Goal: Transaction & Acquisition: Purchase product/service

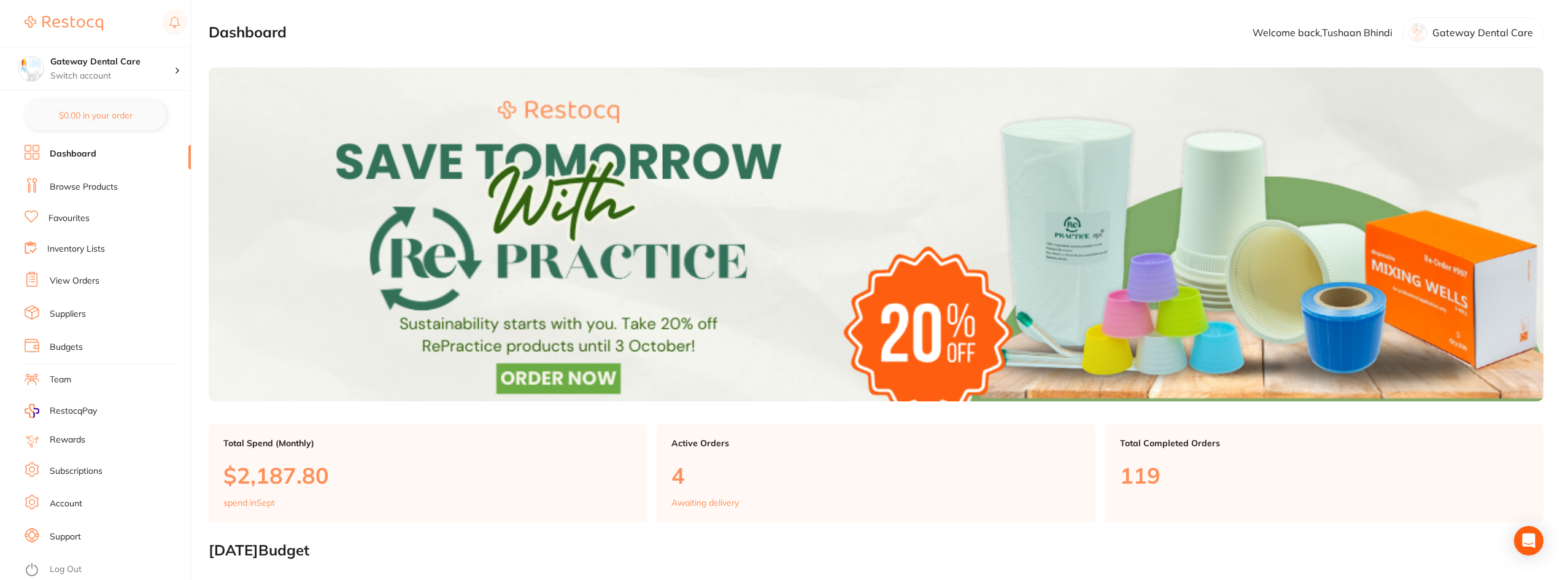
click at [63, 187] on link "Browse Products" at bounding box center [84, 187] width 68 height 12
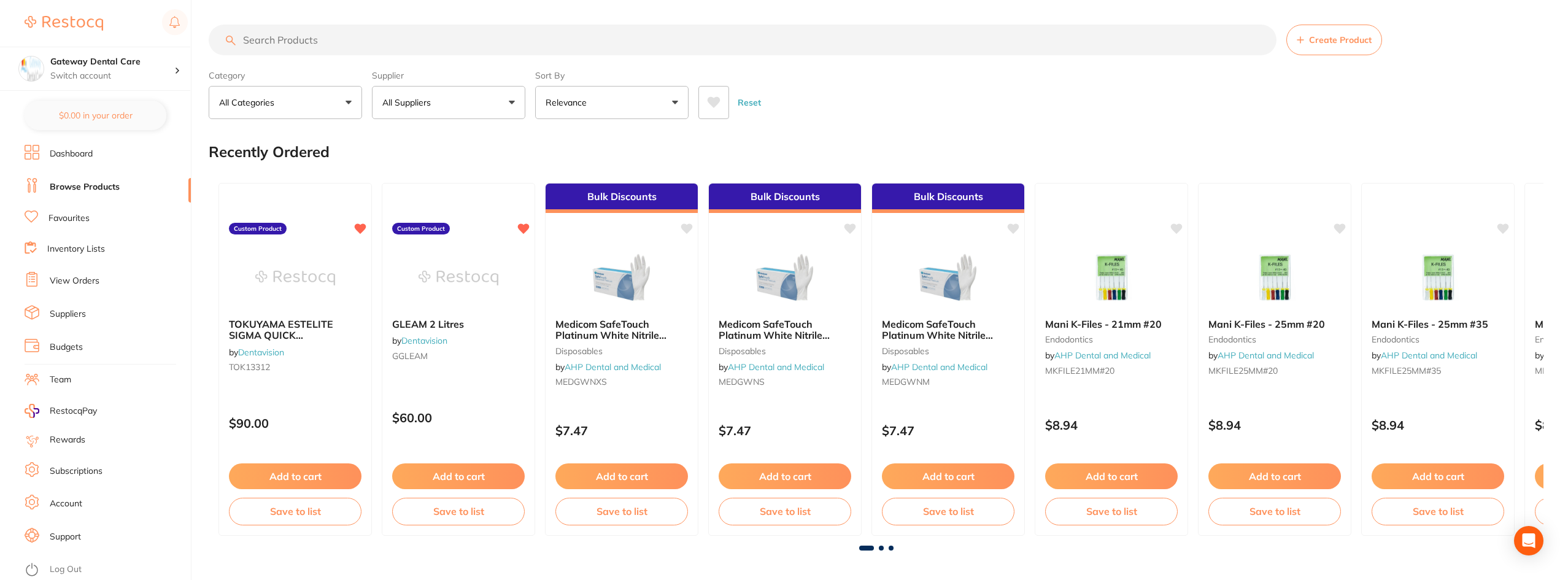
click at [70, 222] on link "Favourites" at bounding box center [69, 218] width 42 height 12
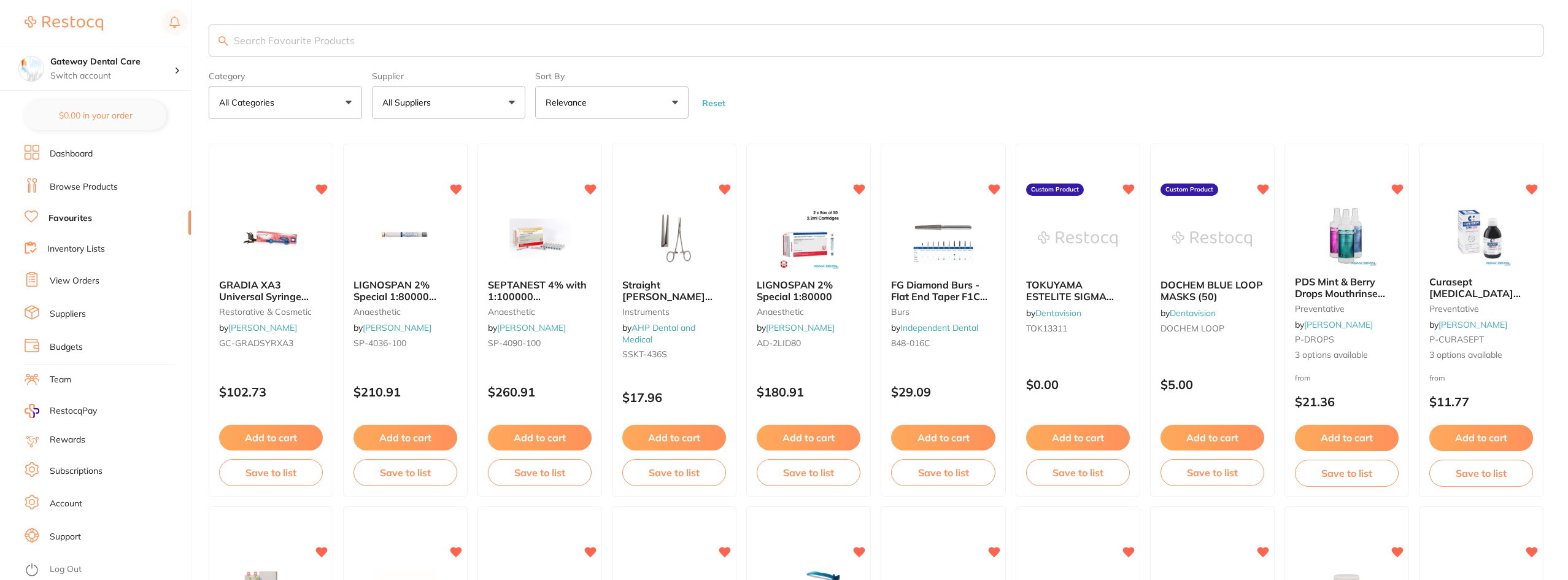
click at [281, 44] on input "search" at bounding box center [876, 41] width 1334 height 32
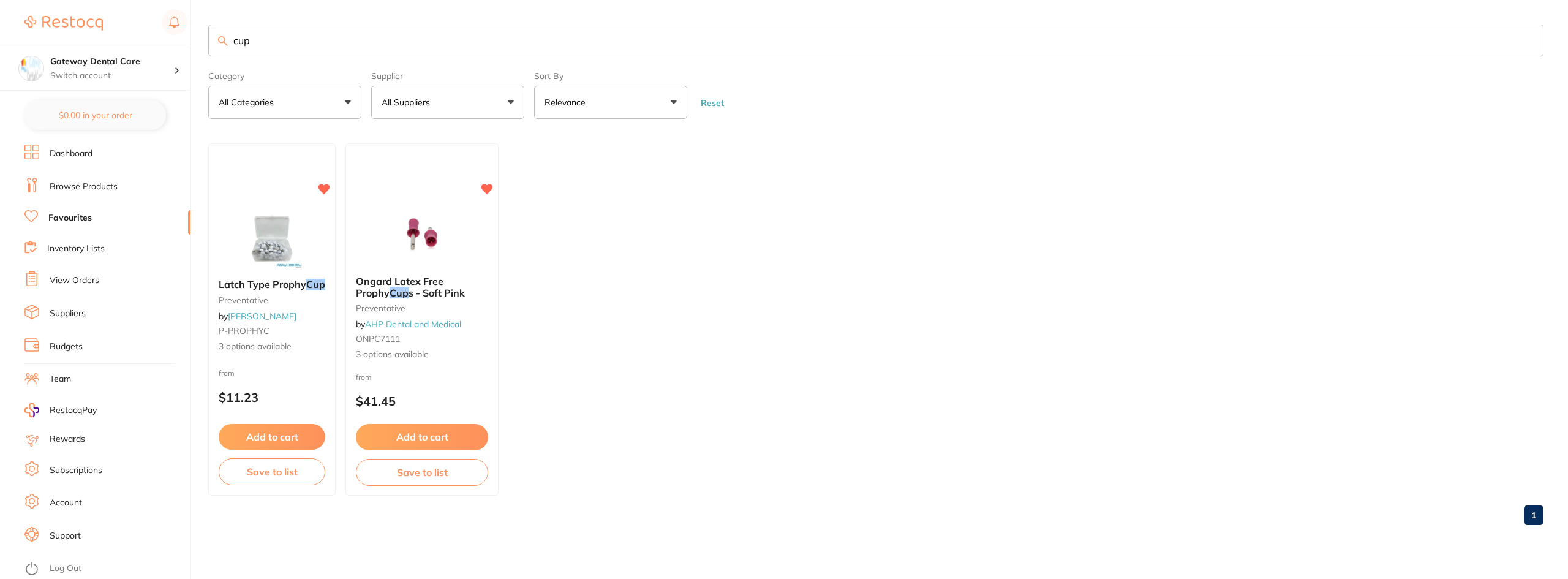
type input "cup"
click at [90, 182] on link "Browse Products" at bounding box center [84, 187] width 68 height 12
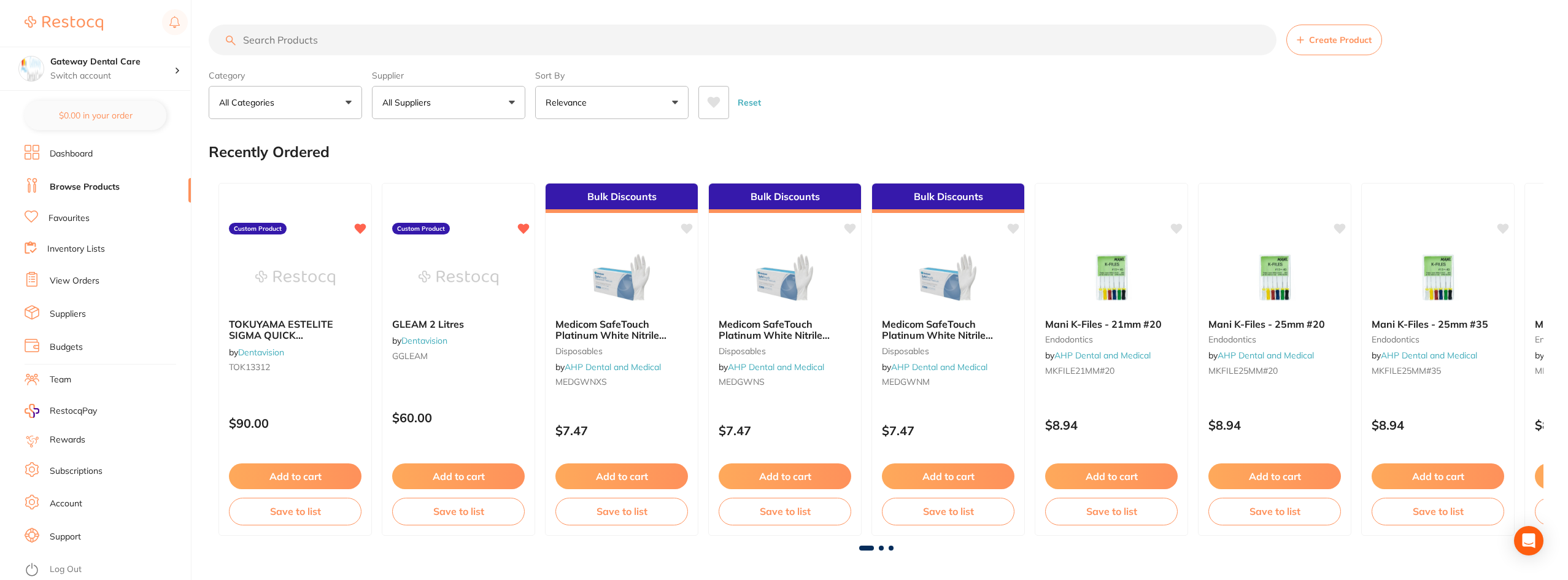
click at [64, 221] on link "Favourites" at bounding box center [69, 218] width 42 height 12
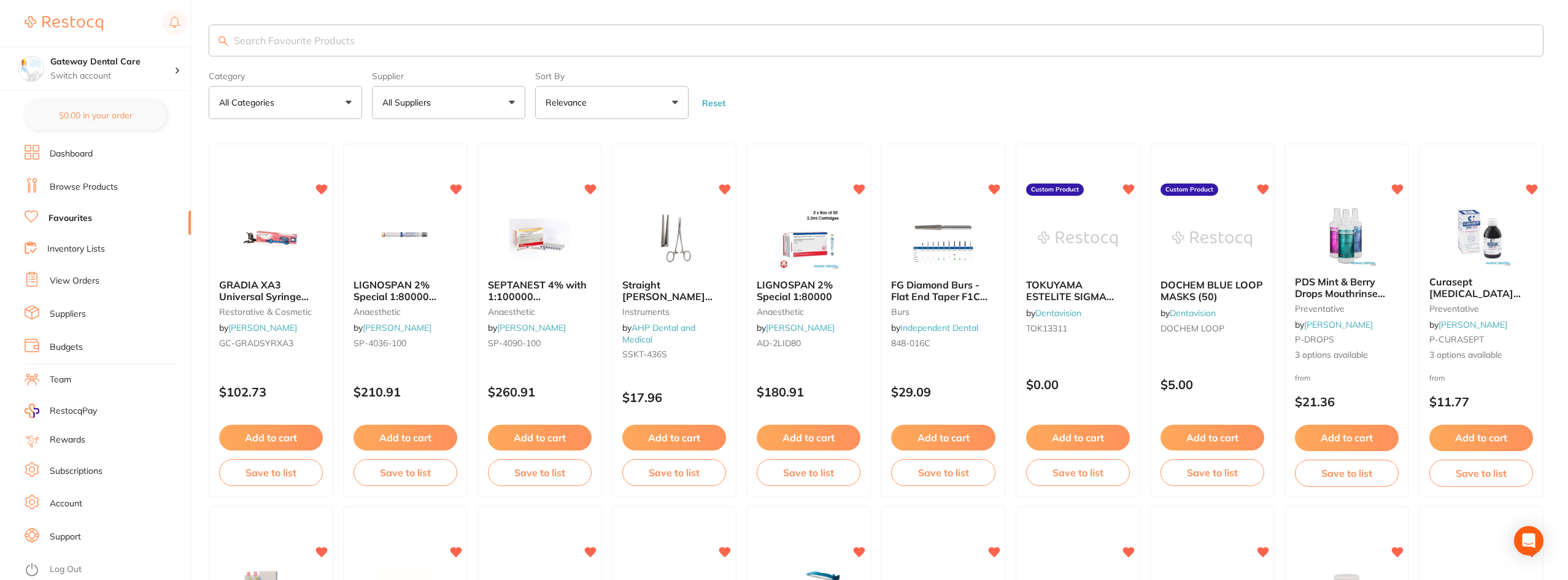
click at [49, 181] on li "Browse Products" at bounding box center [108, 187] width 166 height 19
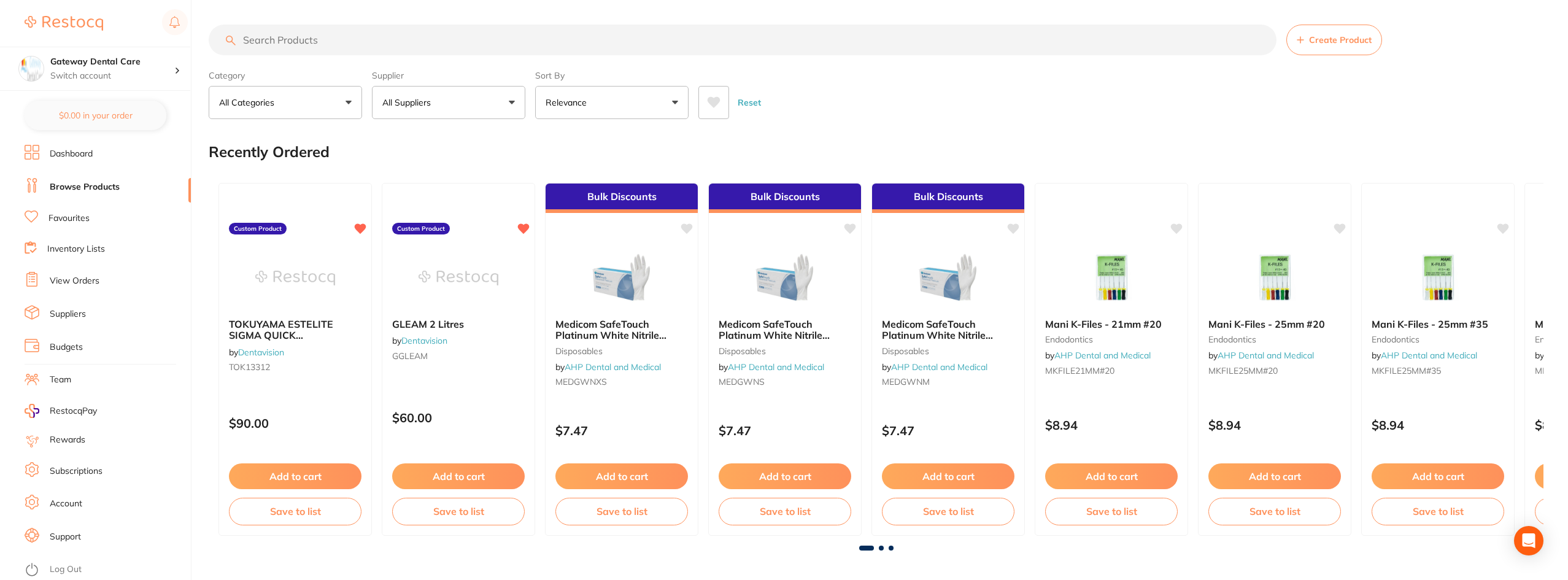
click at [312, 35] on input "search" at bounding box center [742, 40] width 1068 height 31
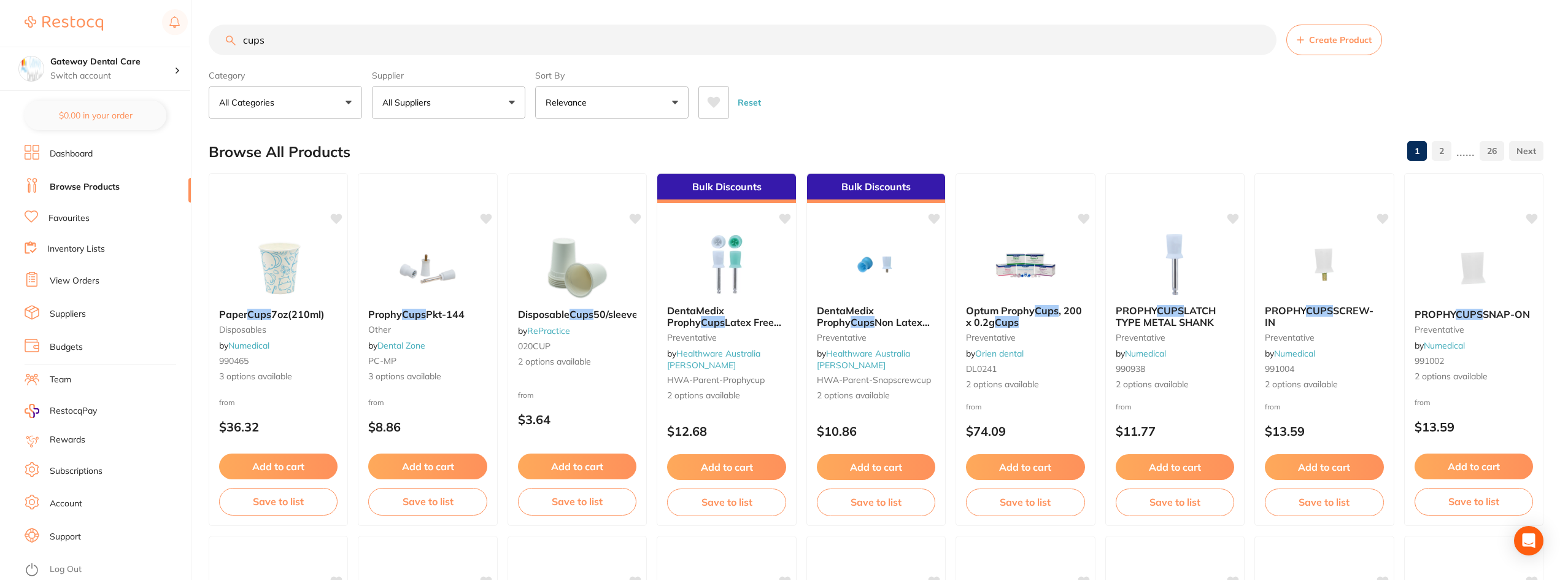
click at [242, 39] on input "cups" at bounding box center [742, 40] width 1068 height 31
type input "paper cups"
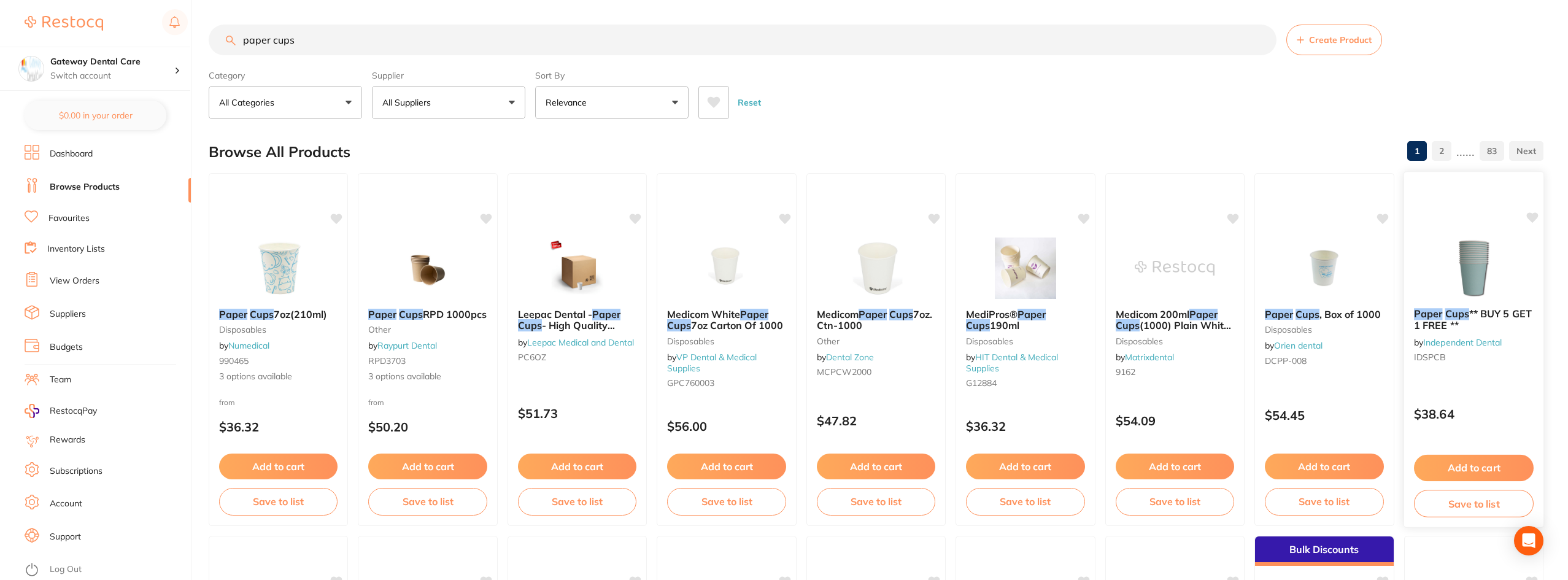
click at [1483, 326] on b "Paper Cups ** BUY 5 GET 1 FREE **" at bounding box center [1473, 319] width 120 height 23
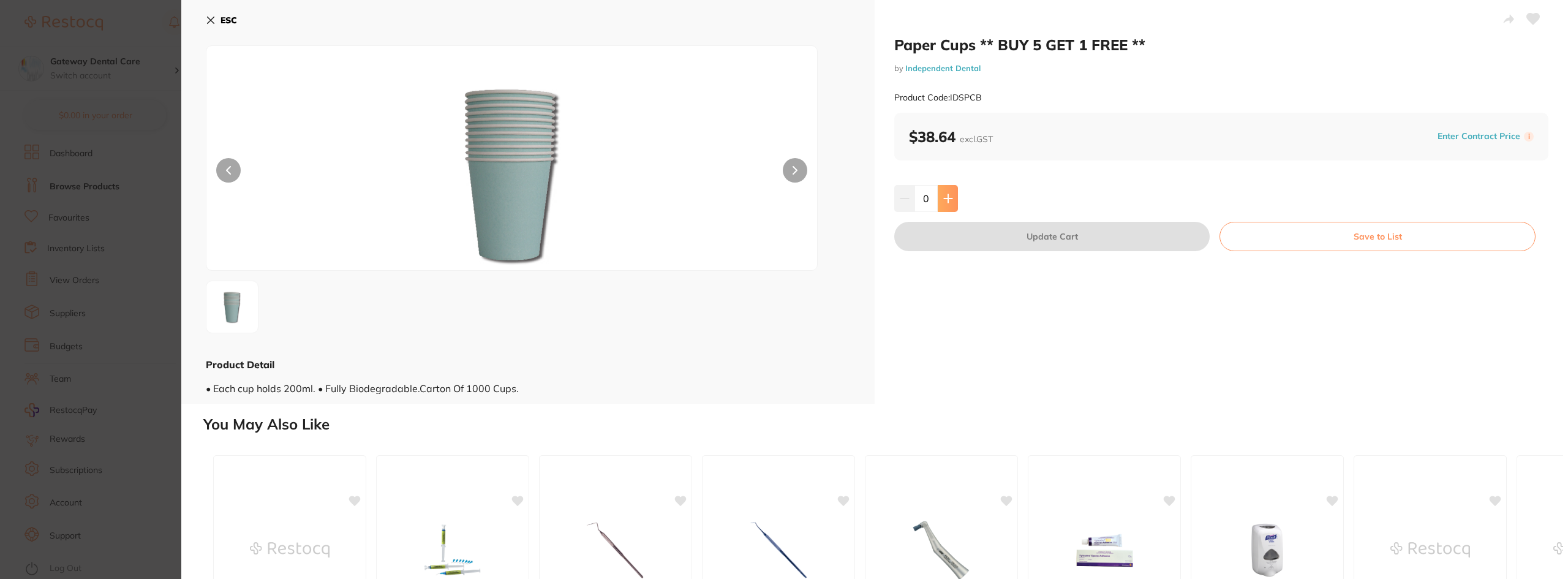
click at [949, 201] on icon at bounding box center [949, 199] width 10 height 10
type input "1"
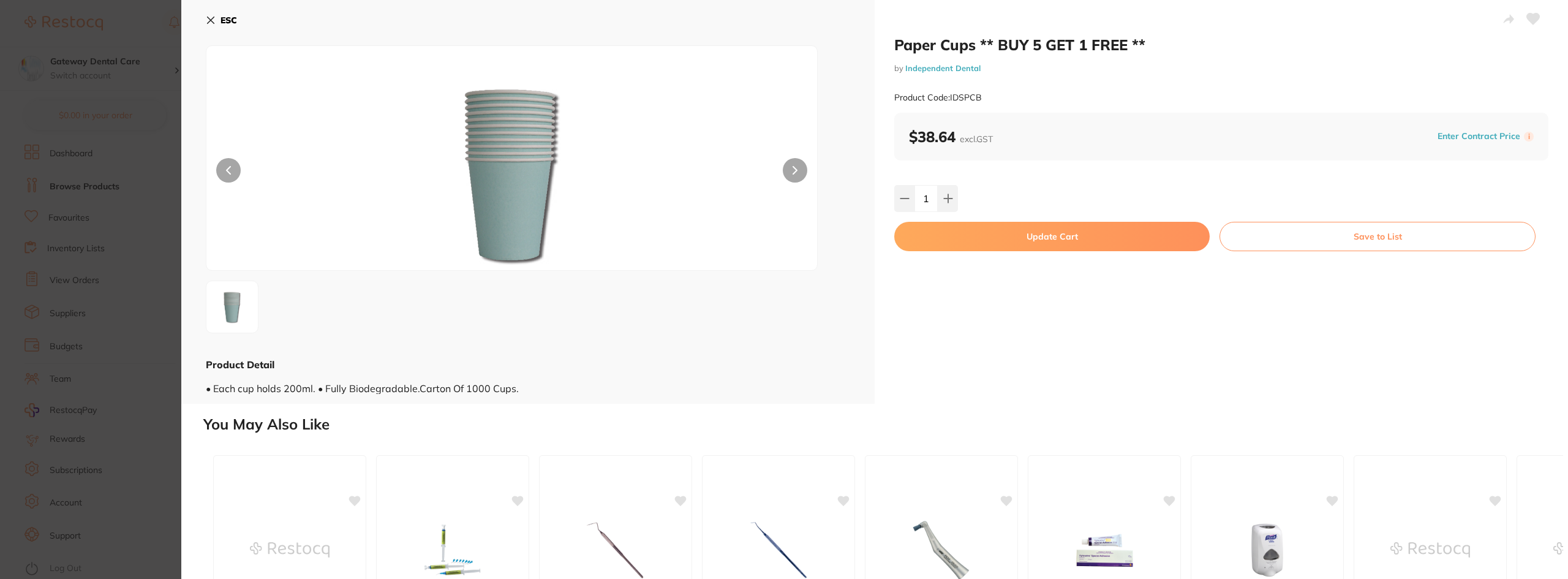
click at [1070, 234] on button "Update Cart" at bounding box center [1052, 236] width 316 height 30
checkbox input "false"
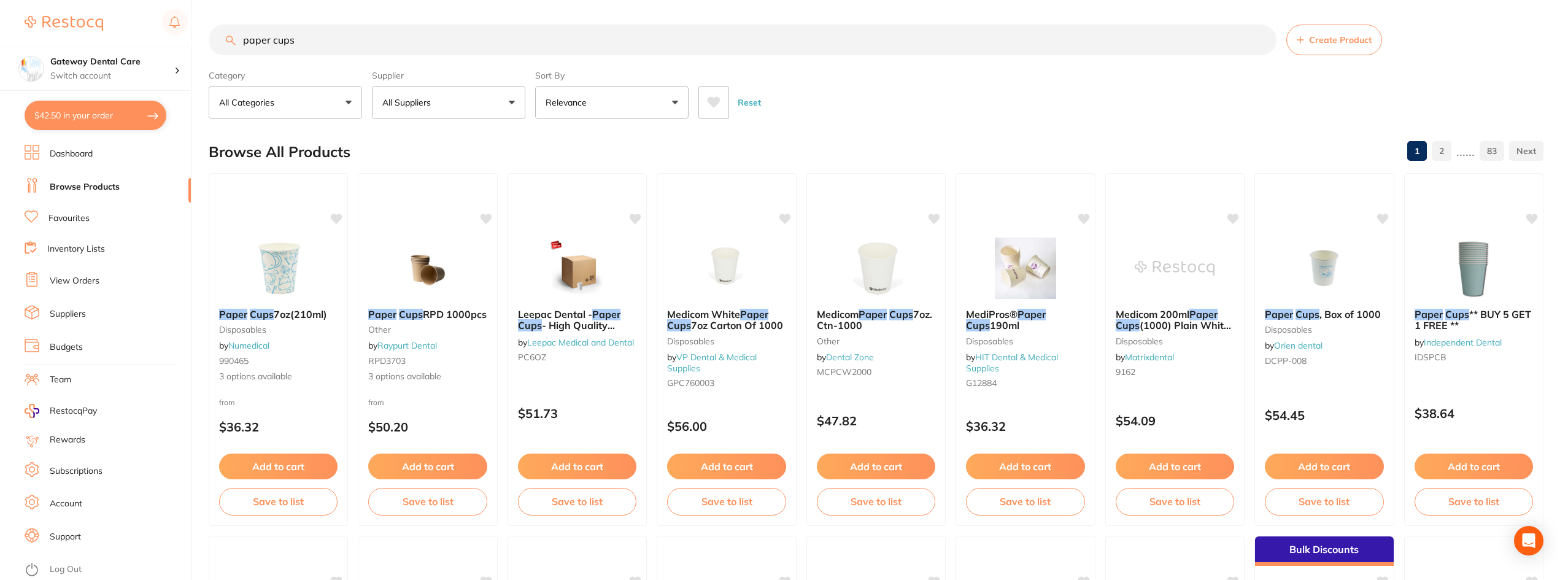
scroll to position [1, 0]
drag, startPoint x: 272, startPoint y: 39, endPoint x: 217, endPoint y: 49, distance: 55.9
click at [217, 49] on input "paper cups" at bounding box center [742, 40] width 1068 height 31
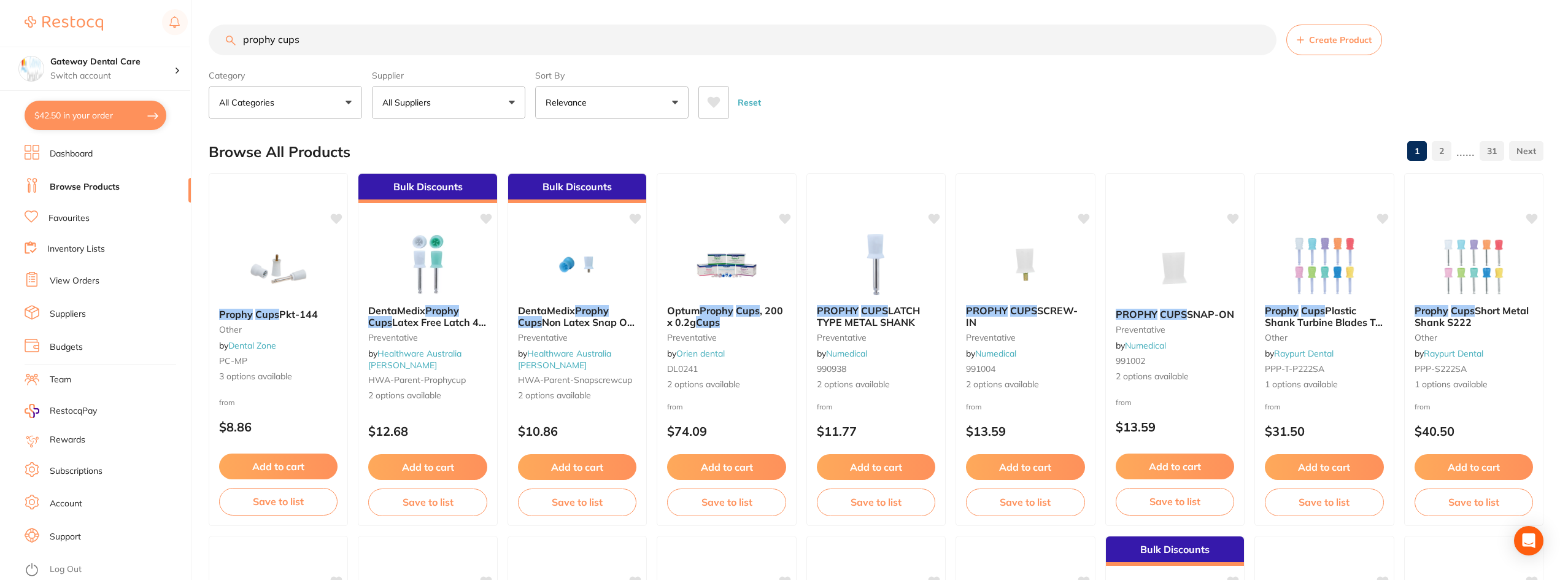
type input "prophy cups"
click at [448, 305] on em "Prophy" at bounding box center [442, 310] width 34 height 12
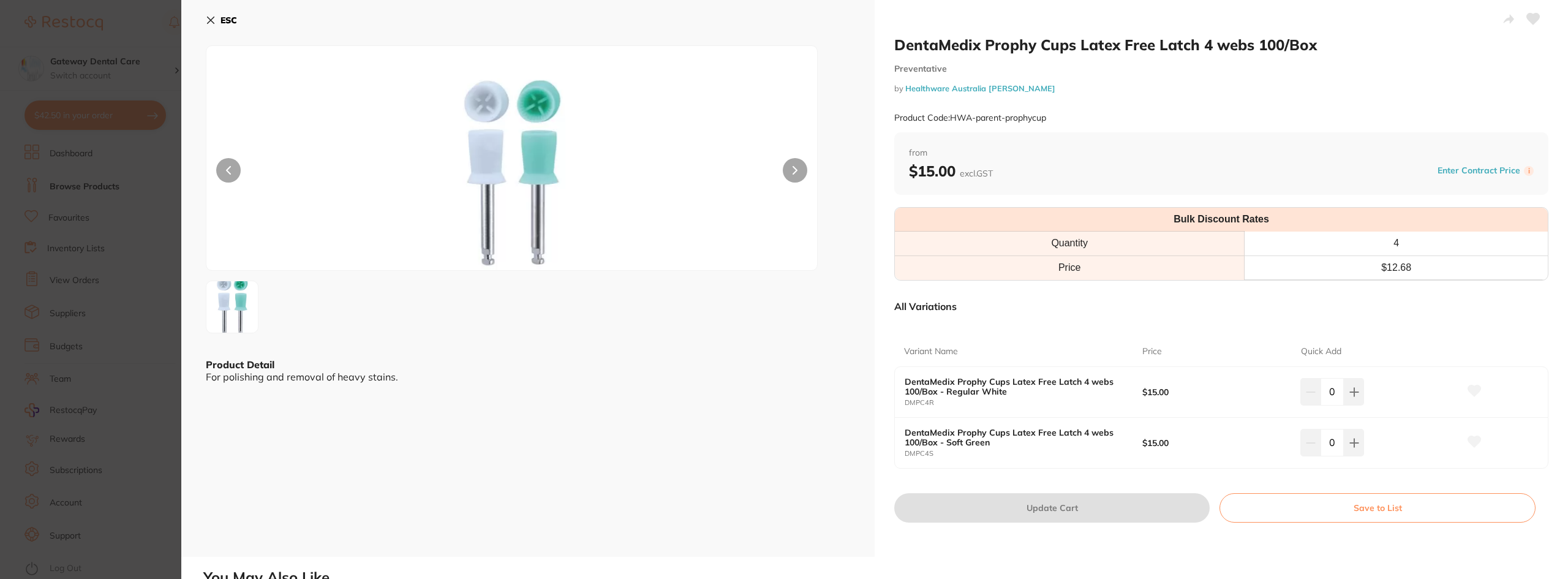
click at [116, 307] on section "DentaMedix Prophy Cups Latex Free Latch 4 webs 100/Box Preventative by Healthwa…" at bounding box center [784, 290] width 1568 height 579
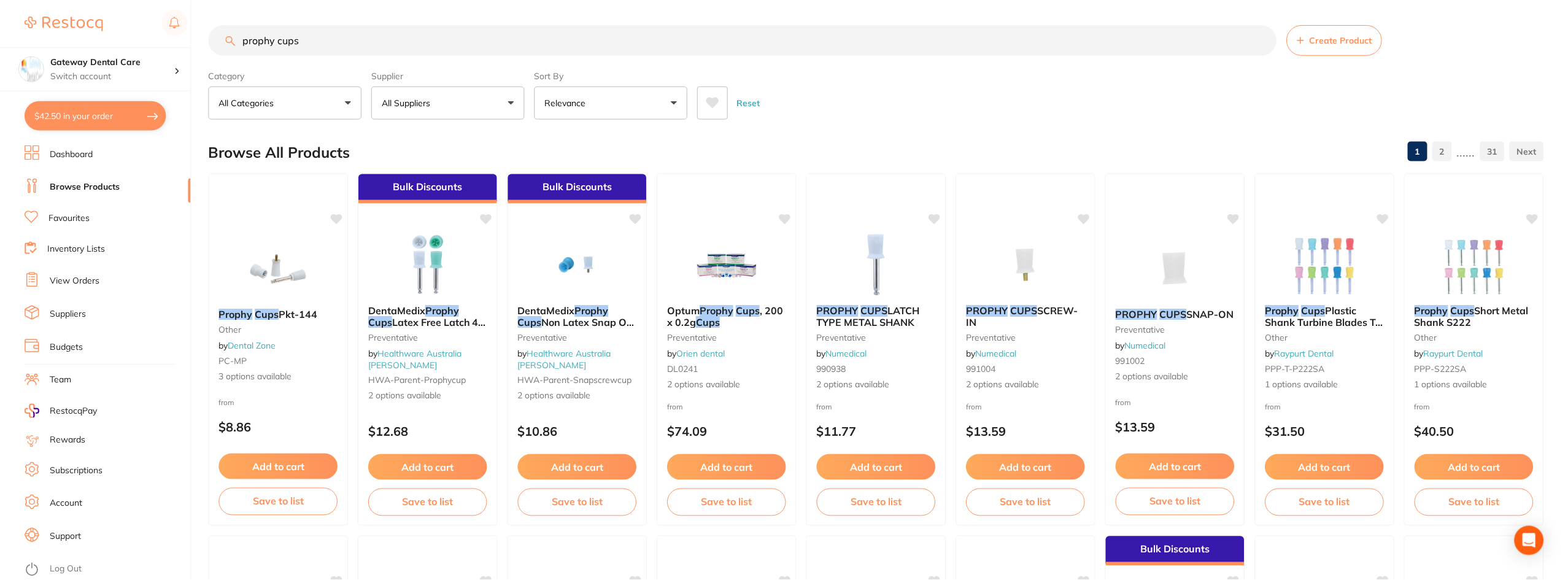
scroll to position [1, 0]
click at [436, 304] on div "DentaMedix Prophy Cups Latex Free Latch 4 webs 100/Box Preventative by Healthwa…" at bounding box center [427, 353] width 140 height 117
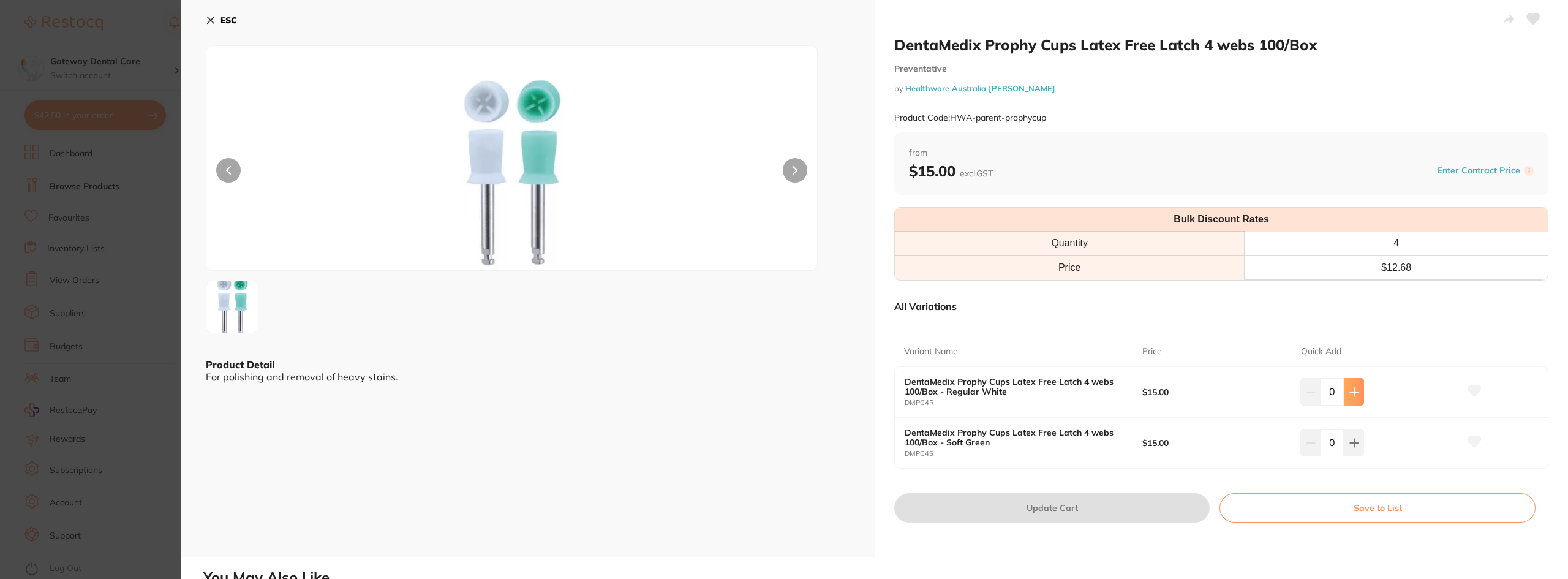
click at [1350, 385] on button at bounding box center [1354, 392] width 20 height 27
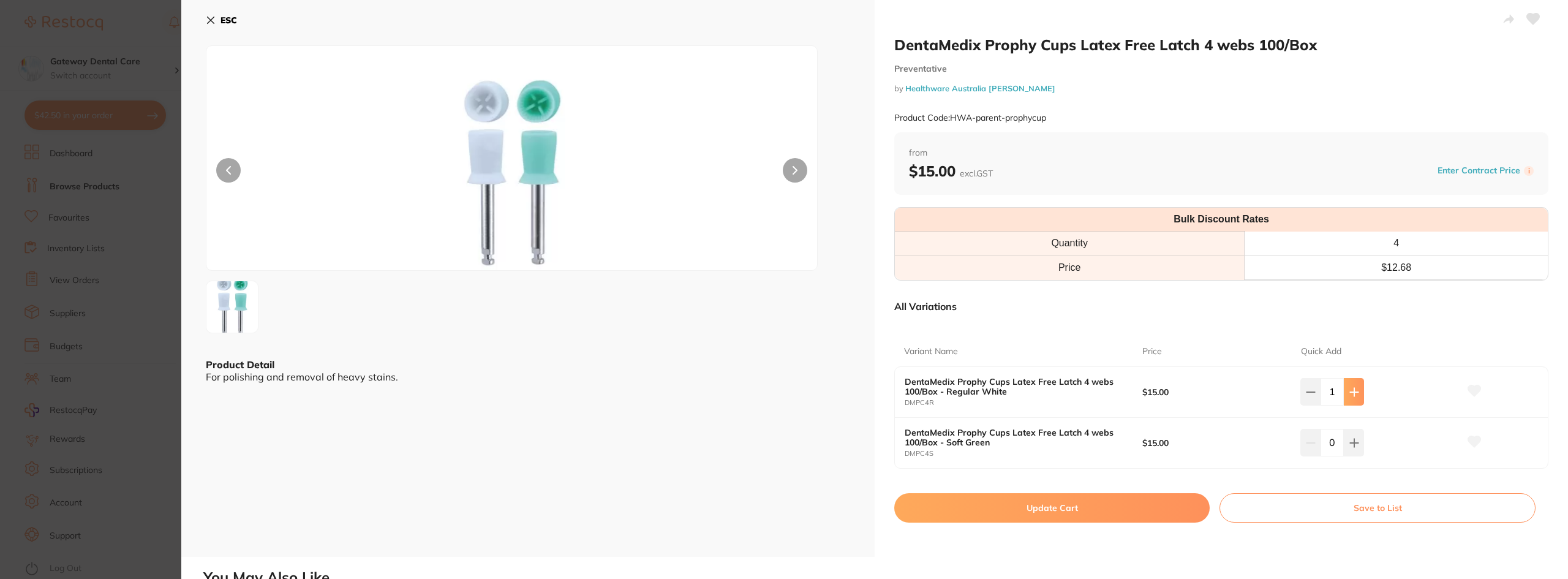
click at [1350, 385] on button at bounding box center [1354, 392] width 20 height 27
type input "3"
click at [1088, 510] on button "Update Cart" at bounding box center [1052, 508] width 316 height 30
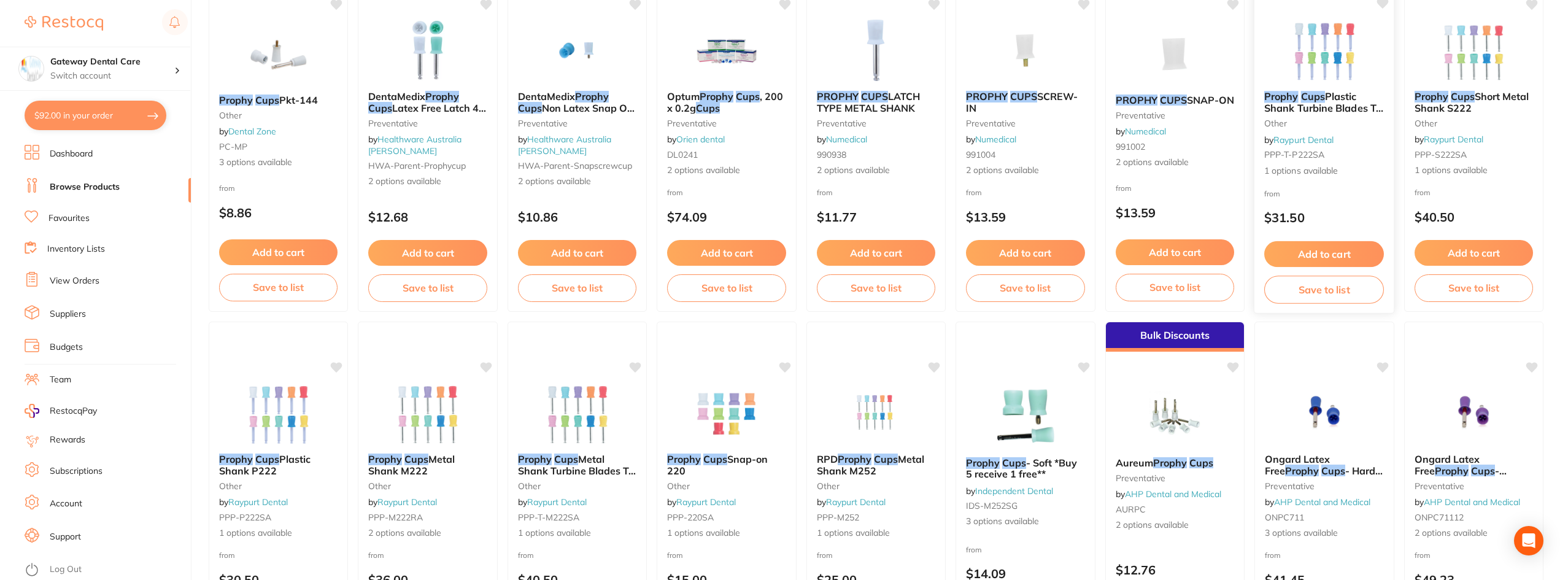
scroll to position [246, 0]
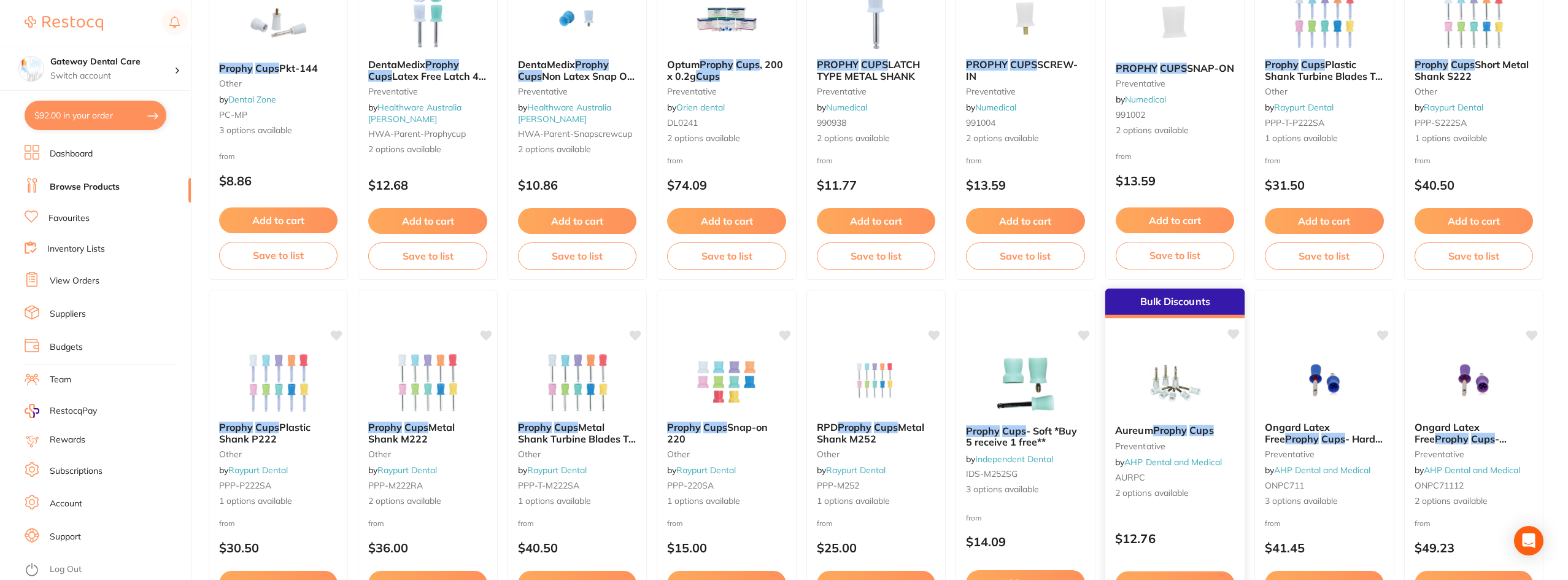
click at [1187, 424] on div "Aureum Prophy Cups preventative by AHP Dental and Medical AURPC 2 options avail…" at bounding box center [1175, 461] width 140 height 94
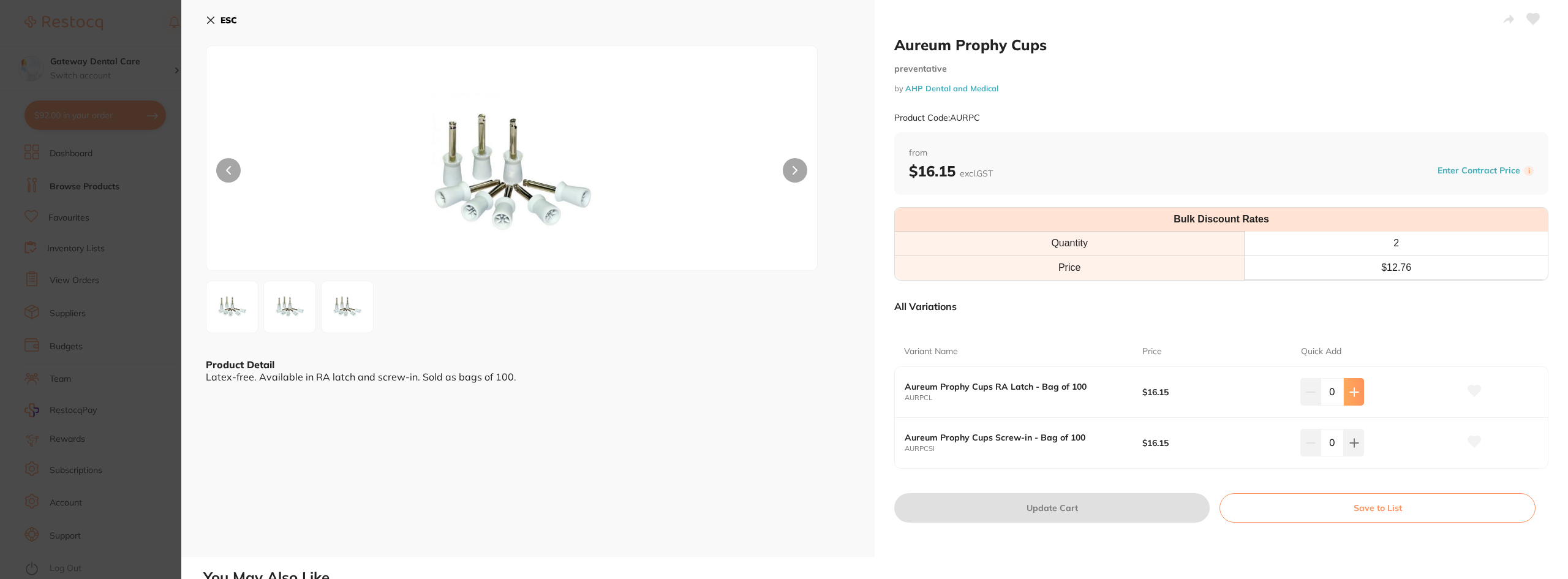
click at [1359, 394] on button at bounding box center [1354, 392] width 20 height 27
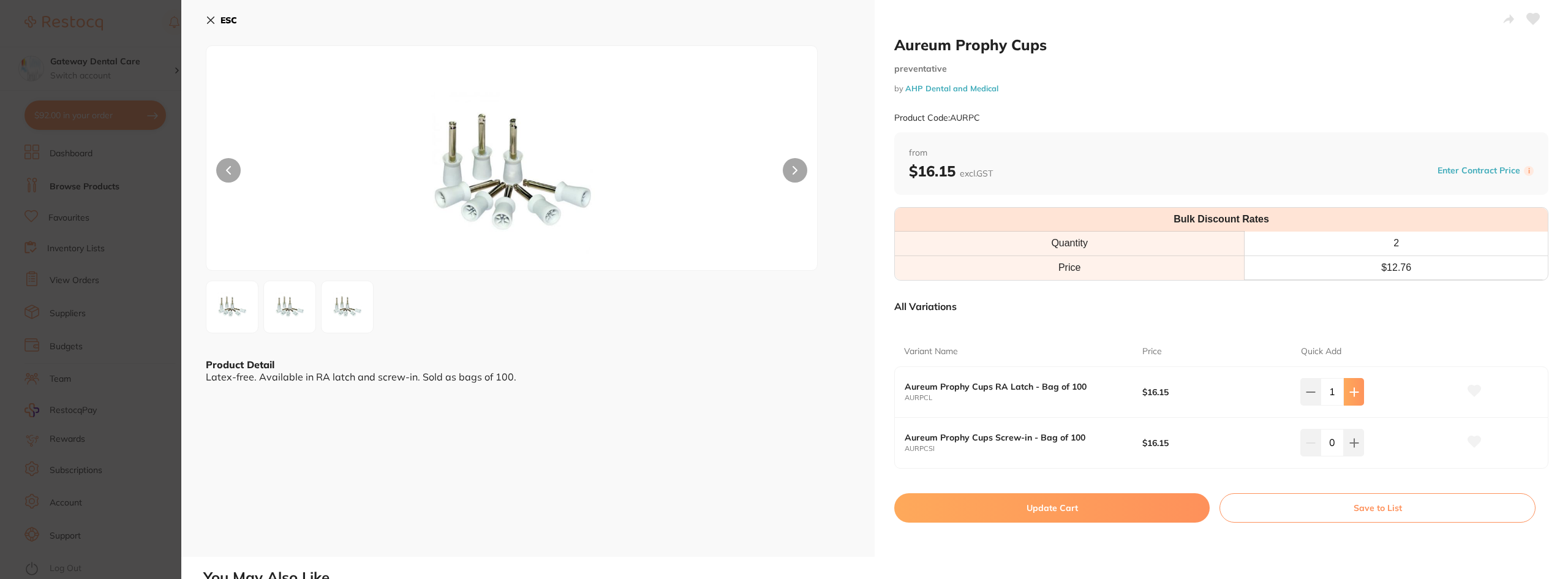
click at [1359, 394] on button at bounding box center [1354, 392] width 20 height 27
type input "3"
click at [1127, 518] on button "Update Cart" at bounding box center [1052, 508] width 316 height 30
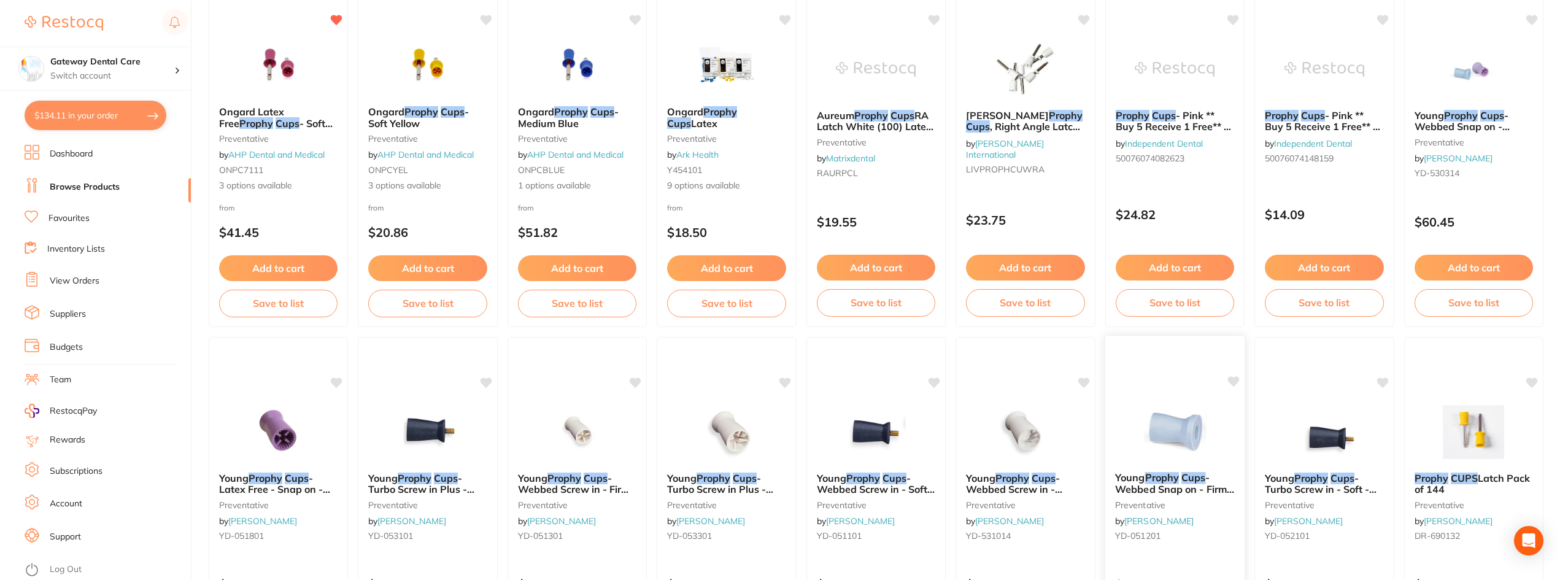
scroll to position [860, 0]
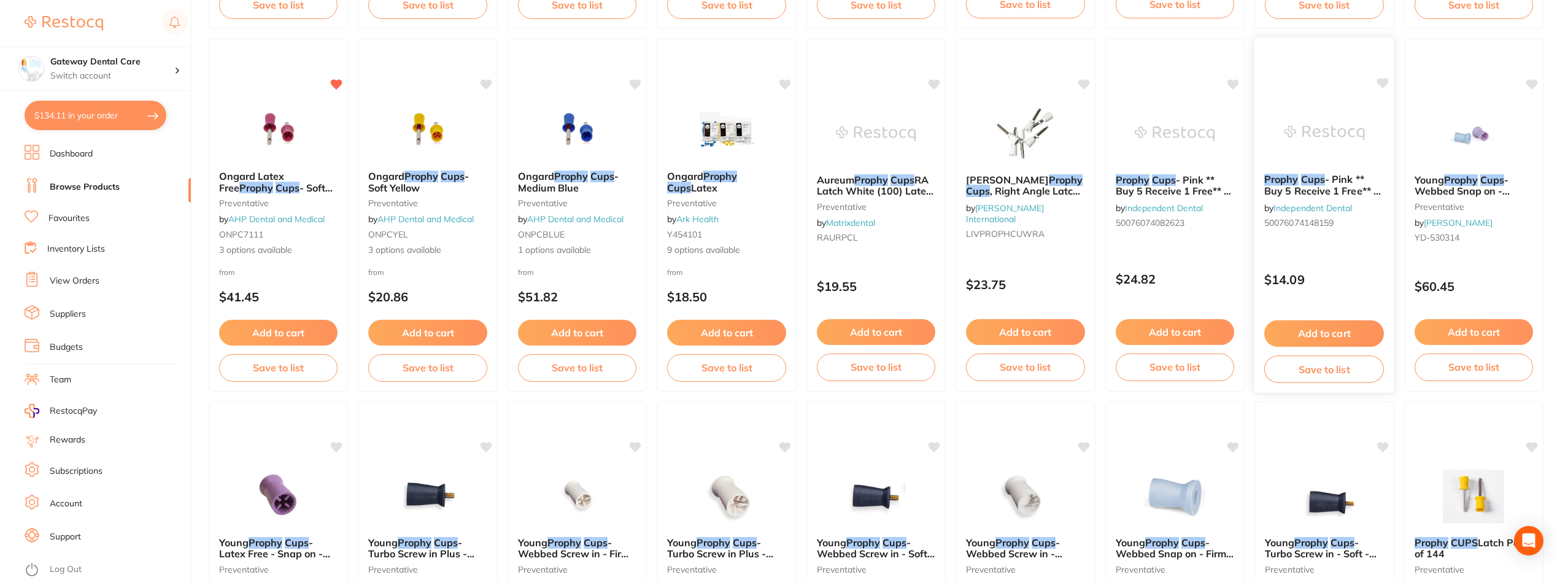
click at [1347, 166] on div "Prophy Cups - Pink ** Buy 5 Receive 1 Free** - Snap On by Independent Dental 50…" at bounding box center [1324, 203] width 140 height 79
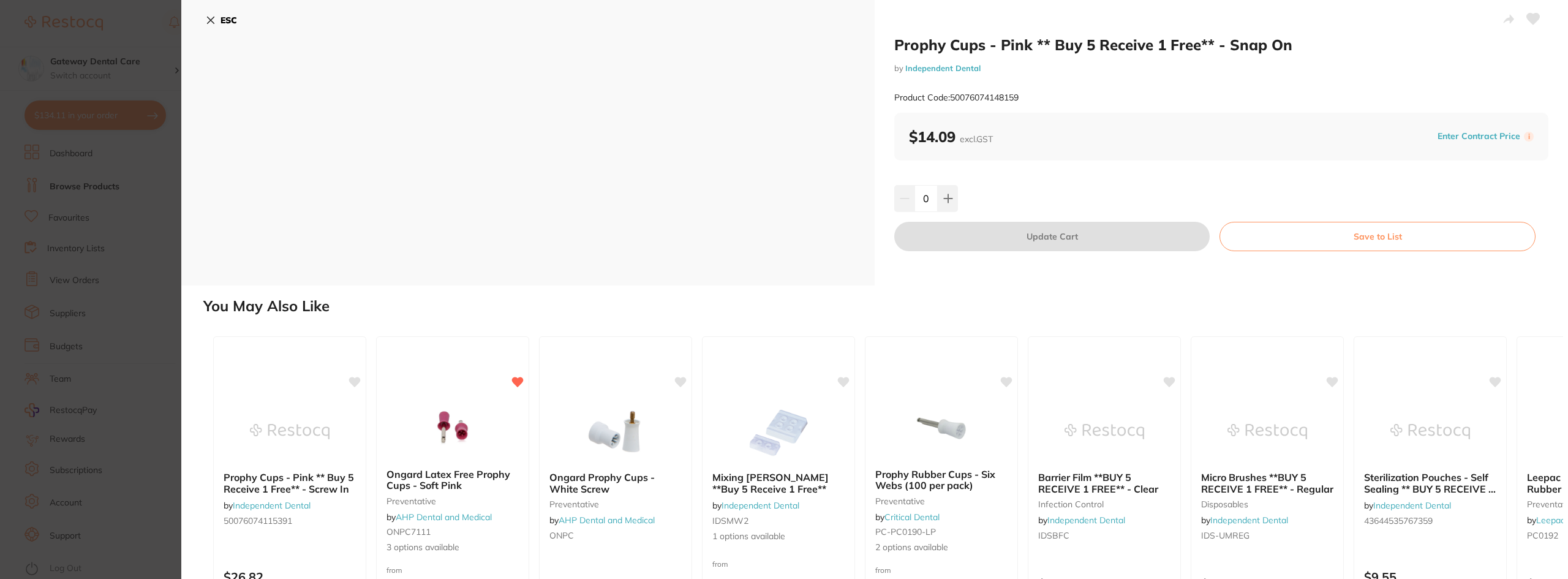
click at [43, 248] on section "Prophy Cups - Pink ** Buy 5 Receive 1 Free** - Snap On by Independent Dental Pr…" at bounding box center [784, 290] width 1568 height 579
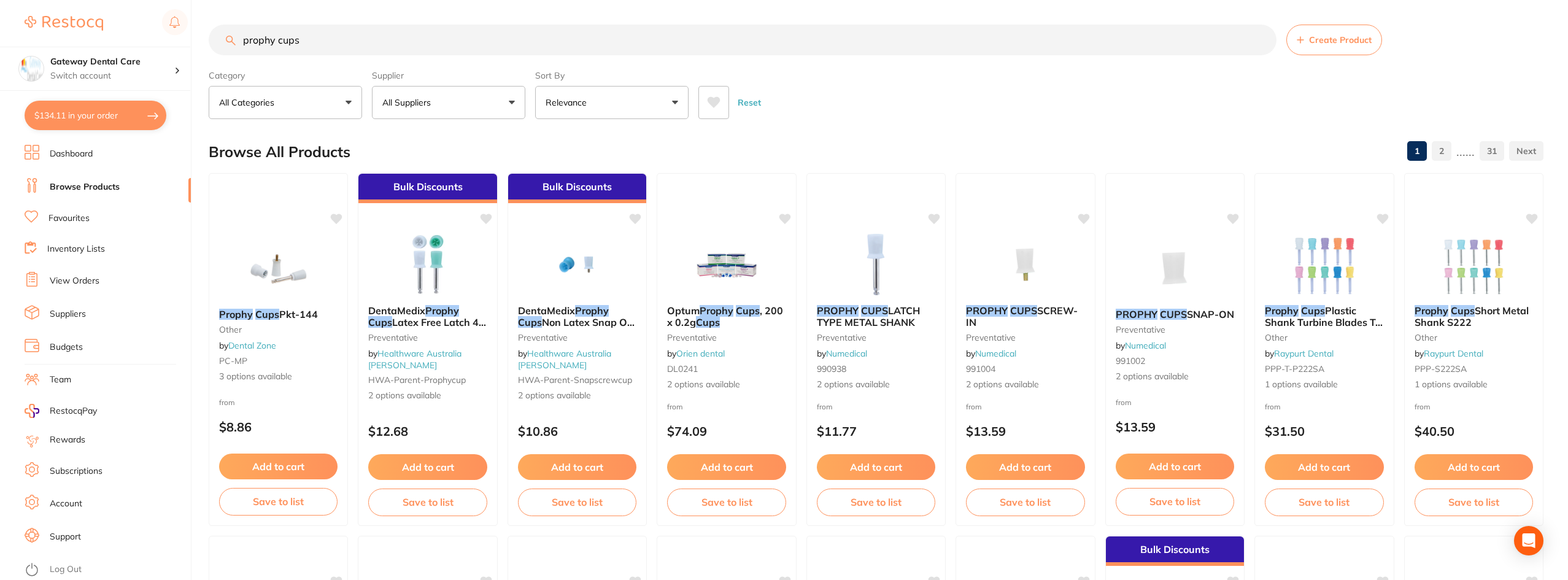
click at [75, 218] on link "Favourites" at bounding box center [69, 218] width 42 height 12
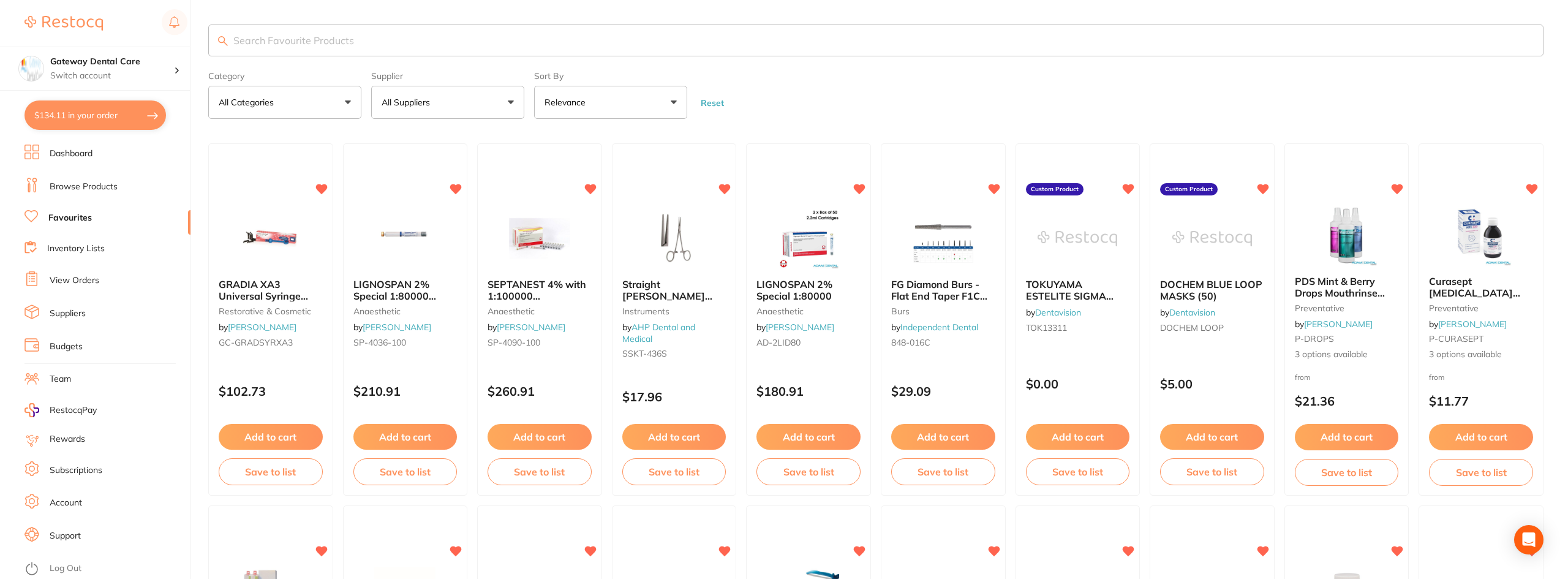
click at [328, 53] on input "search" at bounding box center [876, 41] width 1335 height 32
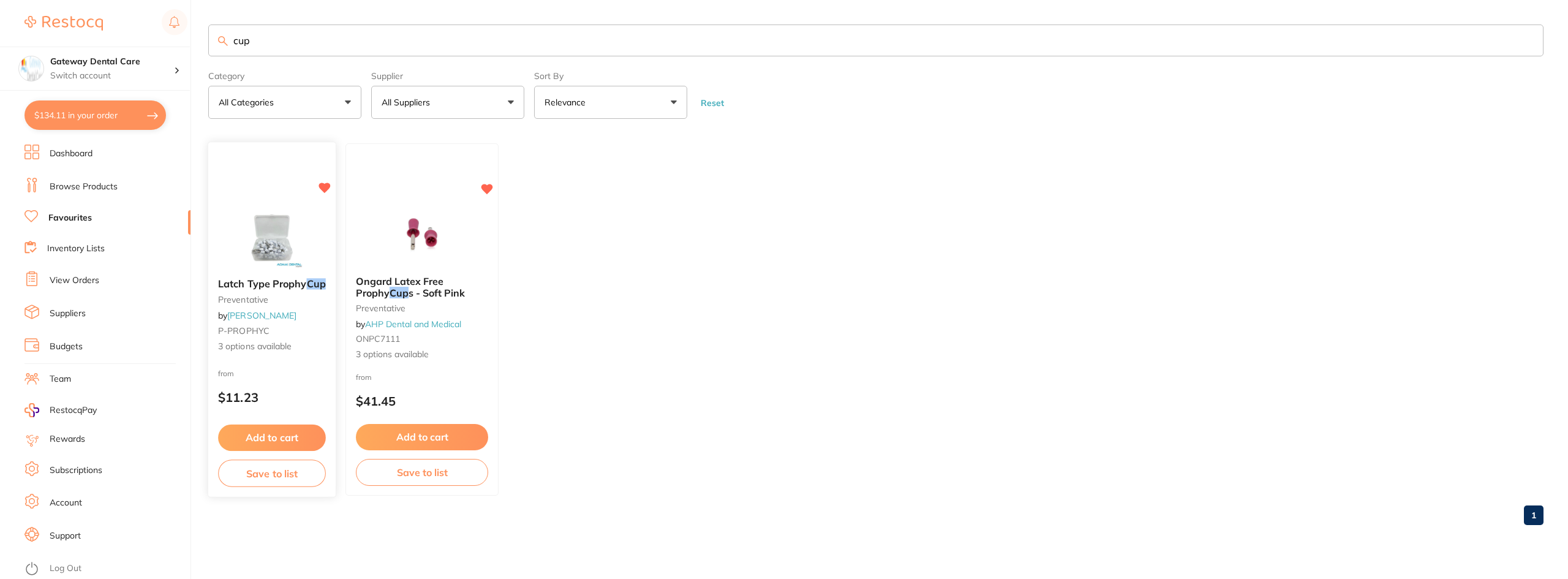
type input "cup"
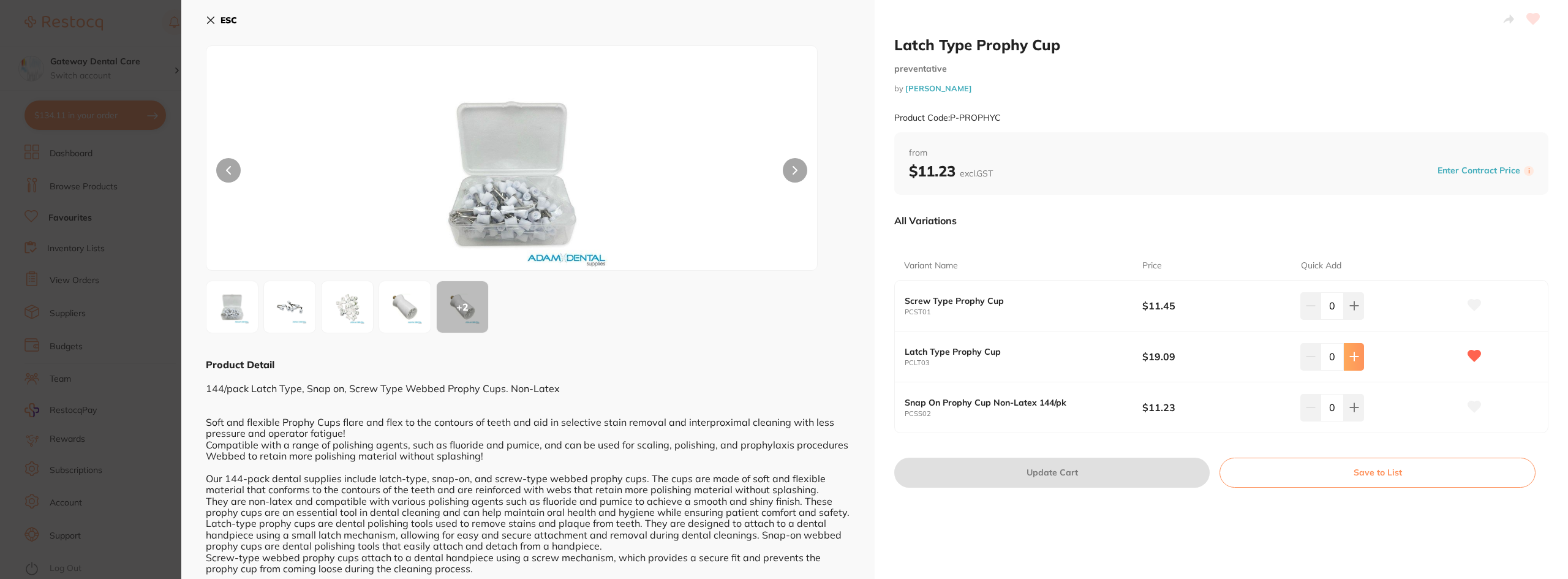
click at [1356, 362] on button at bounding box center [1354, 356] width 20 height 27
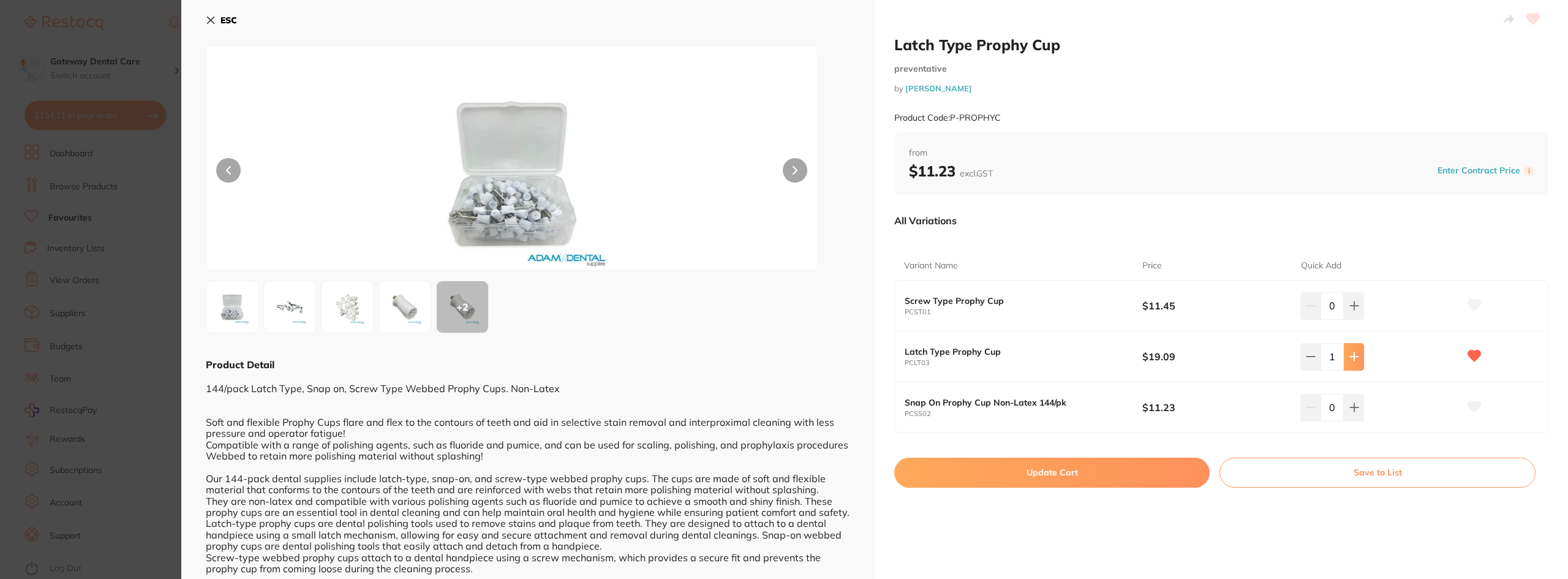
click at [1356, 362] on button at bounding box center [1354, 356] width 20 height 27
click at [1356, 361] on button at bounding box center [1354, 356] width 20 height 27
type input "3"
click at [1038, 477] on button "Update Cart" at bounding box center [1052, 472] width 316 height 30
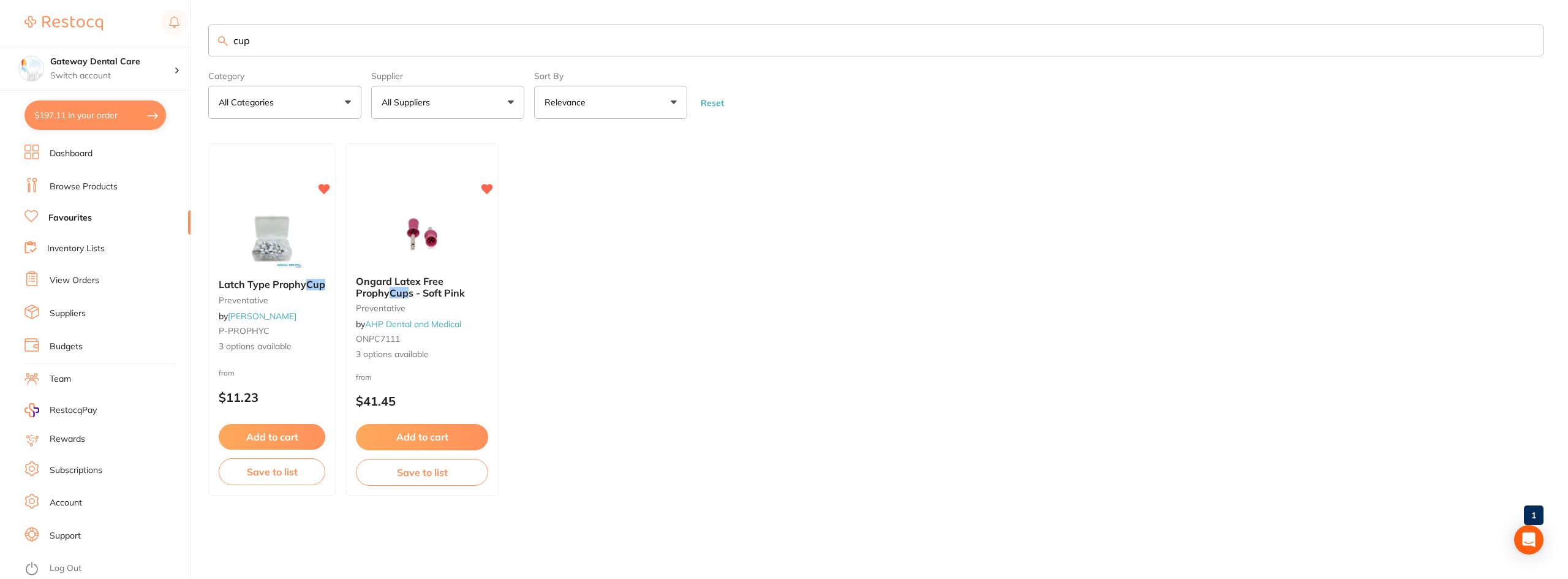
click at [1514, 43] on input "cup" at bounding box center [876, 41] width 1335 height 32
click at [1527, 39] on input "cup" at bounding box center [876, 41] width 1335 height 32
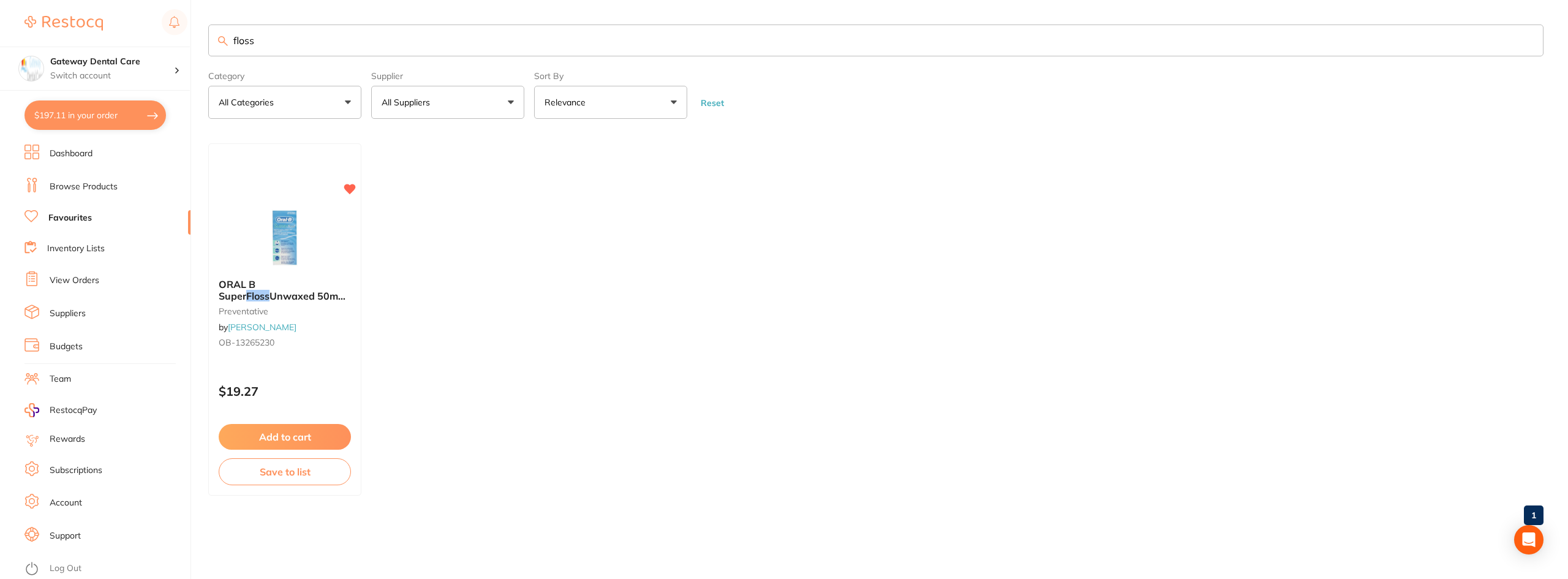
type input "floss"
click at [110, 181] on link "Browse Products" at bounding box center [84, 187] width 68 height 12
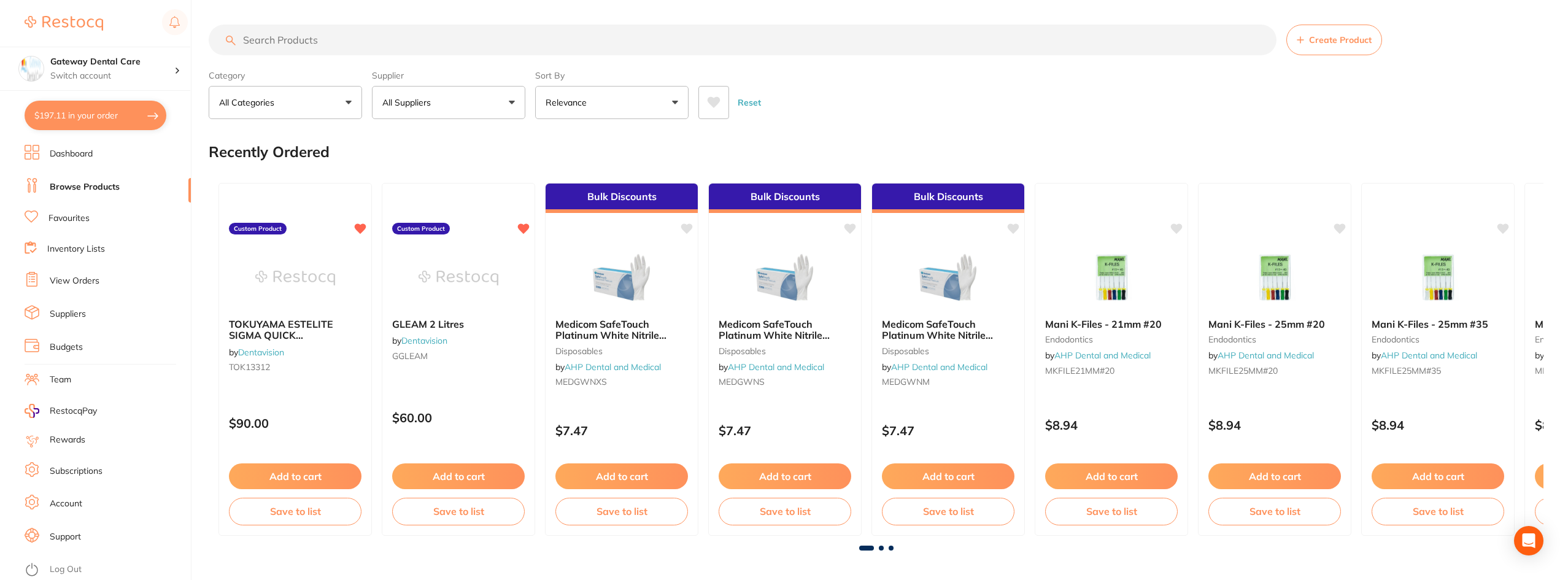
click at [336, 39] on input "search" at bounding box center [742, 40] width 1068 height 31
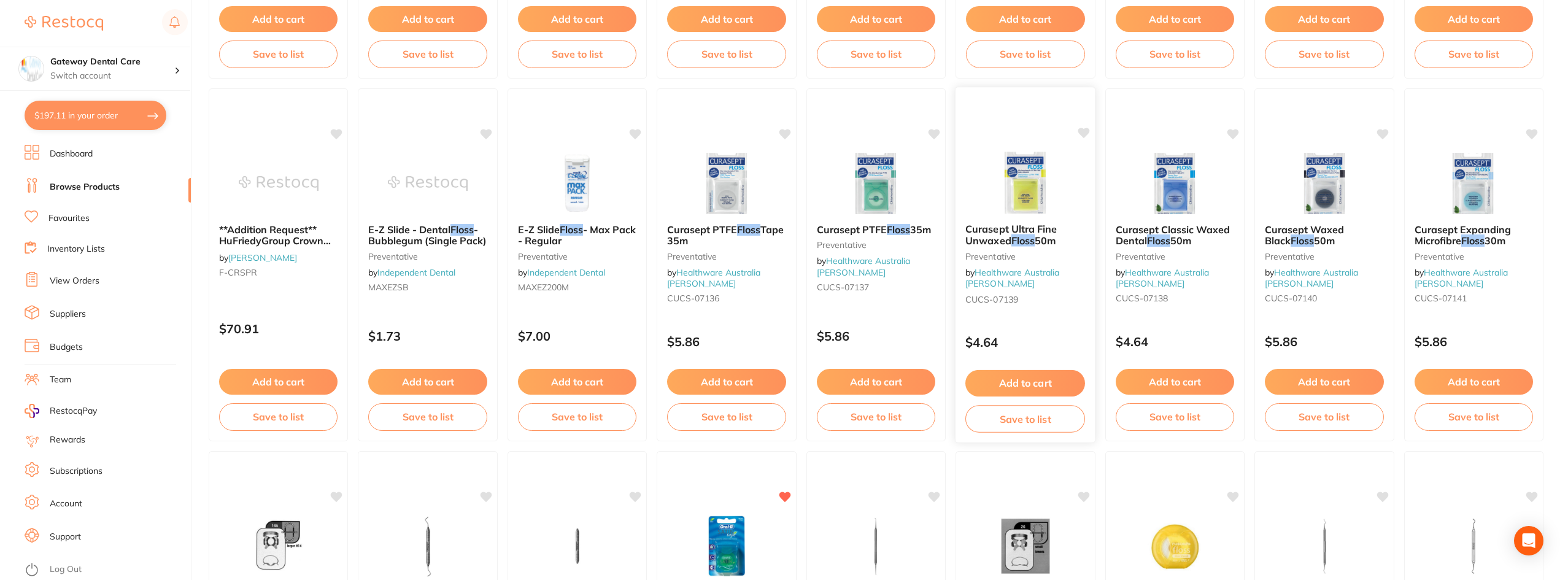
scroll to position [921, 0]
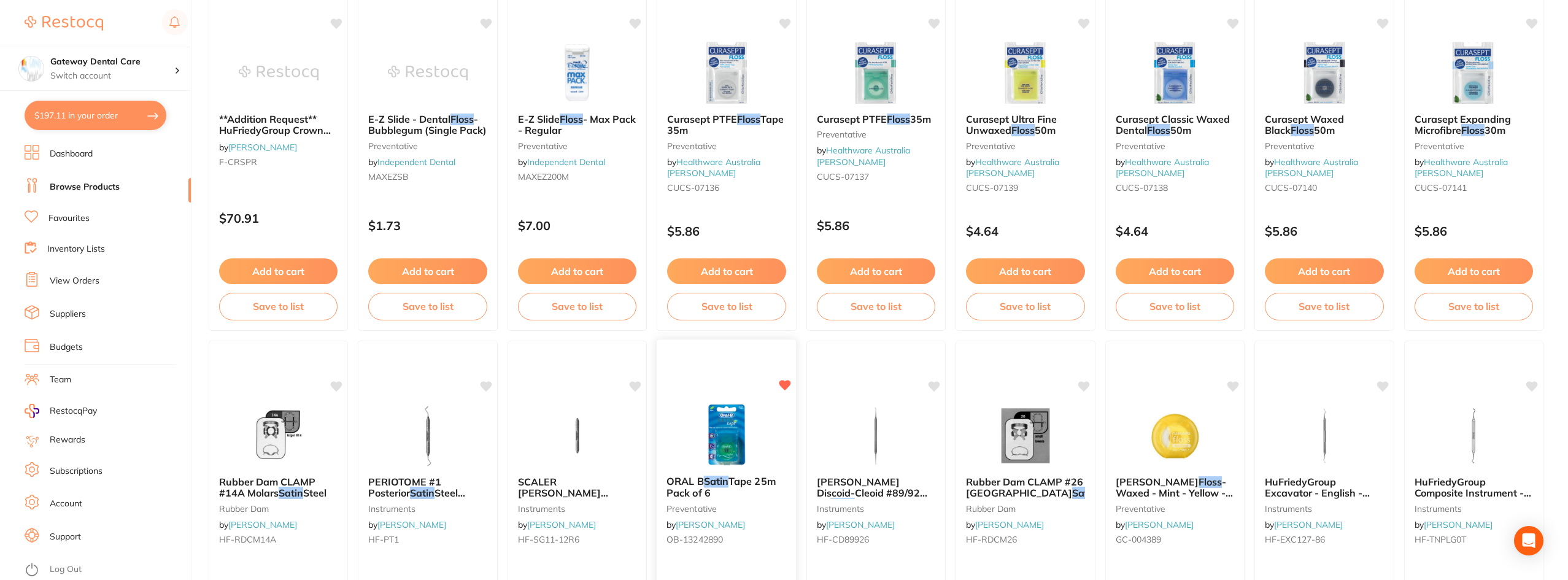
type input "satin floss"
click at [748, 474] on div "ORAL B Satin Tape 25m Pack of 6 preventative by Henry Schein Halas OB-13242890" at bounding box center [726, 512] width 140 height 94
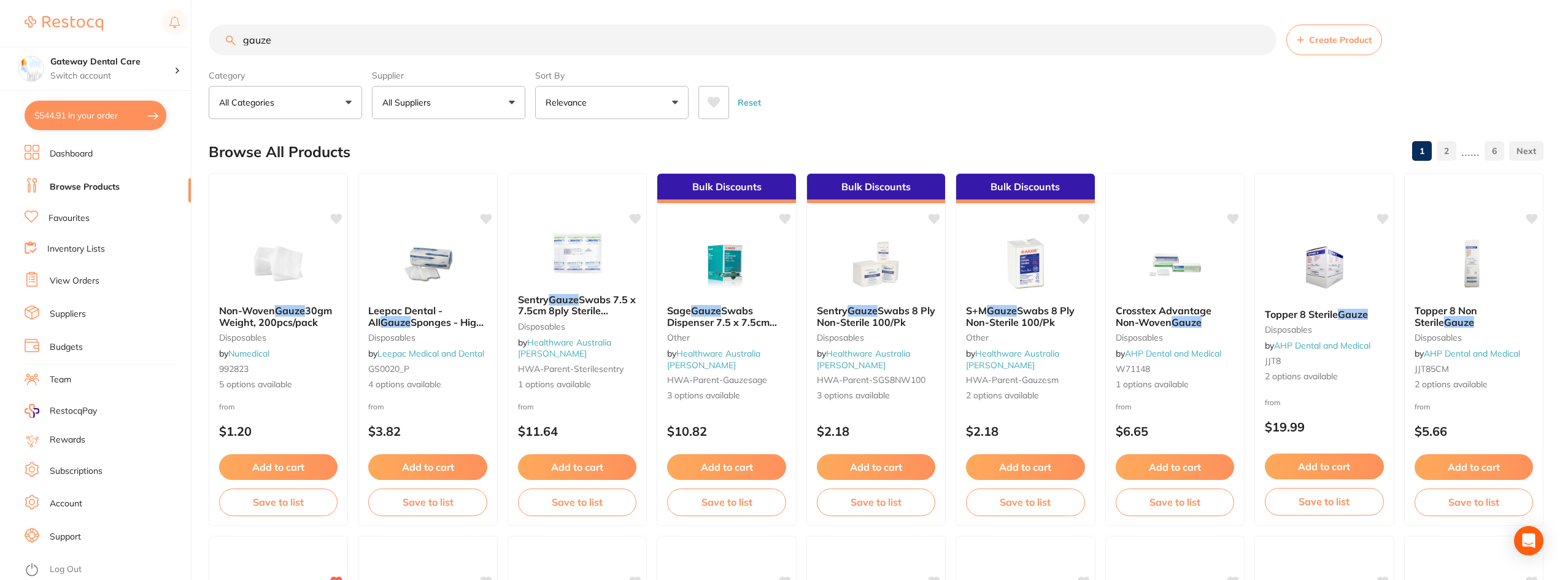
type input "gauze"
click at [86, 212] on link "Favourites" at bounding box center [69, 218] width 42 height 12
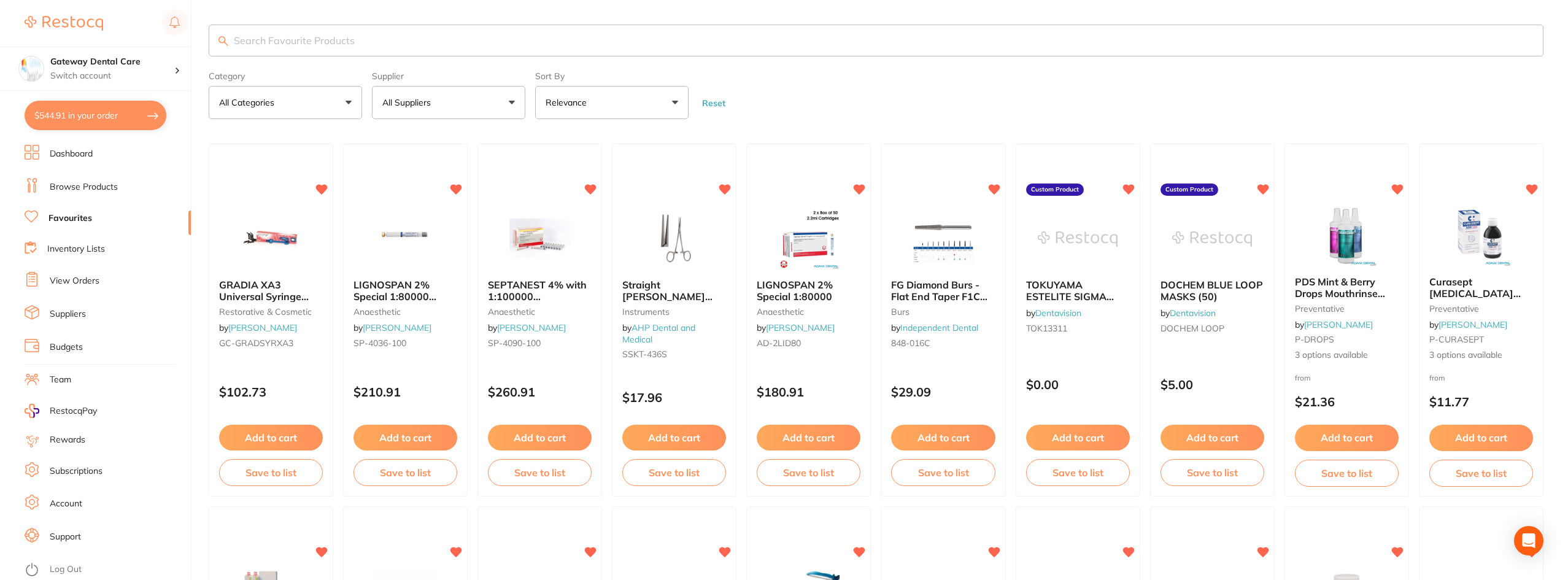
click at [299, 30] on input "search" at bounding box center [876, 41] width 1334 height 32
click at [303, 40] on input "search" at bounding box center [876, 41] width 1334 height 32
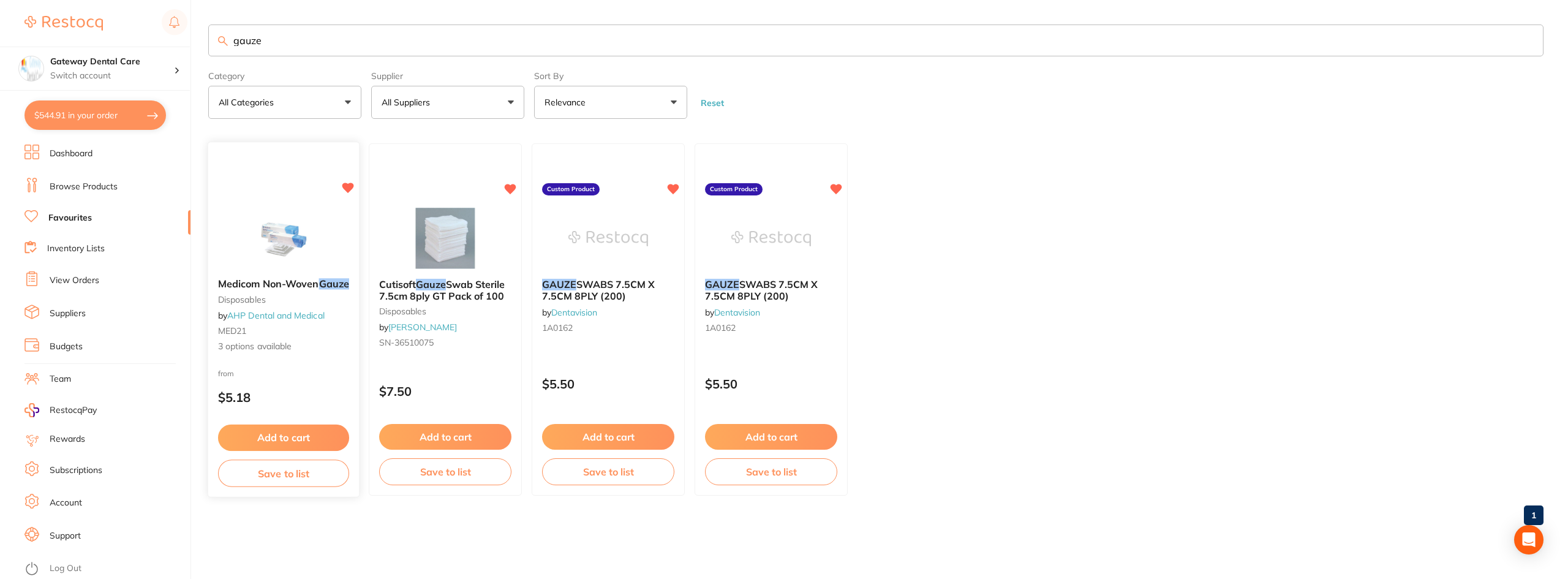
type input "gauze"
click at [290, 281] on span "Medicom Non-Woven" at bounding box center [268, 284] width 101 height 12
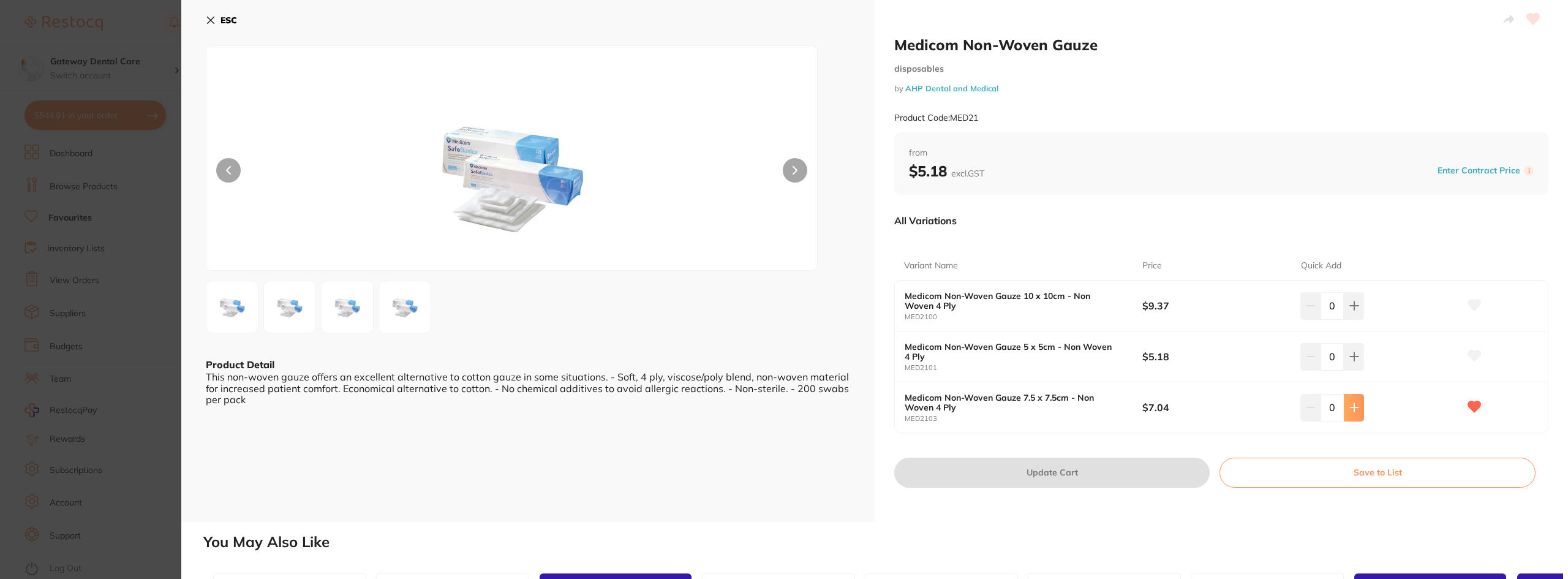
click at [1350, 410] on icon at bounding box center [1355, 408] width 10 height 10
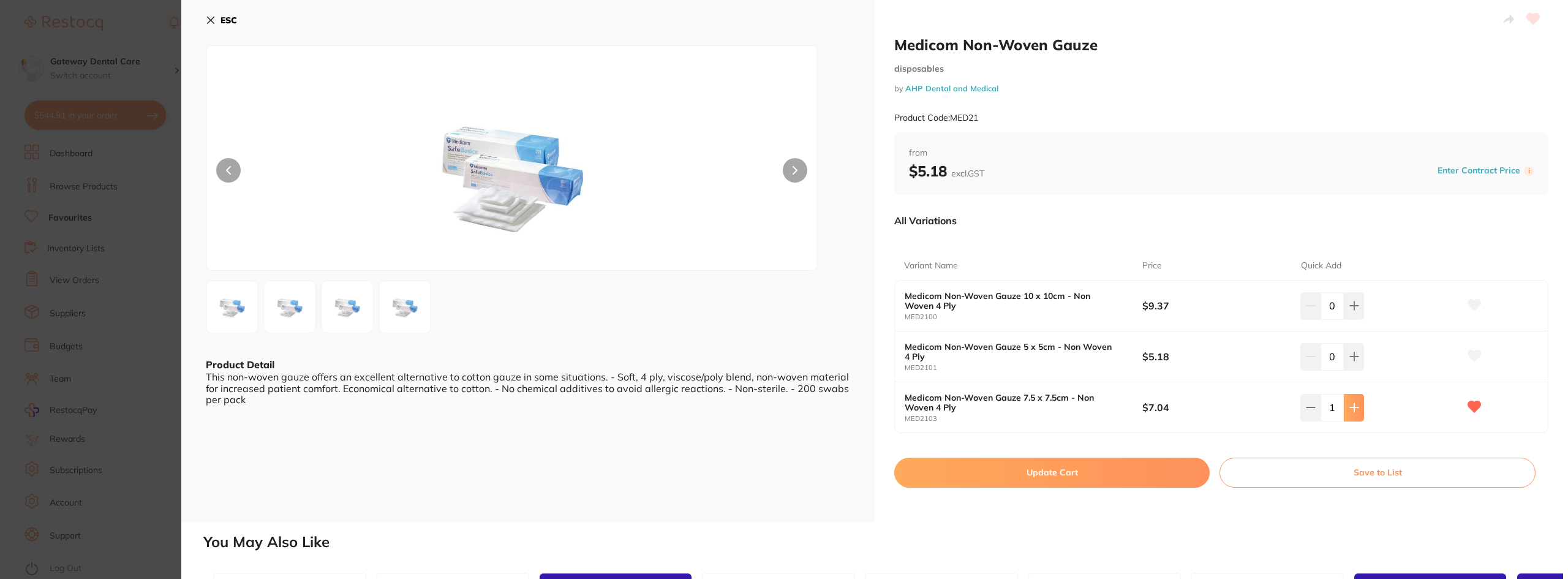
click at [1350, 410] on icon at bounding box center [1355, 408] width 10 height 10
type input "2"
click at [1043, 469] on button "Update Cart" at bounding box center [1052, 472] width 316 height 30
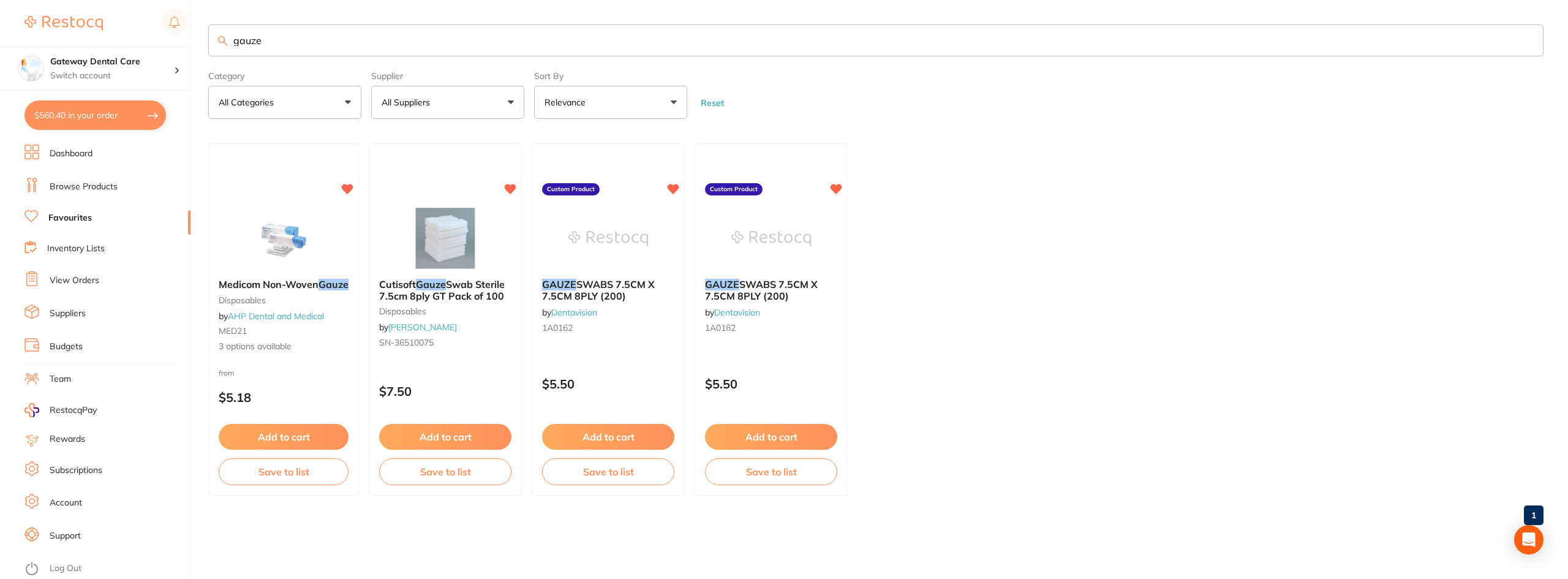
click at [1510, 50] on input "gauze" at bounding box center [876, 41] width 1335 height 32
drag, startPoint x: 1523, startPoint y: 46, endPoint x: 1530, endPoint y: 41, distance: 8.6
click at [1523, 46] on input "gauze" at bounding box center [876, 41] width 1335 height 32
click at [1530, 39] on input "gauze" at bounding box center [876, 41] width 1335 height 32
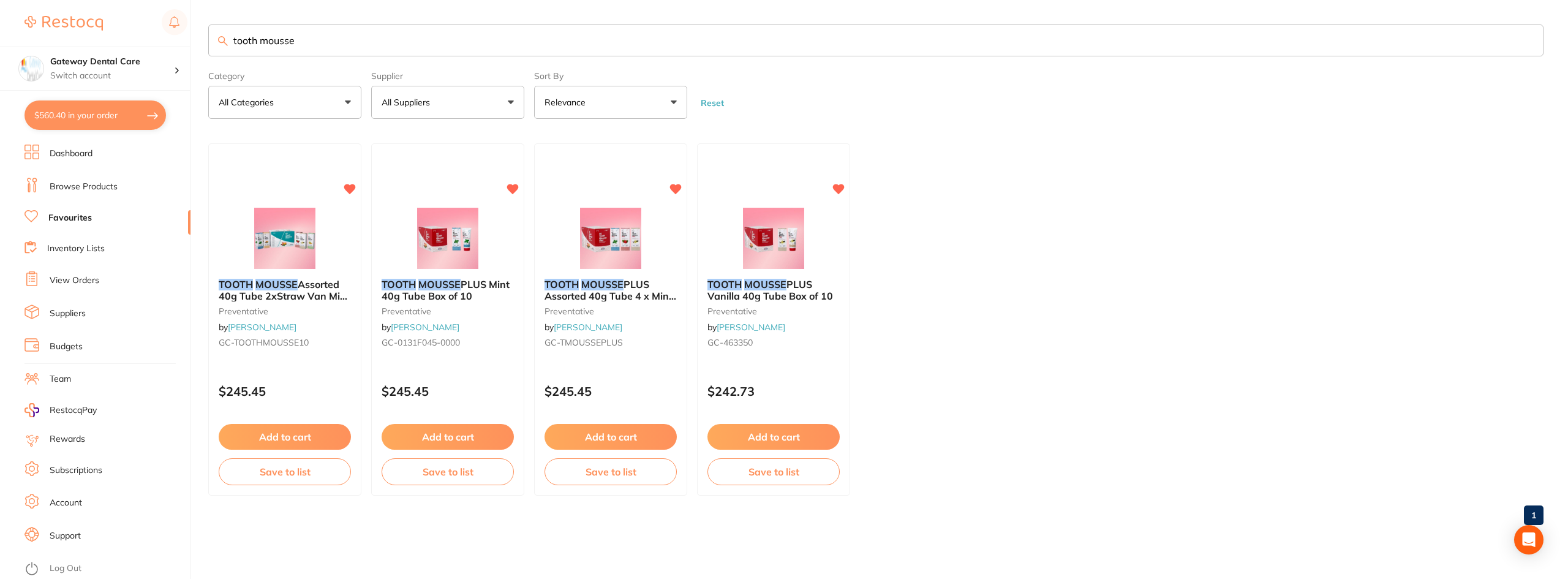
type input "tooth mousse"
click at [61, 190] on link "Browse Products" at bounding box center [84, 187] width 68 height 12
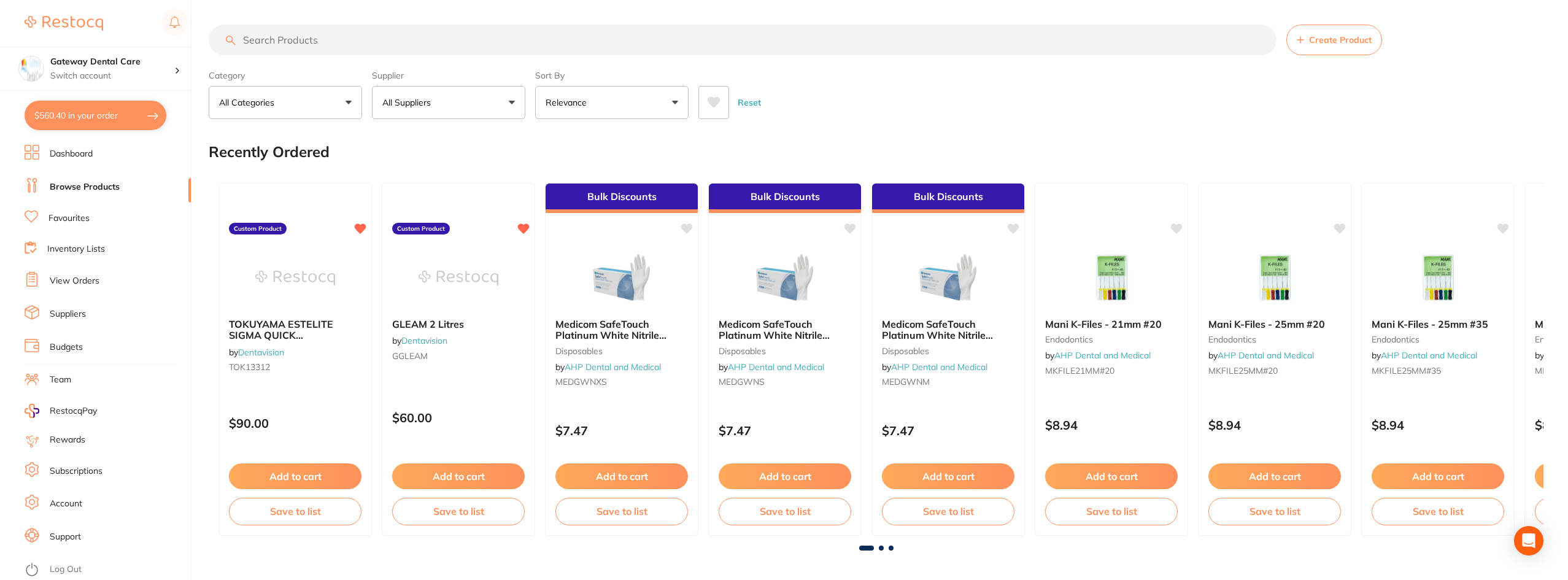
click at [355, 36] on input "search" at bounding box center [742, 40] width 1068 height 31
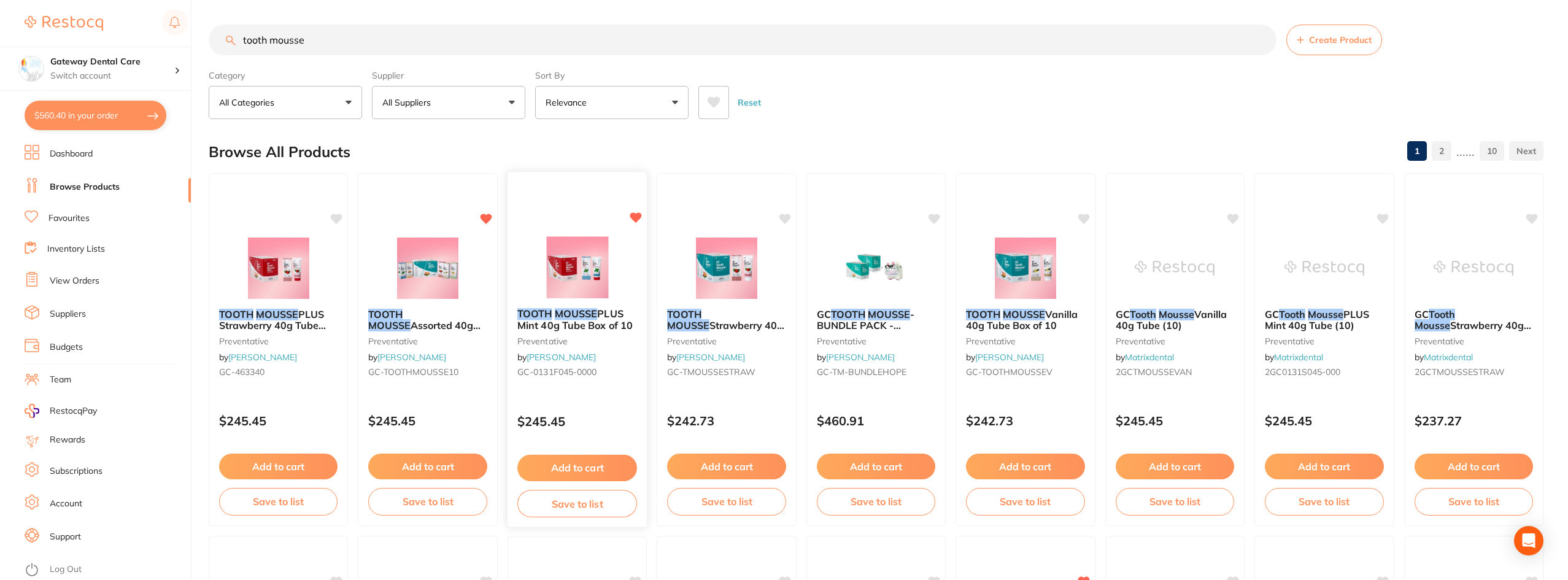
type input "tooth mousse"
click at [581, 319] on span "PLUS Mint 40g Tube Box of 10" at bounding box center [575, 320] width 115 height 24
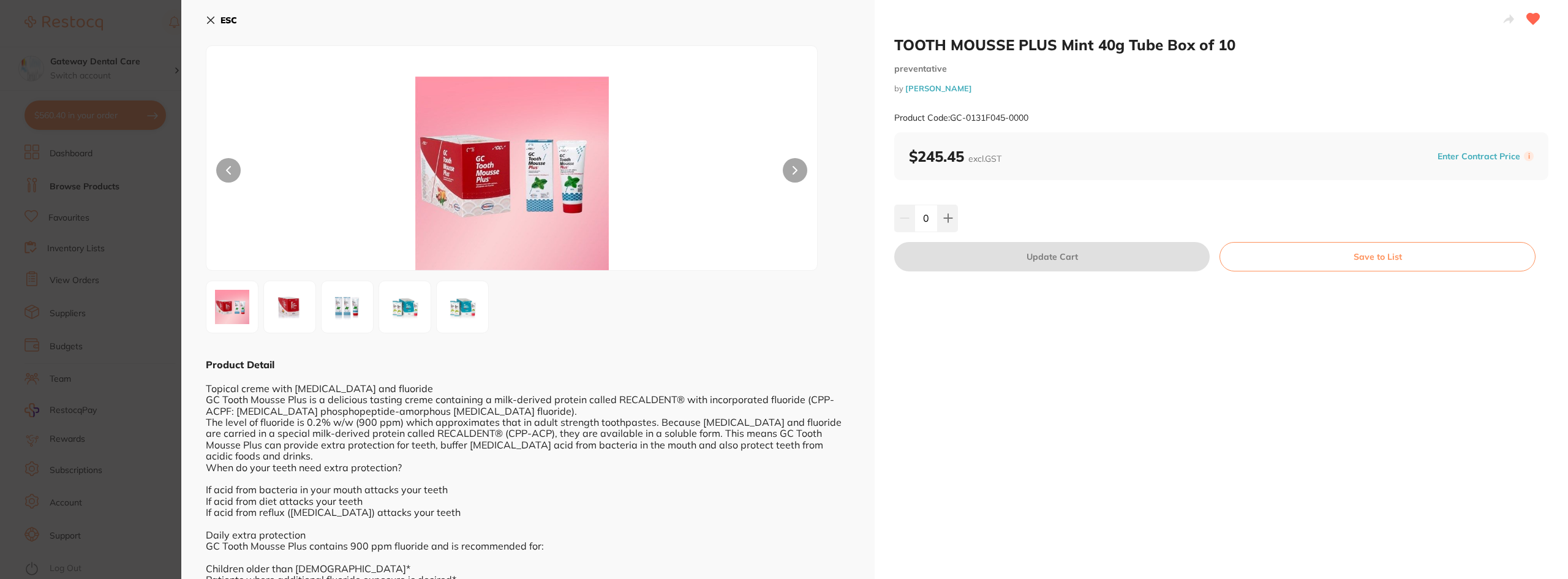
click at [103, 268] on section "TOOTH MOUSSE PLUS Mint 40g Tube Box of 10 preventative by Henry Schein Halas Pr…" at bounding box center [784, 290] width 1568 height 579
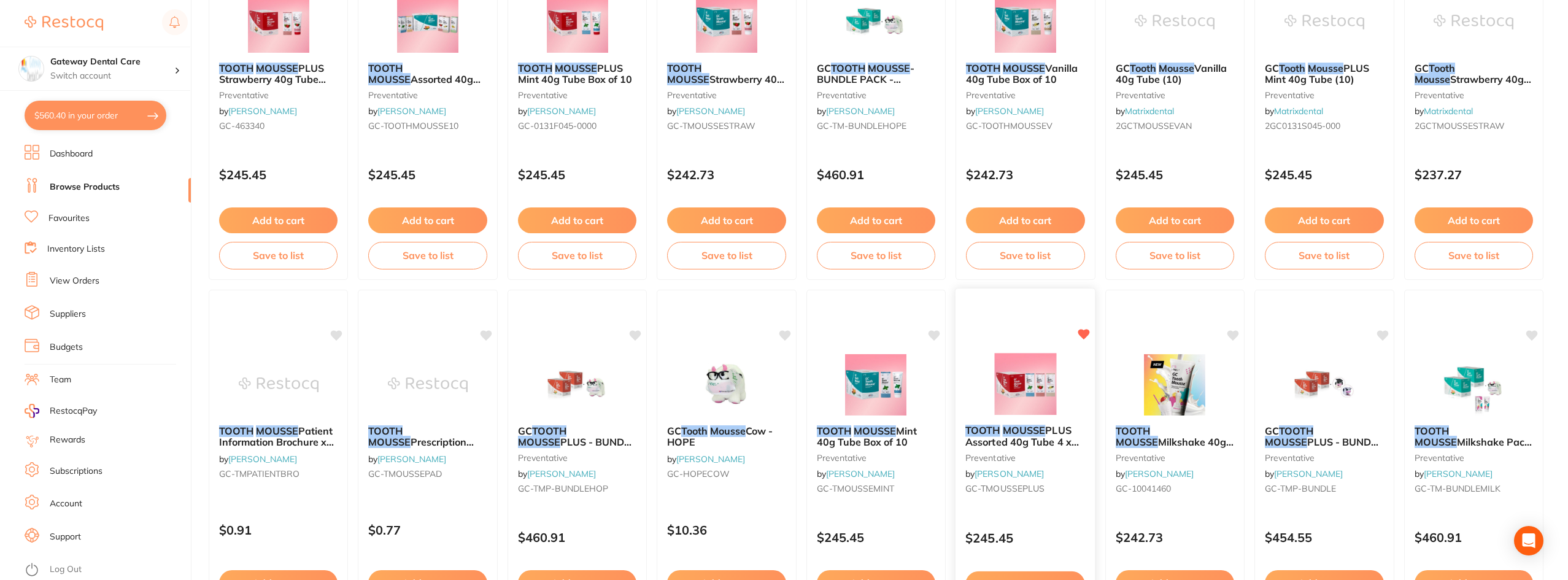
scroll to position [492, 0]
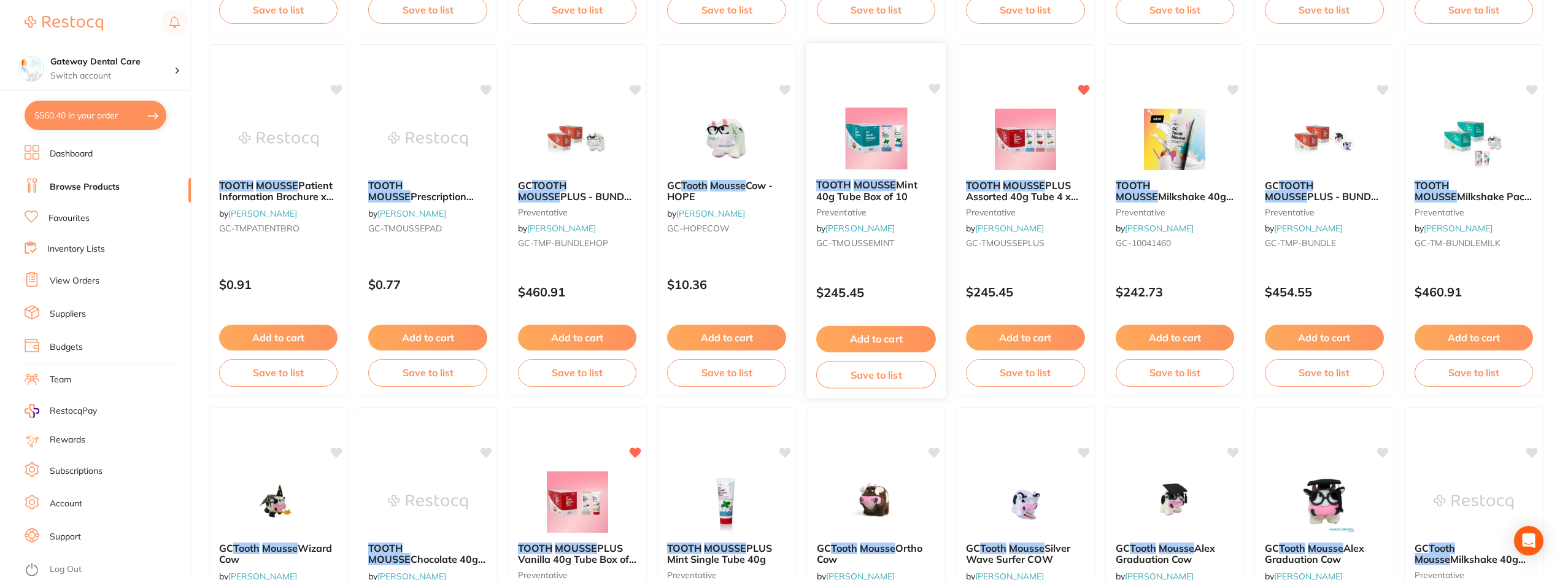
click at [899, 192] on span "Mint 40g Tube Box of 10" at bounding box center [866, 191] width 101 height 24
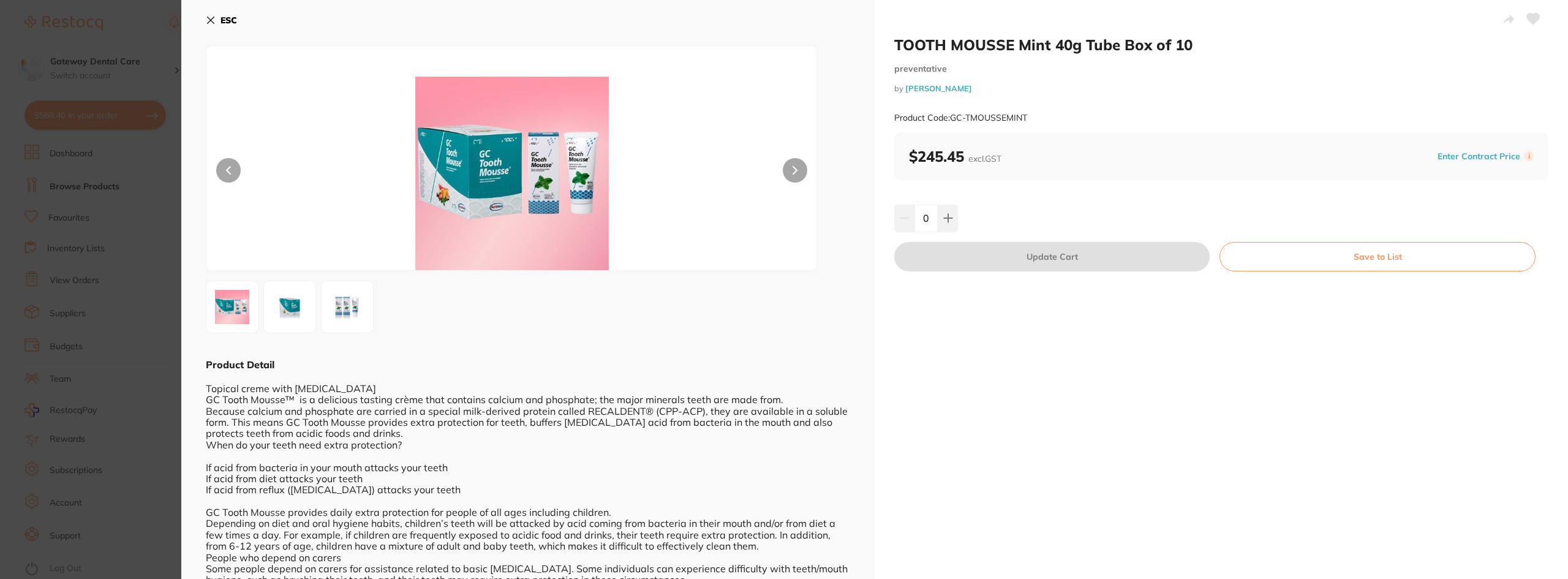
click at [791, 163] on button at bounding box center [795, 170] width 25 height 25
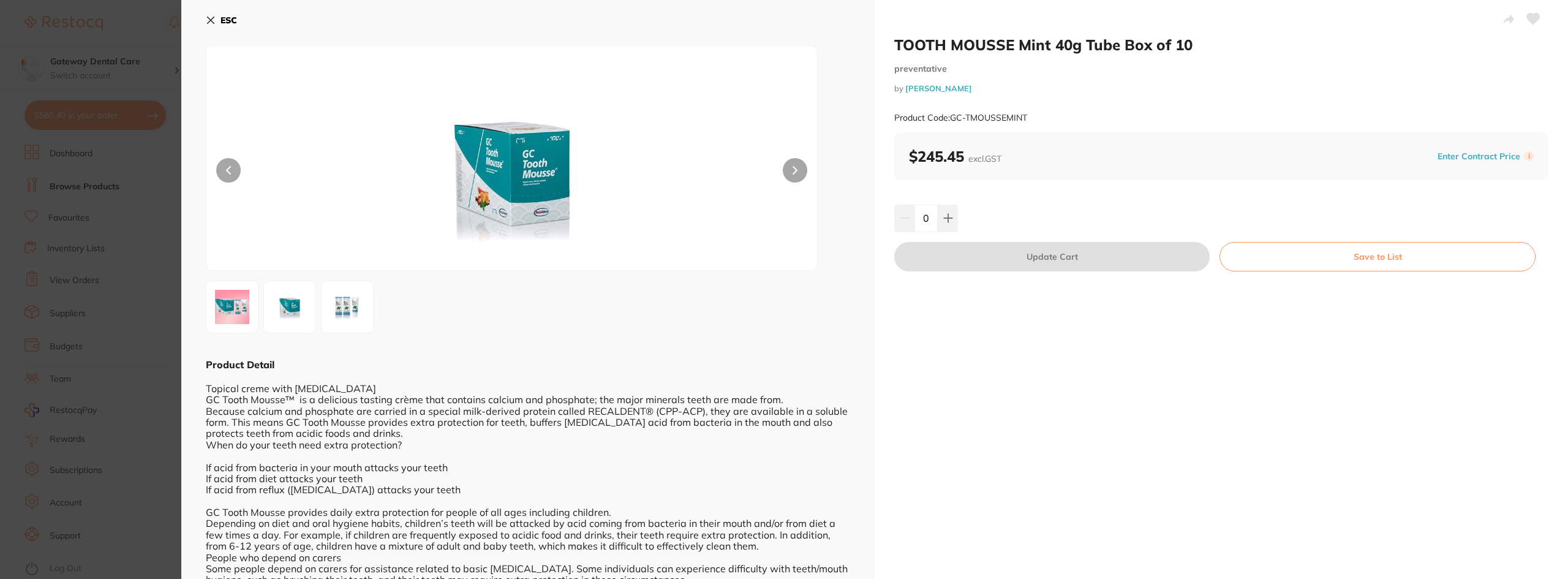
click at [794, 164] on button at bounding box center [795, 170] width 25 height 25
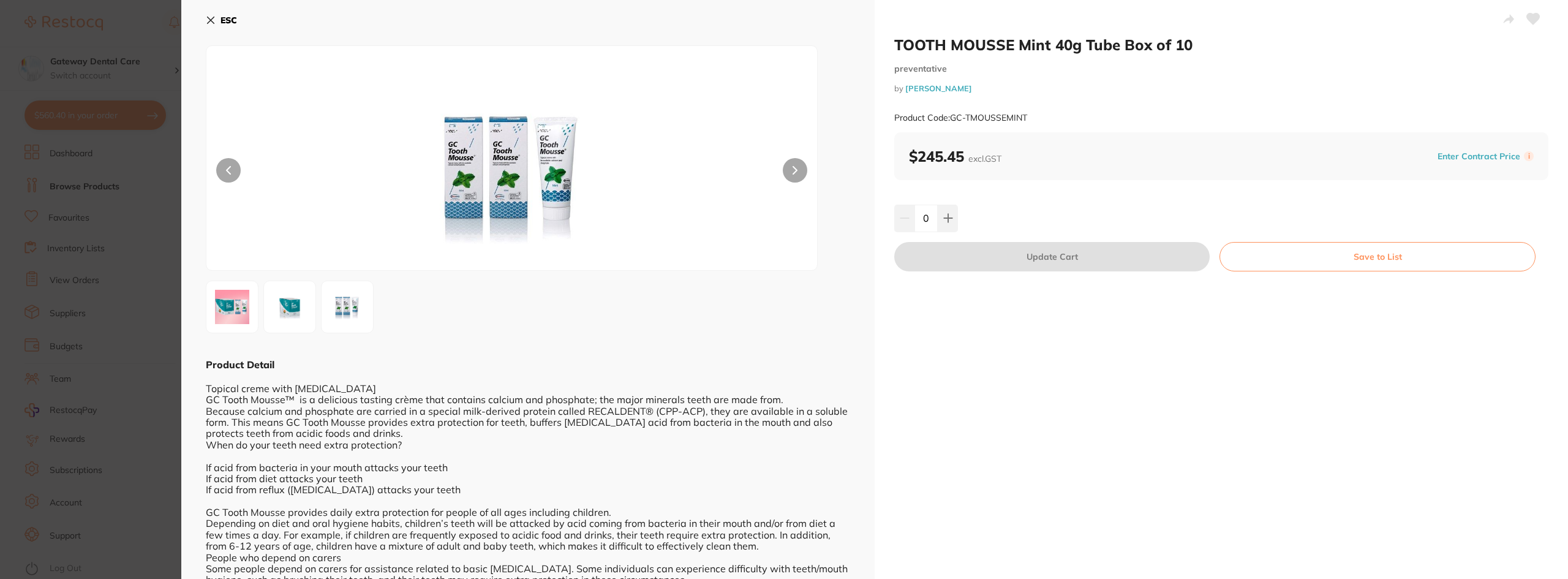
click at [300, 326] on img at bounding box center [289, 307] width 44 height 44
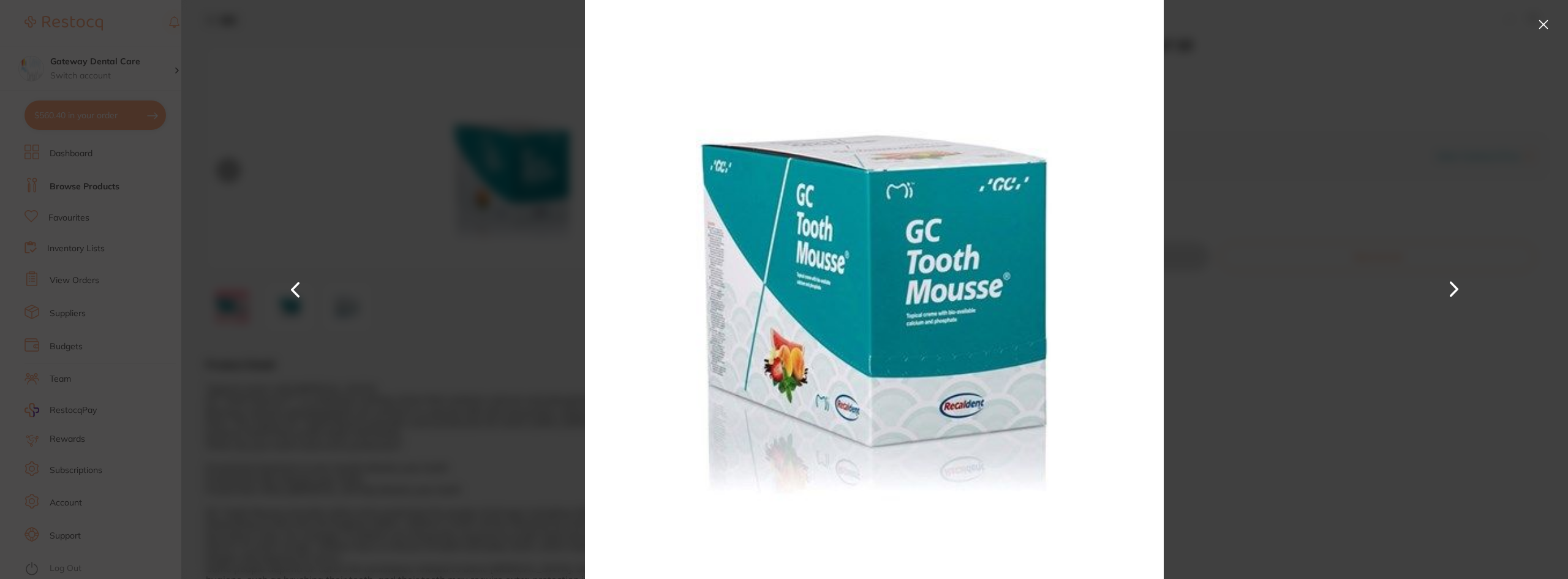
click at [1483, 103] on div at bounding box center [874, 290] width 1387 height 579
click at [1538, 21] on button at bounding box center [1543, 24] width 19 height 19
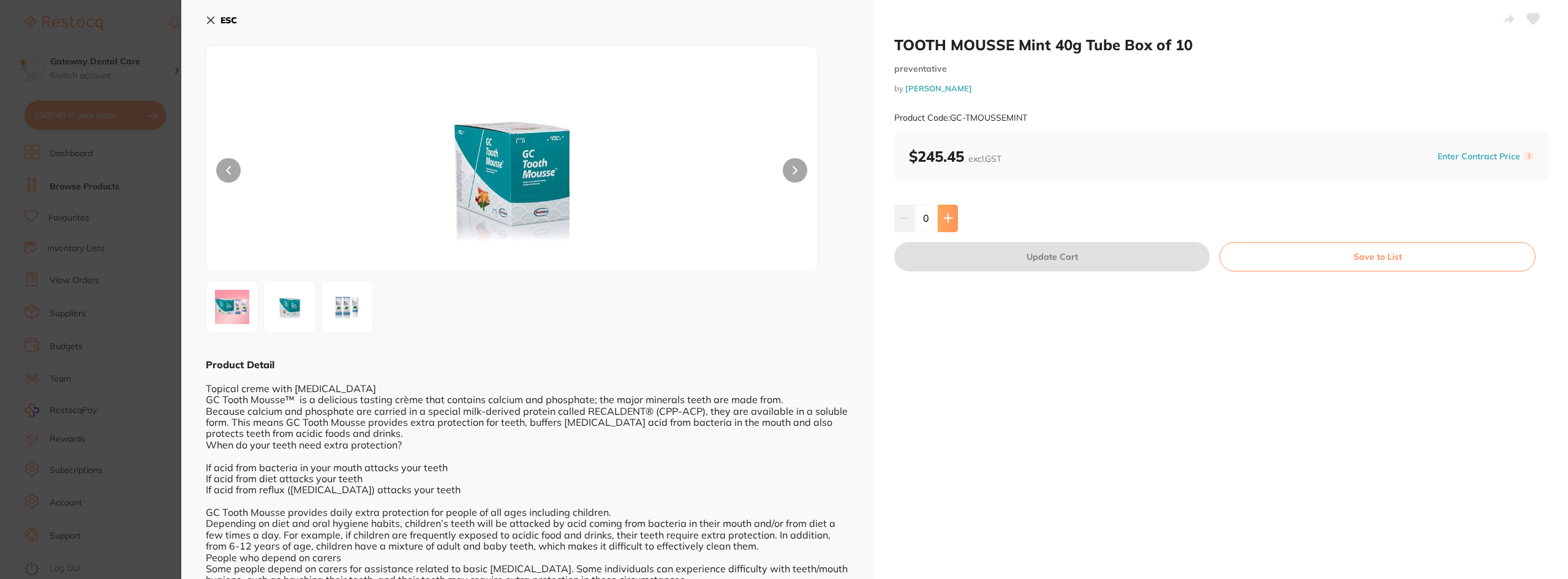
click at [951, 217] on button at bounding box center [948, 218] width 20 height 27
type input "1"
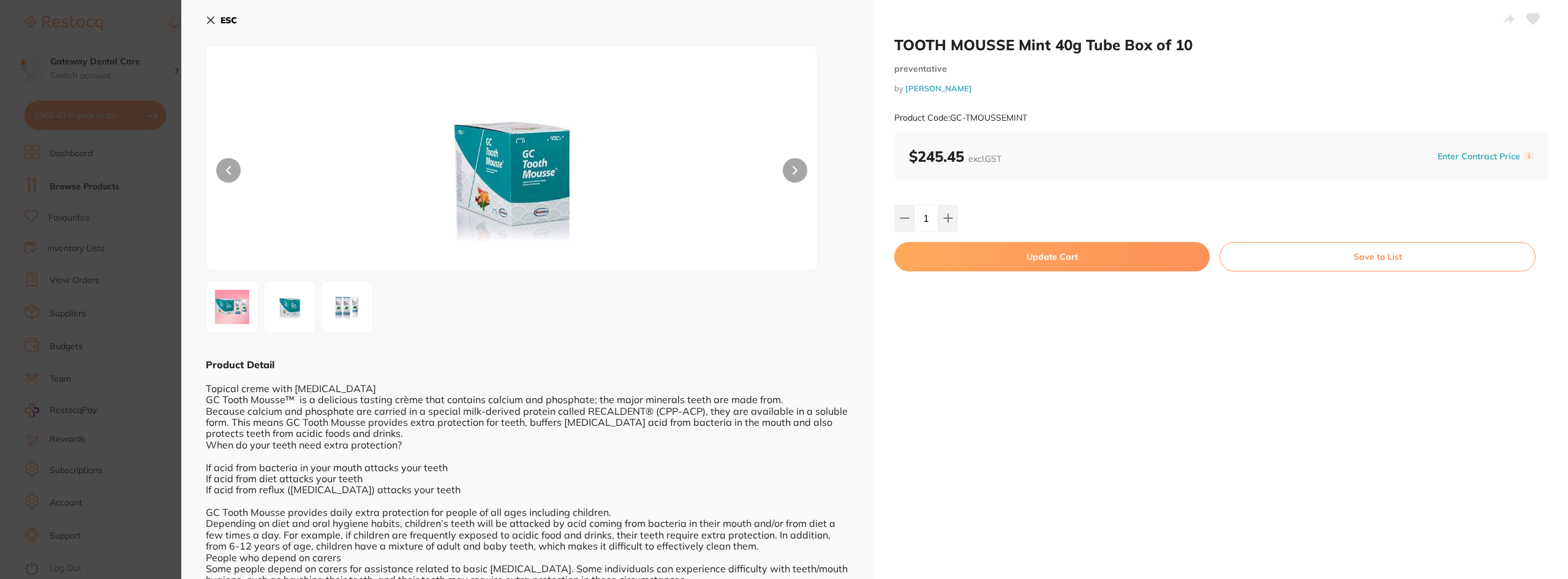
click at [1003, 270] on button "Update Cart" at bounding box center [1052, 256] width 316 height 30
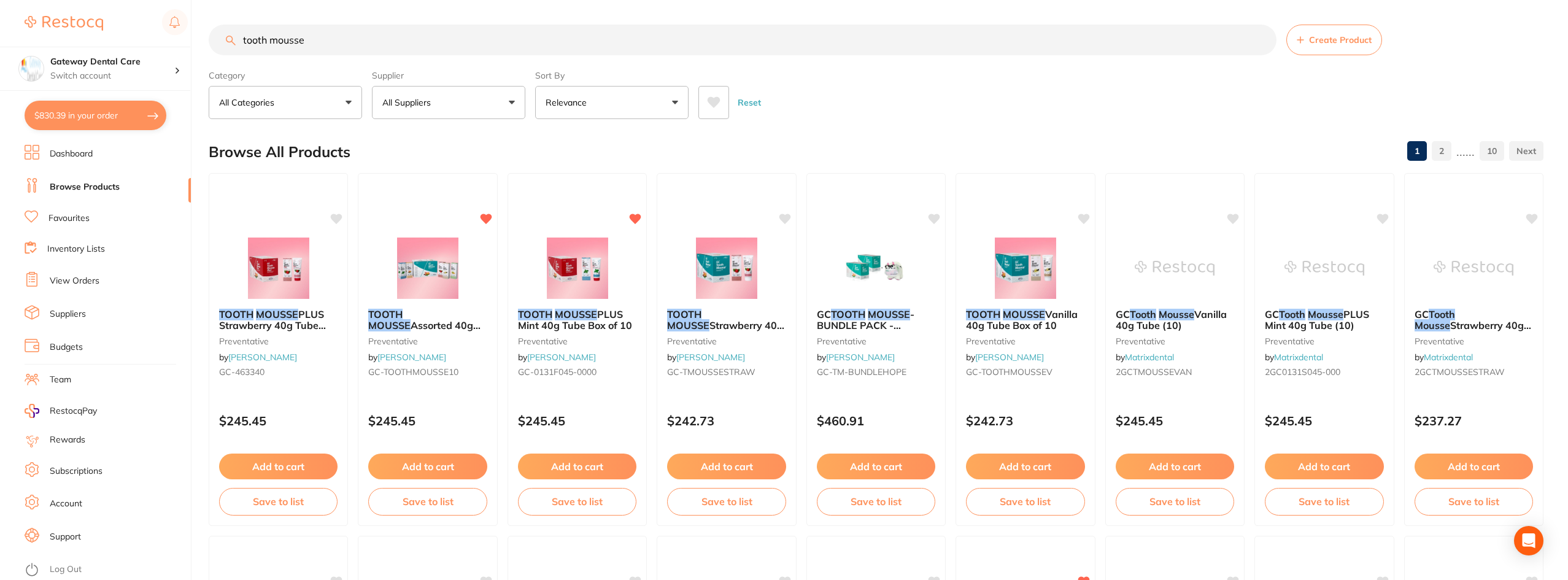
click at [1263, 41] on input "tooth mousse" at bounding box center [742, 40] width 1068 height 31
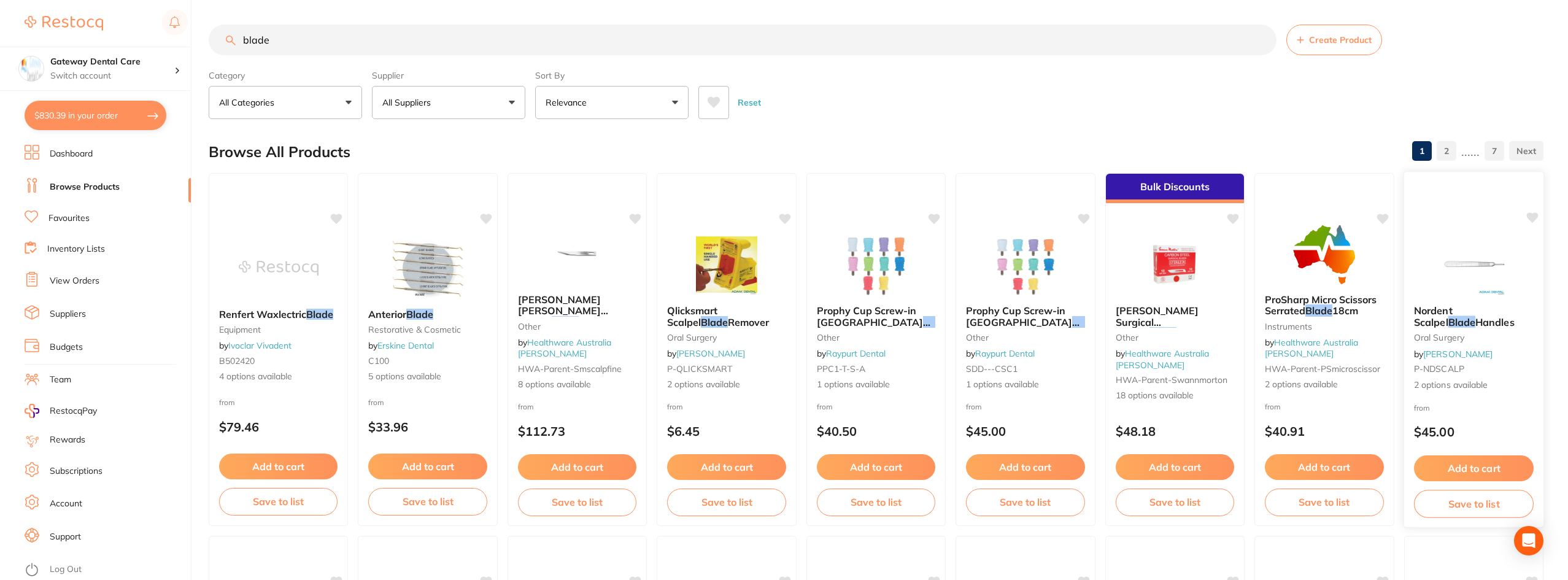
type input "blade"
click at [1442, 460] on button "Add to cart" at bounding box center [1474, 467] width 119 height 25
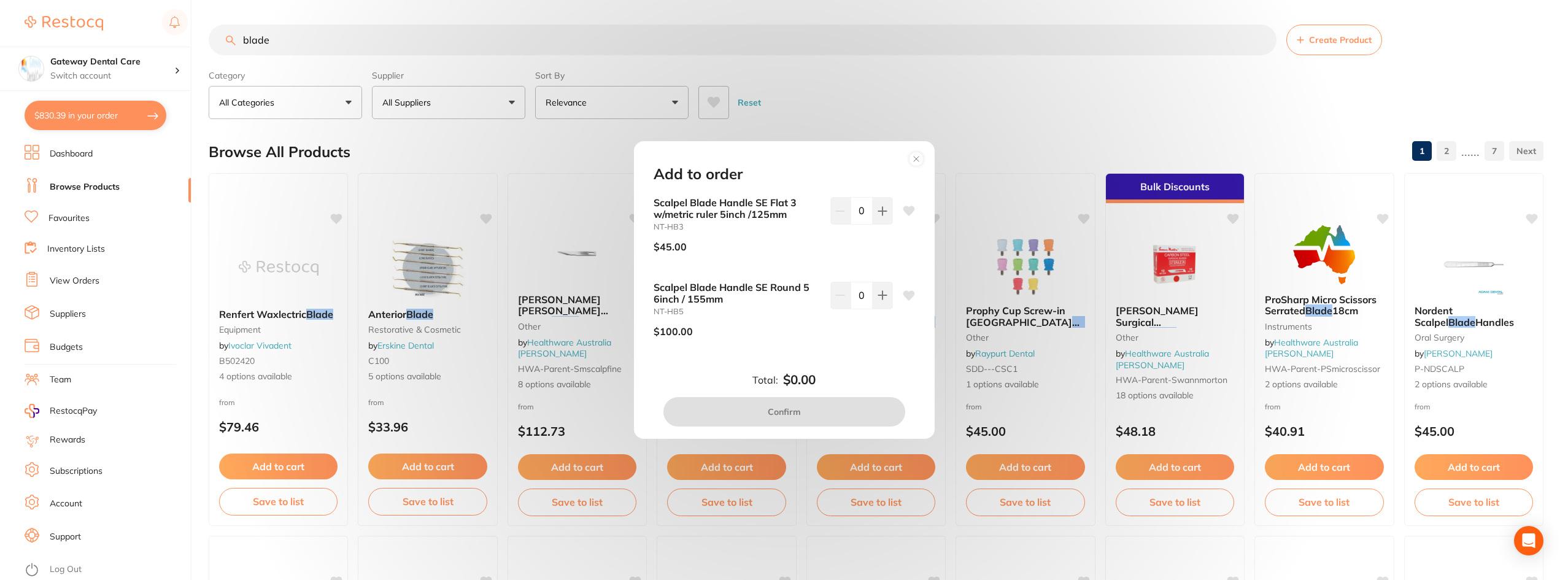
click at [911, 159] on circle at bounding box center [915, 159] width 14 height 14
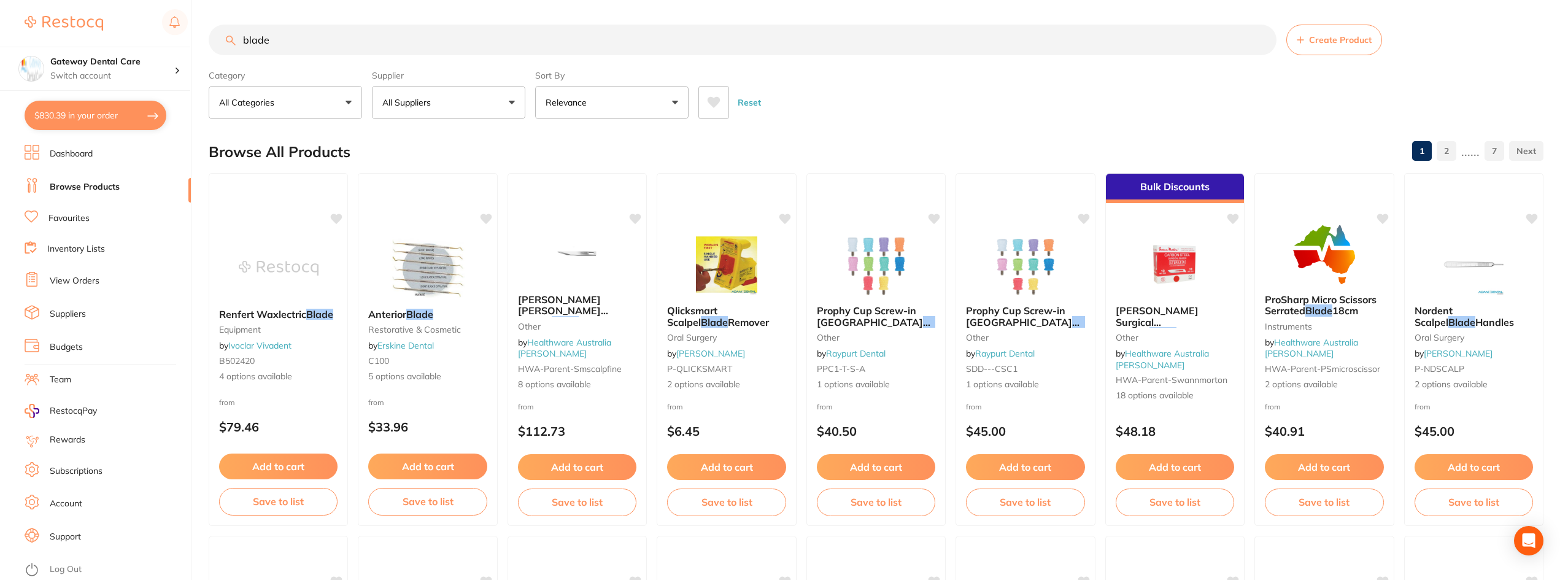
click at [1487, 292] on img at bounding box center [1473, 265] width 80 height 61
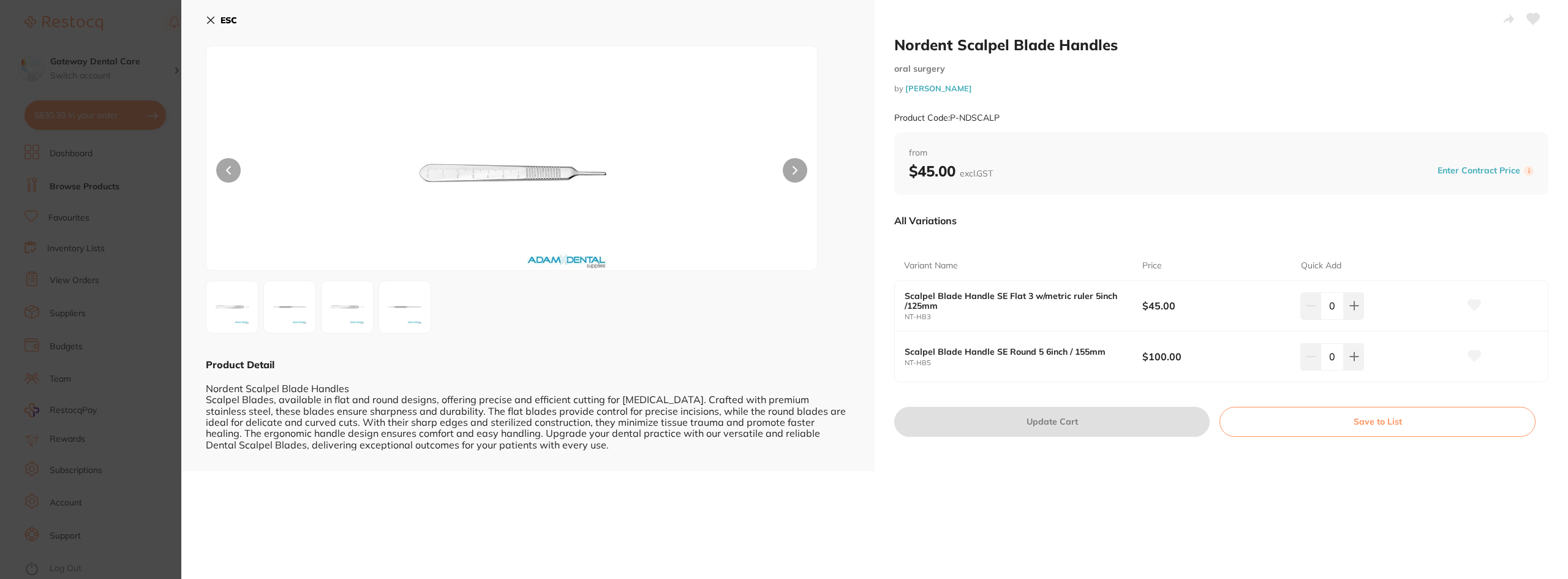
click at [82, 192] on section "Nordent Scalpel Blade Handles oral surgery by Adam Dental Product Code: P-NDSCA…" at bounding box center [784, 290] width 1568 height 579
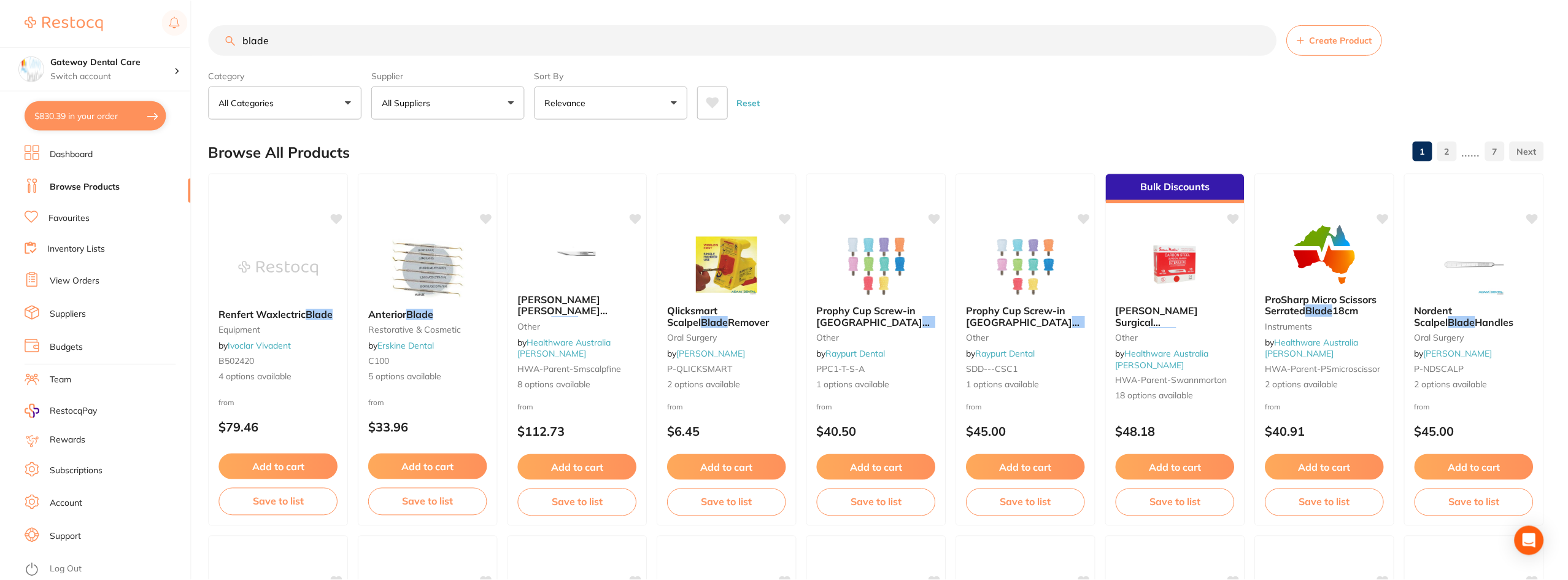
scroll to position [2, 0]
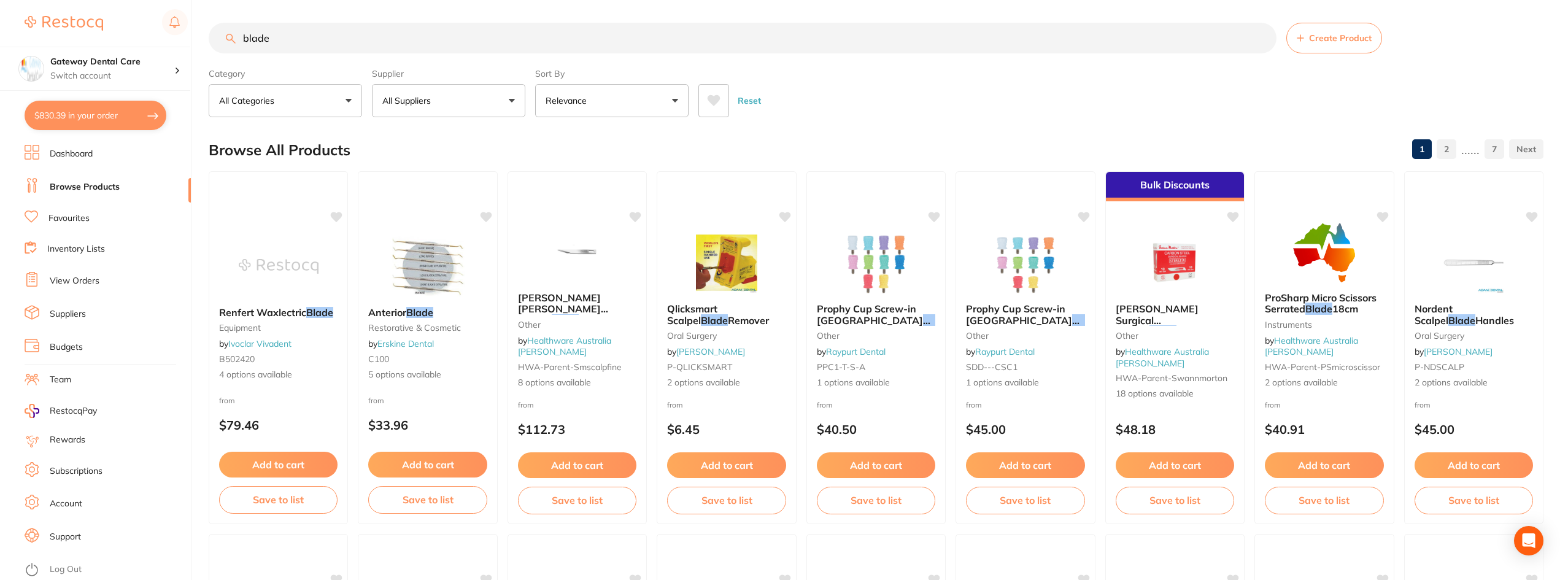
click at [1259, 39] on input "blade" at bounding box center [742, 38] width 1068 height 31
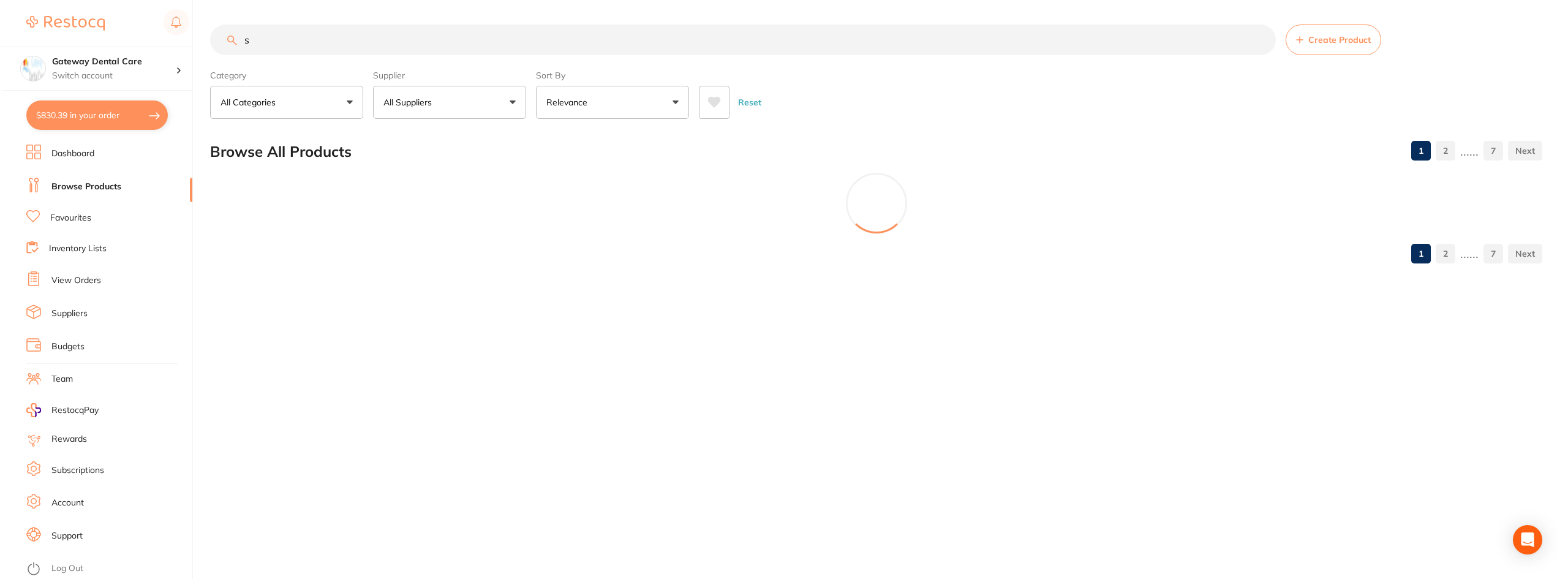
scroll to position [0, 0]
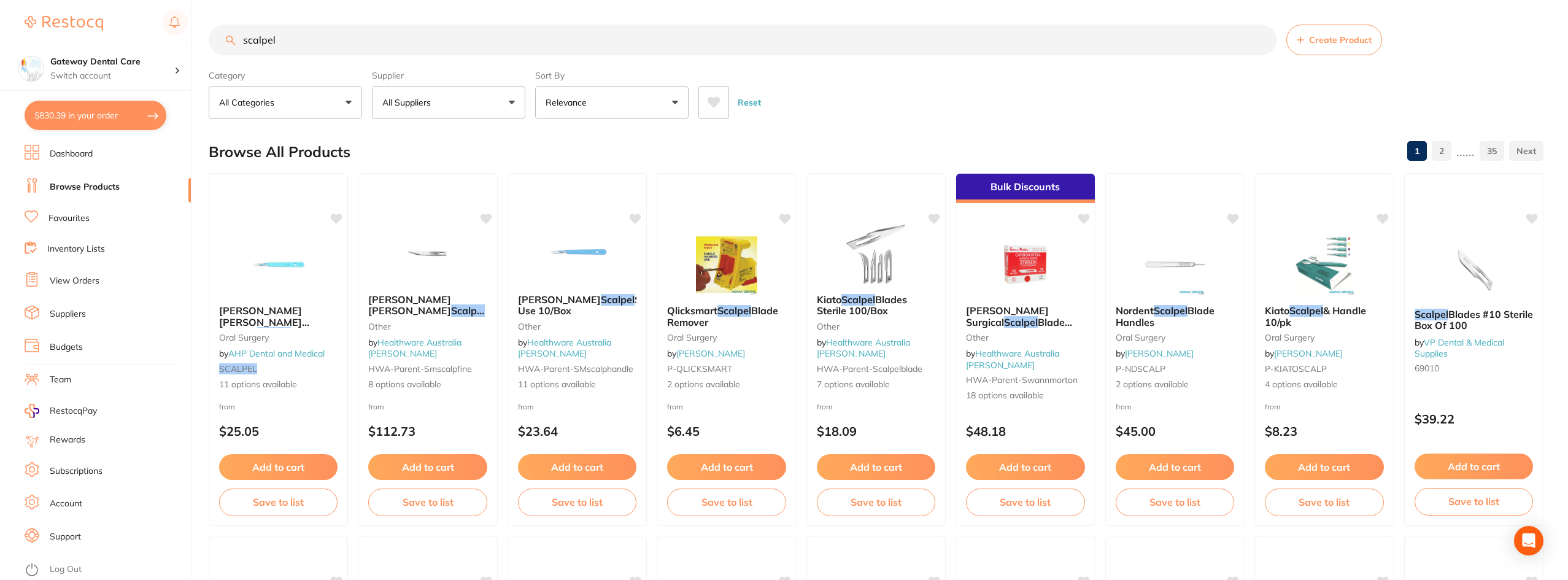
click at [506, 46] on input "scalpel" at bounding box center [742, 40] width 1068 height 31
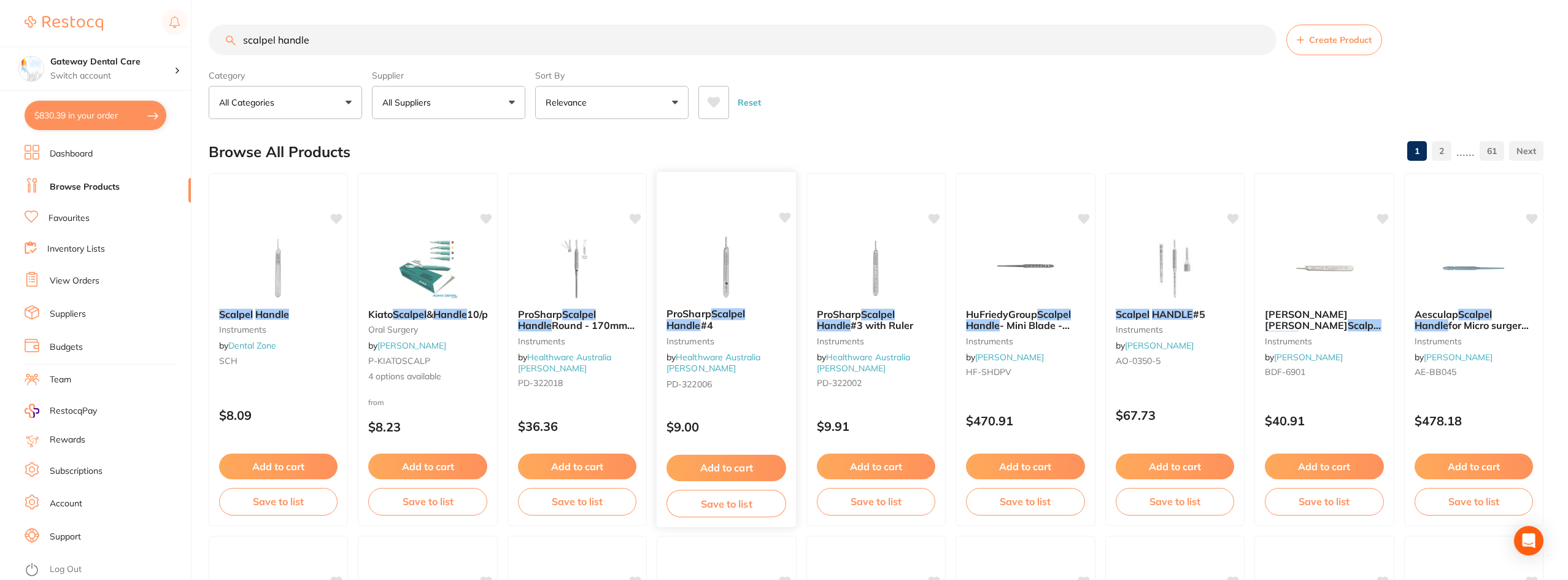
type input "scalpel handle"
click at [723, 319] on em "Scalpel" at bounding box center [728, 314] width 34 height 12
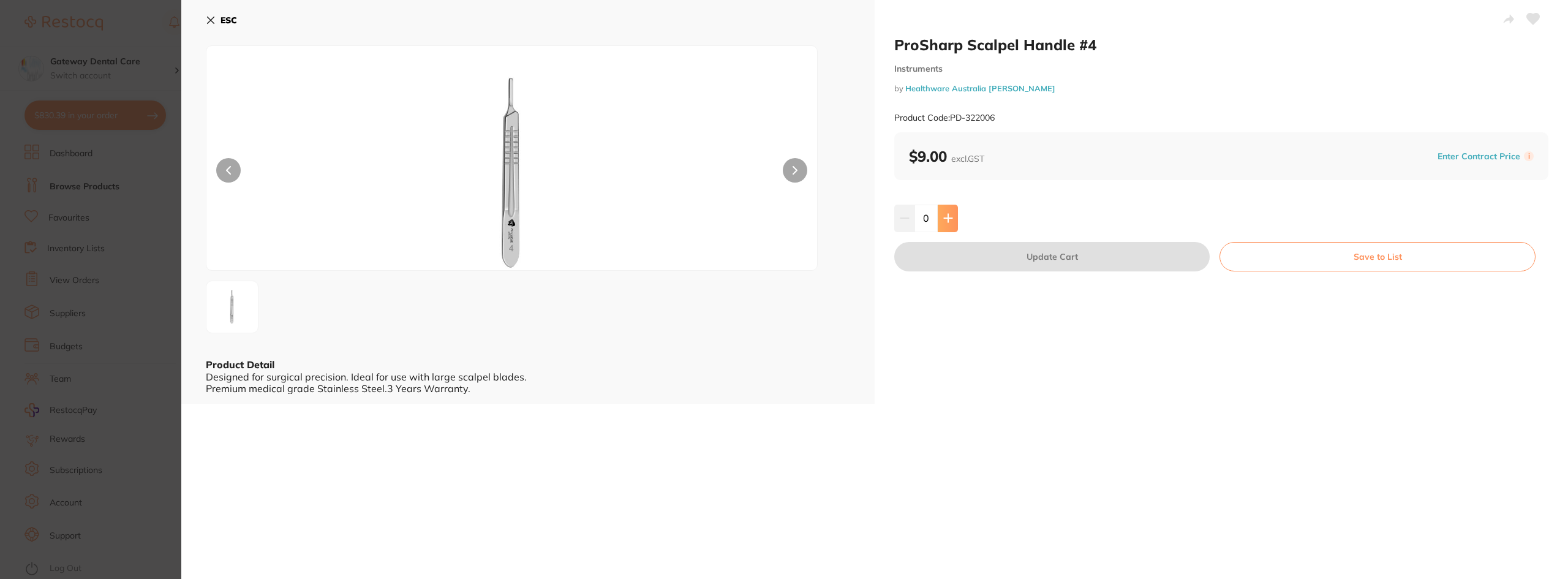
click at [953, 214] on button at bounding box center [948, 218] width 20 height 27
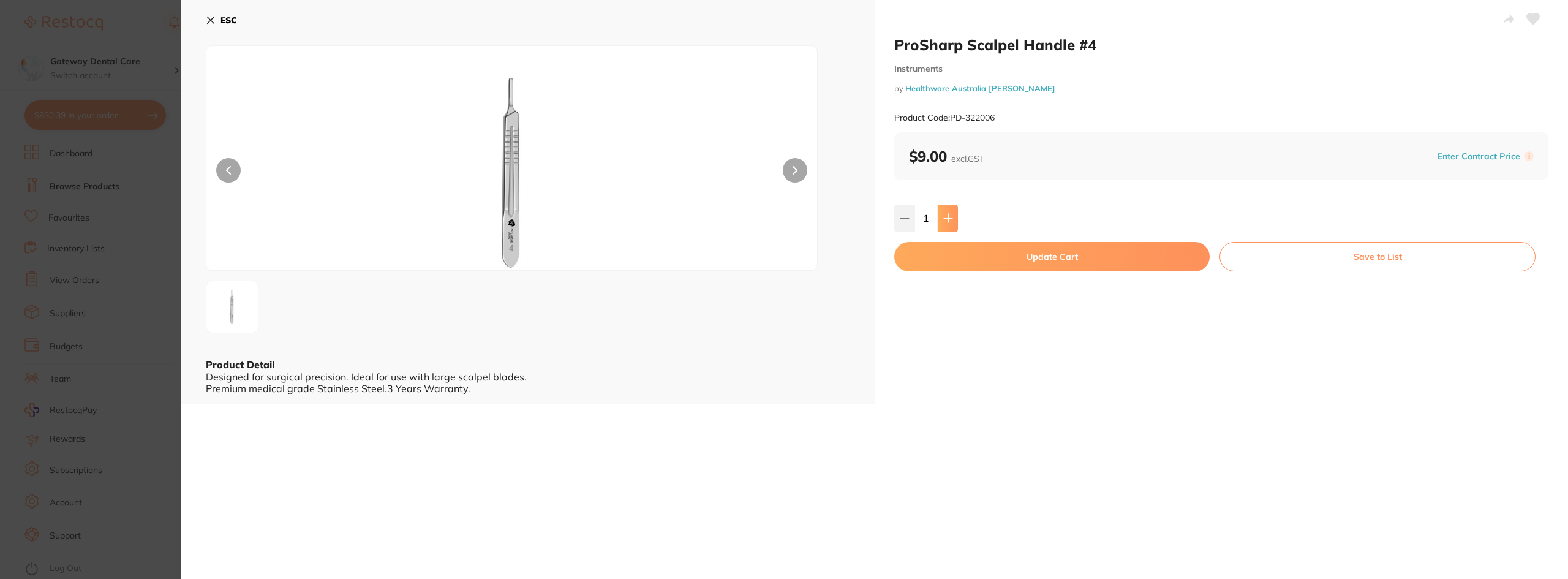
click at [953, 214] on button at bounding box center [948, 218] width 20 height 27
type input "2"
click at [979, 258] on button "Update Cart" at bounding box center [1052, 256] width 316 height 30
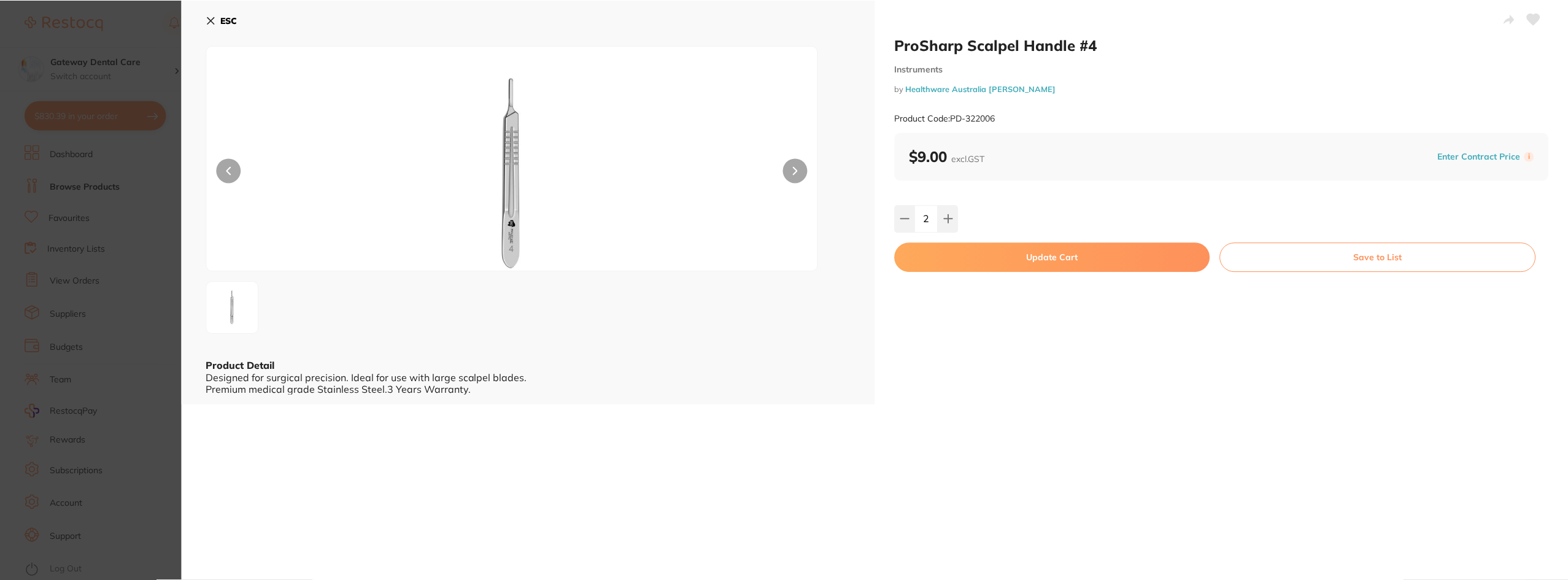
scroll to position [2, 0]
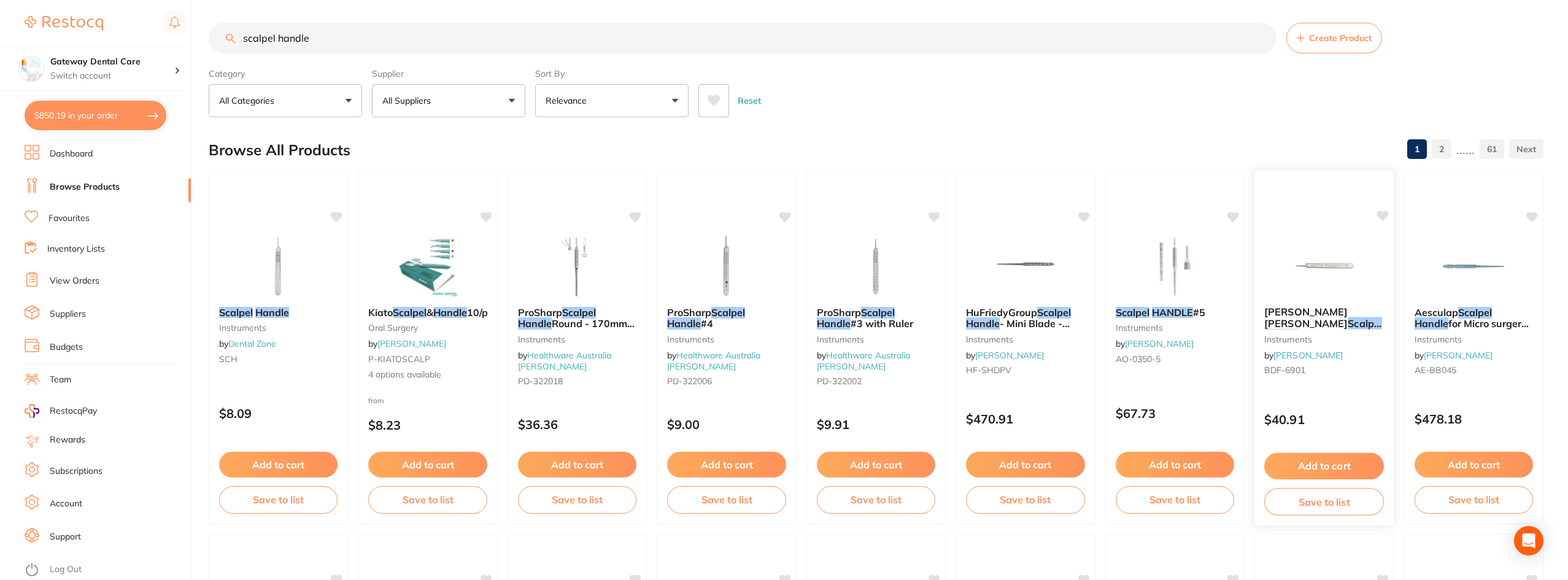
click at [1328, 328] on span "- Size 3 - Long" at bounding box center [1301, 340] width 75 height 24
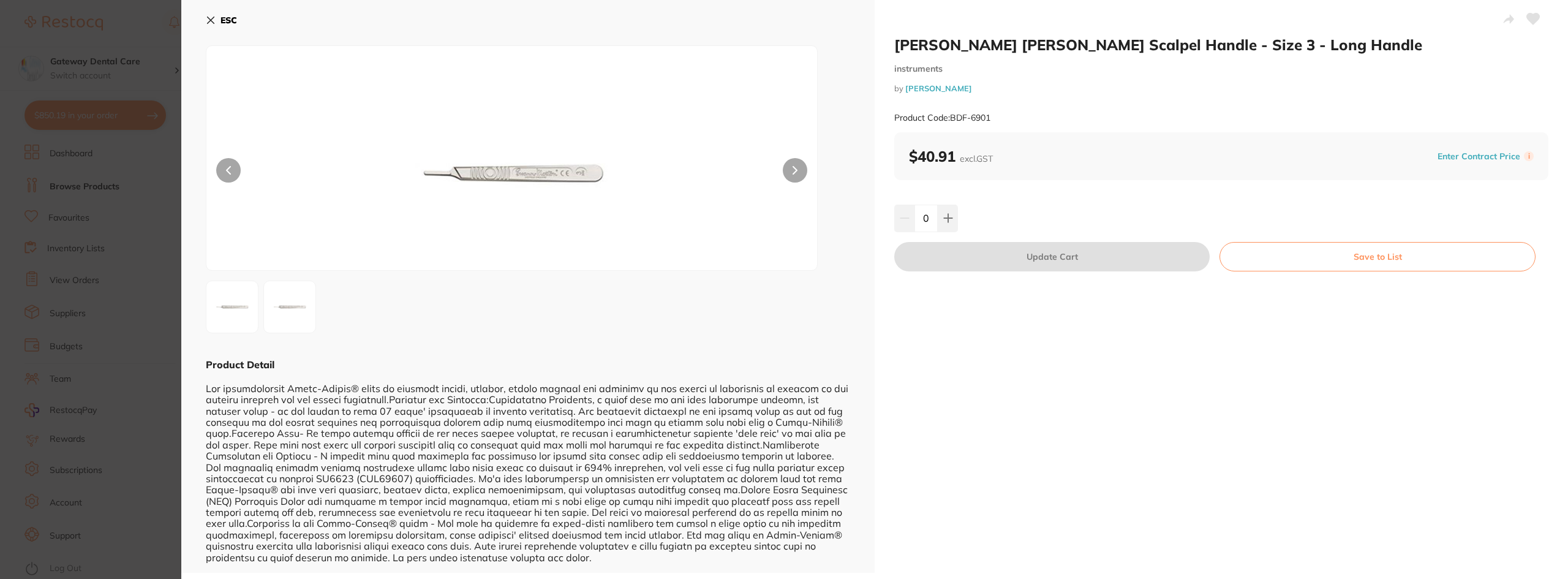
click at [83, 281] on section "Swann Morton Scalpel Handle - Size 3 - Long Handle instruments by Henry Schein …" at bounding box center [784, 290] width 1568 height 579
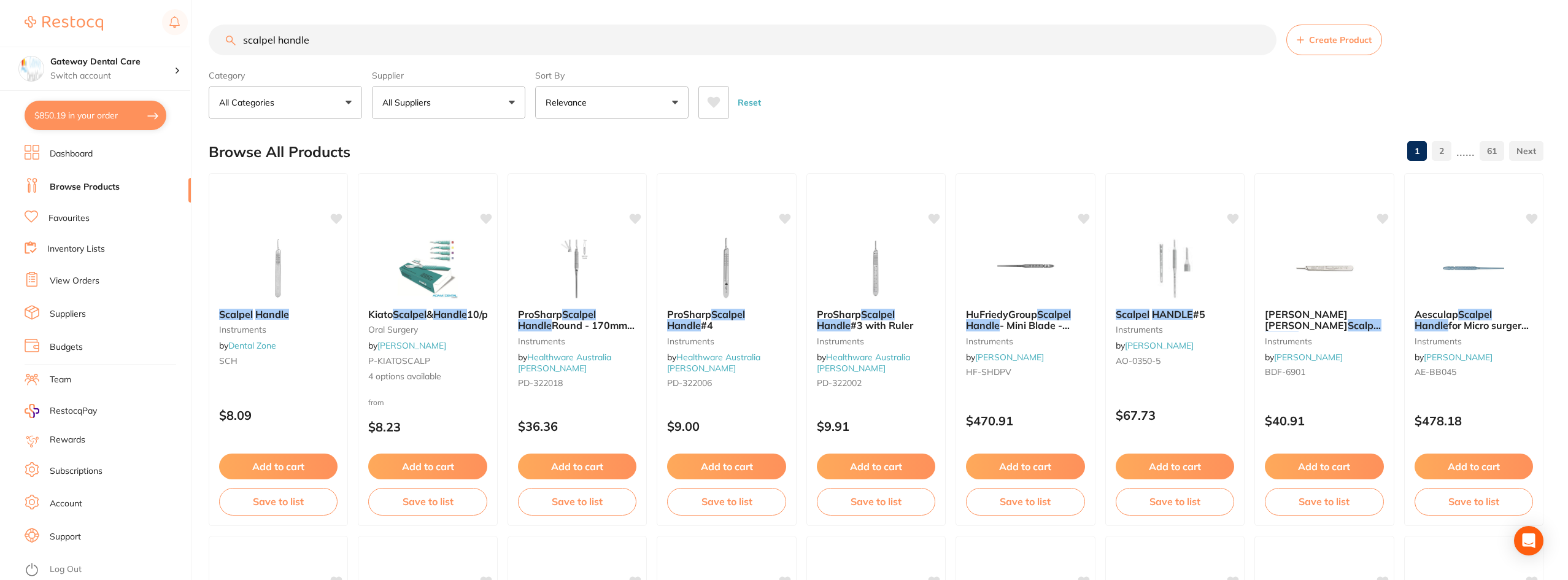
click at [1268, 29] on input "scalpel handle" at bounding box center [742, 40] width 1068 height 31
click at [1260, 41] on input "scalpel handle" at bounding box center [742, 40] width 1068 height 31
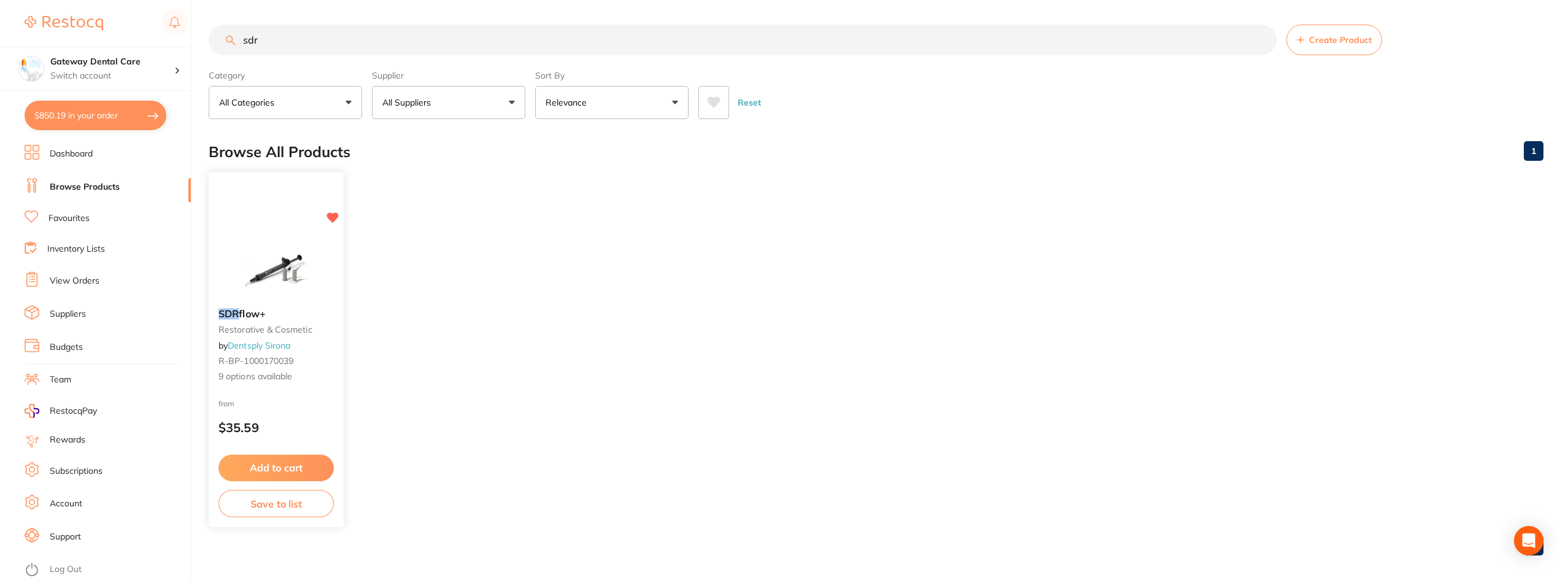
type input "sdr"
click at [259, 306] on div "SDR flow+ restorative & cosmetic by Dentsply Sirona R-BP-1000170039 9 options a…" at bounding box center [275, 345] width 135 height 94
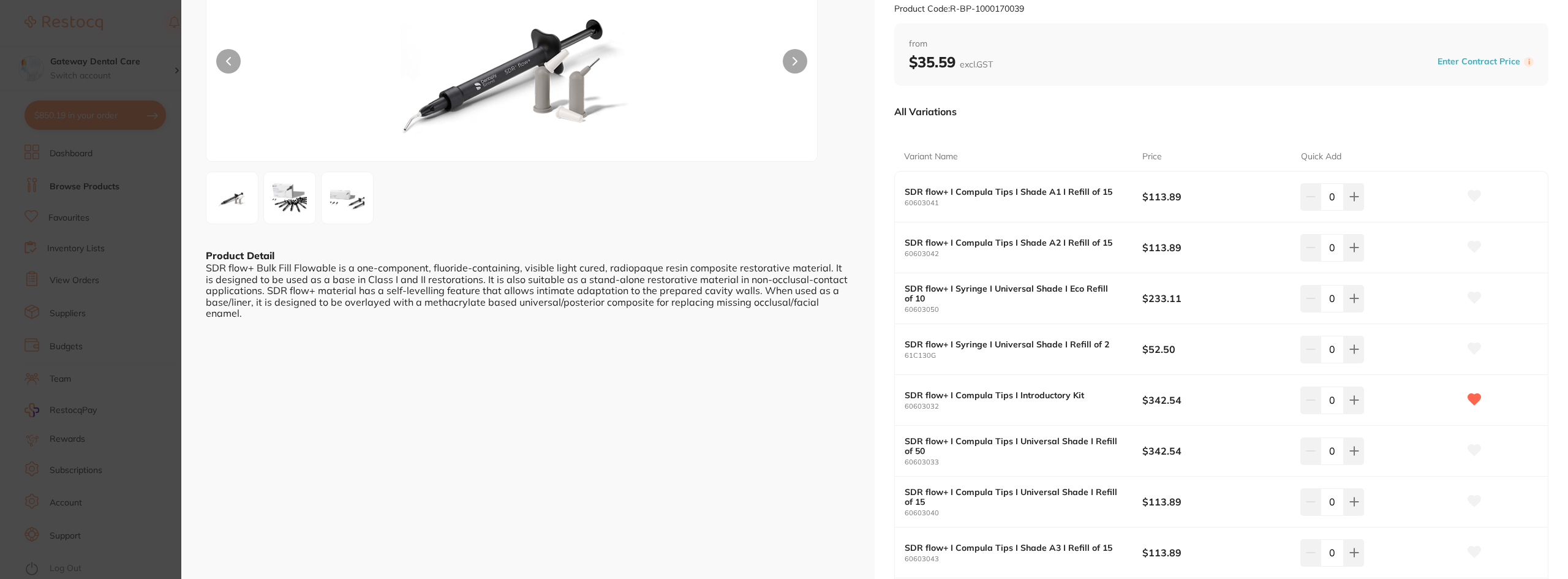
scroll to position [123, 0]
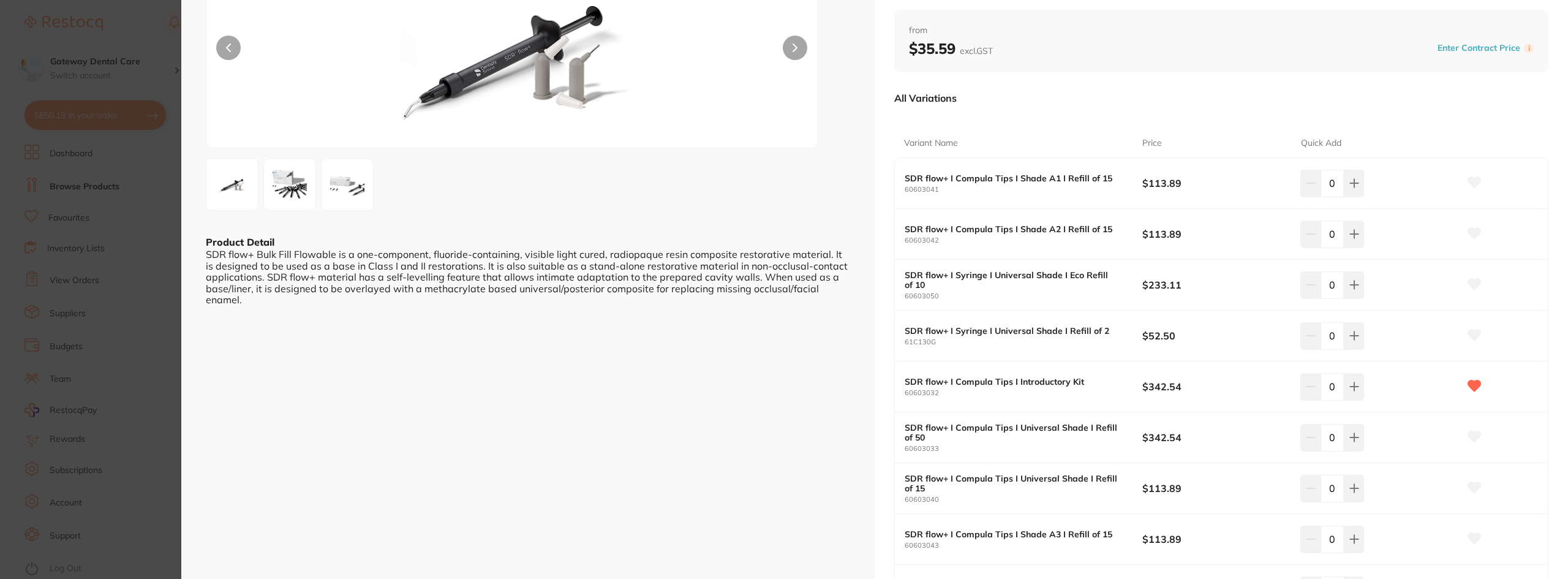
click at [1477, 383] on icon at bounding box center [1474, 386] width 13 height 11
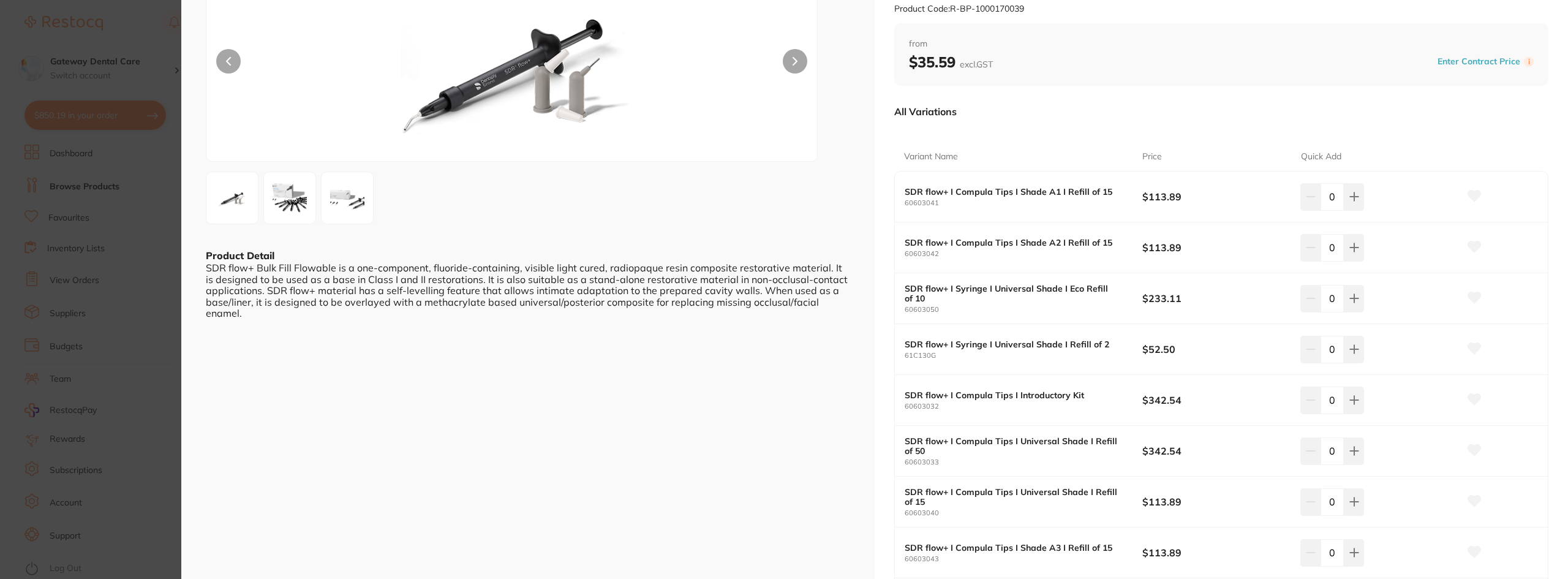
scroll to position [306, 0]
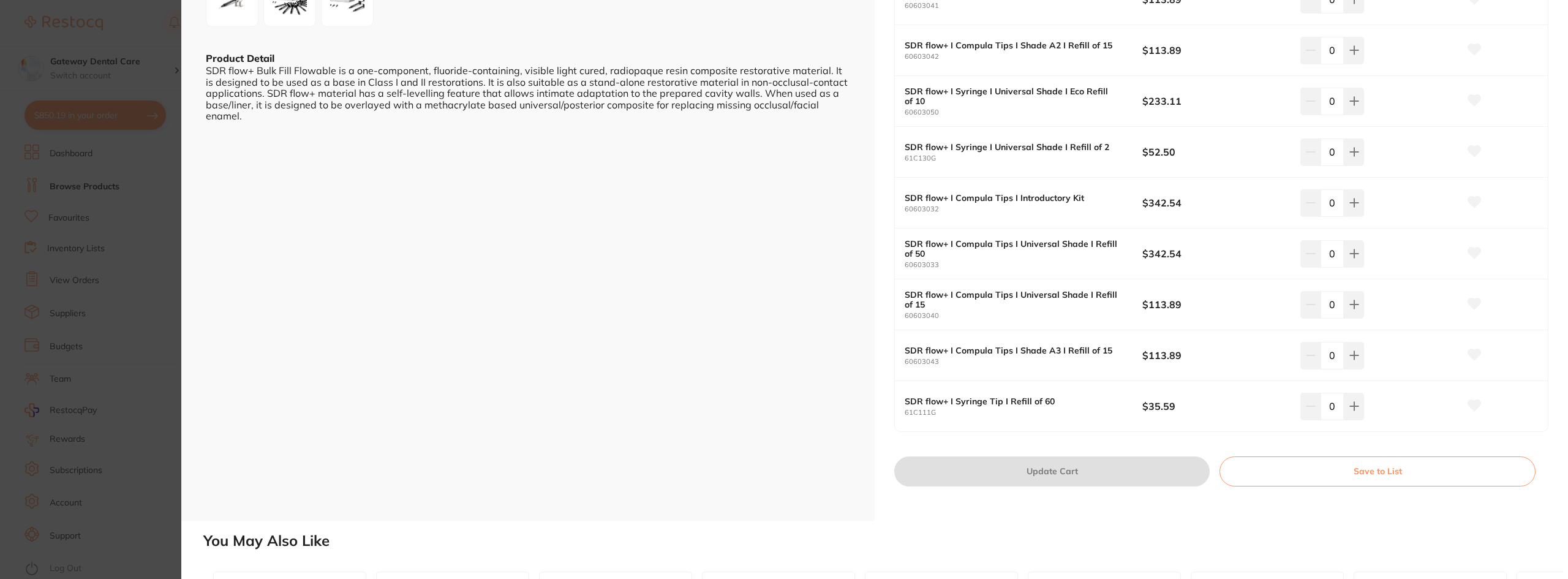
click at [167, 239] on section "SDR flow+ restorative & cosmetic by Dentsply Sirona Product Code: R-BP-10001700…" at bounding box center [784, 290] width 1568 height 579
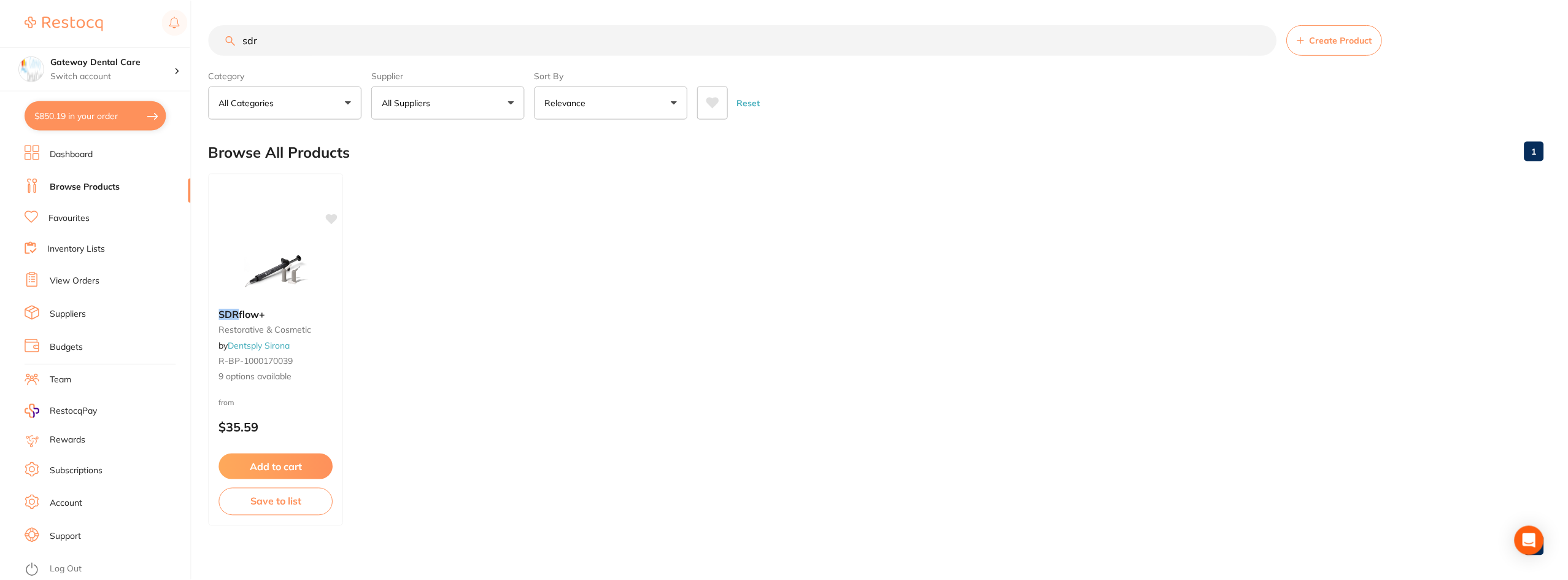
scroll to position [1, 0]
click at [331, 215] on icon at bounding box center [332, 217] width 12 height 10
click at [390, 43] on input "sdr" at bounding box center [742, 39] width 1068 height 31
click at [270, 332] on small "restorative & cosmetic" at bounding box center [276, 329] width 115 height 10
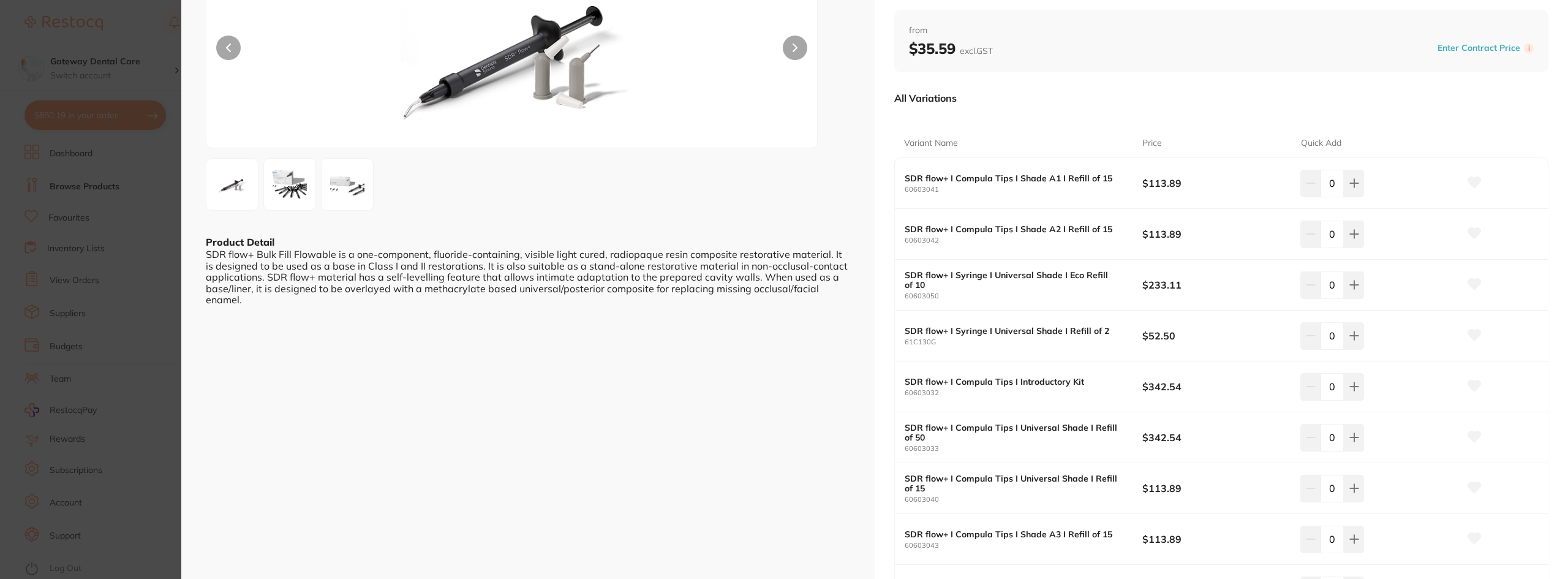
scroll to position [184, 0]
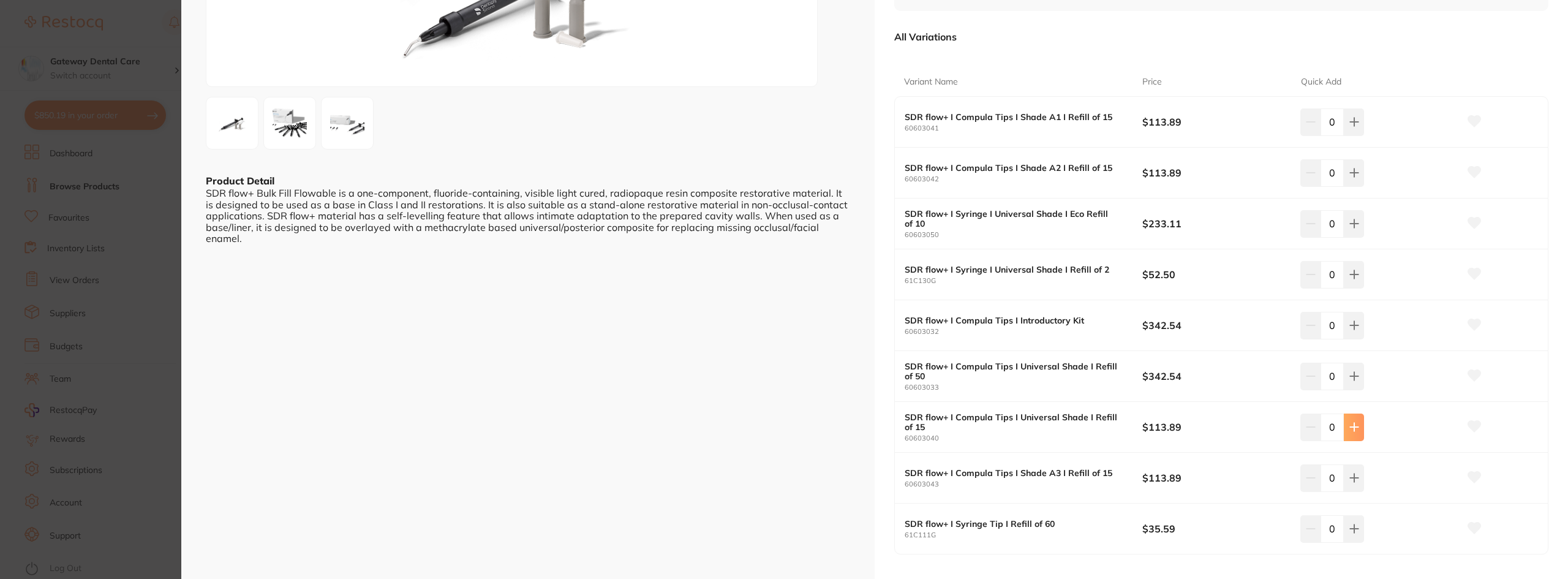
click at [1350, 438] on button at bounding box center [1354, 427] width 20 height 27
type input "1"
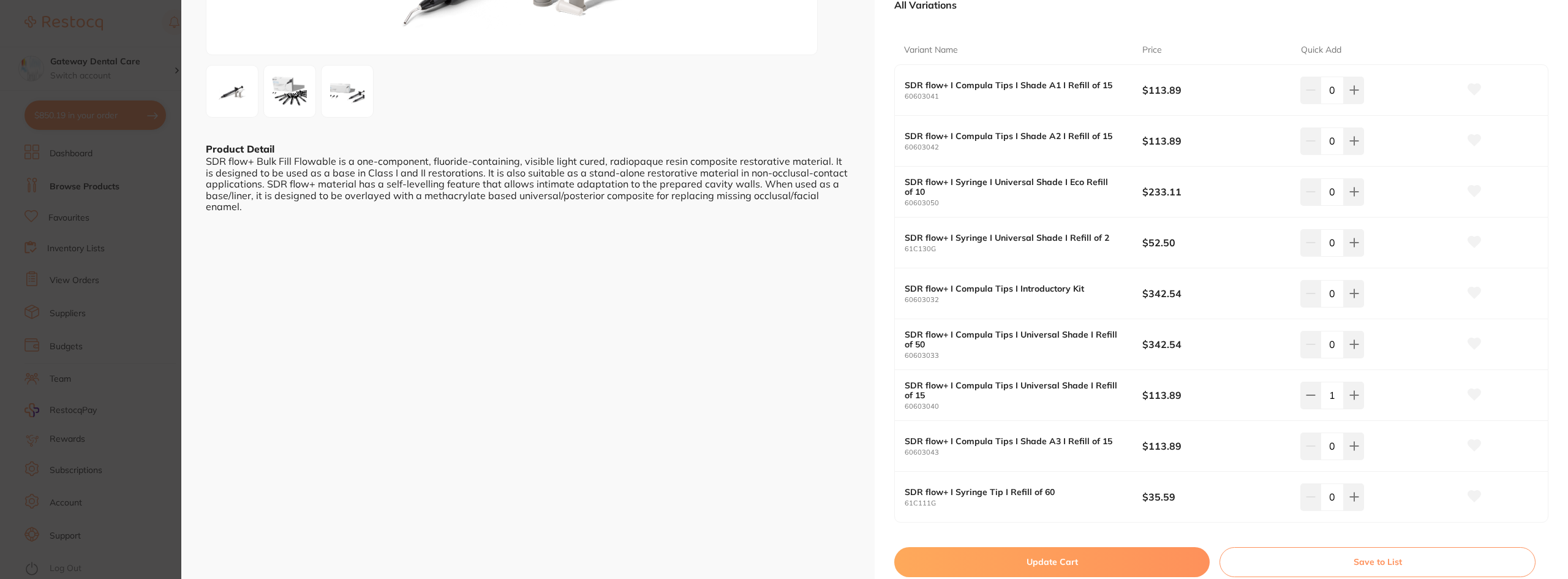
scroll to position [245, 0]
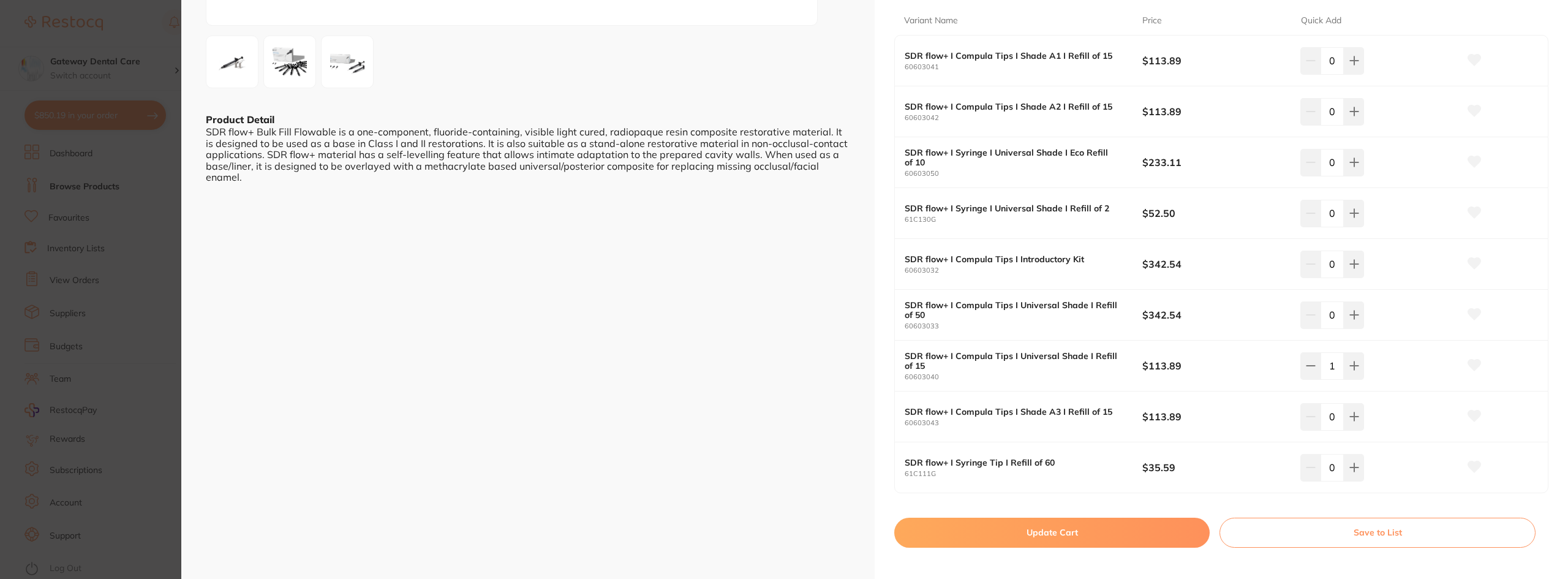
click at [1012, 534] on button "Update Cart" at bounding box center [1052, 532] width 316 height 30
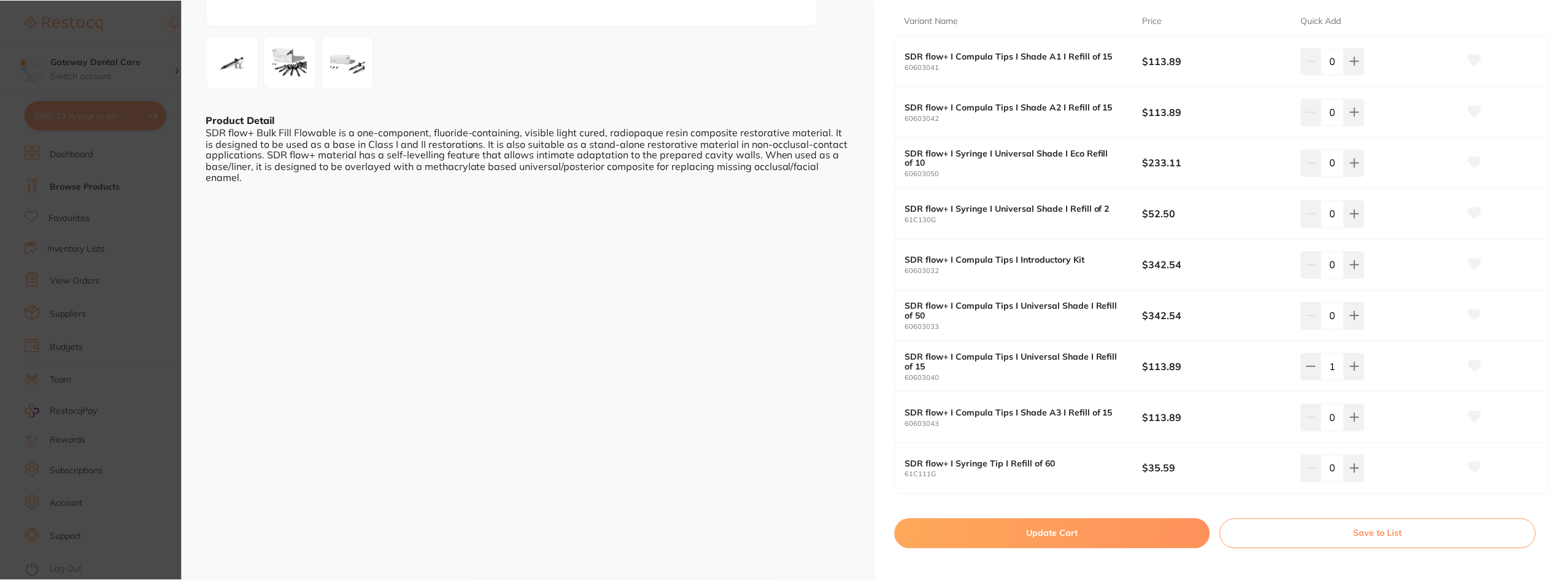
scroll to position [1, 0]
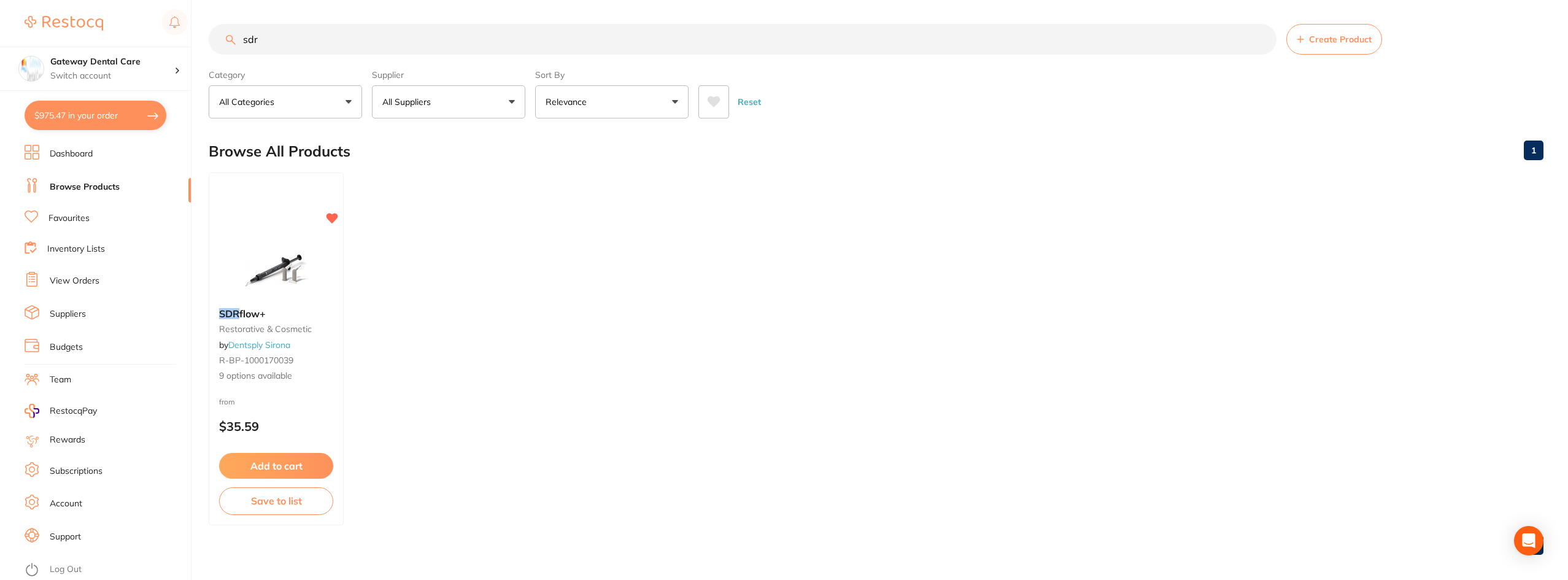
click at [1263, 41] on input "sdr" at bounding box center [742, 39] width 1068 height 31
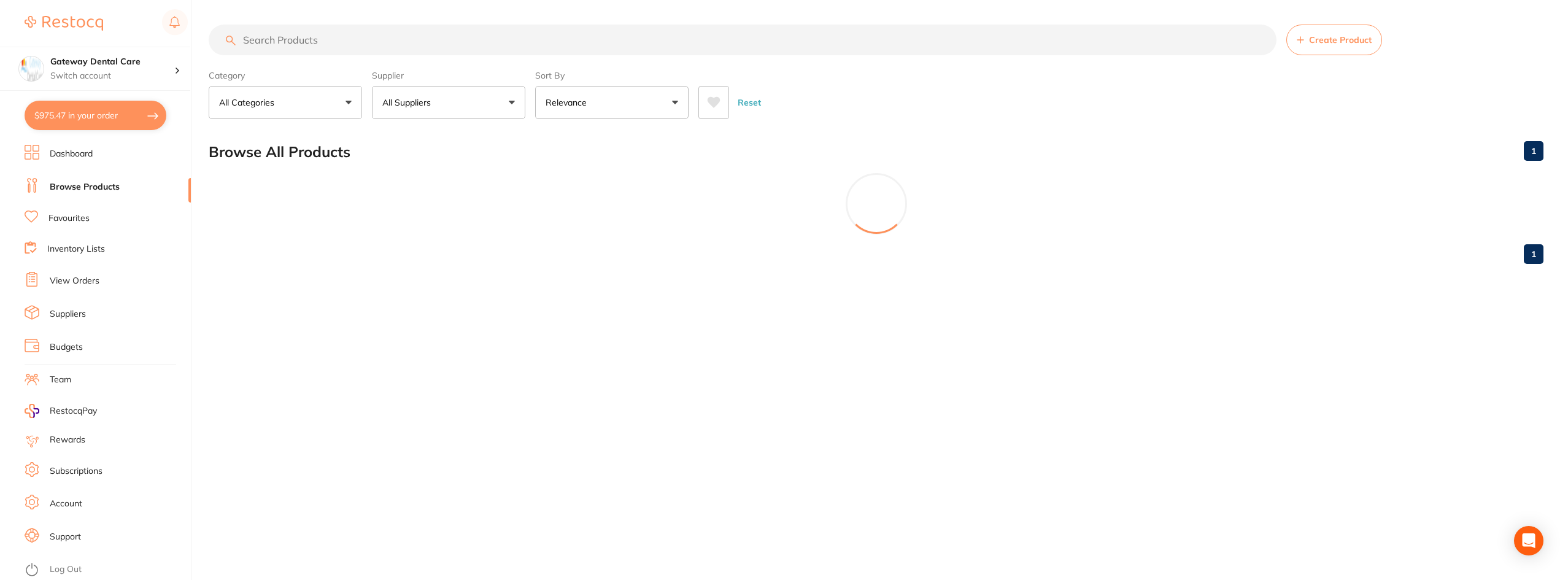
scroll to position [0, 0]
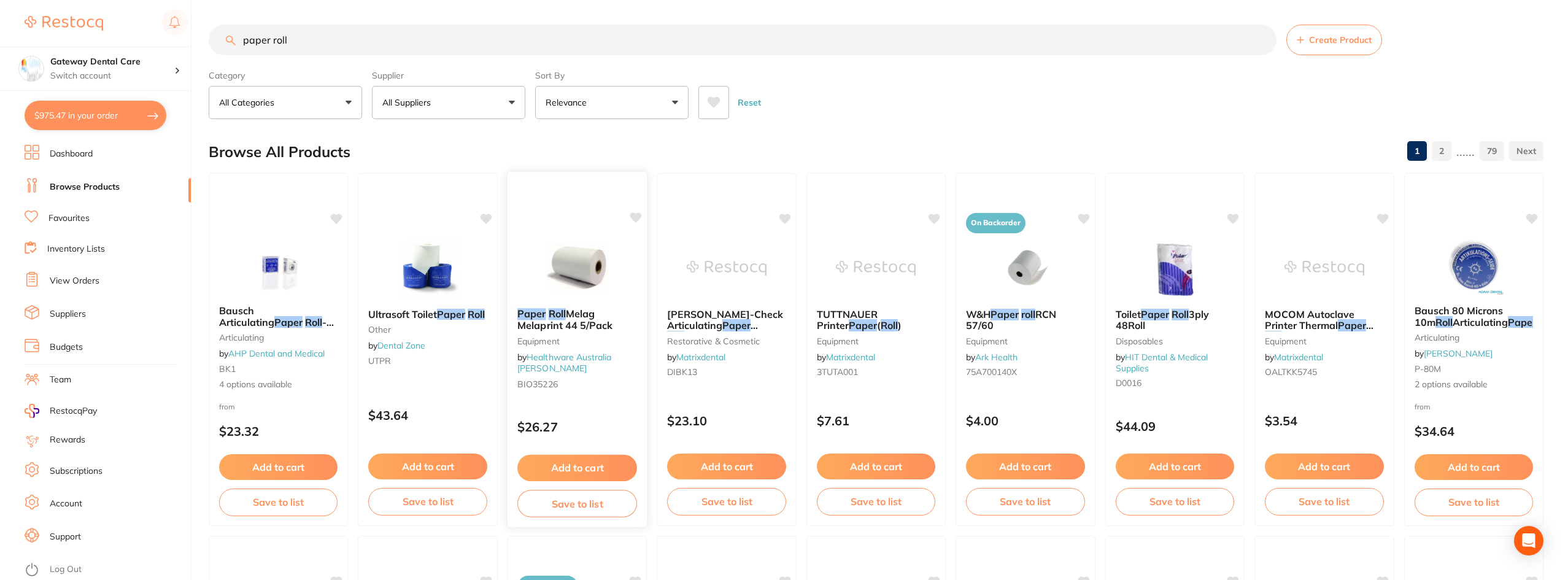
type input "paper roll"
click at [594, 312] on span "Melag Melaprint 44 5/Pack" at bounding box center [564, 320] width 94 height 24
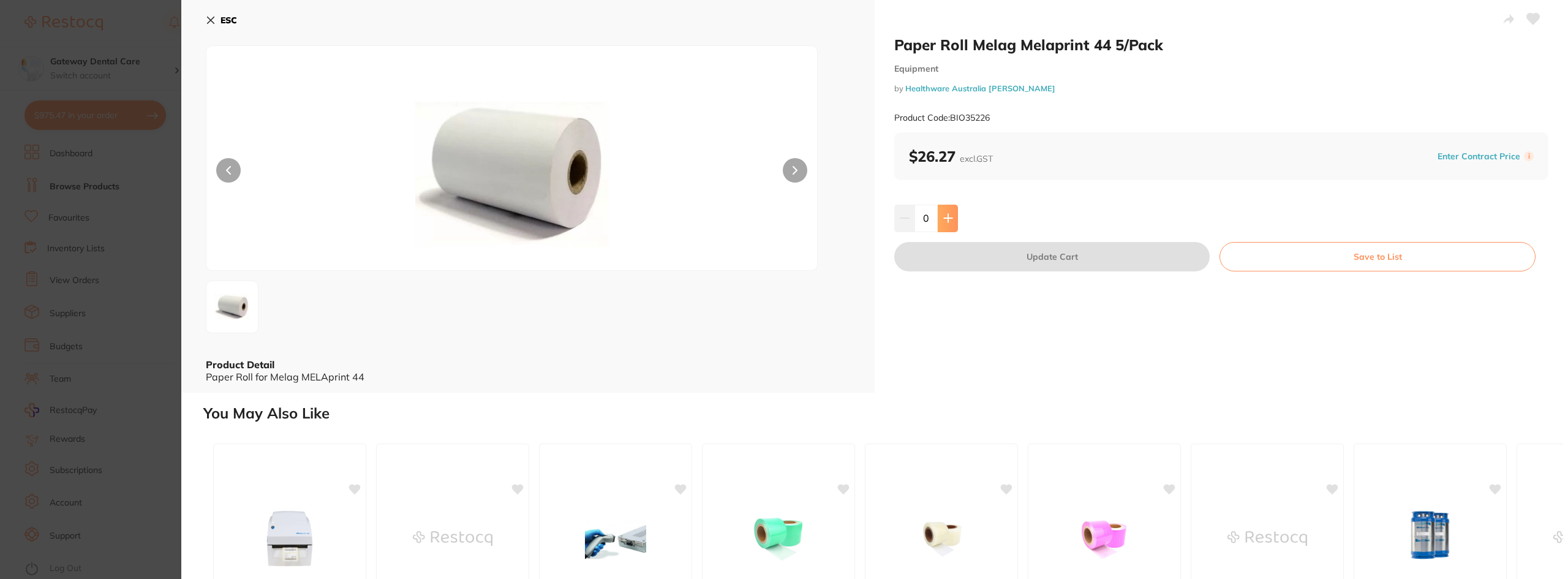
click at [954, 215] on button at bounding box center [948, 218] width 20 height 27
type input "1"
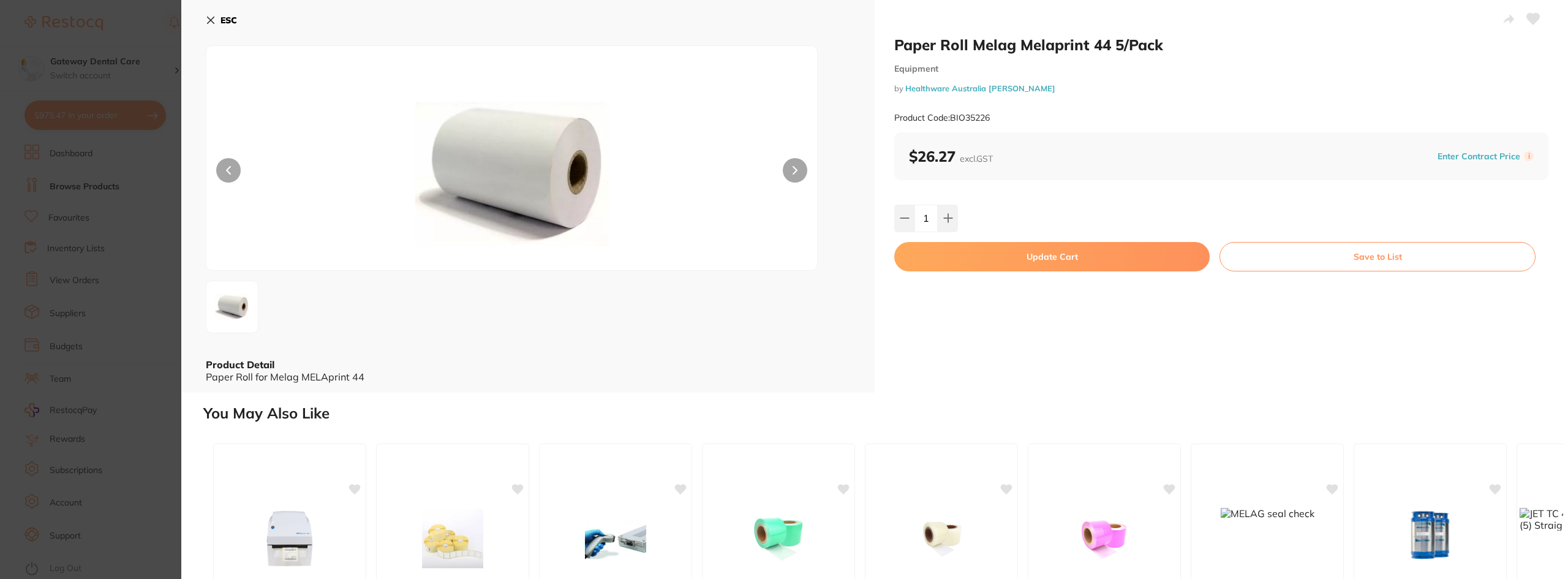
click at [988, 244] on button "Update Cart" at bounding box center [1052, 256] width 316 height 30
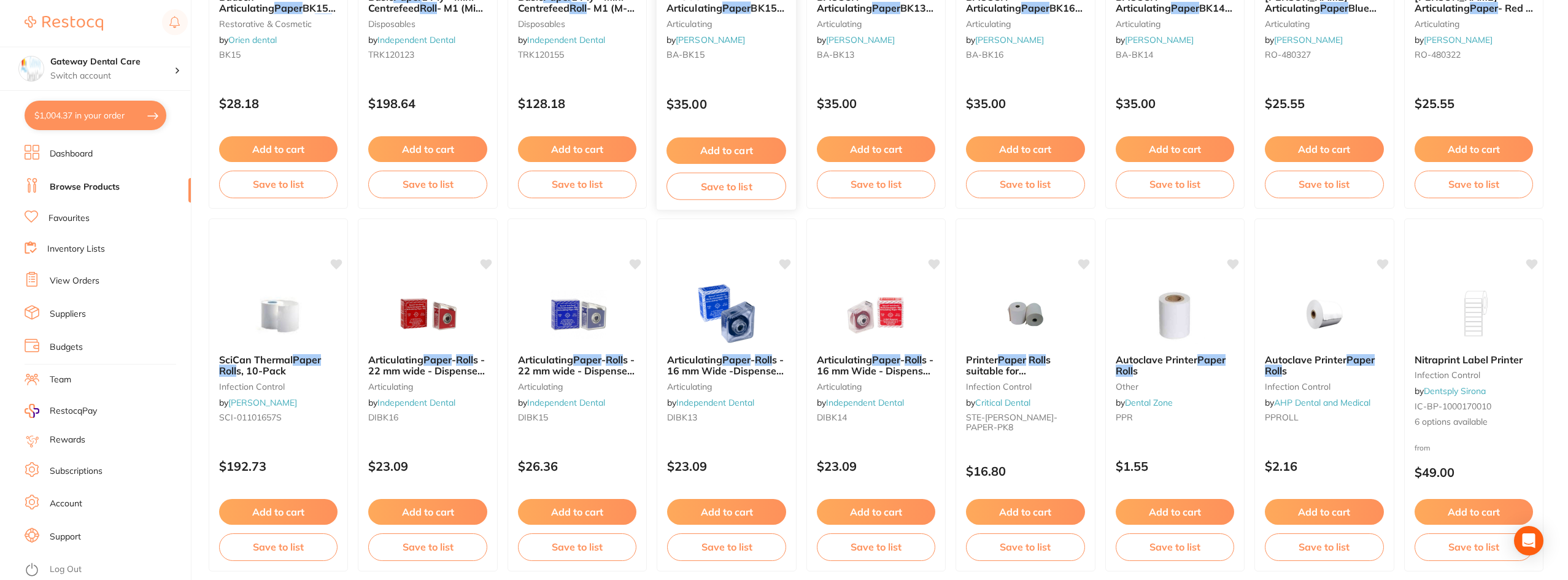
scroll to position [1044, 0]
click at [1335, 382] on small "infection control" at bounding box center [1323, 386] width 120 height 10
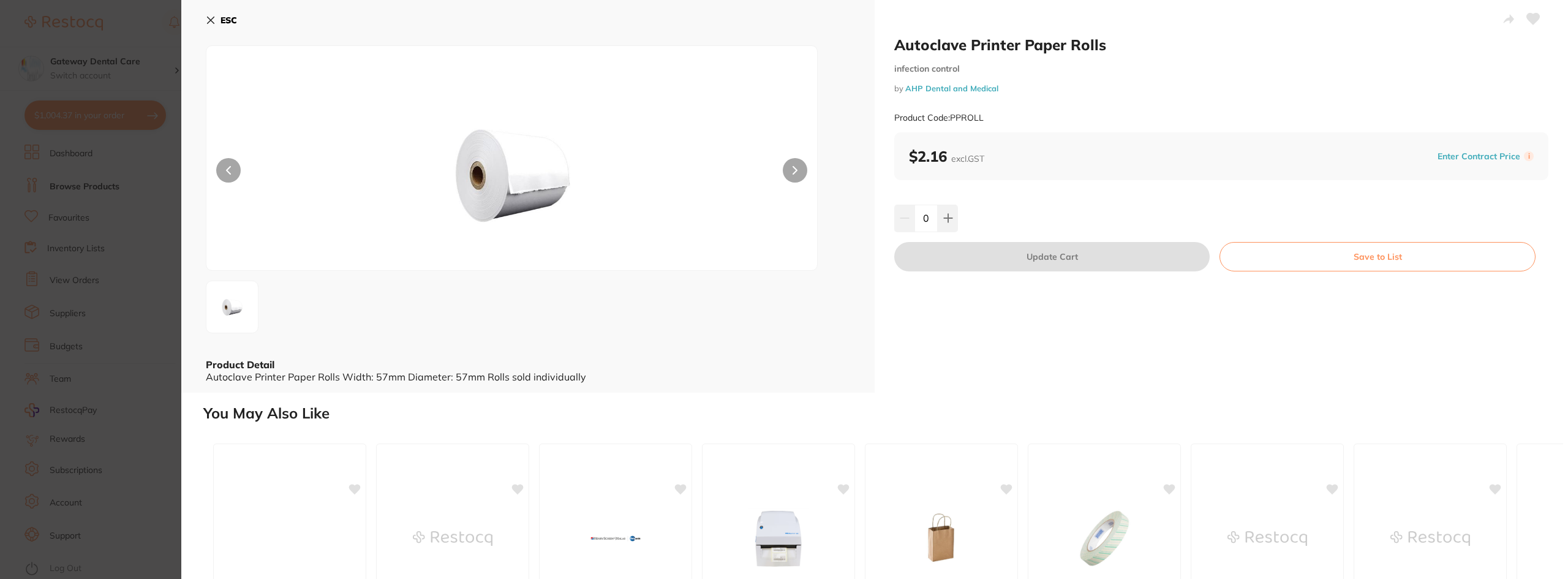
click at [5, 243] on section "Autoclave Printer Paper Rolls infection control by AHP Dental and Medical Produ…" at bounding box center [784, 290] width 1568 height 579
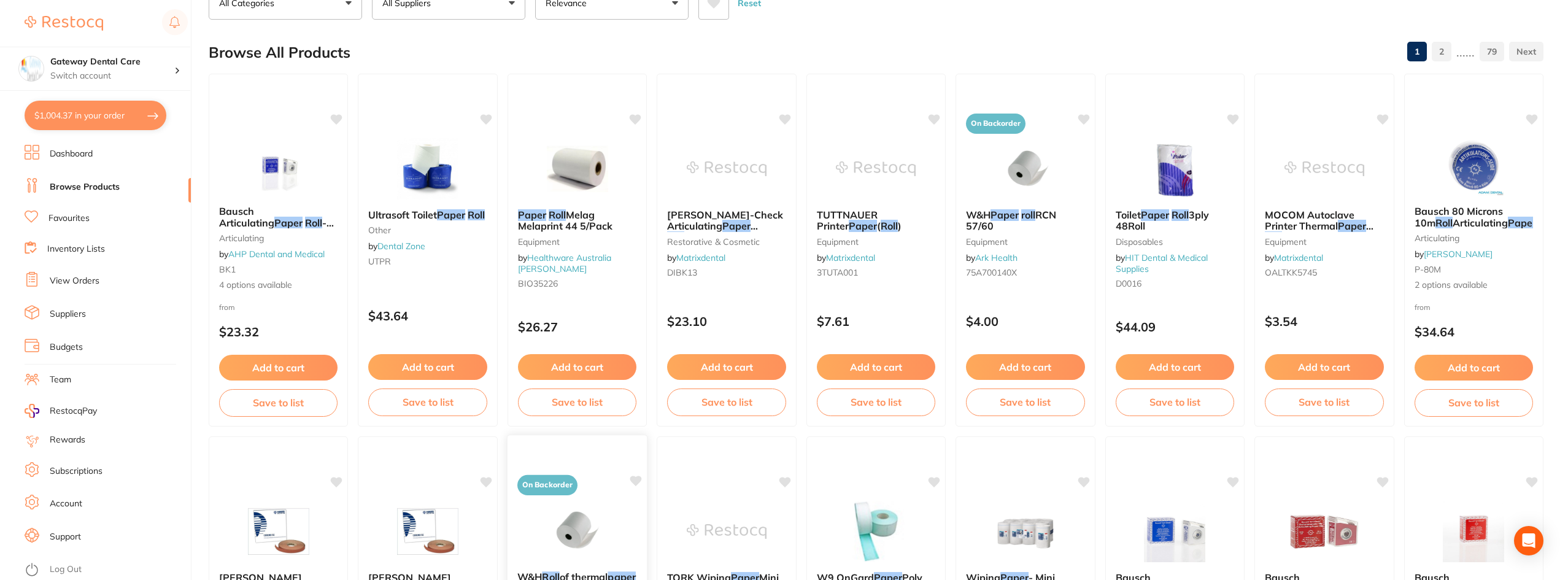
scroll to position [61, 0]
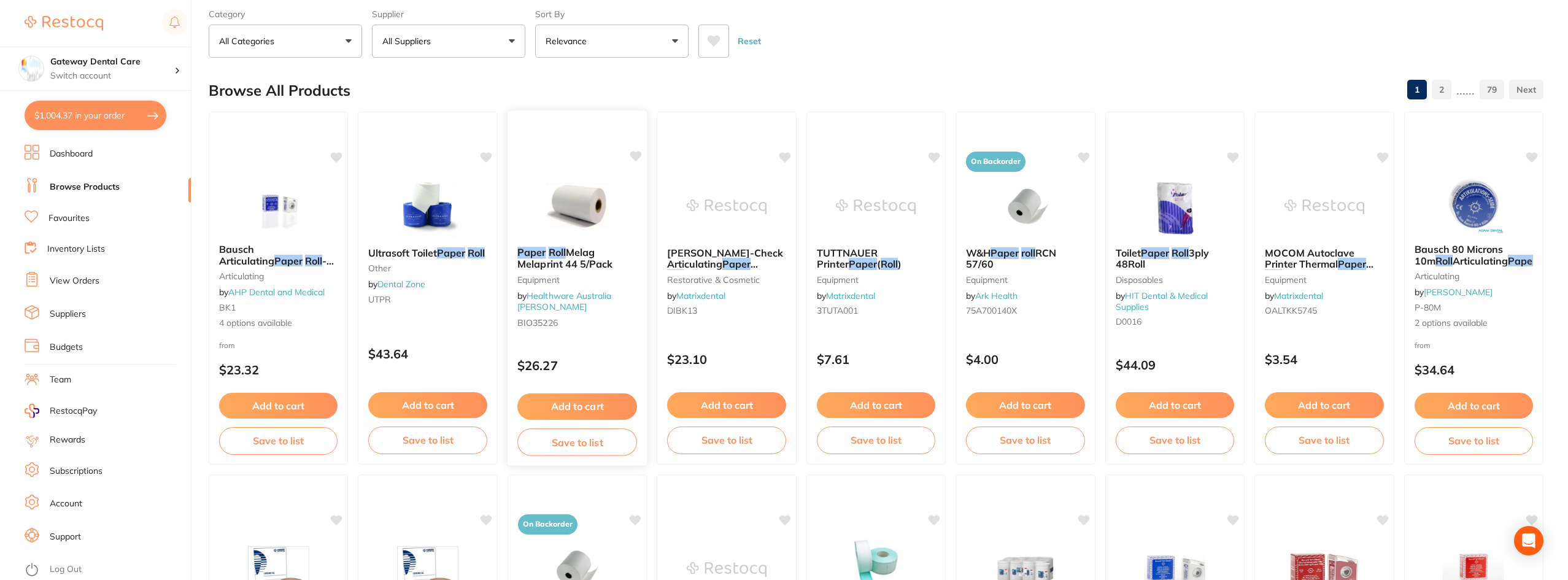
click at [597, 266] on span "Melag Melaprint 44 5/Pack" at bounding box center [564, 258] width 96 height 24
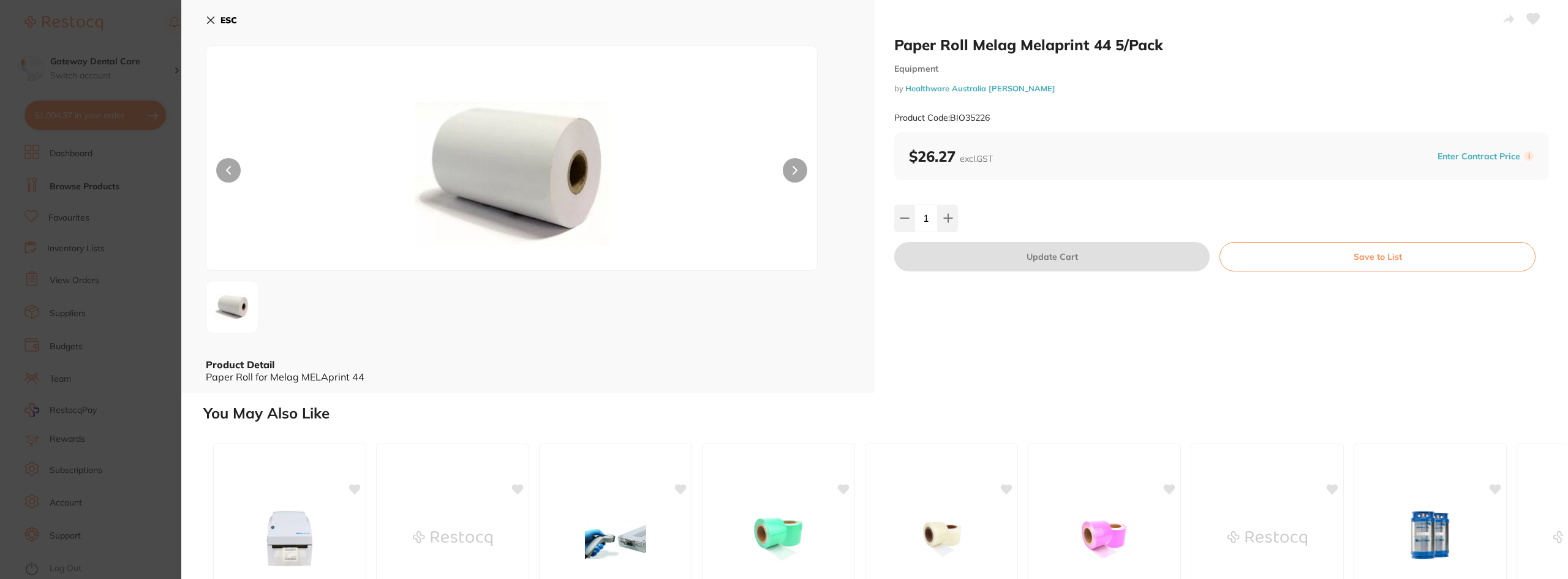
click at [4, 293] on section "Paper Roll Melag Melaprint 44 5/Pack Equipment by Healthware Australia Ridley P…" at bounding box center [784, 290] width 1568 height 579
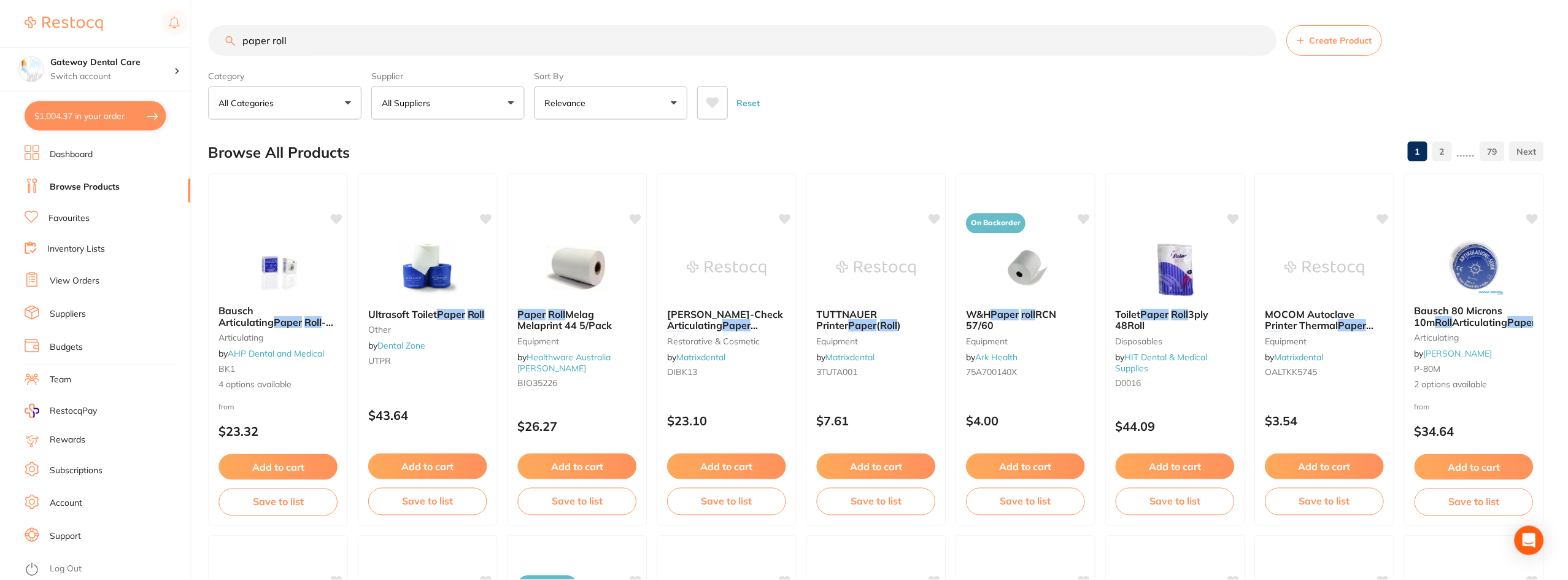
scroll to position [61, 0]
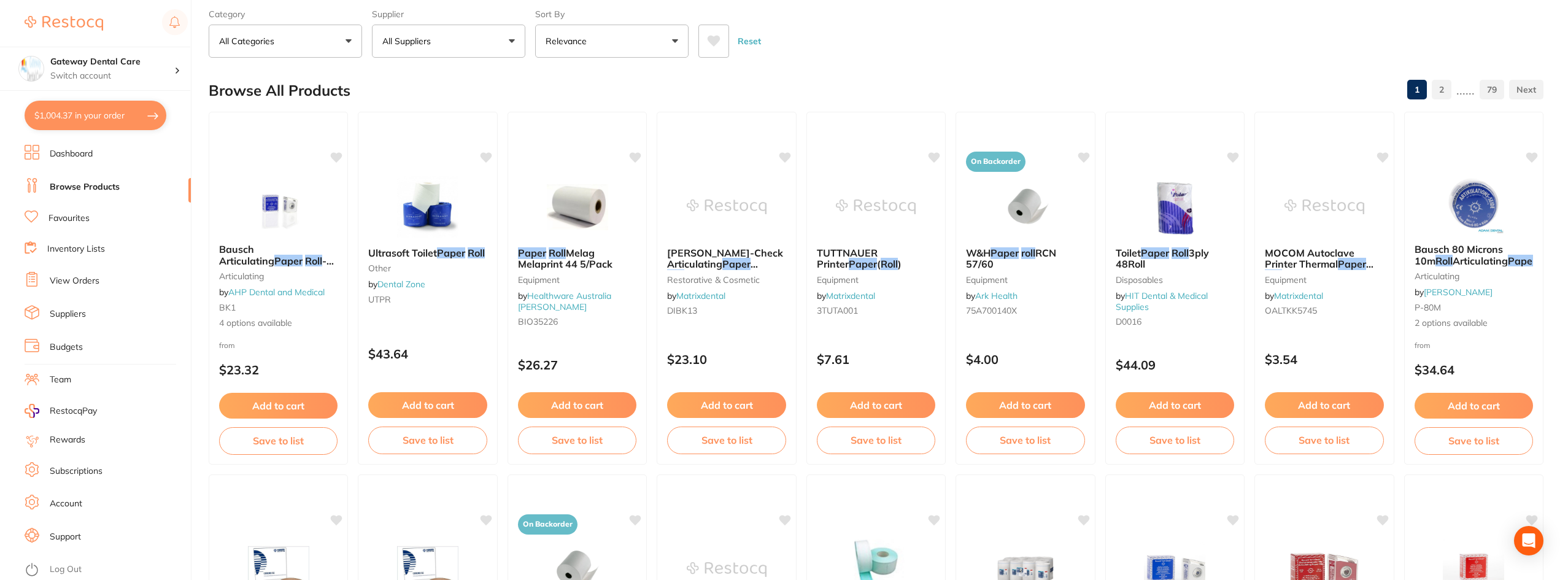
click at [111, 125] on button "$1,004.37 in your order" at bounding box center [95, 115] width 142 height 30
checkbox input "true"
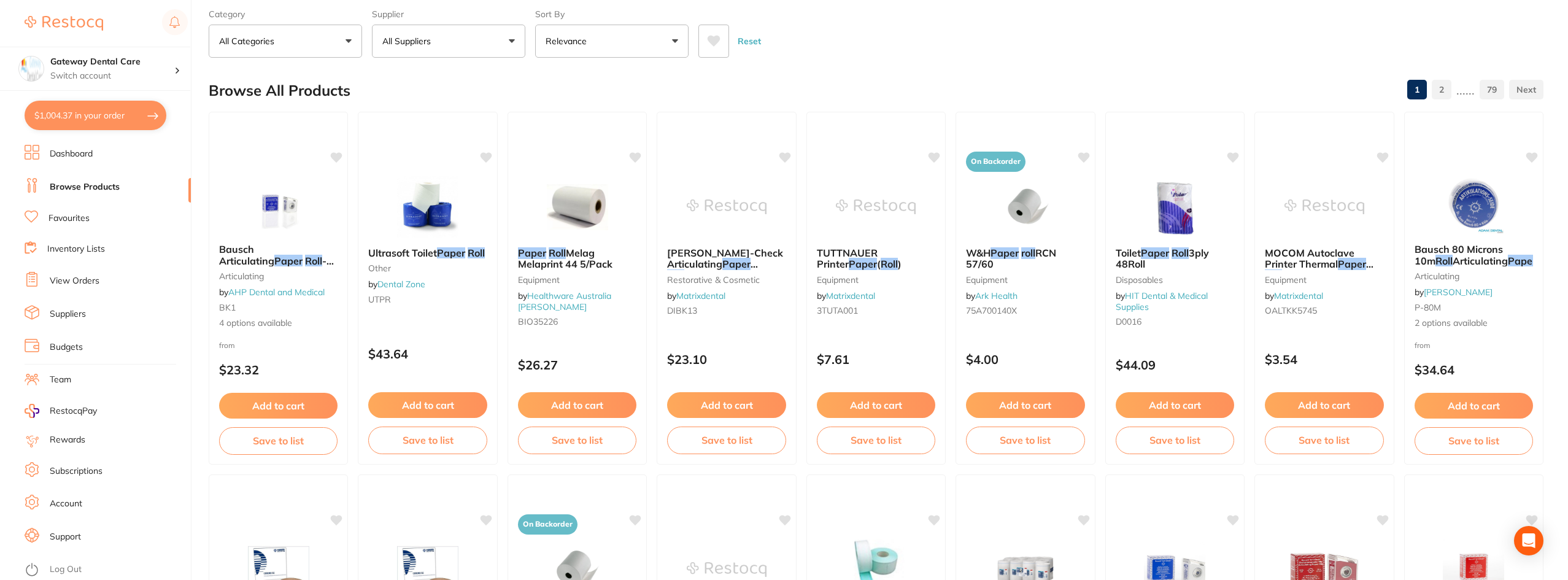
checkbox input "true"
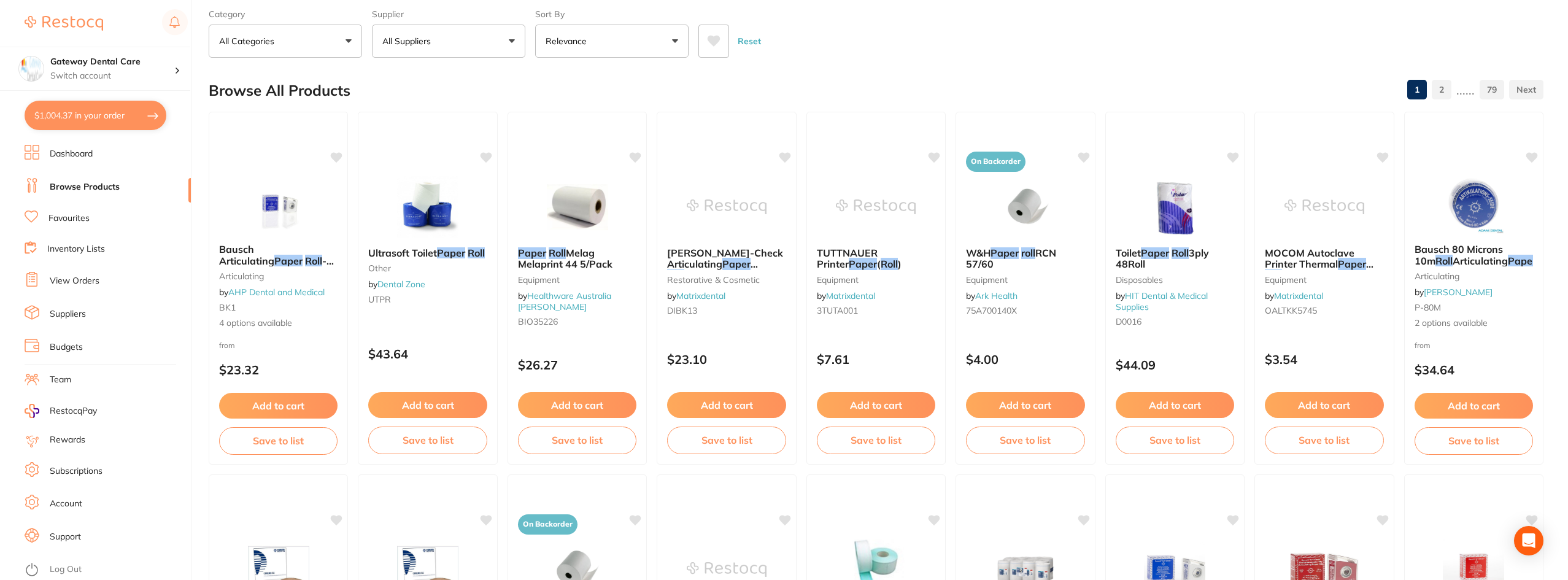
checkbox input "true"
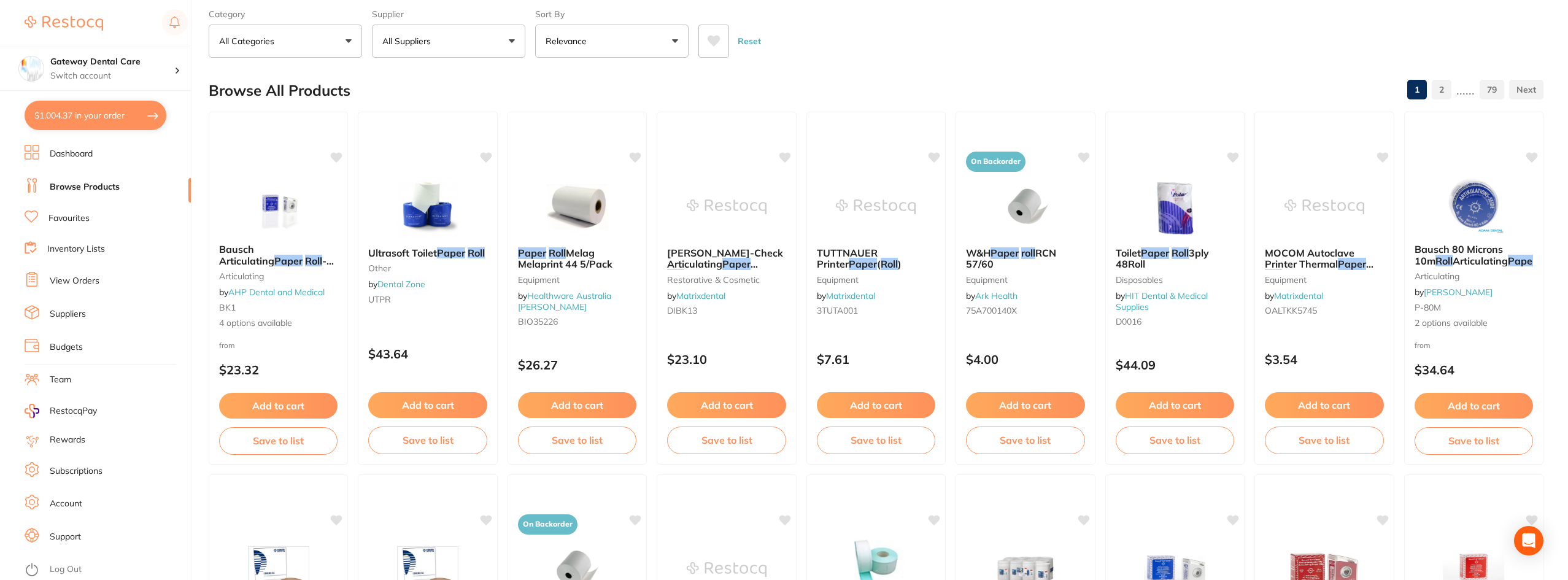
checkbox input "true"
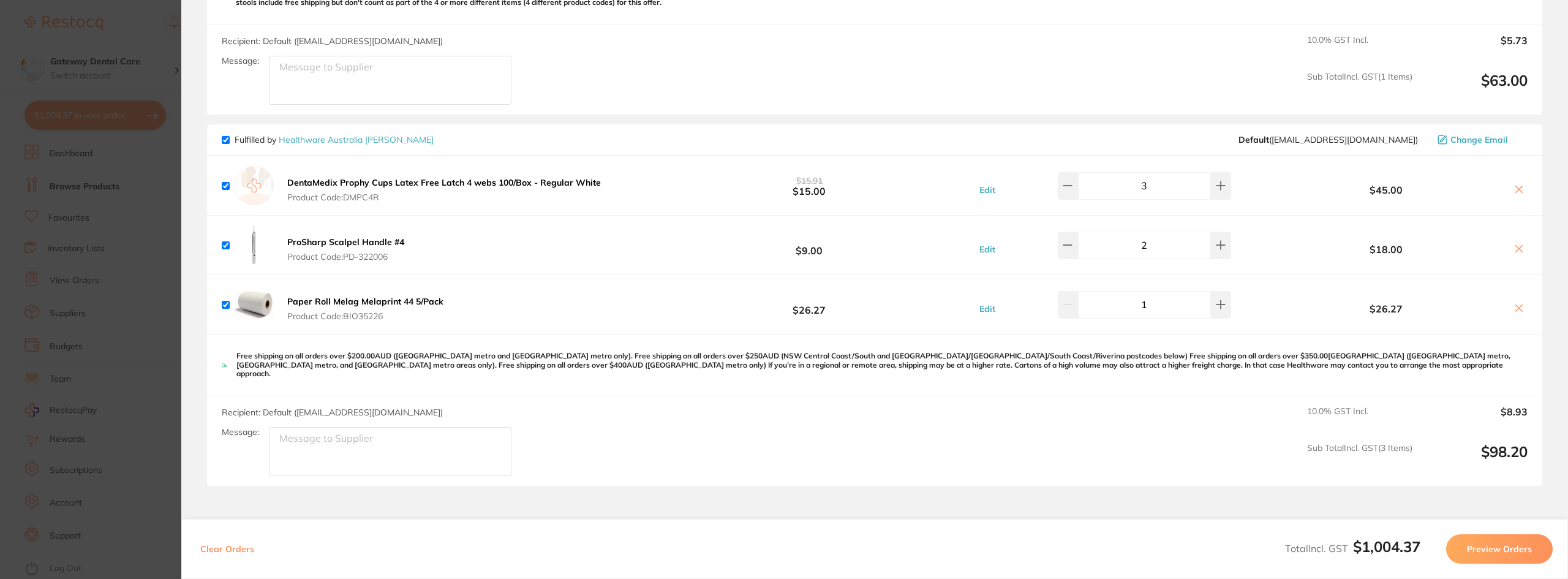
scroll to position [1470, 0]
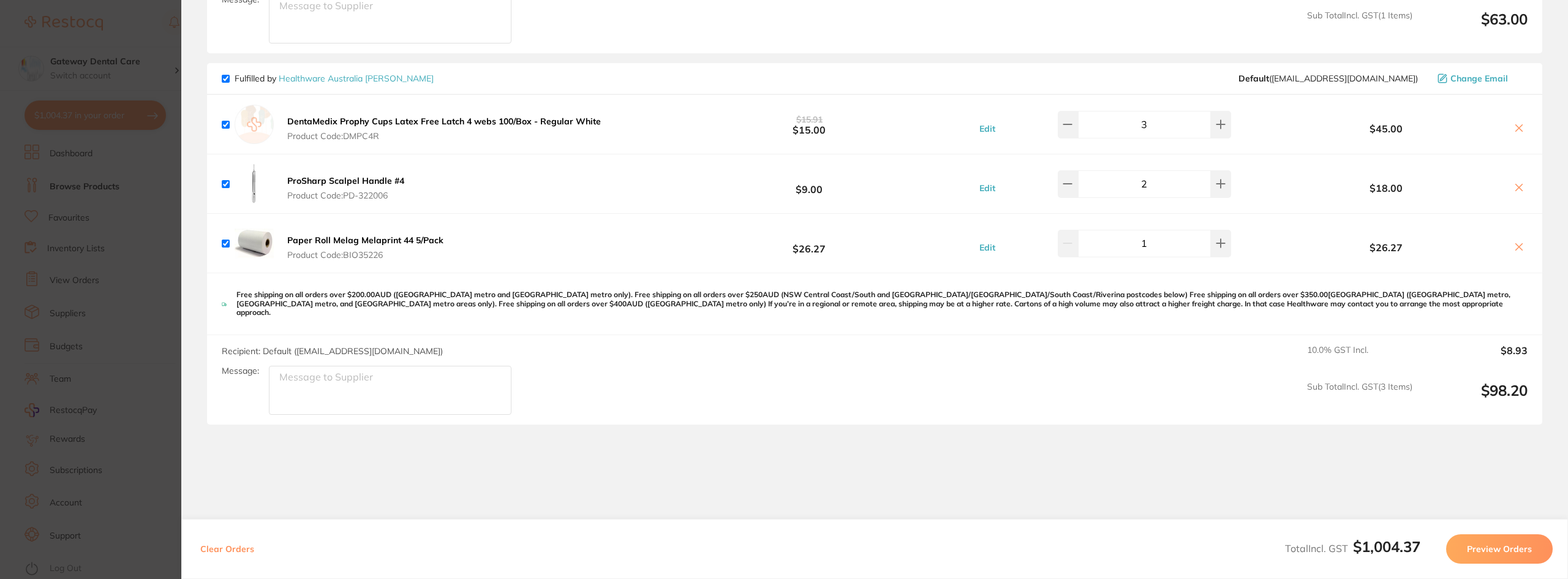
click at [1514, 247] on icon at bounding box center [1519, 247] width 10 height 10
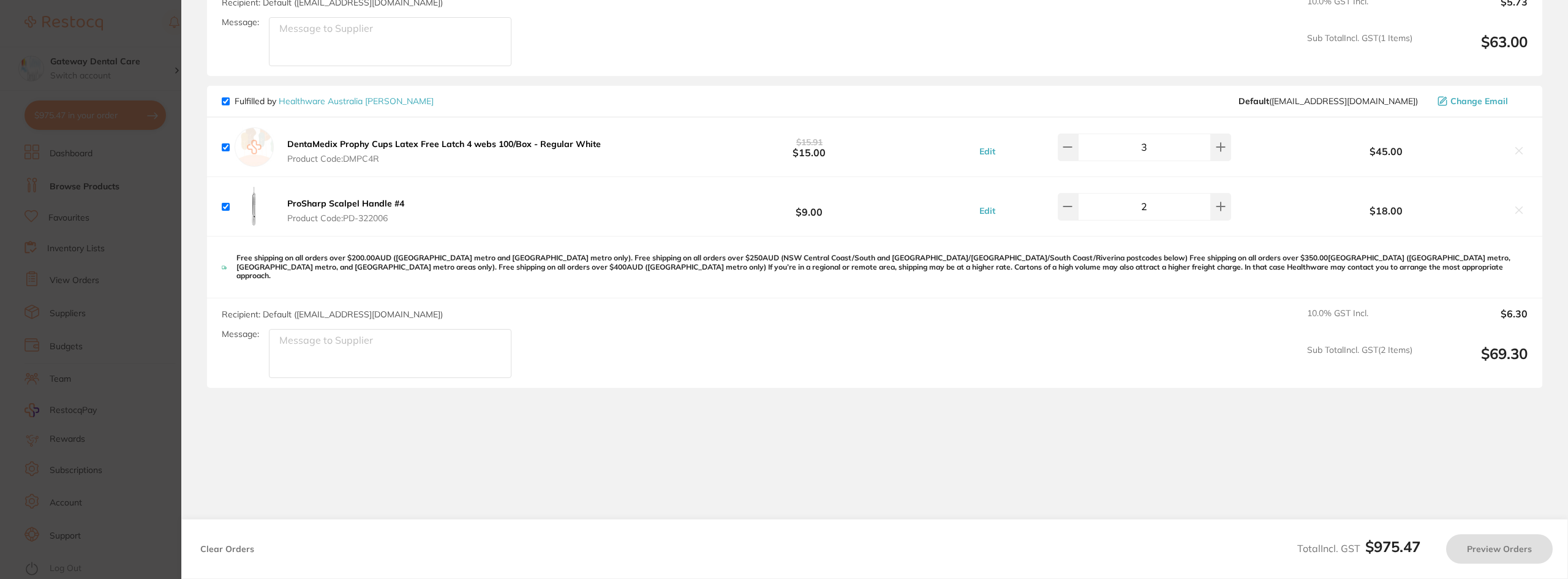
click at [128, 201] on section "Update RRP Set your pre negotiated price for this item. Item Agreed RRP (excl. …" at bounding box center [784, 290] width 1568 height 579
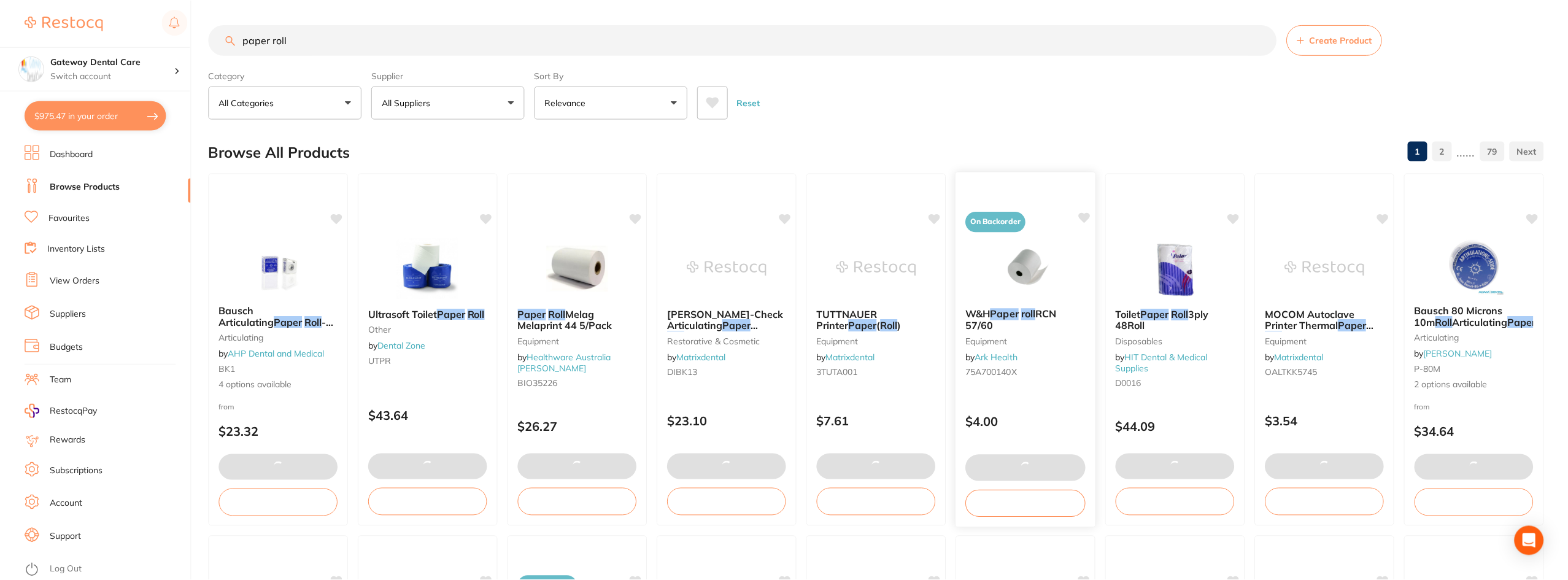
scroll to position [61, 0]
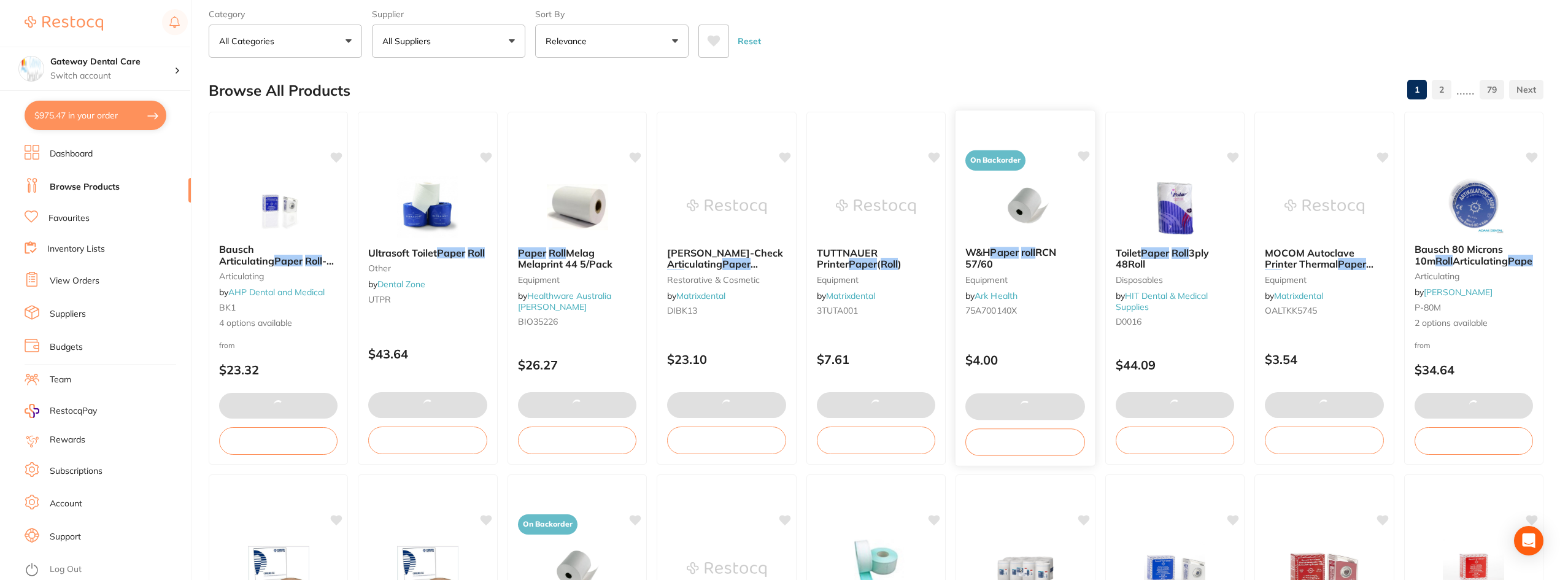
checkbox input "true"
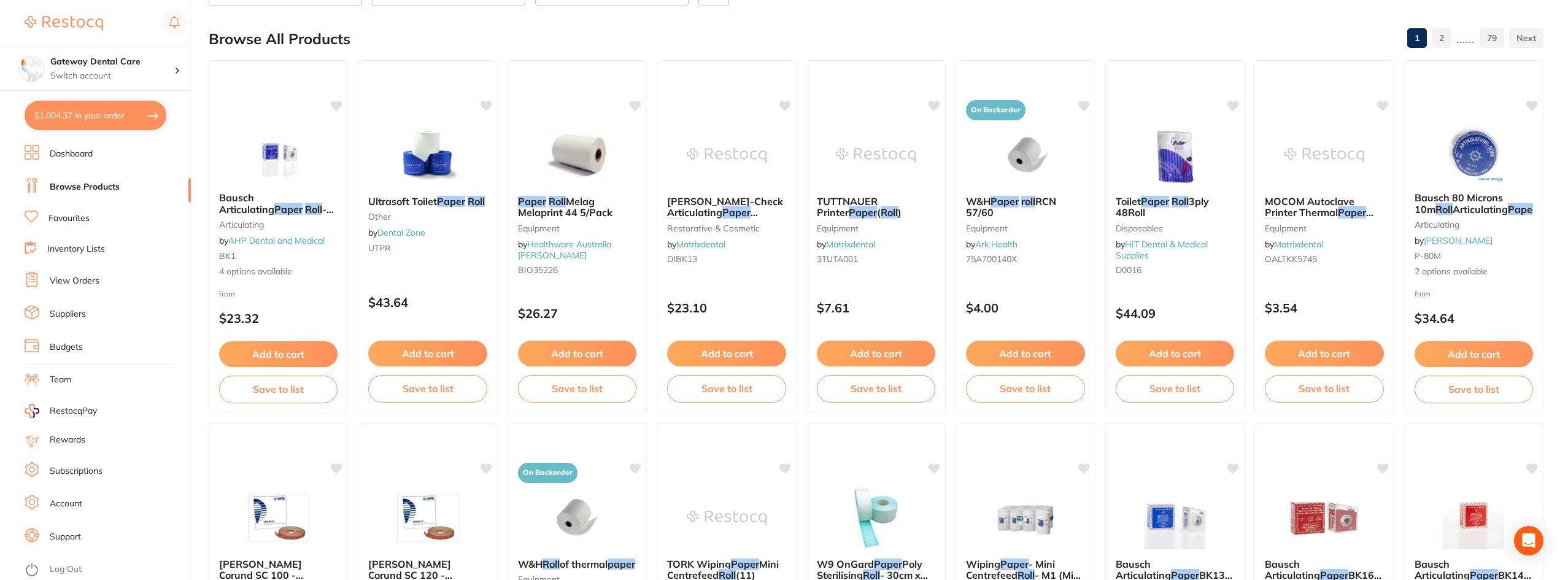
scroll to position [0, 0]
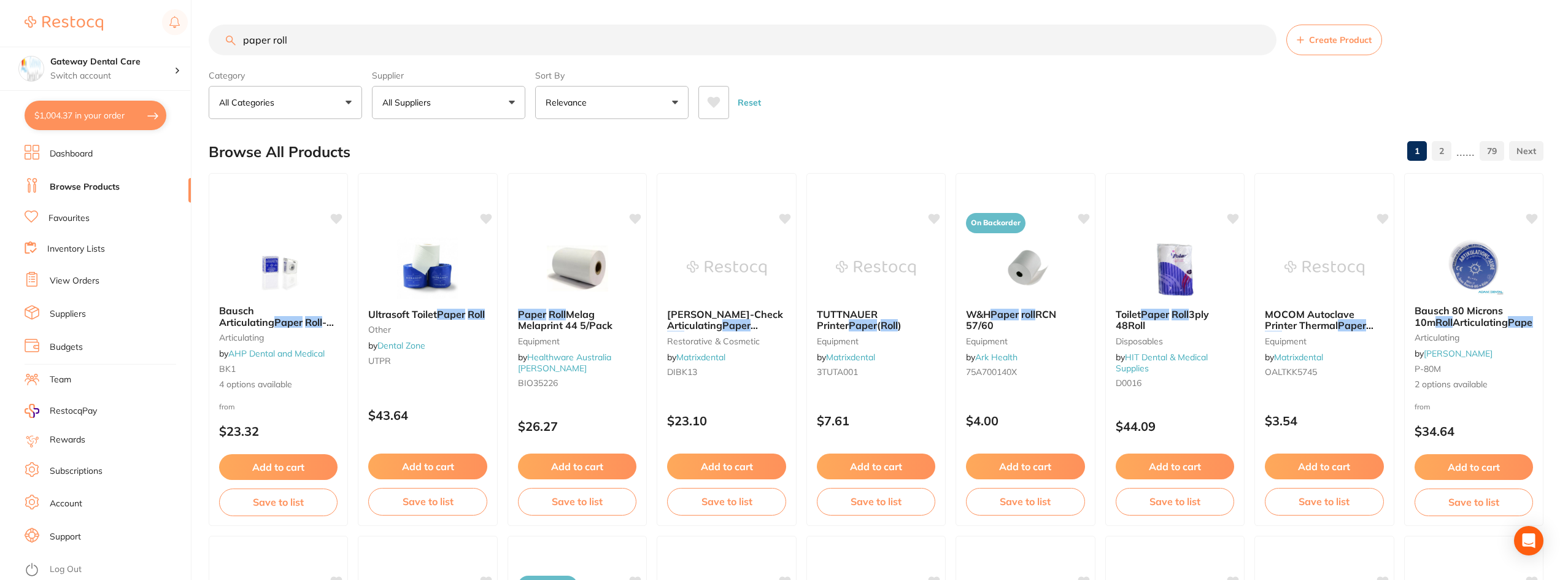
click at [271, 42] on input "paper roll" at bounding box center [742, 40] width 1068 height 31
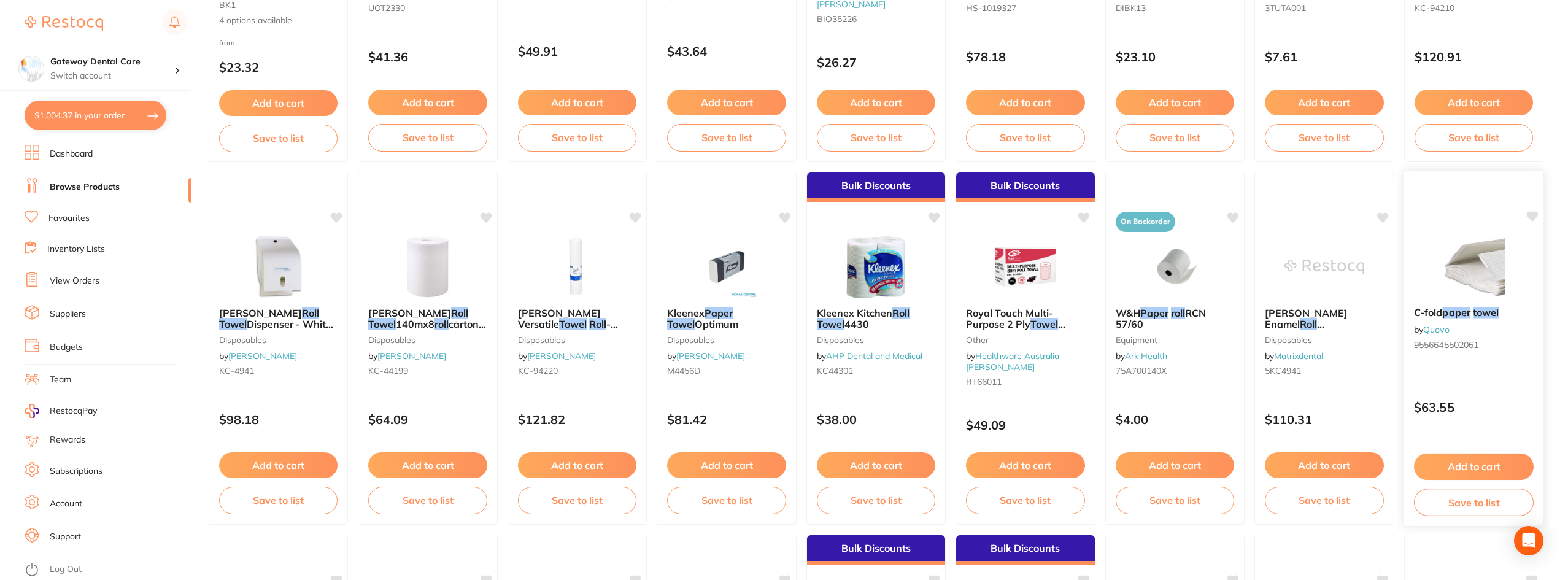
scroll to position [368, 0]
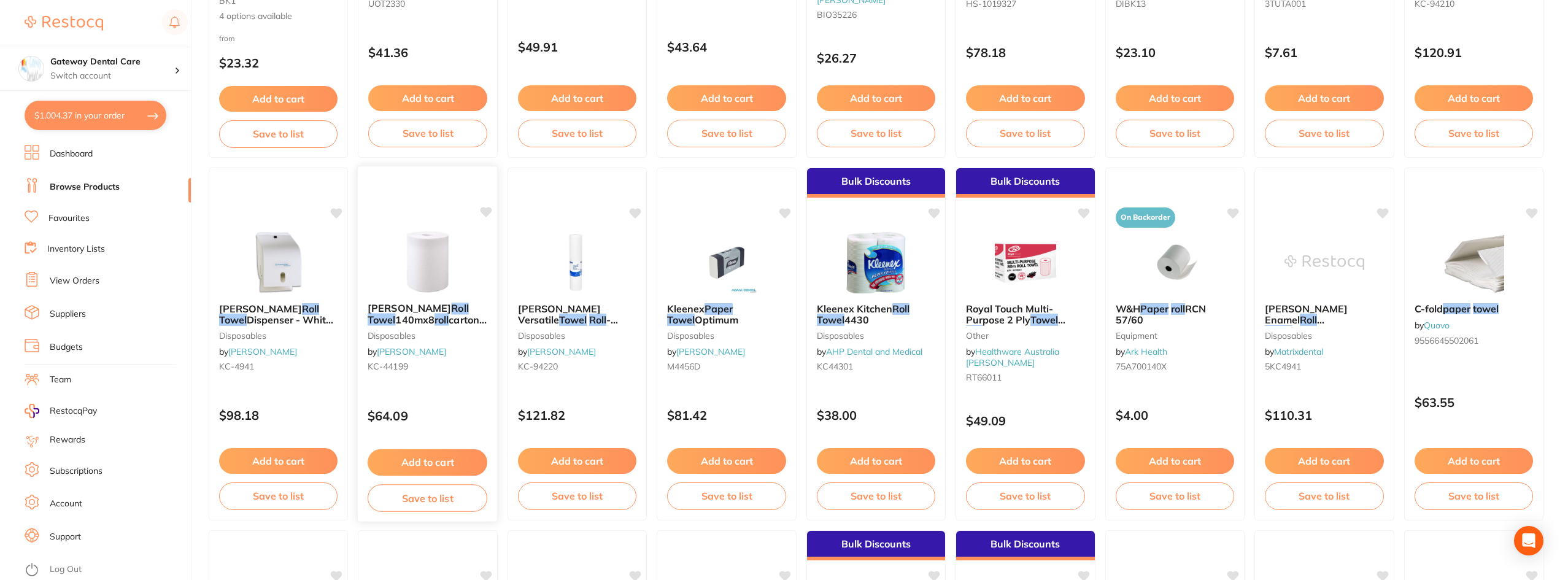
type input "paper towel roll"
click at [435, 314] on span "140mx8" at bounding box center [415, 320] width 39 height 12
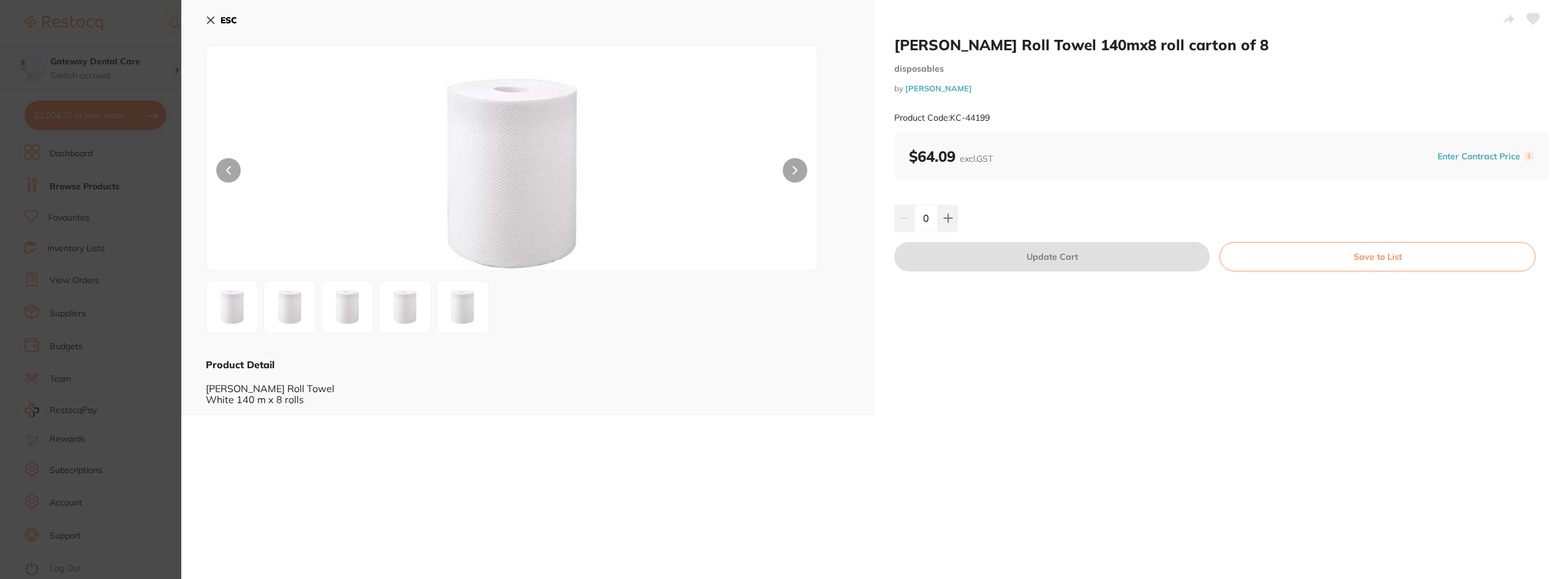
click at [405, 312] on img at bounding box center [404, 307] width 44 height 44
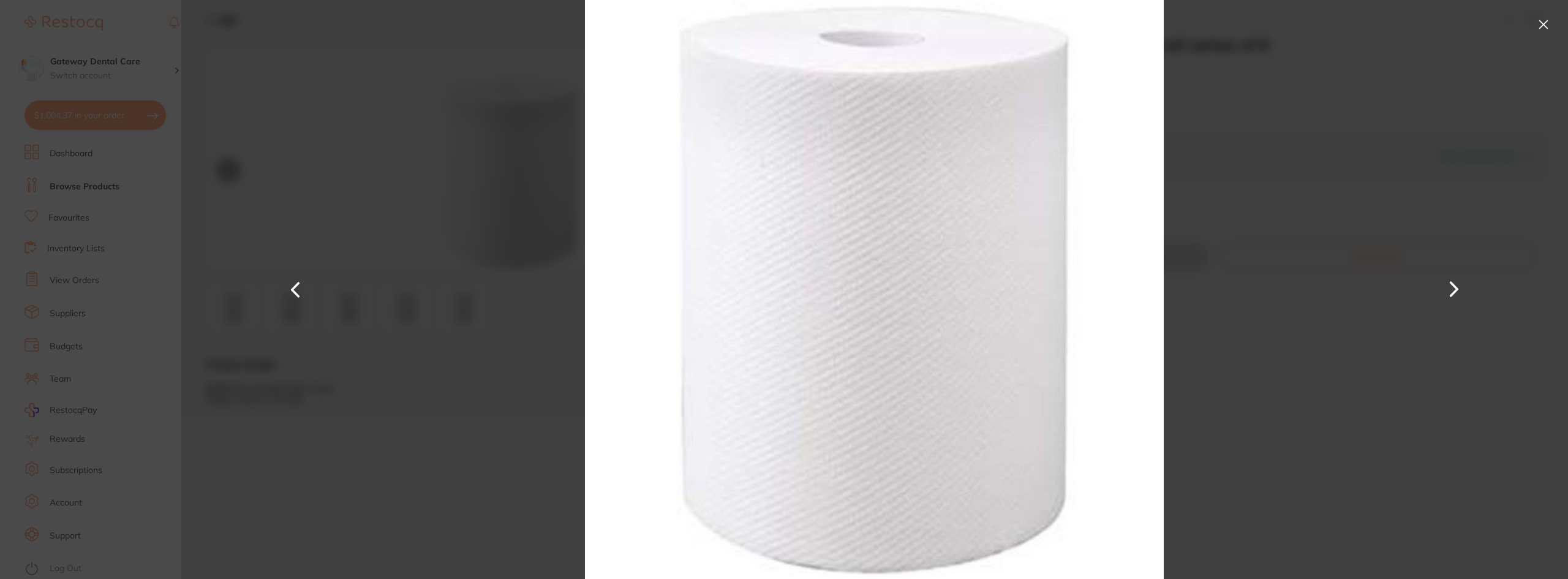
click at [1548, 21] on button at bounding box center [1543, 24] width 19 height 19
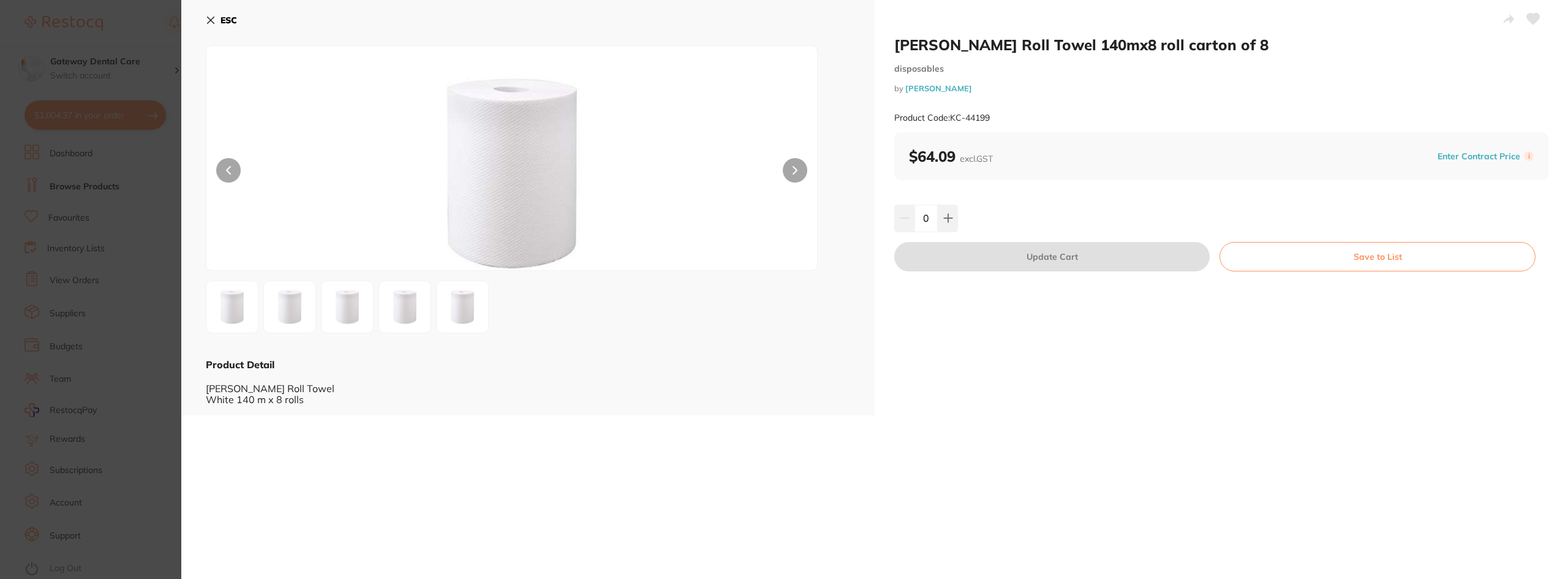
click at [242, 319] on img at bounding box center [232, 307] width 44 height 44
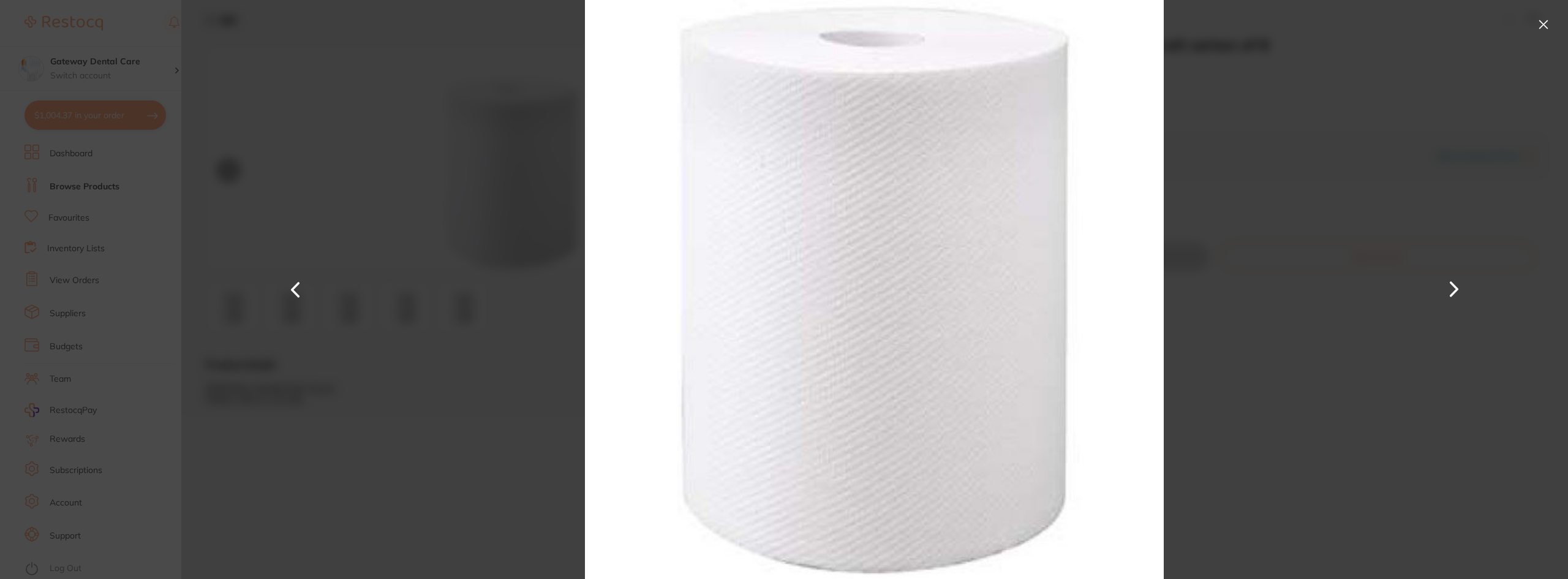
click at [1544, 21] on button at bounding box center [1543, 24] width 19 height 19
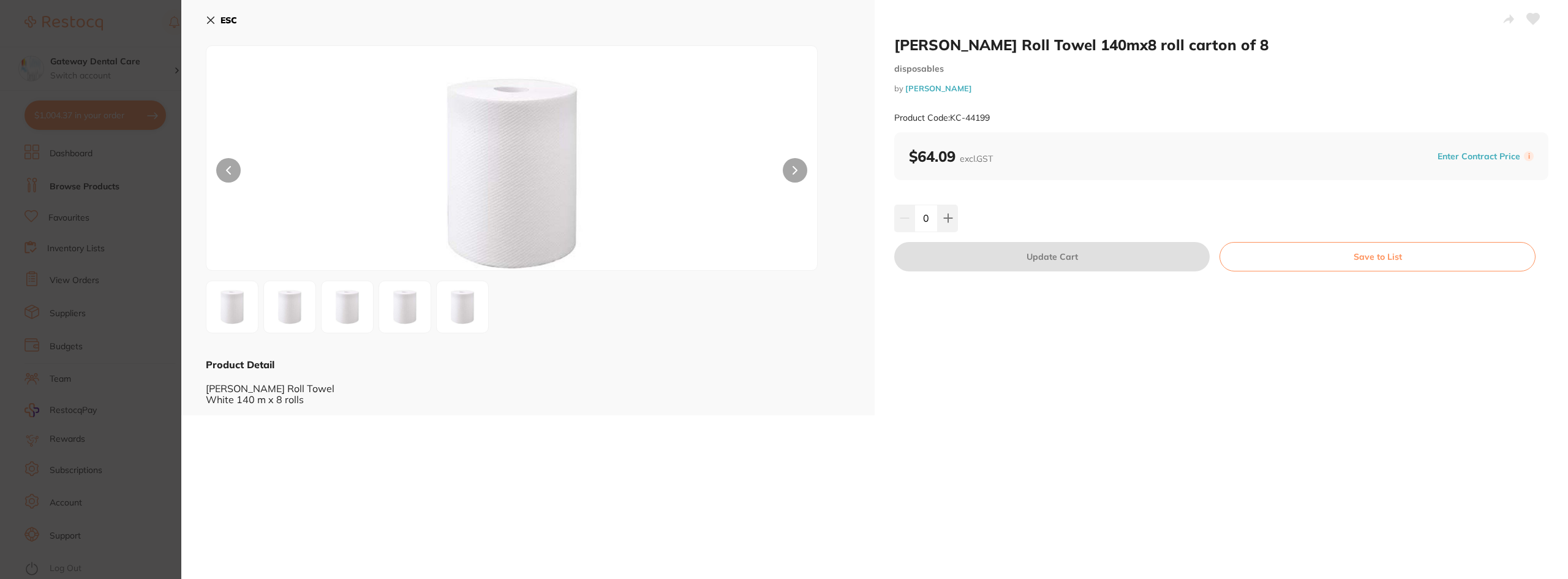
click at [286, 310] on img at bounding box center [289, 307] width 44 height 44
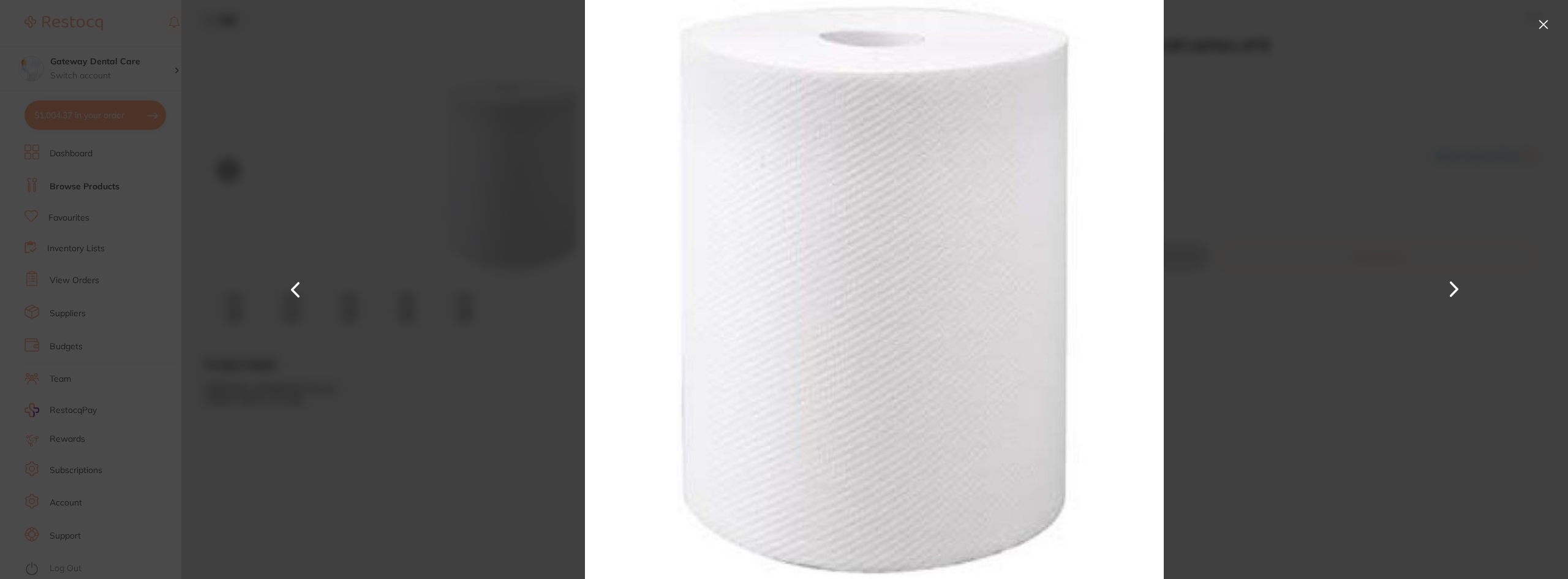
click at [1538, 19] on button at bounding box center [1543, 24] width 19 height 19
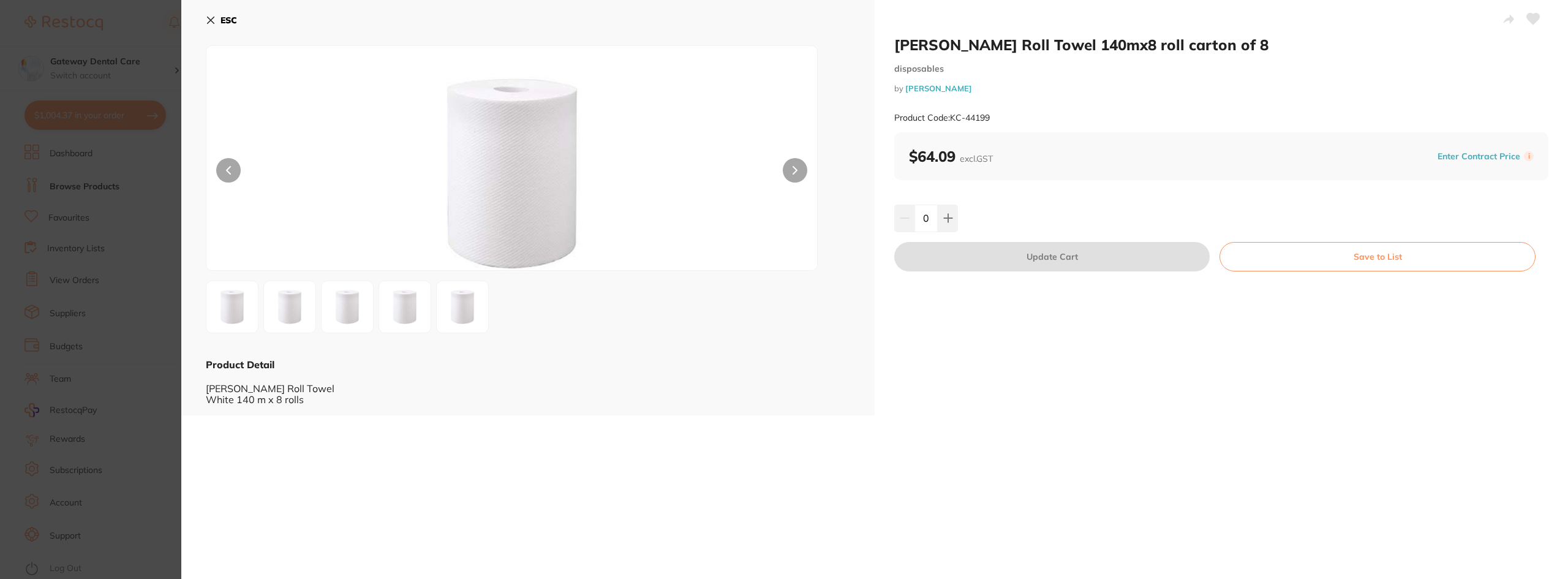
click at [942, 232] on div "Scott Roll Towel 140mx8 roll carton of 8 disposables by Henry Schein Halas Prod…" at bounding box center [1221, 207] width 693 height 416
drag, startPoint x: 959, startPoint y: 203, endPoint x: 957, endPoint y: 212, distance: 9.2
click at [959, 205] on div "Scott Roll Towel 140mx8 roll carton of 8 disposables by Henry Schein Halas Prod…" at bounding box center [1221, 207] width 693 height 416
click at [957, 212] on div "0" at bounding box center [1221, 218] width 654 height 27
click at [949, 225] on button at bounding box center [948, 218] width 20 height 27
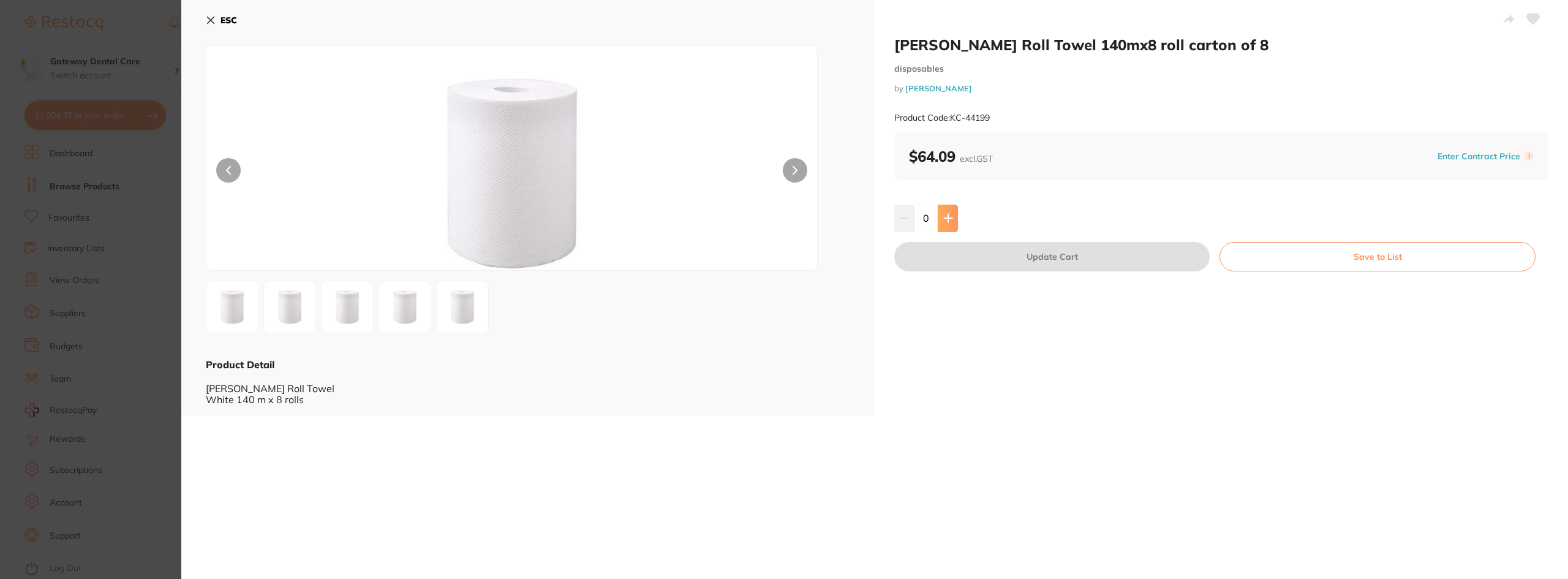
type input "1"
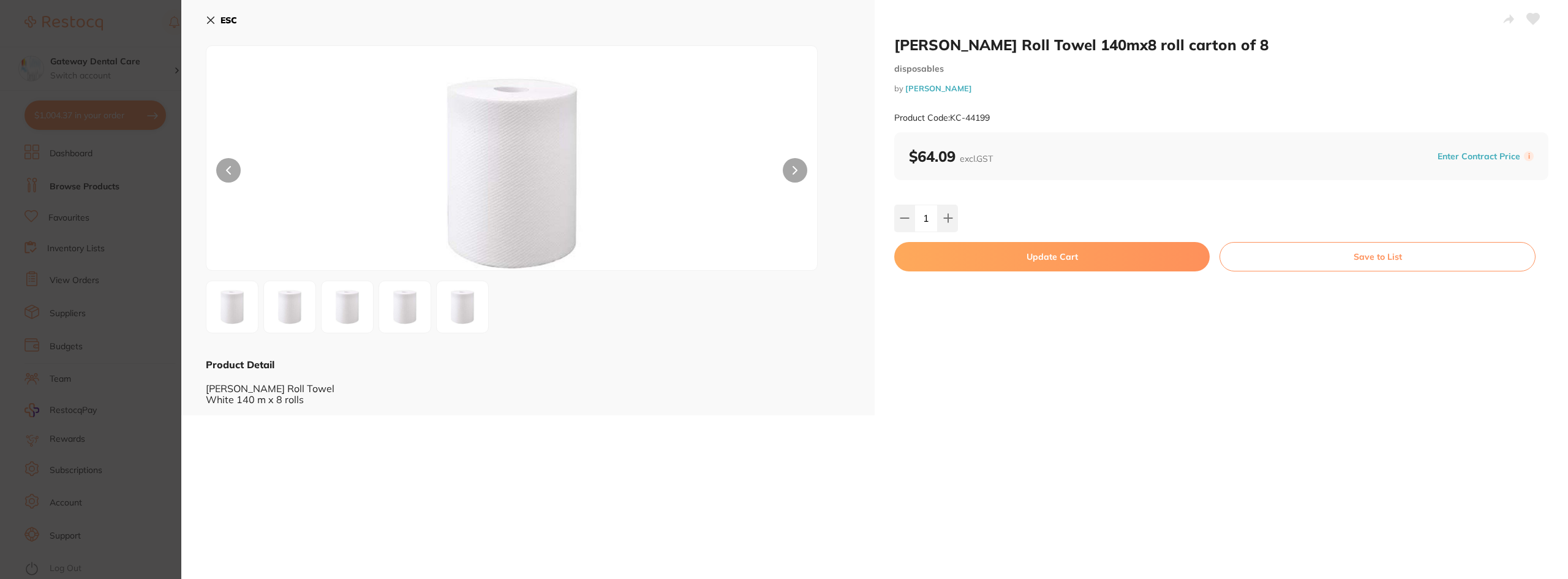
click at [1076, 261] on button "Update Cart" at bounding box center [1052, 256] width 316 height 30
checkbox input "false"
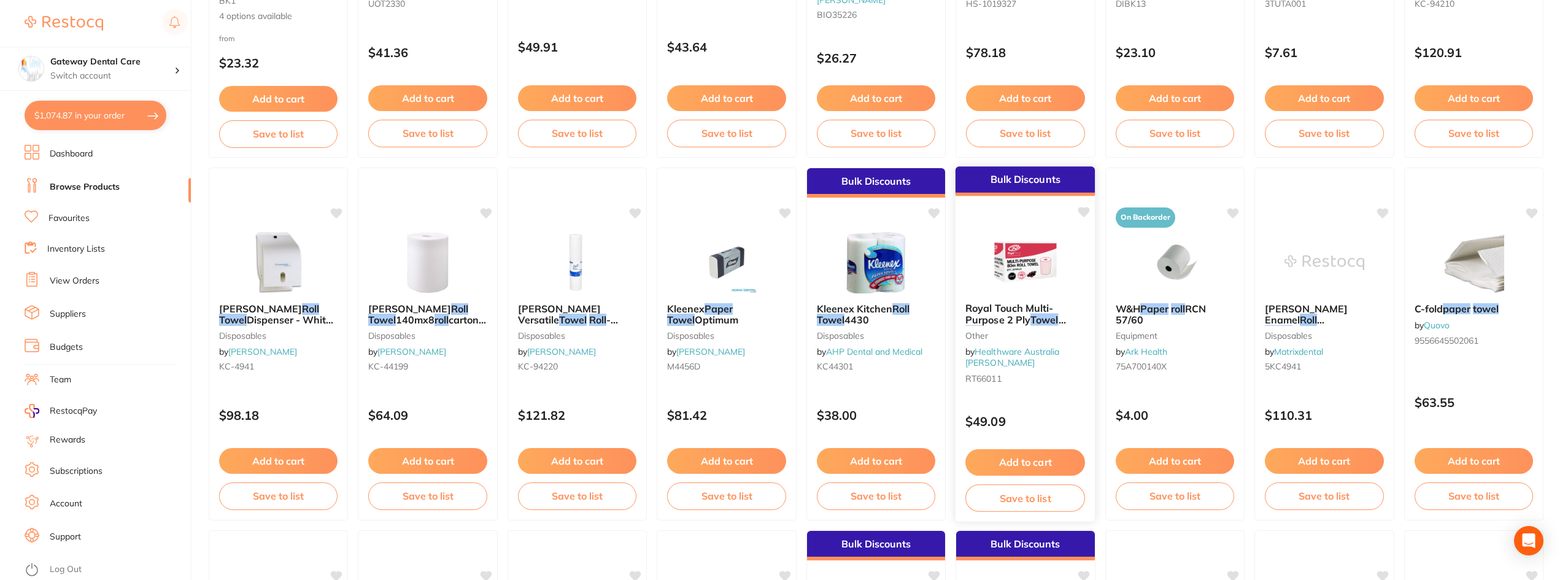
scroll to position [1533, 0]
click at [310, 290] on img at bounding box center [278, 261] width 81 height 62
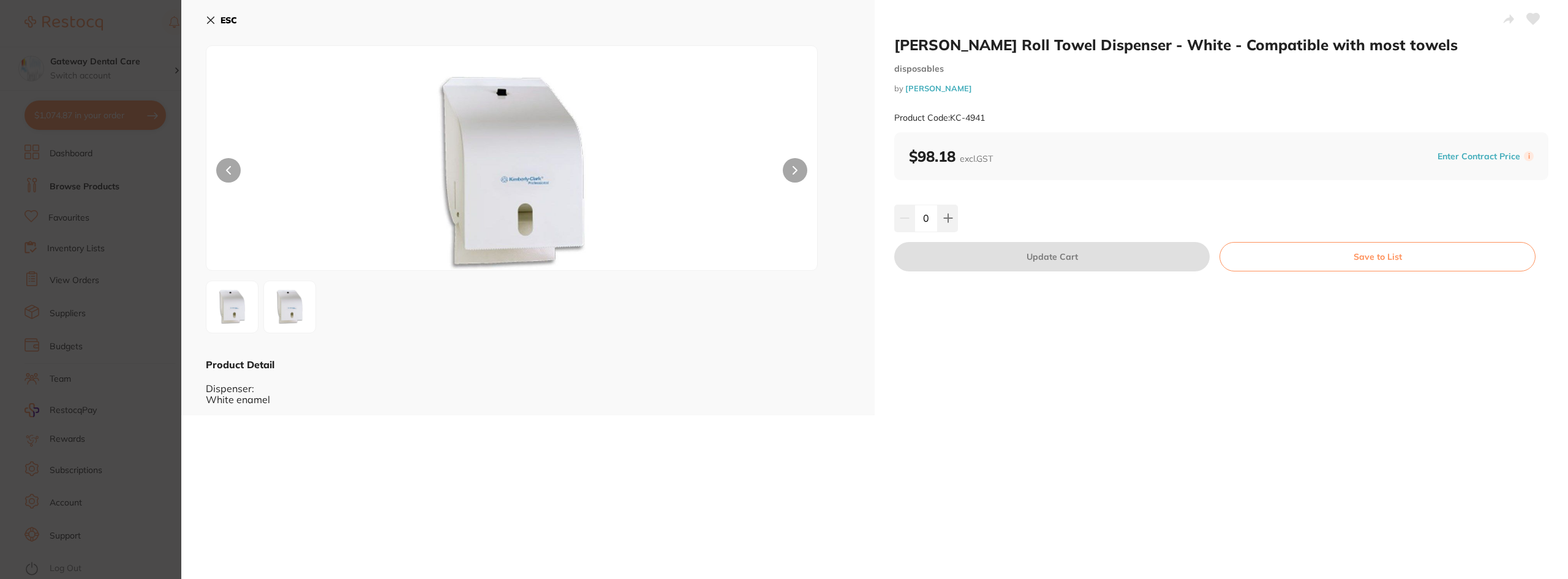
click at [797, 173] on button at bounding box center [795, 170] width 25 height 25
click at [236, 183] on div at bounding box center [511, 158] width 612 height 225
click at [223, 170] on button at bounding box center [228, 170] width 25 height 25
click at [805, 163] on div at bounding box center [511, 158] width 612 height 225
click at [793, 173] on icon at bounding box center [795, 170] width 5 height 8
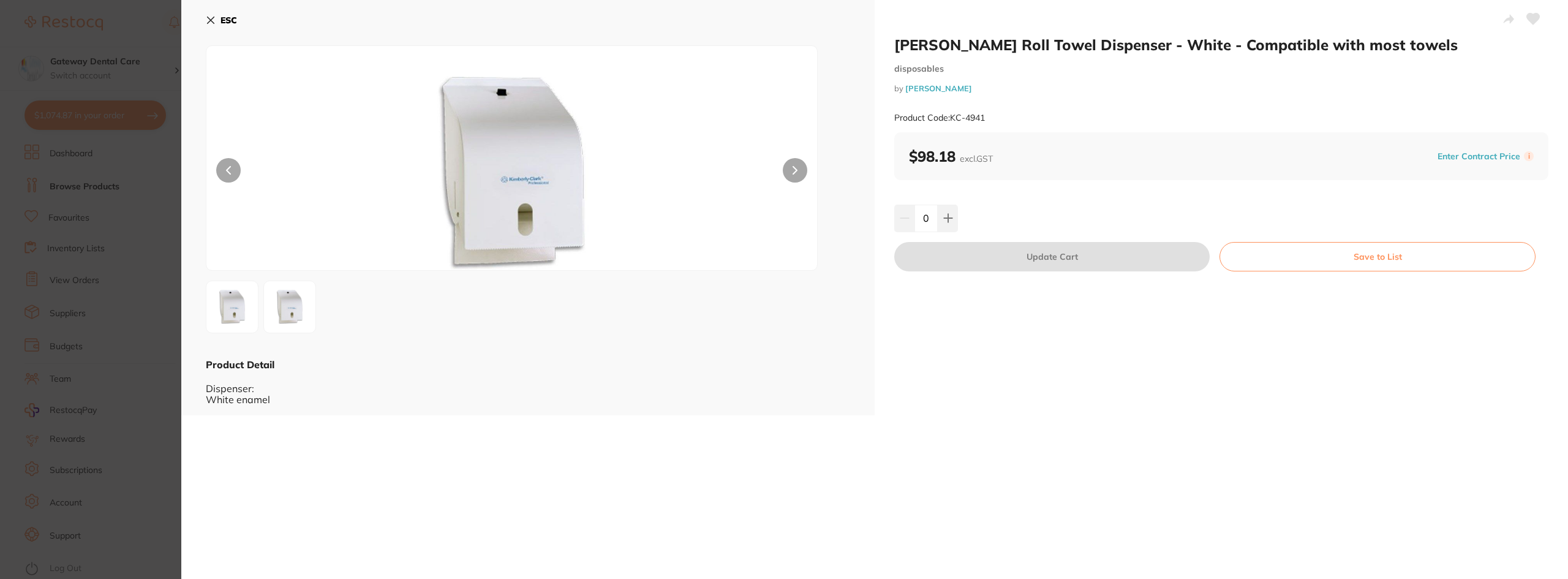
click at [35, 310] on section "Kimberly-Clark Roll Towel Dispenser - White - Compatible with most towels dispo…" at bounding box center [784, 290] width 1568 height 579
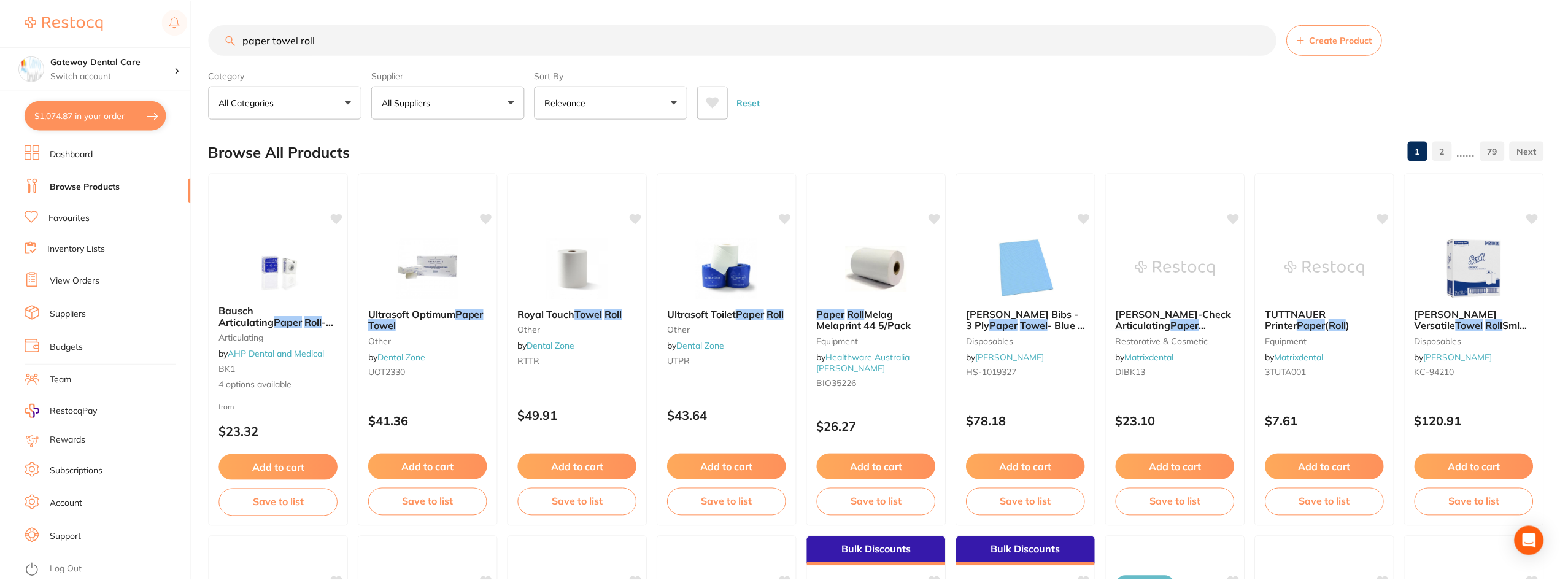
scroll to position [368, 0]
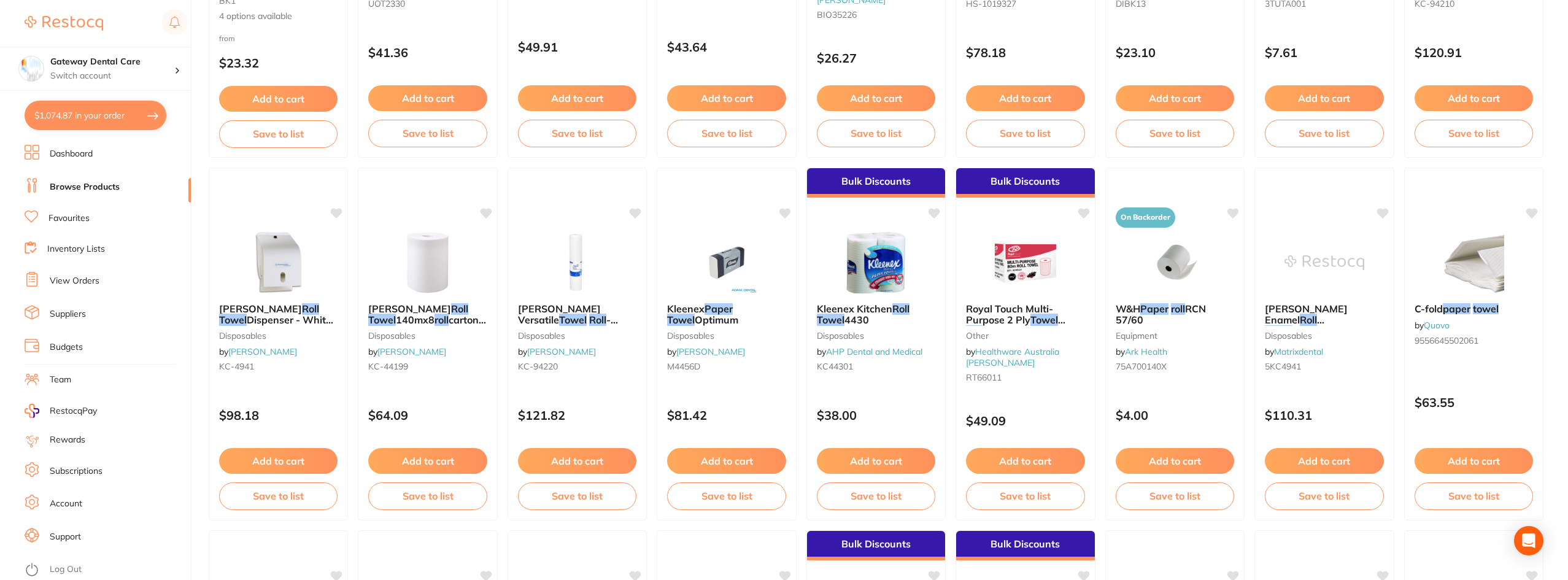
drag, startPoint x: 268, startPoint y: 319, endPoint x: 370, endPoint y: 300, distance: 103.8
click at [268, 319] on span "Dispenser - White - Compatible with most" at bounding box center [275, 331] width 114 height 35
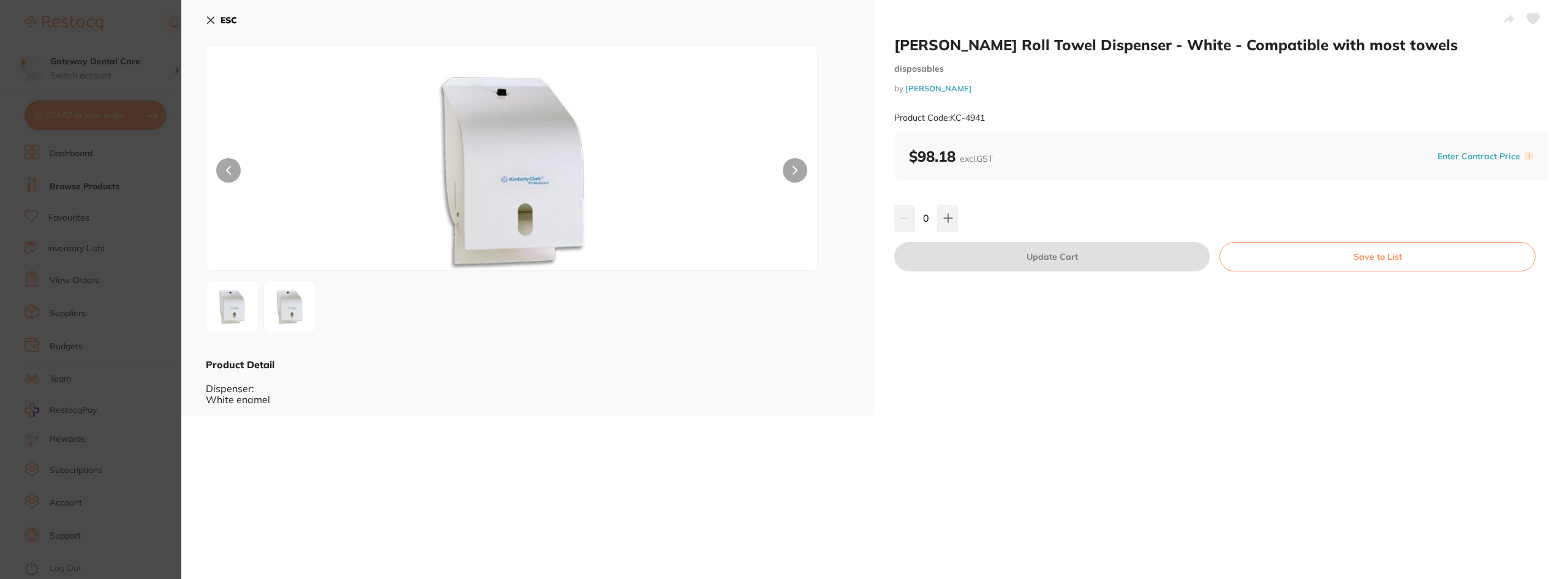
click at [102, 368] on section "Kimberly-Clark Roll Towel Dispenser - White - Compatible with most towels dispo…" at bounding box center [784, 290] width 1568 height 579
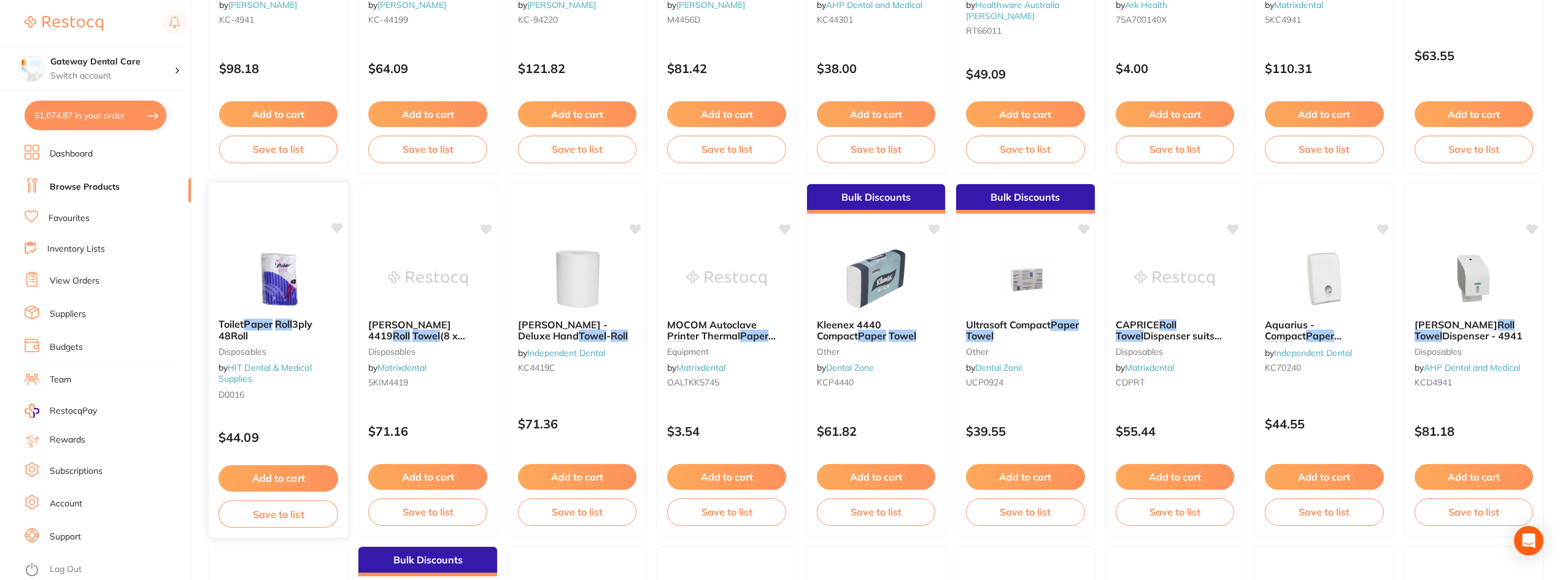
scroll to position [737, 0]
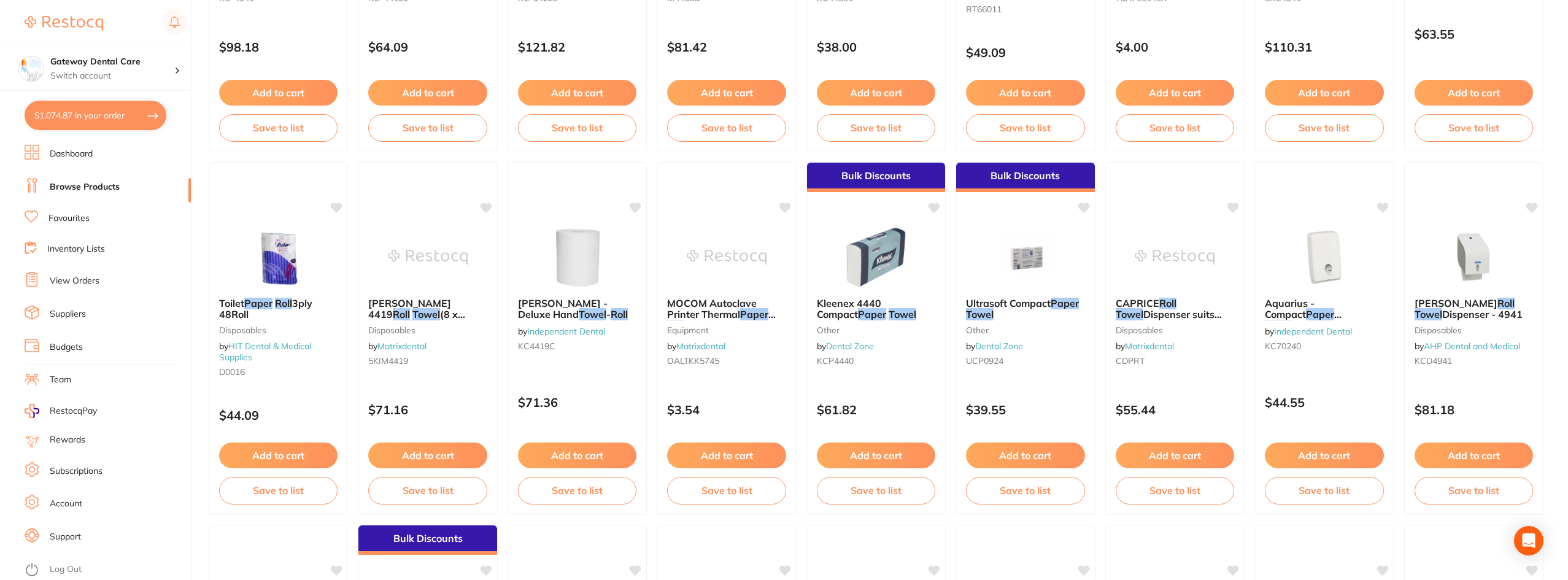
click at [620, 315] on b "Scott - Deluxe Hand Towel - Roll" at bounding box center [577, 309] width 119 height 23
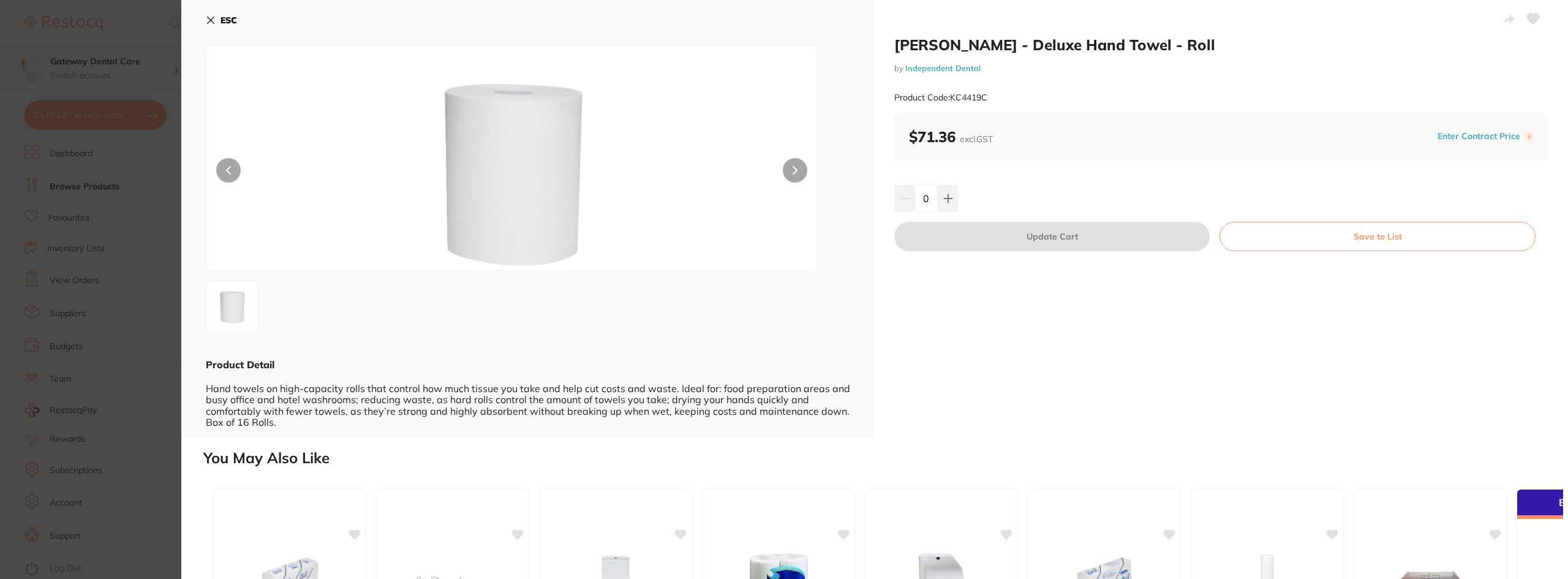
click at [85, 341] on section "Scott - Deluxe Hand Towel - Roll by Independent Dental Product Code: KC4419C ES…" at bounding box center [784, 290] width 1568 height 579
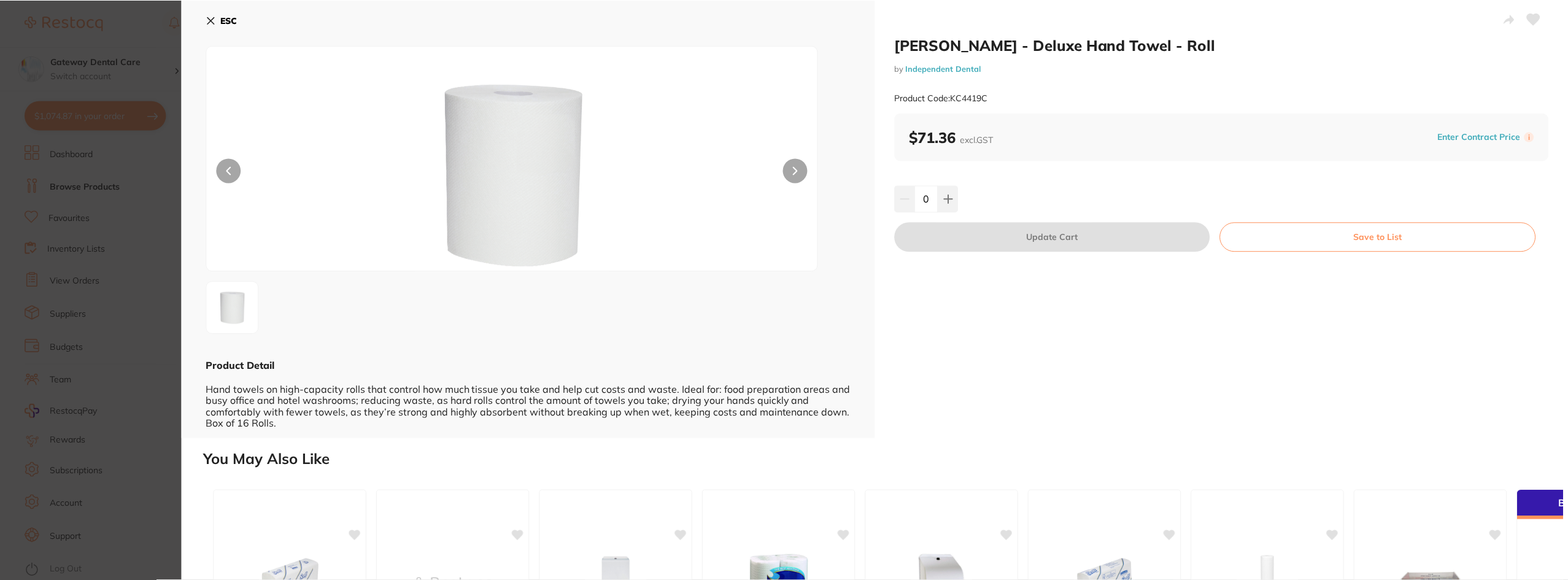
scroll to position [737, 0]
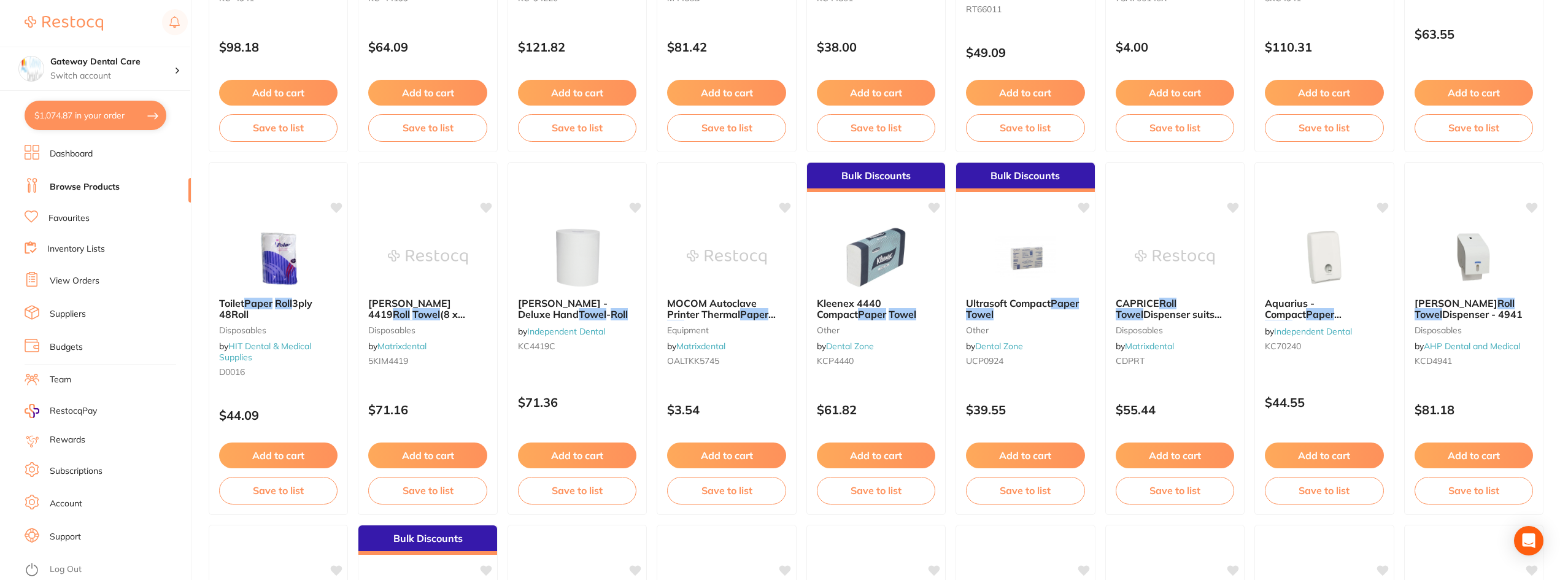
drag, startPoint x: 1470, startPoint y: 312, endPoint x: 1451, endPoint y: 301, distance: 22.0
click at [1470, 312] on span "Dispenser - 4941" at bounding box center [1482, 314] width 81 height 12
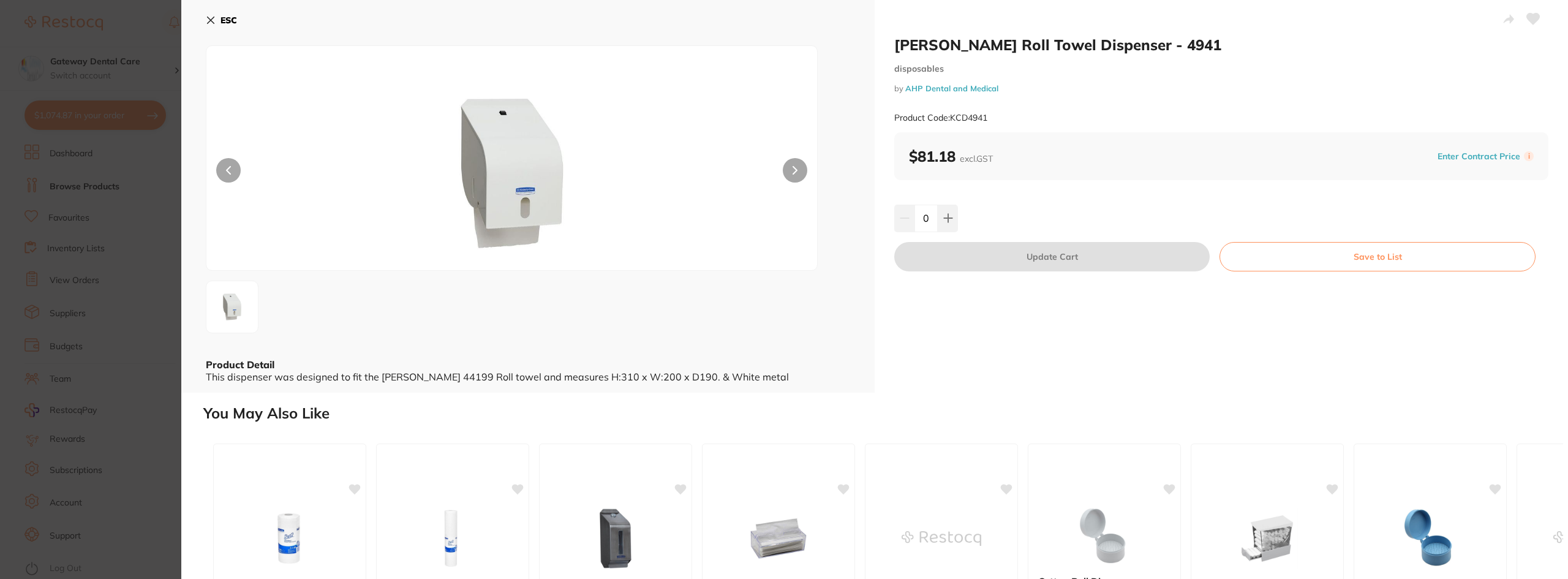
click at [76, 276] on section "Kimberly Clark Roll Towel Dispenser - 4941 disposables by AHP Dental and Medica…" at bounding box center [784, 290] width 1568 height 579
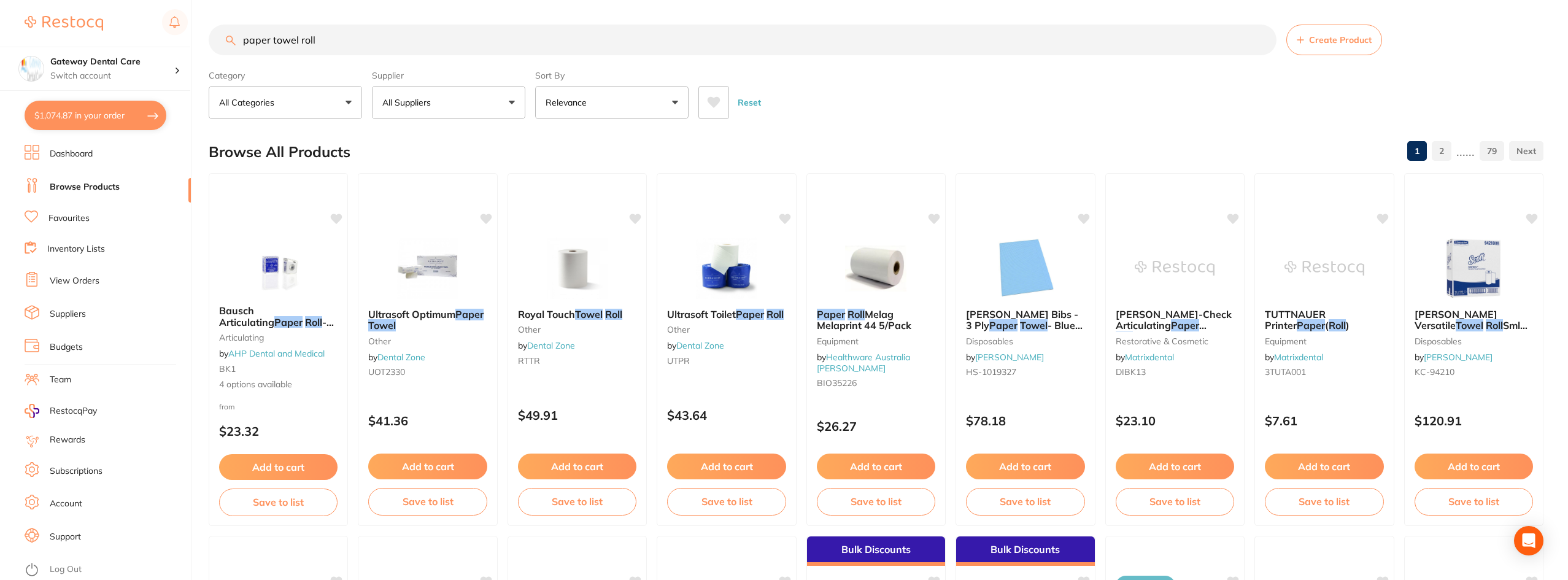
click at [1259, 45] on input "paper towel roll" at bounding box center [742, 40] width 1068 height 31
click at [1260, 39] on input "paper towel roll" at bounding box center [742, 40] width 1068 height 31
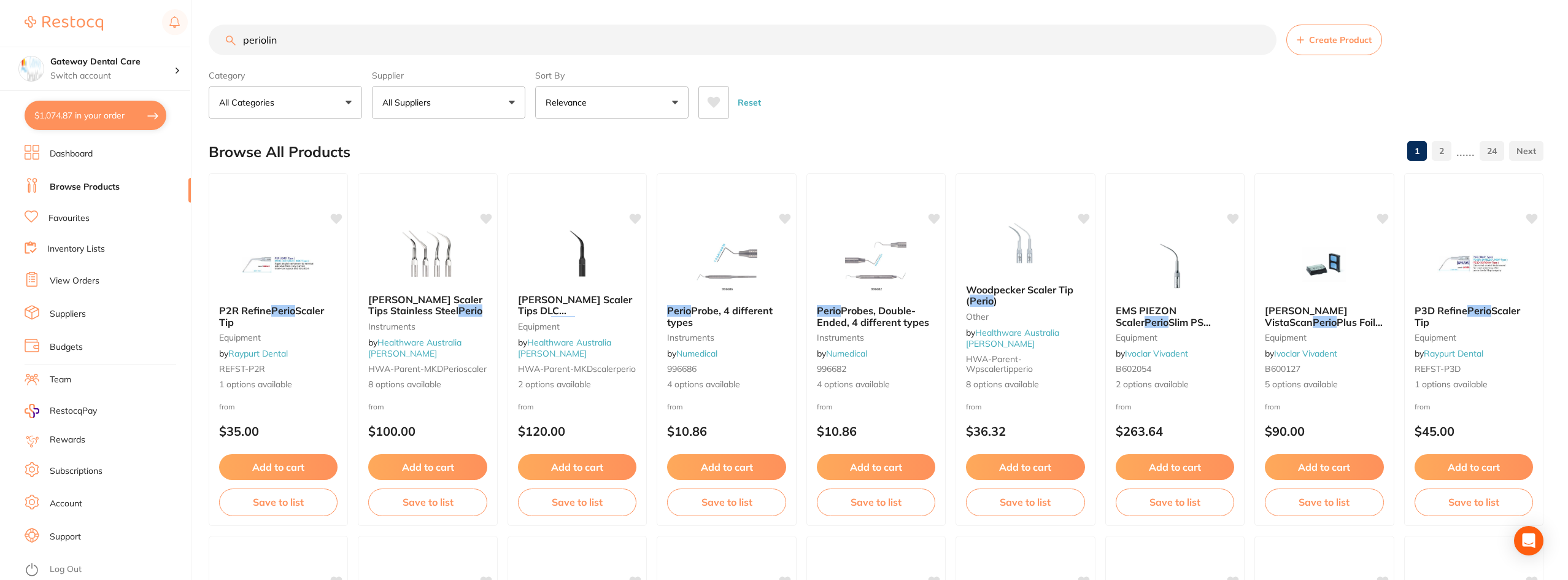
type input "periolink"
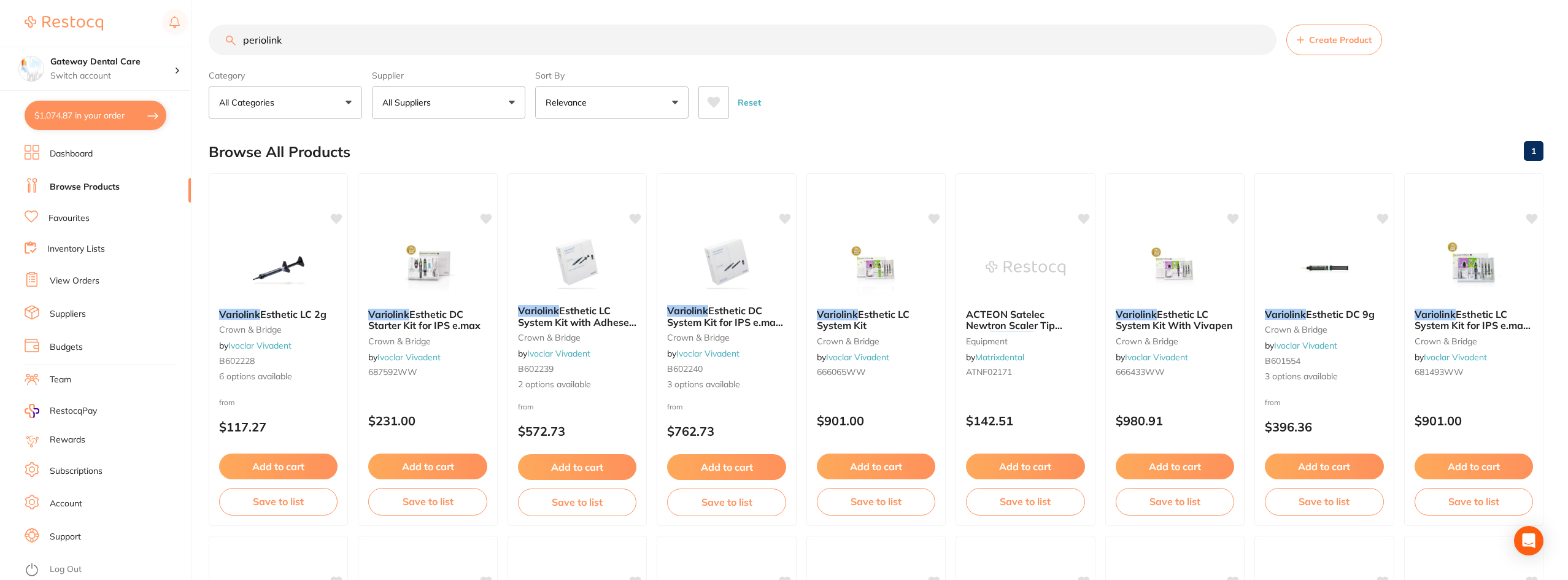
scroll to position [1533, 0]
click at [1264, 42] on input "periolink" at bounding box center [742, 40] width 1068 height 31
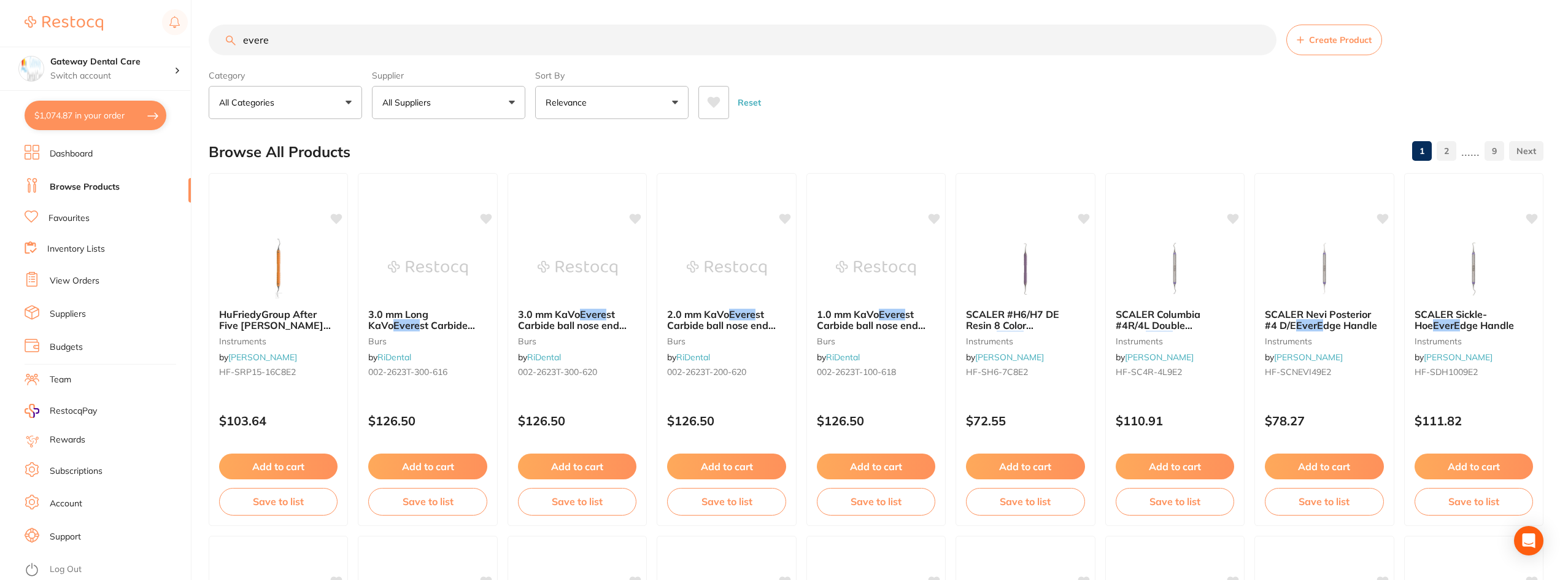
type input "evere"
click at [83, 220] on link "Favourites" at bounding box center [69, 218] width 42 height 12
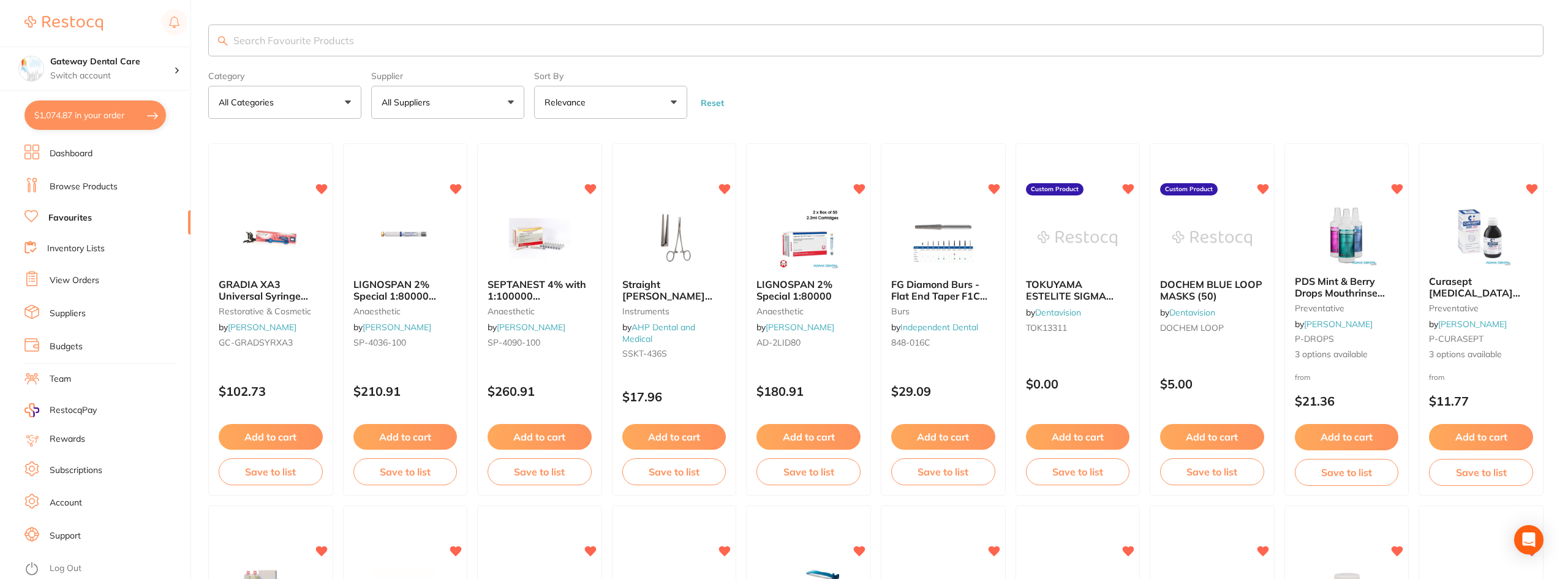
click at [288, 33] on input "search" at bounding box center [876, 41] width 1335 height 32
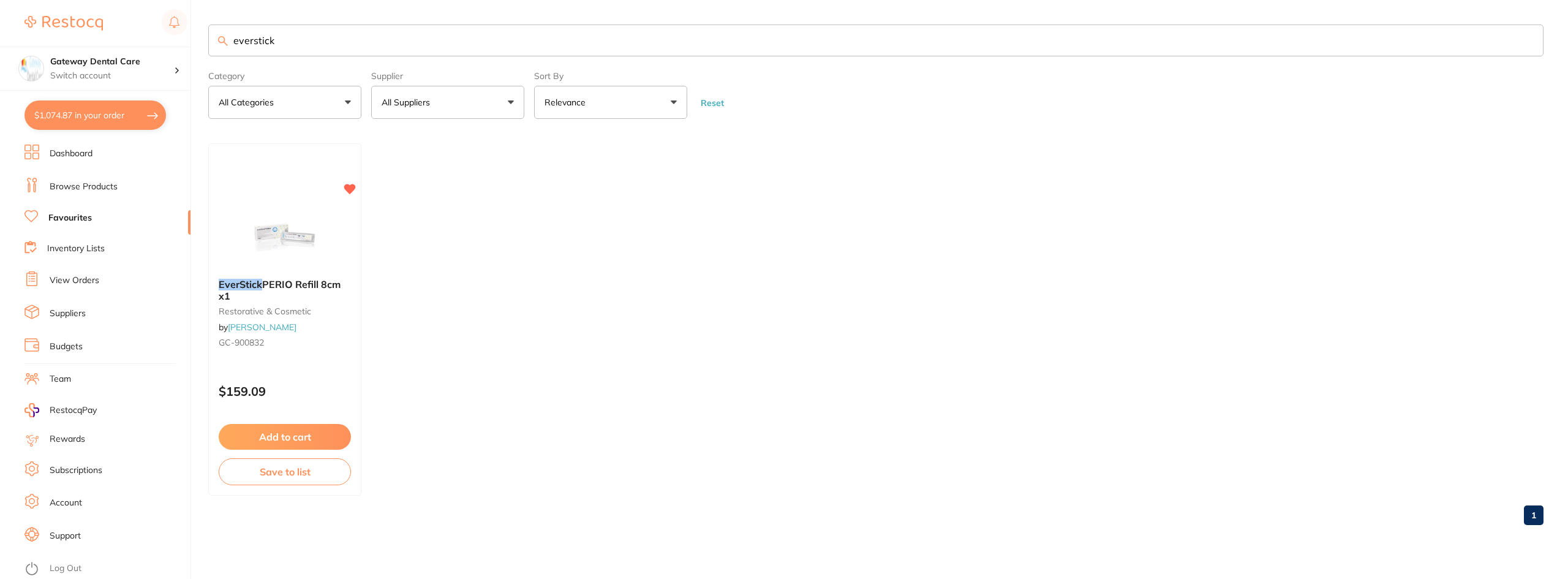
type input "everstick"
click at [256, 288] on em "EverStick" at bounding box center [239, 284] width 43 height 12
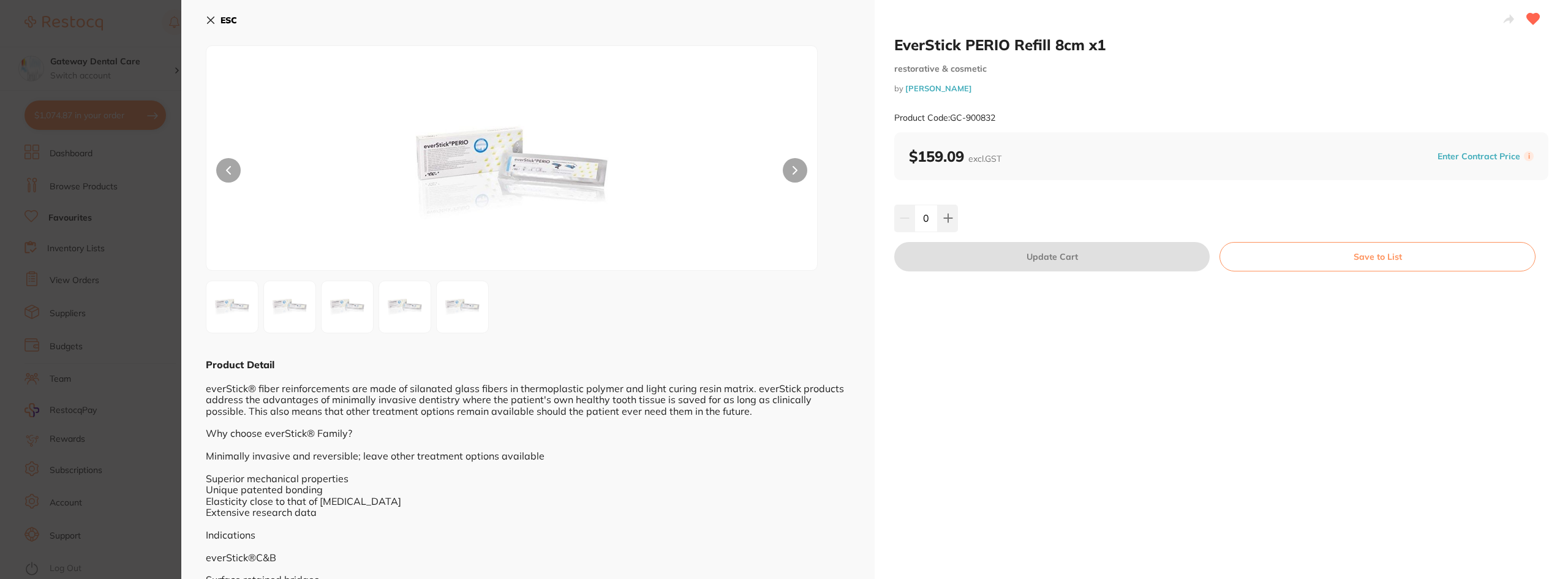
click at [790, 169] on button at bounding box center [795, 170] width 25 height 25
click at [467, 315] on img at bounding box center [462, 307] width 44 height 44
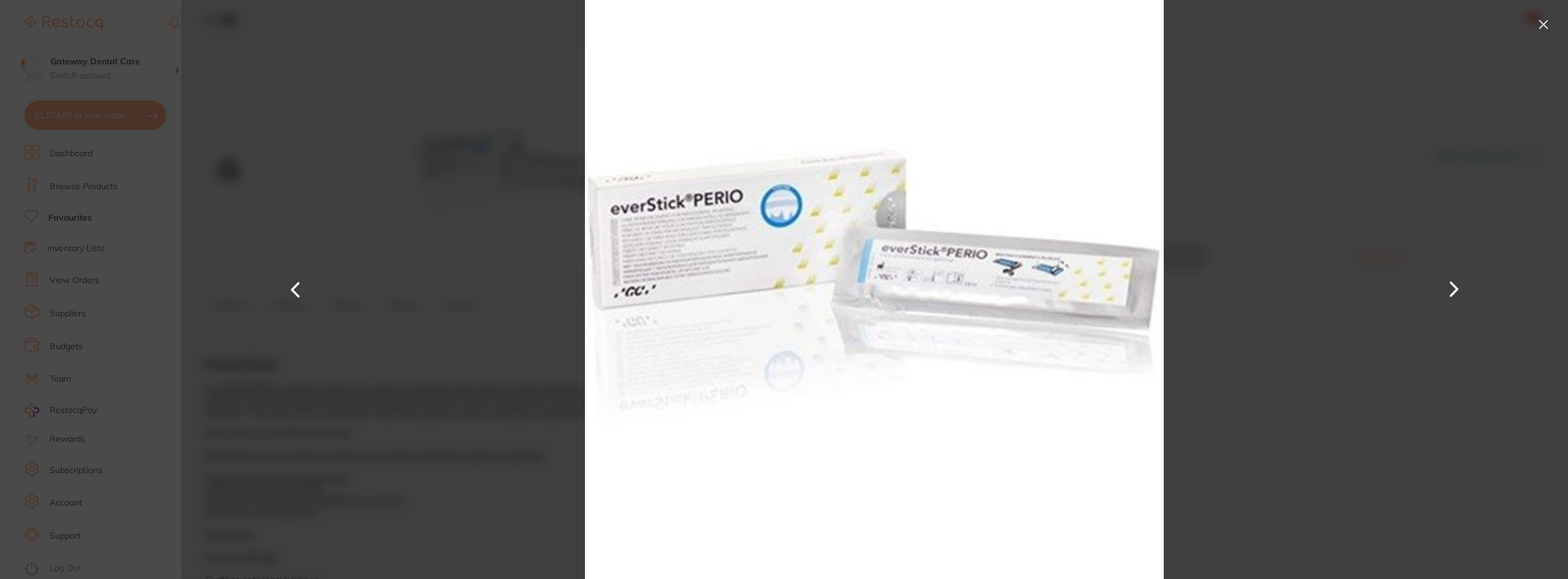
click at [1553, 16] on button at bounding box center [1543, 24] width 19 height 19
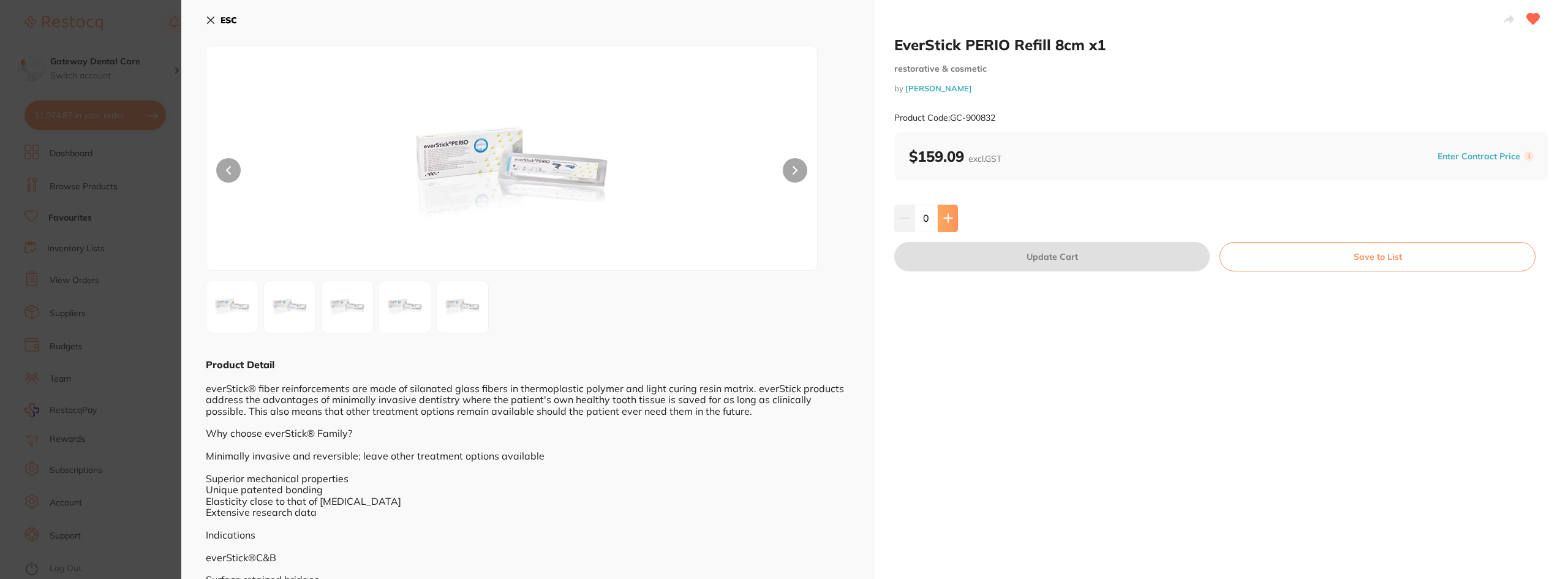
click at [946, 228] on button at bounding box center [948, 218] width 20 height 27
type input "1"
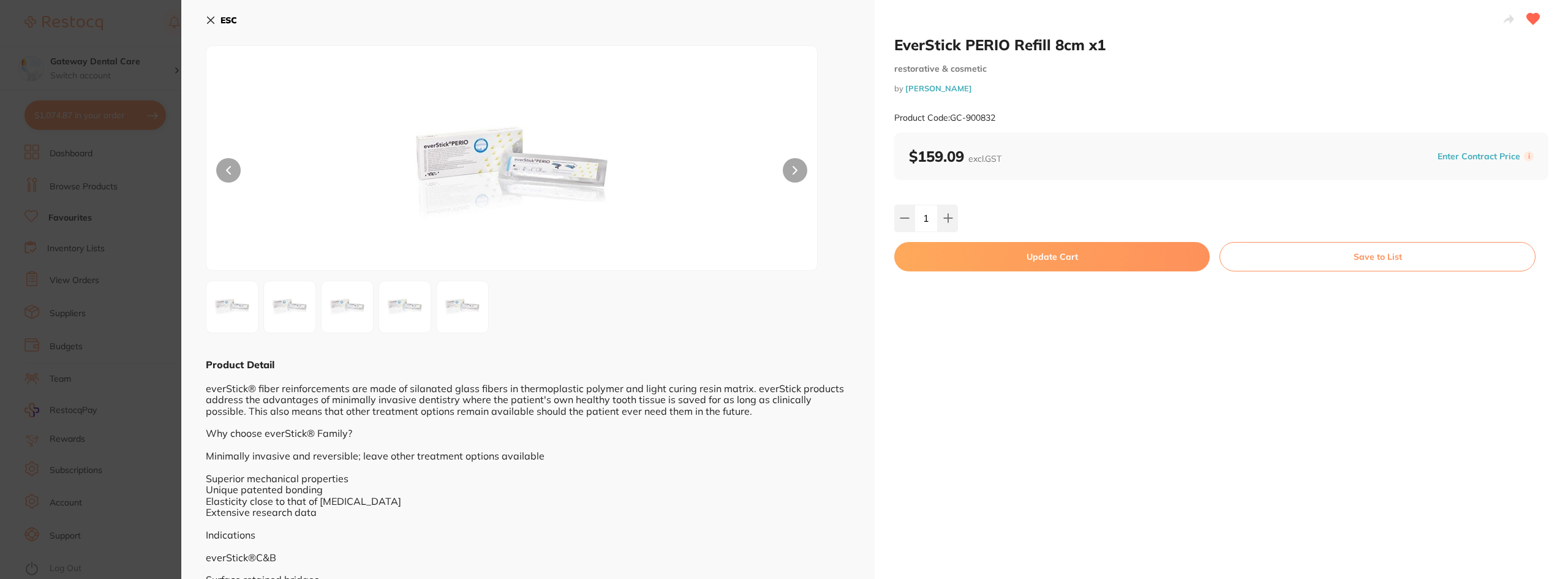
click at [997, 253] on button "Update Cart" at bounding box center [1052, 256] width 316 height 30
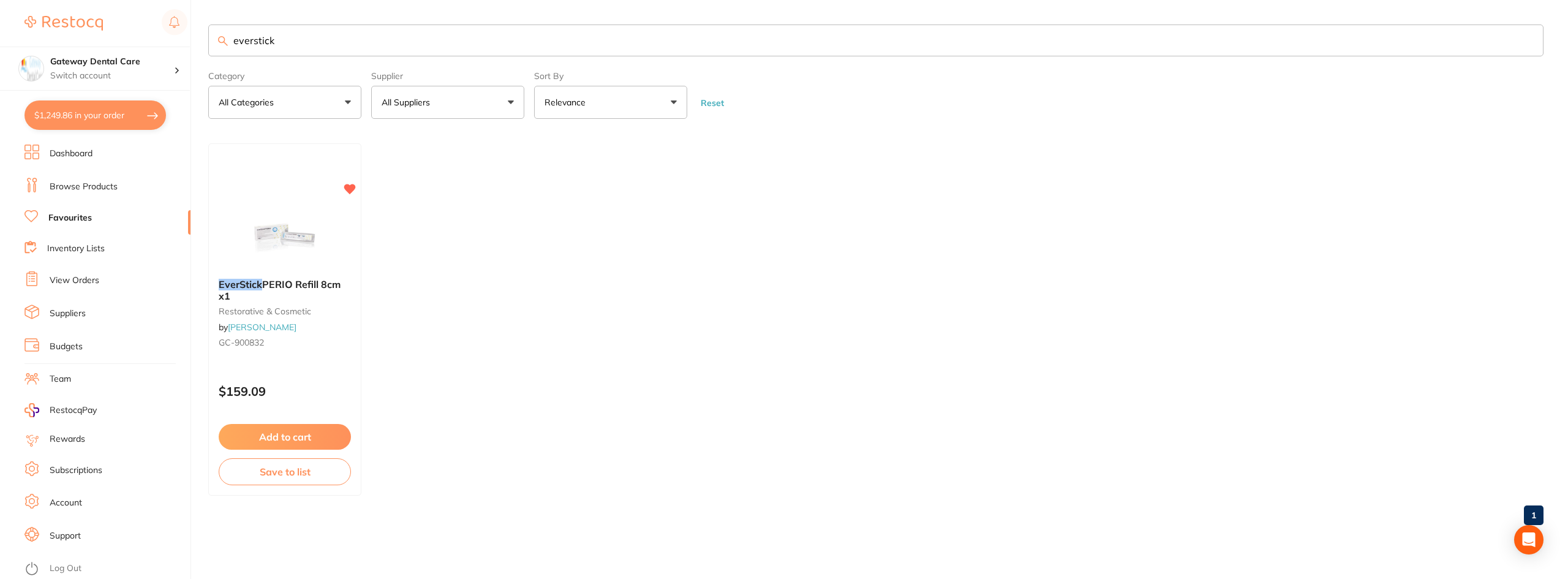
scroll to position [1590, 0]
click at [1527, 32] on input "everstick" at bounding box center [876, 41] width 1335 height 32
click at [1530, 39] on input "everstick" at bounding box center [876, 41] width 1335 height 32
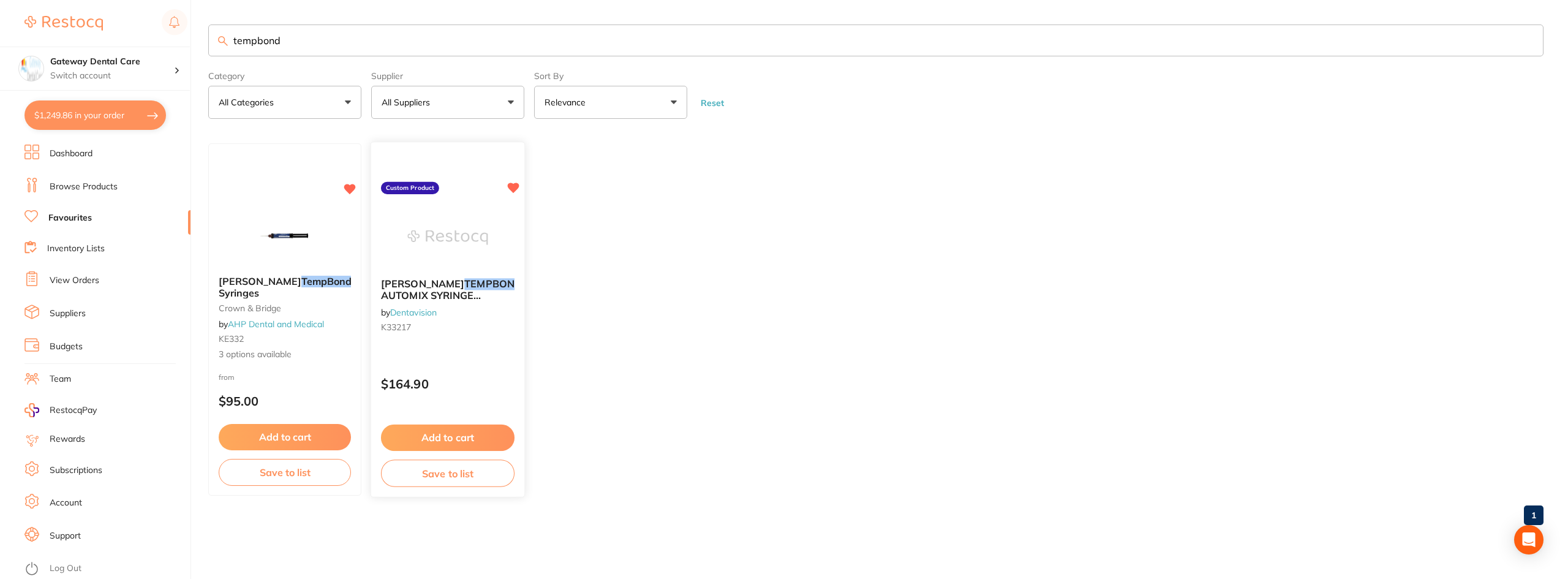
type input "tempbond"
click at [446, 290] on span "NE AUTOMIX SYRINGE (2X11.8G)" at bounding box center [458, 295] width 155 height 35
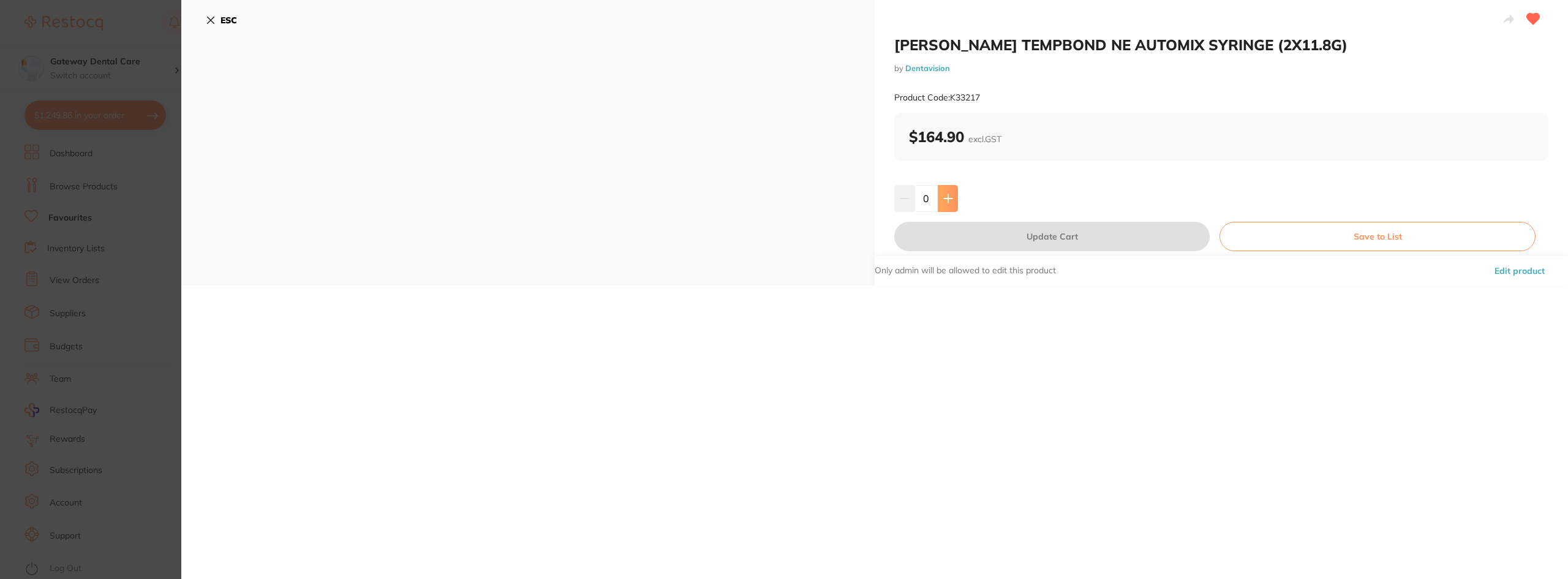
click at [946, 202] on icon at bounding box center [948, 197] width 8 height 8
type input "2"
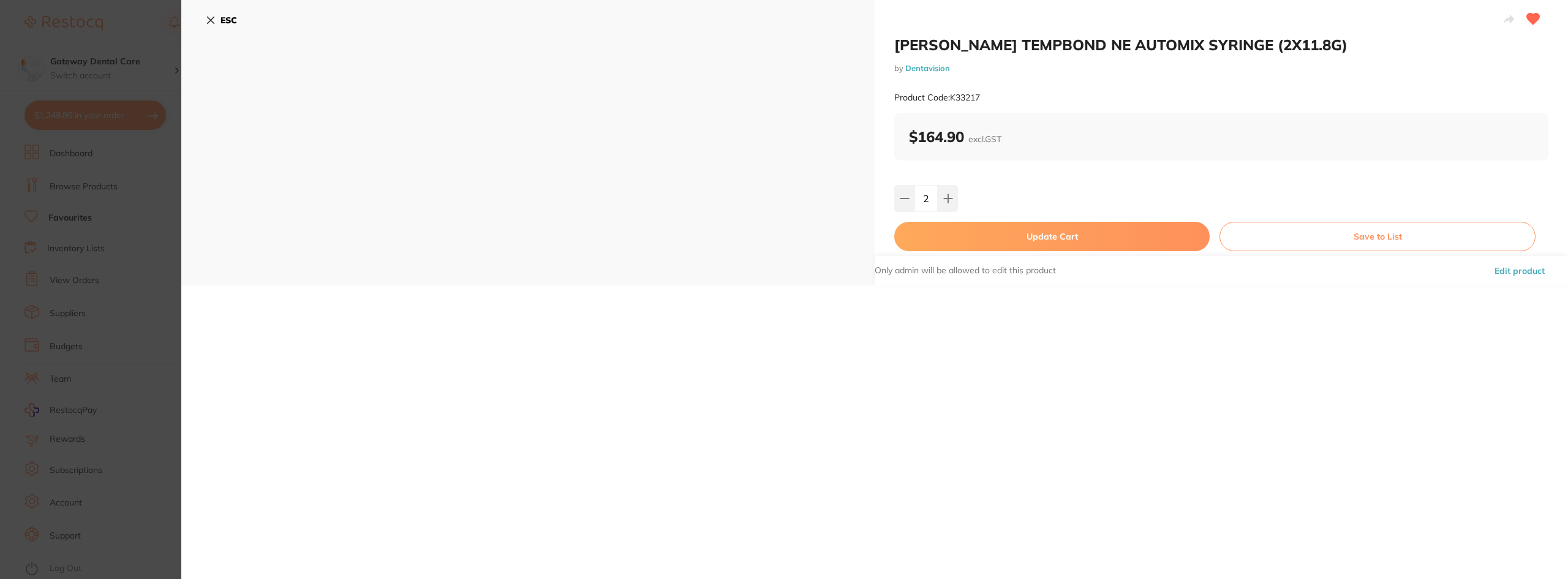
click at [1024, 235] on button "Update Cart" at bounding box center [1052, 236] width 316 height 30
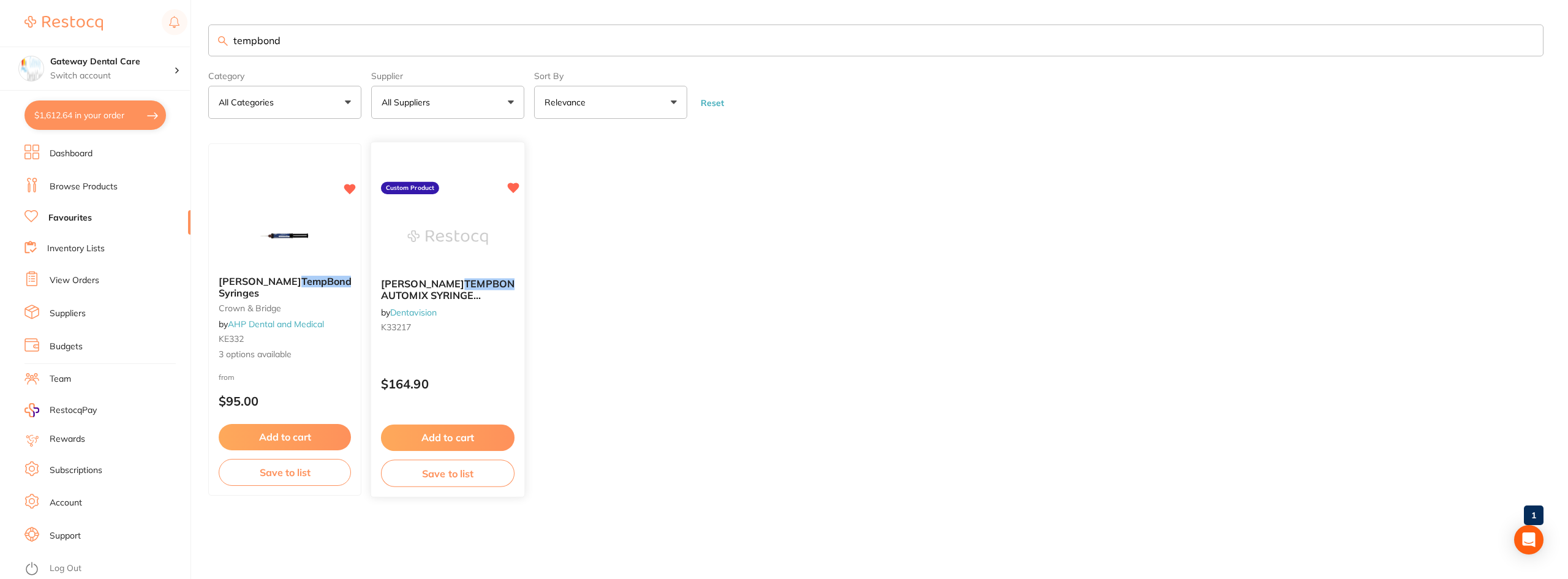
click at [481, 284] on span "NE AUTOMIX SYRINGE (2X11.8G)" at bounding box center [458, 295] width 155 height 35
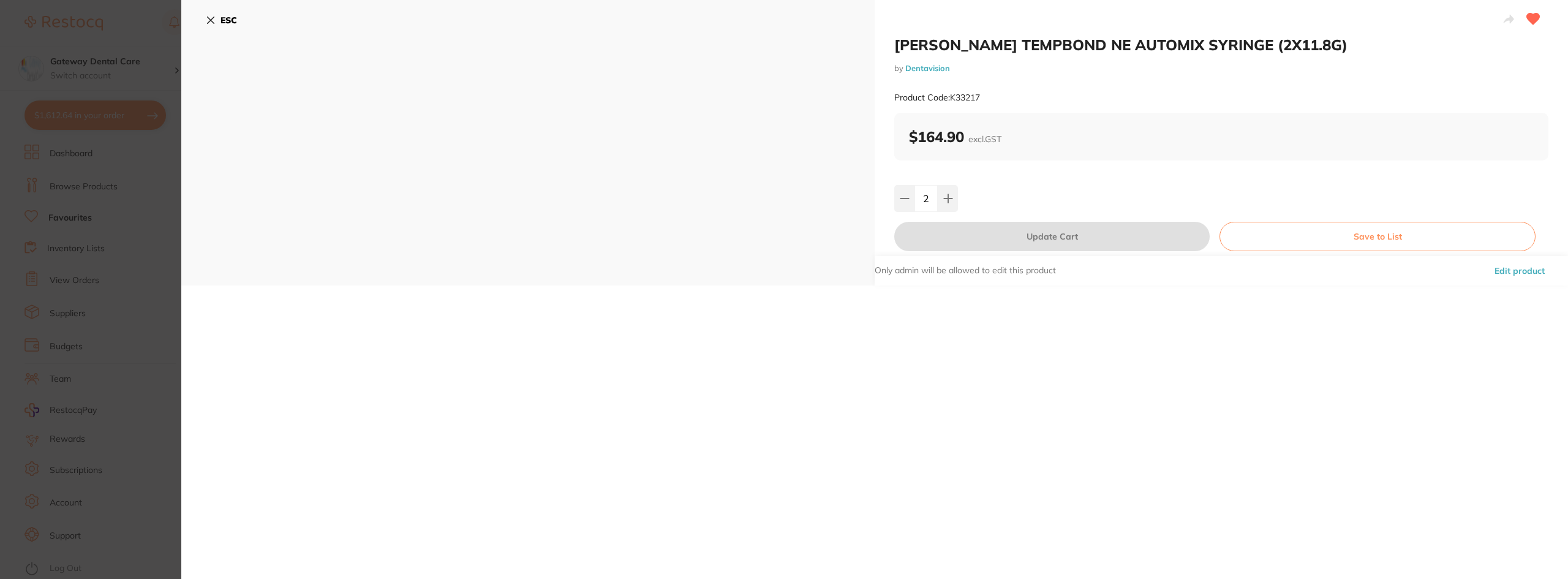
click at [71, 114] on section "KERR TEMPBOND NE AUTOMIX SYRINGE (2X11.8G) by Dentavision Product Code: K33217 …" at bounding box center [784, 290] width 1568 height 579
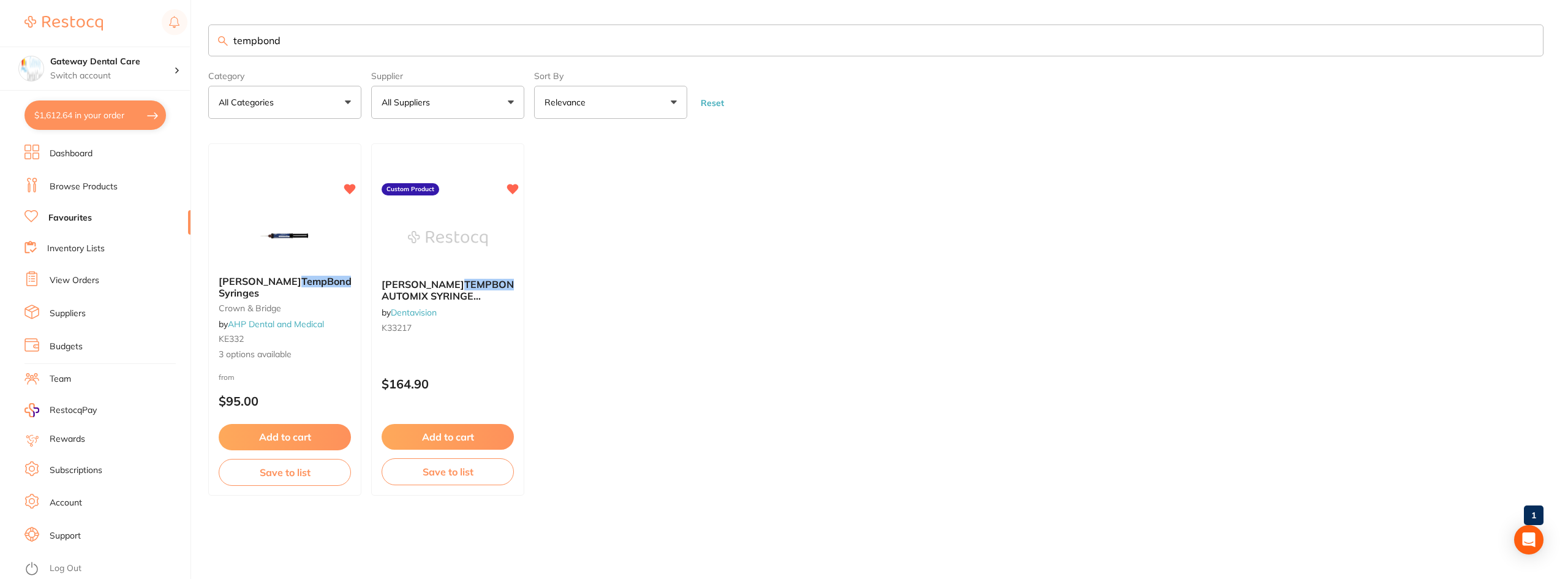
click at [71, 190] on link "Browse Products" at bounding box center [84, 187] width 68 height 12
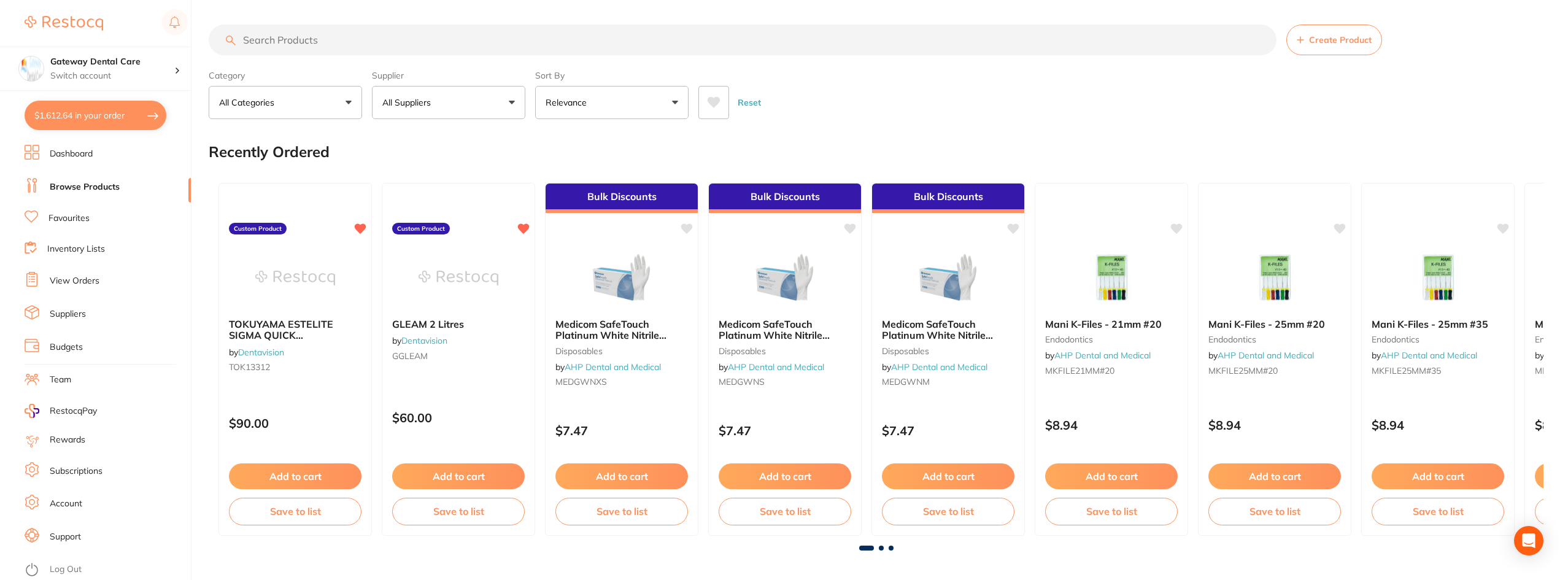
click at [311, 39] on input "search" at bounding box center [742, 40] width 1068 height 31
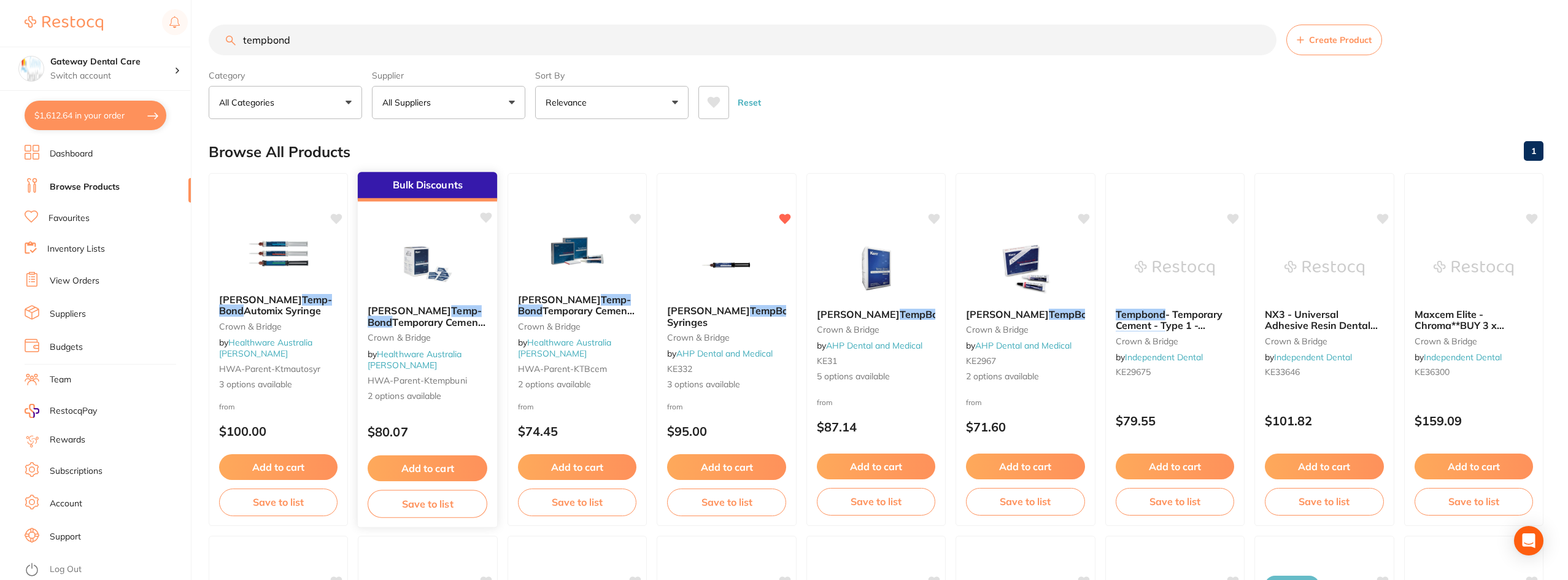
type input "tempbond"
click at [459, 318] on span "Temporary Cement 50x 2.4g Unidose Capsules" at bounding box center [426, 333] width 117 height 35
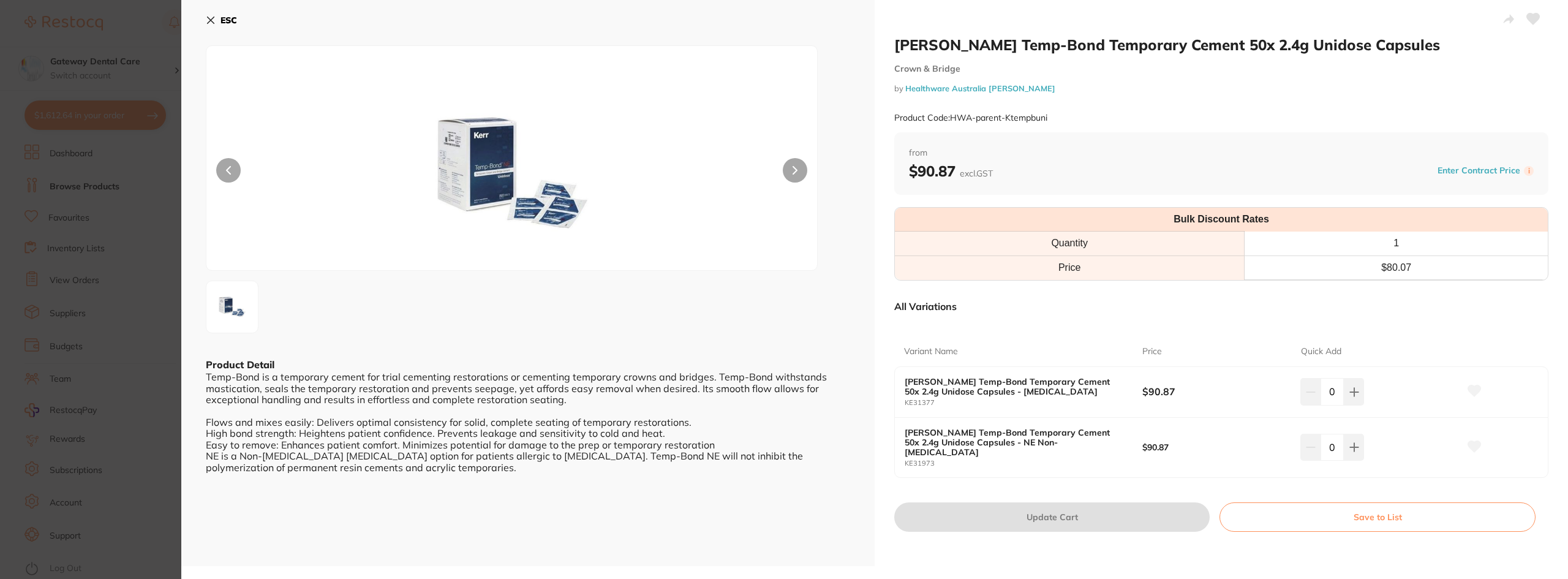
click at [146, 363] on section "Kerr Temp-Bond Temporary Cement 50x 2.4g Unidose Capsules Crown & Bridge by Hea…" at bounding box center [784, 290] width 1568 height 579
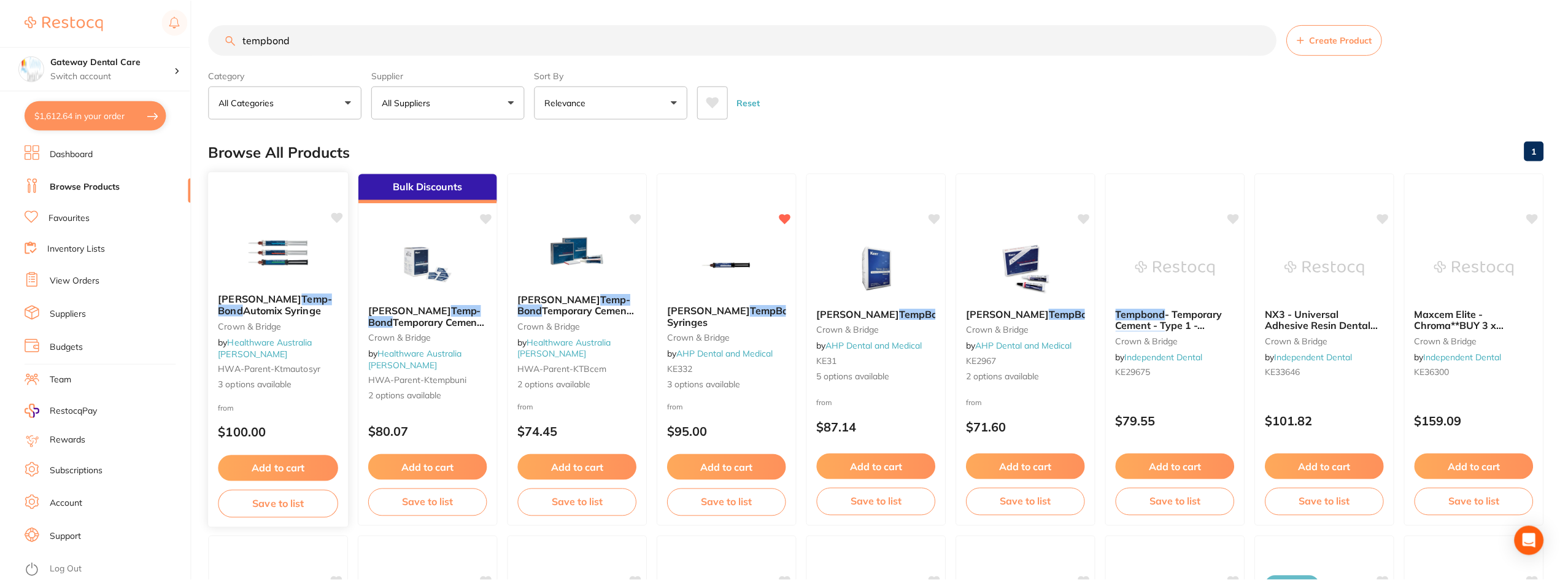
scroll to position [2, 0]
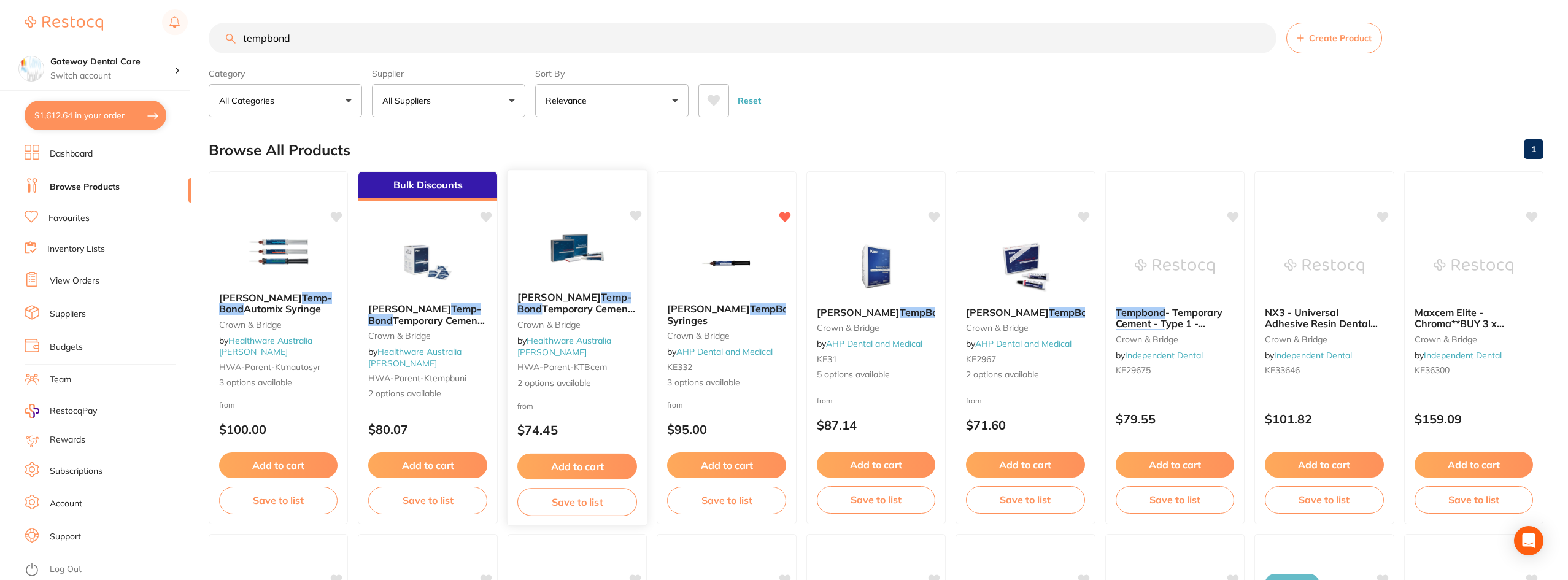
click at [597, 308] on span "Temporary Cement Tubes" at bounding box center [575, 315] width 118 height 24
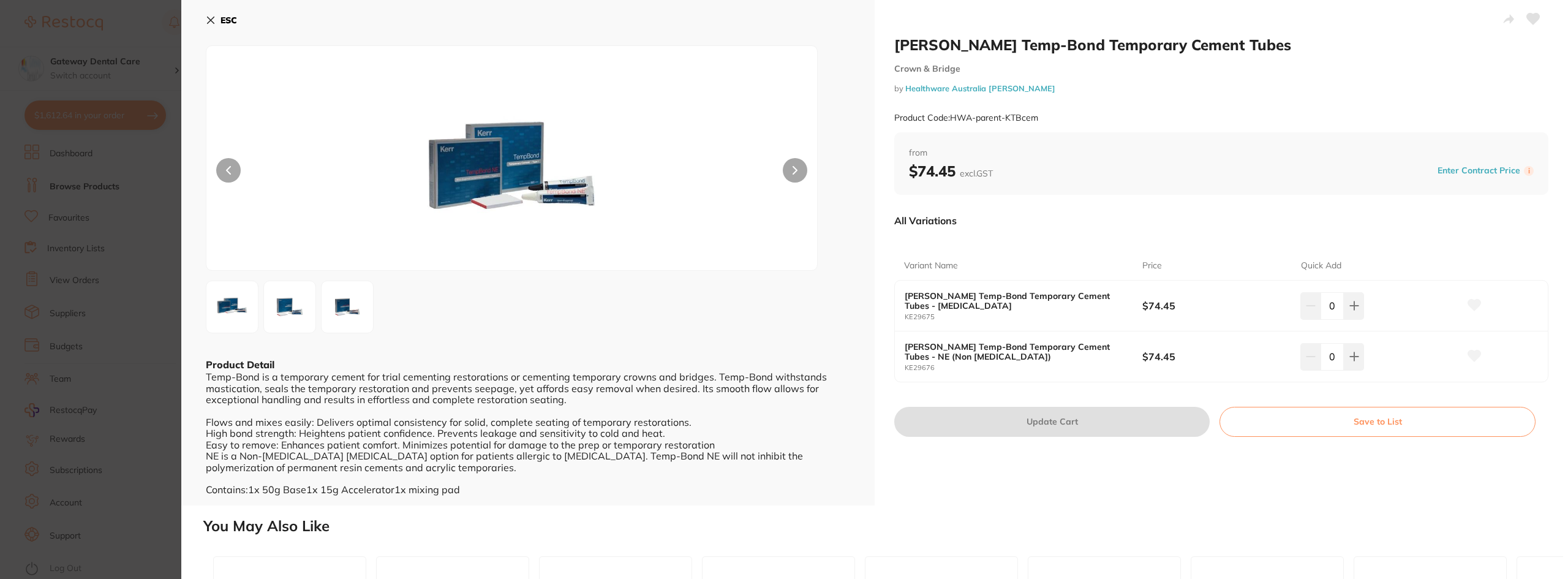
click at [81, 330] on section "Kerr Temp-Bond Temporary Cement Tubes Crown & Bridge by Healthware Australia Ri…" at bounding box center [784, 290] width 1568 height 579
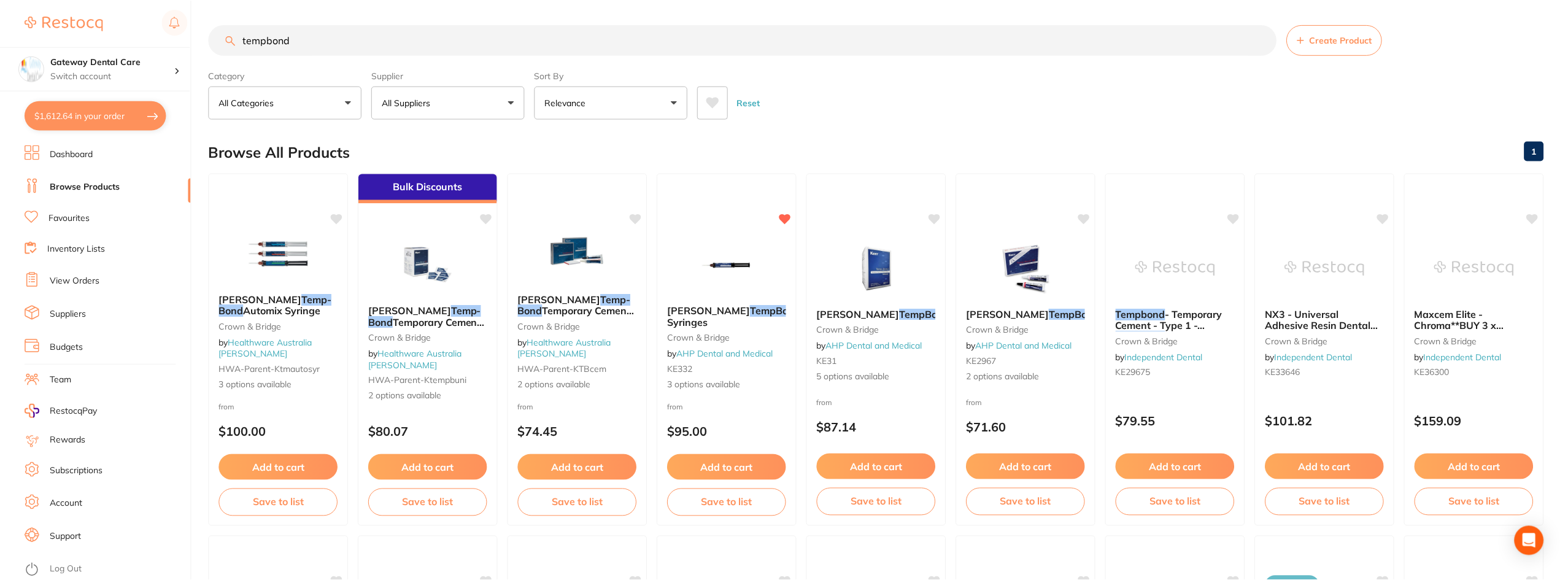
scroll to position [2, 0]
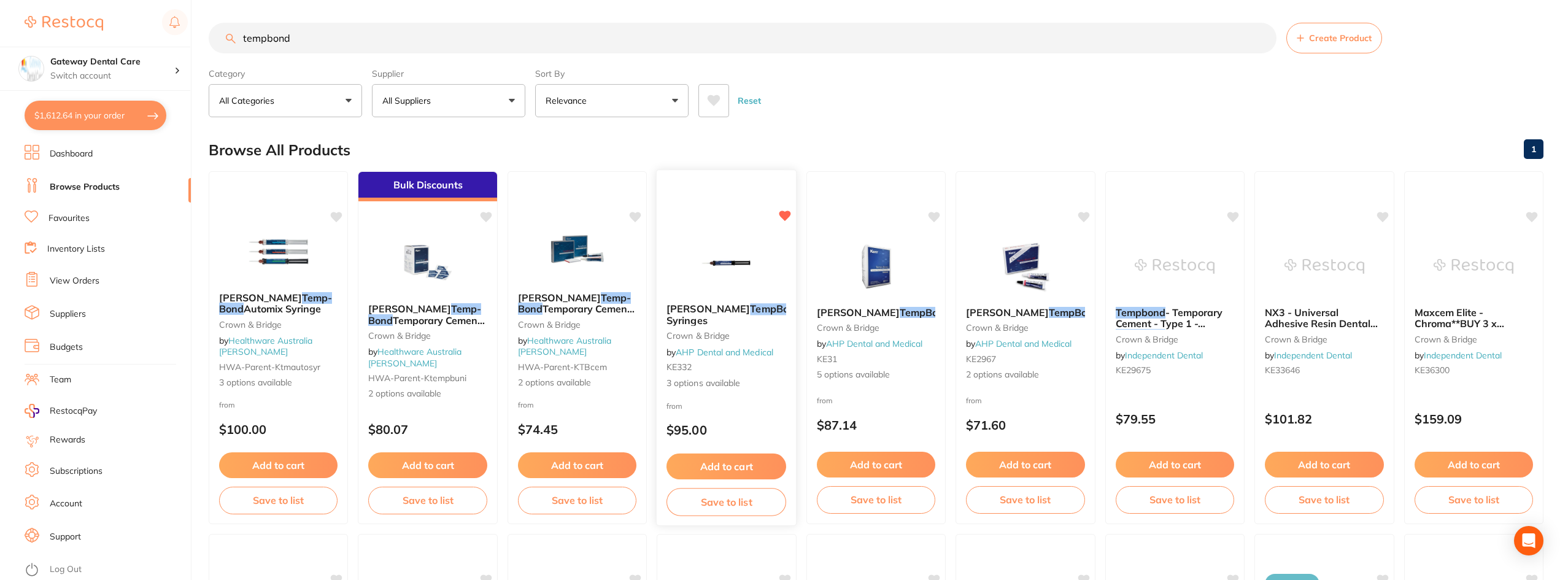
click at [776, 318] on b "Kerr TempBond Automix Syringes" at bounding box center [726, 315] width 120 height 23
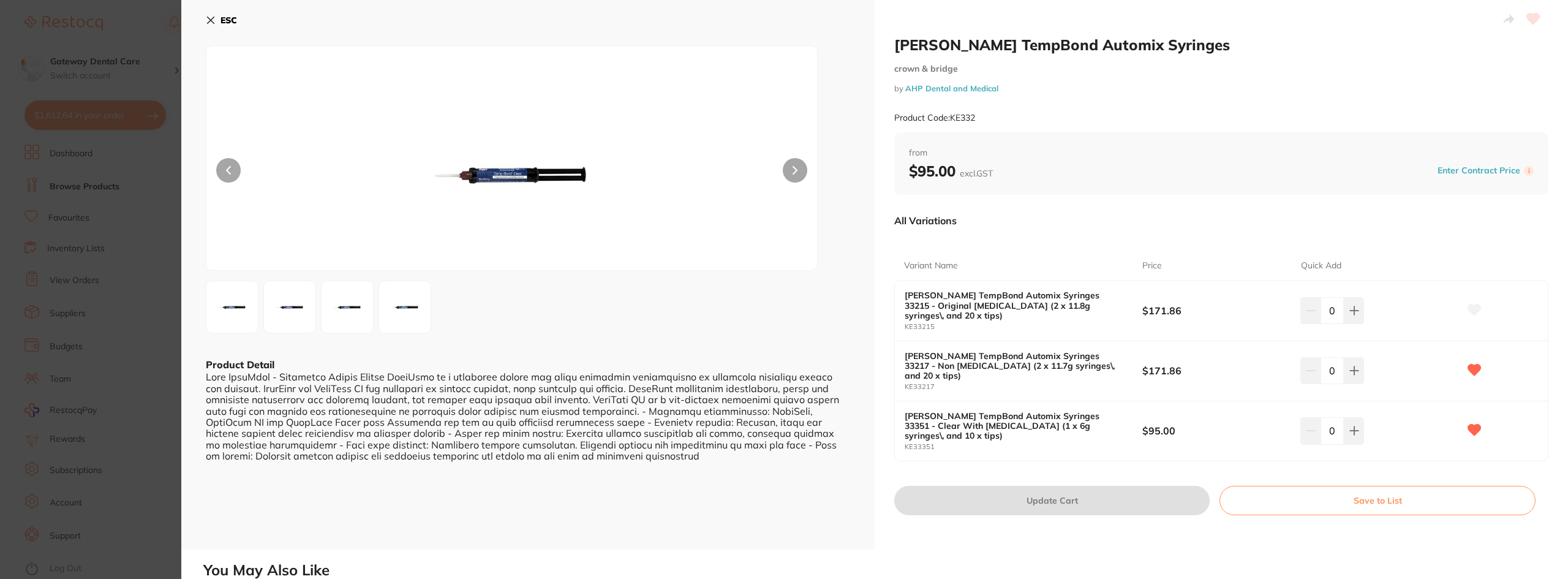
click at [784, 179] on button at bounding box center [795, 170] width 25 height 25
click at [1350, 366] on icon at bounding box center [1355, 371] width 10 height 10
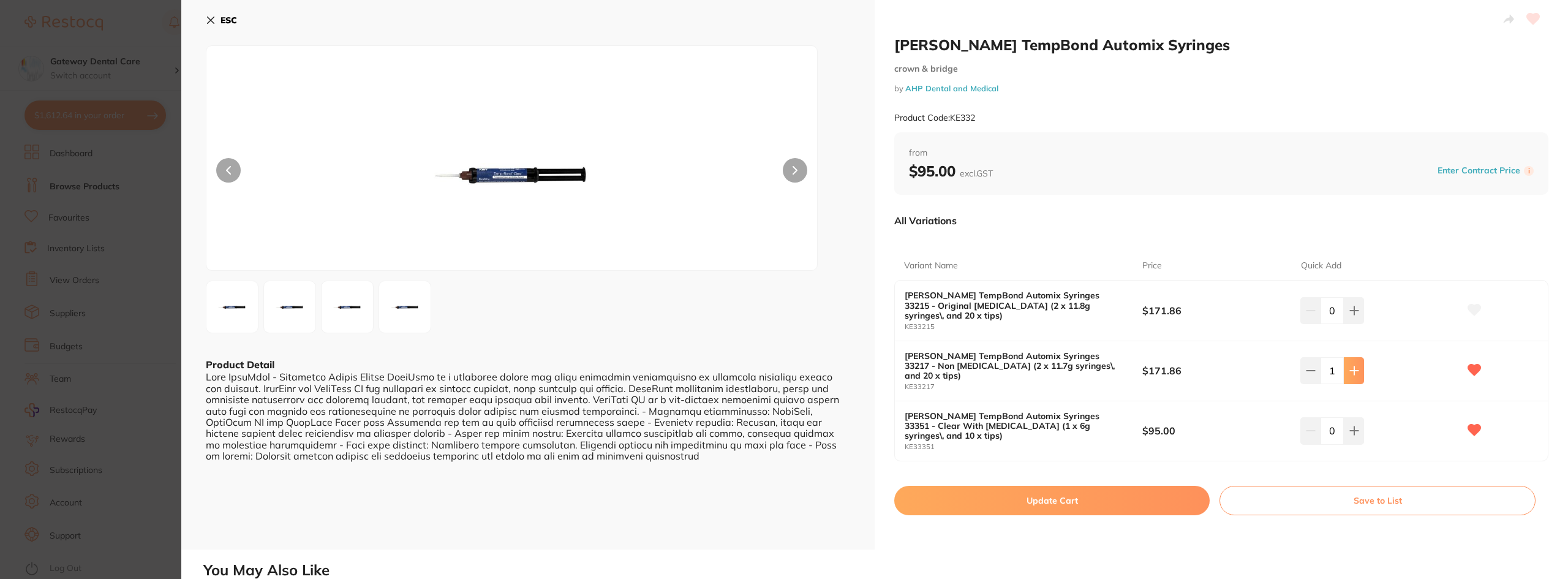
click at [1350, 366] on icon at bounding box center [1355, 371] width 10 height 10
click at [1312, 369] on button at bounding box center [1311, 371] width 20 height 27
type input "1"
click at [1148, 486] on button "Update Cart" at bounding box center [1052, 500] width 316 height 30
checkbox input "false"
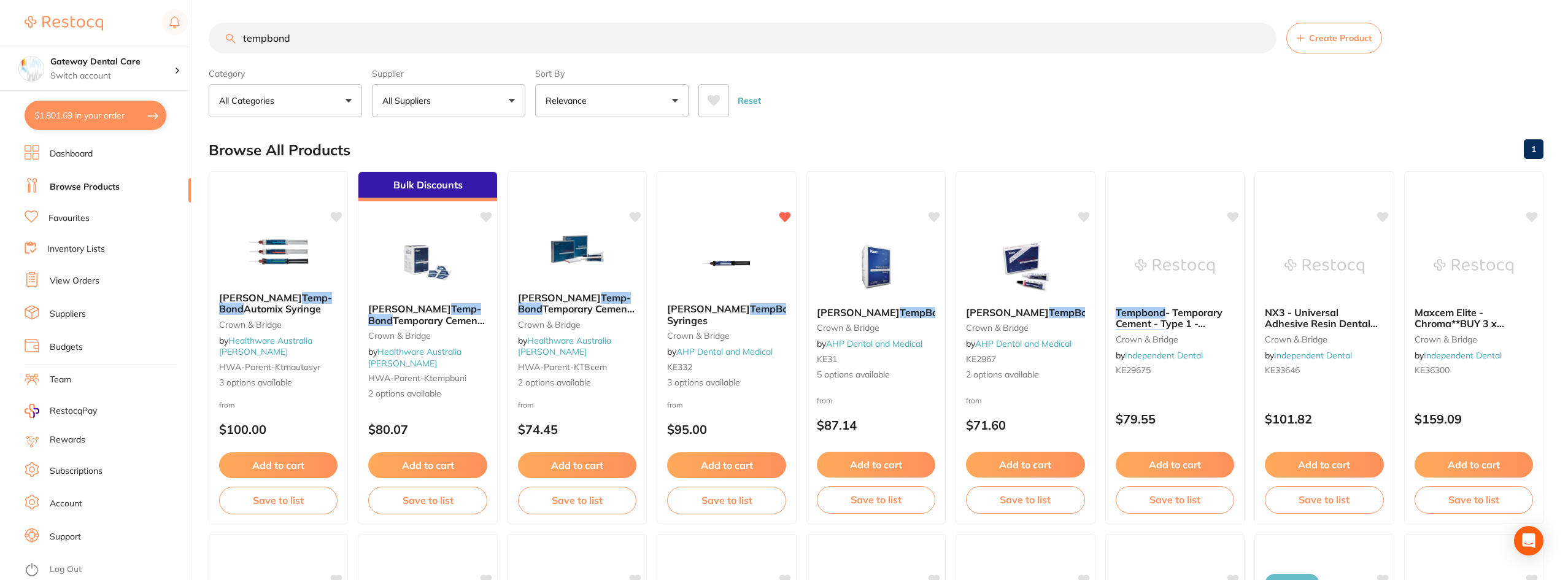
scroll to position [1652, 0]
drag, startPoint x: 109, startPoint y: 115, endPoint x: 94, endPoint y: 110, distance: 15.8
click at [109, 115] on button "$1,801.69 in your order" at bounding box center [95, 115] width 142 height 30
checkbox input "true"
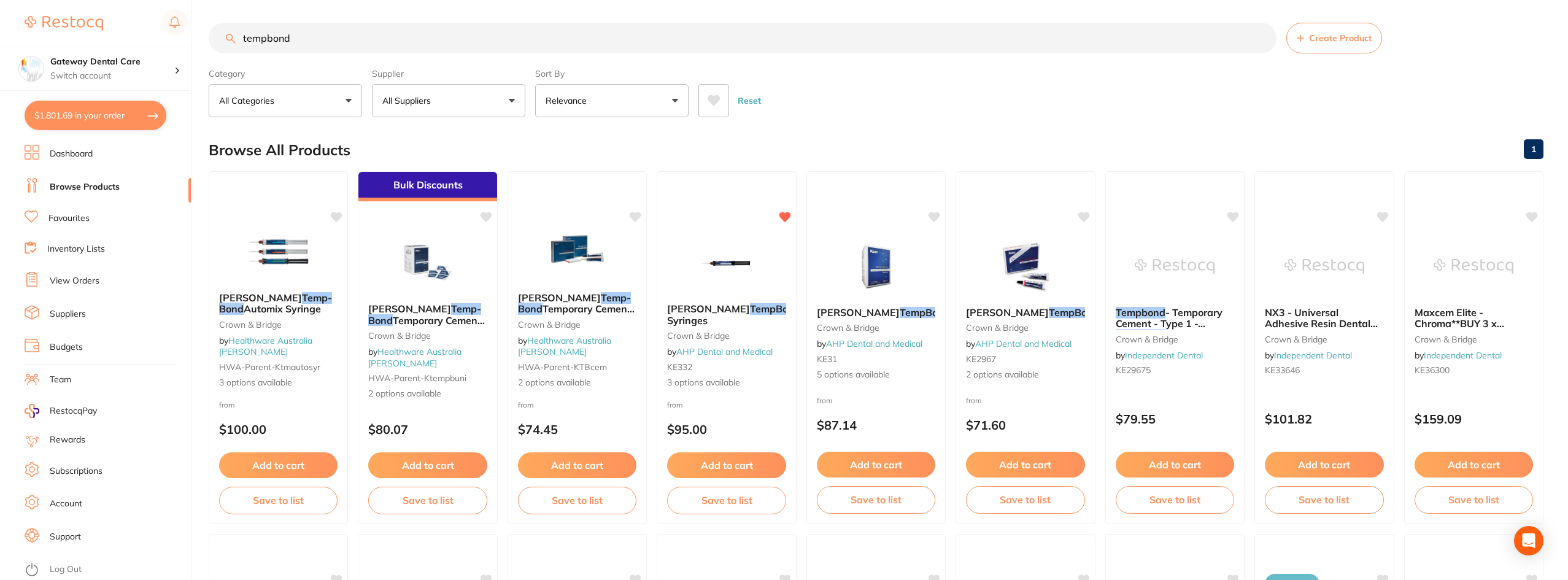
checkbox input "true"
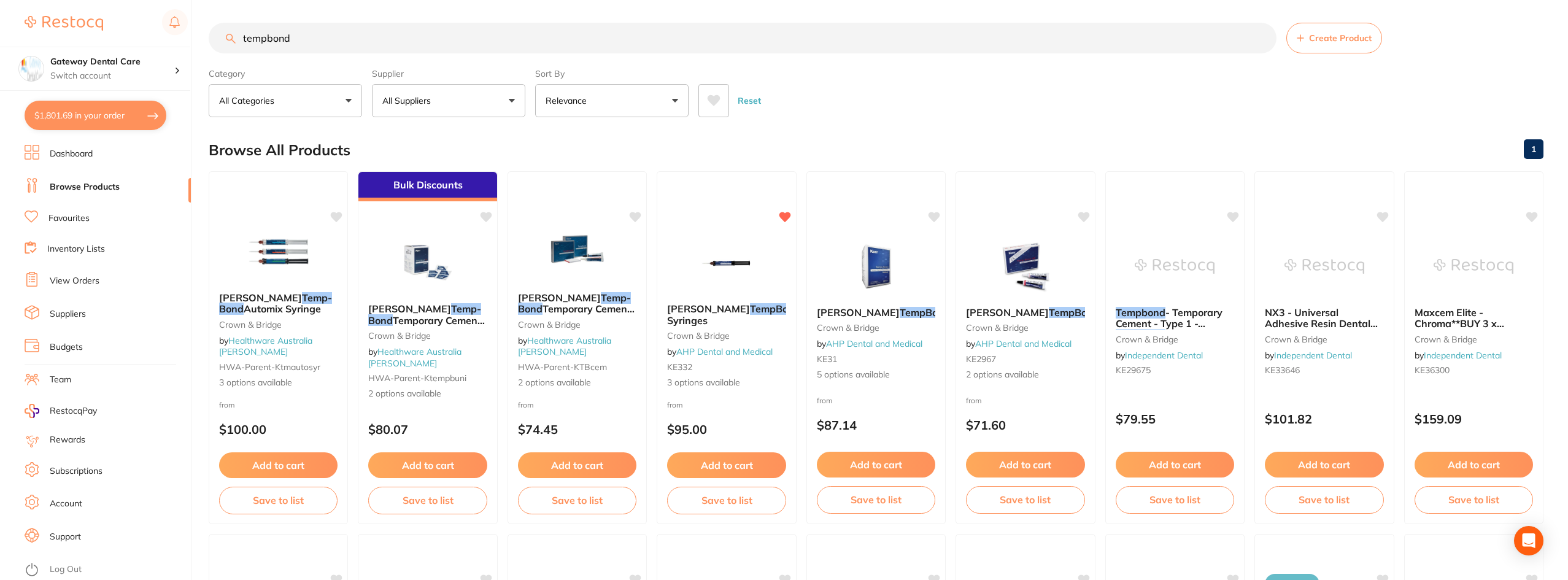
checkbox input "true"
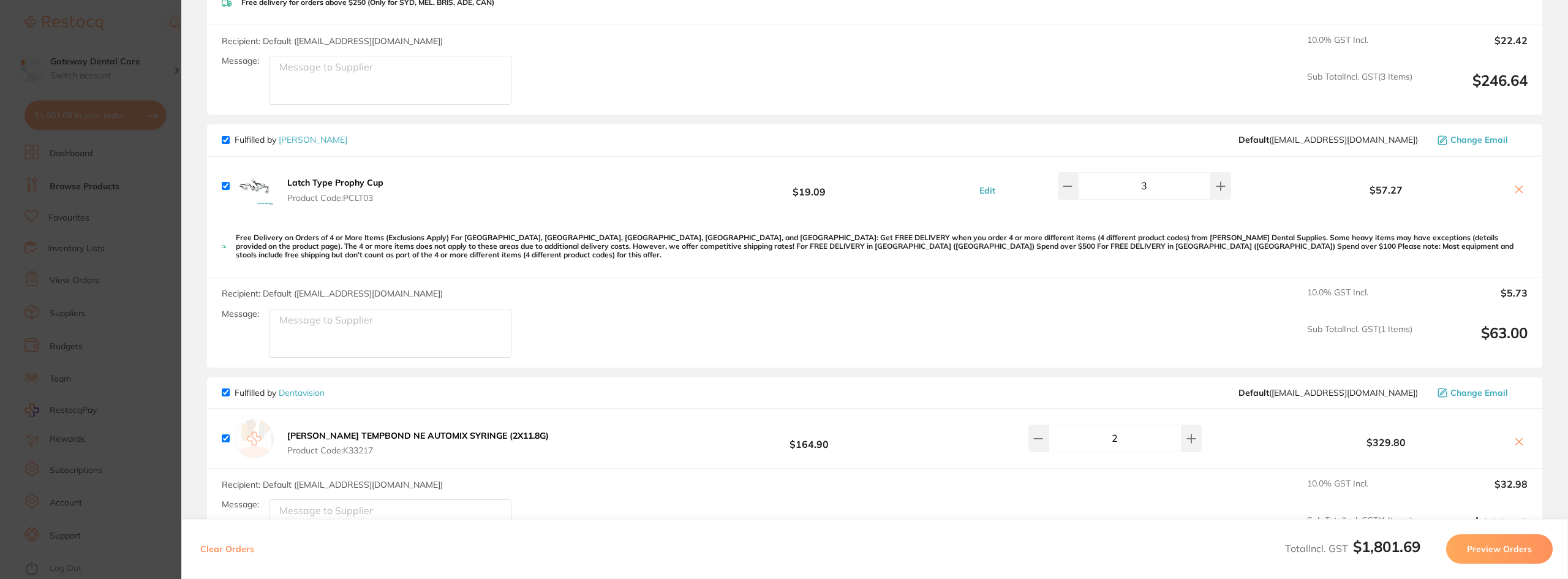
scroll to position [1448, 0]
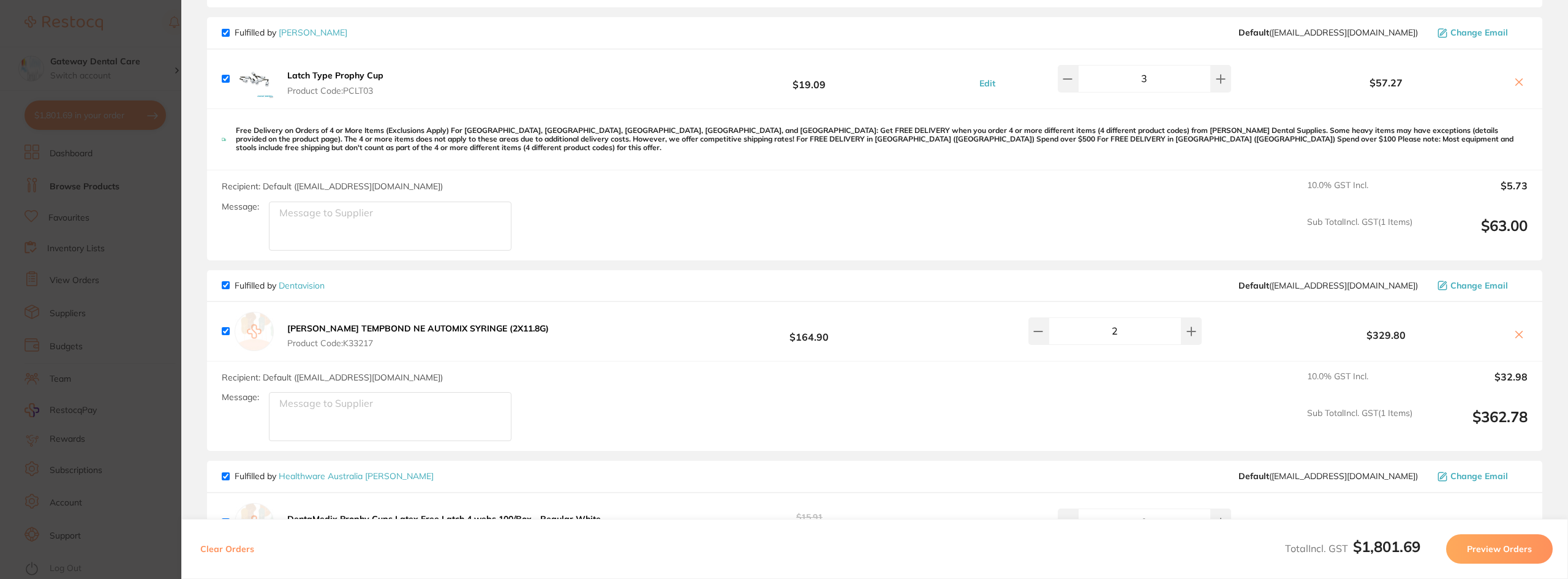
click at [1514, 332] on icon at bounding box center [1519, 334] width 10 height 10
checkbox input "false"
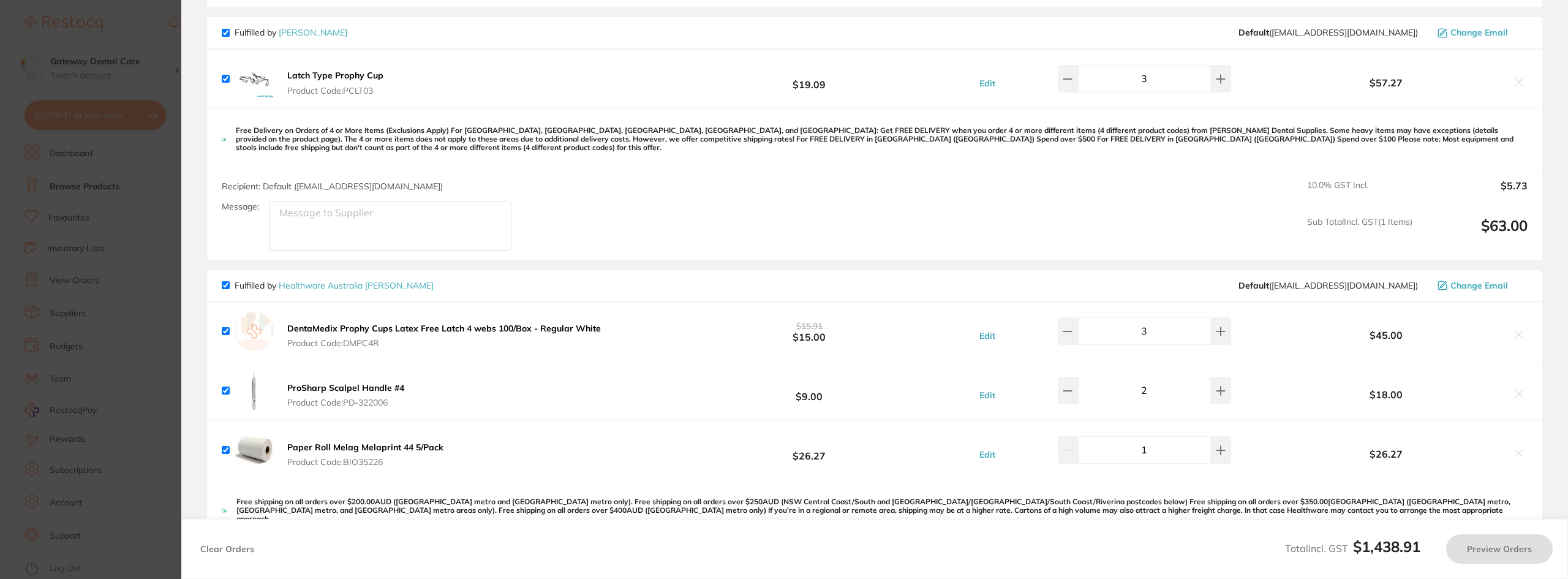
click at [138, 255] on section "Update RRP Set your pre negotiated price for this item. Item Agreed RRP (excl. …" at bounding box center [784, 290] width 1568 height 579
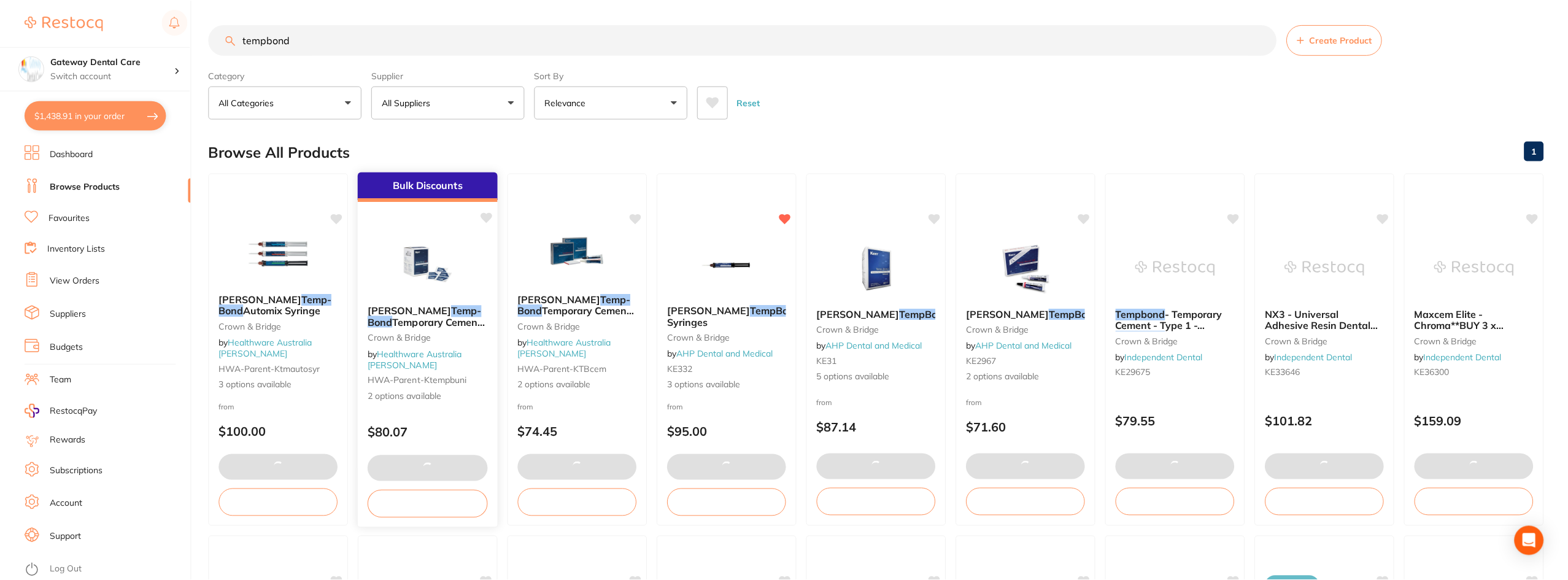
scroll to position [2, 0]
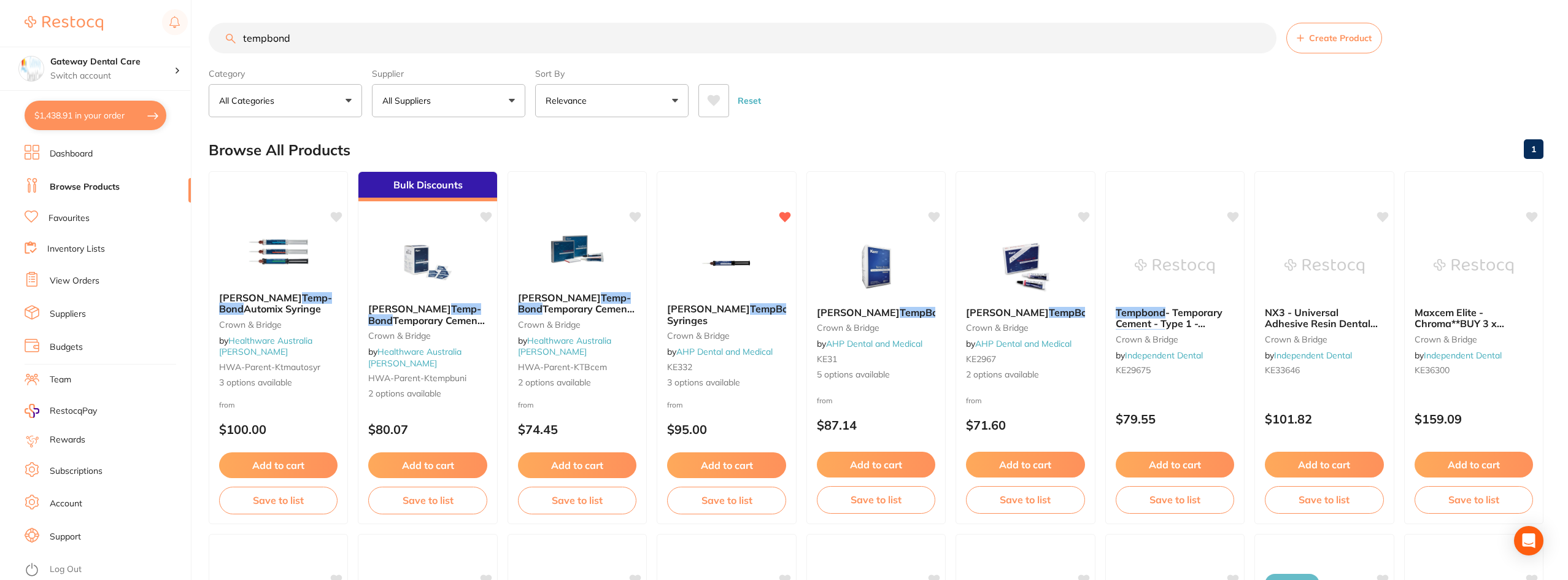
click input "tempbond"
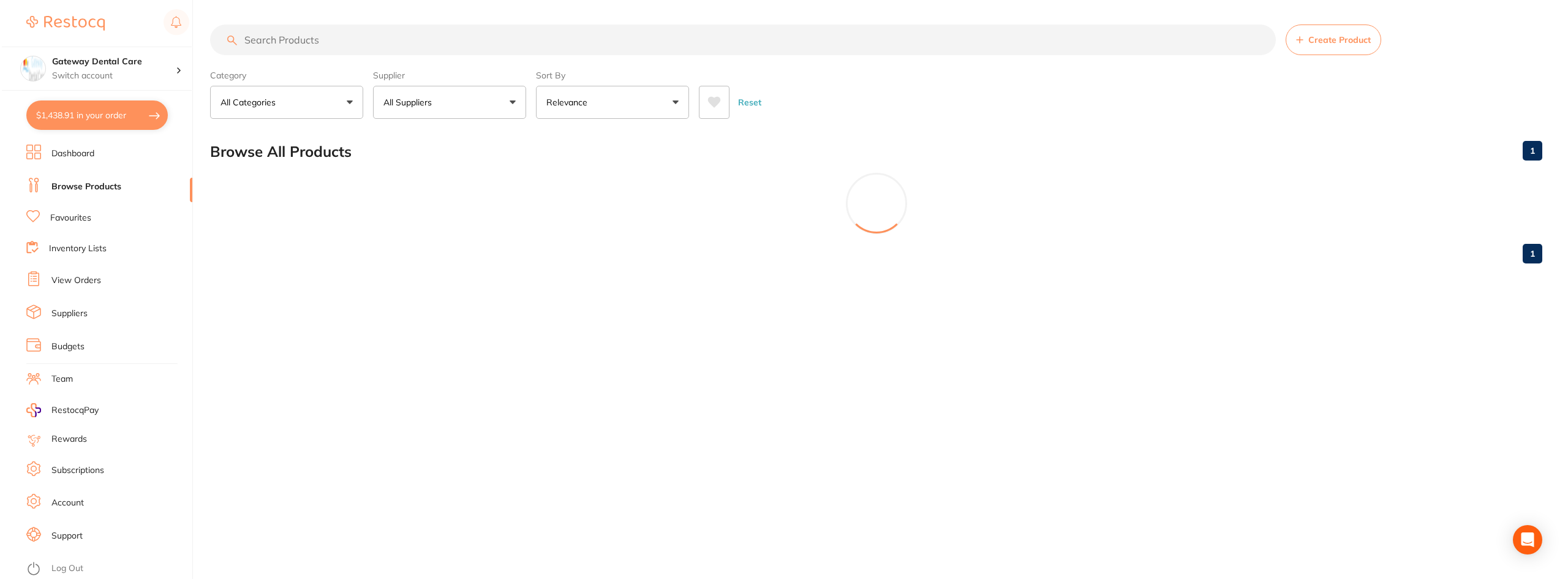
scroll to position [0, 0]
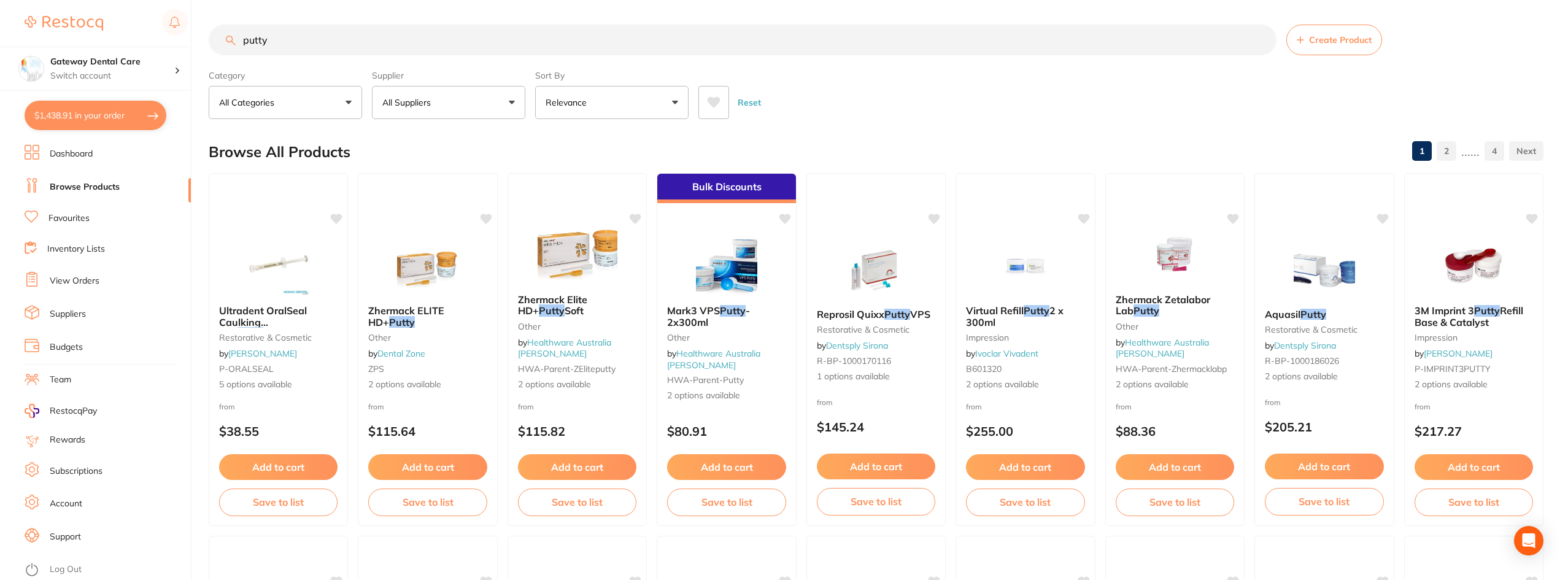
type input "putty"
click li "Favourites"
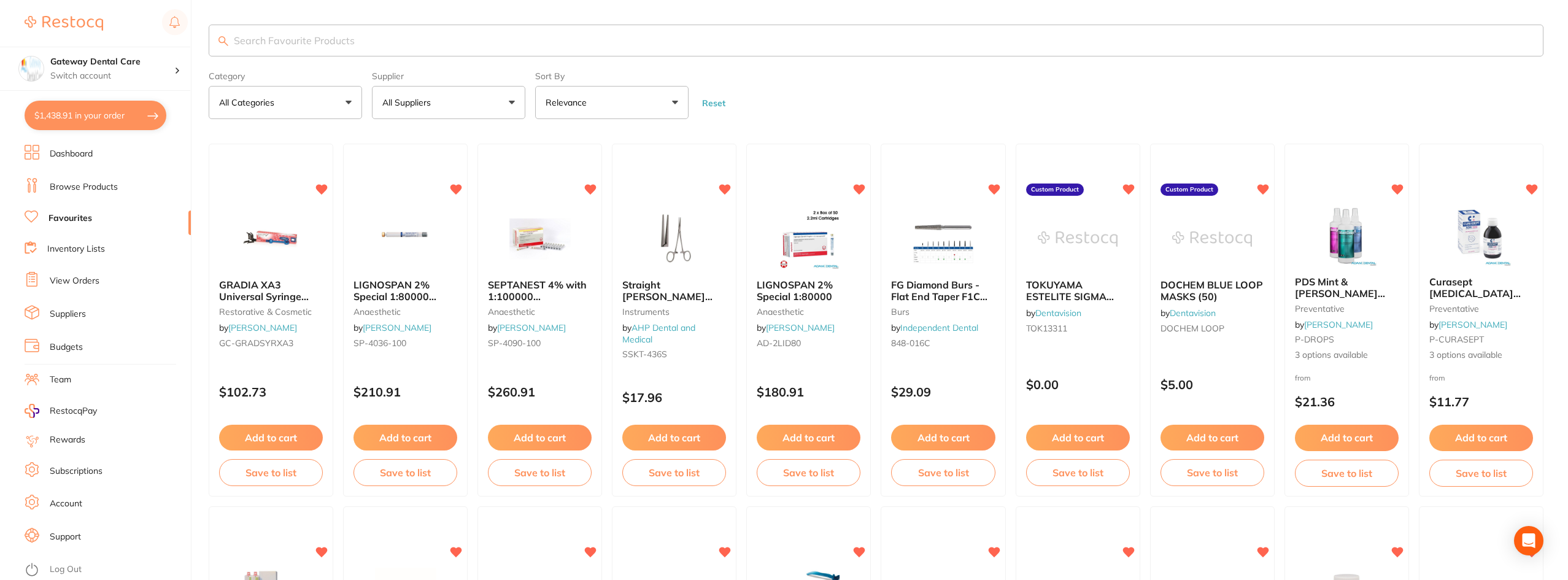
click input "search"
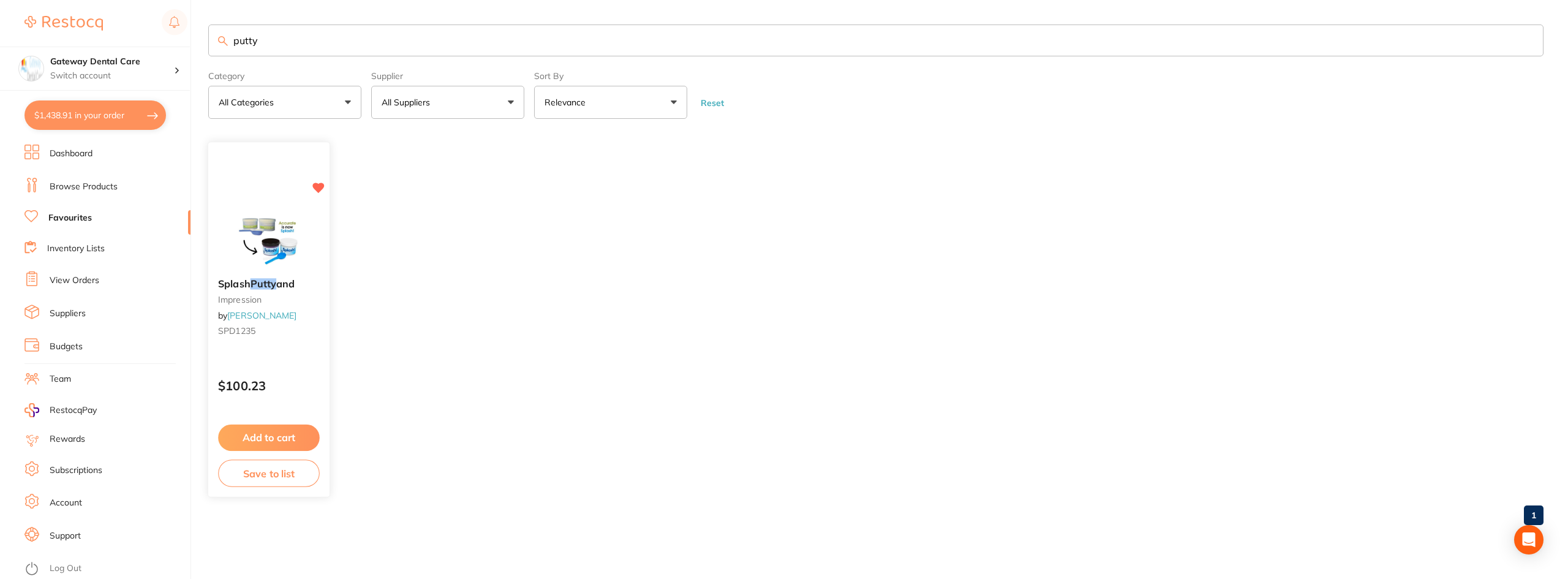
type input "putty"
click small "impression"
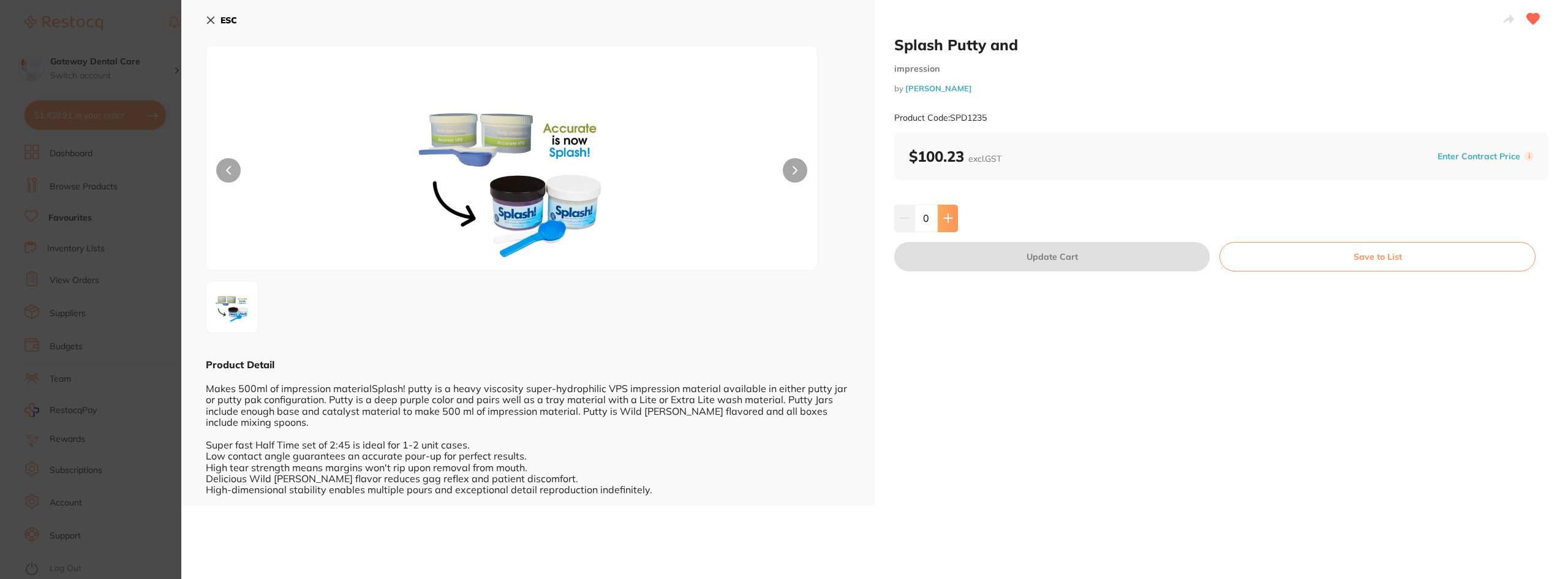
click icon
type input "1"
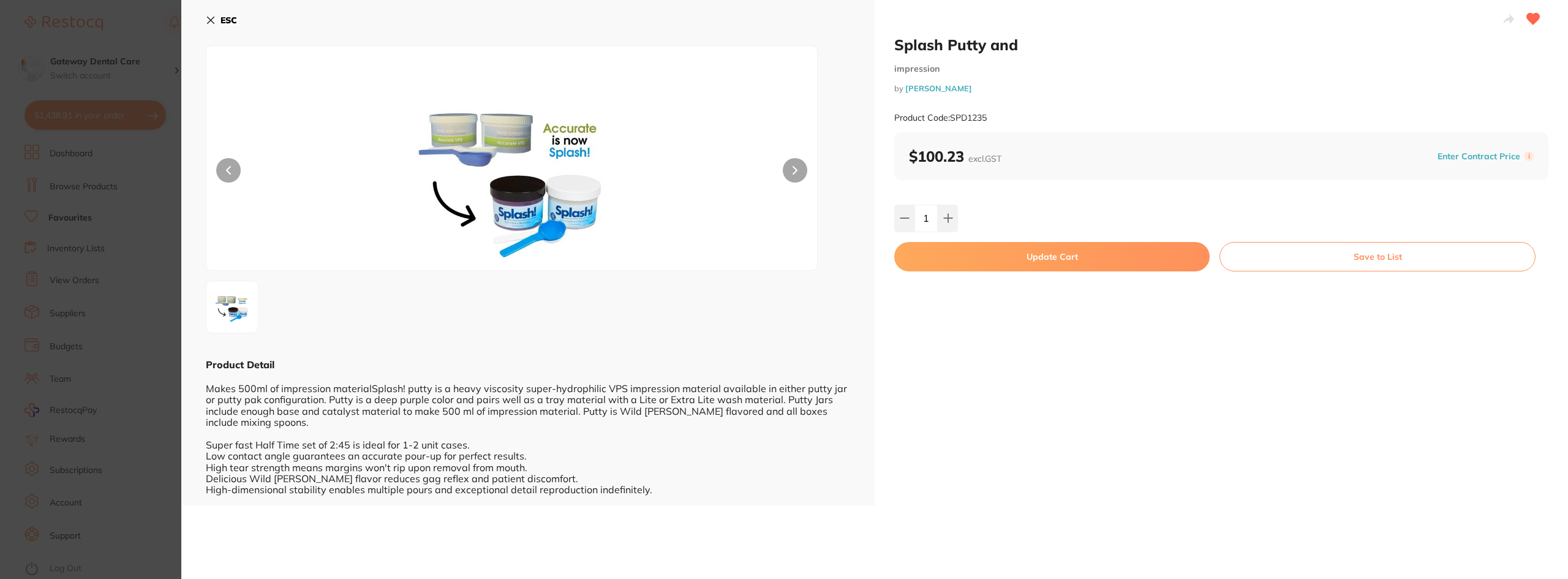
click button "Update Cart"
checkbox input "false"
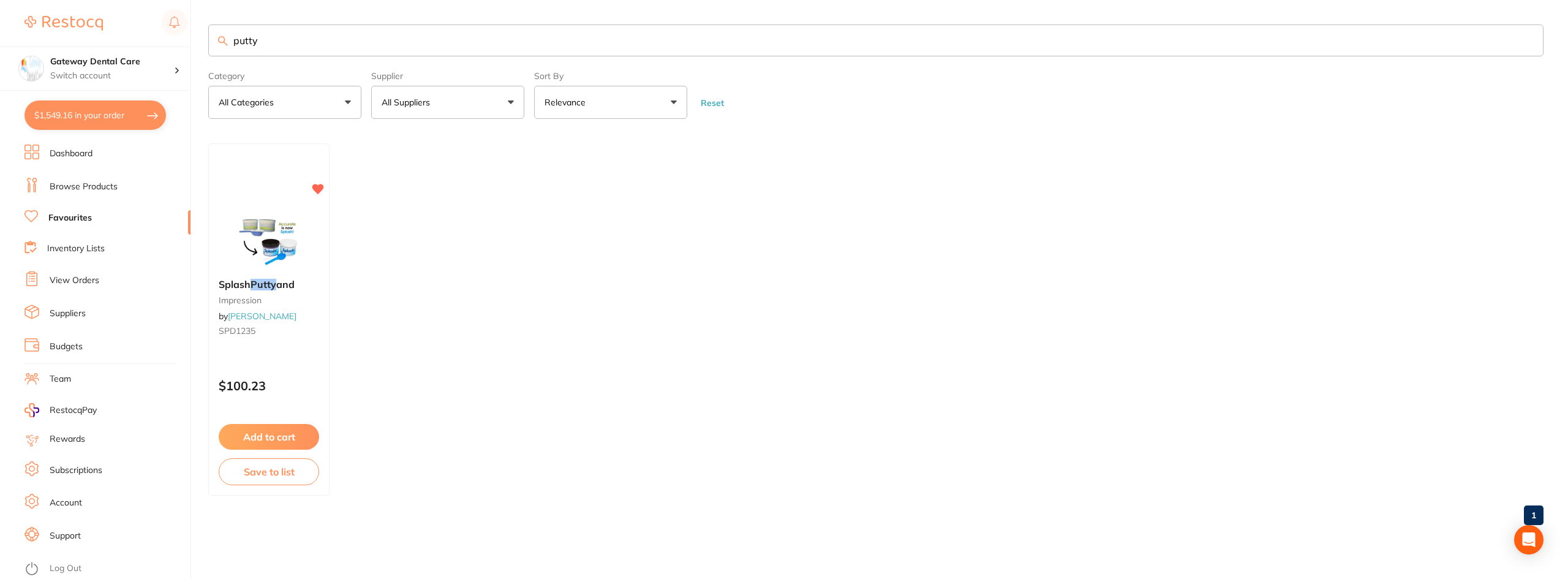
click input "putty"
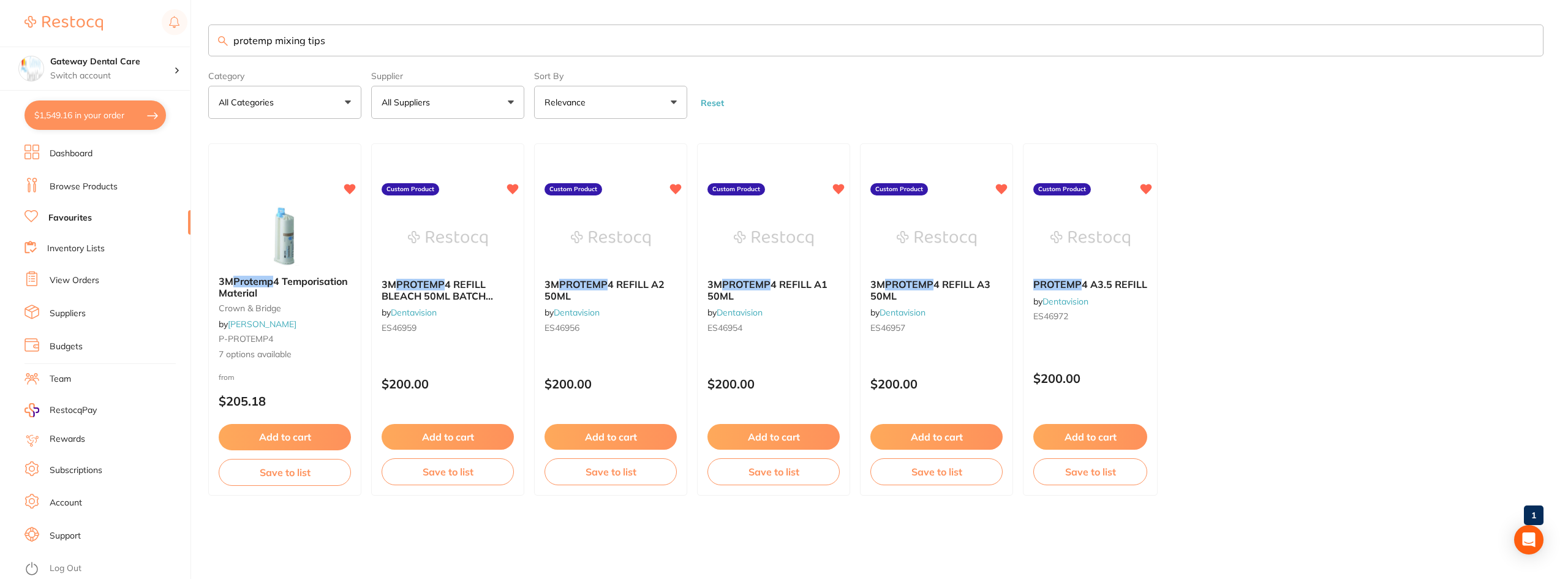
type input "protemp mixing tips"
click link "Browse Products"
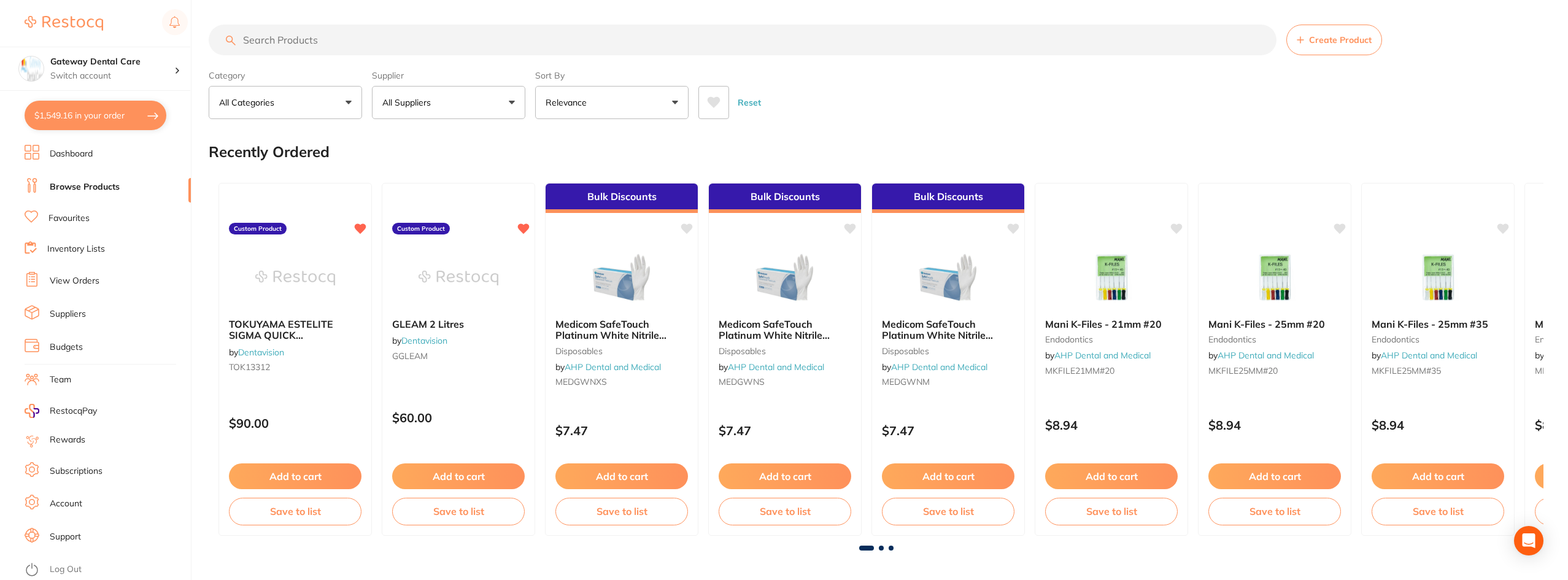
click input "search"
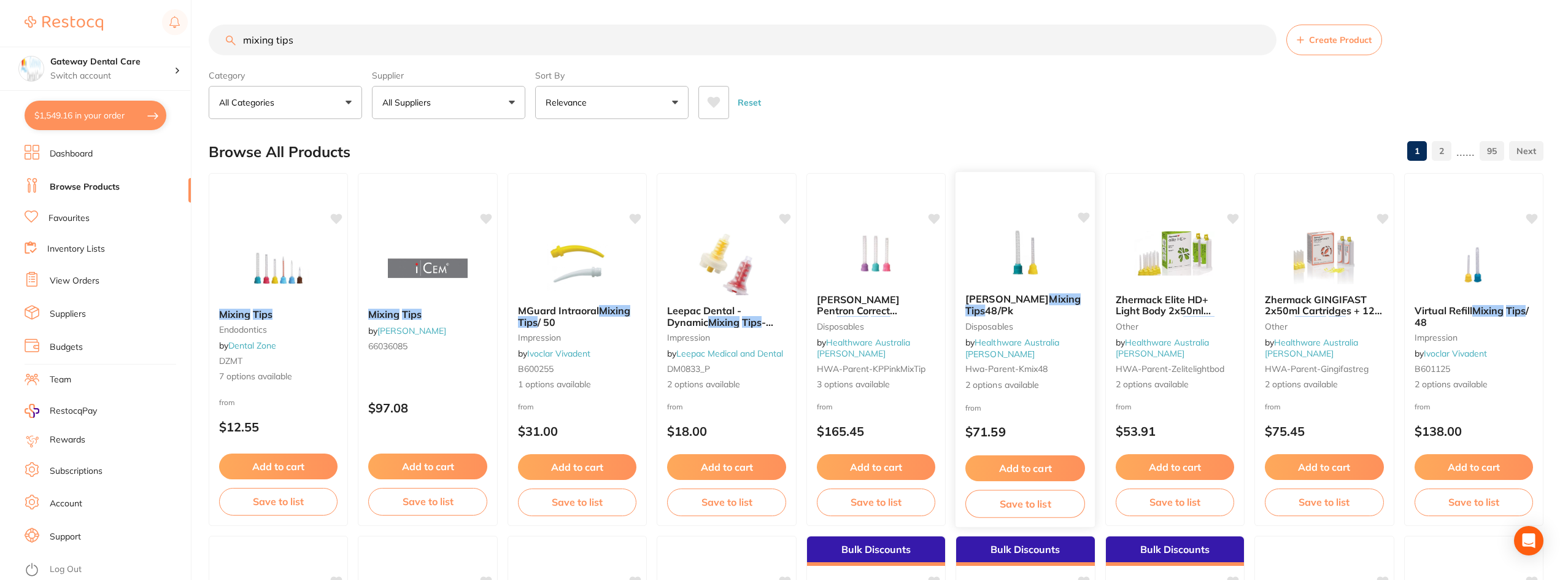
type input "mixing tips"
click small "Disposables"
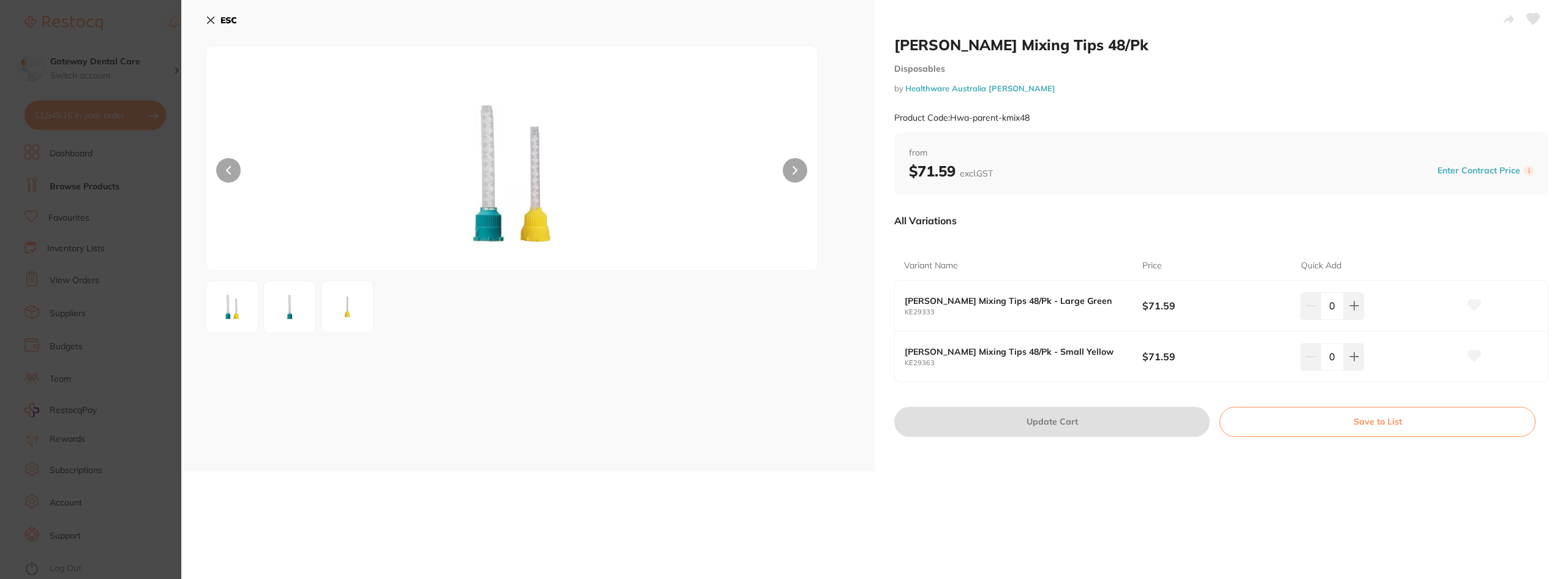
click button
click section "Kerr Mixing Tips 48/Pk Disposables by Healthware Australia Ridley Product Code:…"
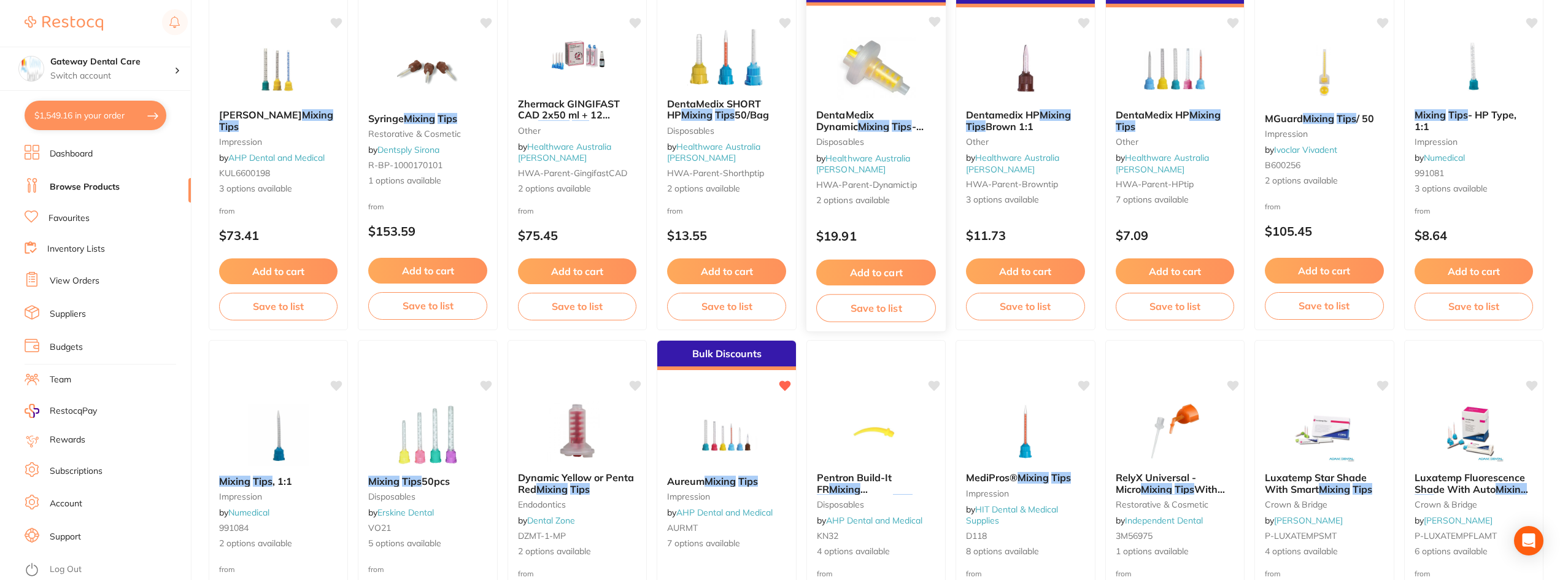
scroll to position [677, 0]
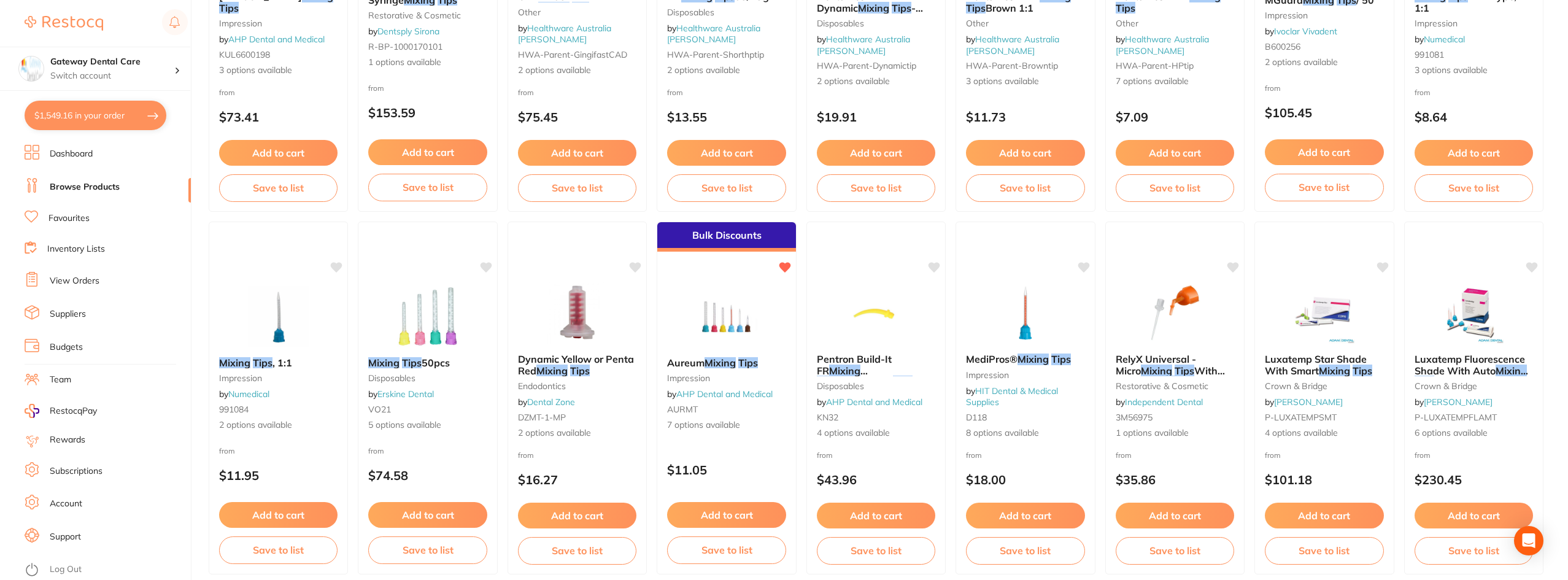
click at [753, 357] on em "Tips" at bounding box center [748, 363] width 19 height 12
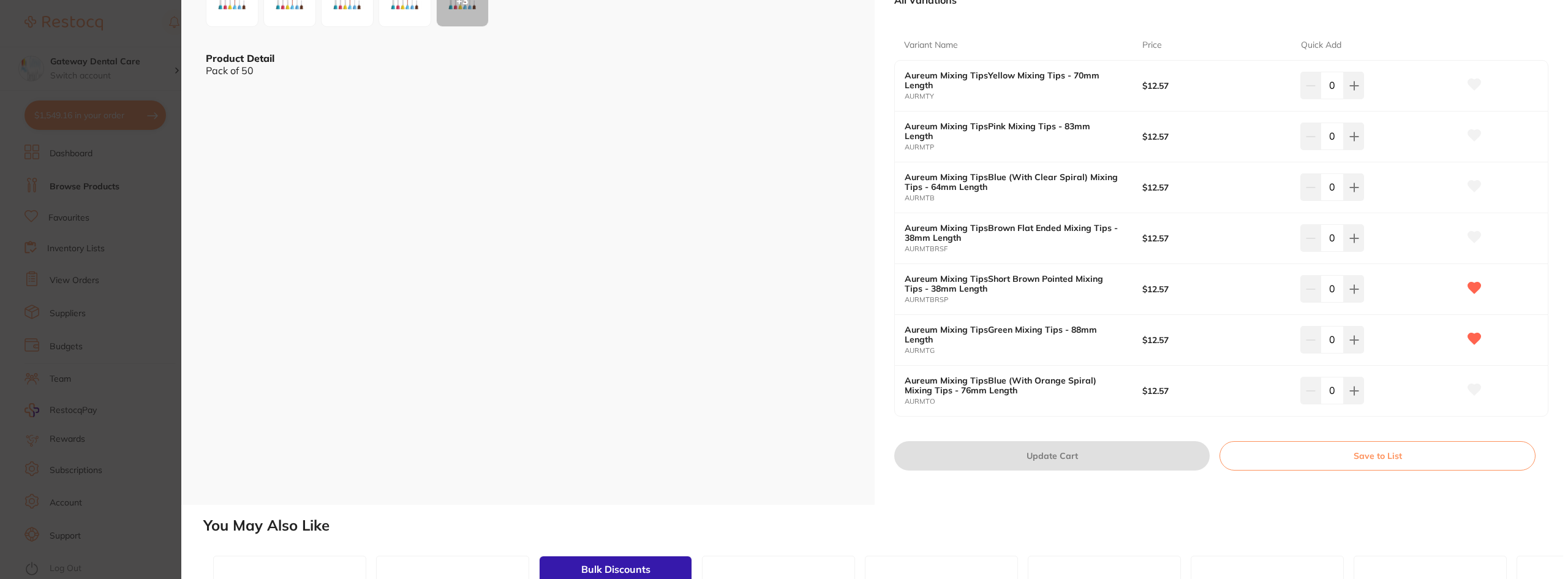
scroll to position [245, 0]
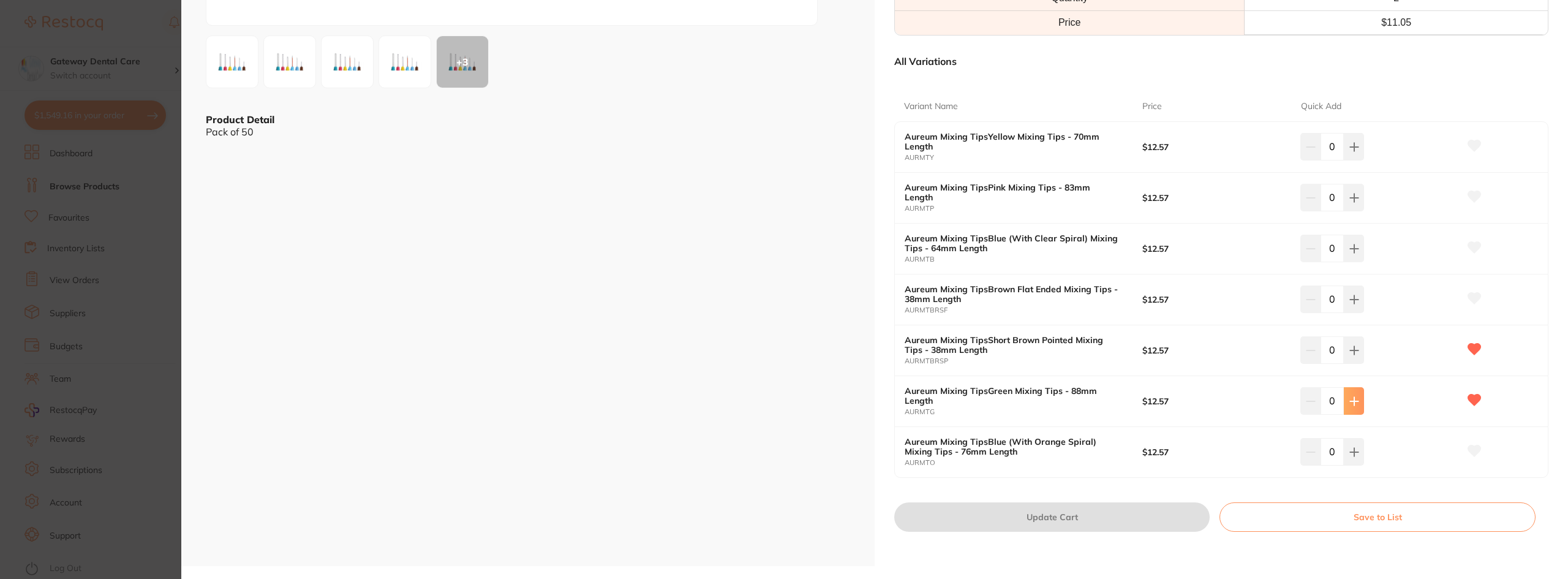
click at [1357, 406] on button at bounding box center [1354, 400] width 20 height 27
click at [1356, 406] on button at bounding box center [1354, 400] width 20 height 27
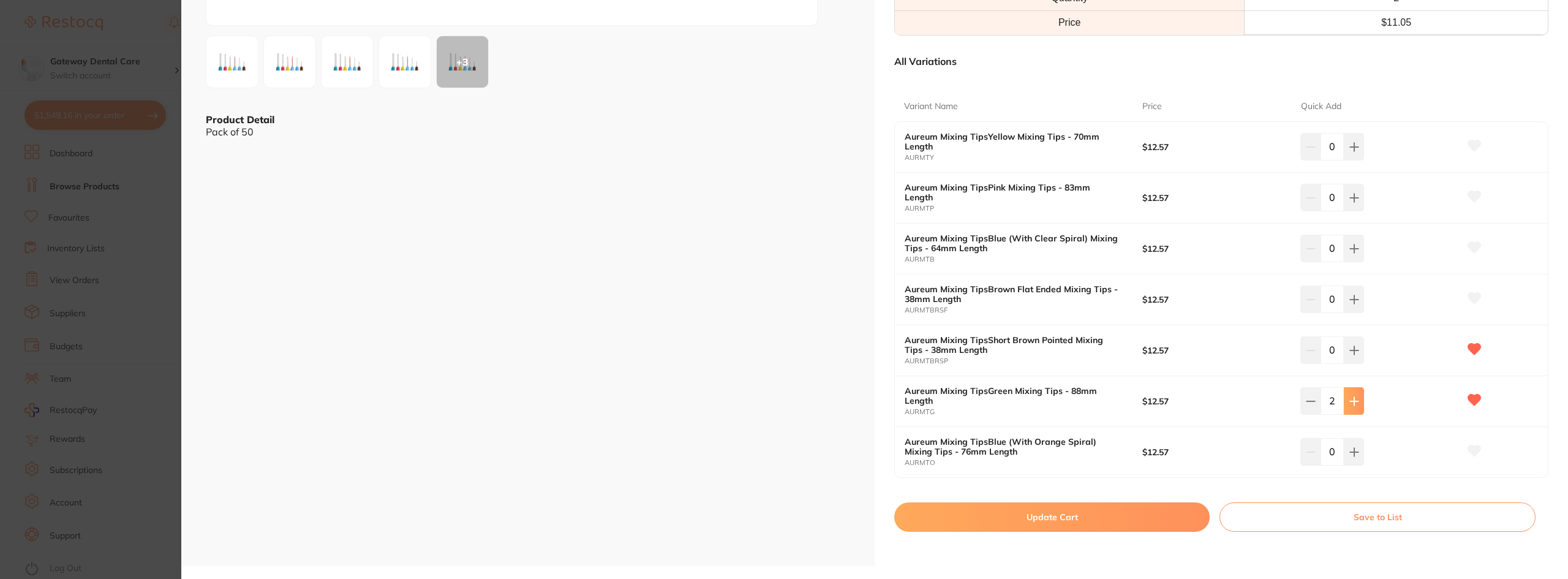
type input "2"
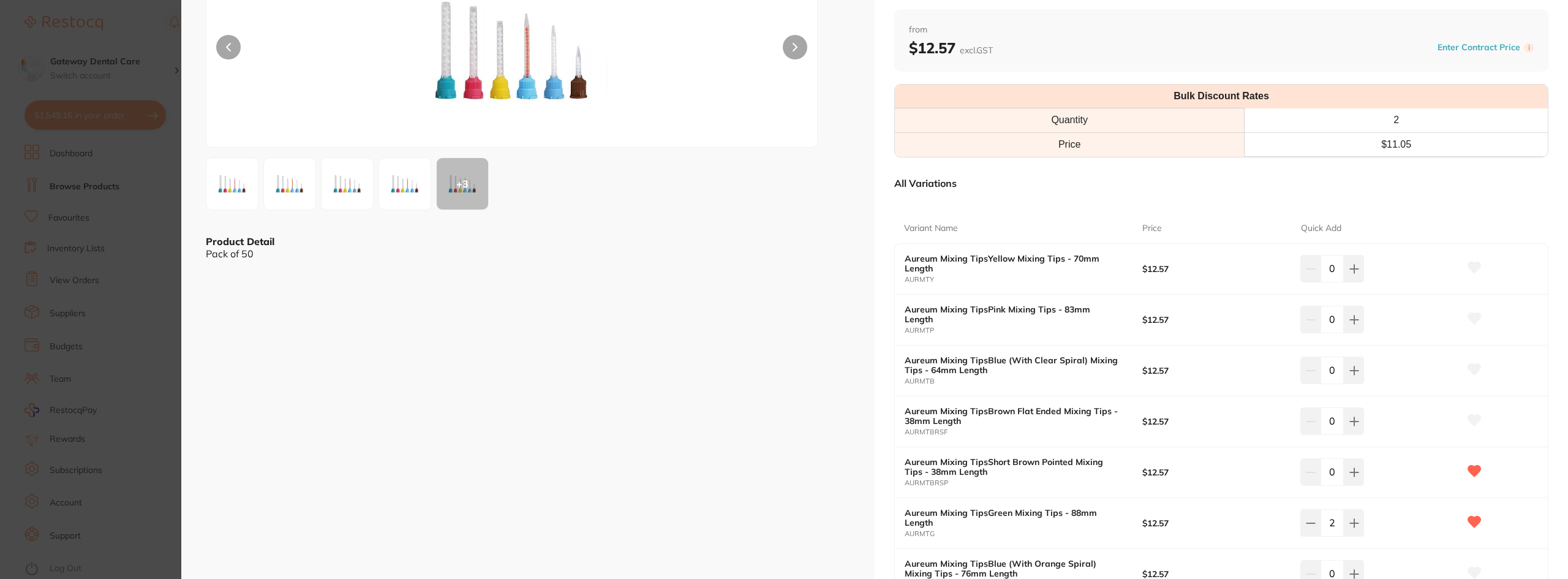
scroll to position [184, 0]
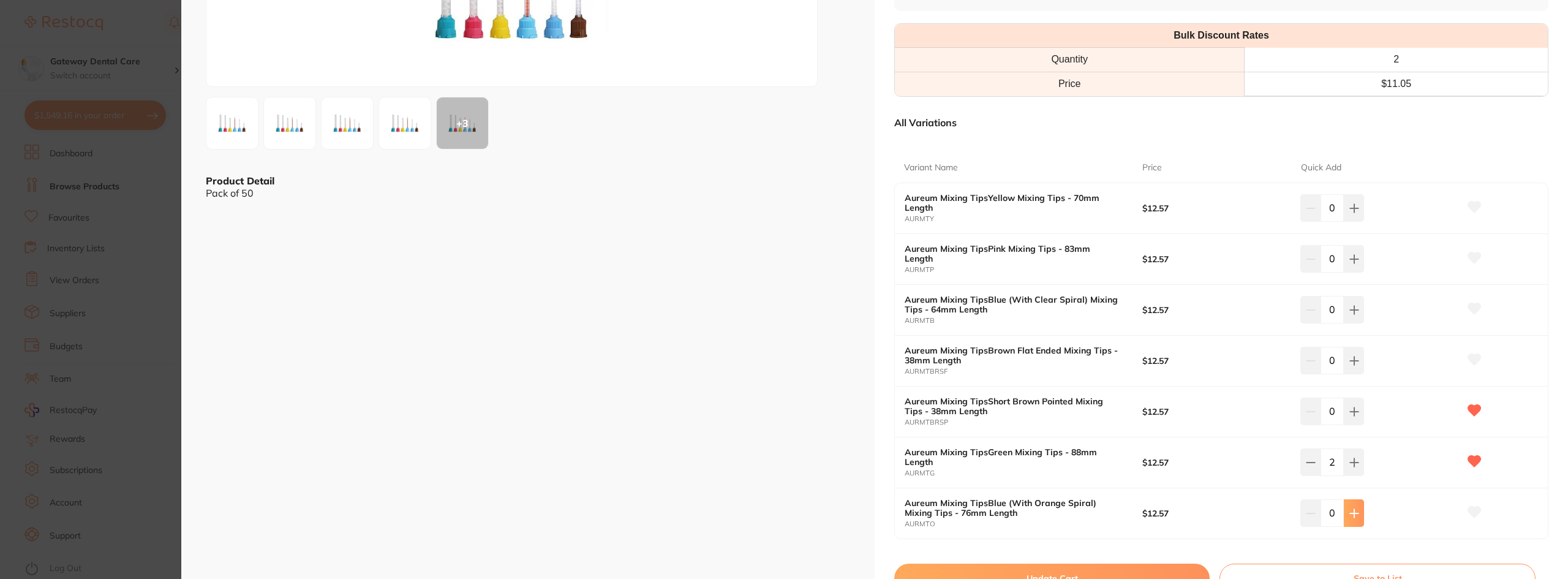
click at [1347, 506] on button at bounding box center [1354, 513] width 20 height 27
type input "2"
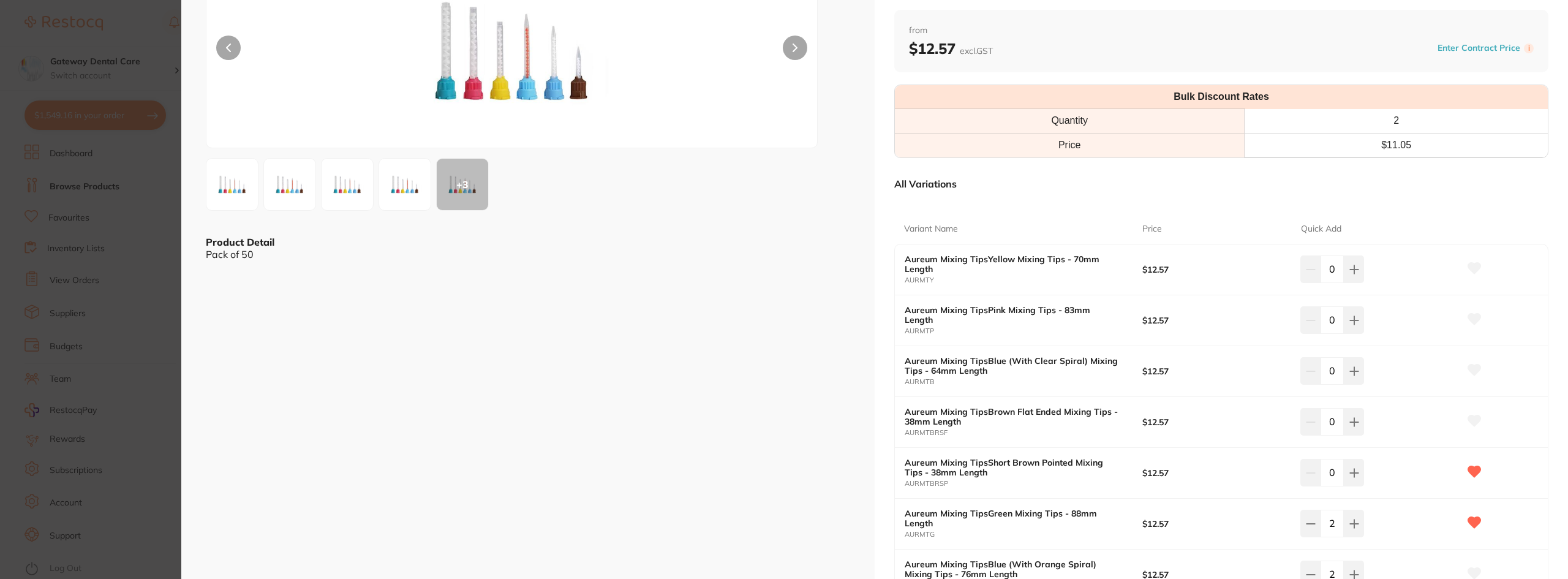
scroll to position [306, 0]
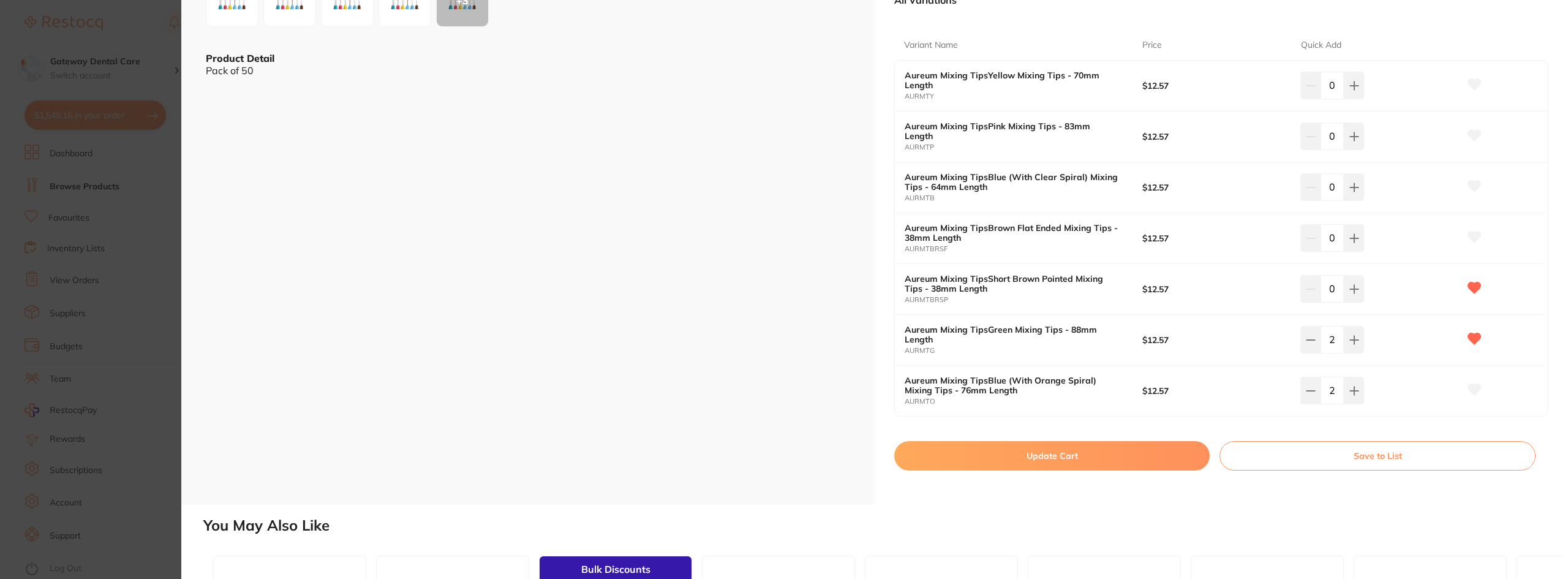
click at [1469, 394] on icon at bounding box center [1474, 389] width 13 height 11
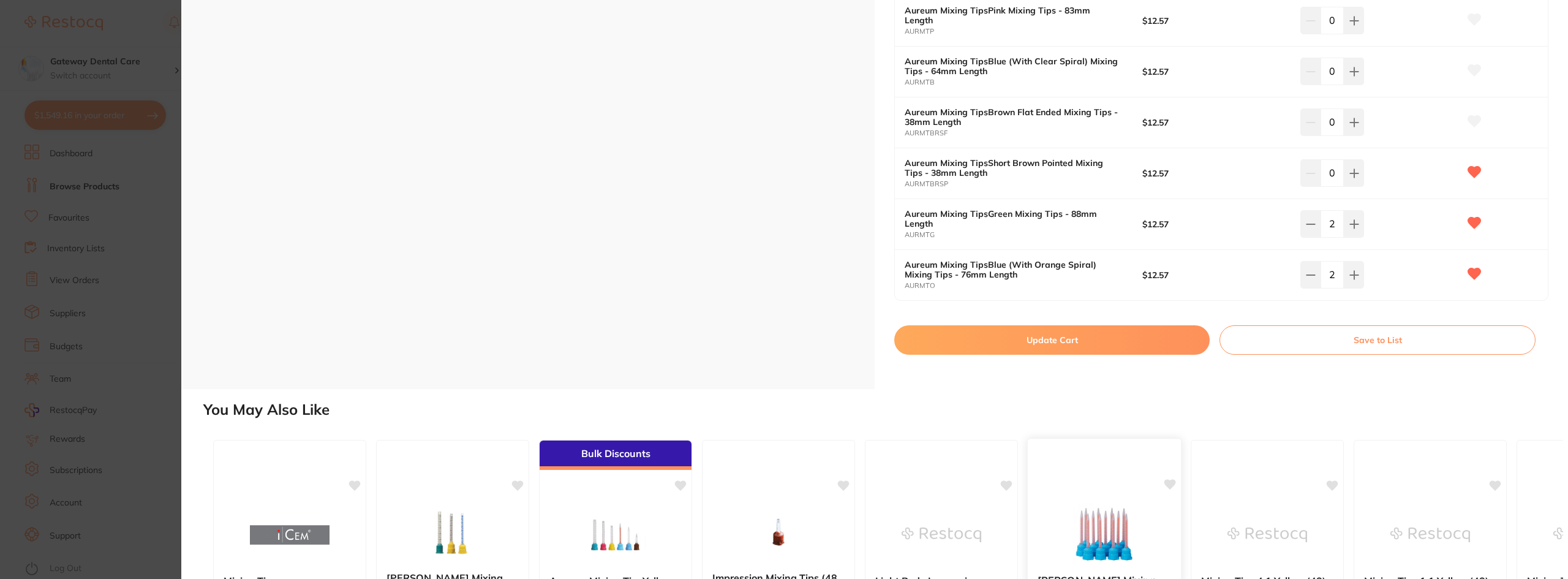
scroll to position [367, 0]
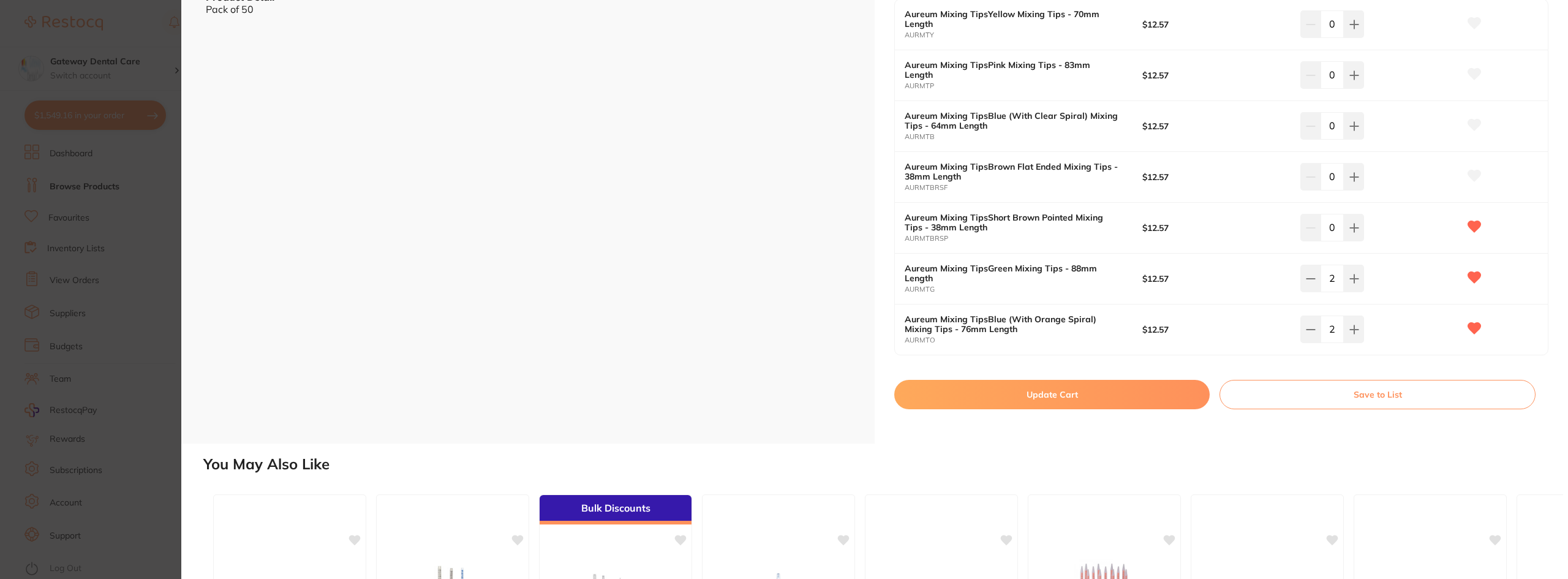
click at [1048, 395] on button "Update Cart" at bounding box center [1052, 394] width 316 height 30
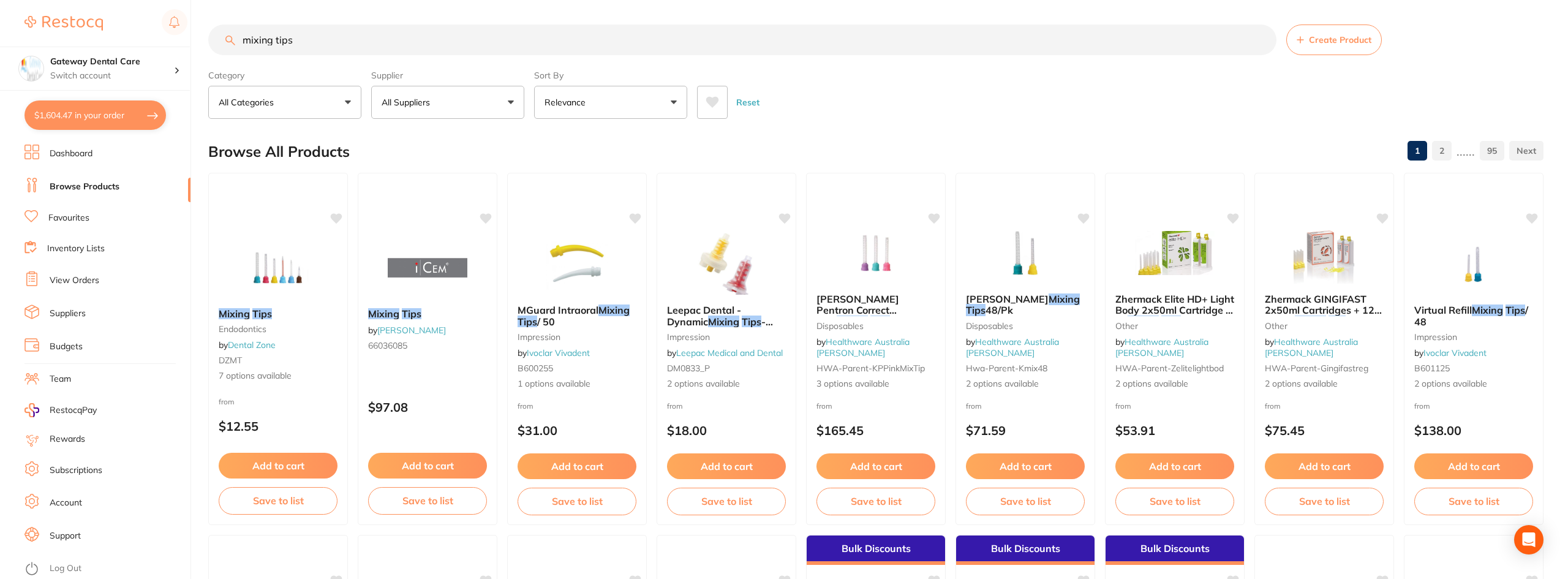
checkbox input "false"
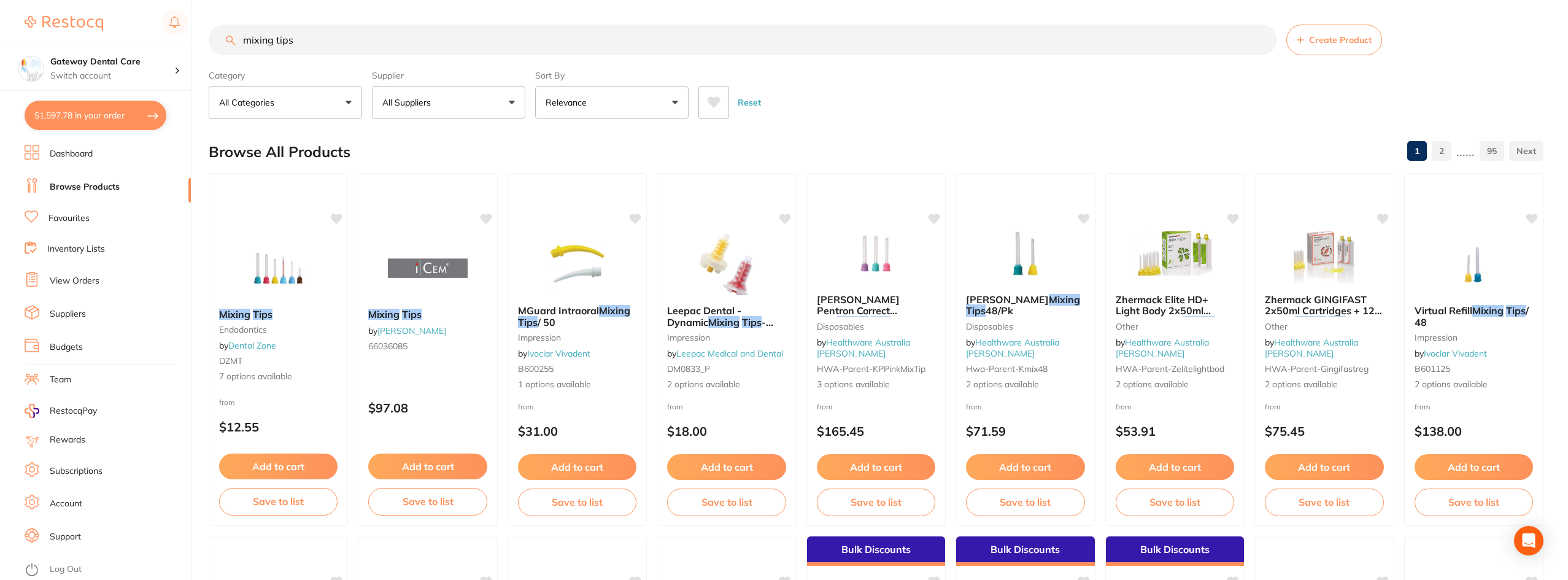
click at [79, 219] on link "Favourites" at bounding box center [69, 218] width 42 height 12
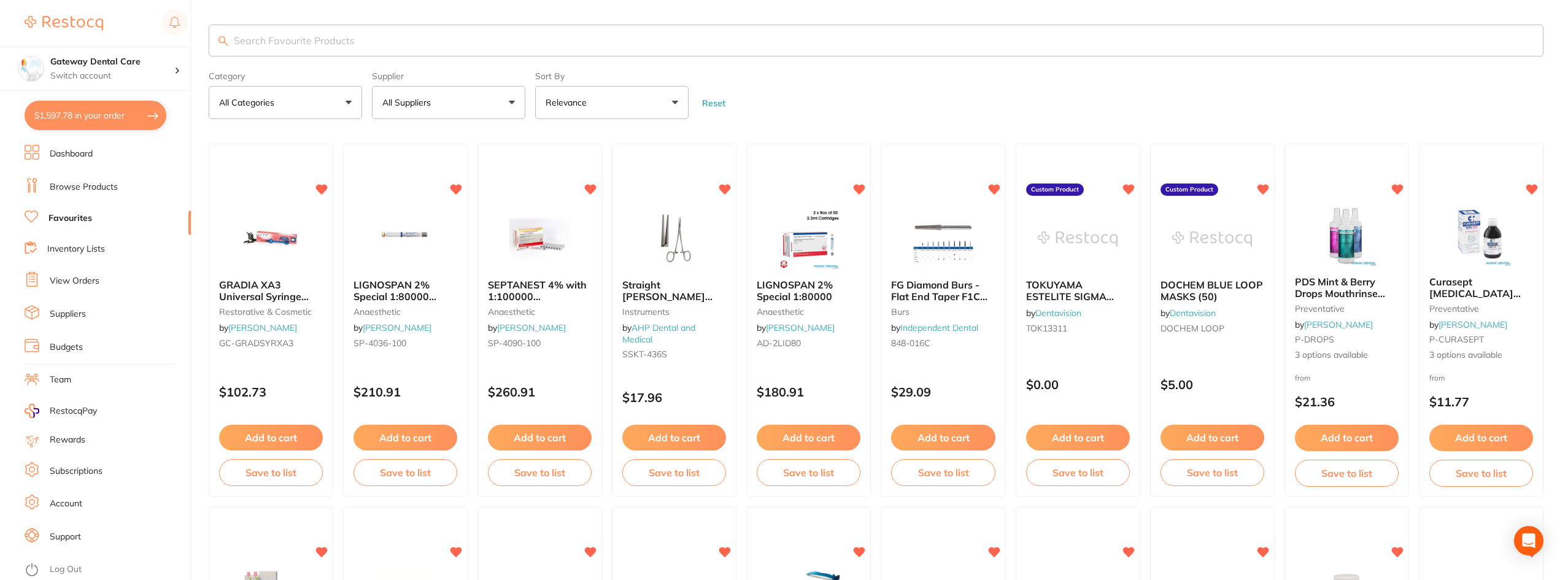
click at [379, 39] on input "search" at bounding box center [876, 41] width 1334 height 32
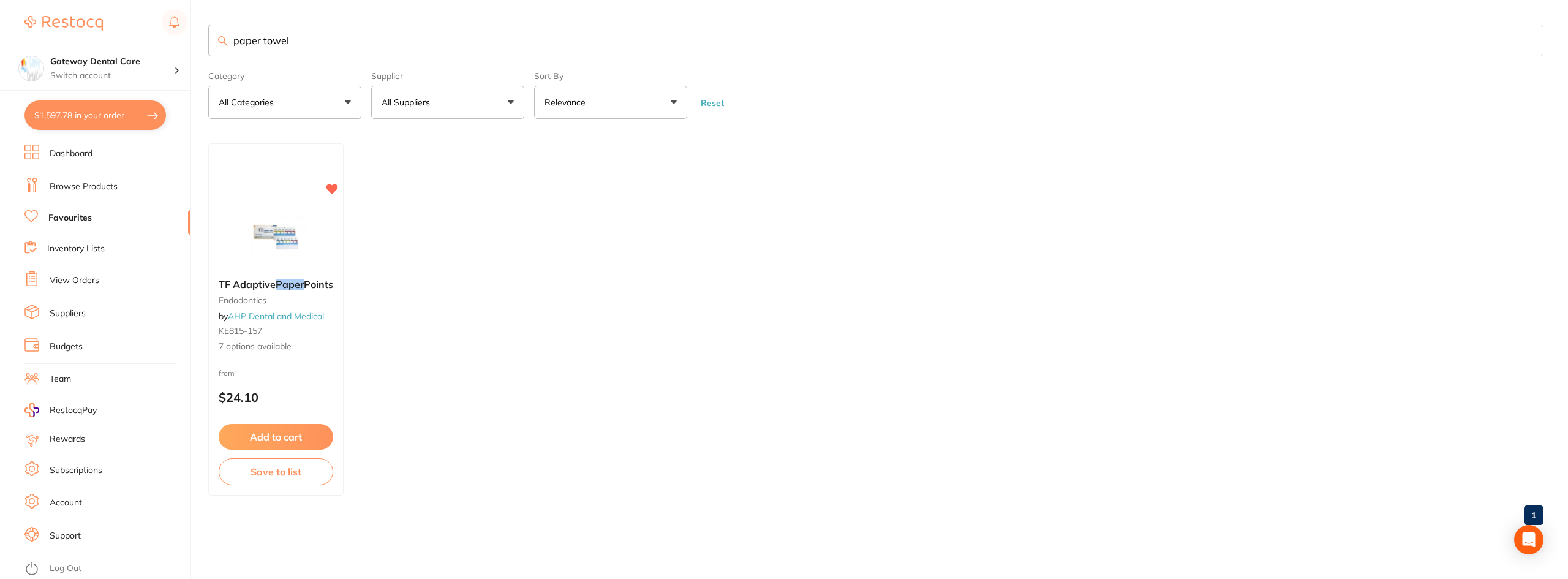
type input "paper towel"
click at [94, 181] on link "Browse Products" at bounding box center [84, 187] width 68 height 12
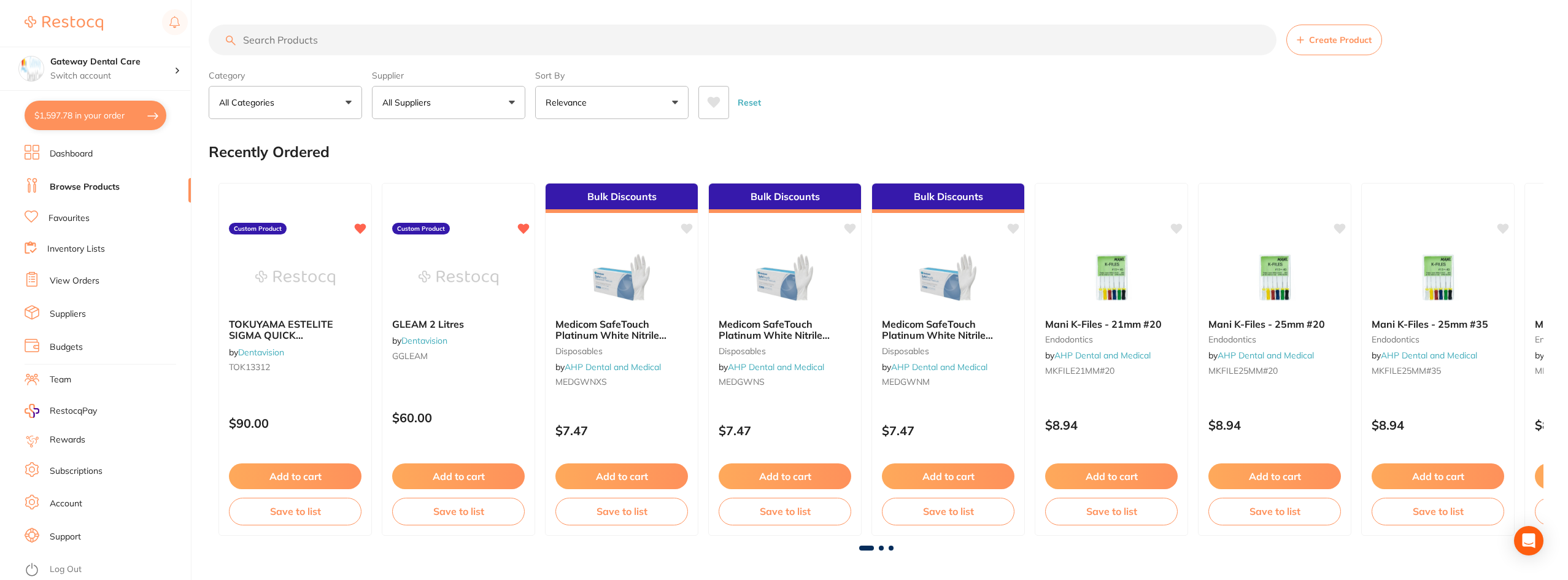
click at [393, 39] on input "search" at bounding box center [742, 40] width 1068 height 31
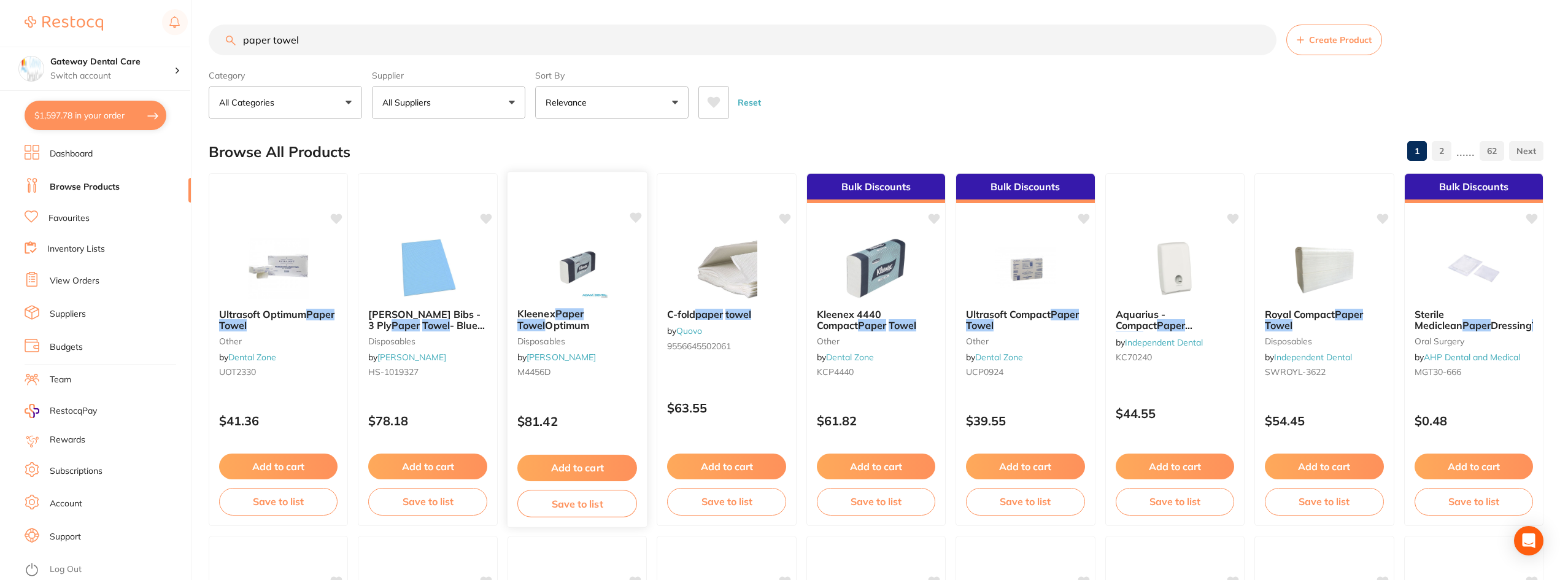
click at [603, 321] on b "Kleenex Paper Towel Optimum" at bounding box center [576, 319] width 120 height 23
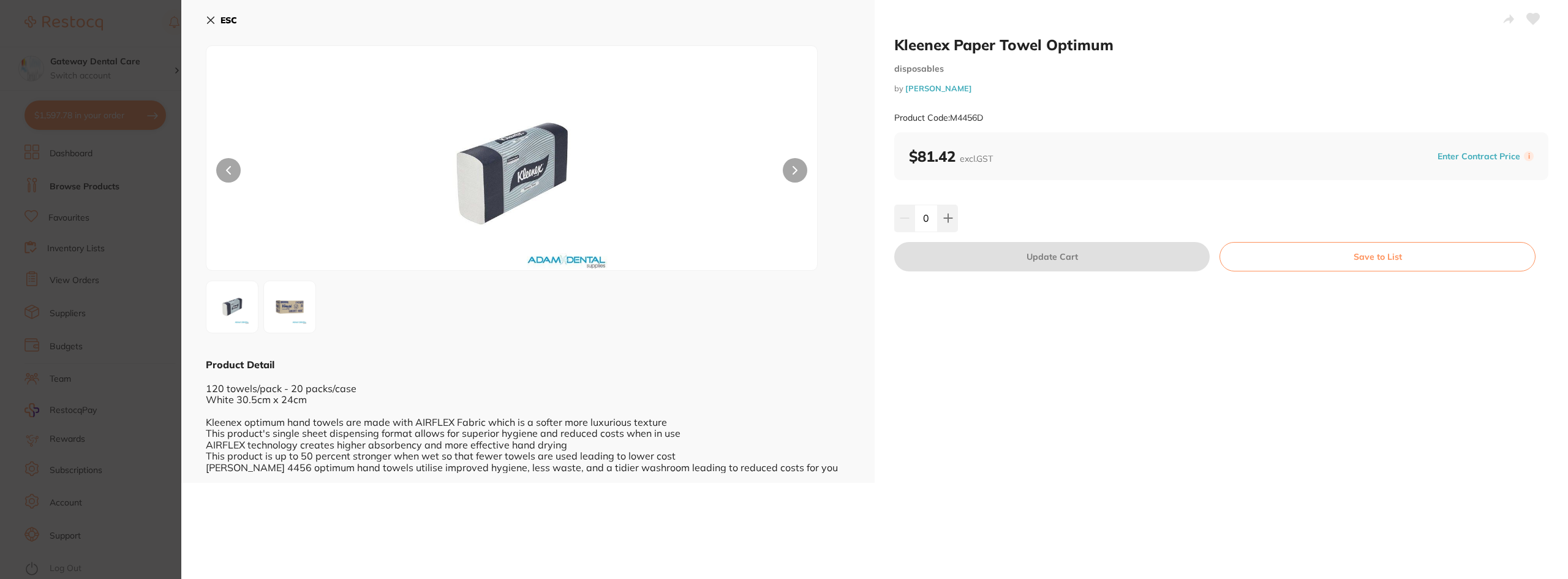
click at [106, 354] on section "Kleenex Paper Towel Optimum disposables by [PERSON_NAME] Product Code: M4456D E…" at bounding box center [784, 290] width 1568 height 579
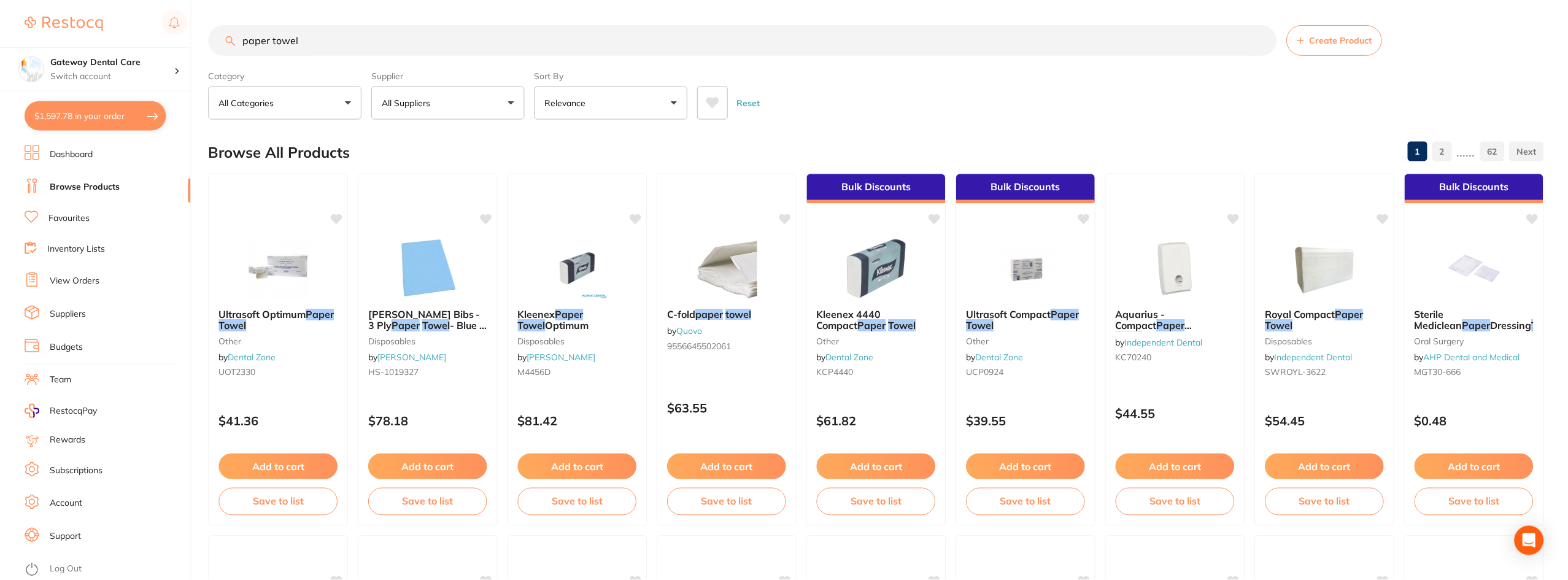
scroll to position [3, 0]
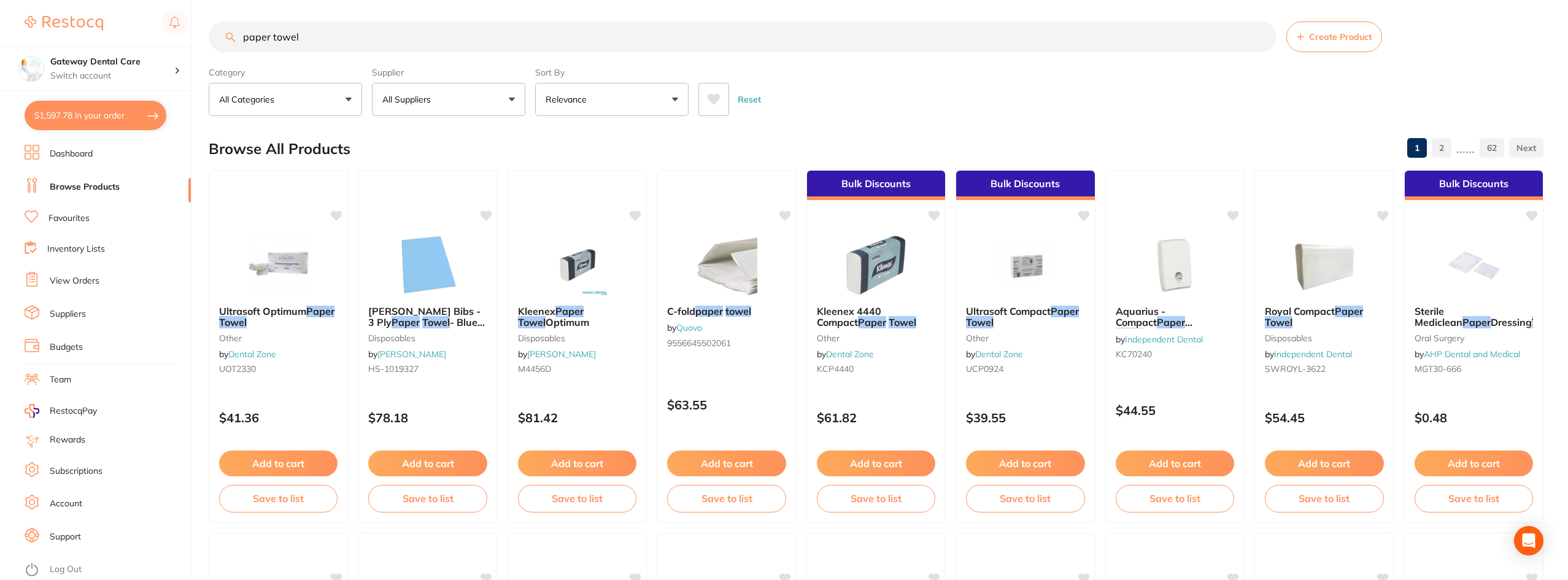
drag, startPoint x: 1316, startPoint y: 312, endPoint x: 1256, endPoint y: 316, distance: 60.1
click at [1316, 312] on span "Royal Compact" at bounding box center [1299, 311] width 70 height 12
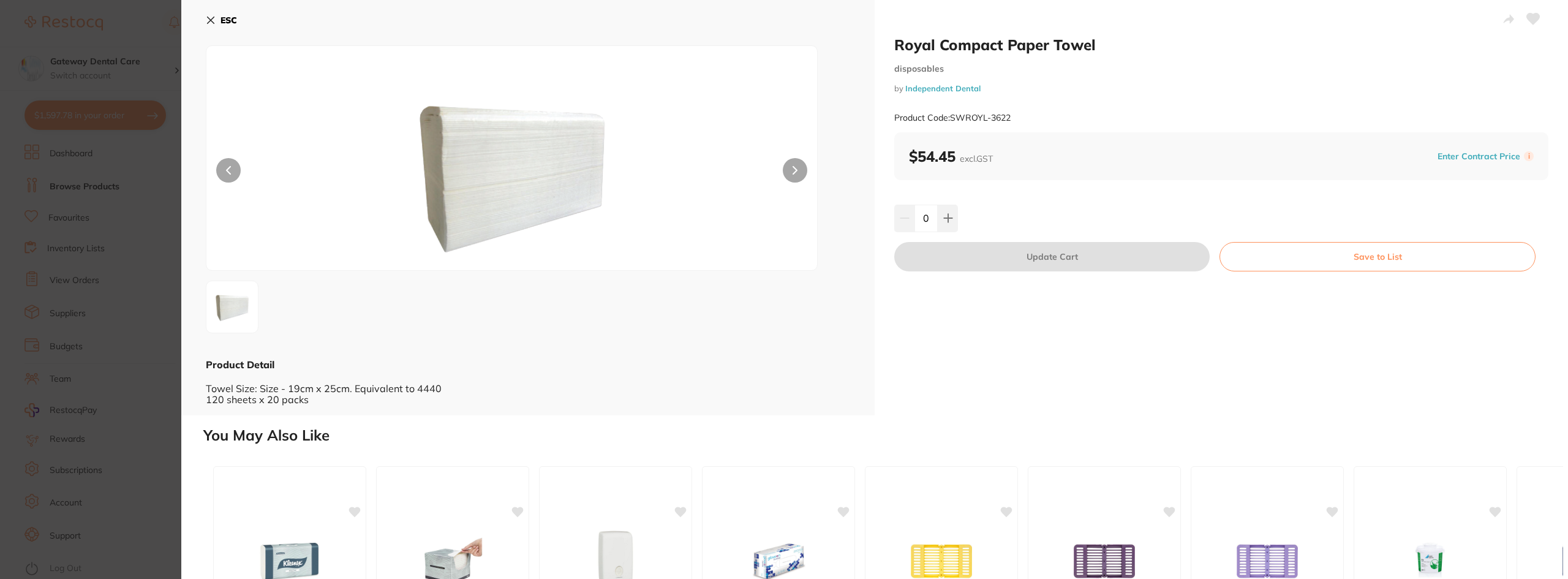
click at [69, 276] on section "Royal Compact Paper Towel disposables by Independent Dental Product Code: SWROY…" at bounding box center [784, 290] width 1568 height 579
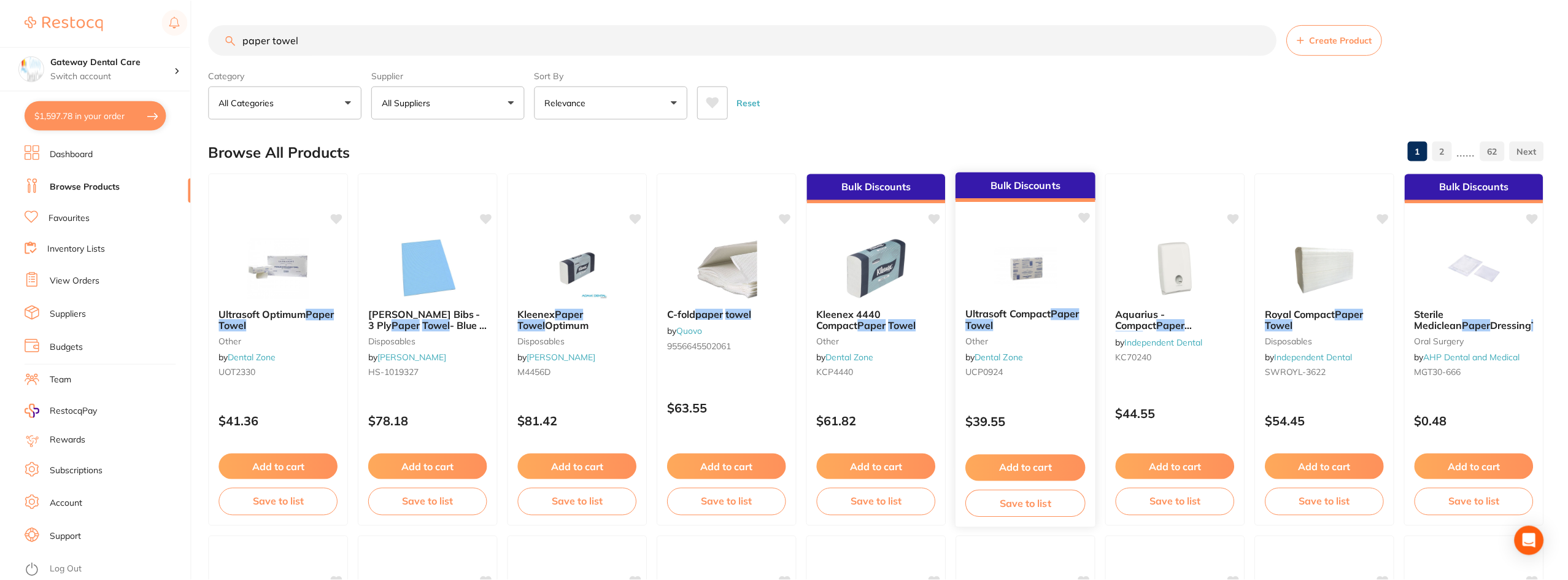
scroll to position [3, 0]
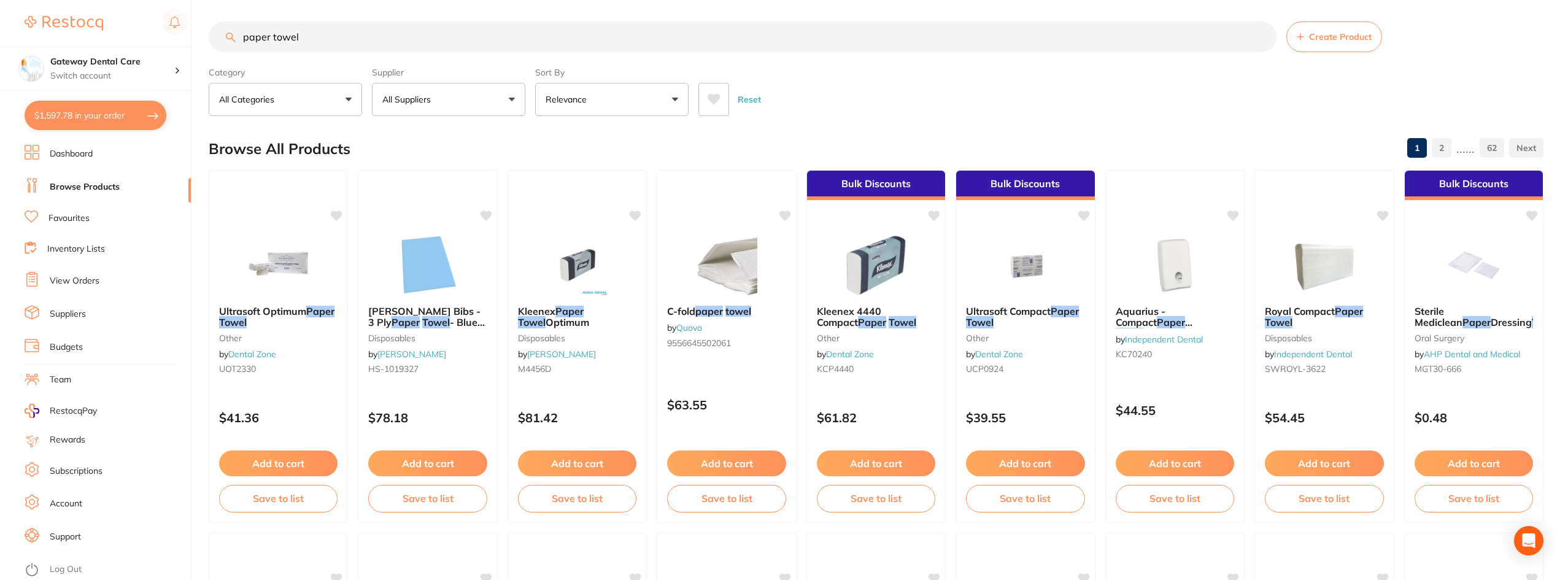
click at [381, 40] on input "paper towel" at bounding box center [742, 36] width 1068 height 31
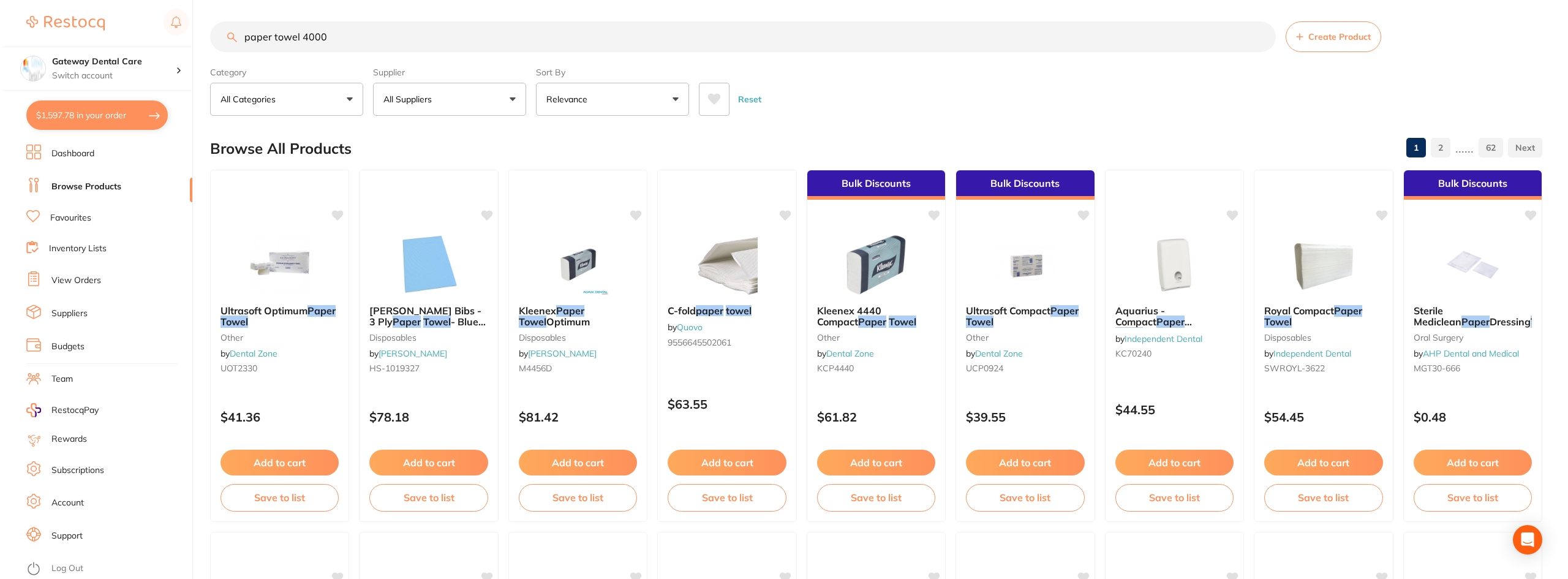
scroll to position [0, 0]
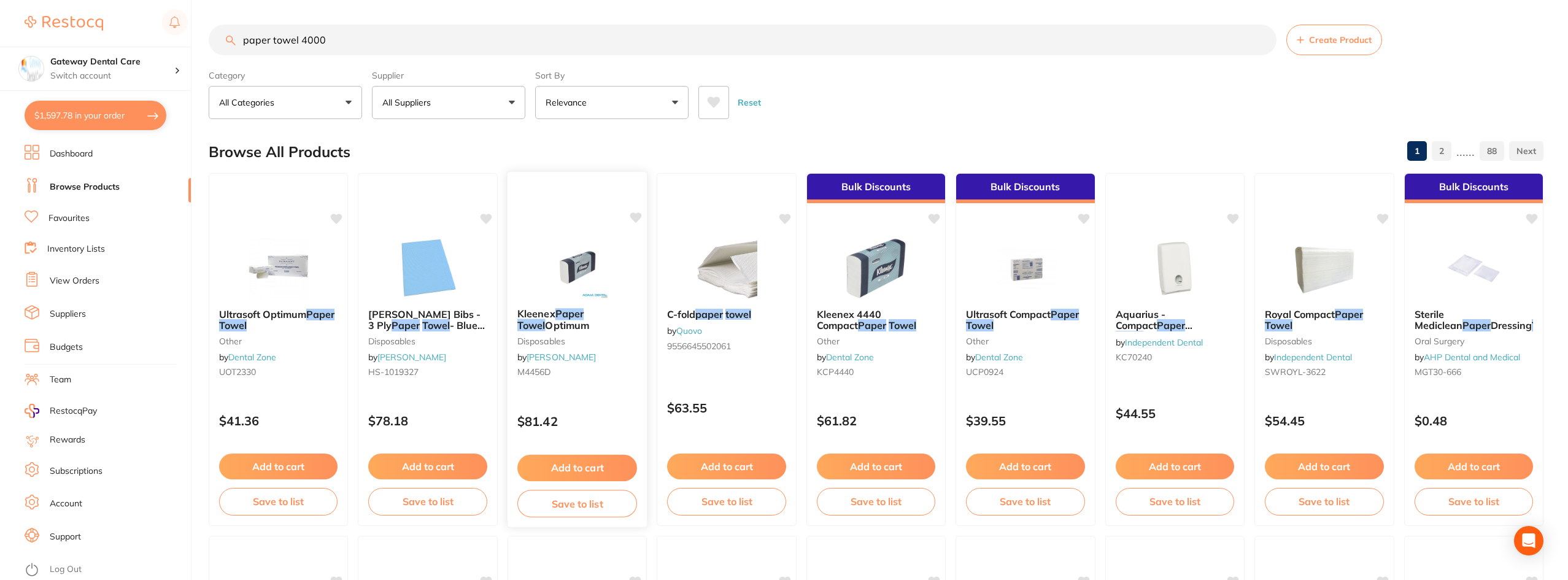
type input "paper towel 4000"
click at [613, 323] on b "Kleenex Paper Towel Optimum" at bounding box center [576, 319] width 120 height 23
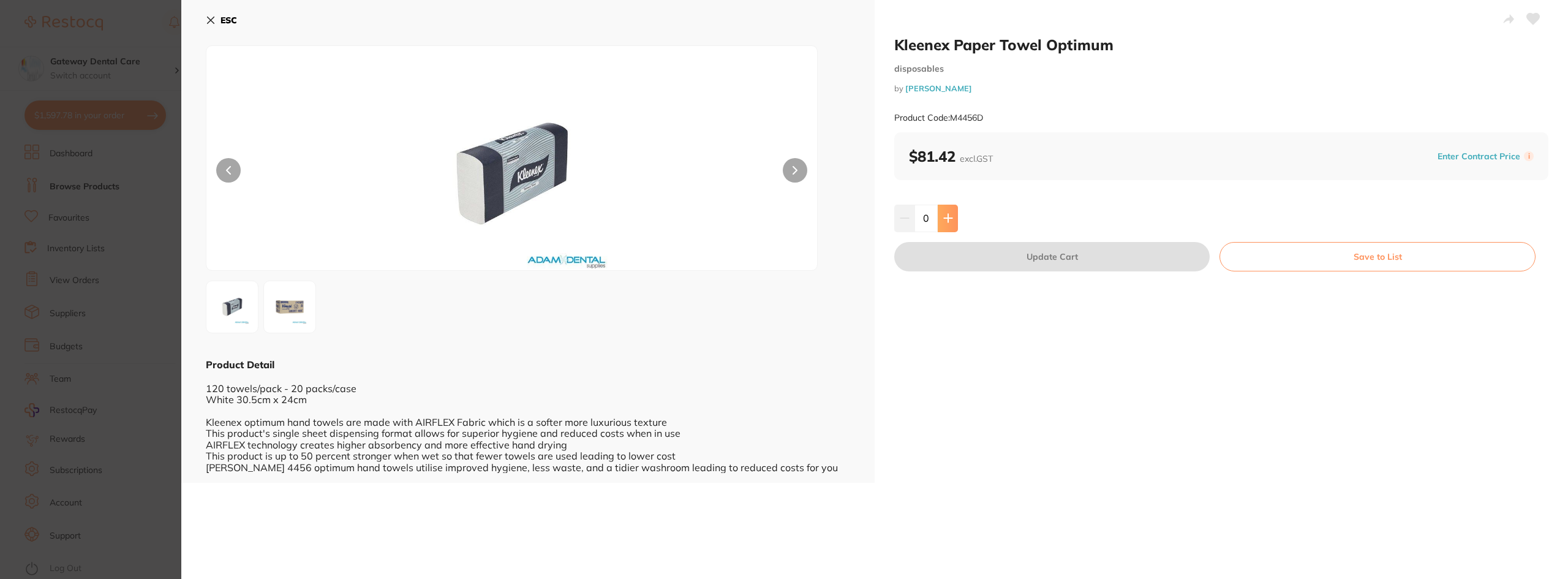
click at [953, 217] on button at bounding box center [948, 218] width 20 height 27
type input "1"
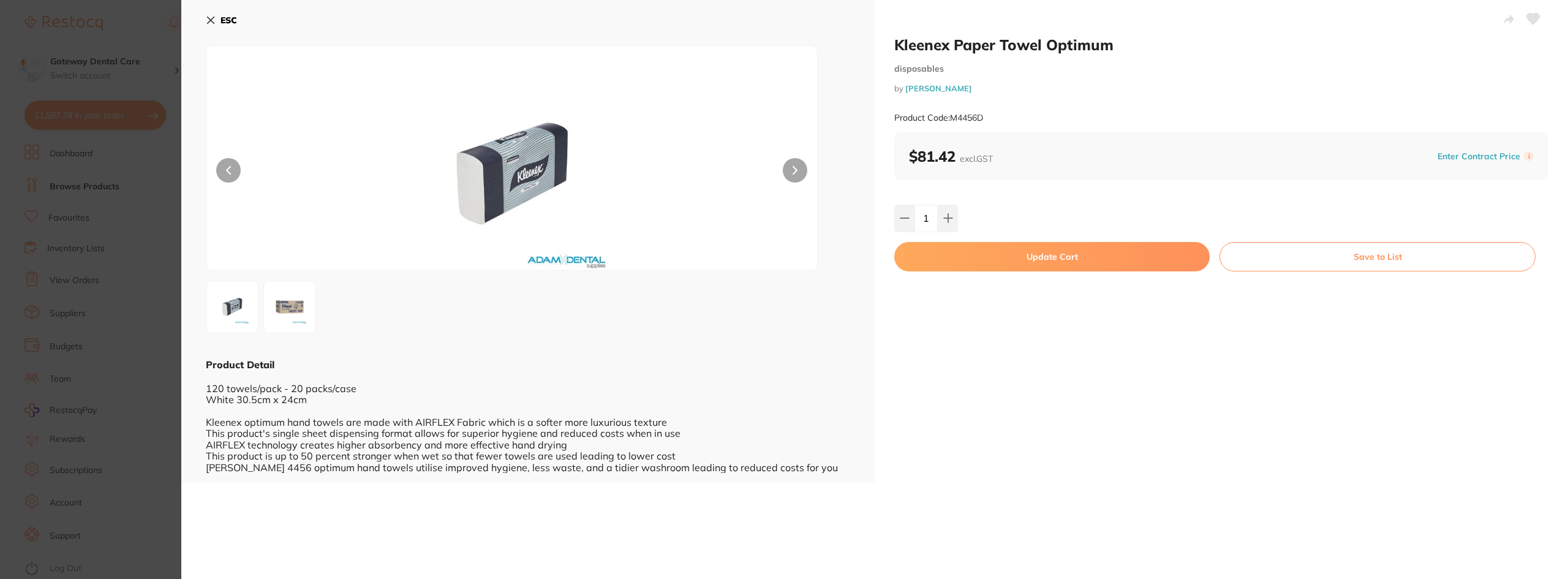
click at [977, 261] on button "Update Cart" at bounding box center [1052, 256] width 316 height 30
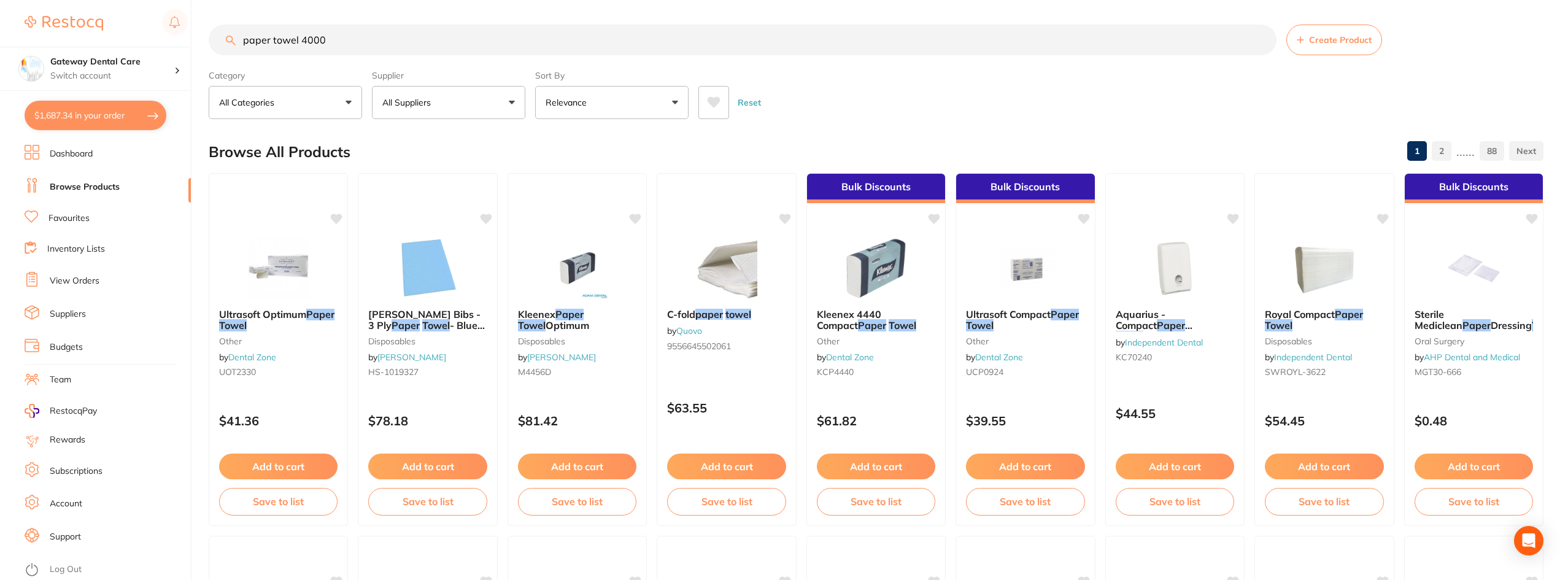
click at [466, 100] on button "All Suppliers" at bounding box center [448, 102] width 153 height 33
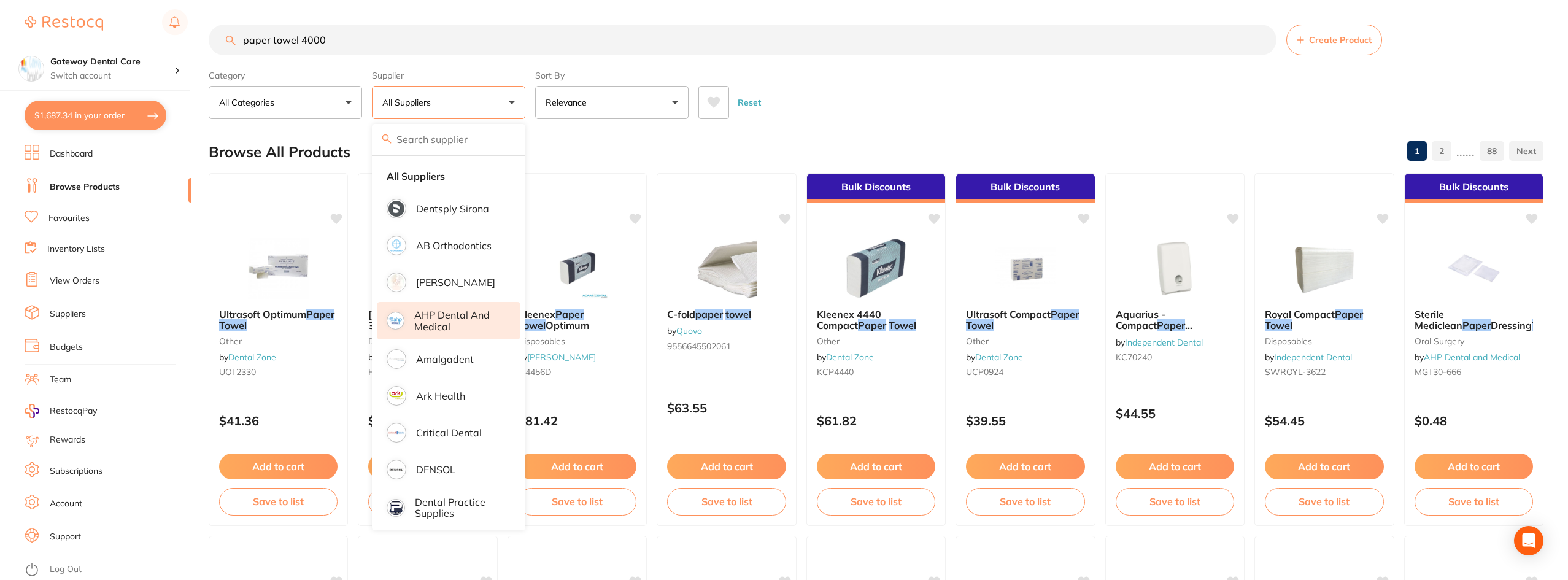
click at [446, 312] on p "AHP Dental and Medical" at bounding box center [459, 321] width 89 height 23
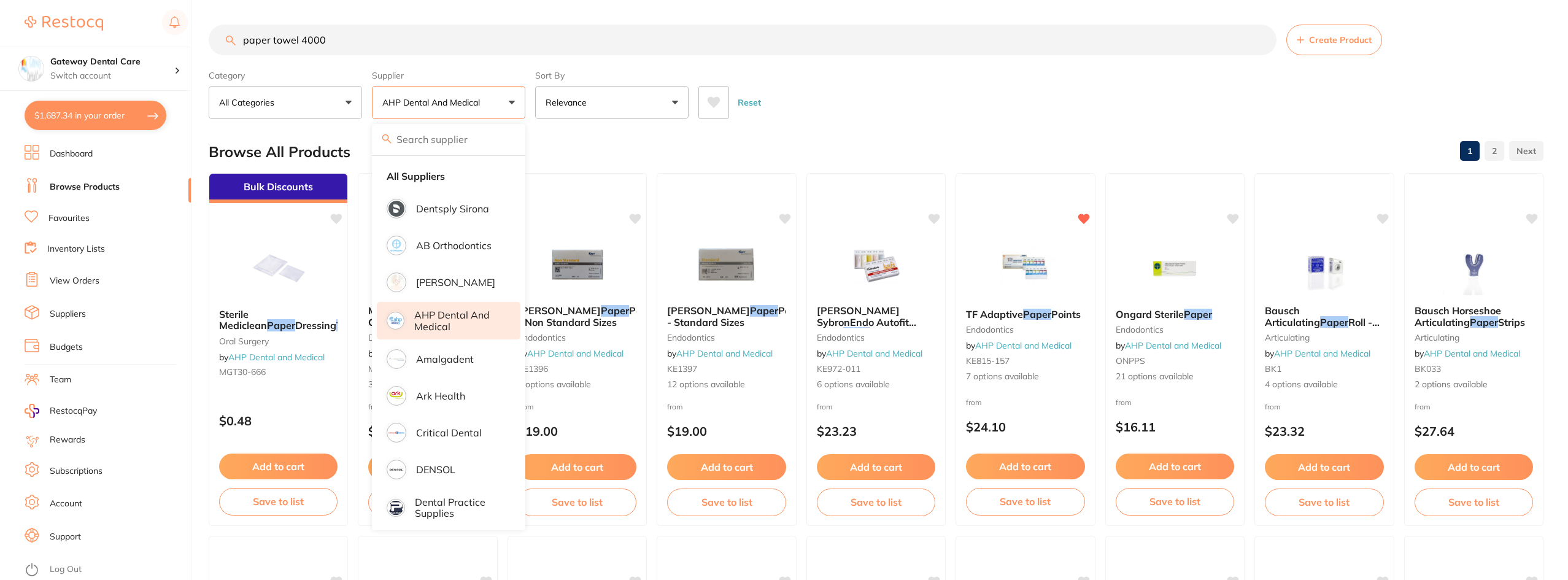
click at [400, 48] on input "paper towel 4000" at bounding box center [742, 40] width 1068 height 31
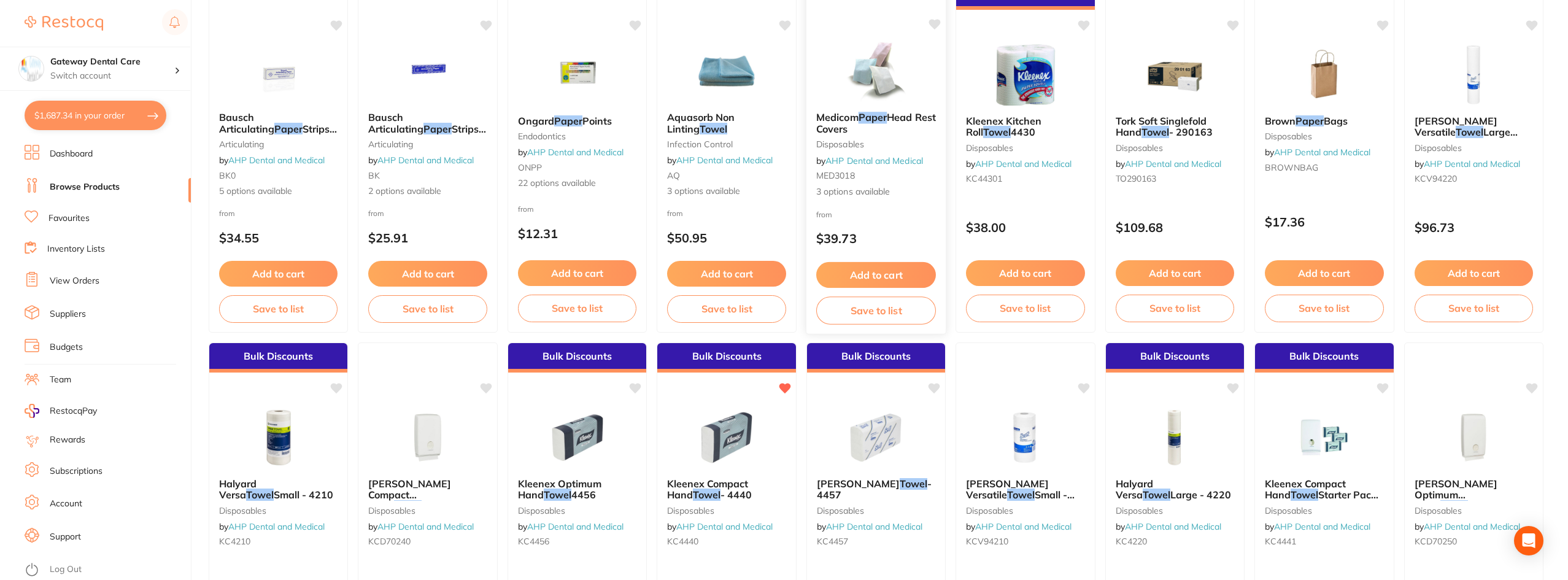
scroll to position [675, 0]
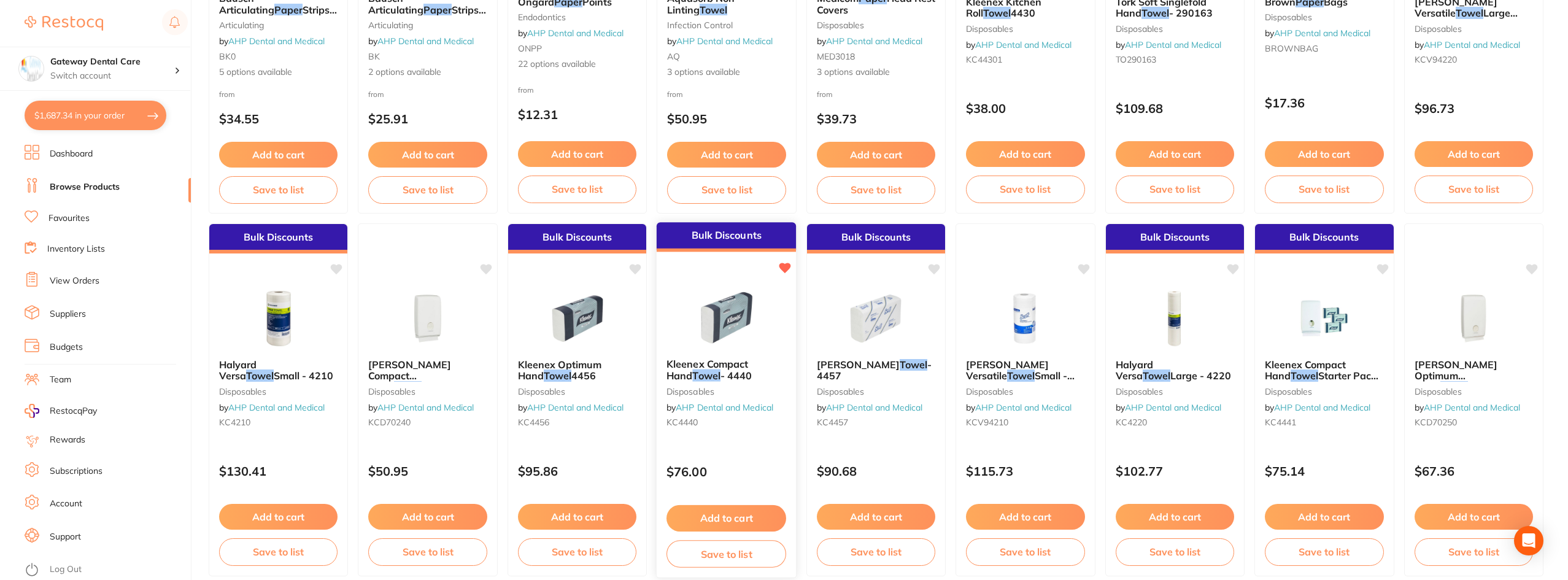
type input "paper towel"
click at [744, 361] on span "Kleenex Compact Hand" at bounding box center [707, 370] width 81 height 24
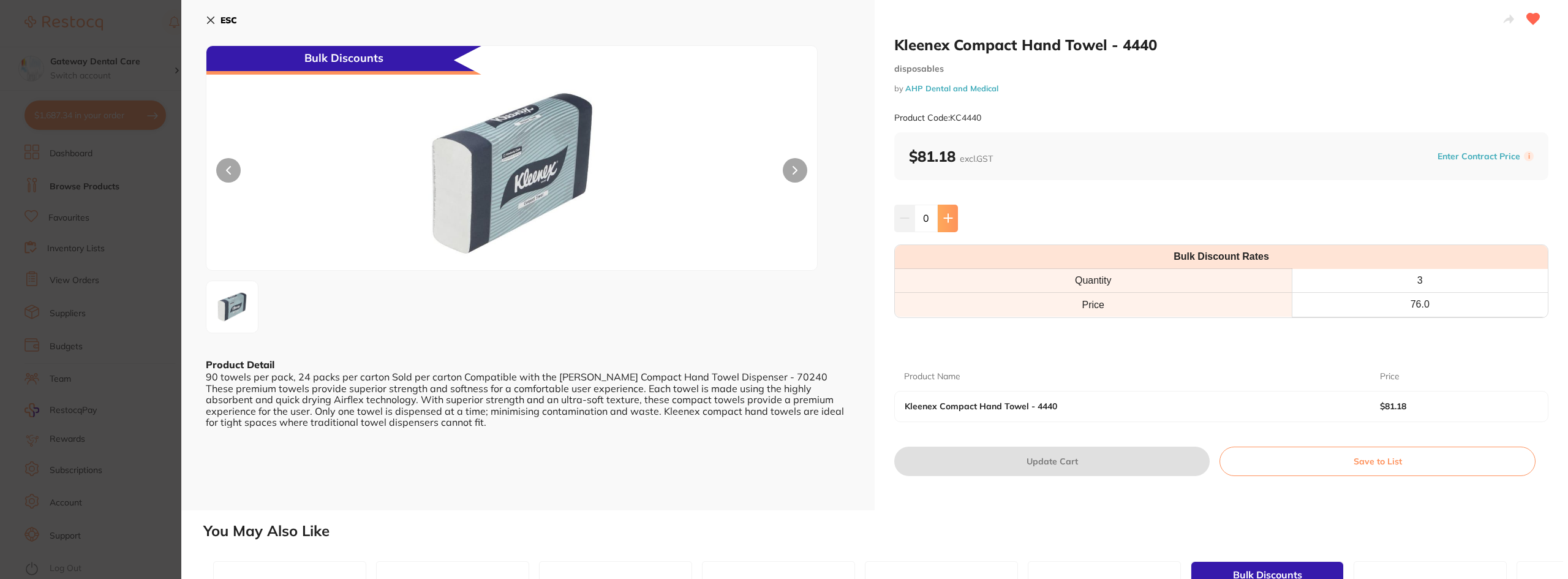
click at [944, 222] on icon at bounding box center [949, 218] width 10 height 10
type input "1"
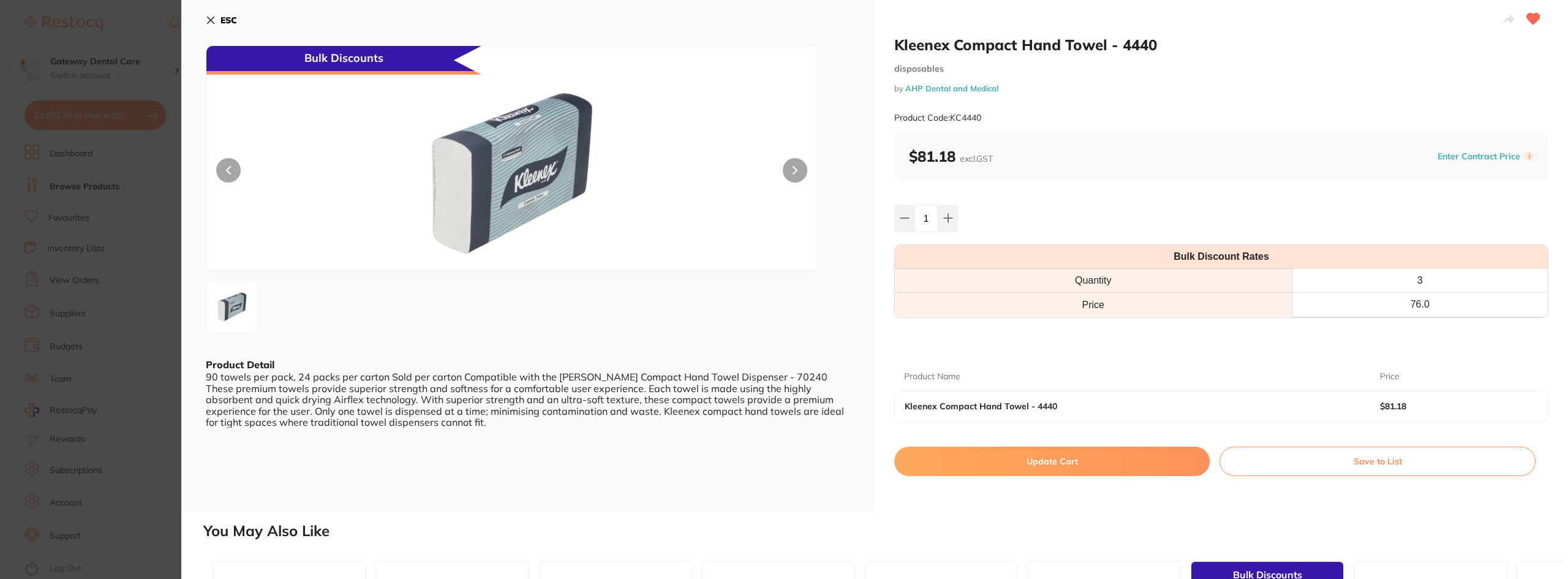
click at [1039, 463] on button "Update Cart" at bounding box center [1052, 461] width 316 height 30
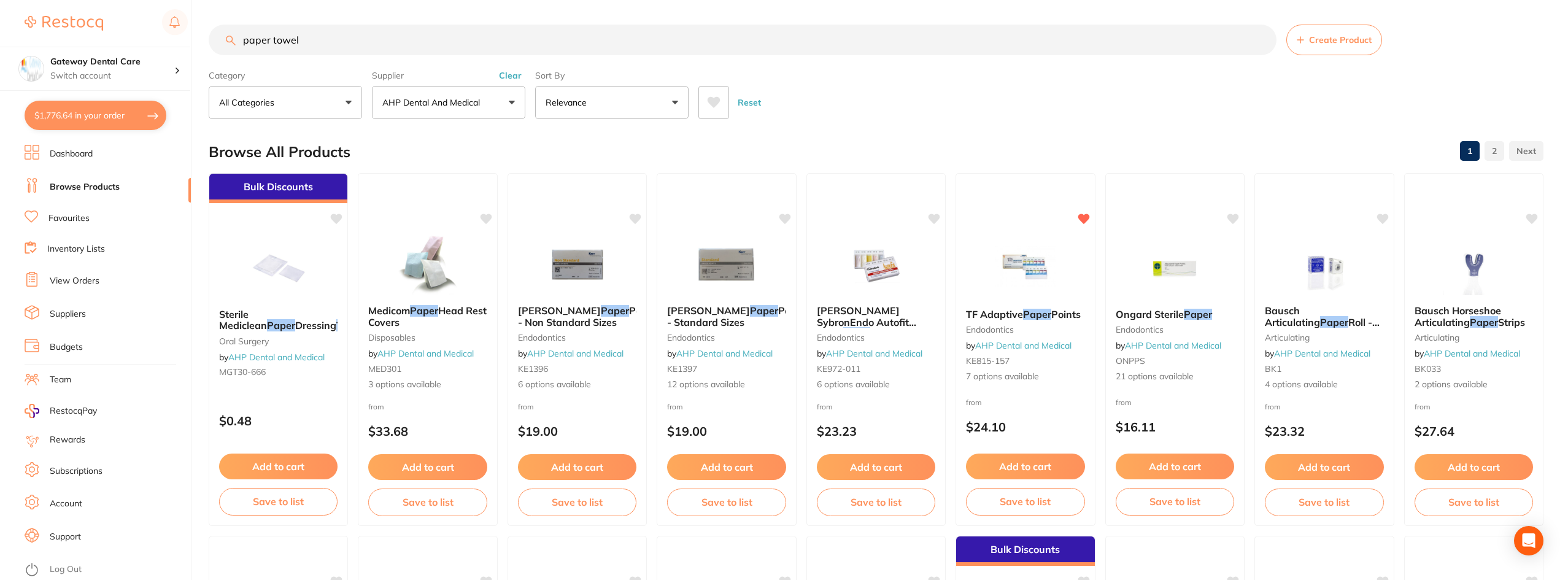
click at [1266, 37] on input "paper towel" at bounding box center [742, 40] width 1068 height 31
click at [1264, 36] on input "paper towel" at bounding box center [742, 40] width 1068 height 31
click at [1258, 47] on input "paper towel" at bounding box center [742, 40] width 1068 height 31
click at [1260, 43] on input "paper towel" at bounding box center [742, 40] width 1068 height 31
click at [1260, 39] on input "paper towel" at bounding box center [742, 40] width 1068 height 31
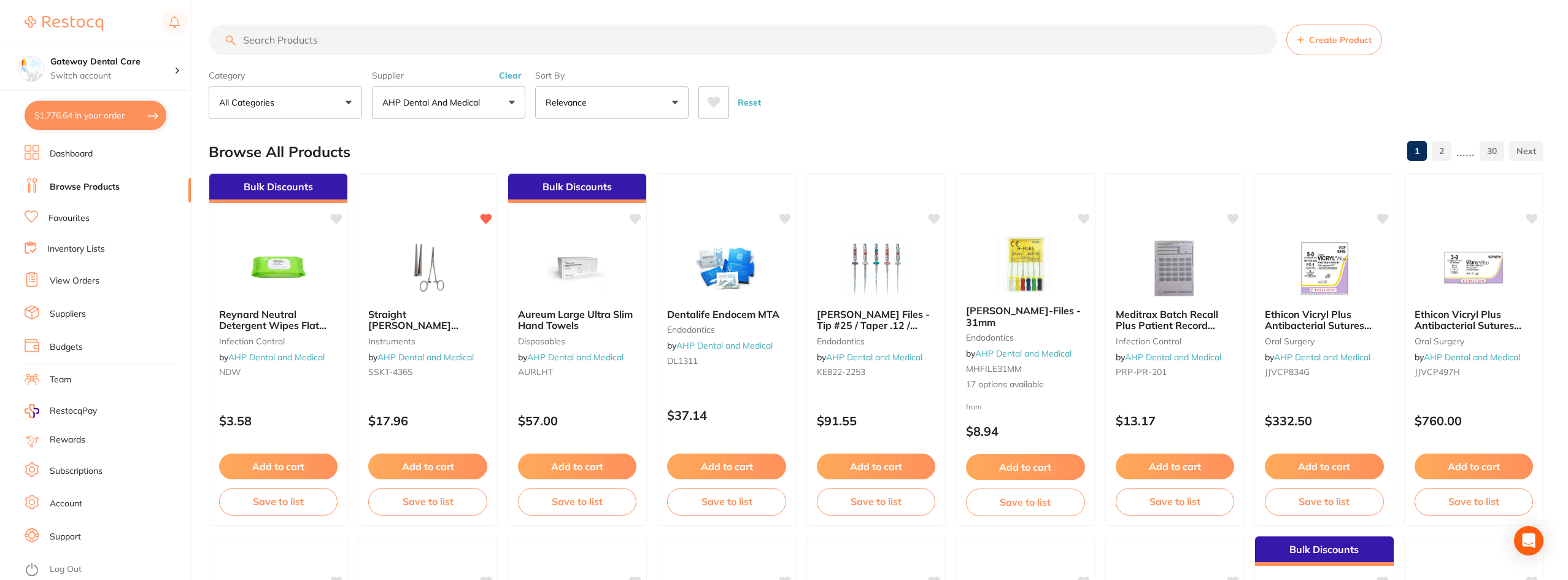
click at [119, 126] on button "$1,776.64 in your order" at bounding box center [95, 115] width 142 height 30
checkbox input "true"
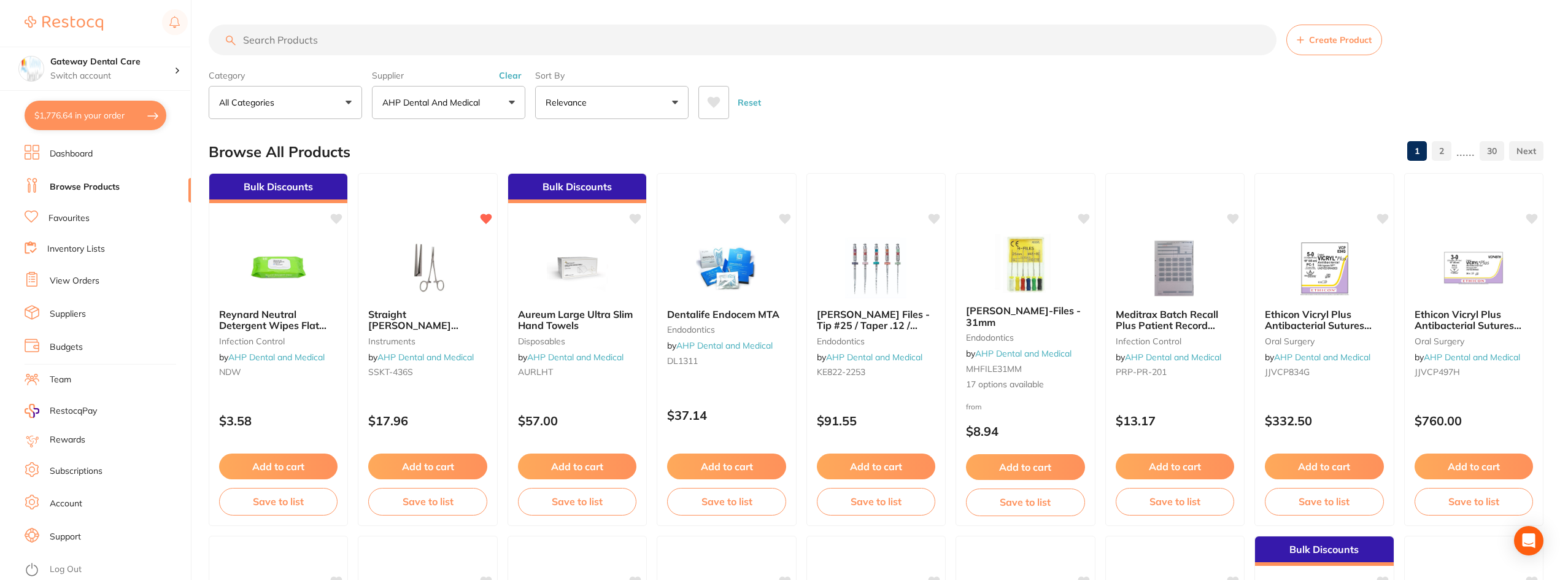
checkbox input "true"
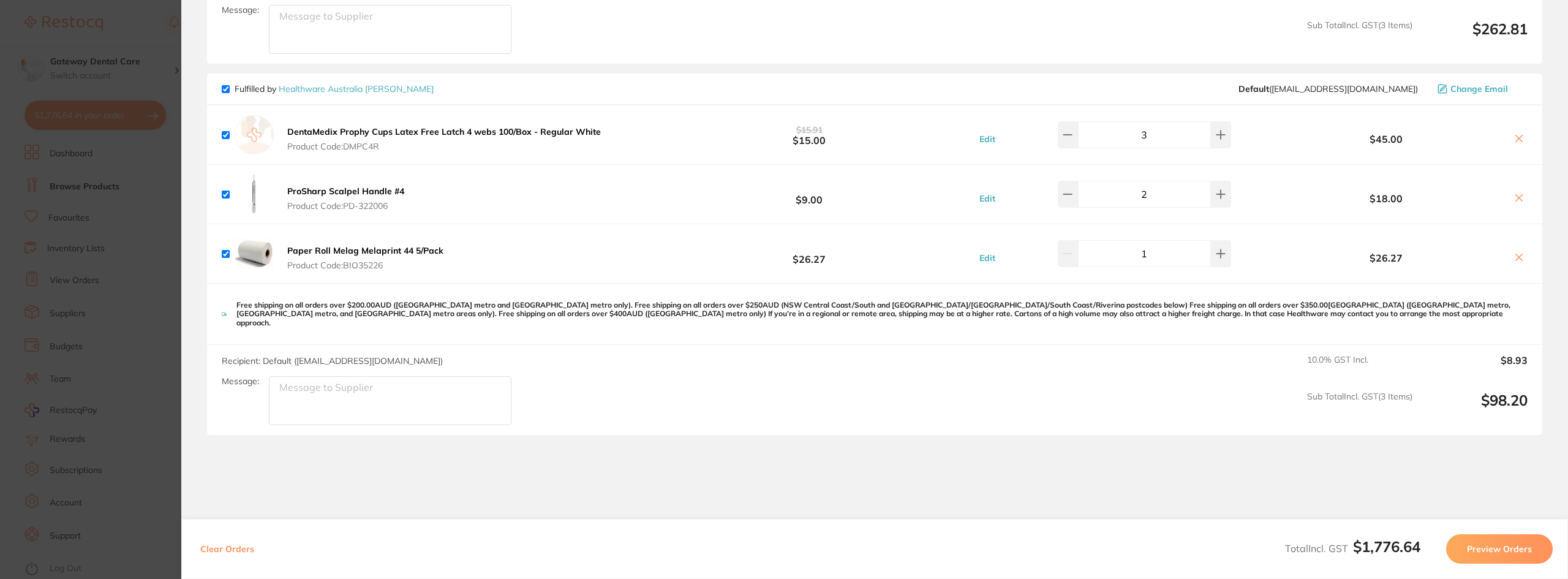
scroll to position [2021, 0]
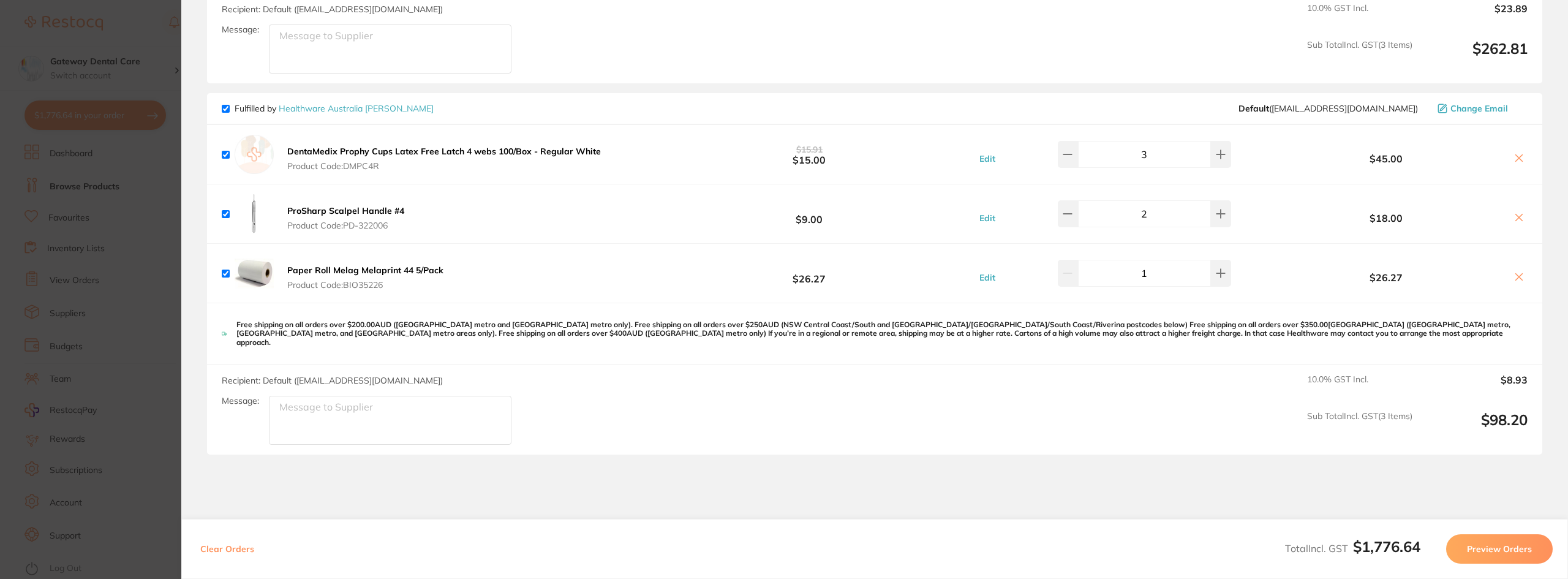
drag, startPoint x: 1519, startPoint y: 270, endPoint x: 795, endPoint y: 299, distance: 724.6
click at [1519, 272] on icon at bounding box center [1519, 277] width 10 height 10
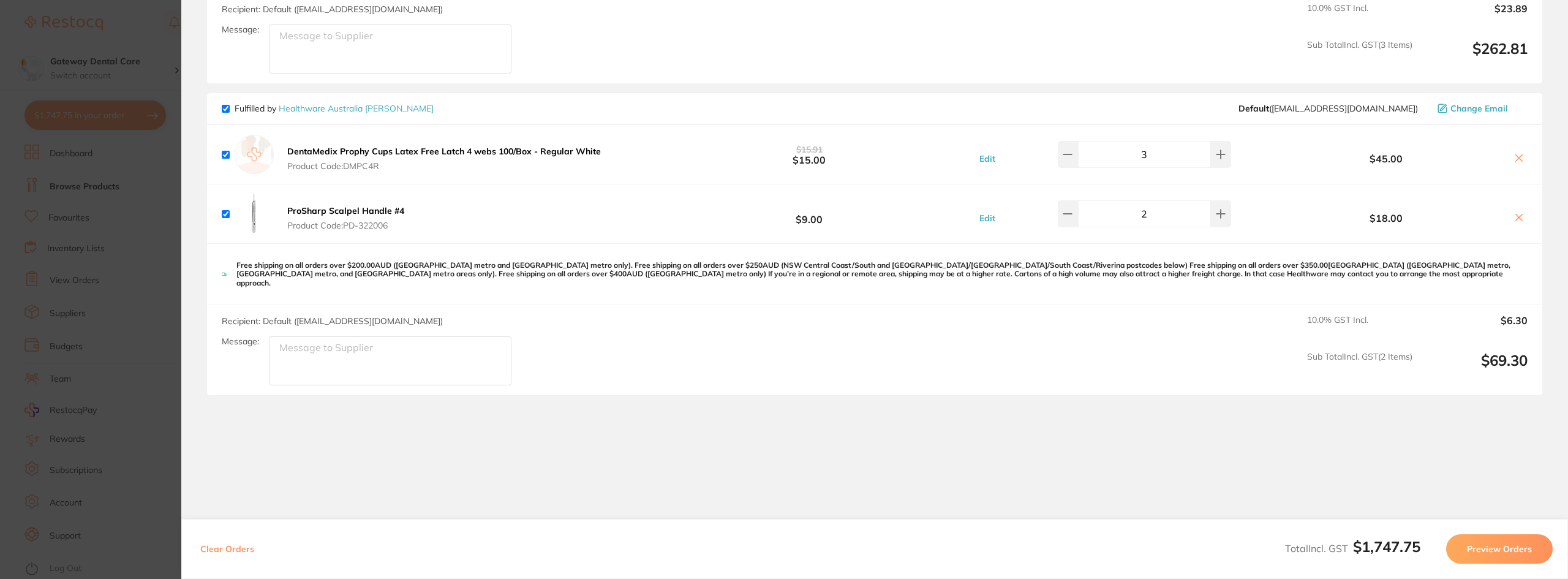
click at [1517, 153] on icon at bounding box center [1519, 158] width 10 height 10
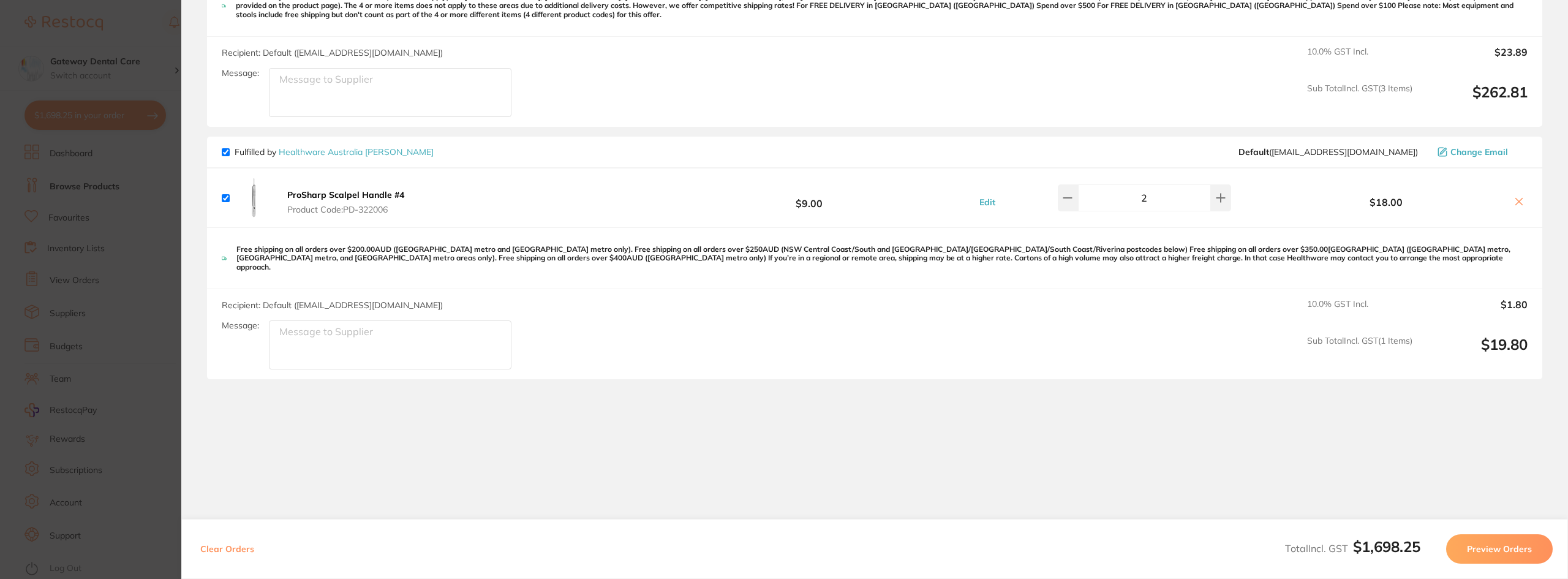
scroll to position [1963, 0]
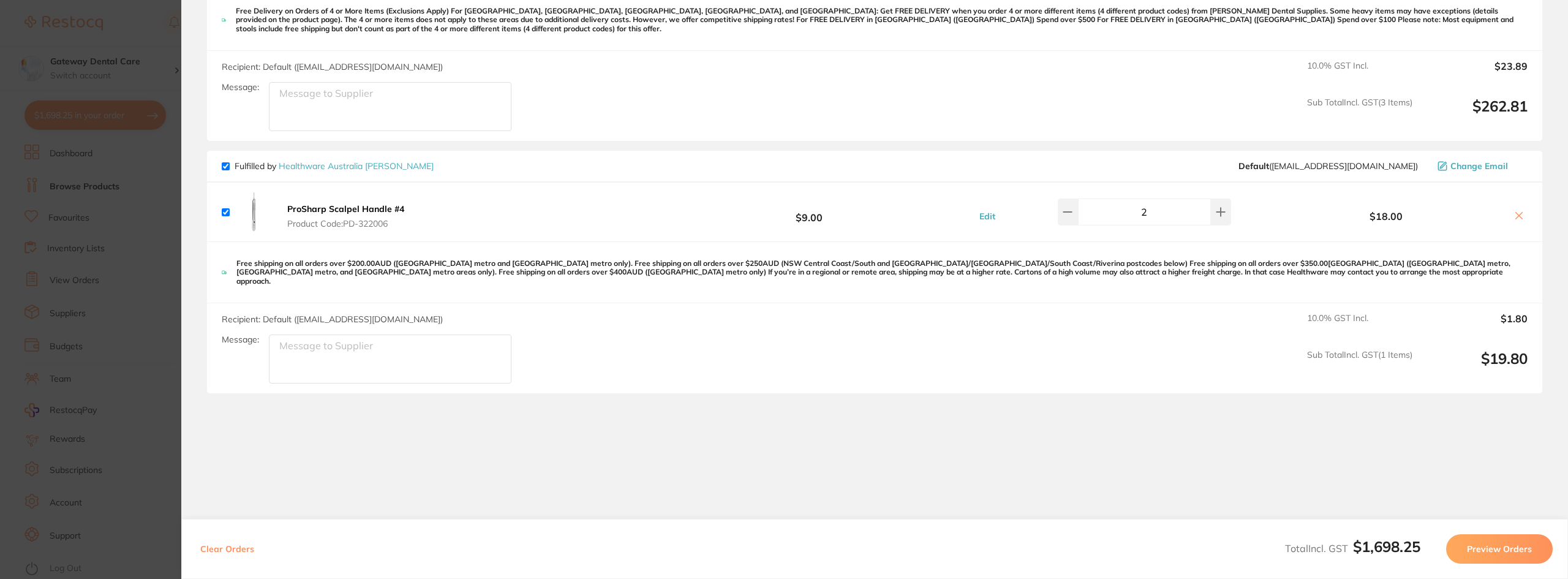
click at [1517, 212] on icon at bounding box center [1520, 215] width 7 height 7
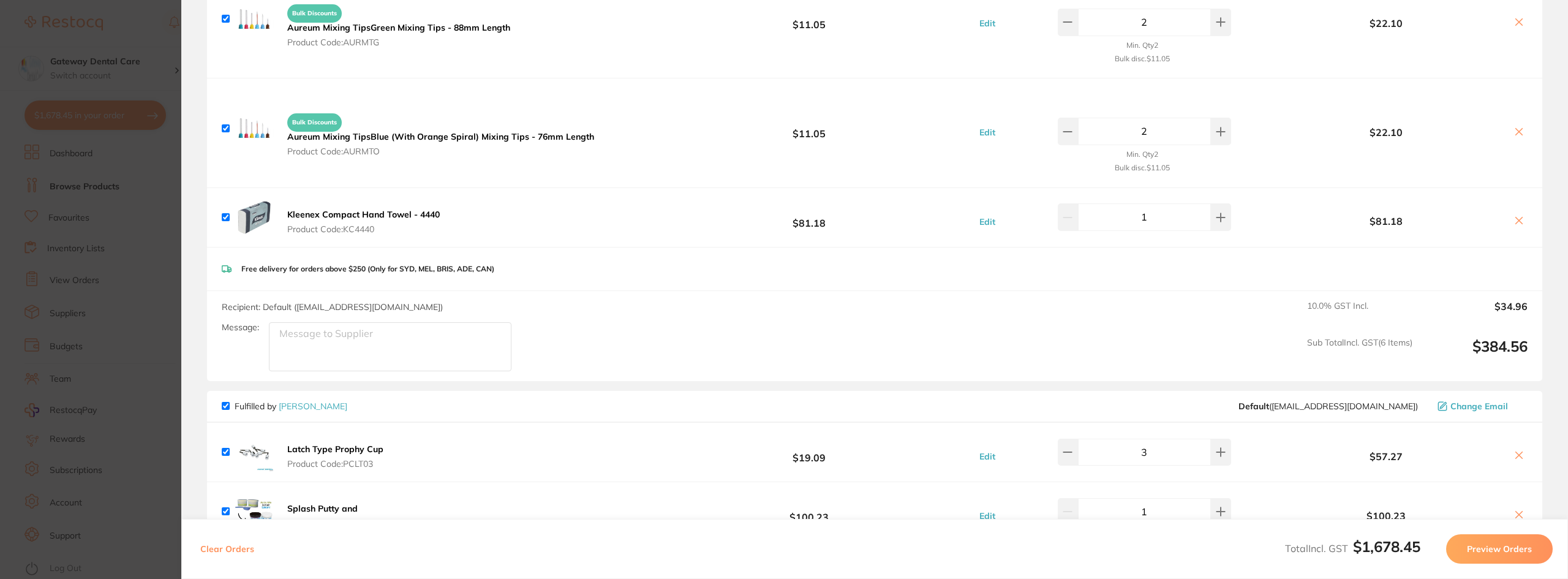
scroll to position [1536, 0]
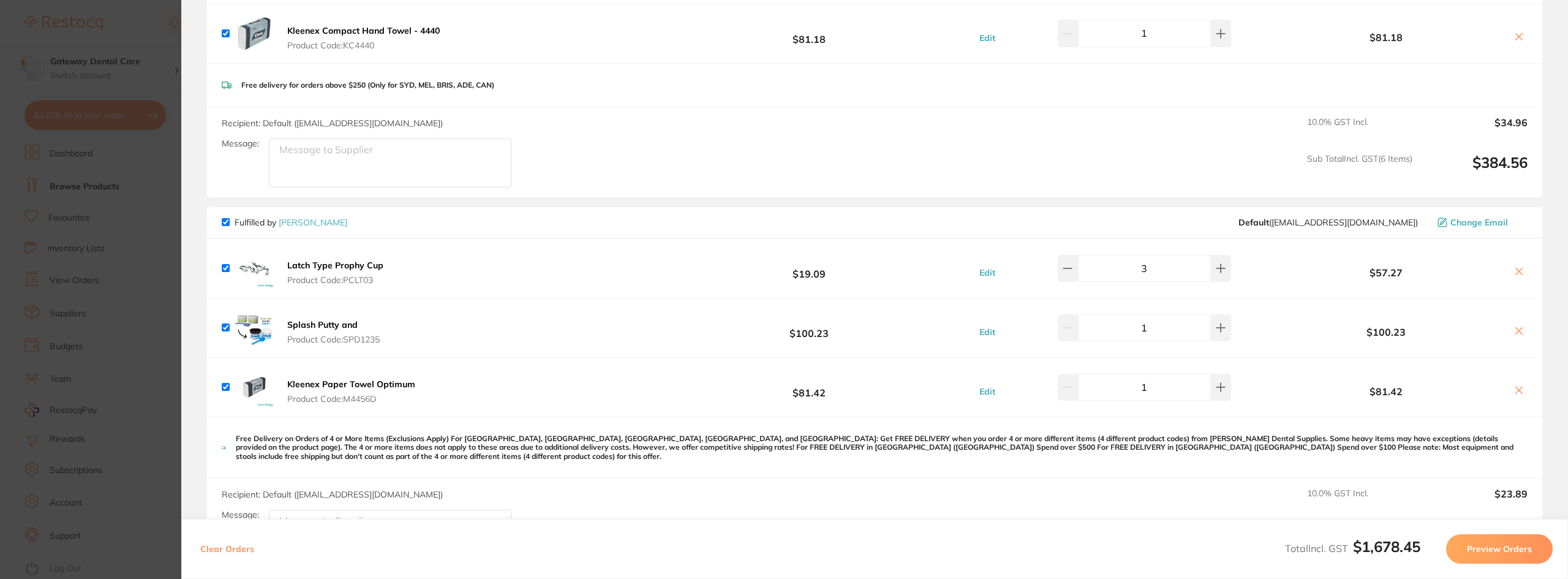
click at [1514, 267] on icon at bounding box center [1519, 272] width 10 height 10
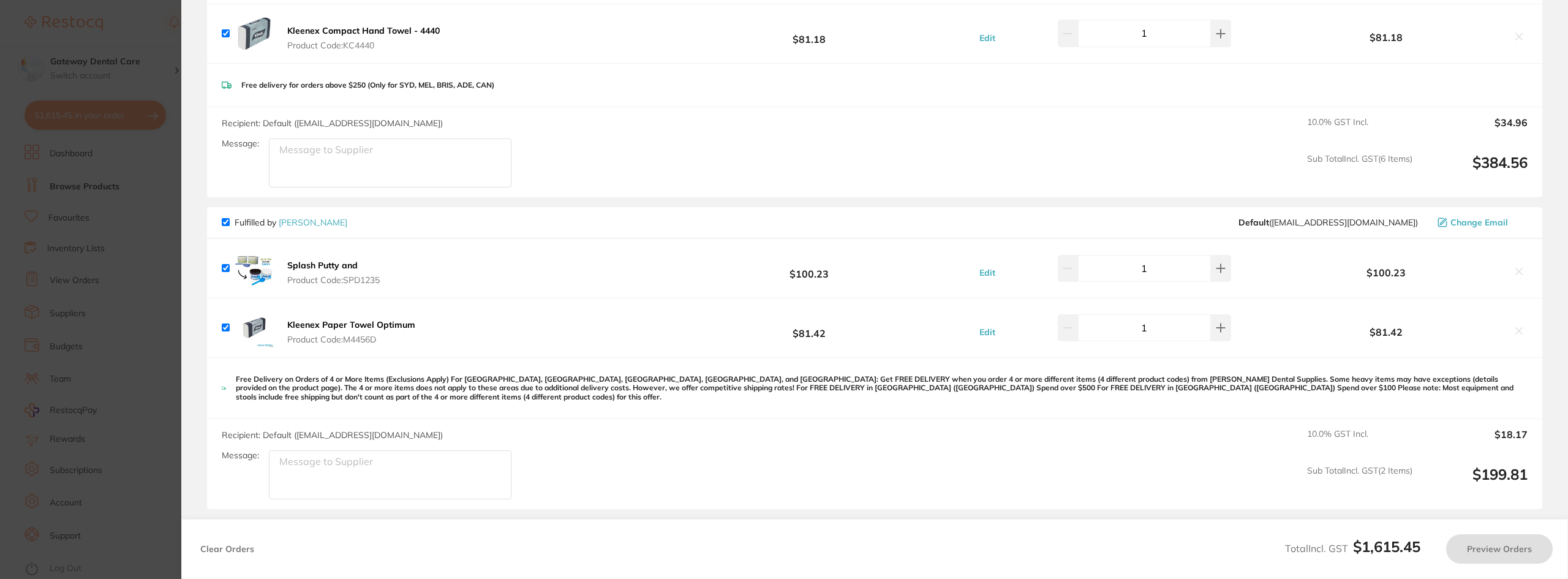
click at [1519, 326] on icon at bounding box center [1519, 331] width 10 height 10
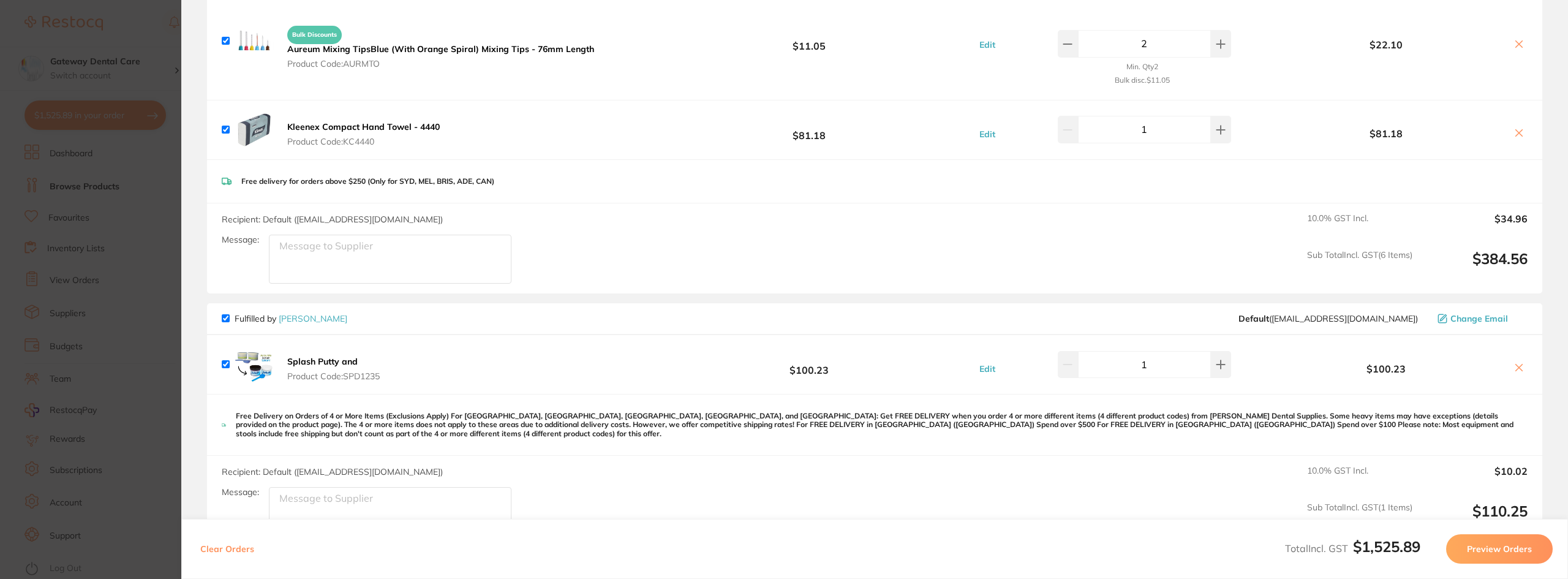
scroll to position [1532, 0]
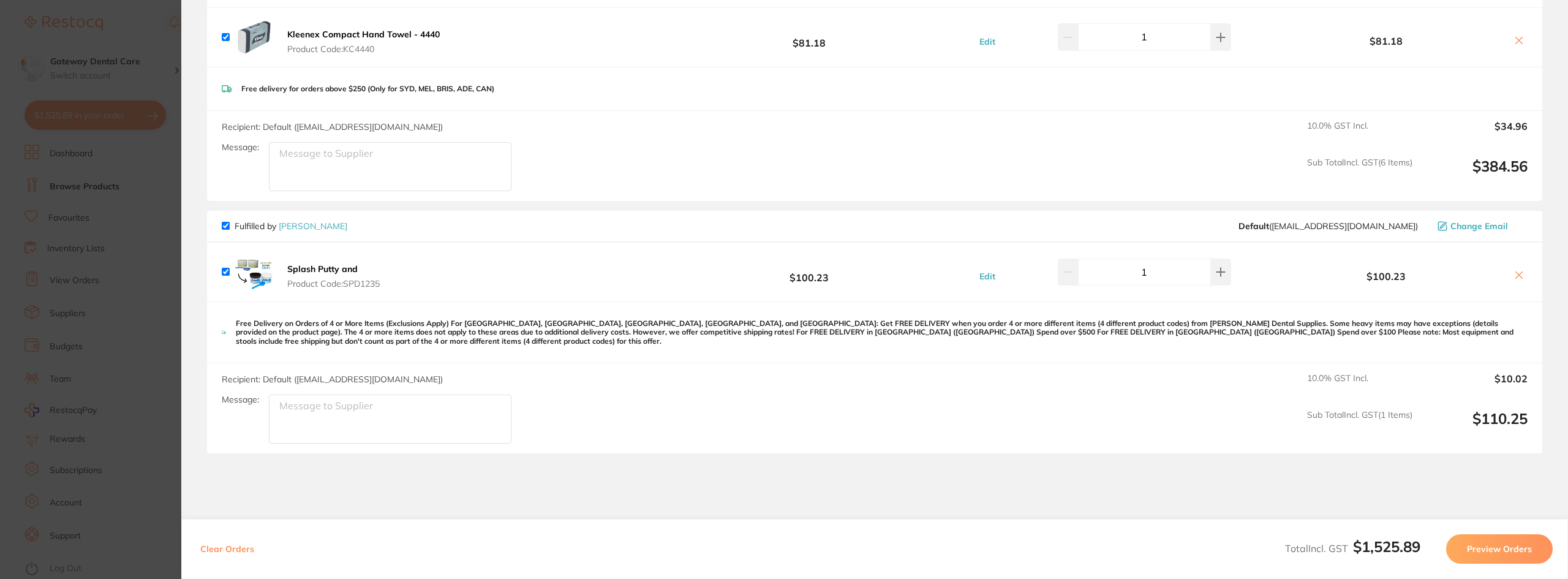
click at [1518, 270] on icon at bounding box center [1519, 275] width 10 height 10
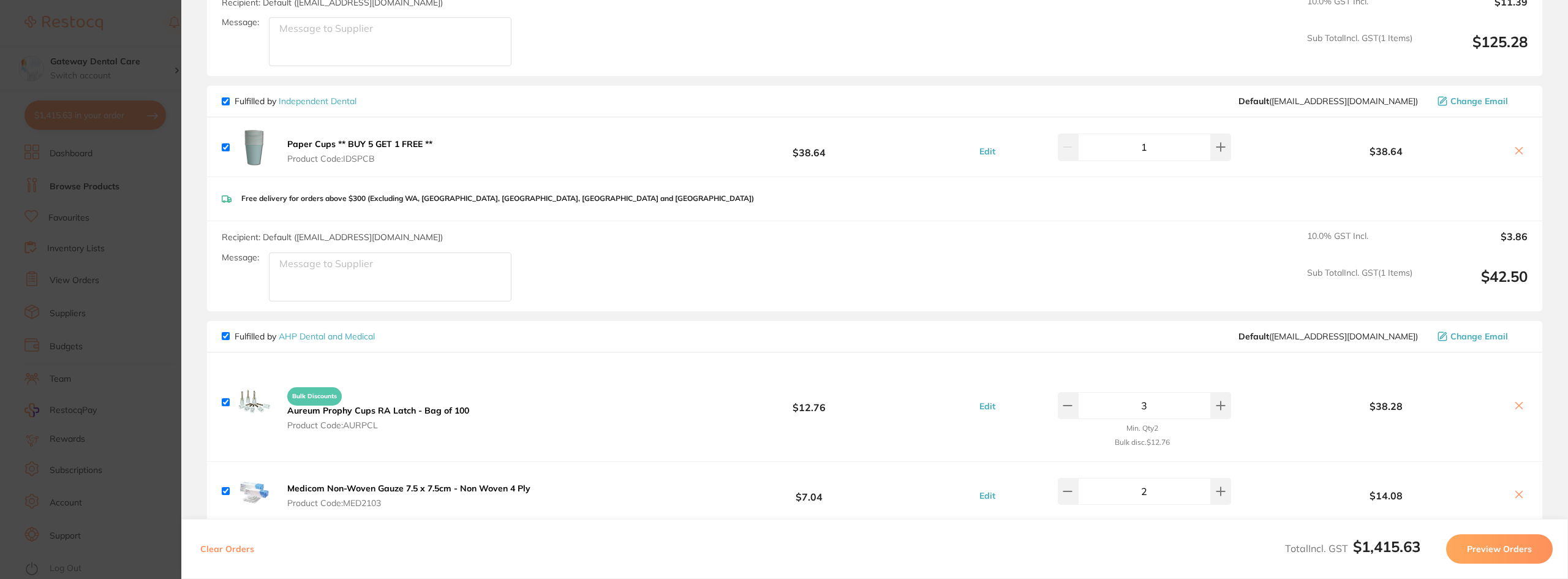
scroll to position [674, 0]
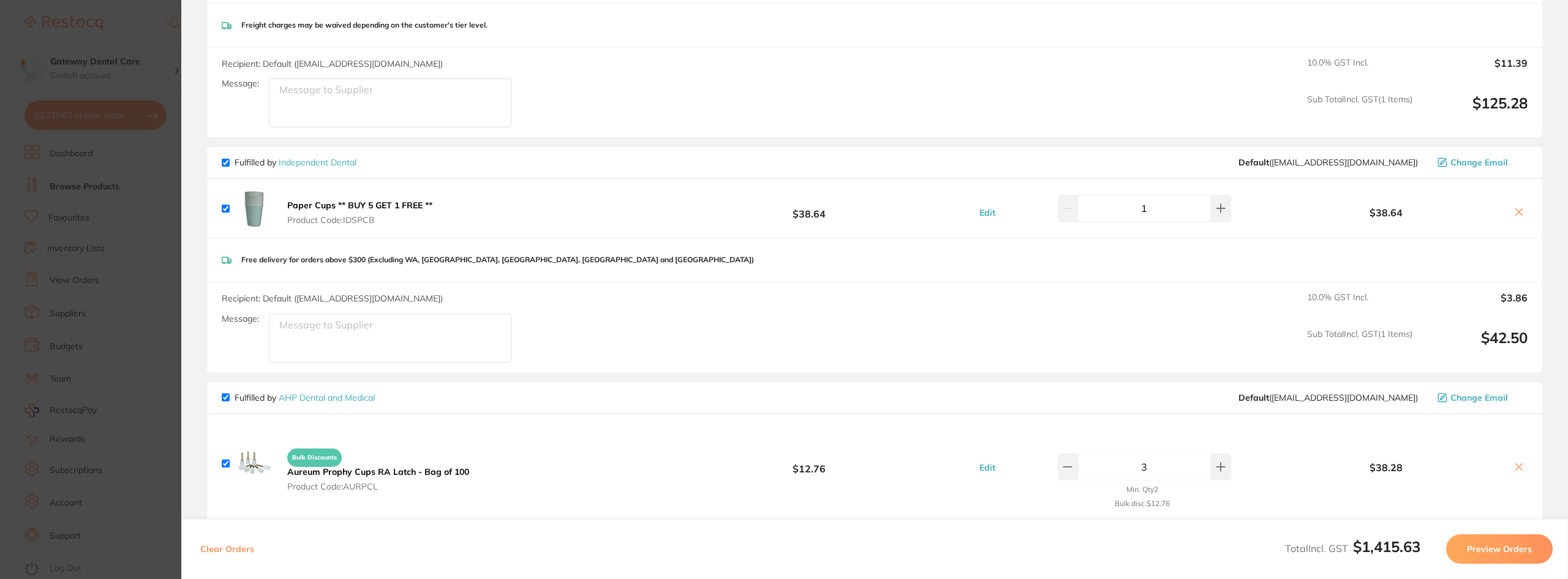
click at [1519, 214] on icon at bounding box center [1519, 212] width 10 height 10
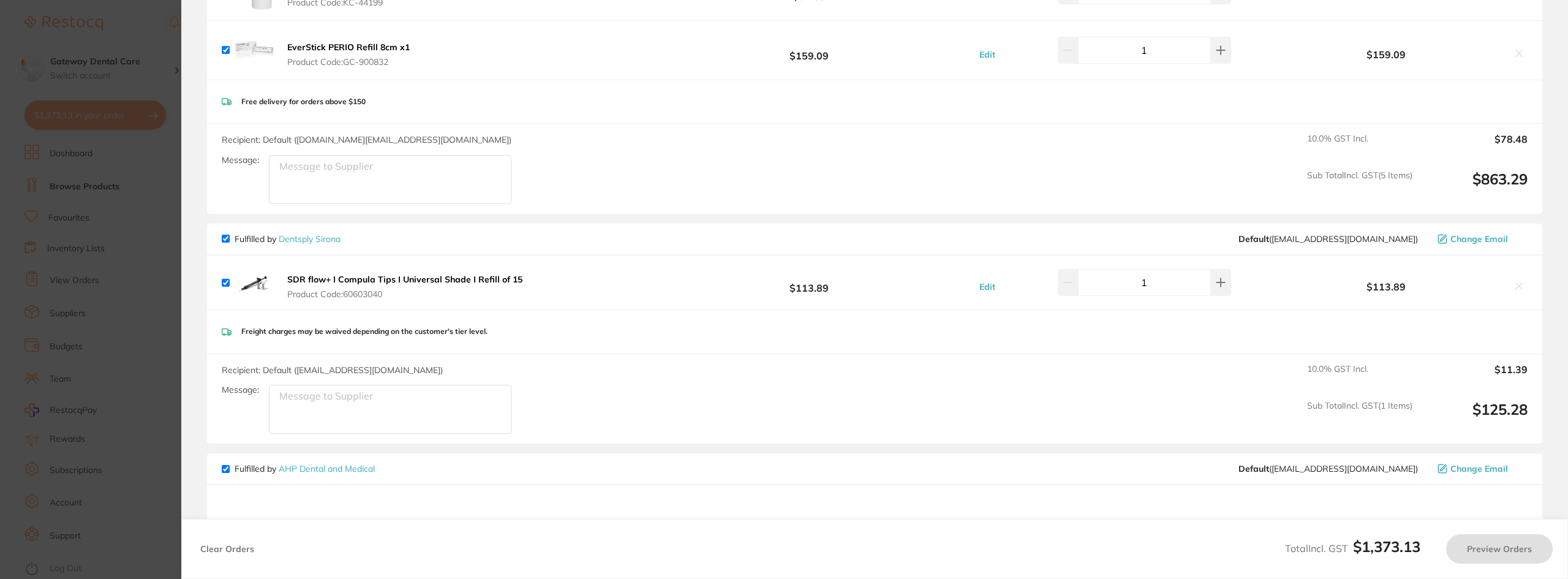
checkbox input "true"
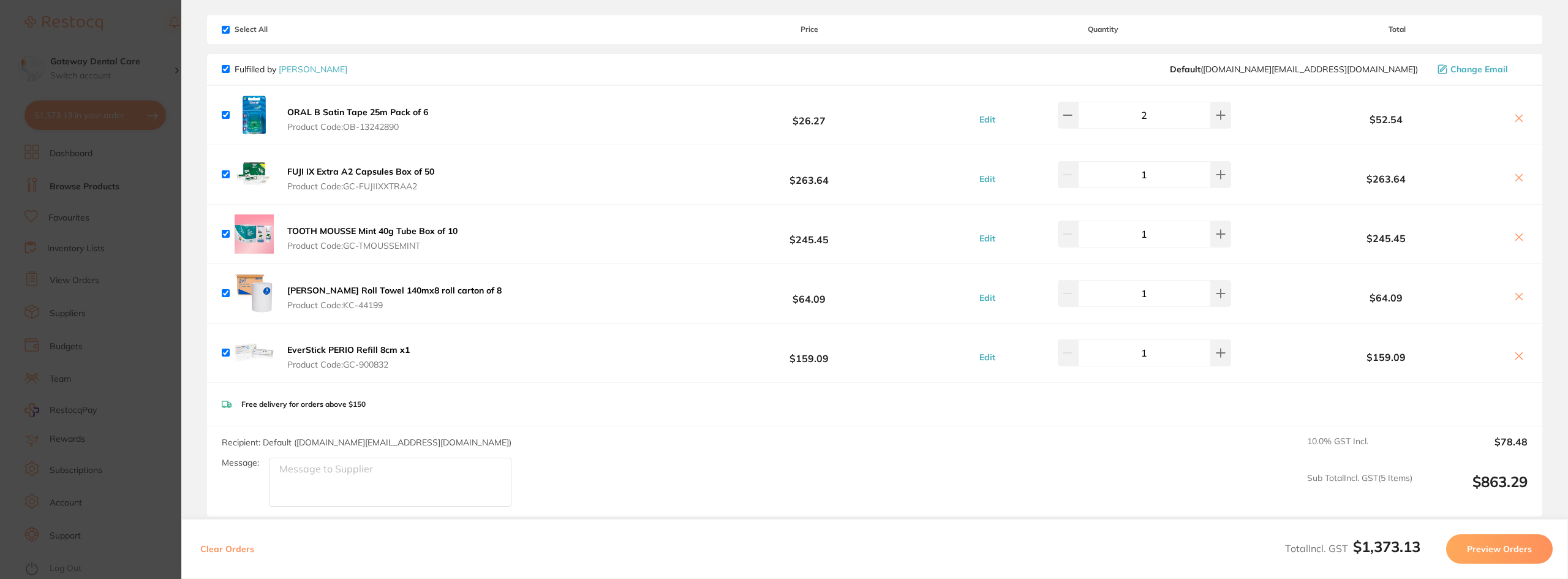
scroll to position [0, 0]
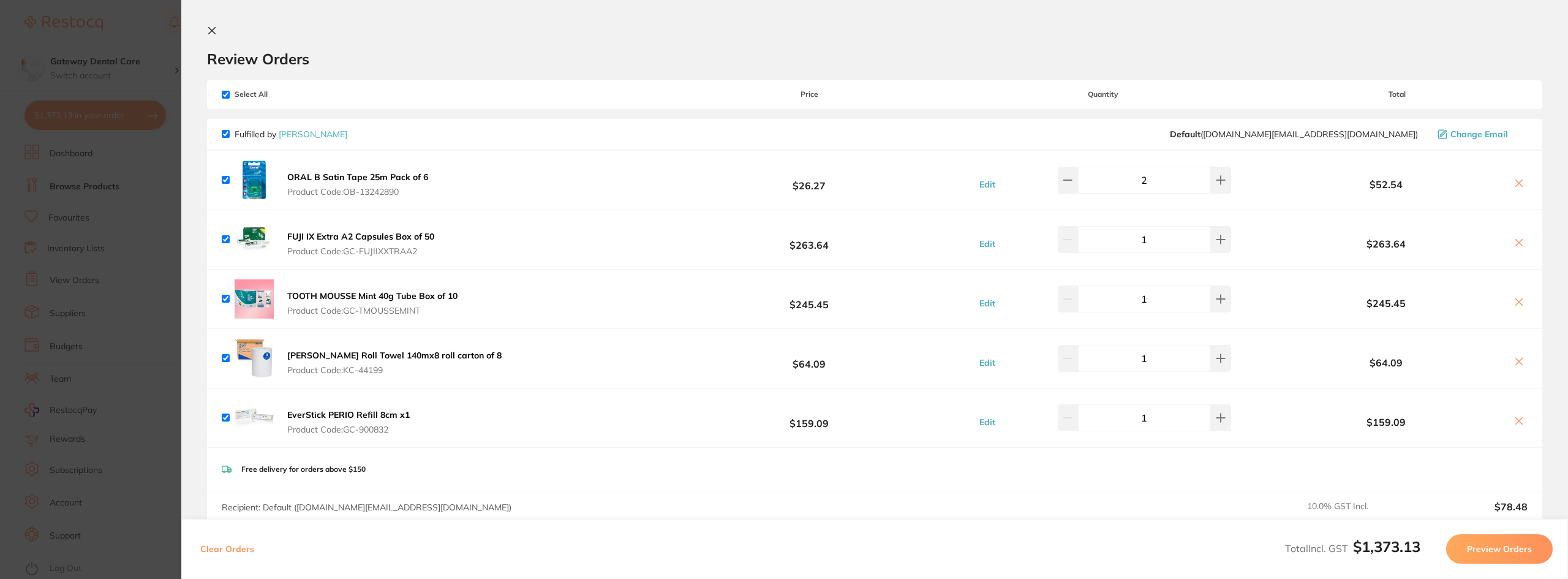
click at [132, 198] on section "Update RRP Set your pre negotiated price for this item. Item Agreed RRP (excl. …" at bounding box center [784, 290] width 1568 height 579
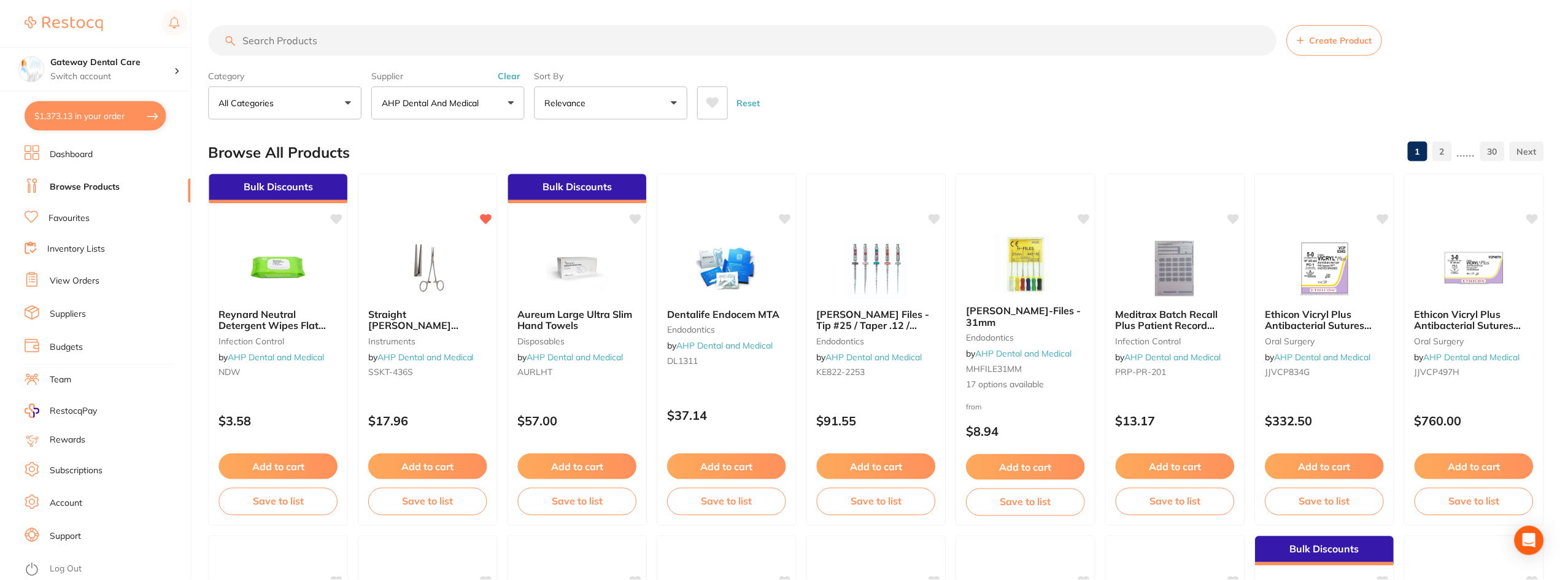
scroll to position [1, 0]
click at [79, 119] on button "$1,373.13 in your order" at bounding box center [95, 115] width 142 height 30
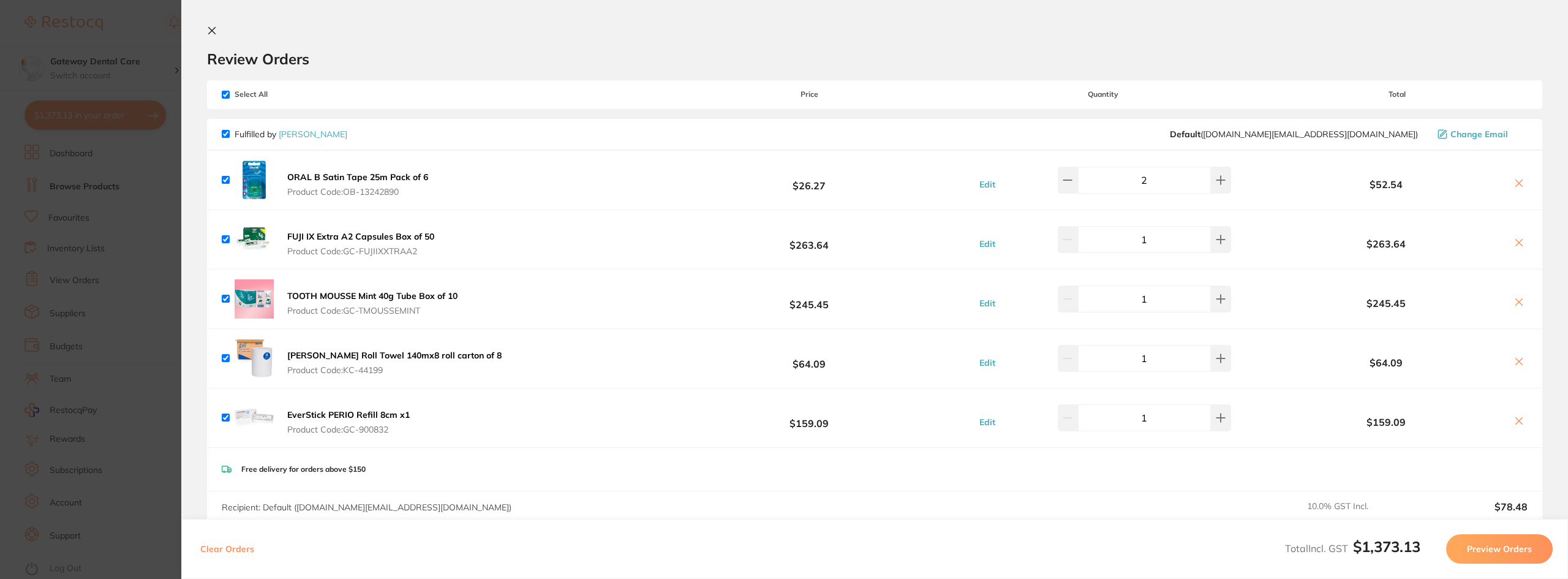
scroll to position [306, 0]
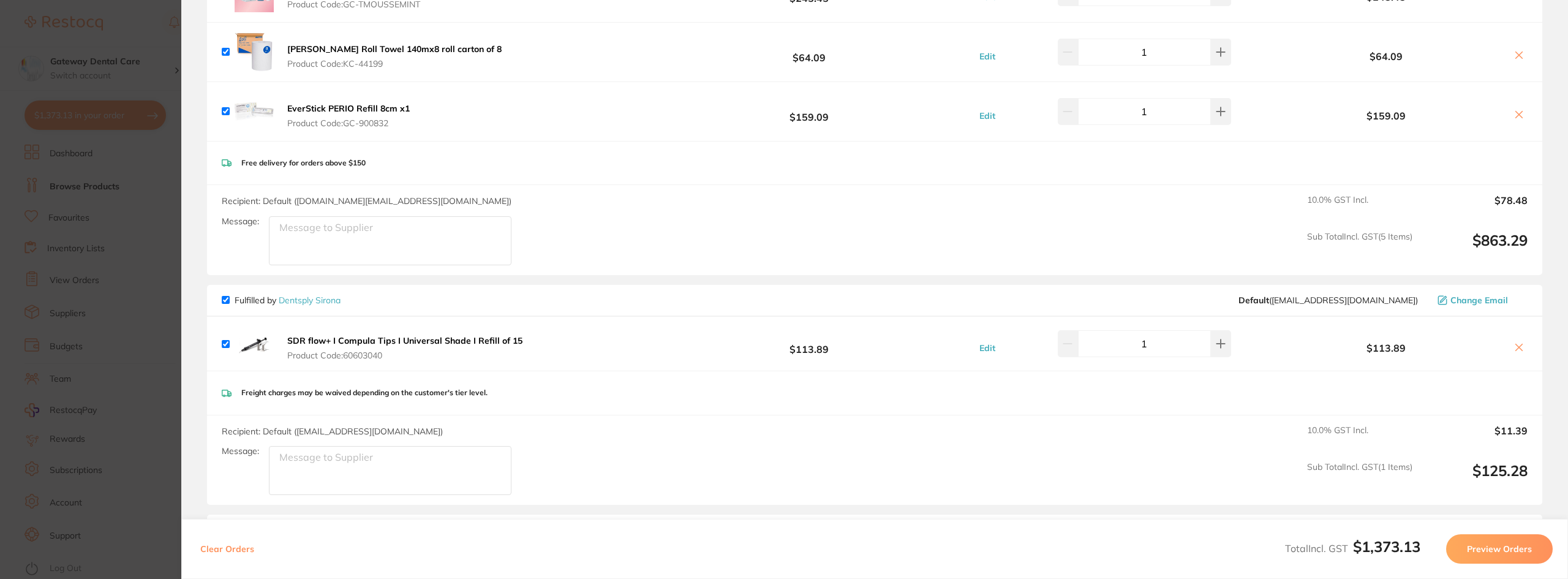
drag, startPoint x: 172, startPoint y: 315, endPoint x: 206, endPoint y: 181, distance: 138.2
click at [172, 315] on section "Update RRP Set your pre negotiated price for this item. Item Agreed RRP (excl. …" at bounding box center [784, 290] width 1568 height 579
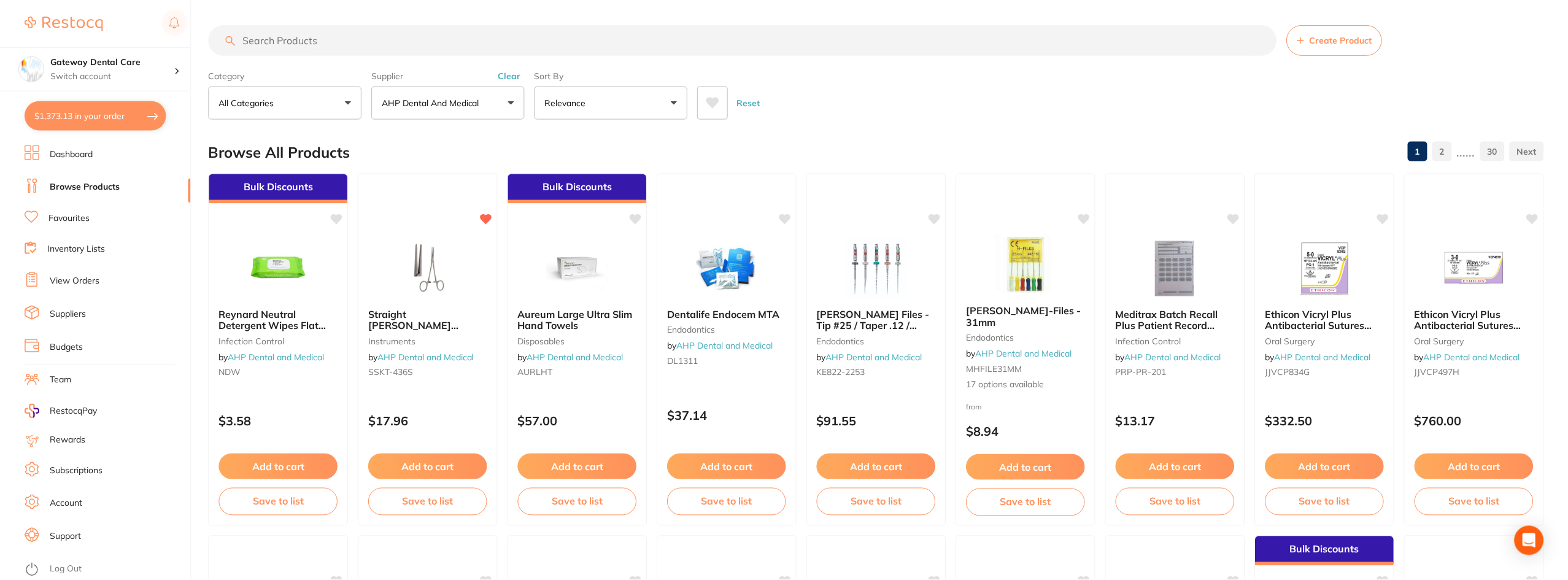
scroll to position [1, 0]
click at [336, 106] on button "All Categories" at bounding box center [285, 102] width 153 height 33
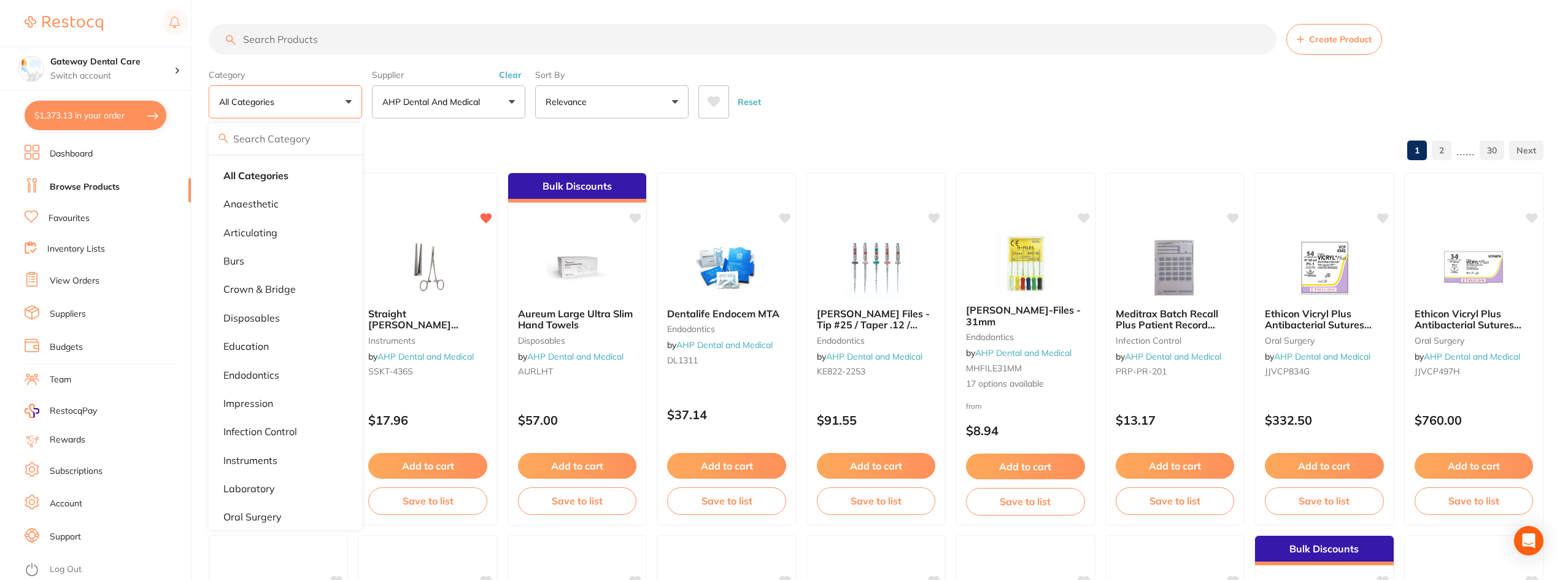
click at [450, 109] on button "AHP Dental and Medical" at bounding box center [448, 102] width 153 height 33
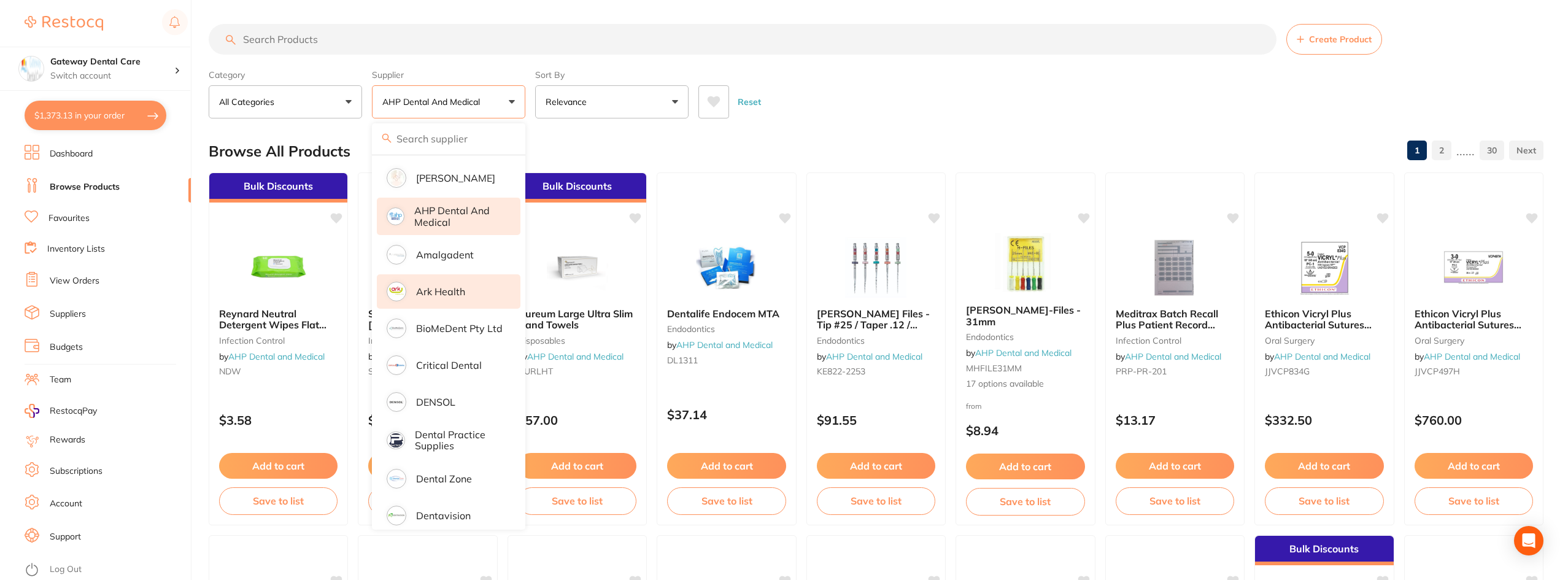
scroll to position [0, 0]
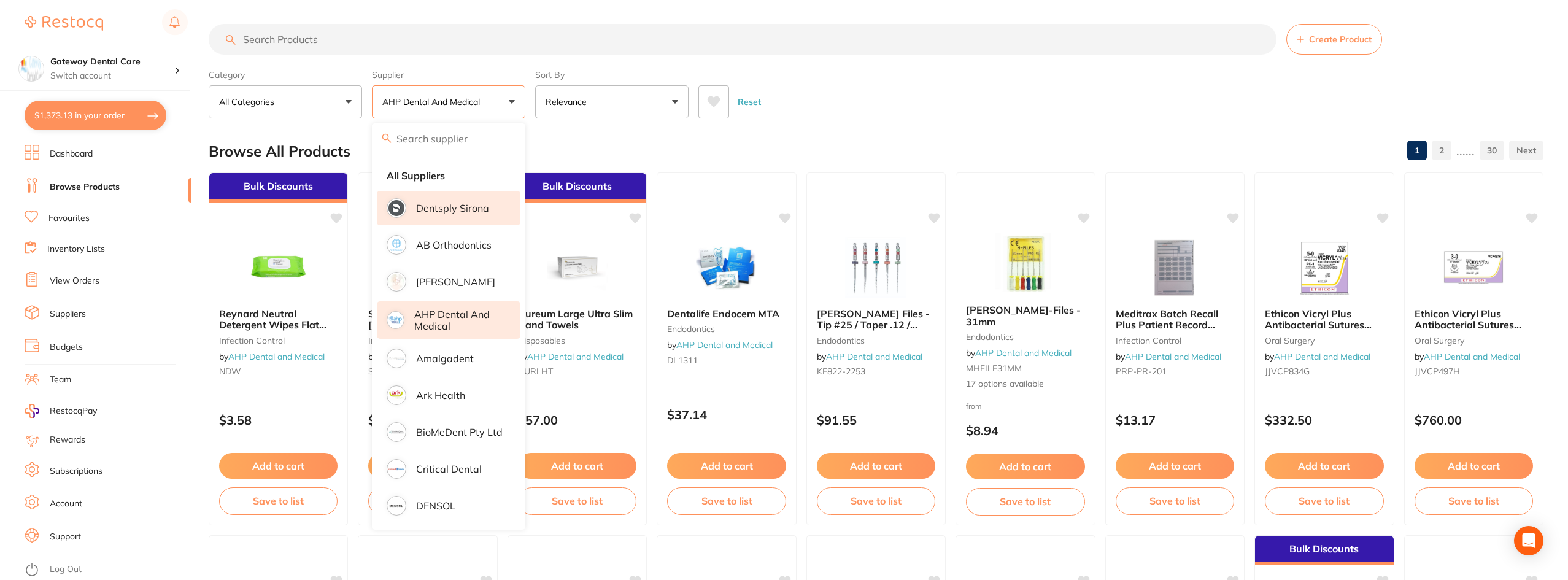
click at [438, 216] on li "Dentsply Sirona" at bounding box center [448, 208] width 143 height 35
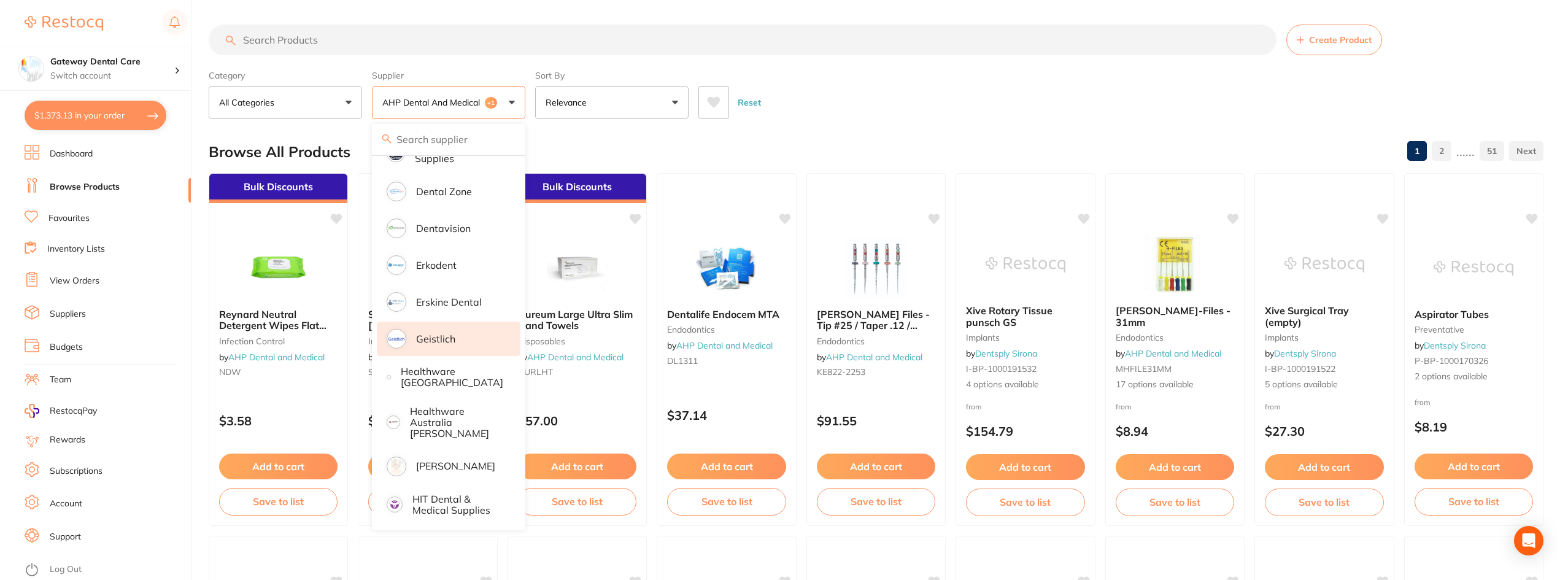
scroll to position [430, 0]
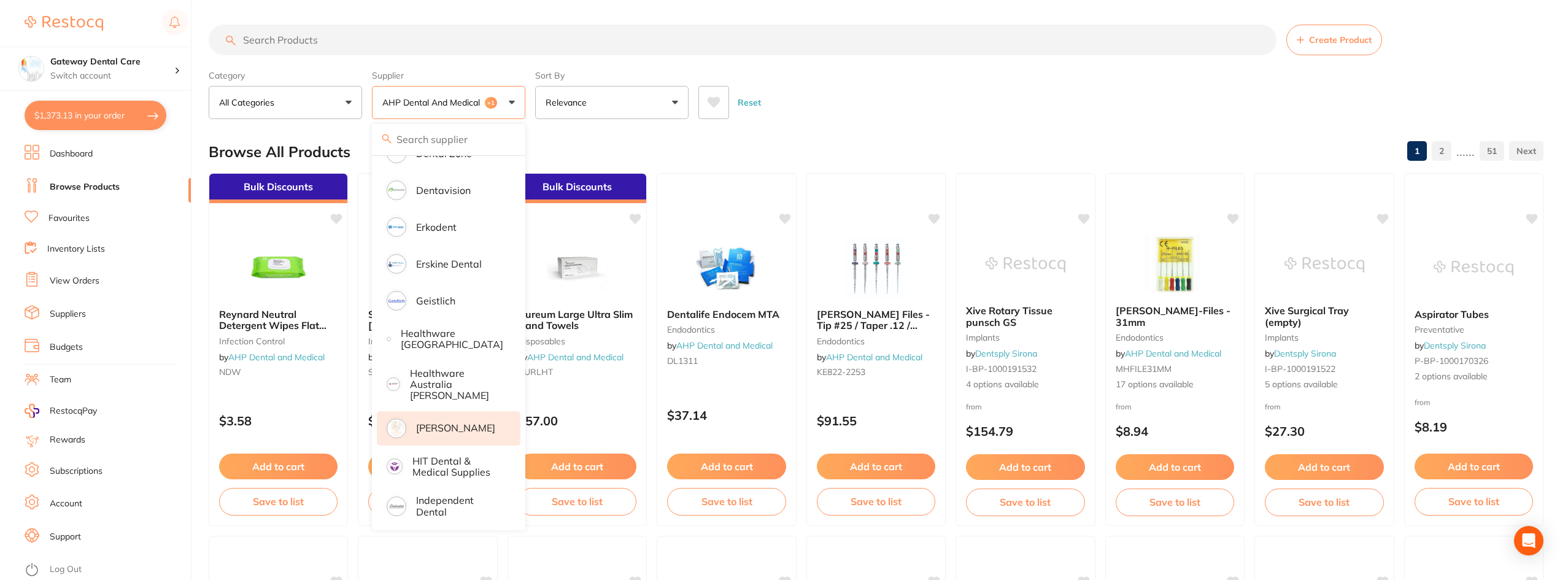
click at [453, 422] on p "[PERSON_NAME]" at bounding box center [455, 427] width 79 height 11
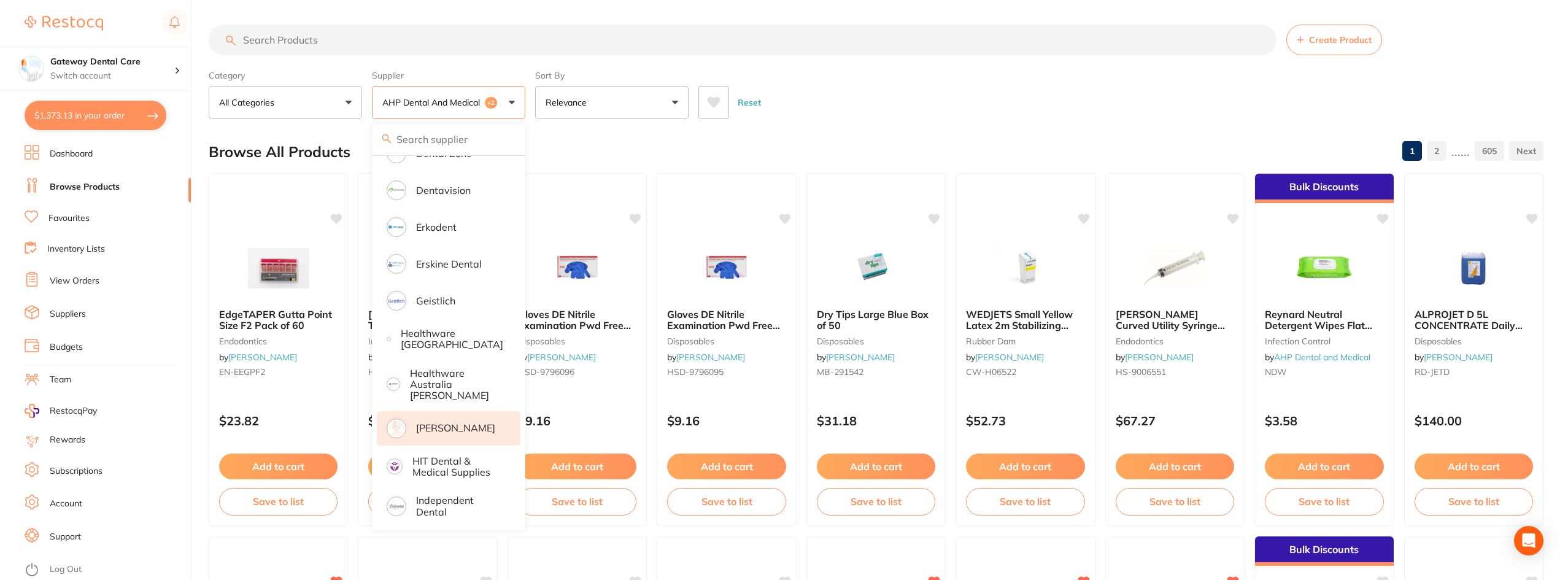
click at [830, 108] on div "Reset" at bounding box center [1115, 98] width 835 height 43
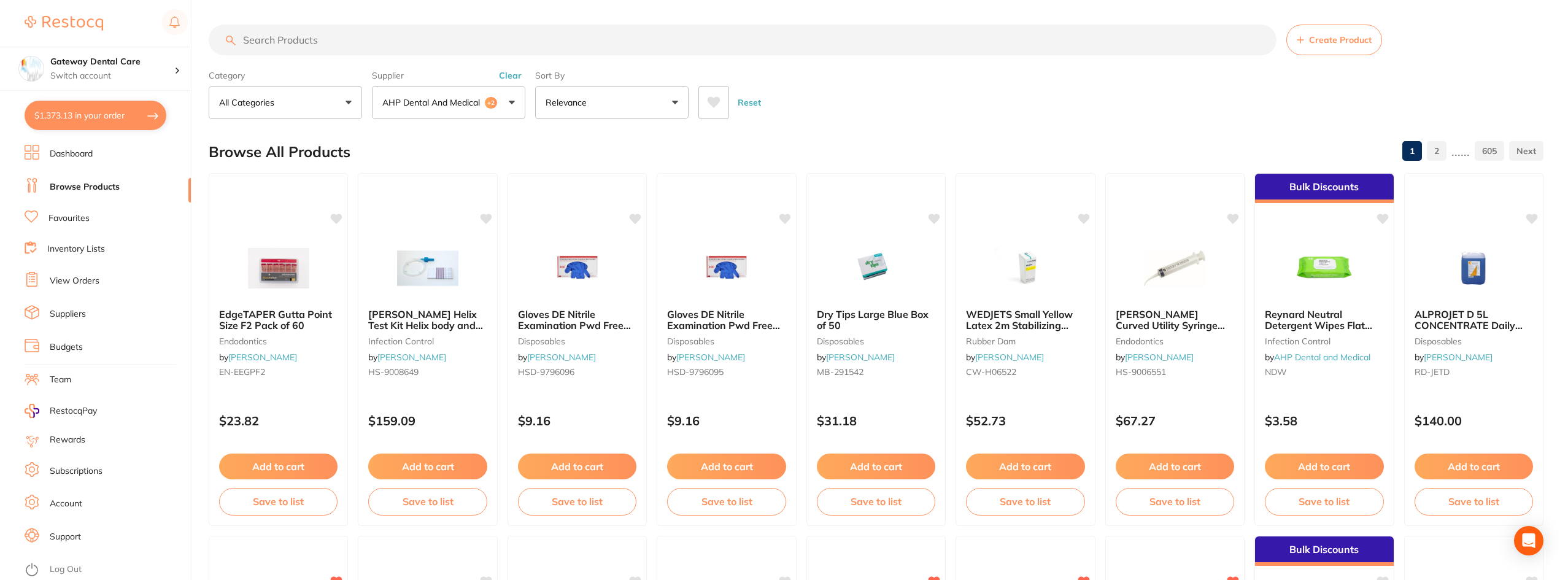
drag, startPoint x: 394, startPoint y: 42, endPoint x: 403, endPoint y: 49, distance: 11.4
click at [392, 46] on input "search" at bounding box center [742, 40] width 1068 height 31
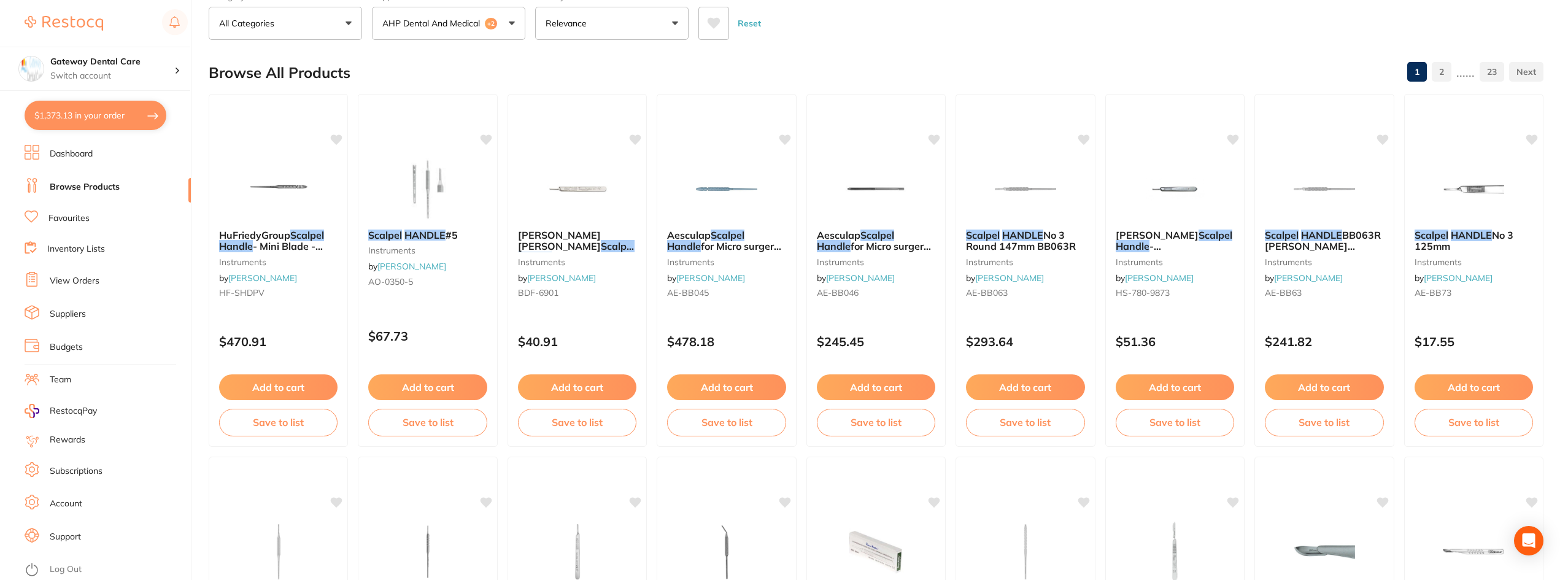
scroll to position [184, 0]
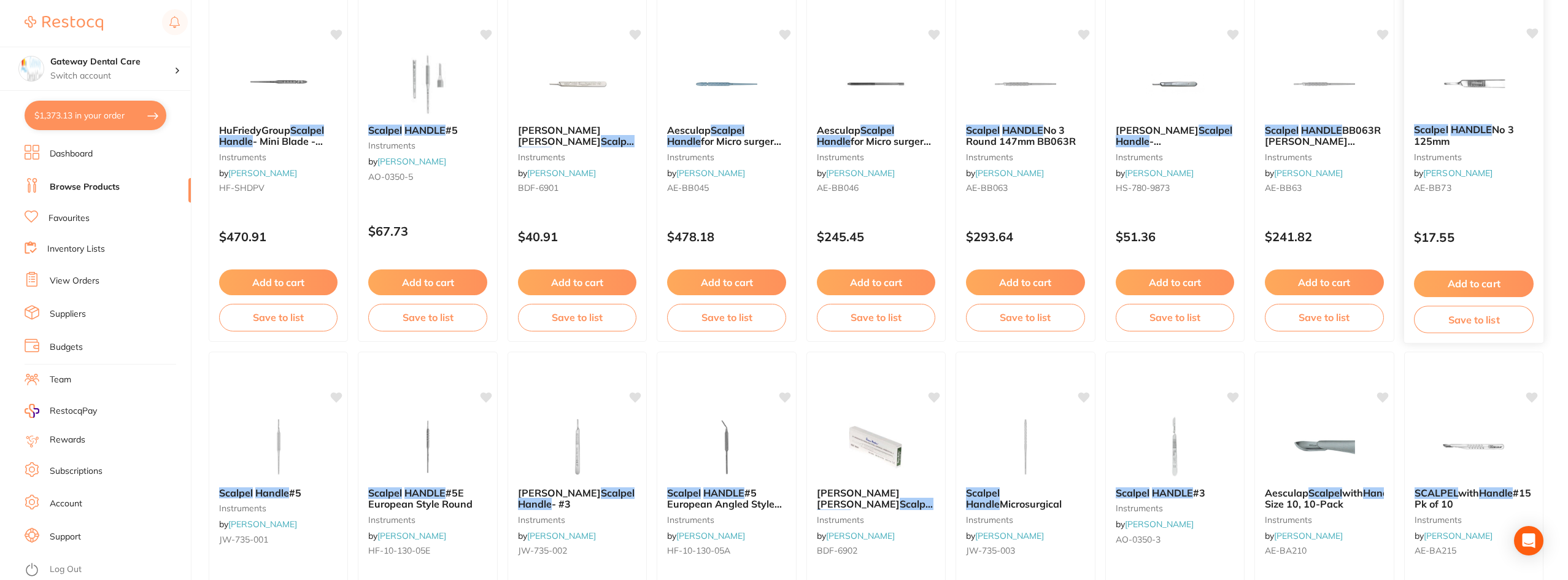
type input "scalpel handle"
drag, startPoint x: 1459, startPoint y: 124, endPoint x: 1358, endPoint y: 139, distance: 102.1
click at [1459, 124] on div "Scalpel HANDLE No 3 125mm instruments by Henry Schein Halas AE-BB73" at bounding box center [1473, 160] width 138 height 92
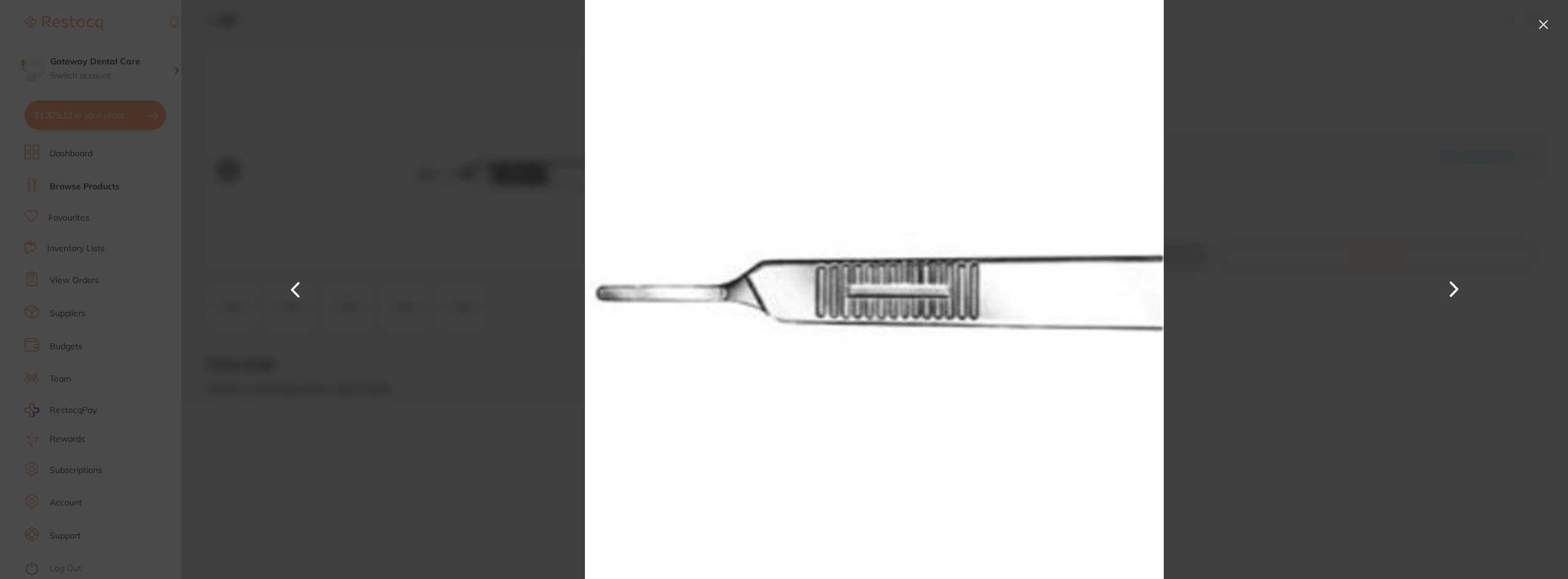
click at [1545, 25] on button at bounding box center [1543, 24] width 19 height 19
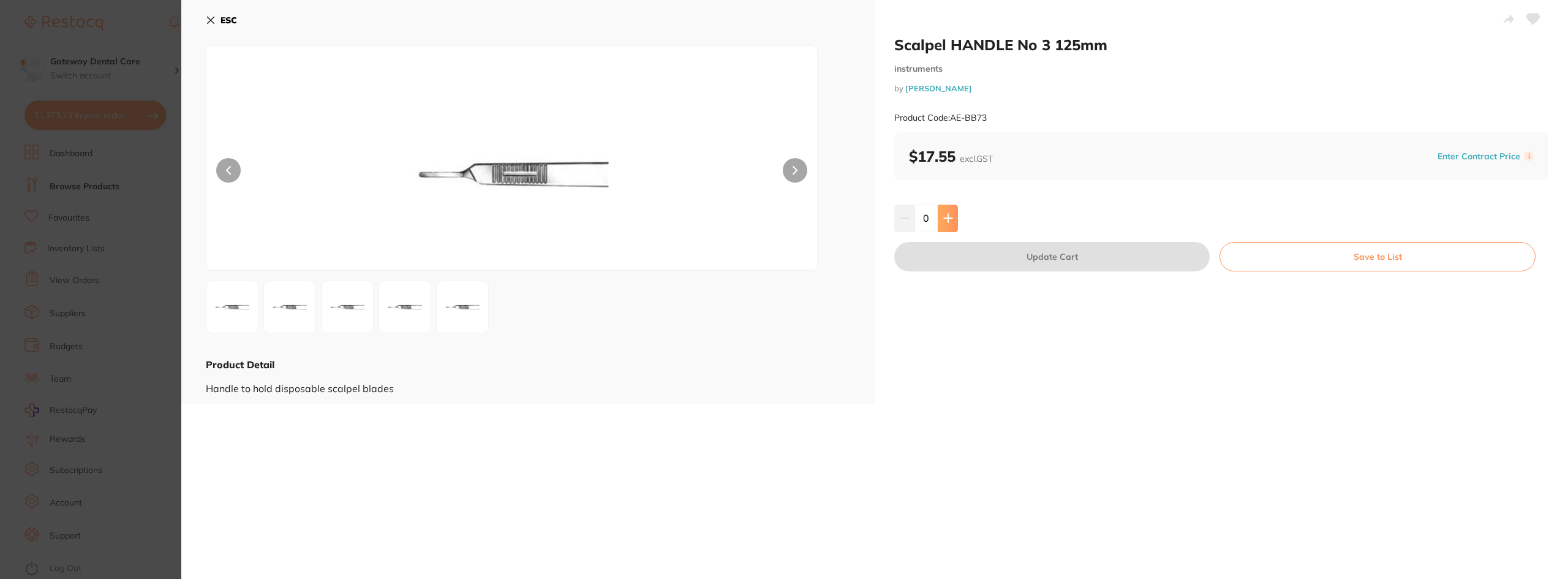
click at [938, 218] on button at bounding box center [948, 218] width 20 height 27
type input "1"
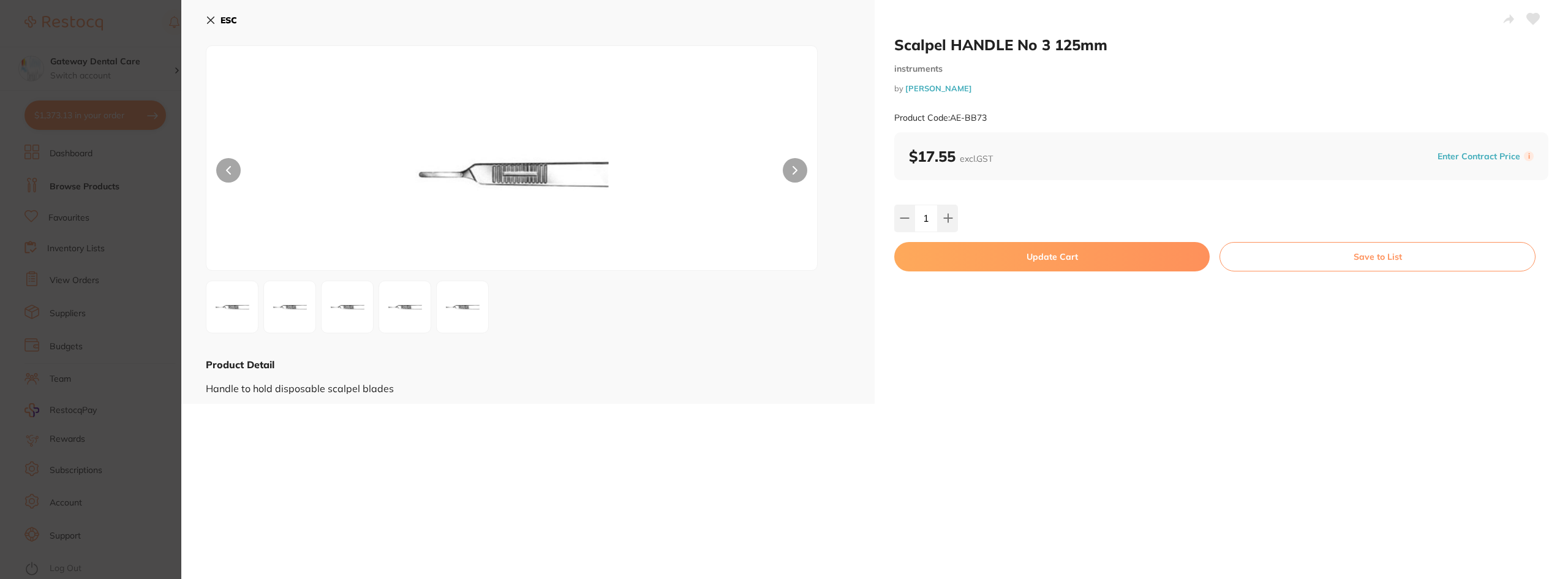
click at [995, 262] on button "Update Cart" at bounding box center [1052, 256] width 316 height 30
click at [1040, 444] on div "Add to cart Save to list" at bounding box center [1025, 485] width 140 height 82
checkbox input "false"
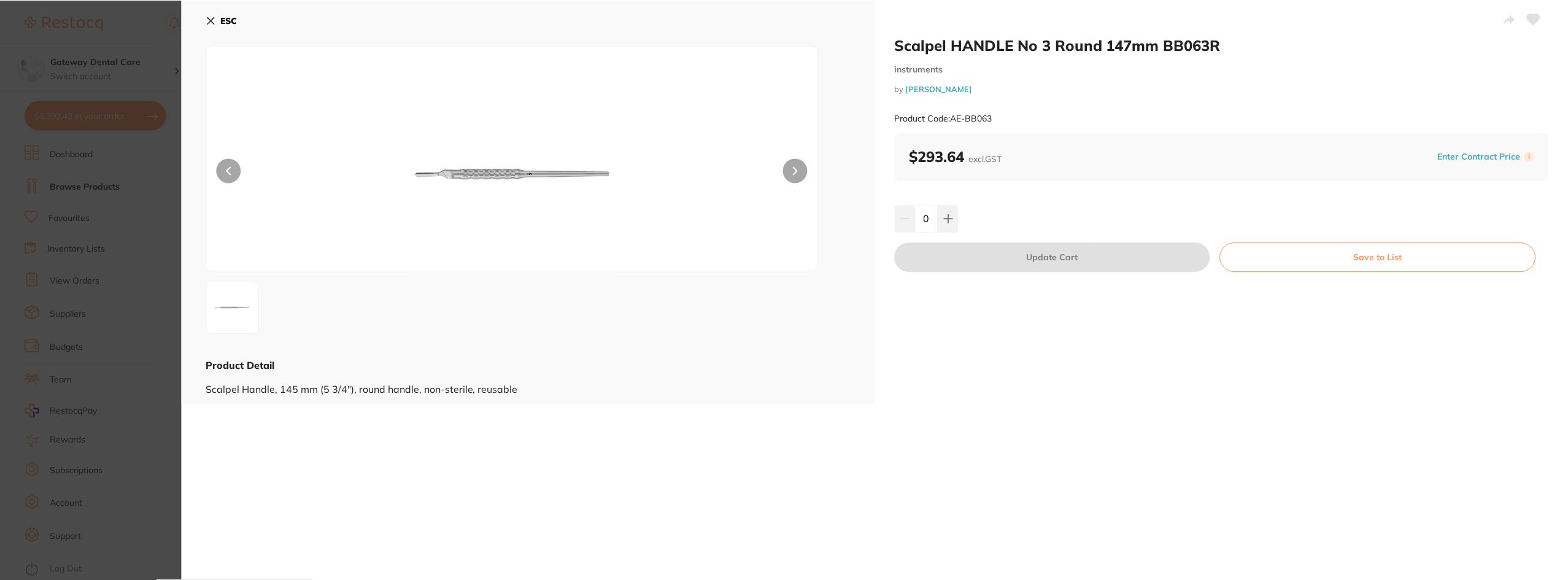
scroll to position [184, 0]
click at [109, 223] on section "Scalpel HANDLE No 3 Round 147mm BB063R instruments by [PERSON_NAME] Product Cod…" at bounding box center [784, 290] width 1568 height 580
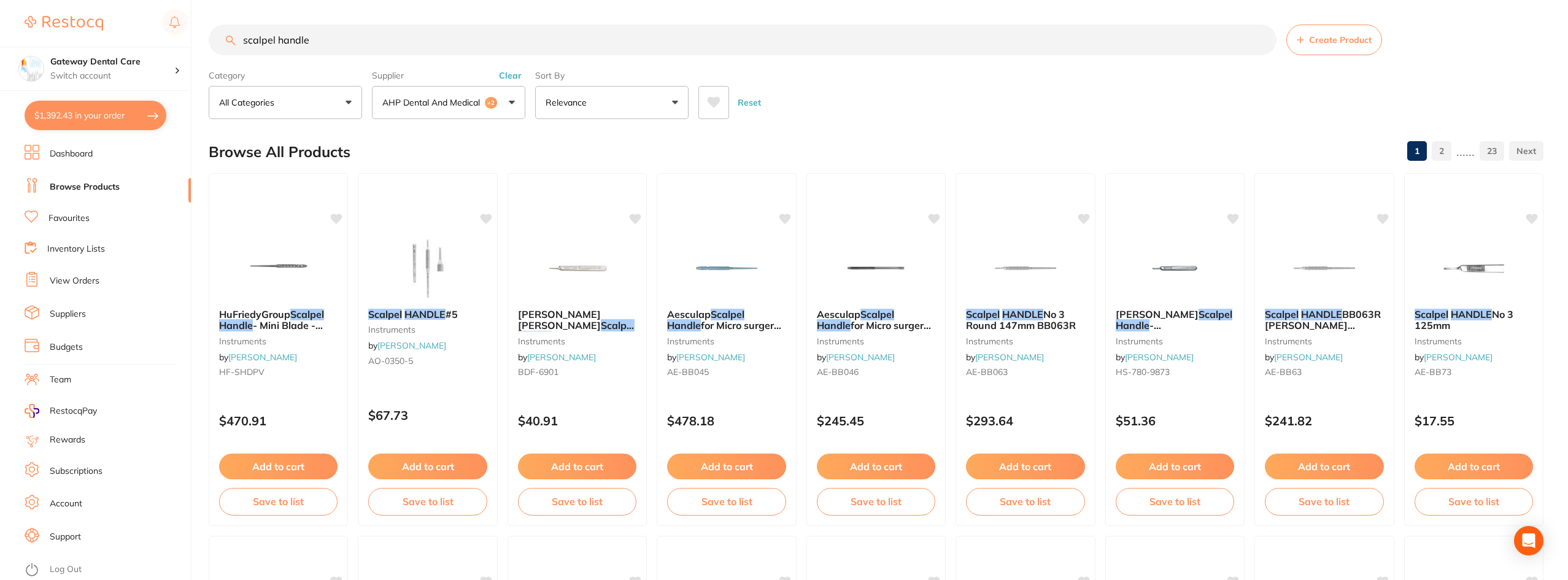
click at [321, 49] on input "scalpel handle" at bounding box center [742, 40] width 1068 height 31
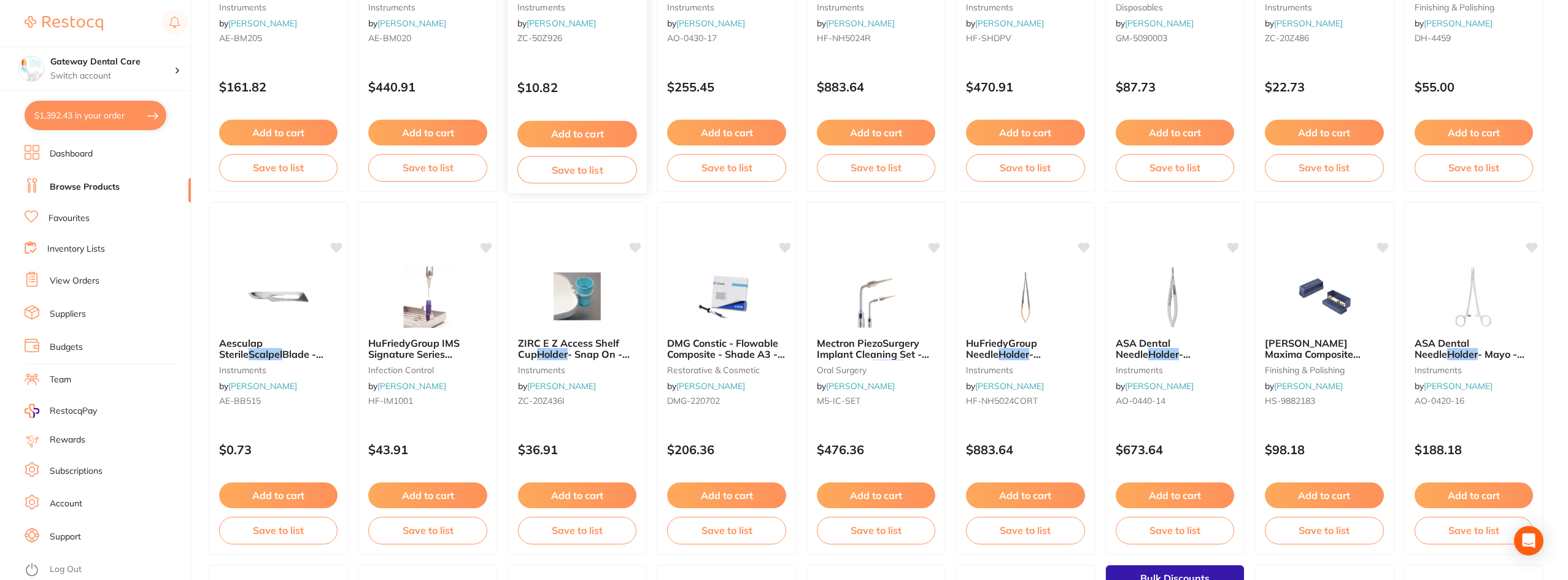
scroll to position [675, 0]
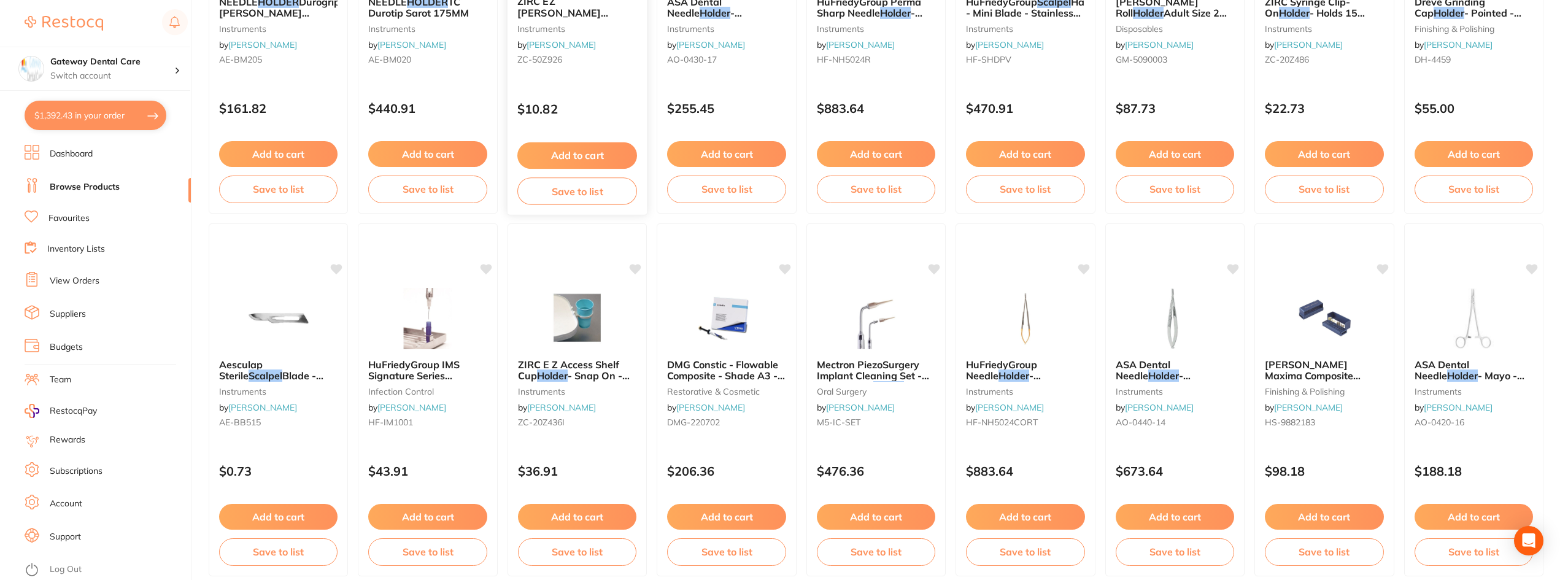
type input "scalpel holder"
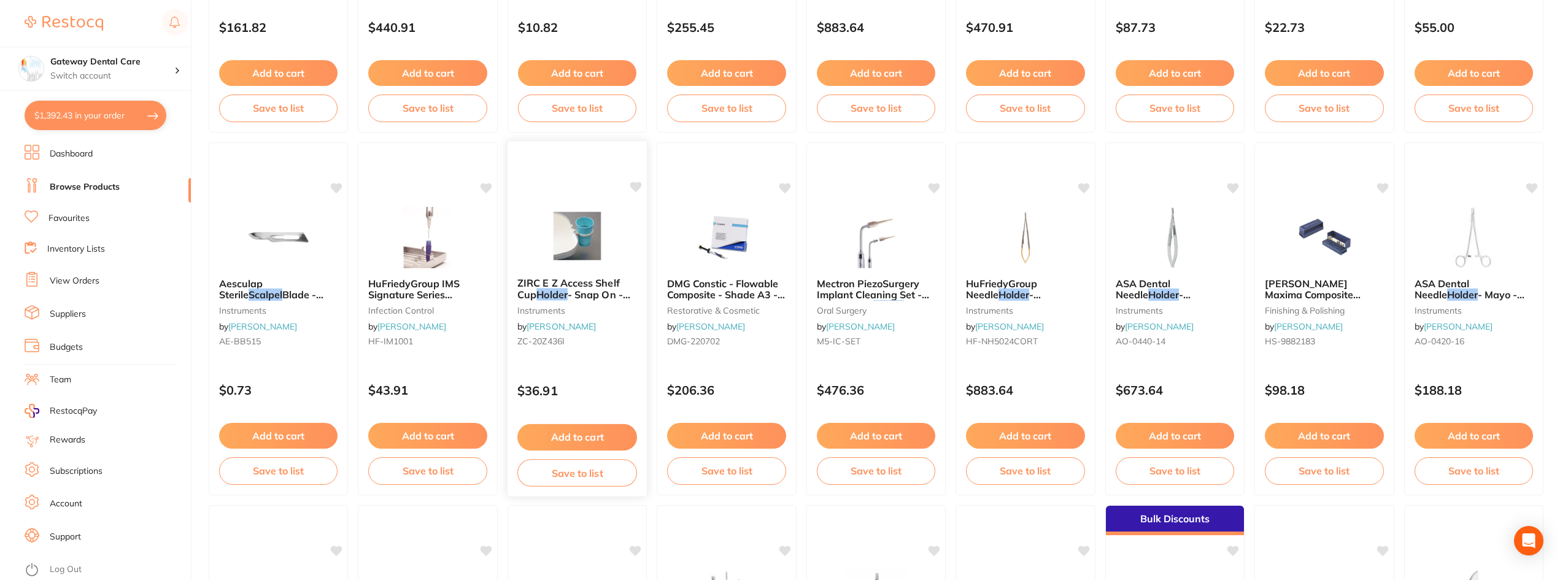
scroll to position [1105, 0]
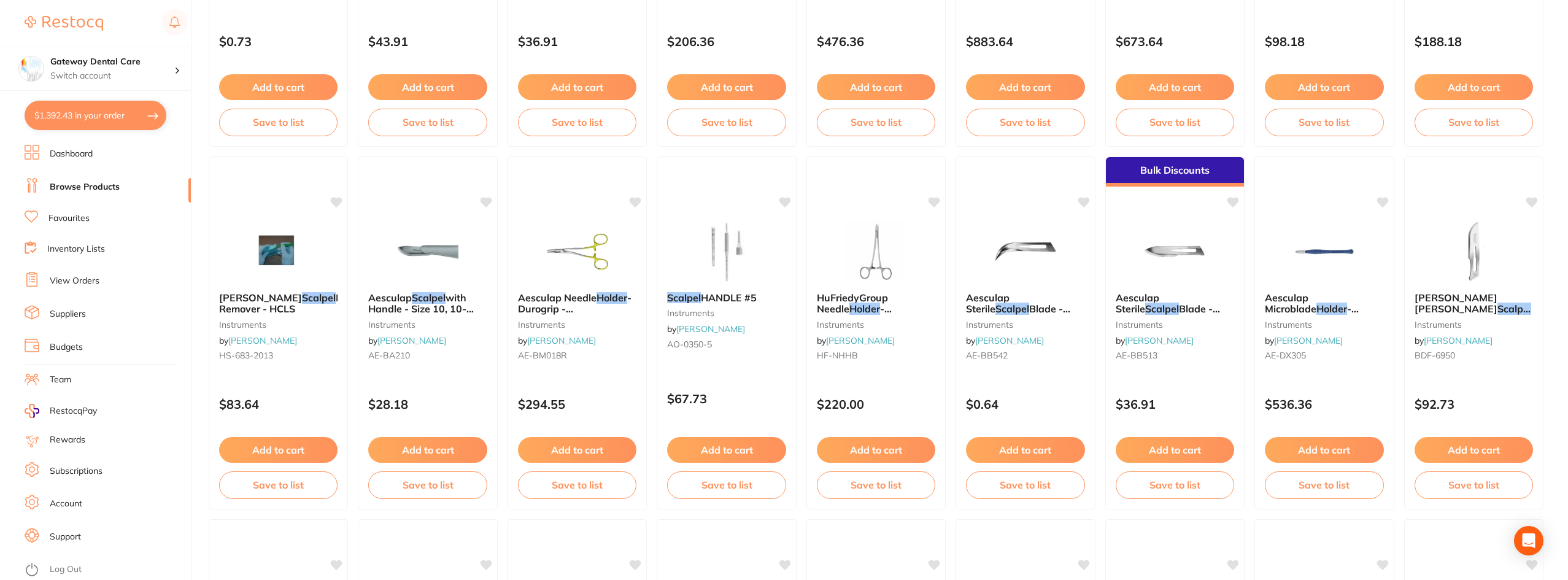
click at [120, 114] on button "$1,392.43 in your order" at bounding box center [95, 115] width 142 height 30
checkbox input "true"
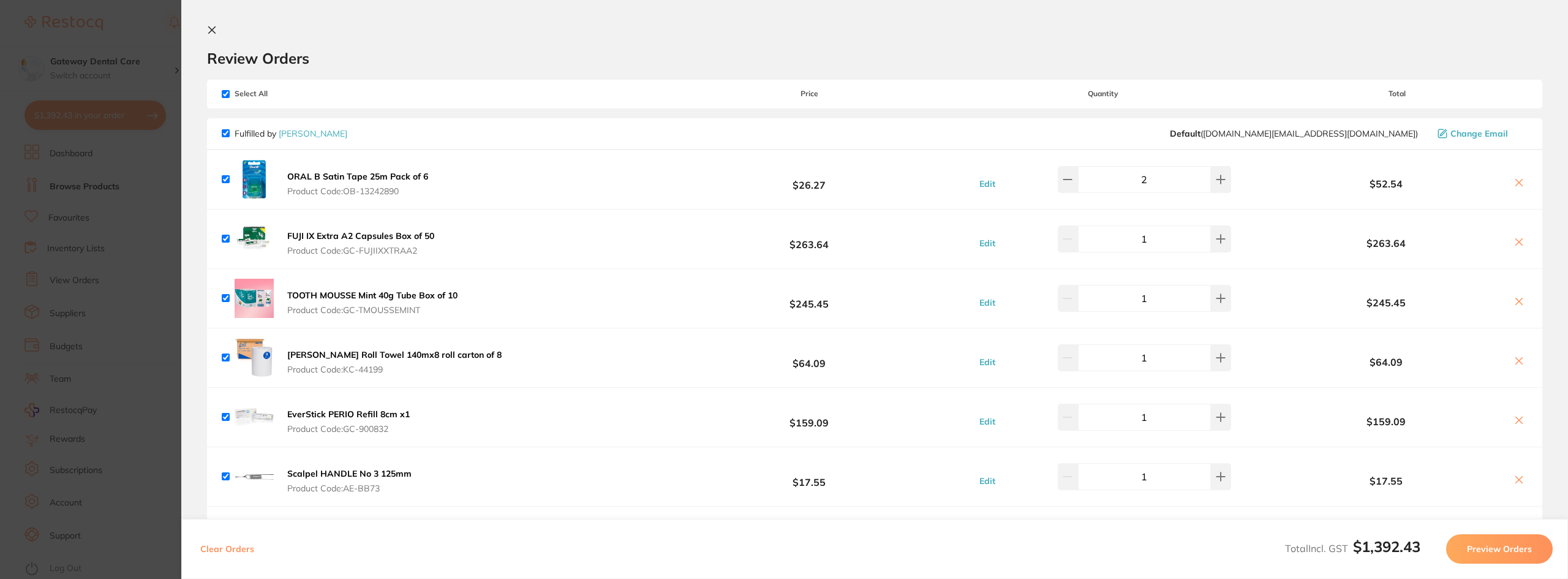
scroll to position [0, 0]
click at [47, 223] on section "Update RRP Set your pre negotiated price for this item. Item Agreed RRP (excl. …" at bounding box center [784, 290] width 1568 height 579
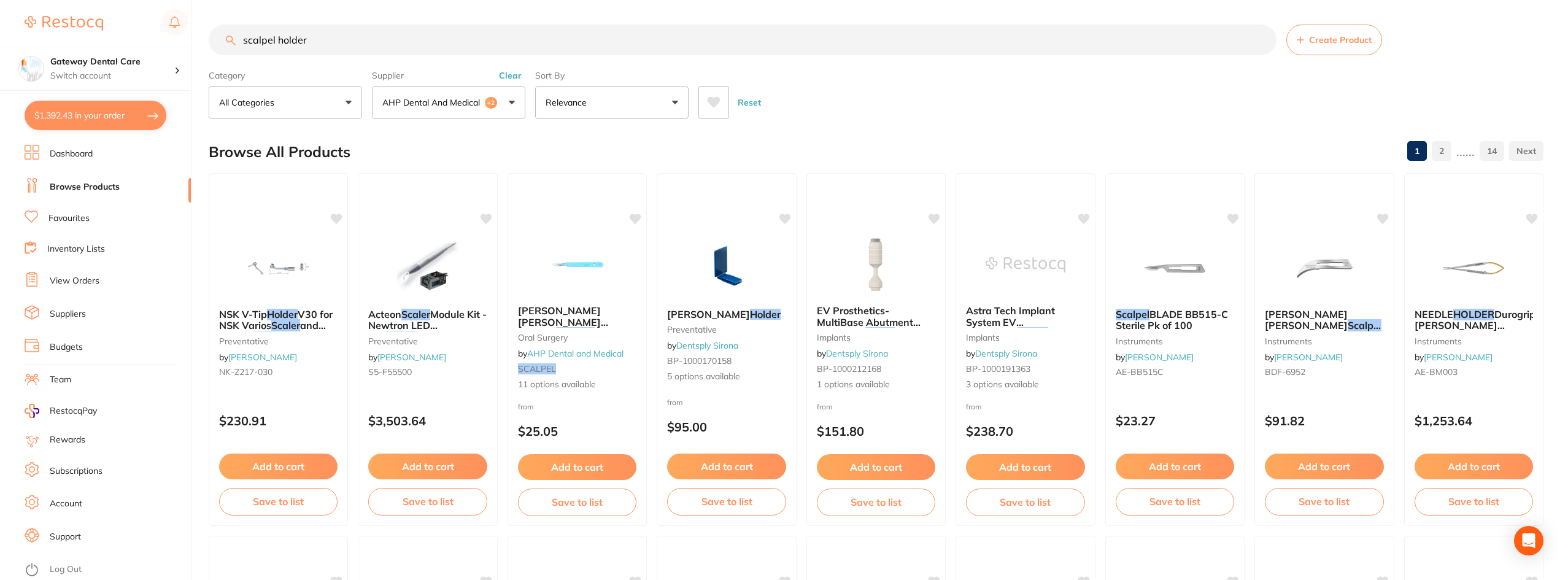
click at [1263, 43] on input "scalpel holder" at bounding box center [742, 40] width 1068 height 31
click at [1259, 39] on input "scalpel holder" at bounding box center [742, 40] width 1068 height 31
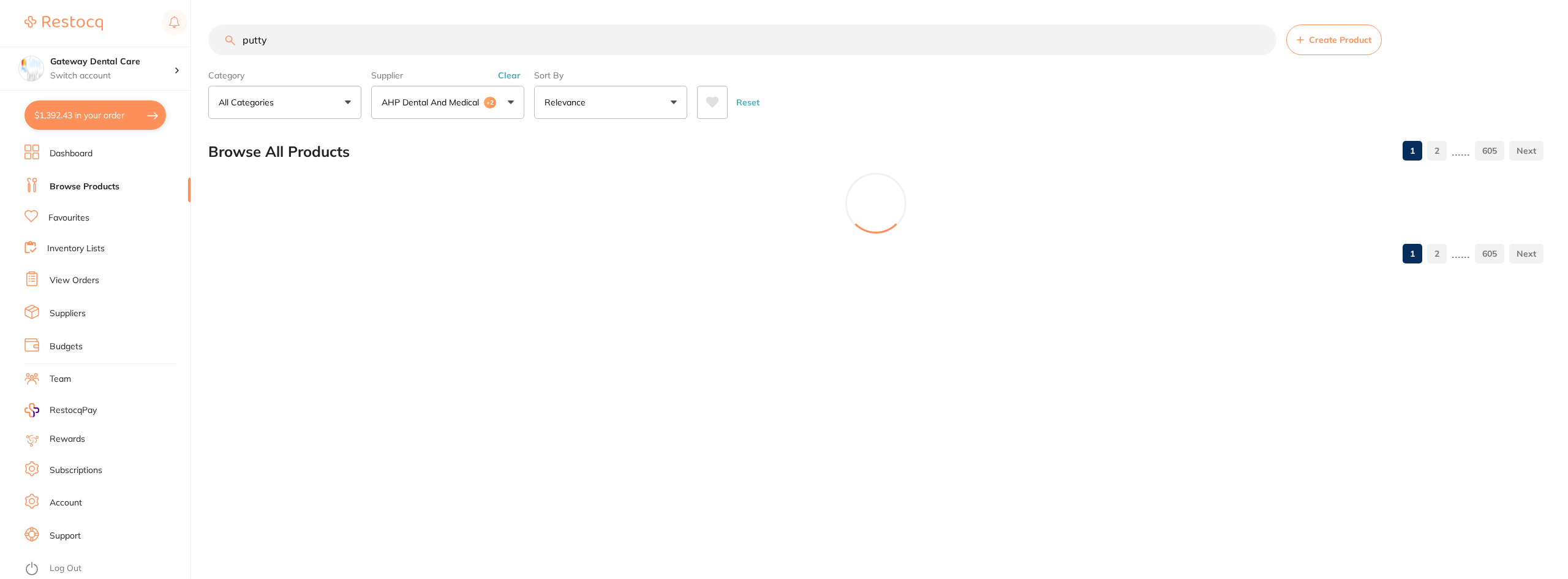
scroll to position [317, 0]
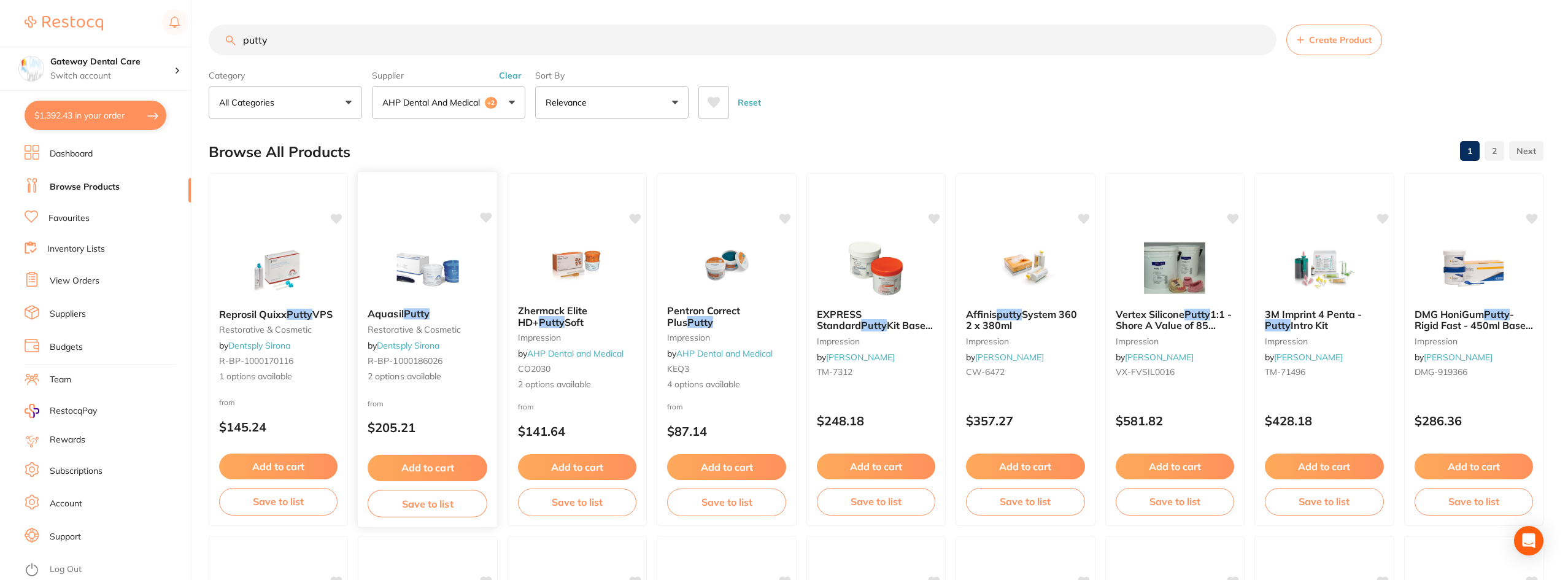
type input "putty"
click at [415, 332] on small "restorative & cosmetic" at bounding box center [427, 330] width 119 height 10
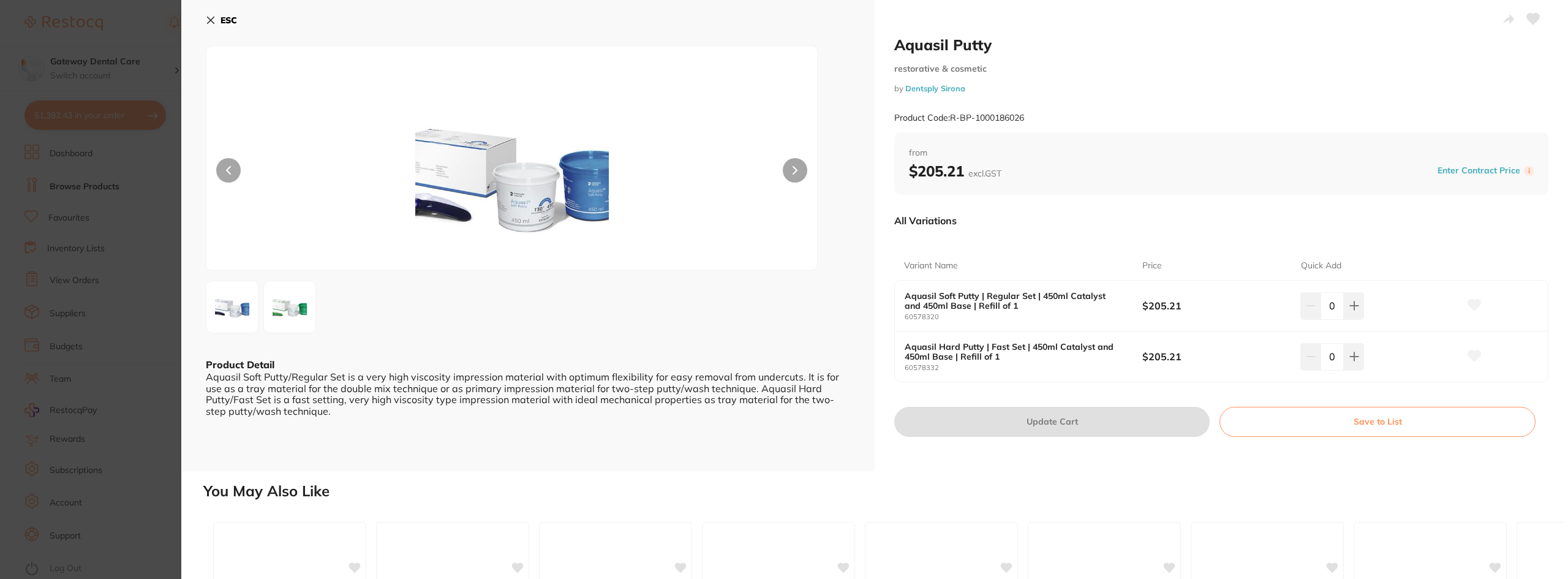
click at [797, 170] on button at bounding box center [795, 170] width 25 height 25
click at [79, 32] on section "Aquasil Putty restorative & cosmetic by Dentsply Sirona Product Code: R-BP-1000…" at bounding box center [784, 290] width 1568 height 579
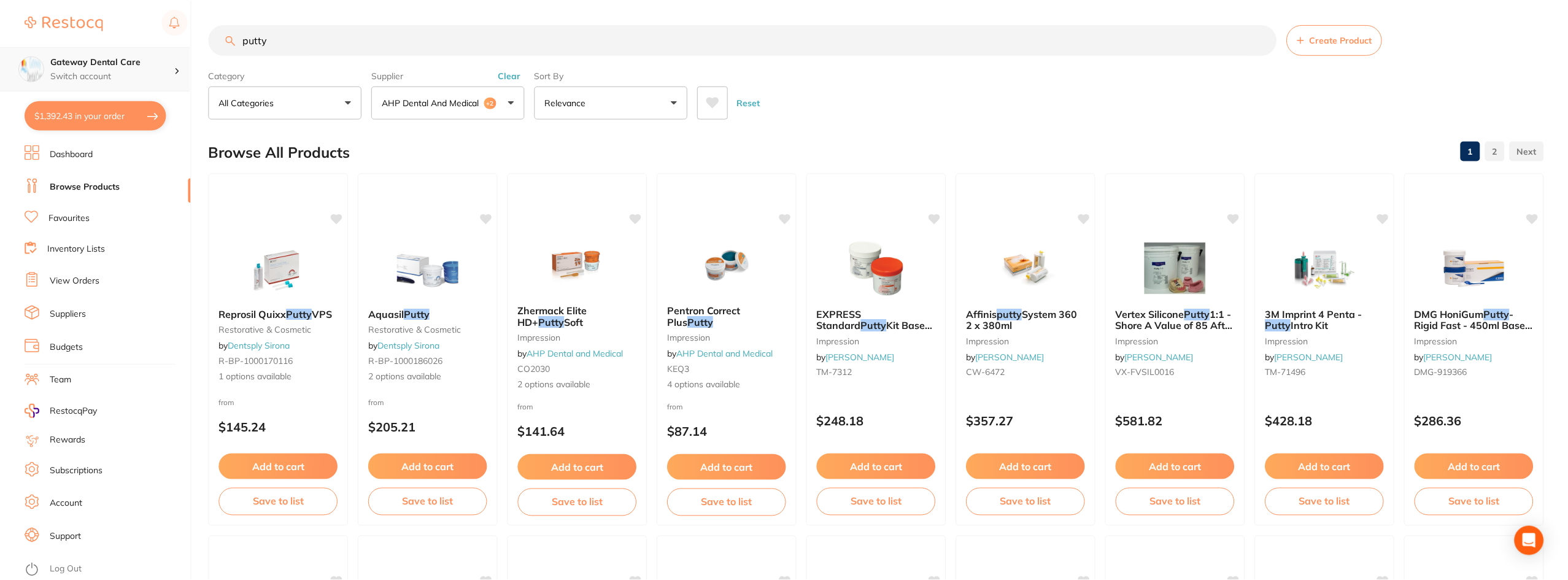
scroll to position [6, 0]
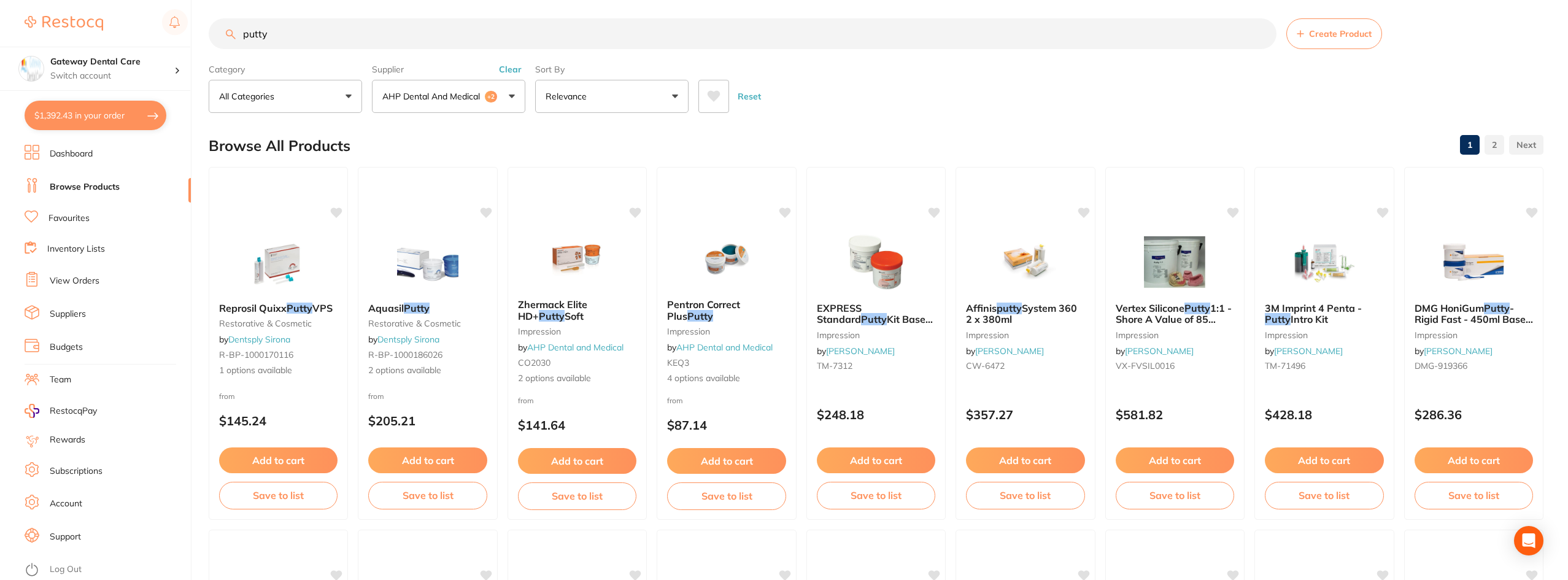
click at [1260, 34] on input "putty" at bounding box center [742, 34] width 1068 height 31
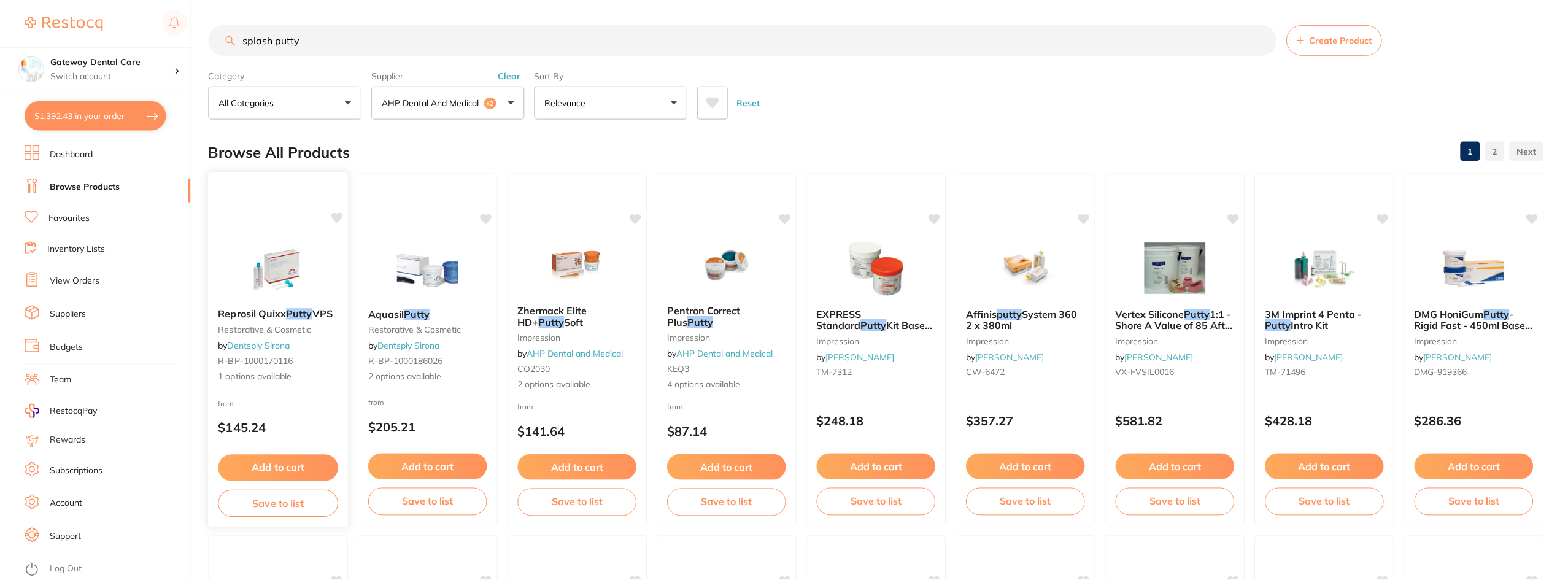
scroll to position [317, 0]
type input "splash putty"
click at [75, 219] on link "Favourites" at bounding box center [69, 218] width 42 height 12
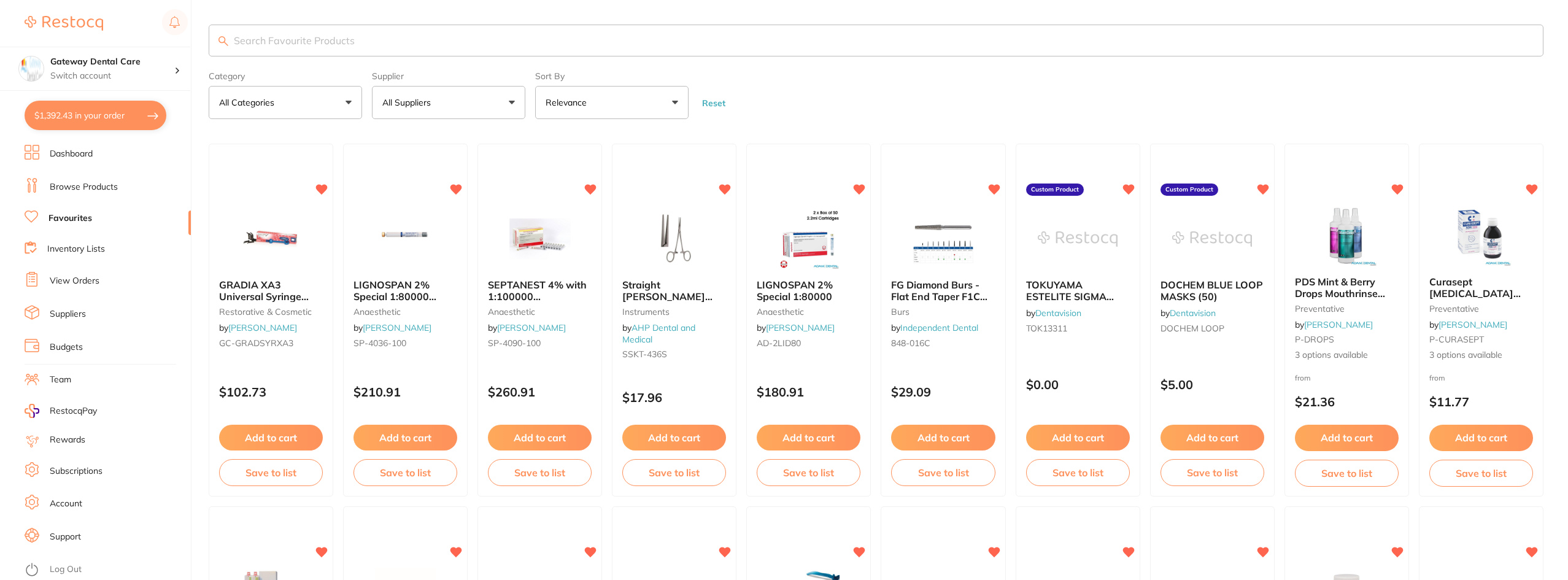
click at [353, 41] on input "search" at bounding box center [876, 41] width 1334 height 32
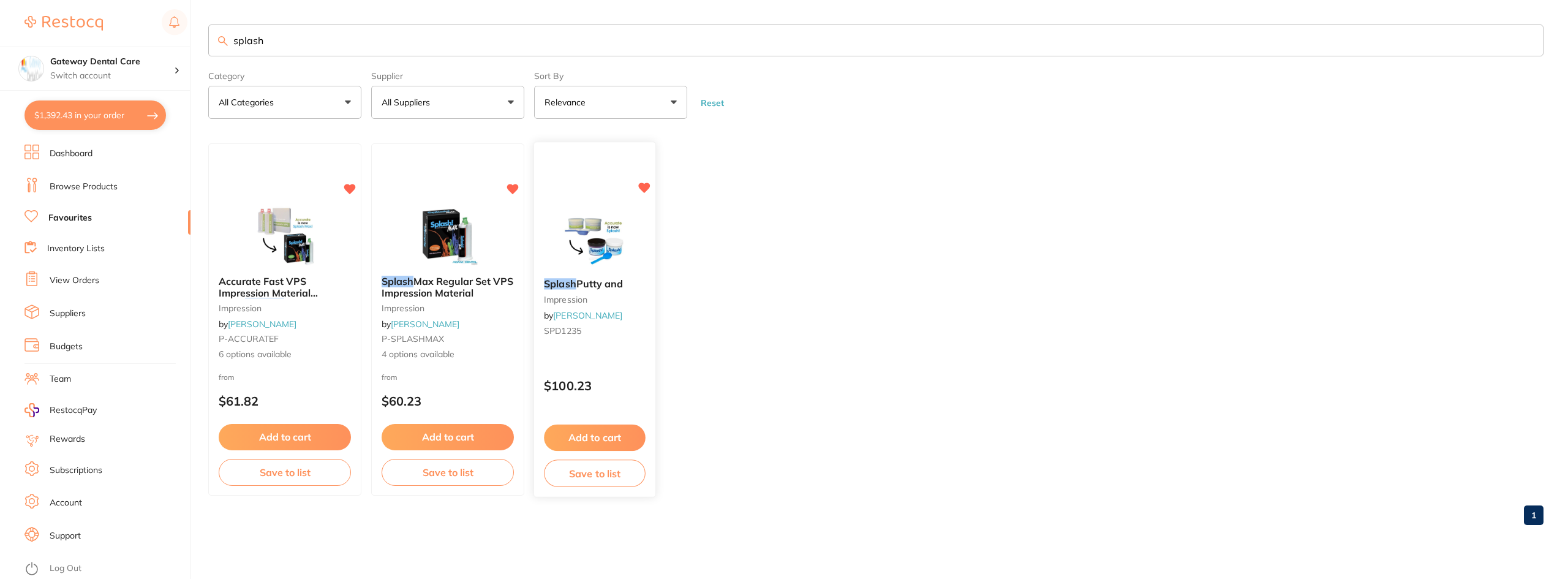
type input "splash"
click at [601, 281] on span "Putty and" at bounding box center [600, 284] width 47 height 12
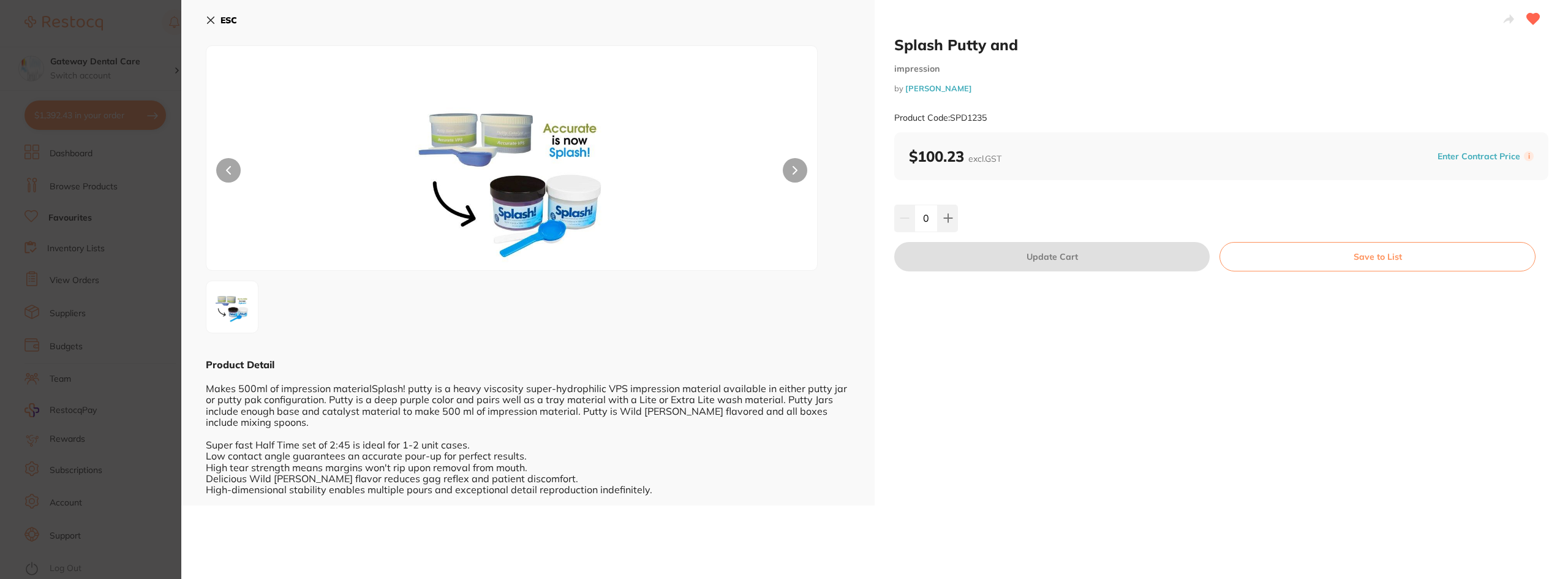
click at [103, 149] on section "Splash Putty and impression by Adam Dental Product Code: SPD1235 ESC Product De…" at bounding box center [784, 290] width 1568 height 579
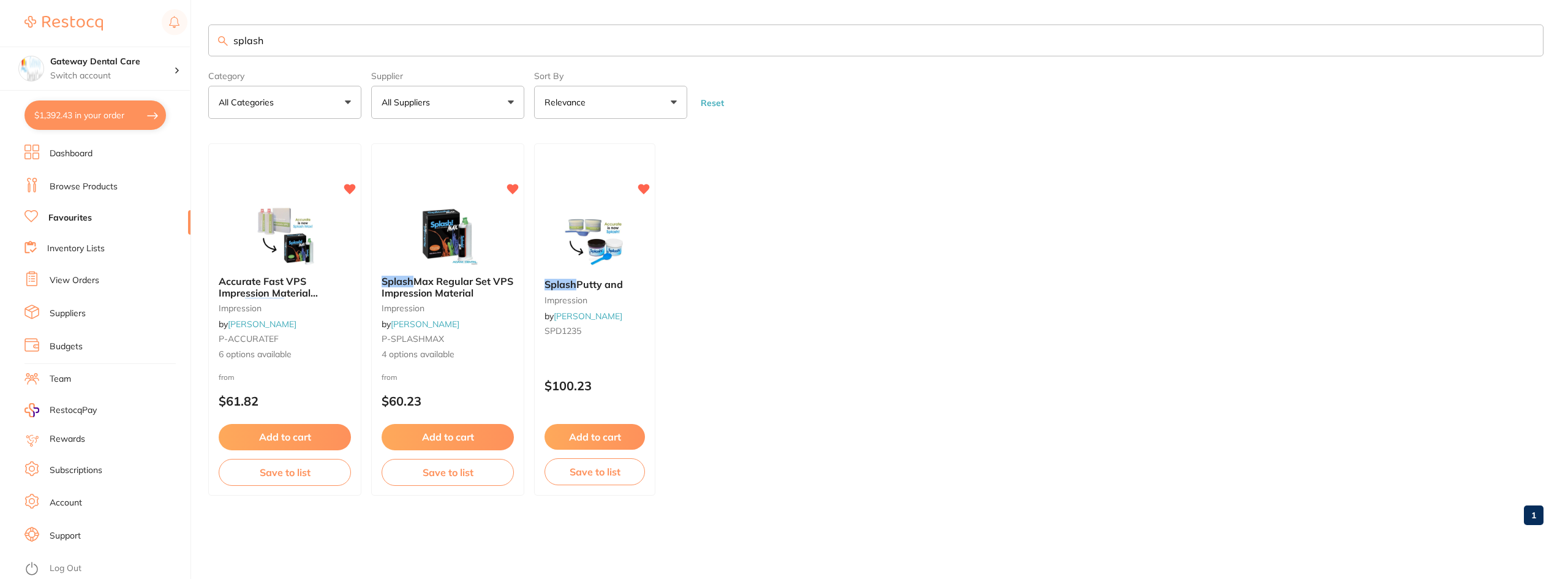
click at [95, 188] on link "Browse Products" at bounding box center [84, 187] width 68 height 12
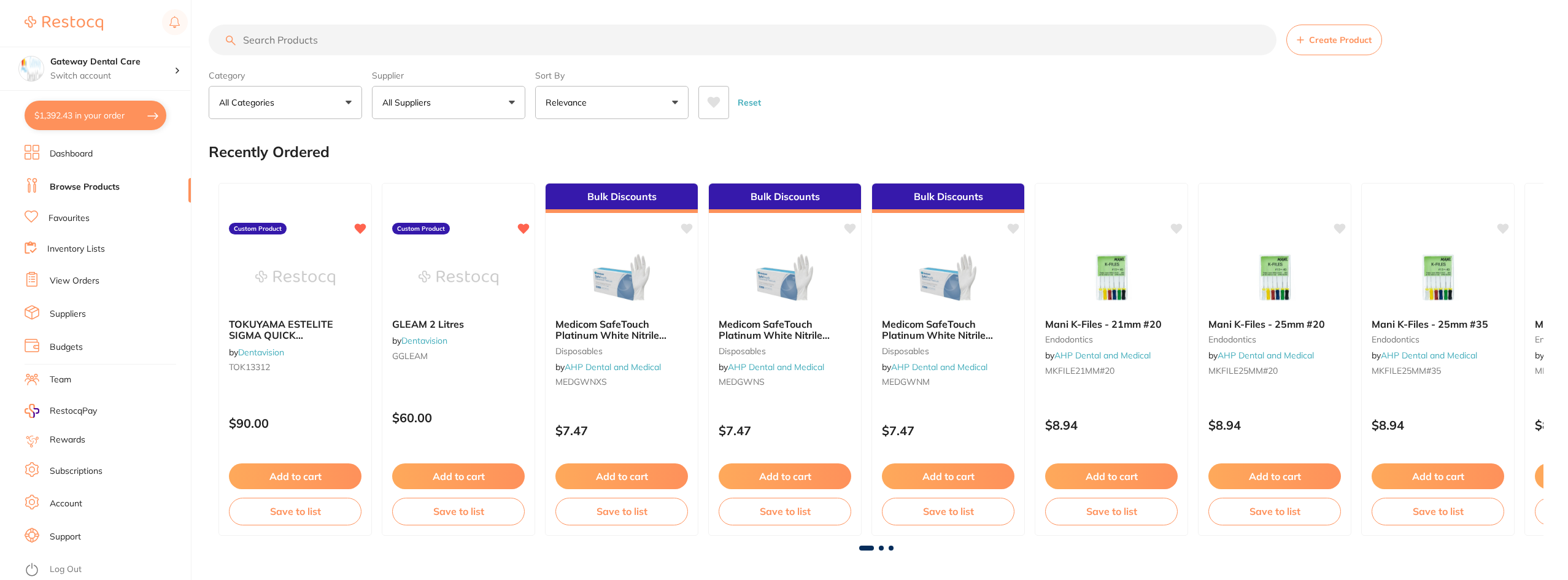
click at [472, 93] on button "All Suppliers" at bounding box center [448, 102] width 153 height 33
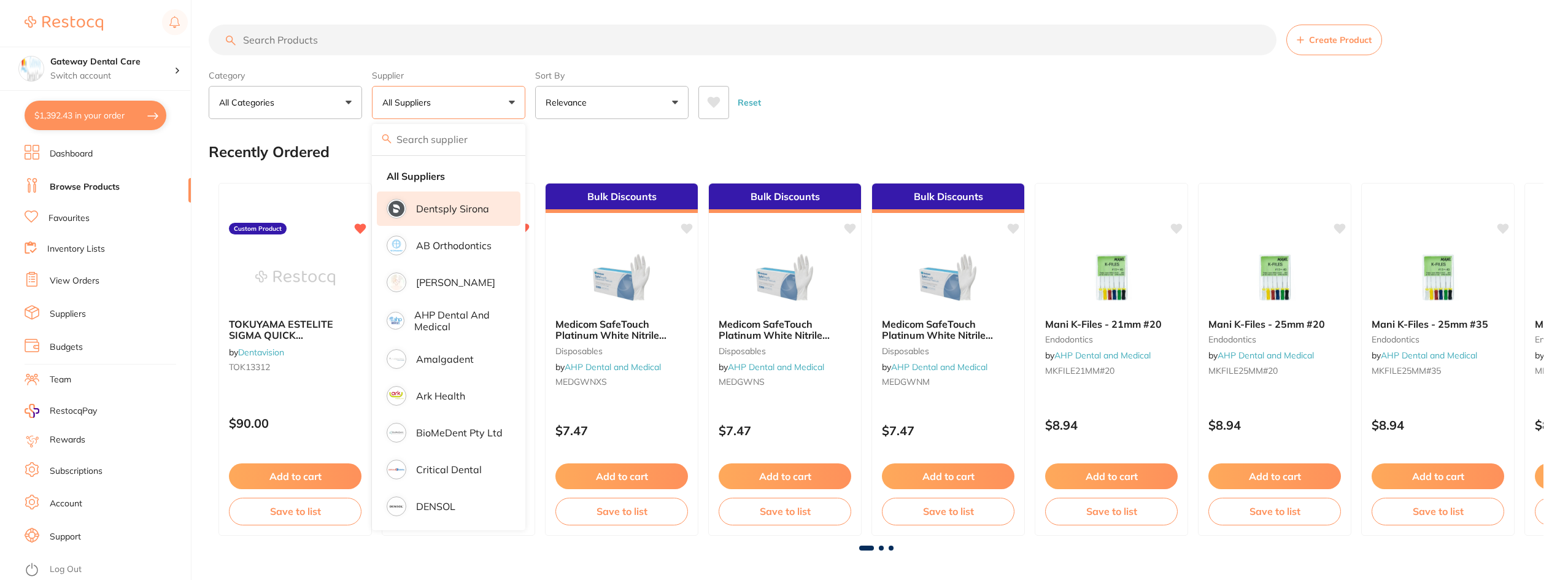
click at [483, 214] on p "Dentsply Sirona" at bounding box center [453, 209] width 73 height 11
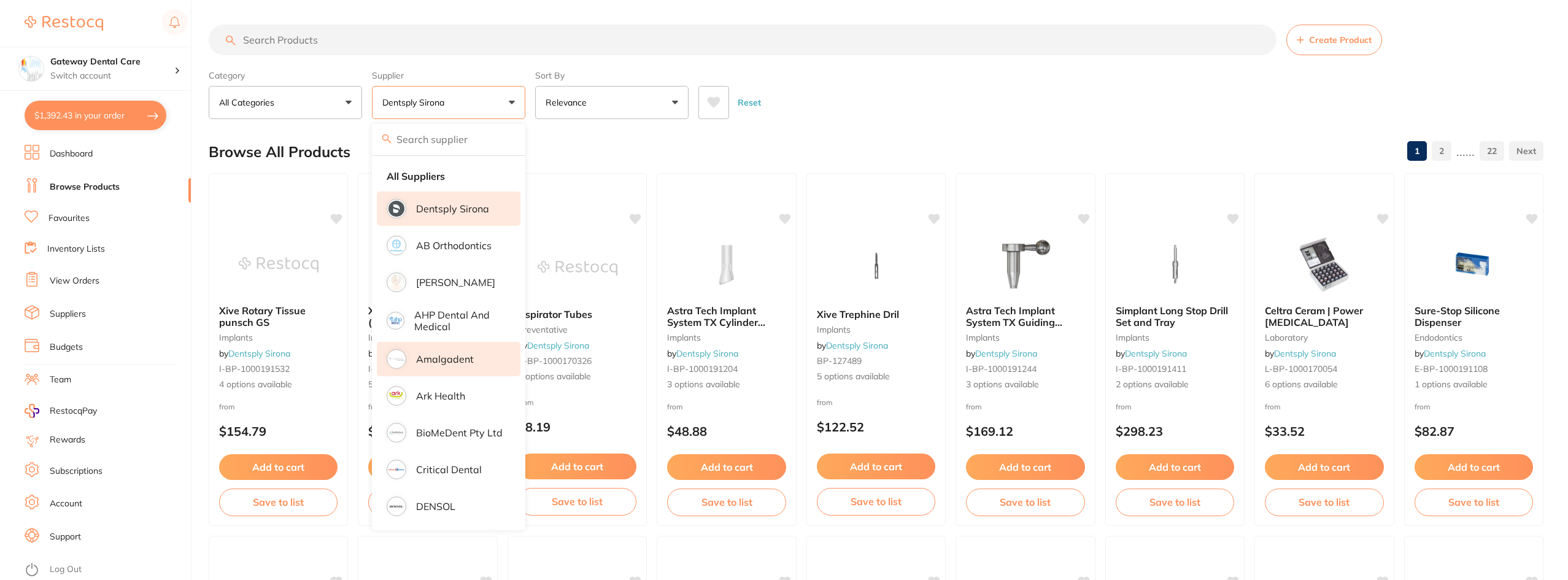
scroll to position [61, 0]
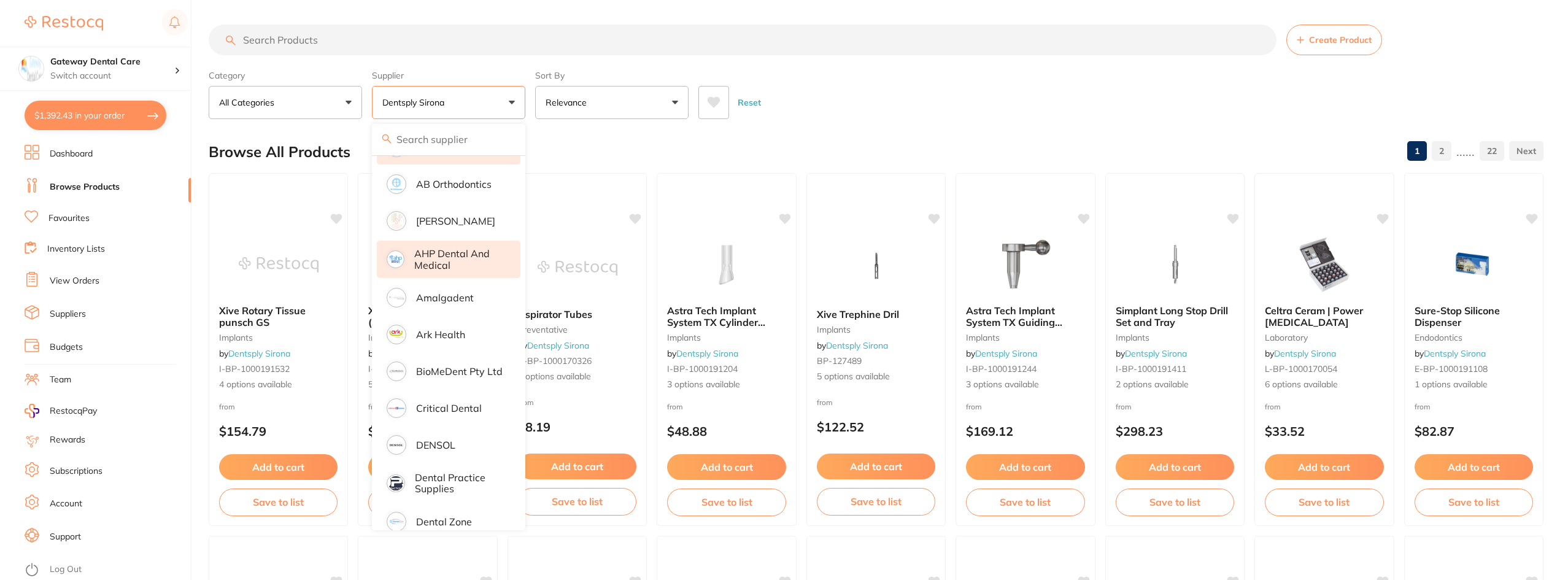
click at [464, 248] on p "AHP Dental and Medical" at bounding box center [459, 259] width 89 height 23
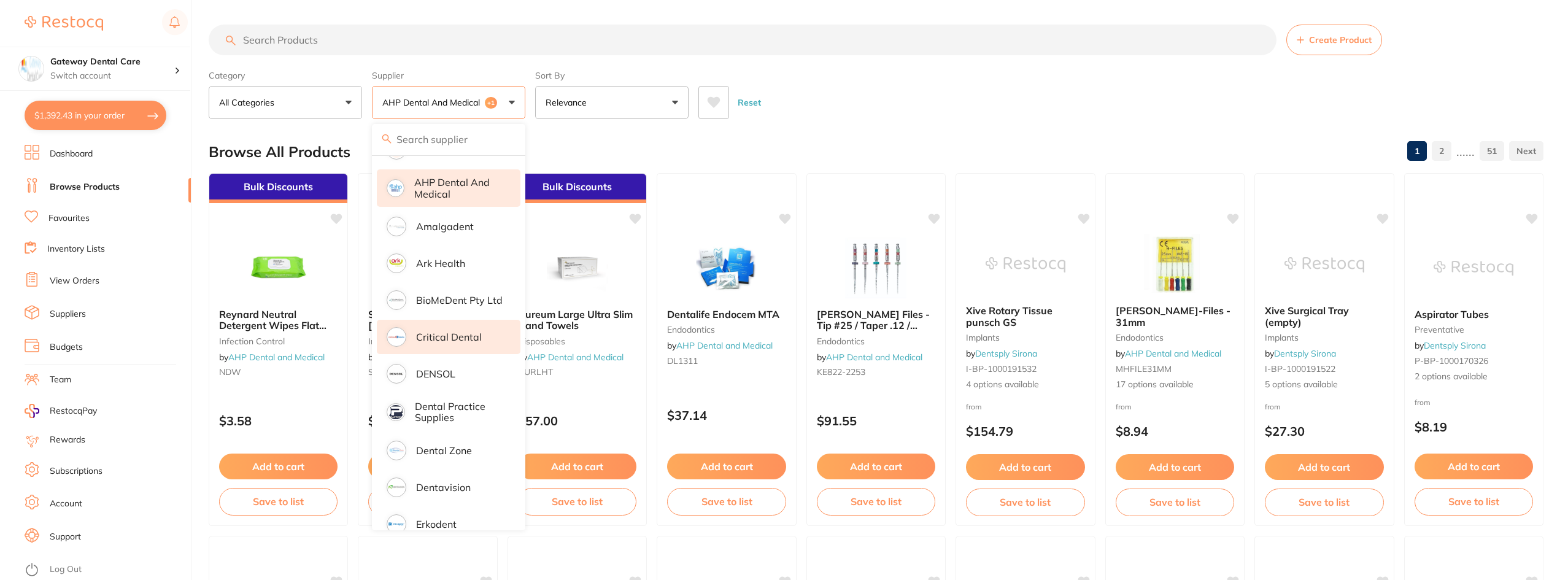
scroll to position [368, 0]
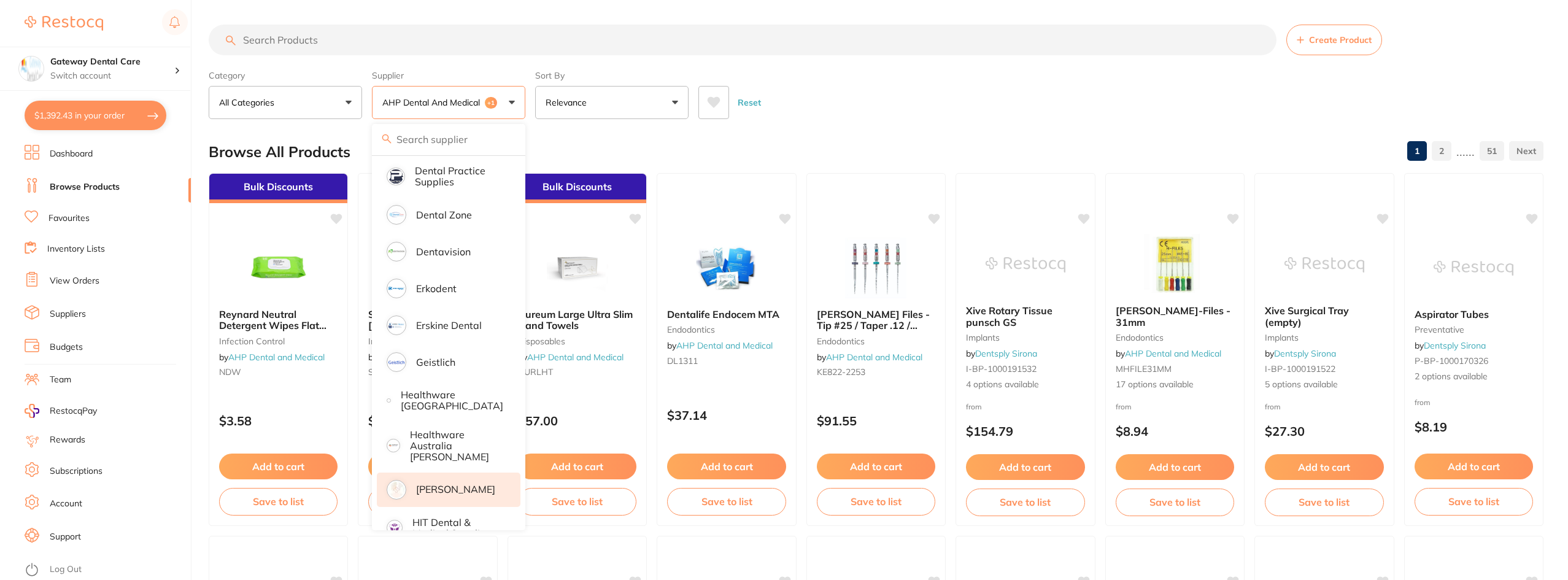
click at [458, 483] on p "[PERSON_NAME]" at bounding box center [455, 488] width 79 height 11
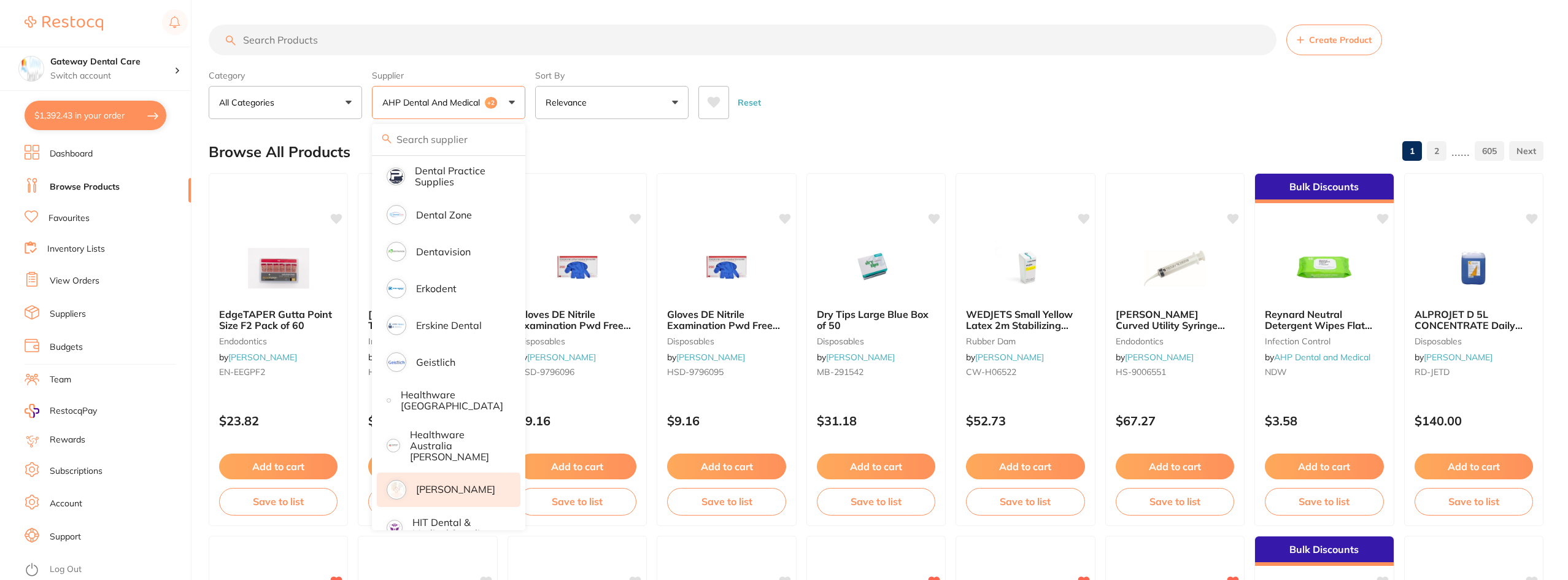
click at [1052, 46] on input "search" at bounding box center [742, 40] width 1068 height 31
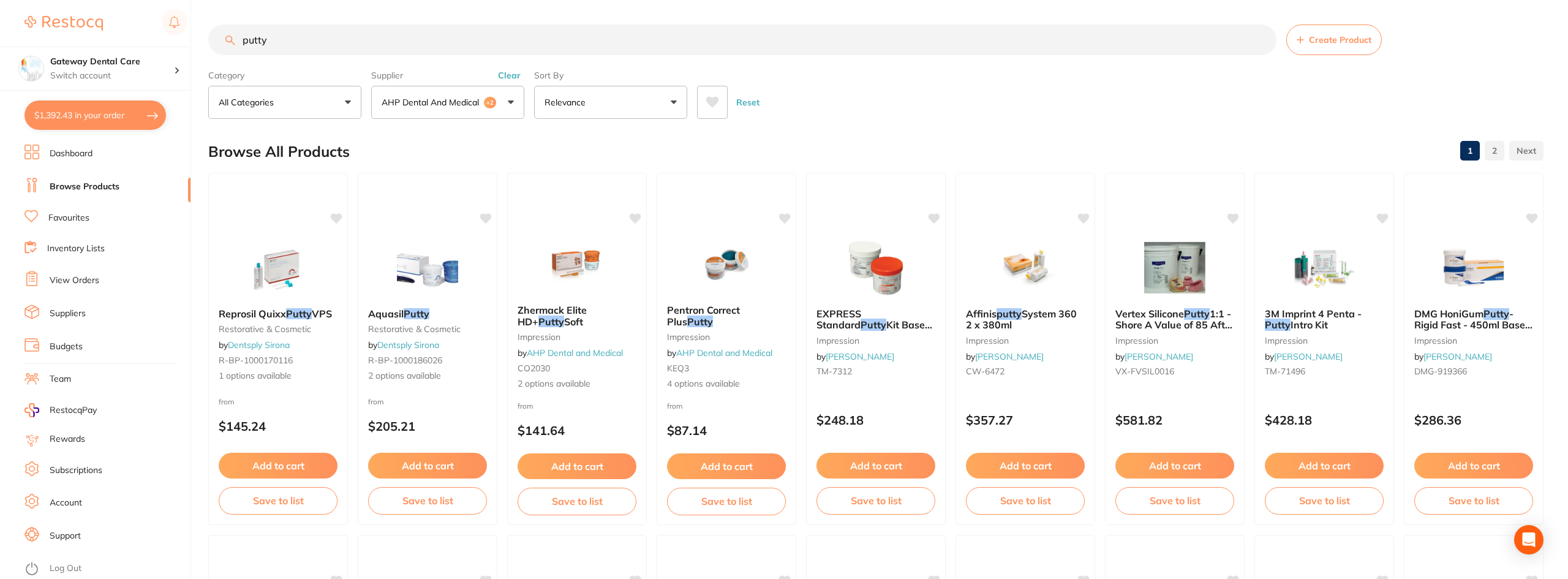
scroll to position [255, 0]
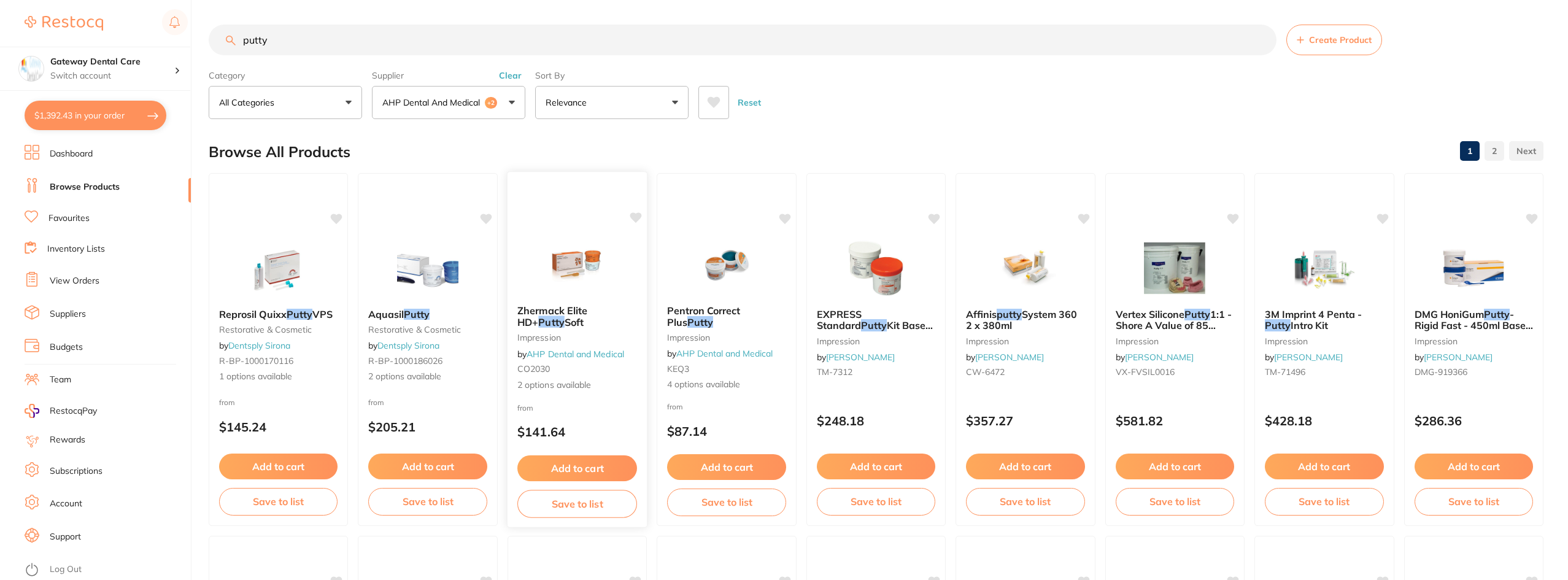
type input "putty"
click at [583, 318] on b "Zhermack Elite HD+ Putty Soft" at bounding box center [576, 316] width 120 height 23
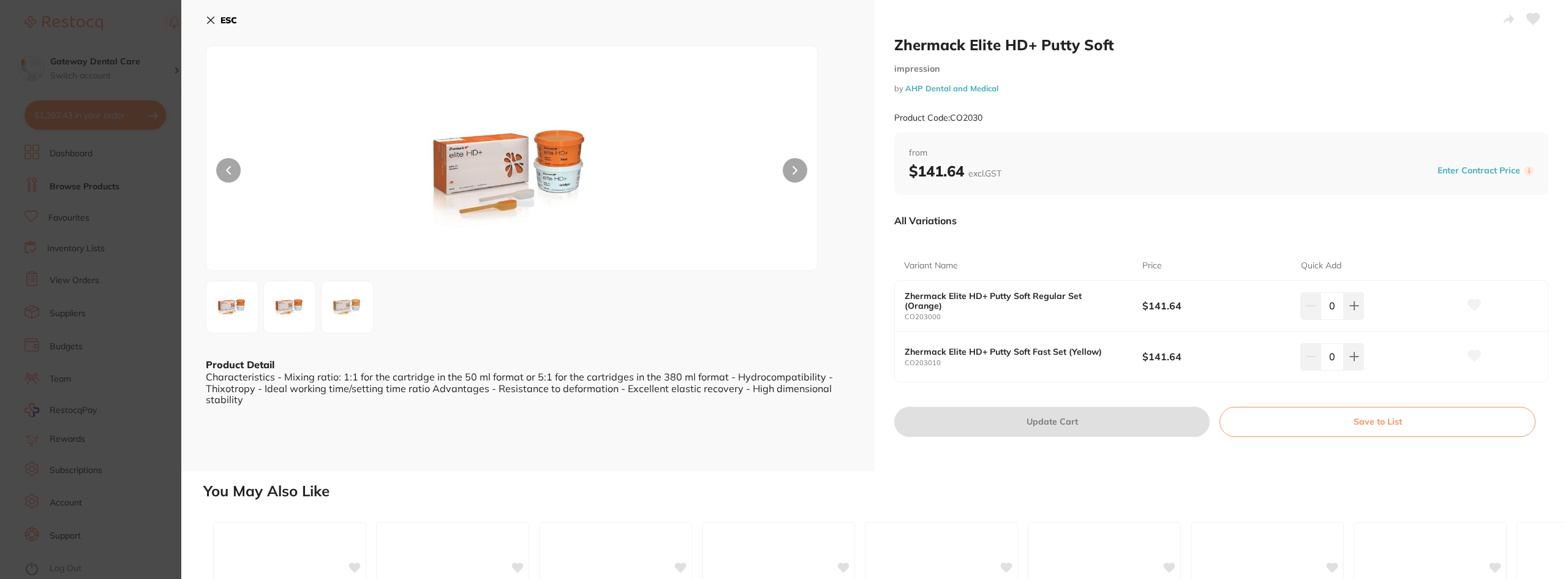
click at [338, 303] on img at bounding box center [347, 307] width 44 height 44
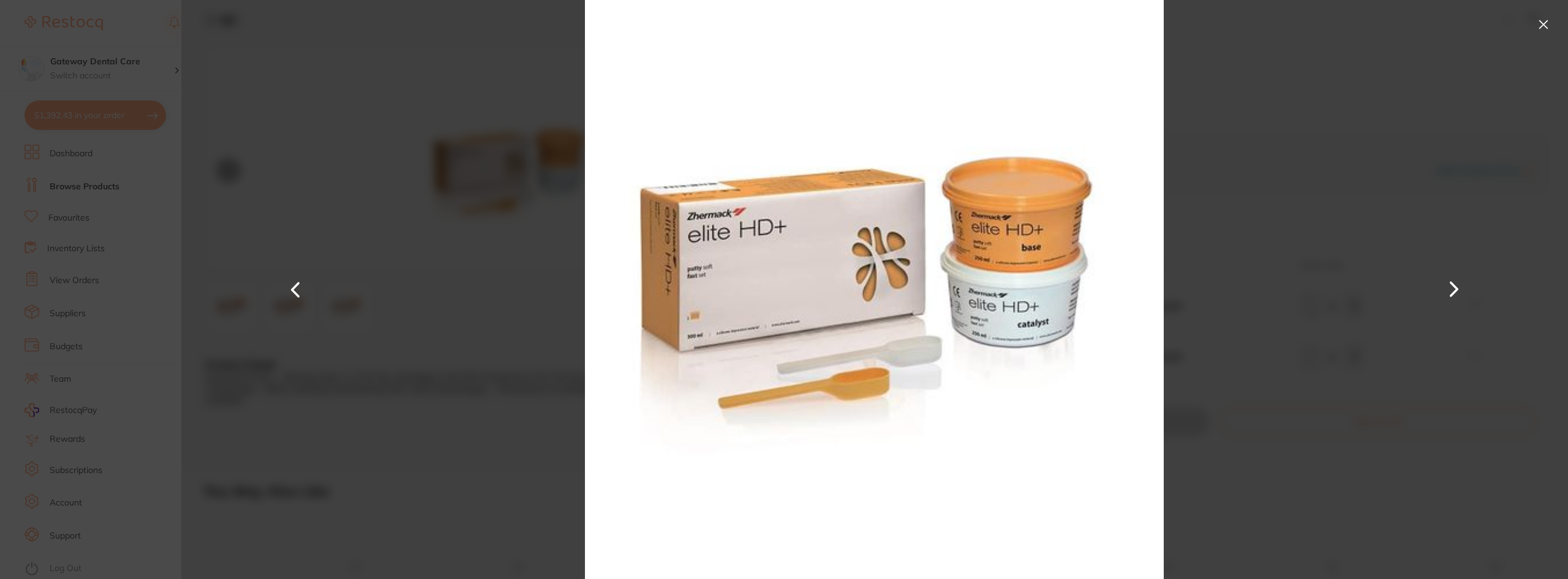
click at [1545, 24] on button at bounding box center [1543, 24] width 19 height 19
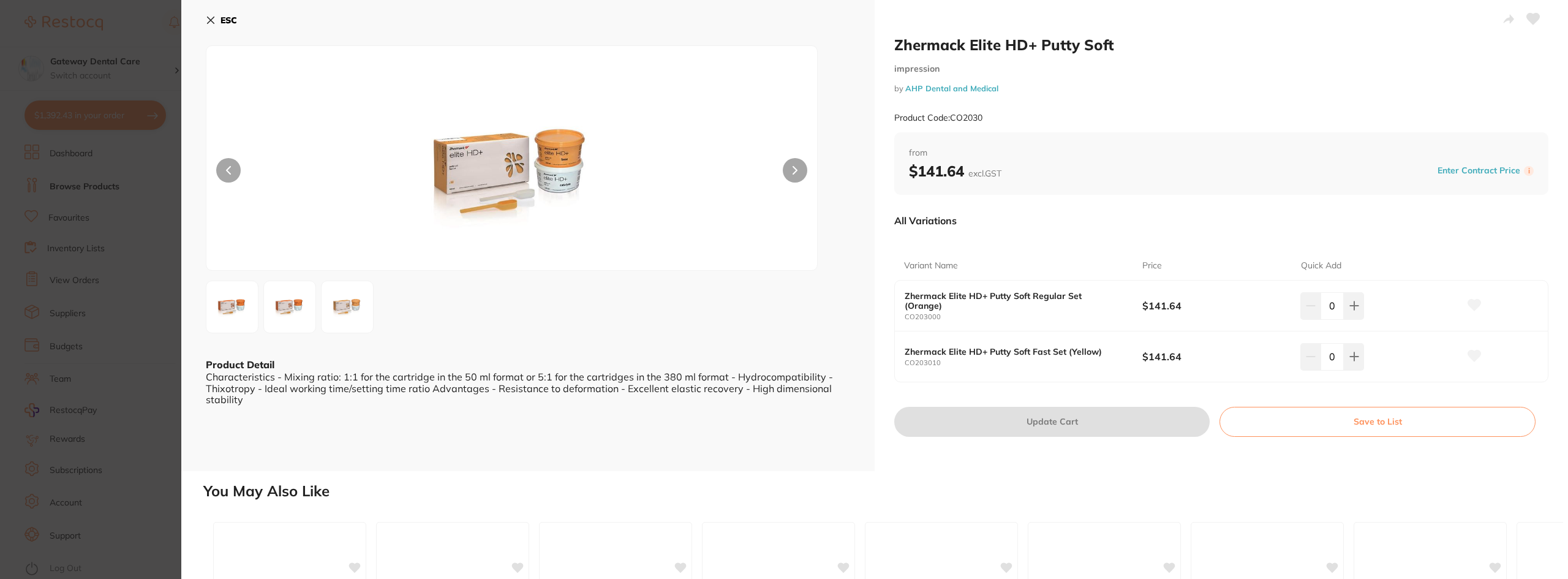
click at [162, 187] on section "Zhermack Elite HD+ Putty Soft impression by AHP Dental and Medical Product Code…" at bounding box center [784, 290] width 1568 height 579
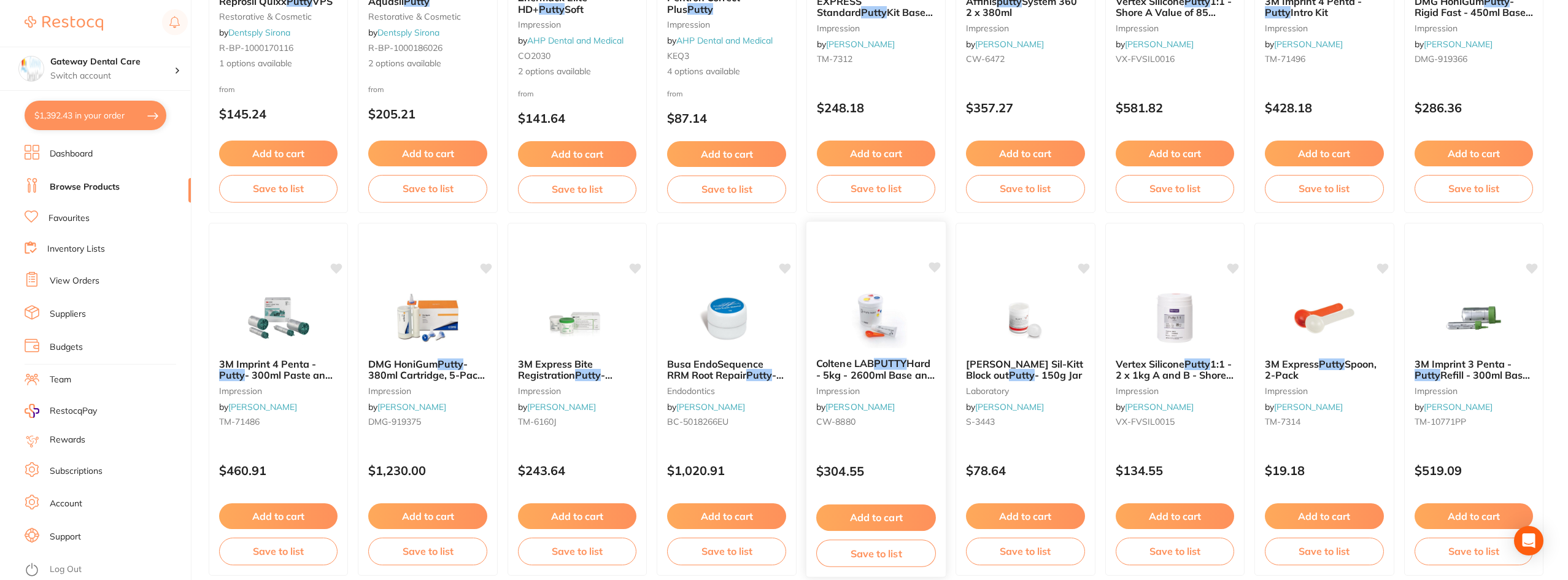
scroll to position [620, 0]
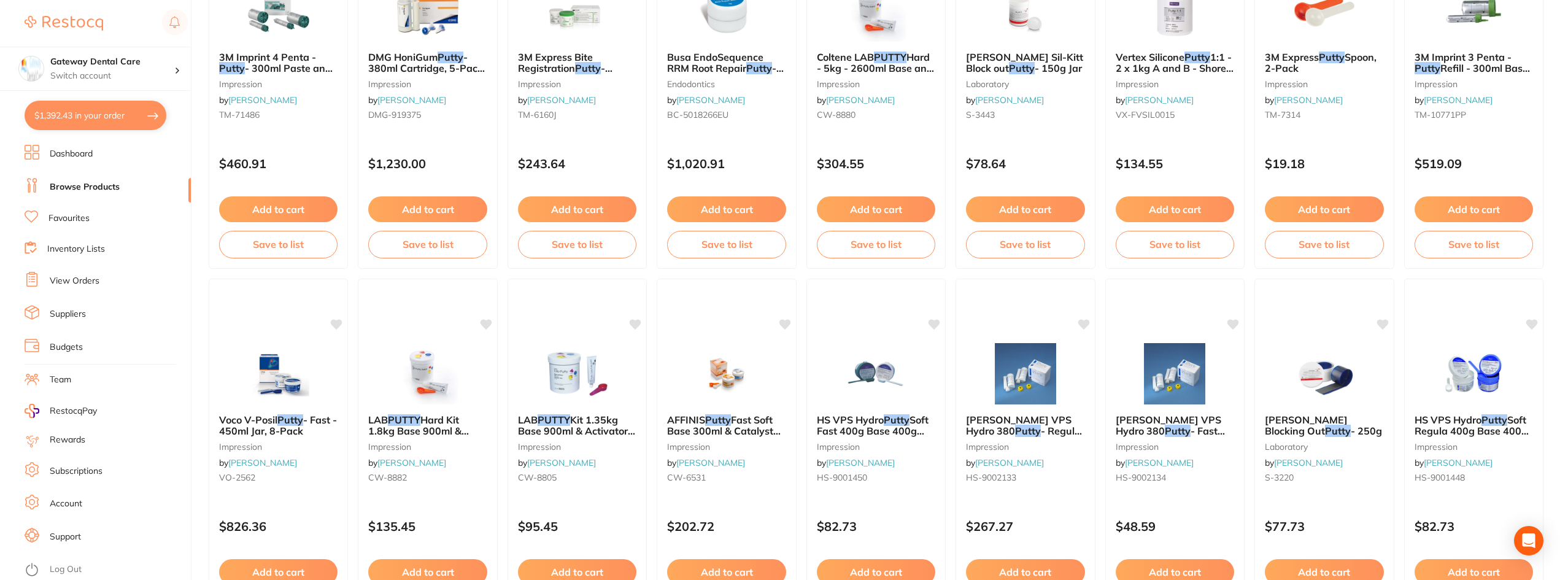
click at [142, 215] on li "Favourites" at bounding box center [108, 218] width 166 height 16
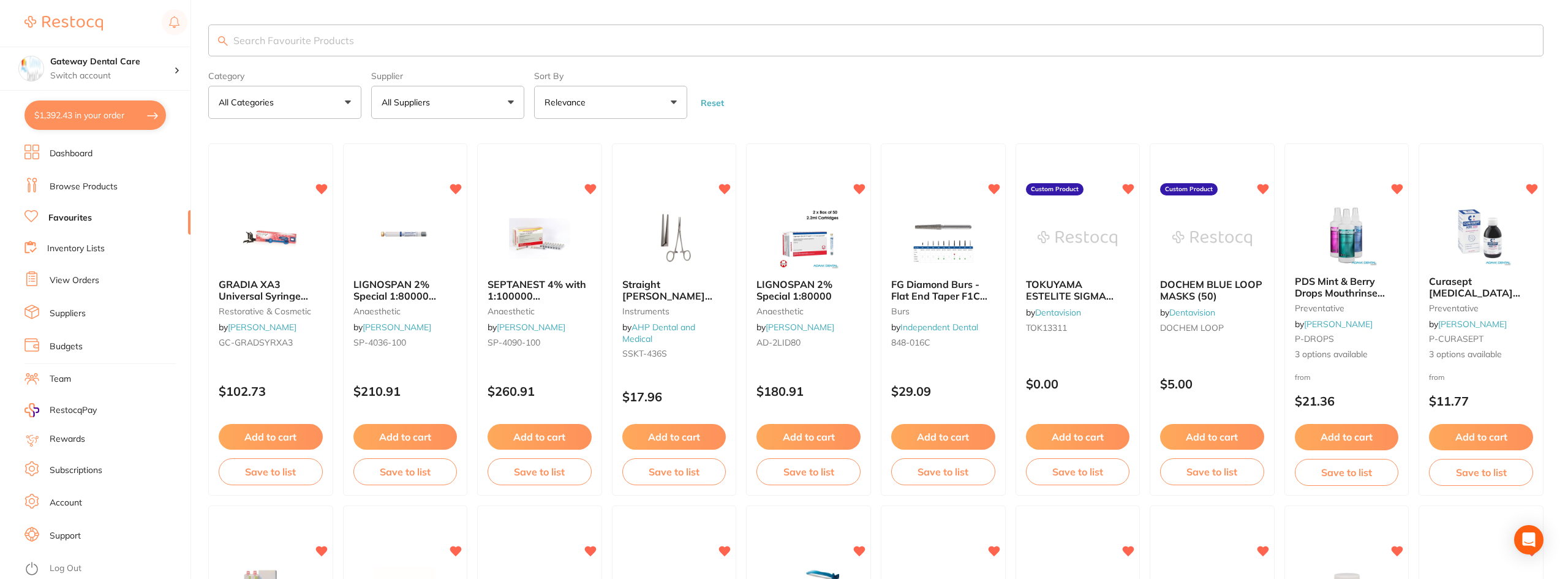
click at [437, 26] on input "search" at bounding box center [876, 41] width 1335 height 32
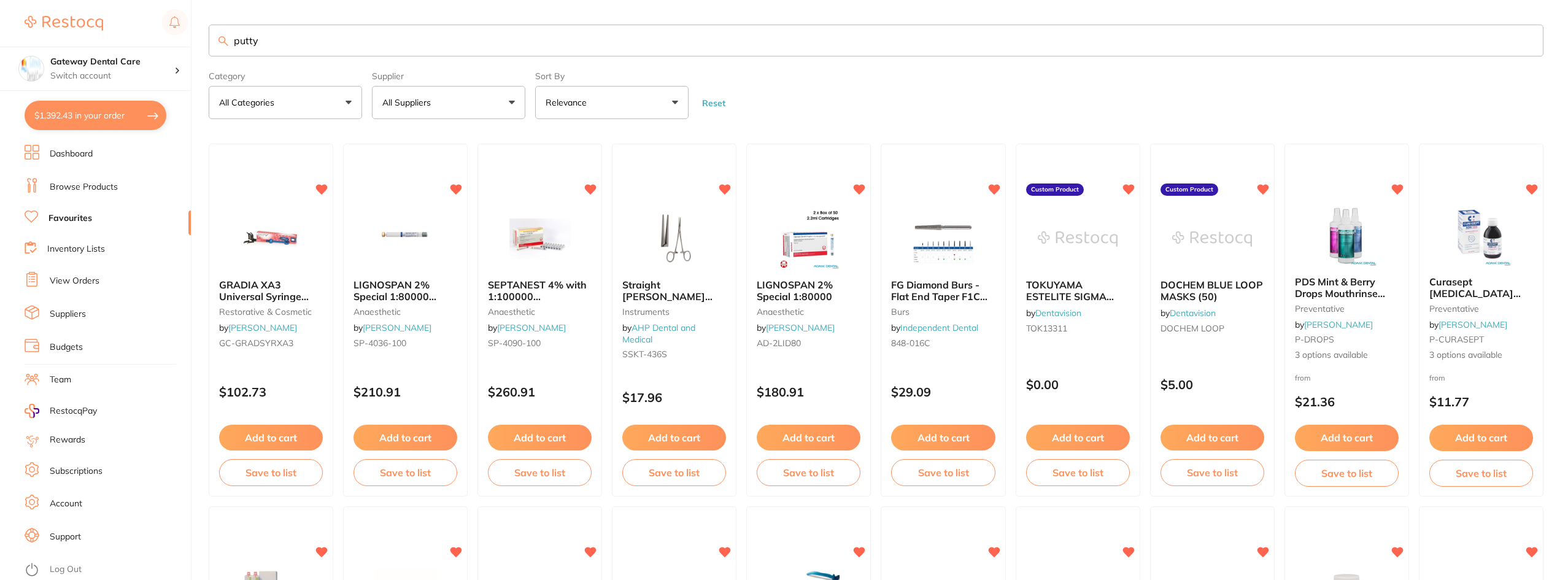
type input "putty"
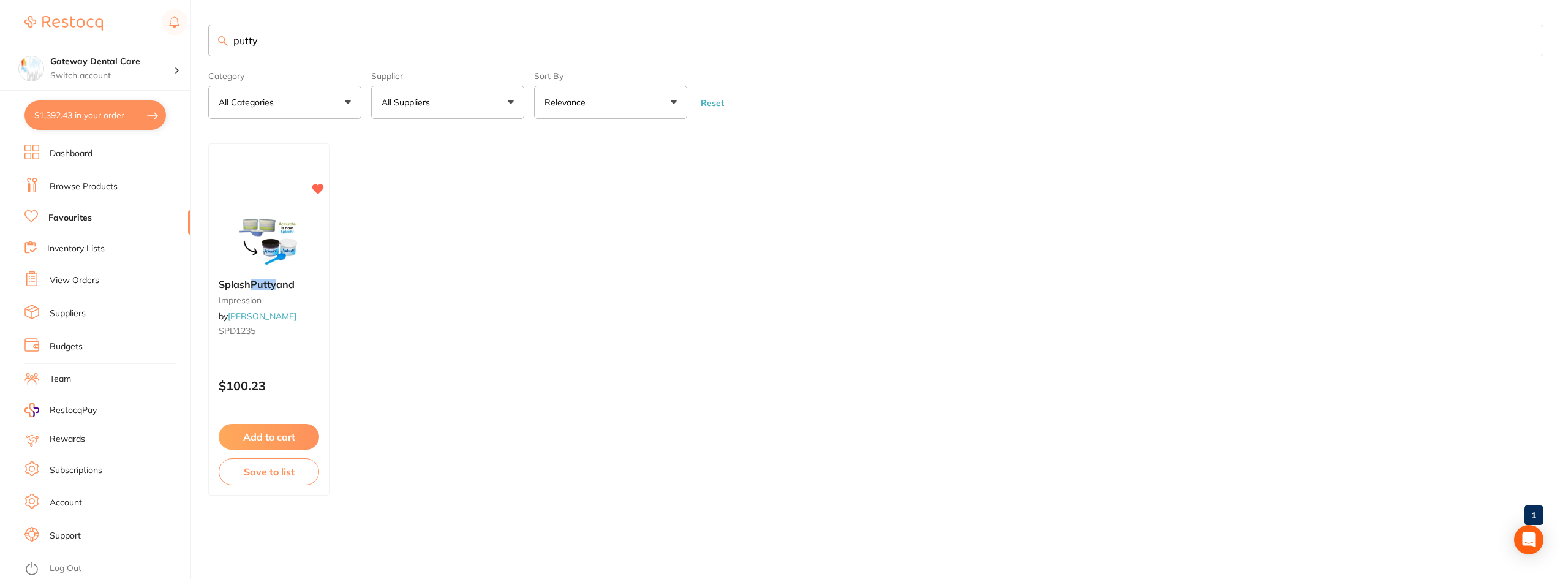
click at [59, 190] on link "Browse Products" at bounding box center [84, 187] width 68 height 12
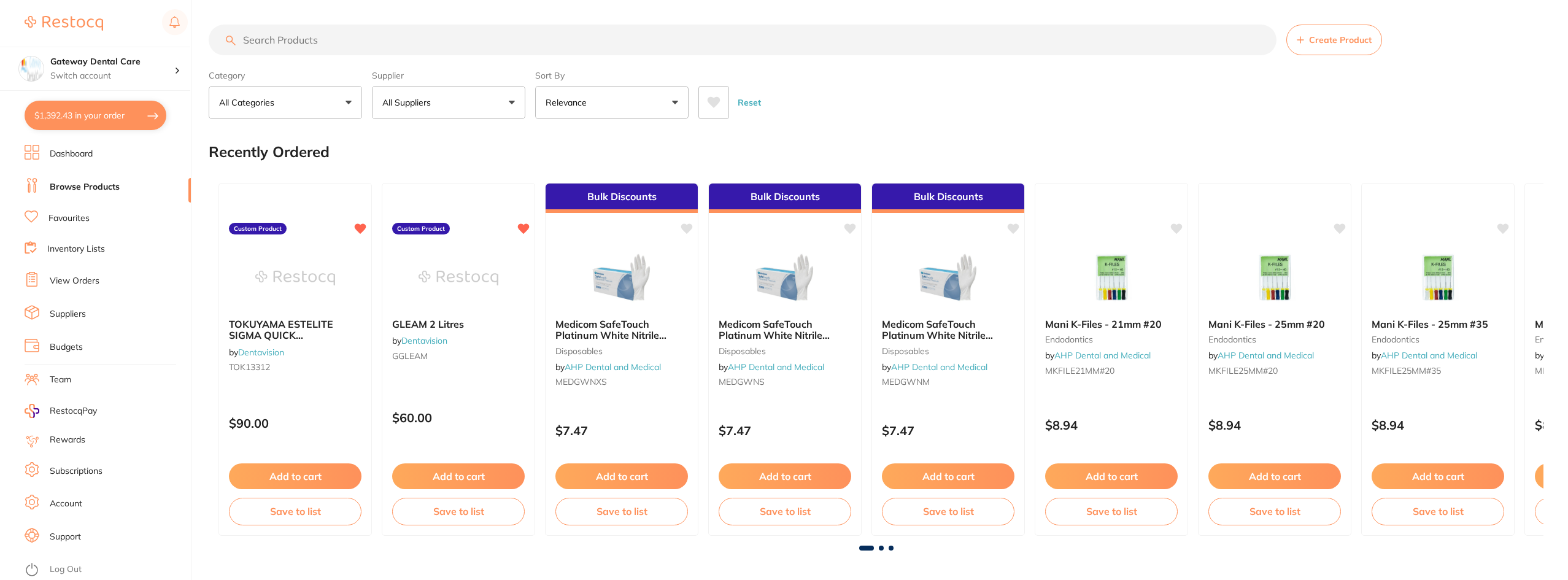
click at [382, 44] on input "search" at bounding box center [742, 40] width 1068 height 31
click at [467, 108] on button "All Suppliers" at bounding box center [448, 102] width 153 height 33
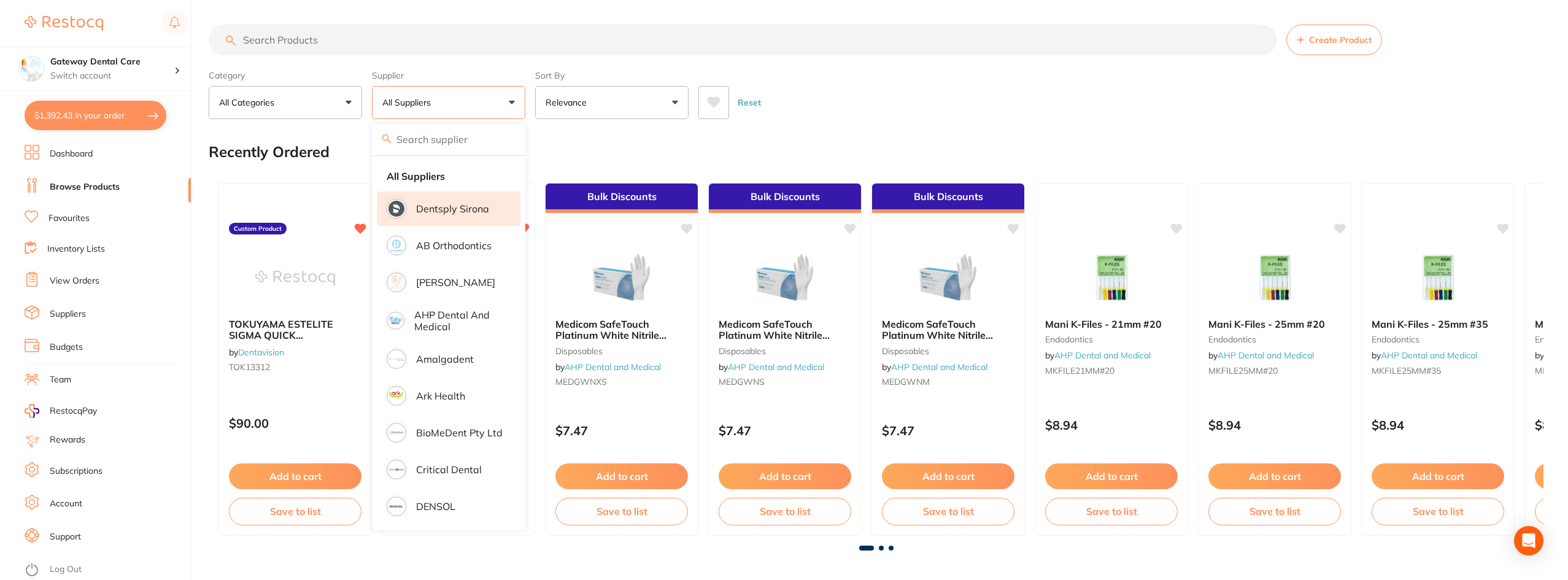
click at [457, 210] on p "Dentsply Sirona" at bounding box center [453, 209] width 73 height 11
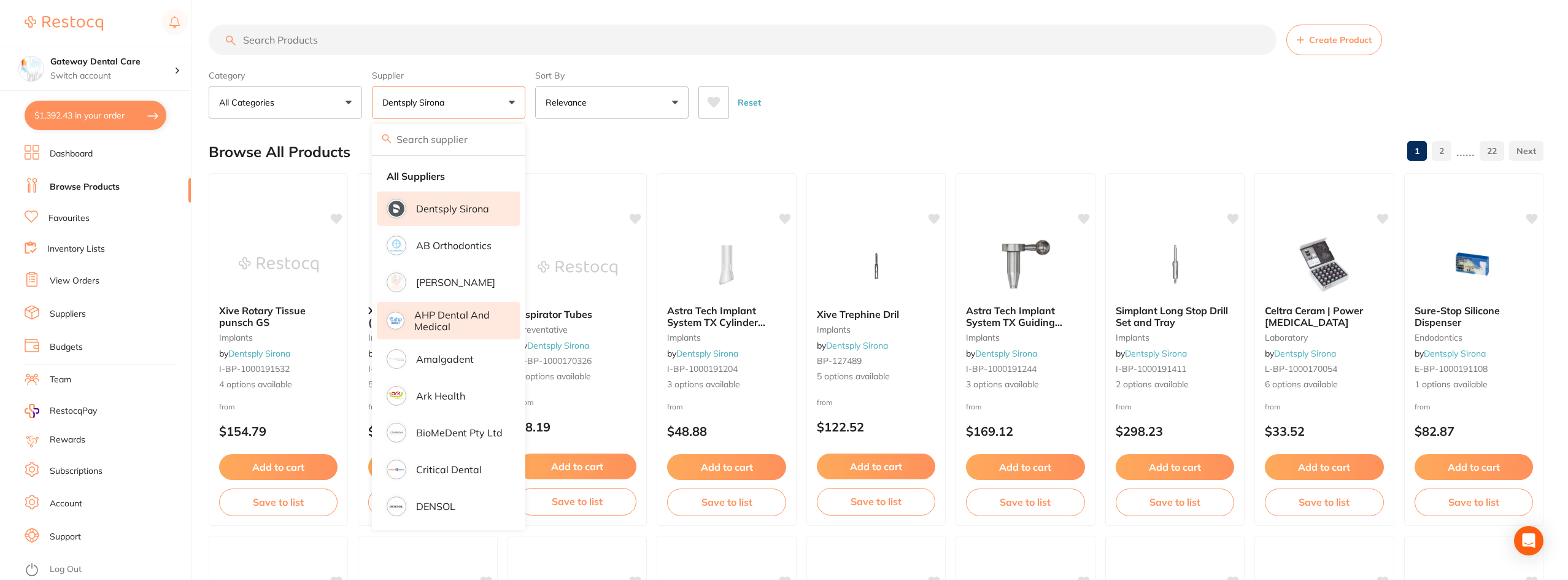
click at [447, 328] on p "AHP Dental and Medical" at bounding box center [459, 321] width 89 height 23
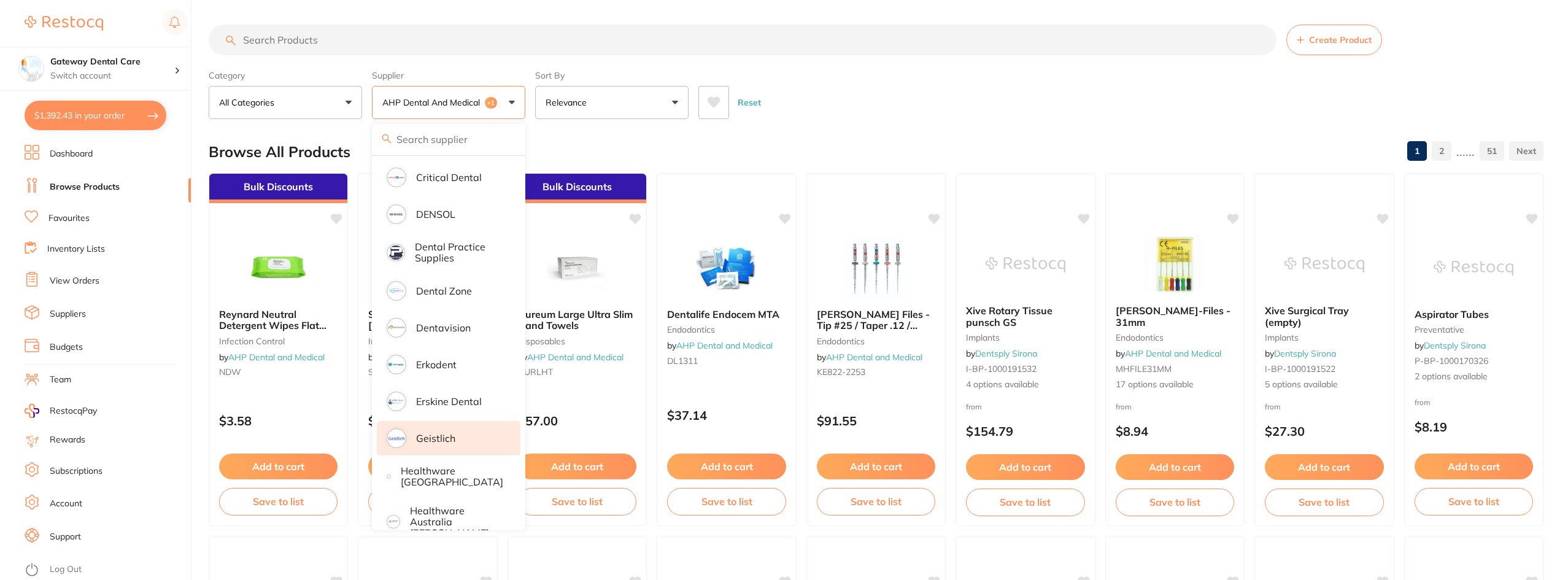
scroll to position [307, 0]
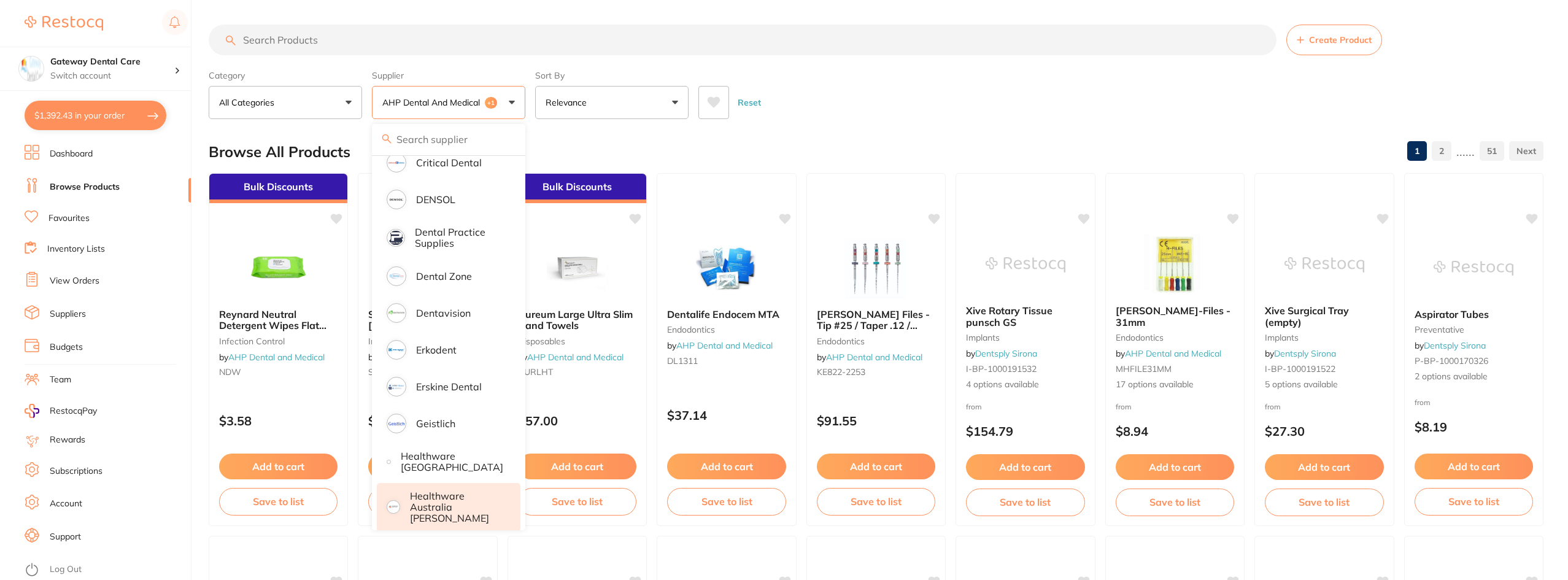
click at [420, 505] on p "Healthware Australia [PERSON_NAME]" at bounding box center [457, 507] width 94 height 34
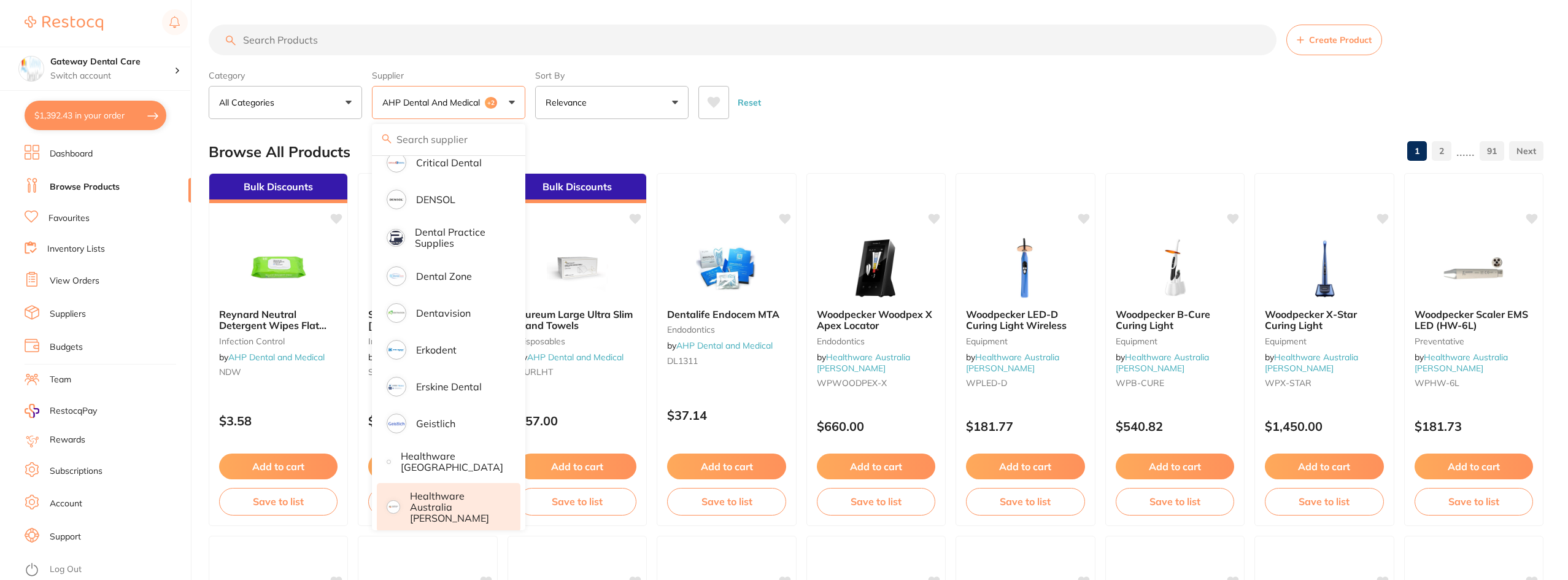
click at [437, 501] on p "Healthware Australia [PERSON_NAME]" at bounding box center [457, 507] width 94 height 34
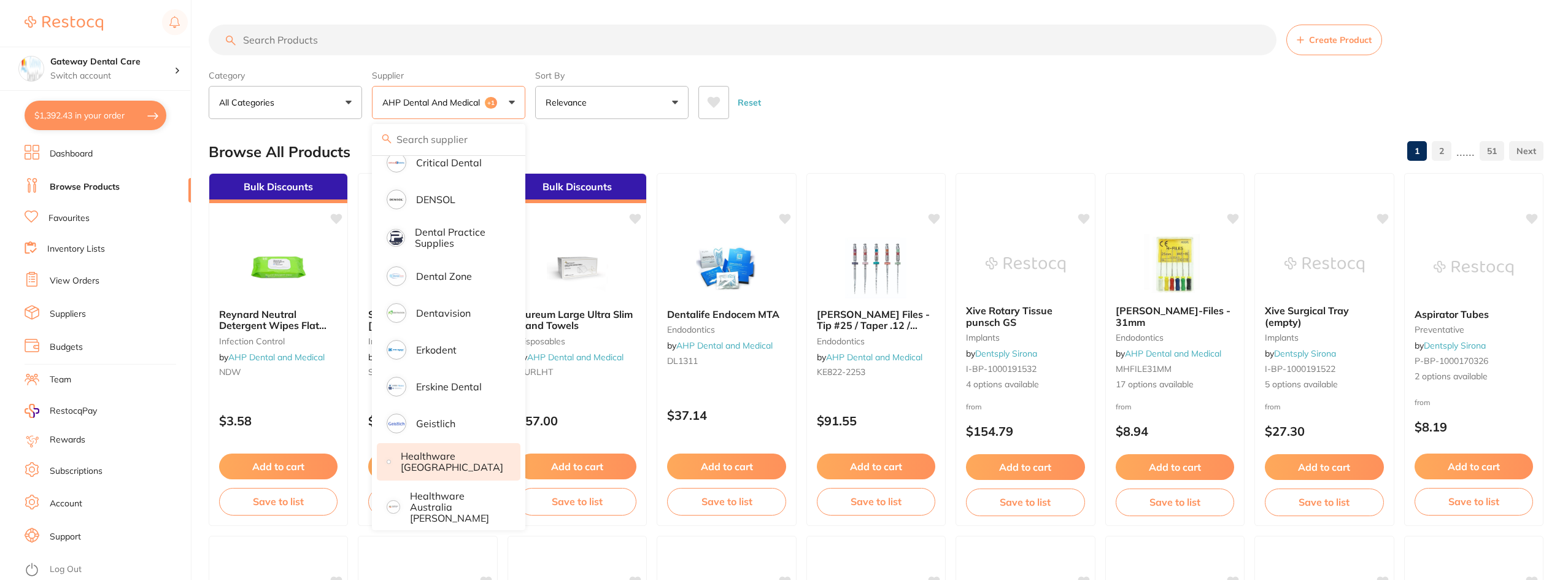
scroll to position [491, 0]
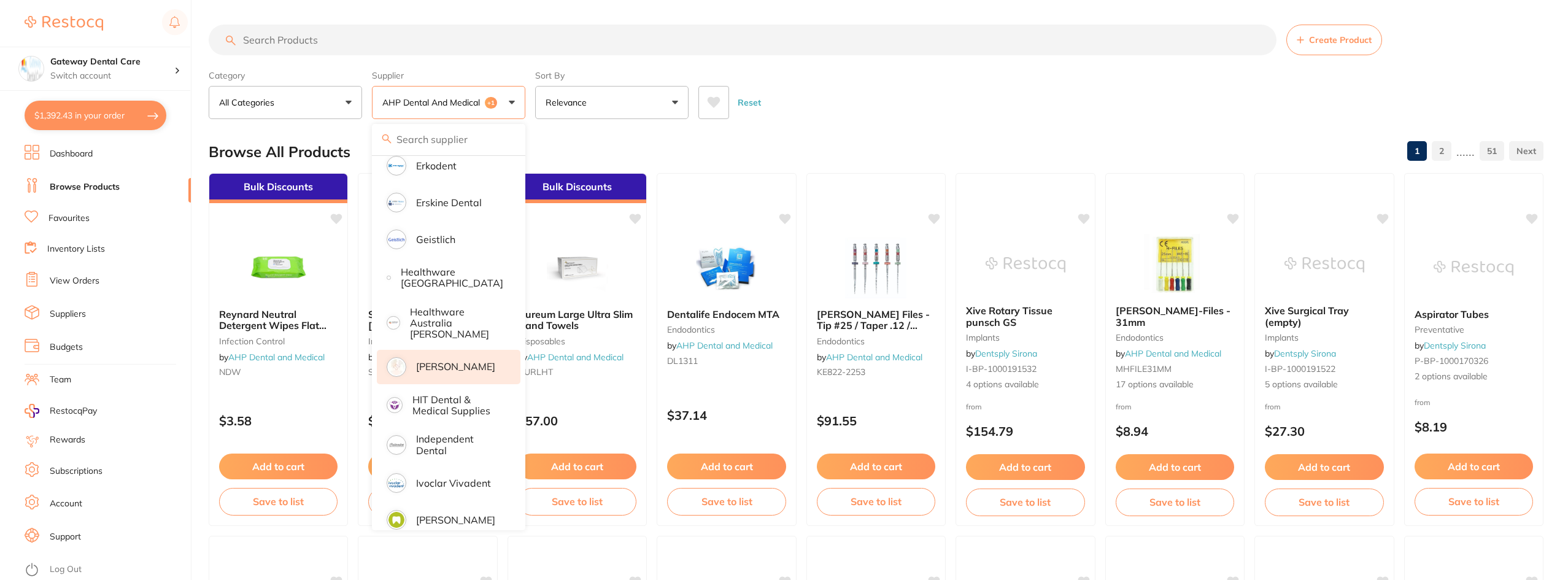
click at [465, 350] on li "[PERSON_NAME]" at bounding box center [448, 367] width 143 height 35
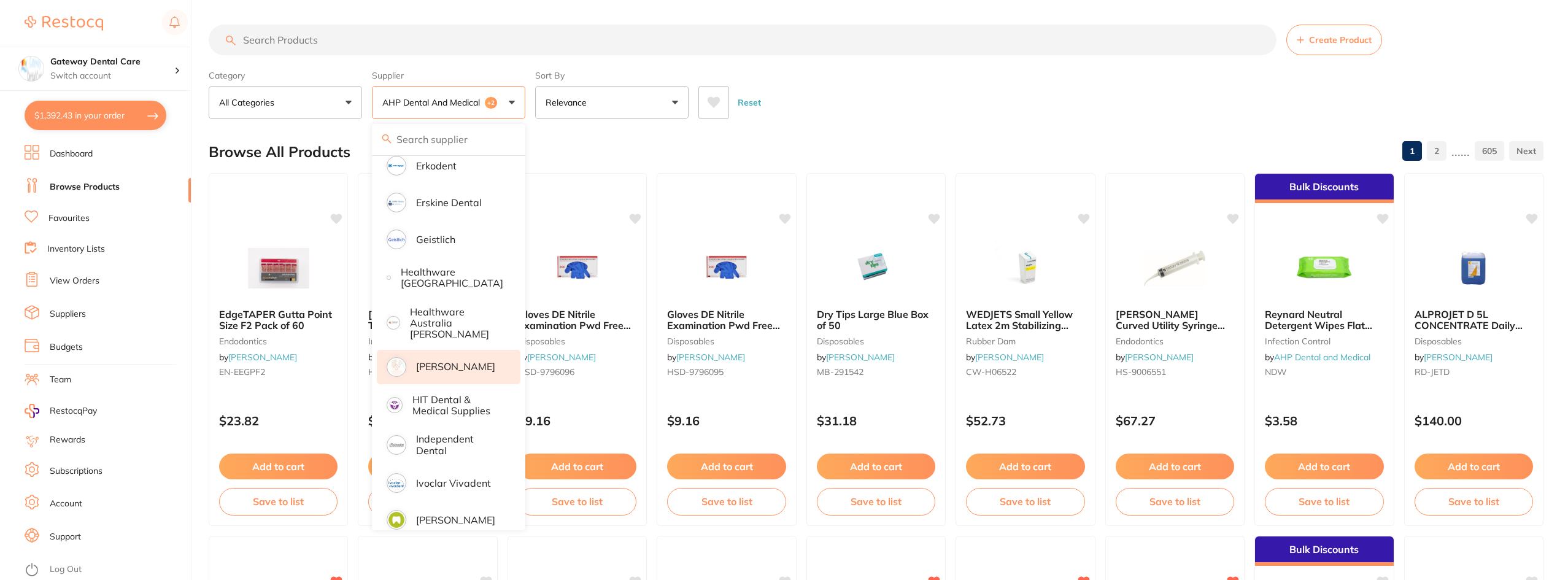
click at [409, 54] on input "search" at bounding box center [742, 40] width 1068 height 31
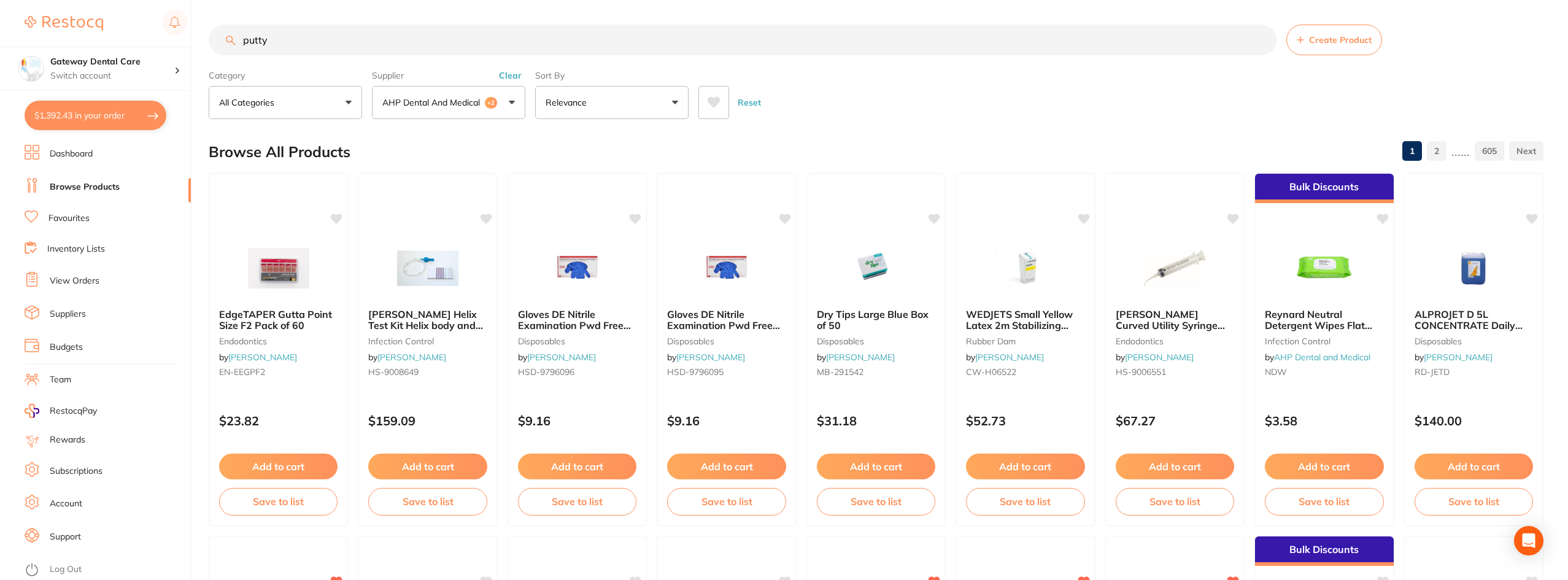
type input "putty"
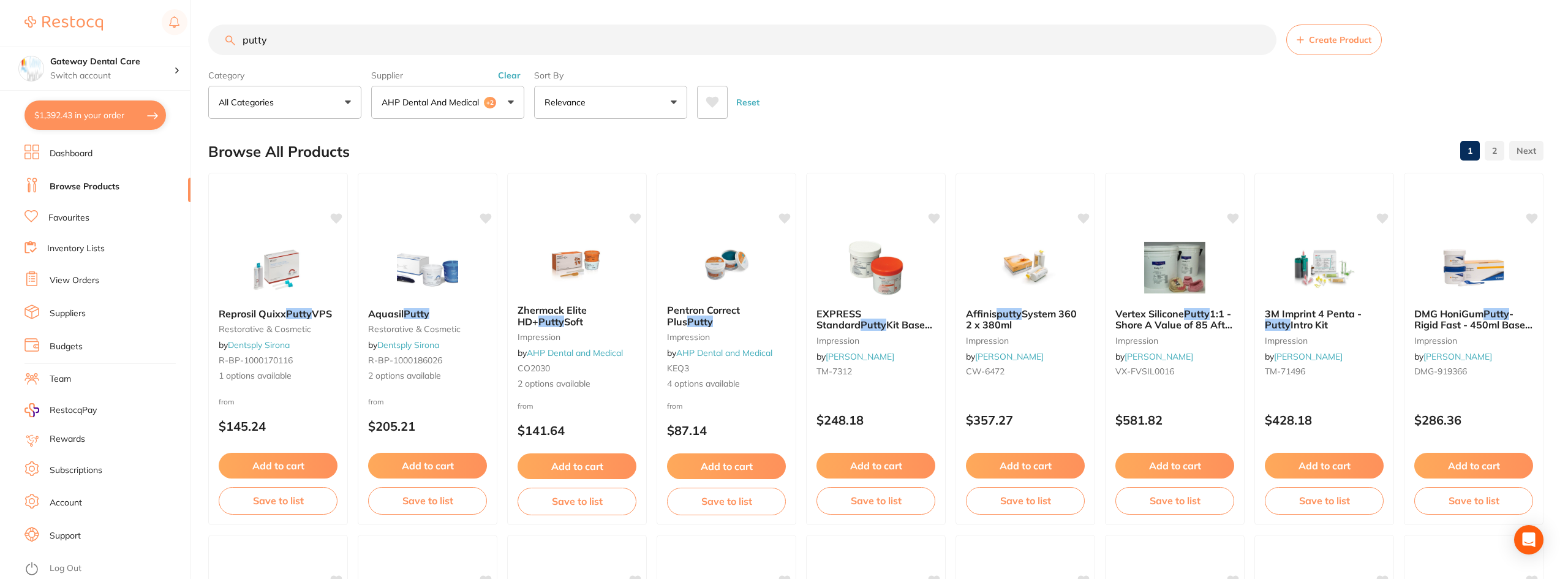
scroll to position [304, 0]
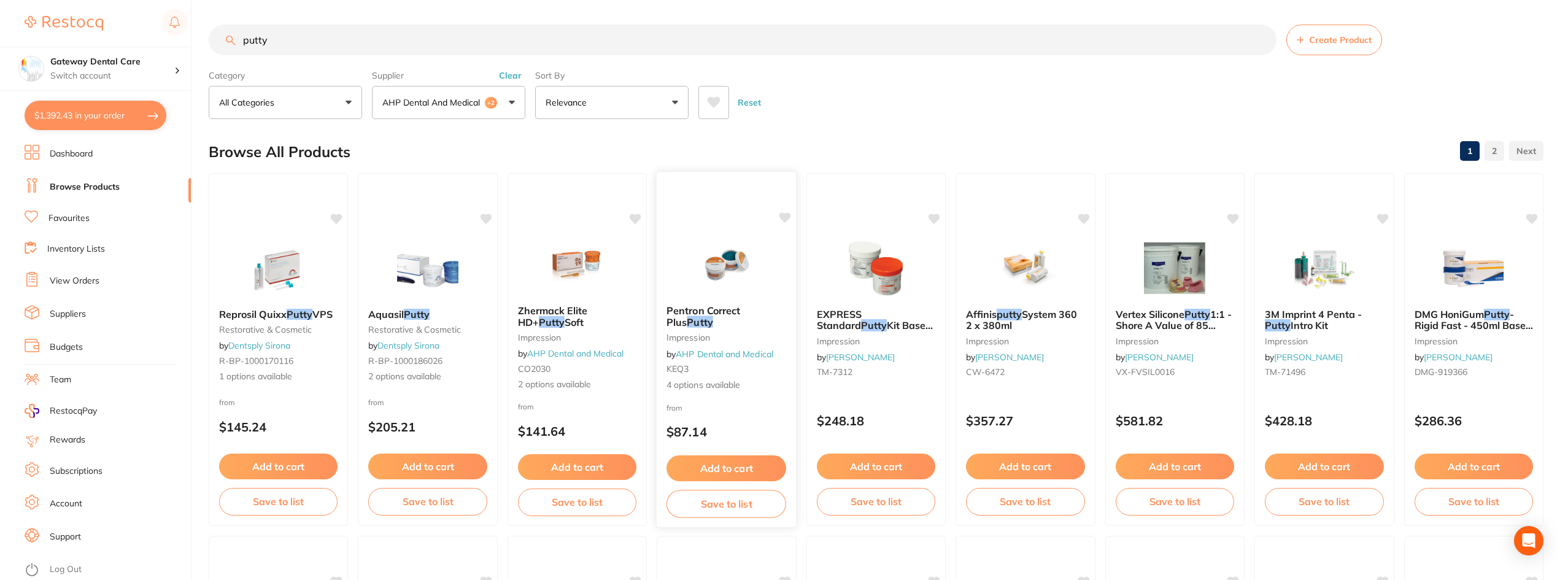
click at [748, 332] on small "impression" at bounding box center [726, 337] width 120 height 10
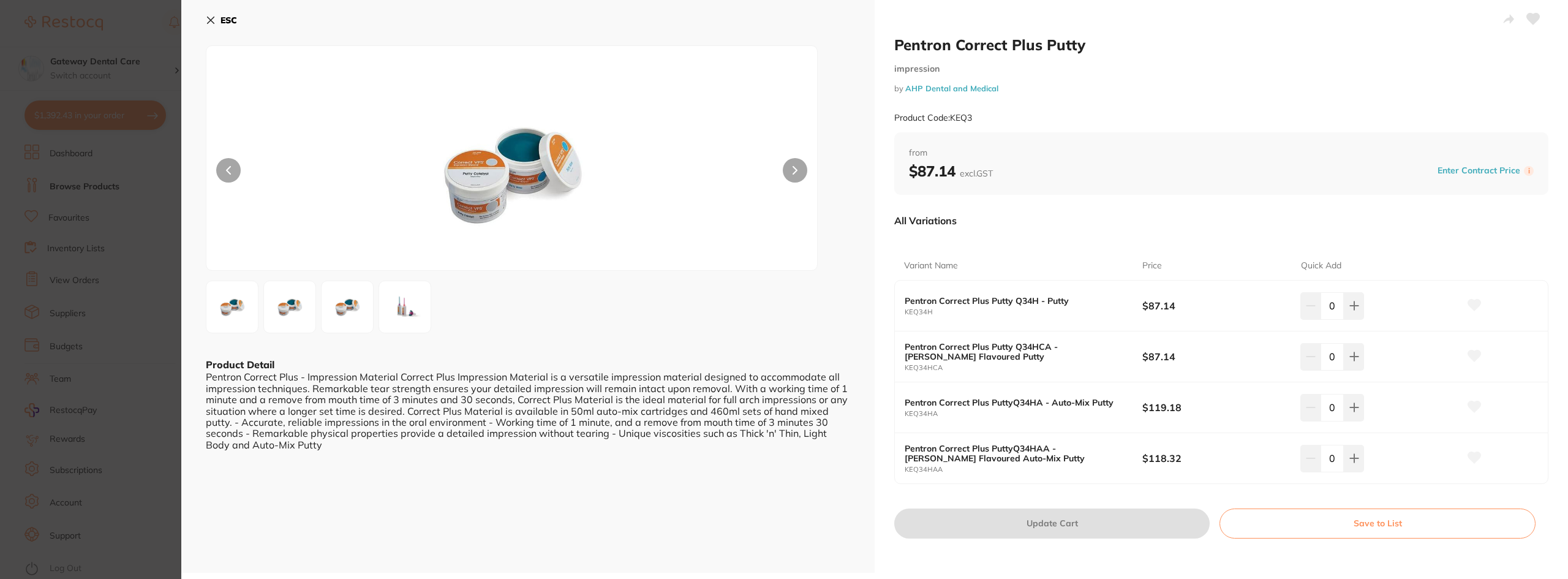
click at [784, 163] on button at bounding box center [795, 170] width 25 height 25
click at [791, 173] on button at bounding box center [795, 170] width 25 height 25
click at [786, 168] on button at bounding box center [795, 170] width 25 height 25
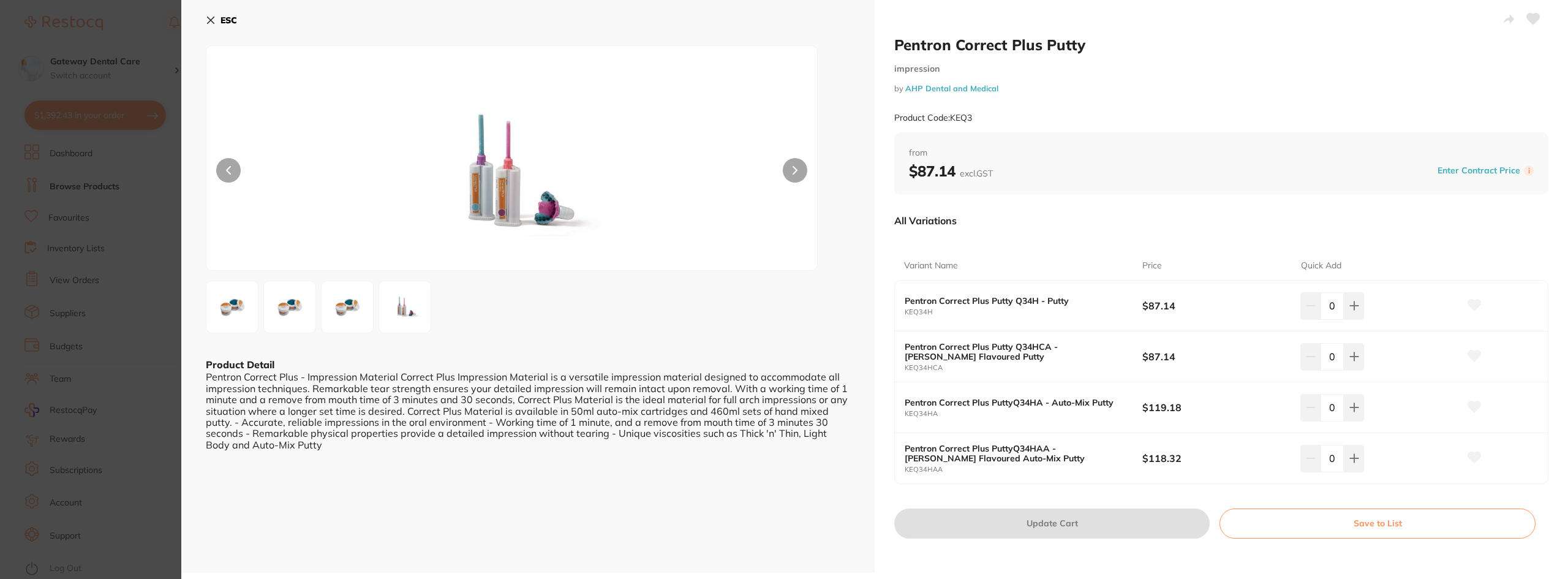
click at [786, 168] on button at bounding box center [795, 170] width 25 height 25
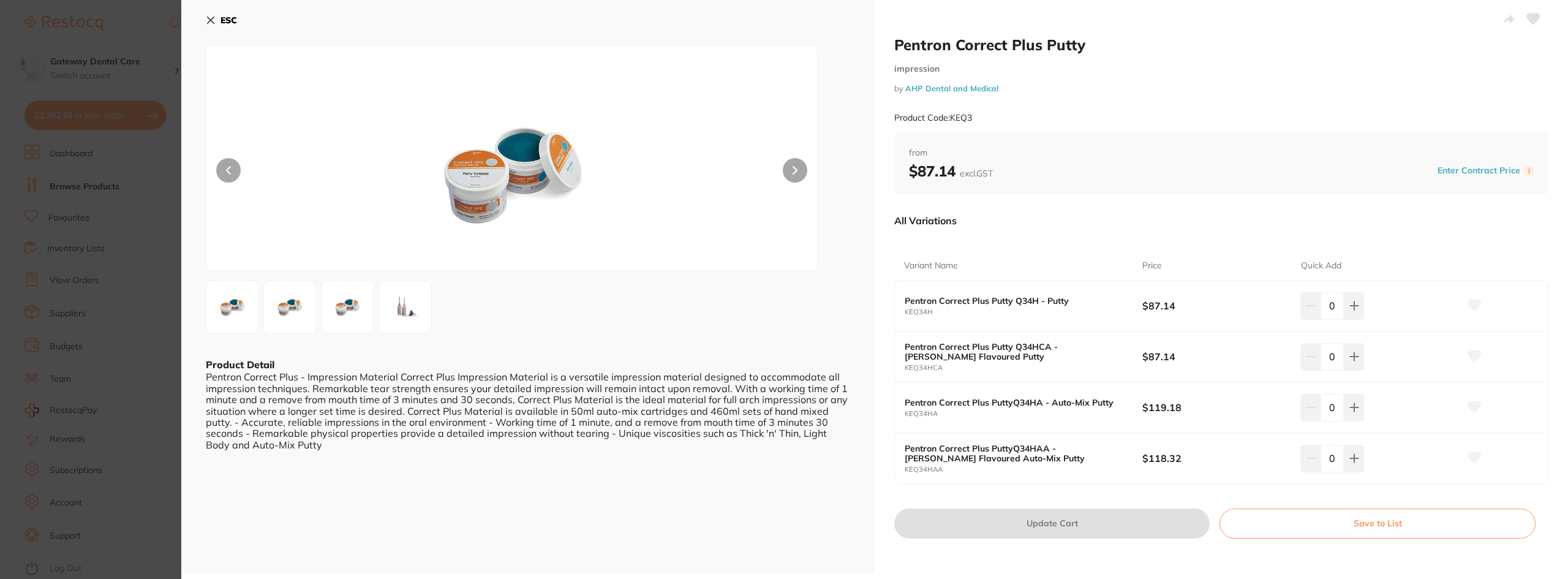
click at [249, 303] on img at bounding box center [232, 307] width 44 height 44
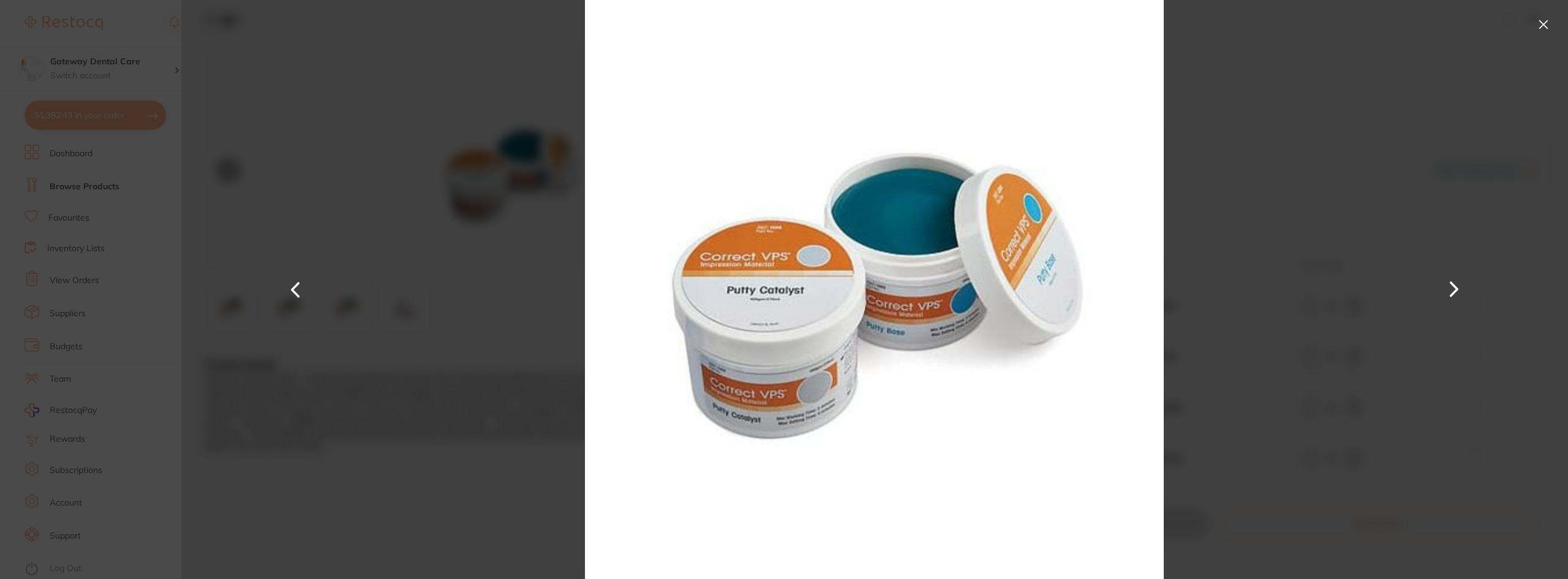
click at [1545, 24] on button at bounding box center [1543, 24] width 19 height 19
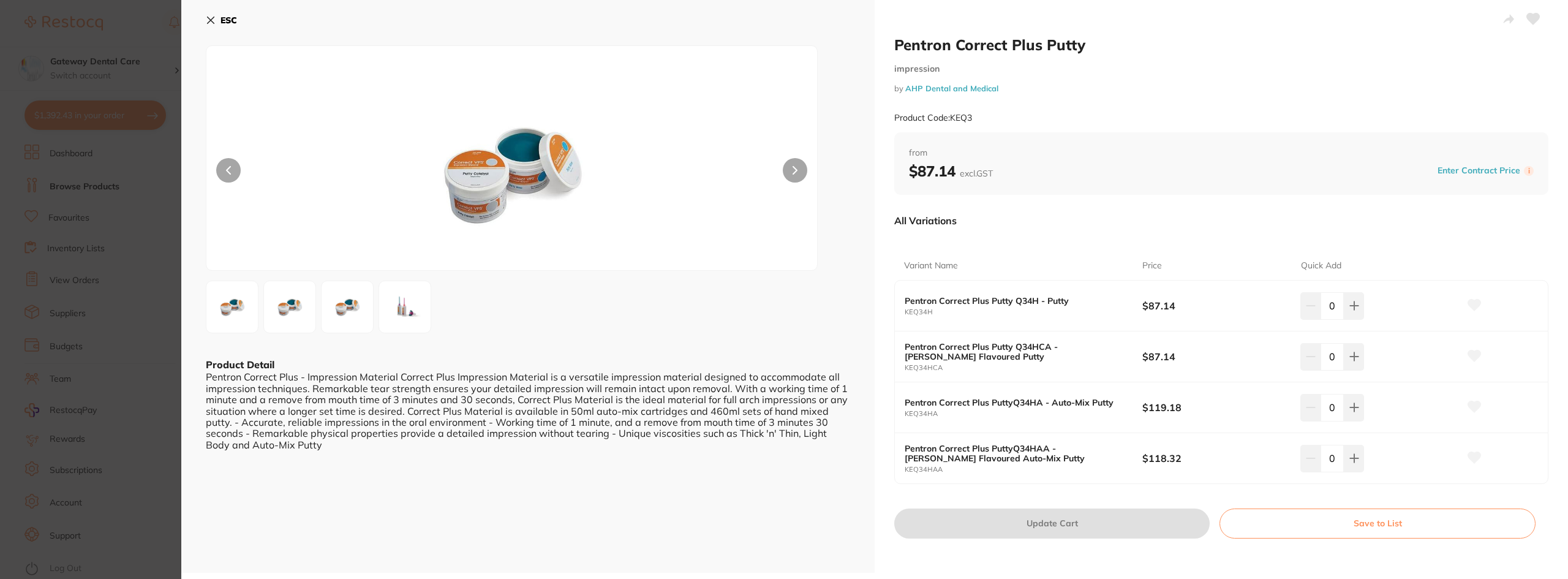
click at [408, 311] on img at bounding box center [404, 307] width 44 height 44
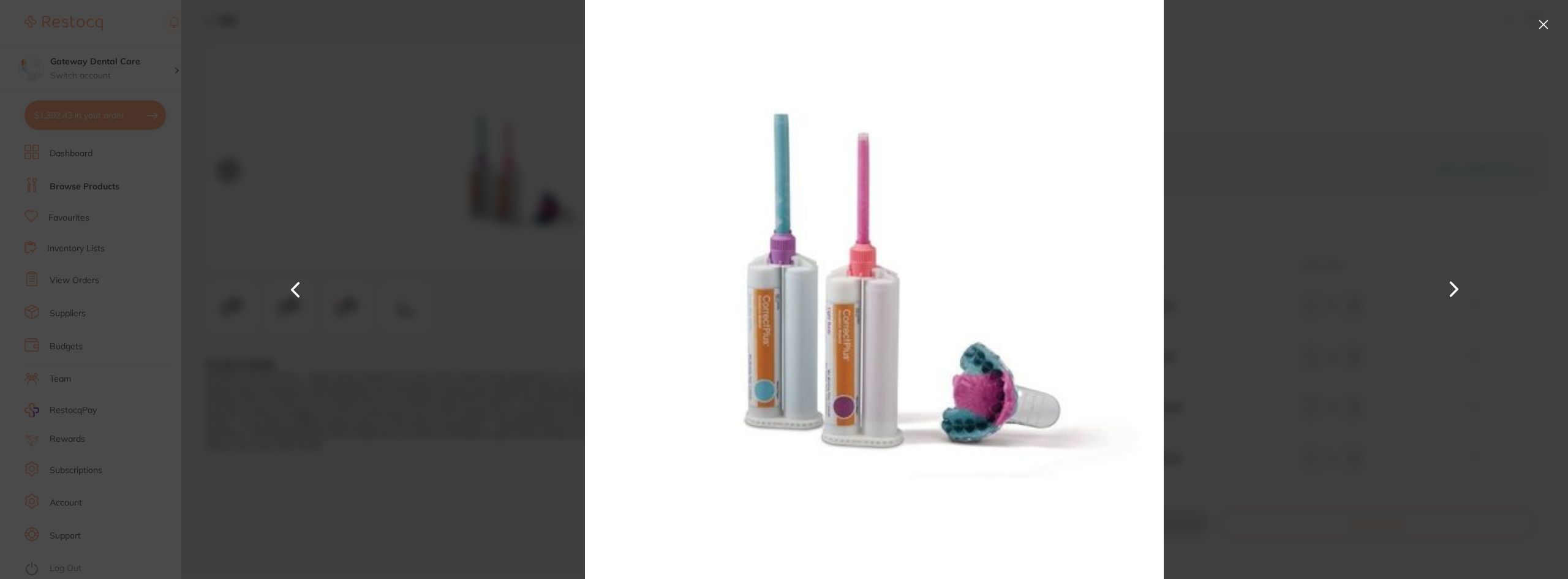
click at [1551, 25] on button at bounding box center [1543, 24] width 19 height 19
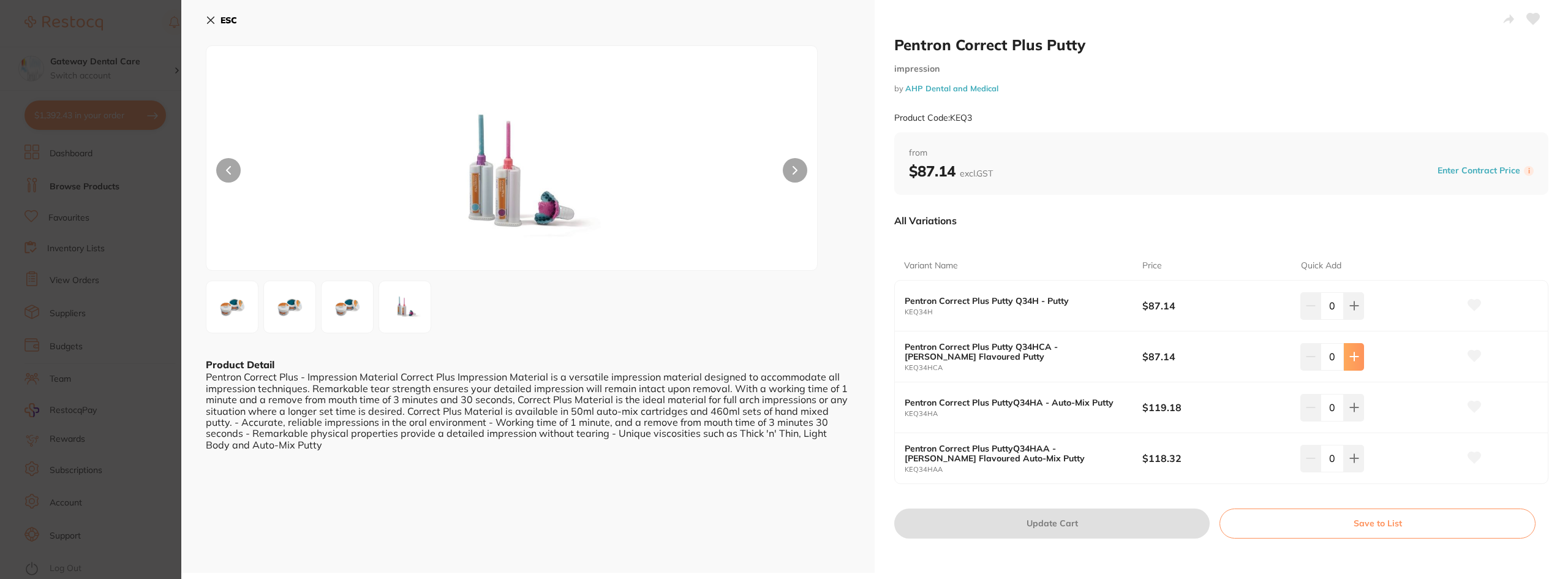
click at [1352, 365] on button at bounding box center [1354, 356] width 20 height 27
type input "1"
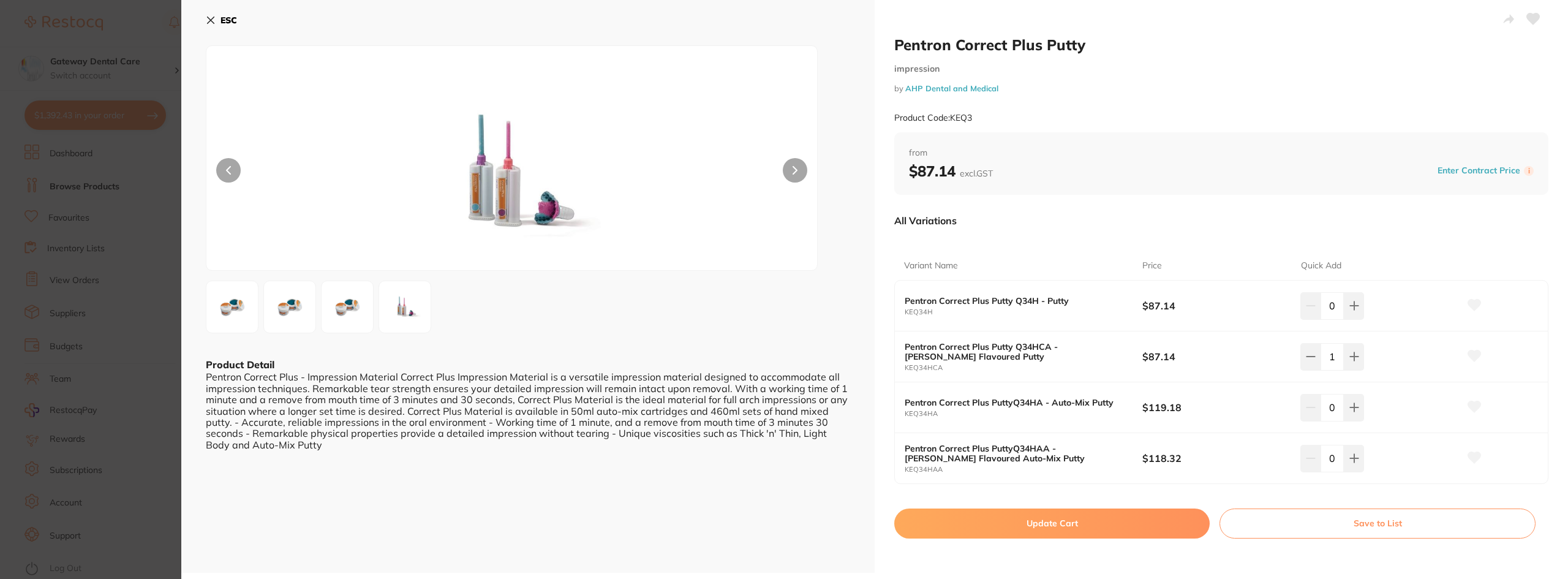
click at [1051, 521] on button "Update Cart" at bounding box center [1052, 523] width 316 height 30
checkbox input "false"
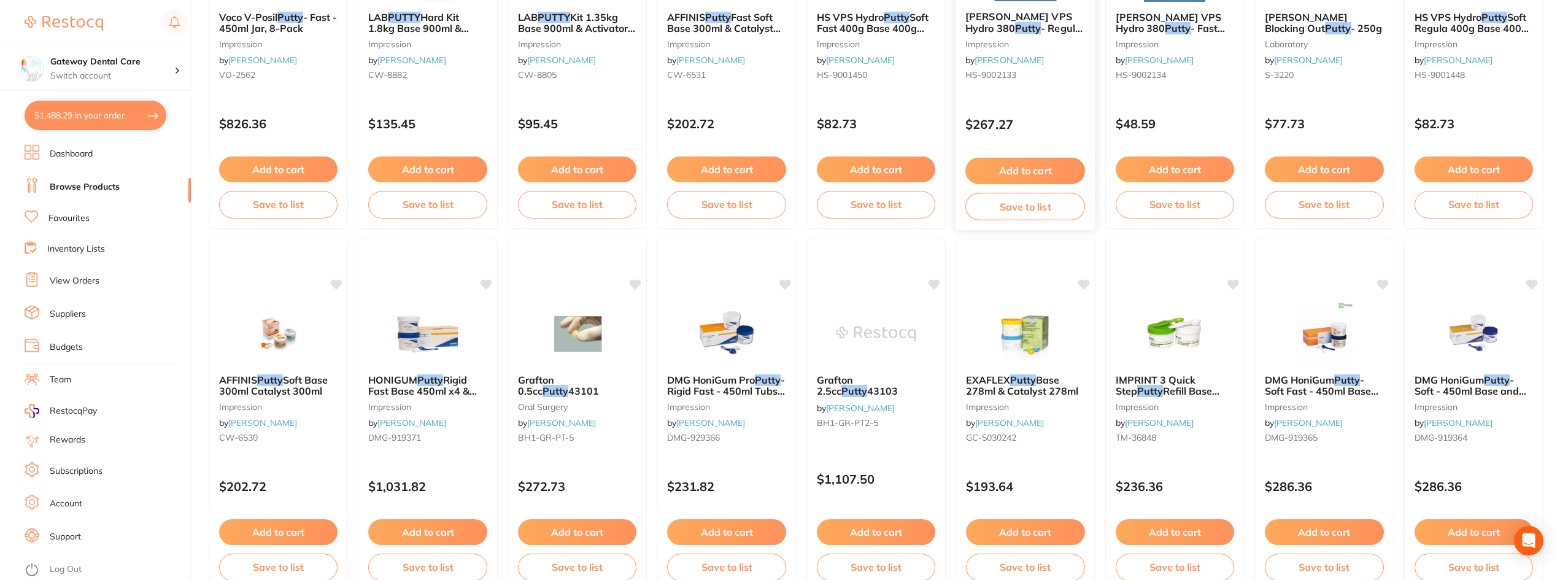
scroll to position [1050, 0]
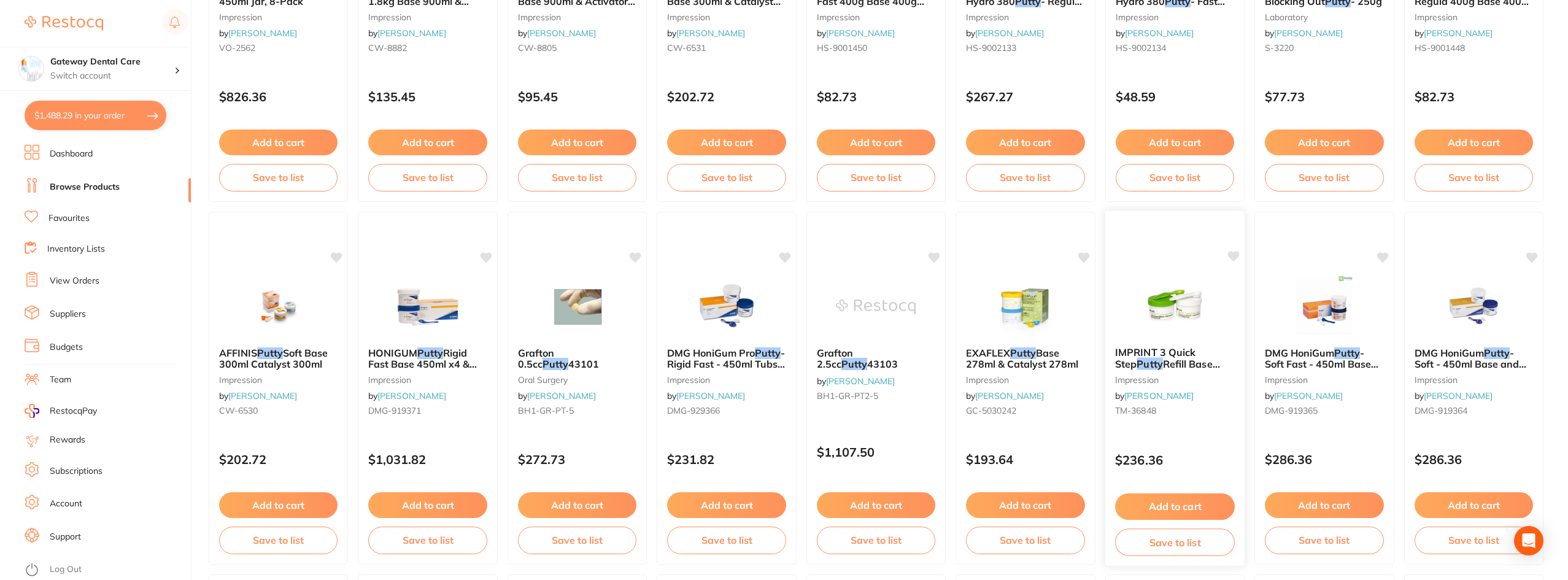
click at [1189, 354] on span "IMPRINT 3 Quick Step" at bounding box center [1154, 358] width 81 height 24
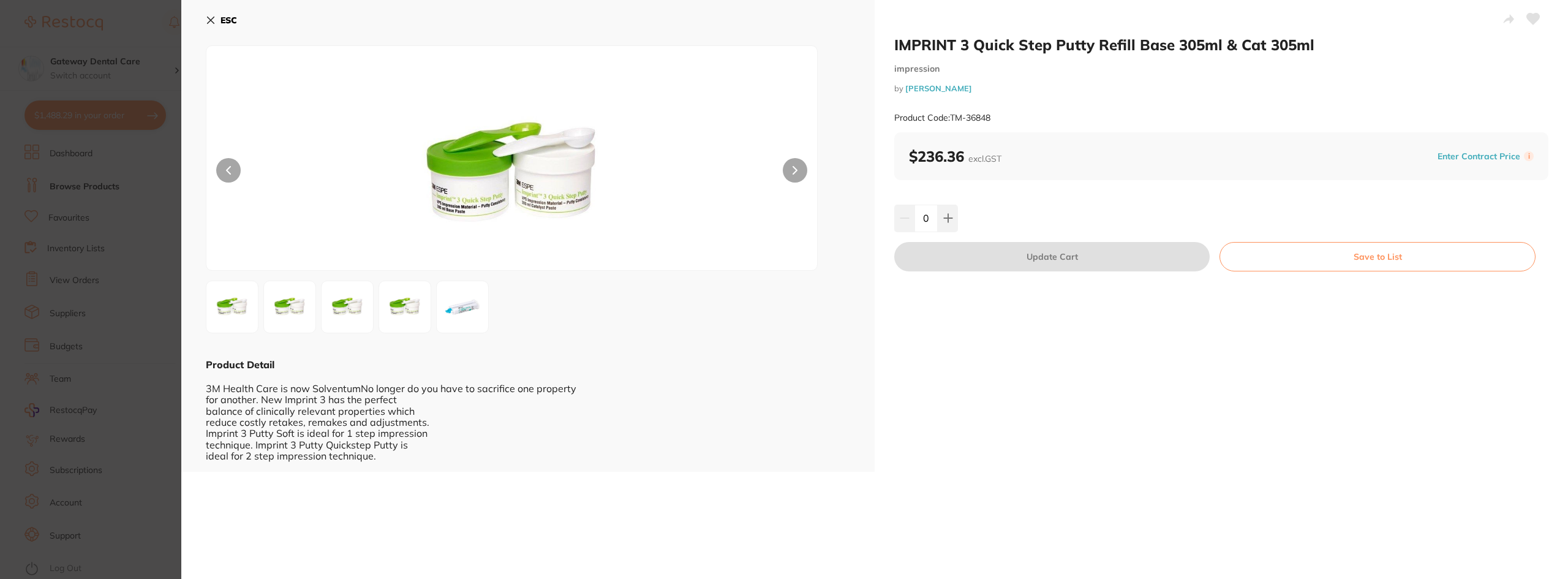
click at [128, 221] on section "IMPRINT 3 Quick Step Putty Refill Base 305ml & Cat 305ml impression by Henry Sc…" at bounding box center [784, 290] width 1568 height 579
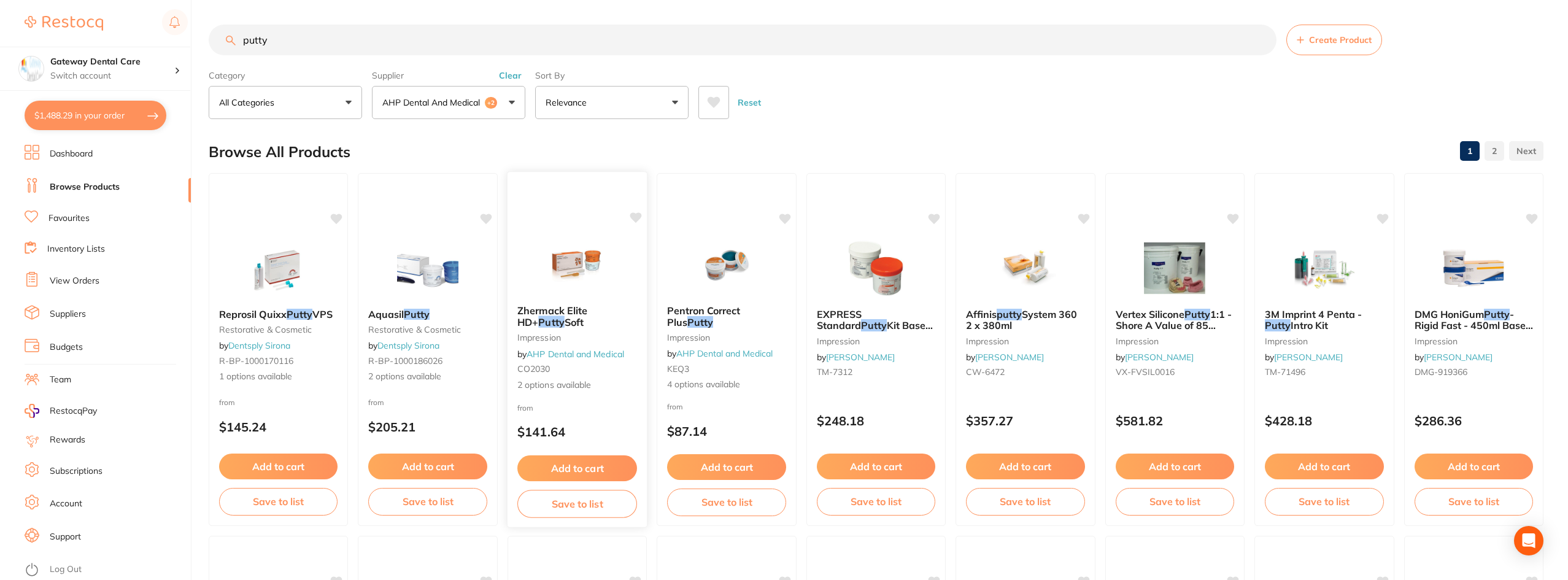
scroll to position [304, 0]
click at [710, 318] on b "Pentron Correct Plus Putty" at bounding box center [726, 316] width 119 height 23
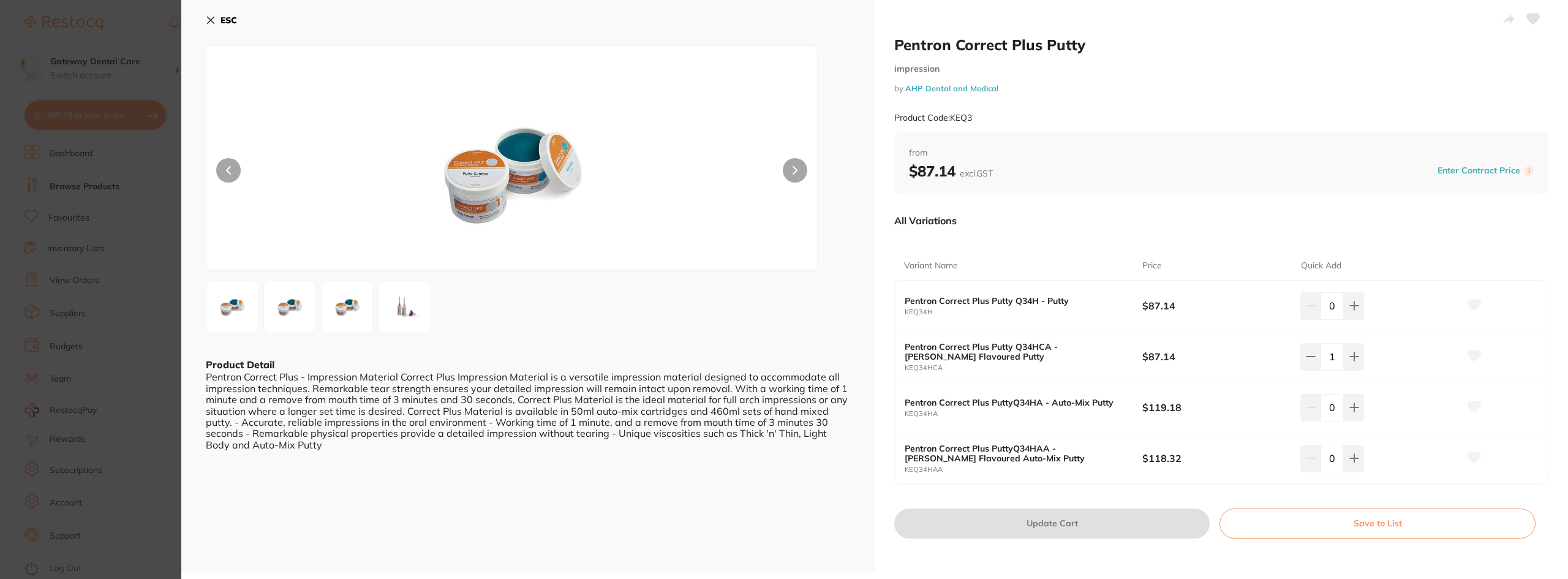
click at [84, 402] on section "Pentron Correct Plus Putty impression by AHP Dental and Medical Product Code: K…" at bounding box center [784, 290] width 1568 height 579
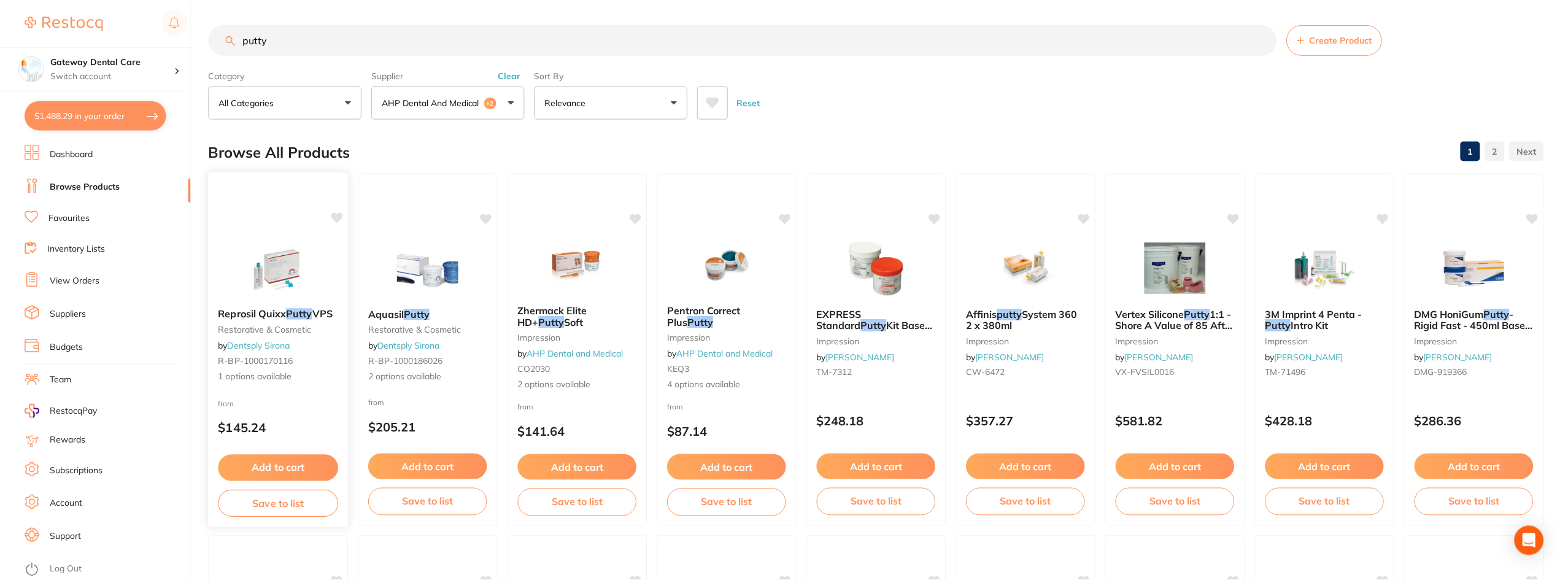
scroll to position [2, 0]
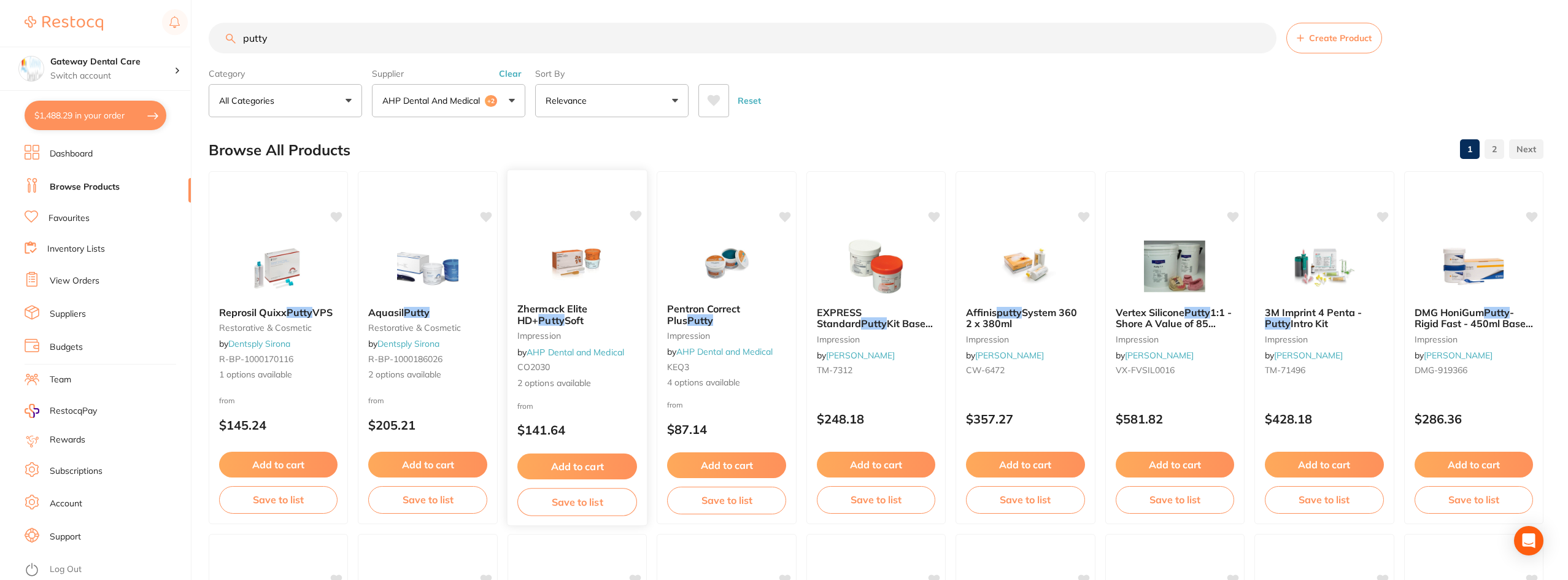
click at [593, 319] on b "Zhermack Elite HD+ Putty Soft" at bounding box center [576, 315] width 120 height 23
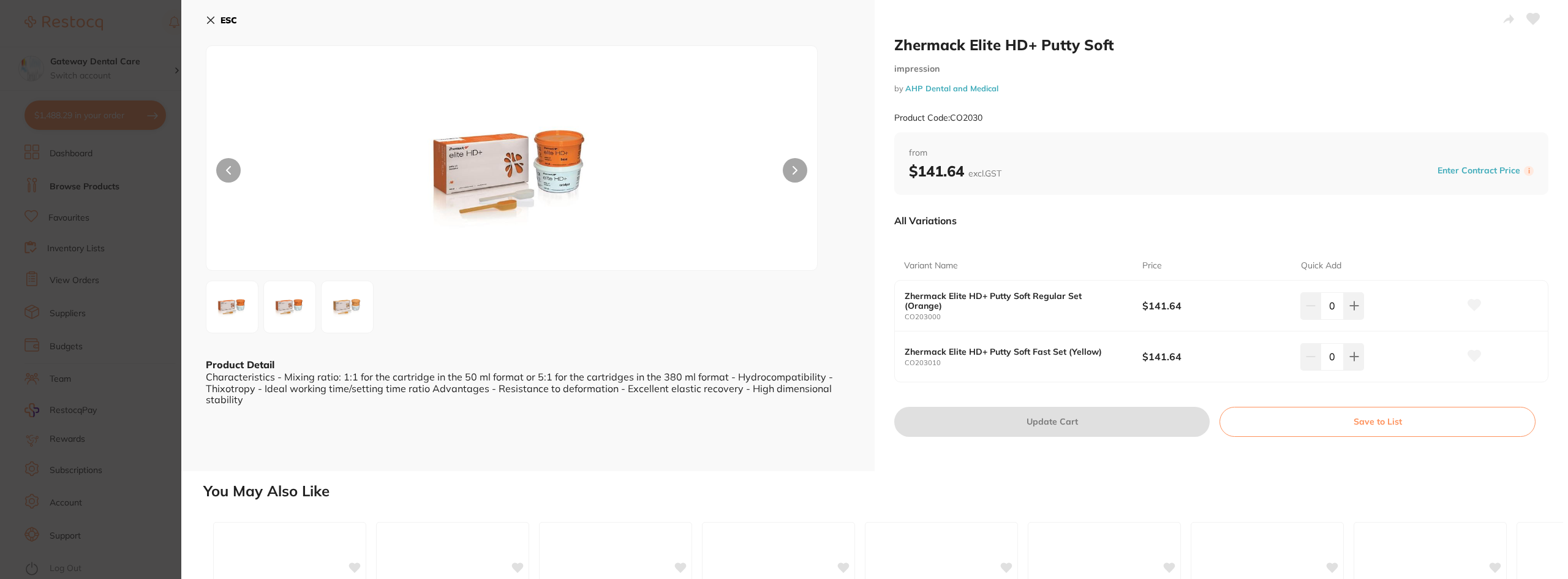
click at [1355, 356] on icon at bounding box center [1353, 356] width 8 height 8
type input "1"
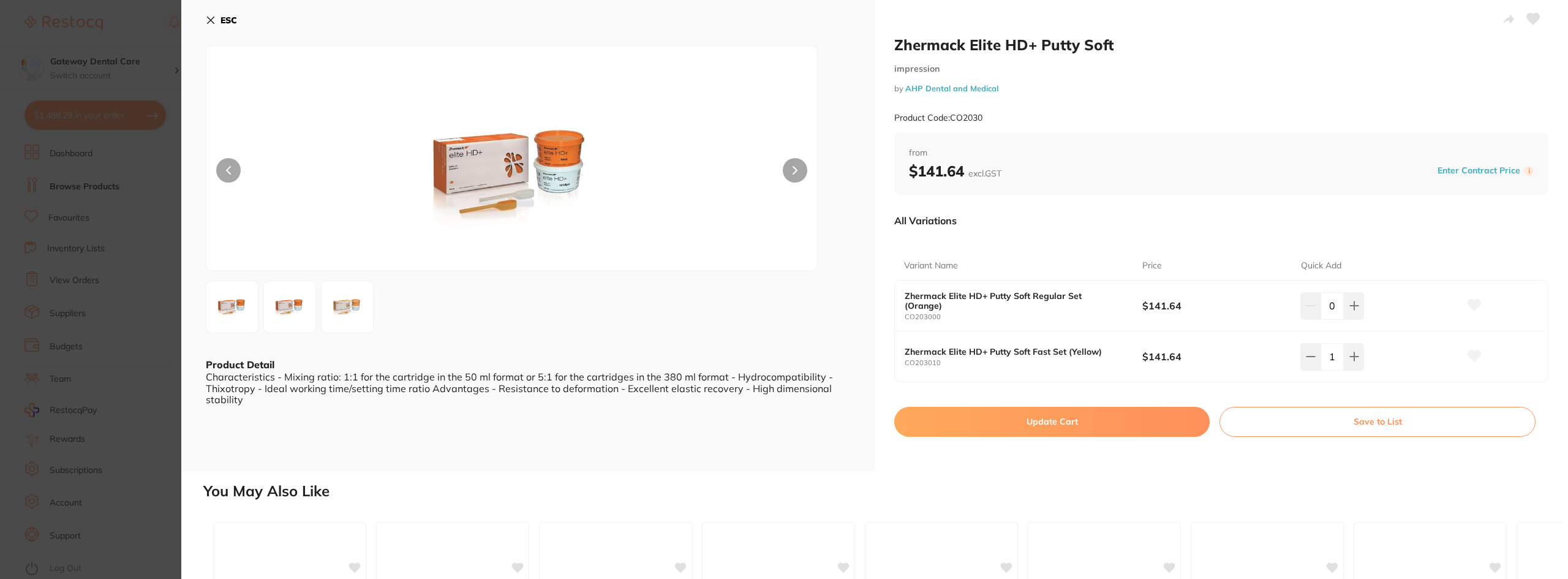
click at [1079, 423] on button "Update Cart" at bounding box center [1052, 422] width 316 height 30
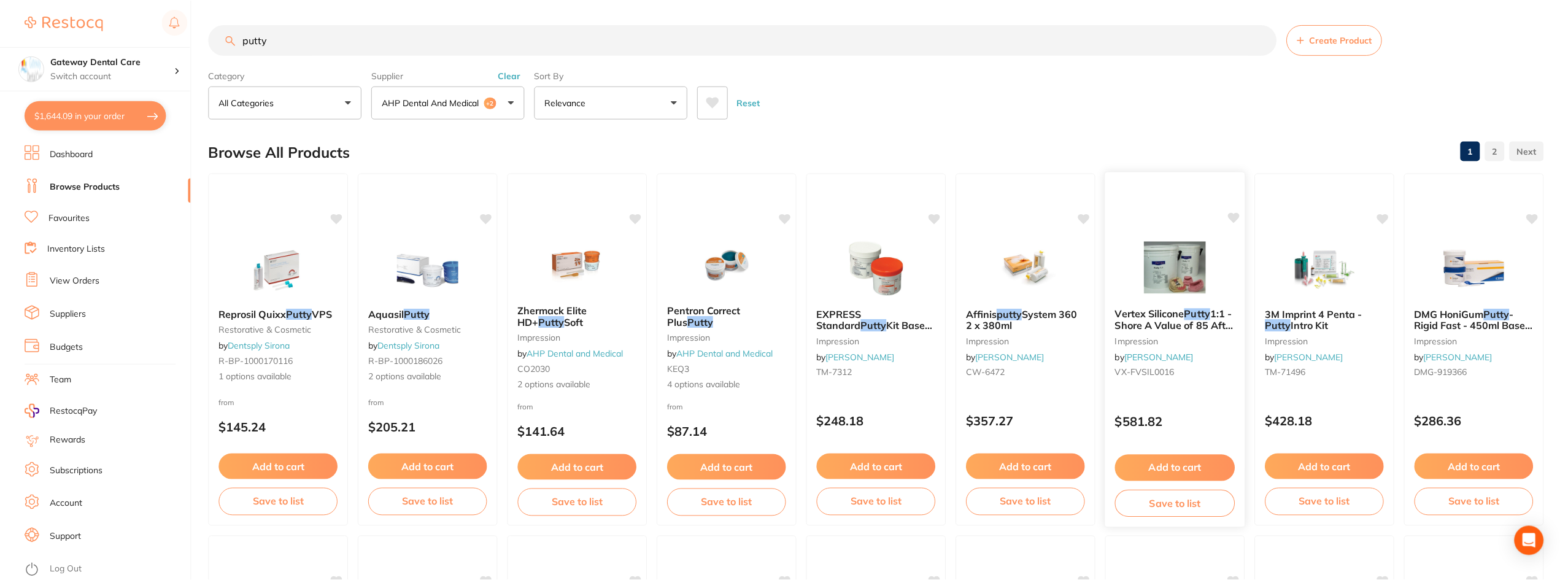
scroll to position [2, 0]
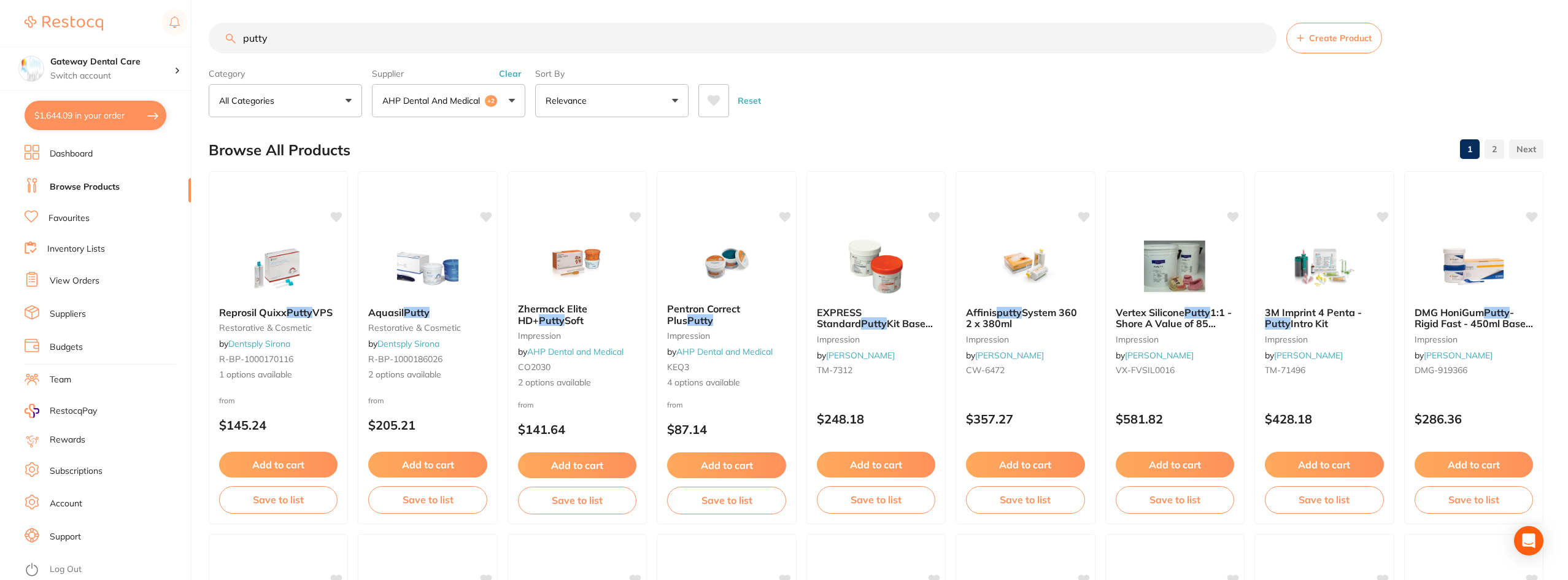
click at [1258, 35] on input "putty" at bounding box center [742, 38] width 1068 height 31
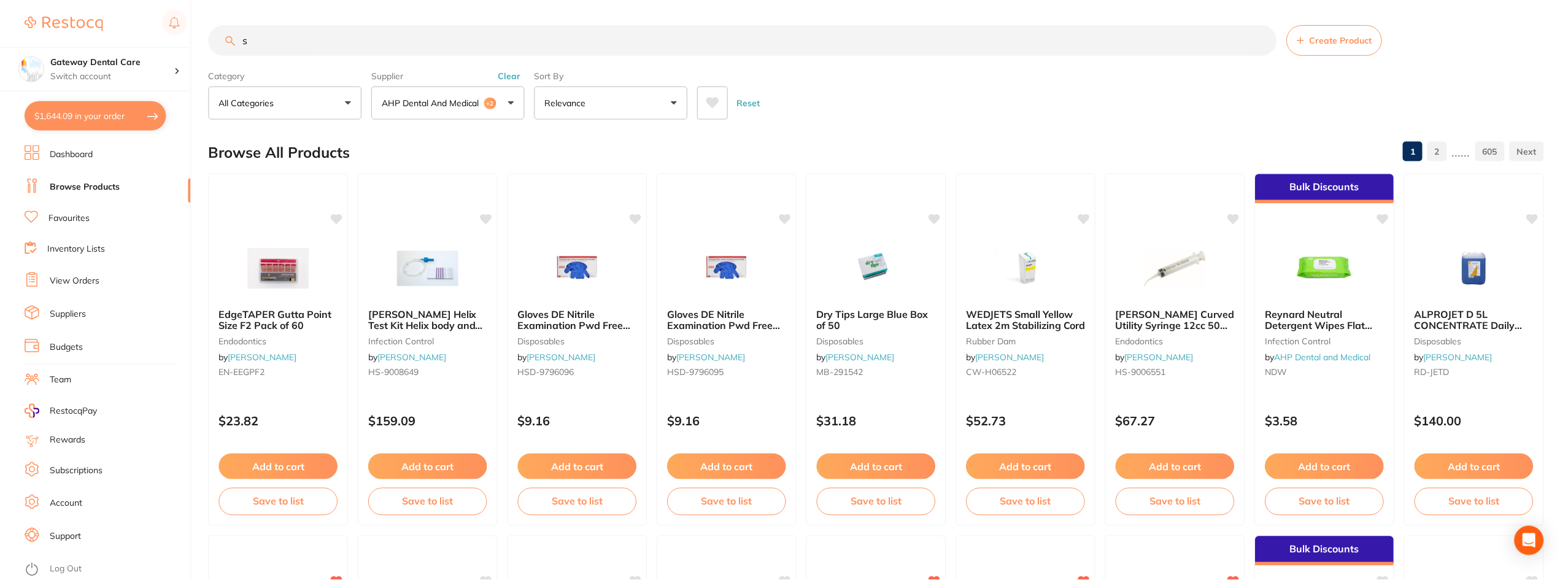
scroll to position [341, 0]
type input "sdr"
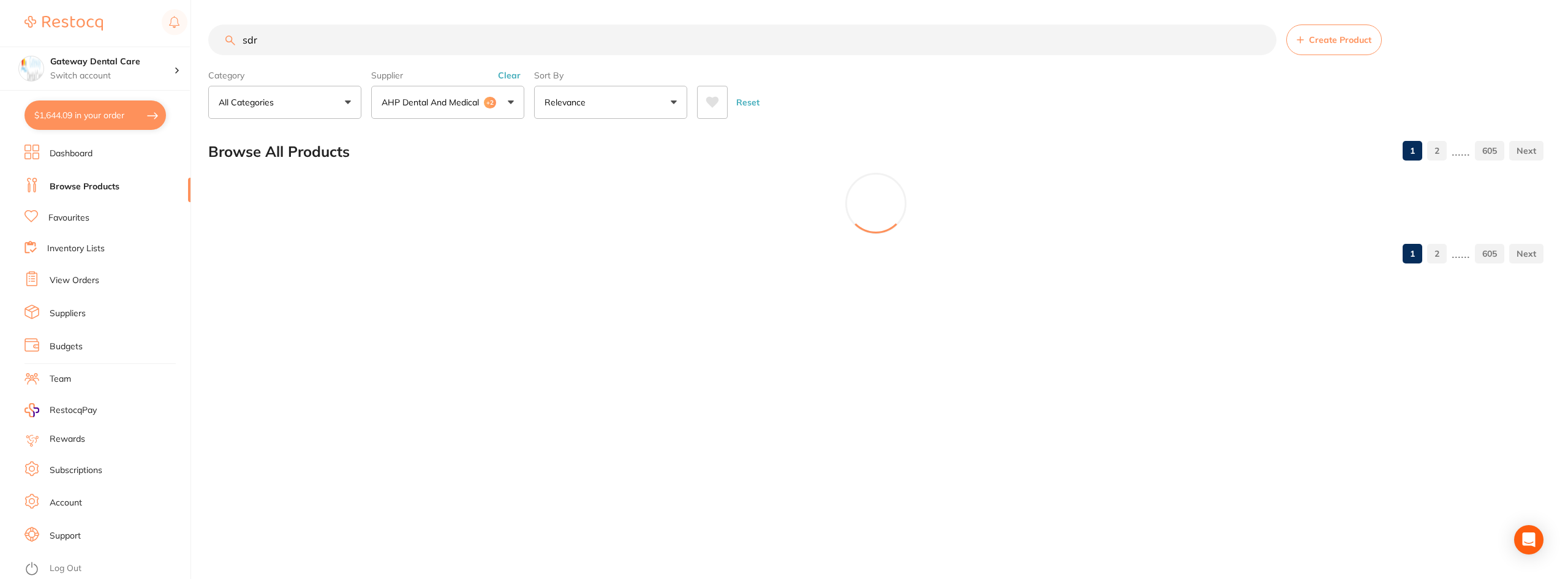
scroll to position [0, 0]
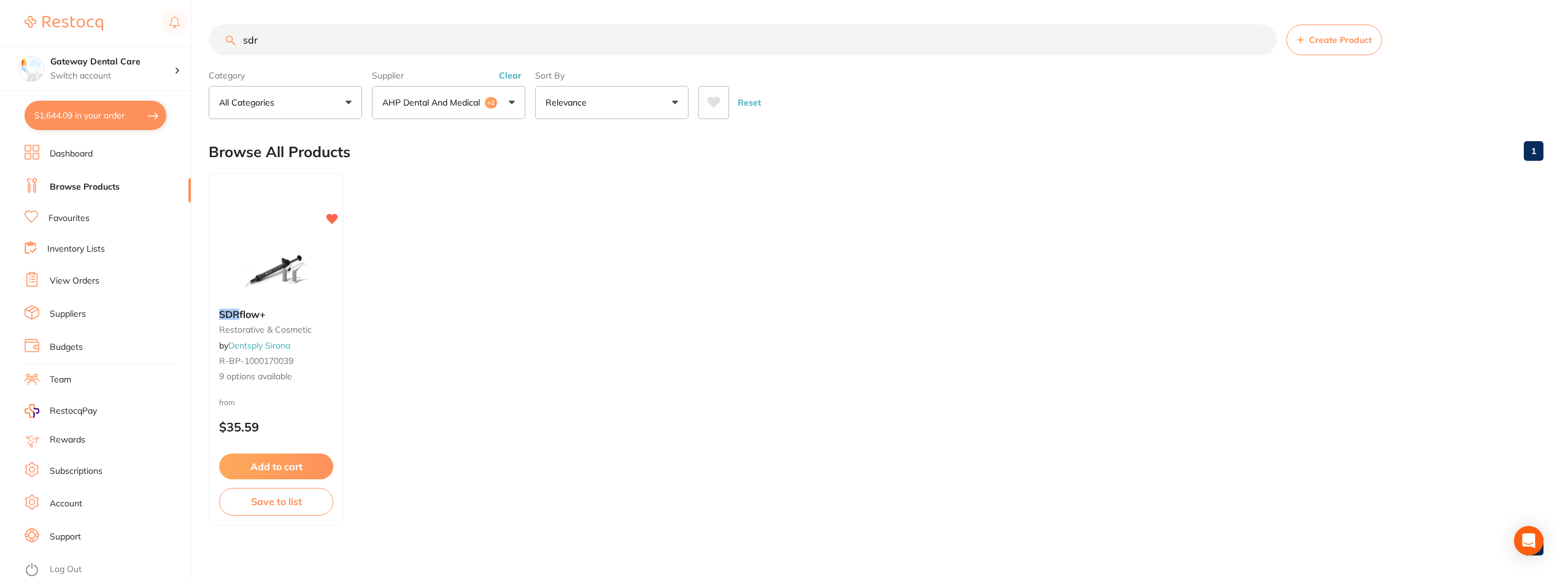
click at [1257, 38] on input "sdr" at bounding box center [742, 40] width 1068 height 31
click at [1263, 37] on input "sdr" at bounding box center [742, 40] width 1068 height 31
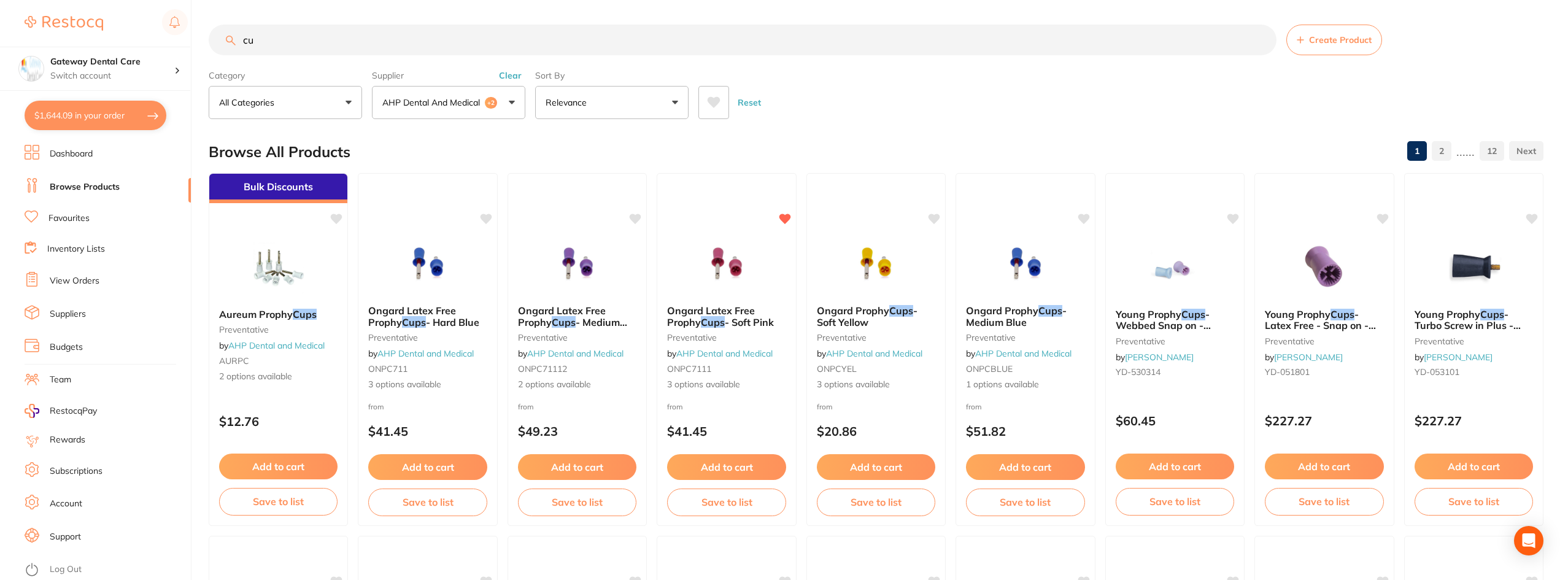
type input "c"
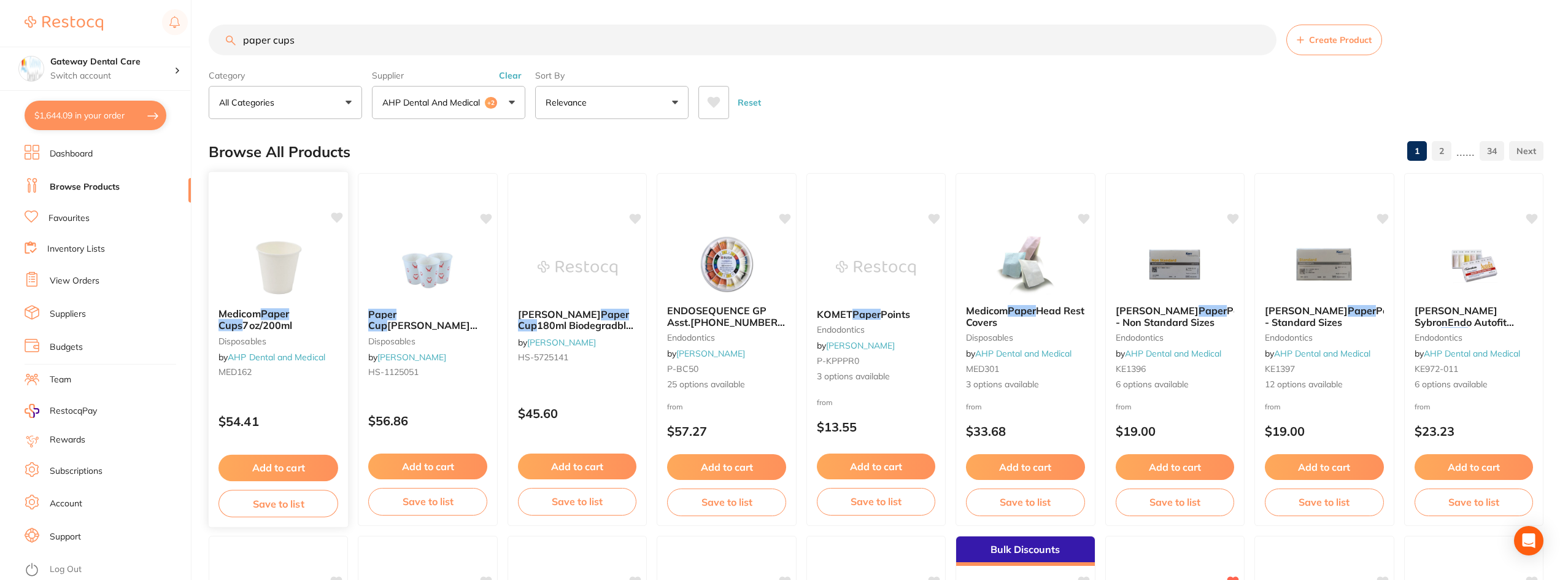
type input "paper cups"
drag, startPoint x: 322, startPoint y: 308, endPoint x: 484, endPoint y: 220, distance: 184.4
click at [322, 309] on b "Medicom Paper Cups 7oz/200ml" at bounding box center [278, 320] width 119 height 23
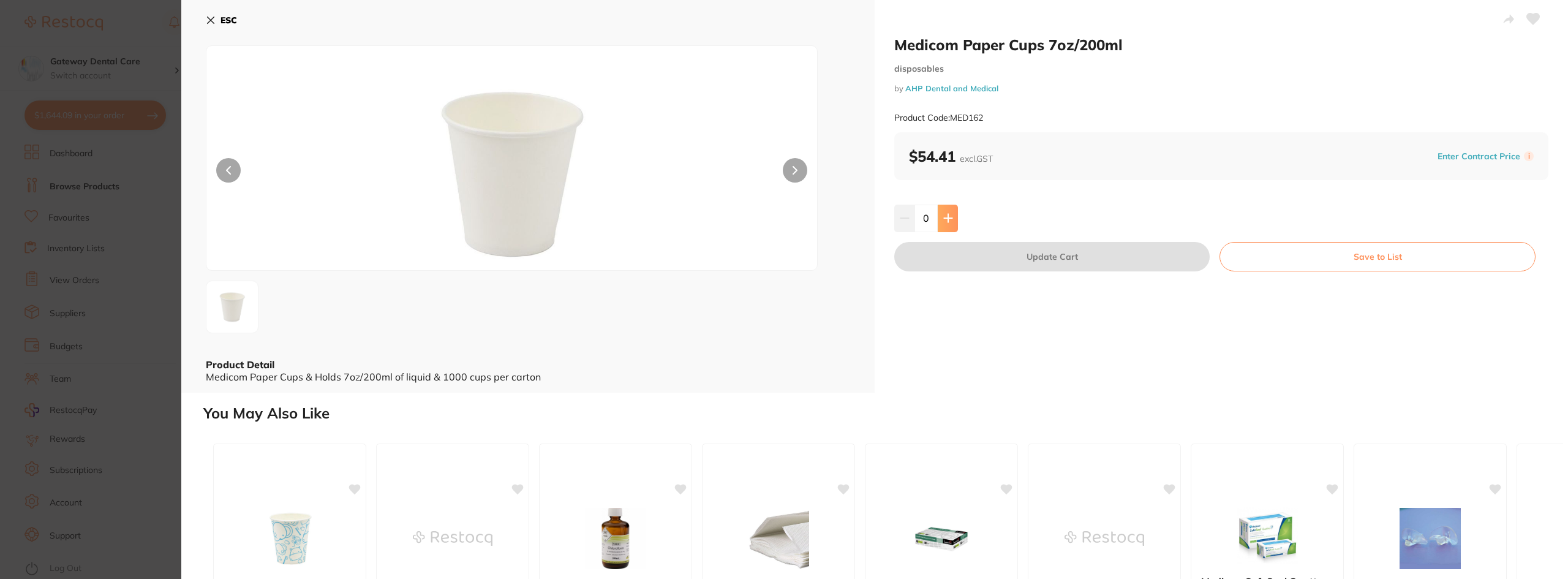
click at [941, 223] on button at bounding box center [948, 218] width 20 height 27
type input "1"
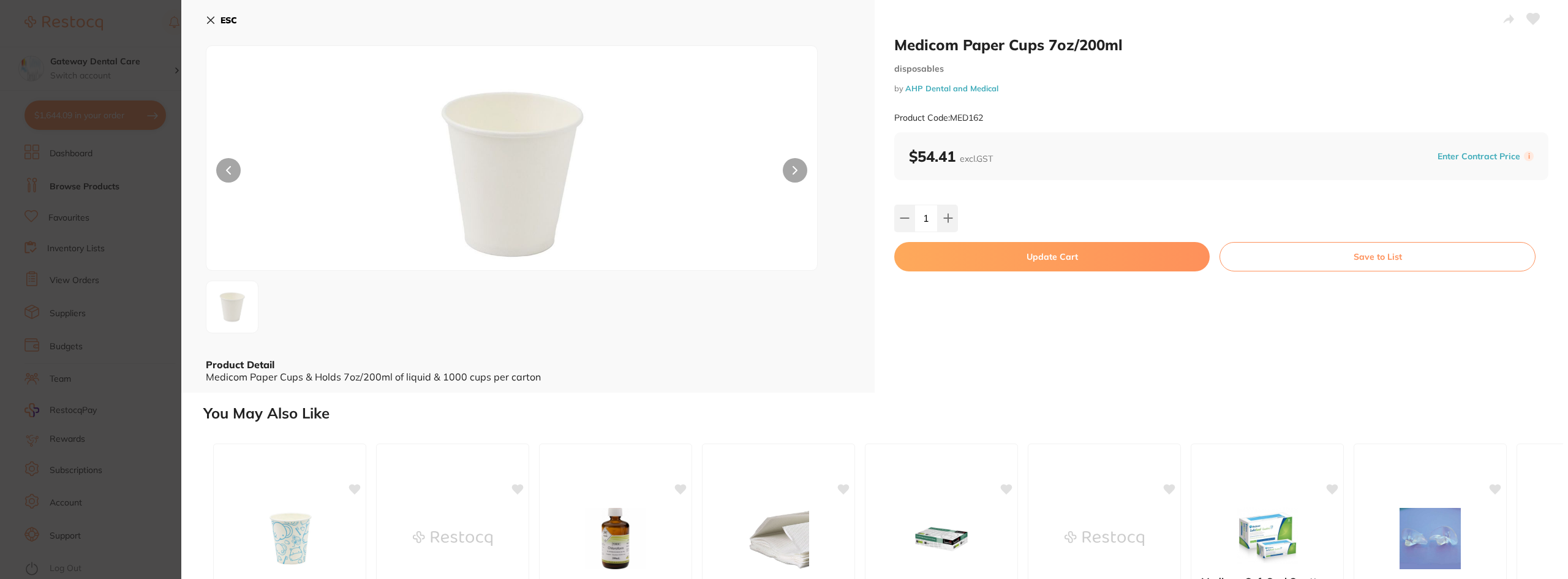
drag, startPoint x: 977, startPoint y: 256, endPoint x: 946, endPoint y: 276, distance: 36.9
click at [977, 256] on button "Update Cart" at bounding box center [1052, 256] width 316 height 30
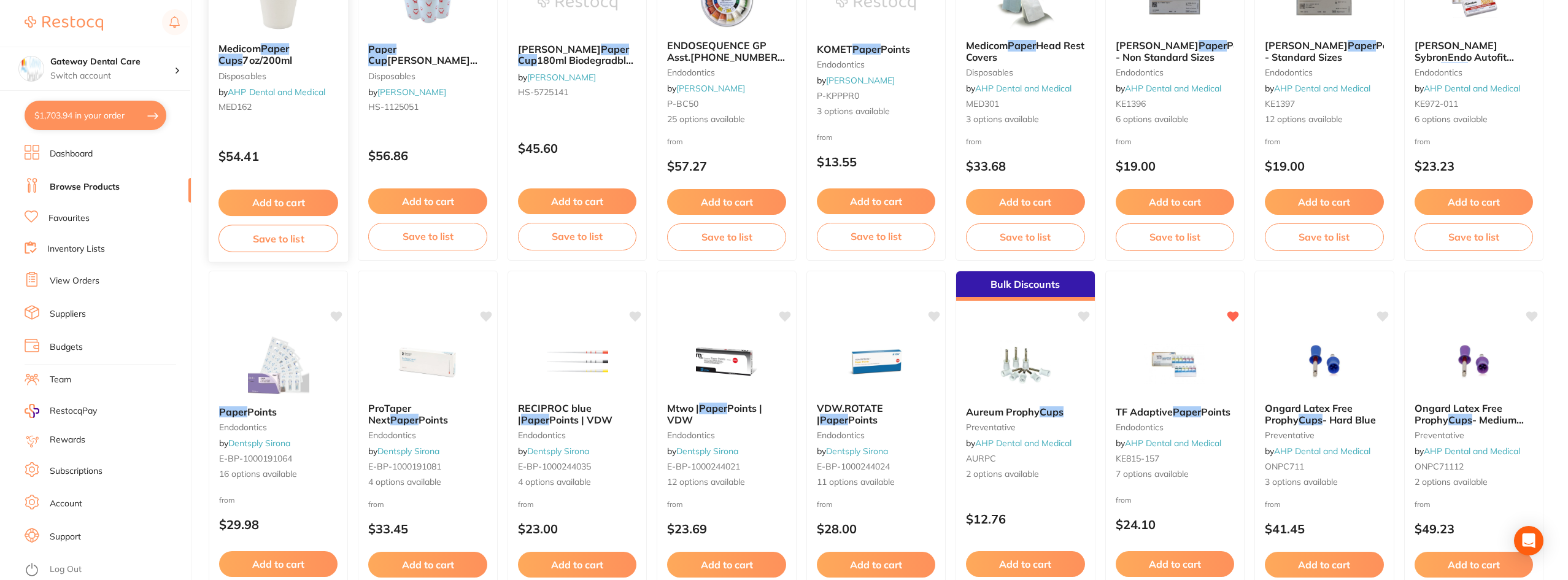
scroll to position [64, 0]
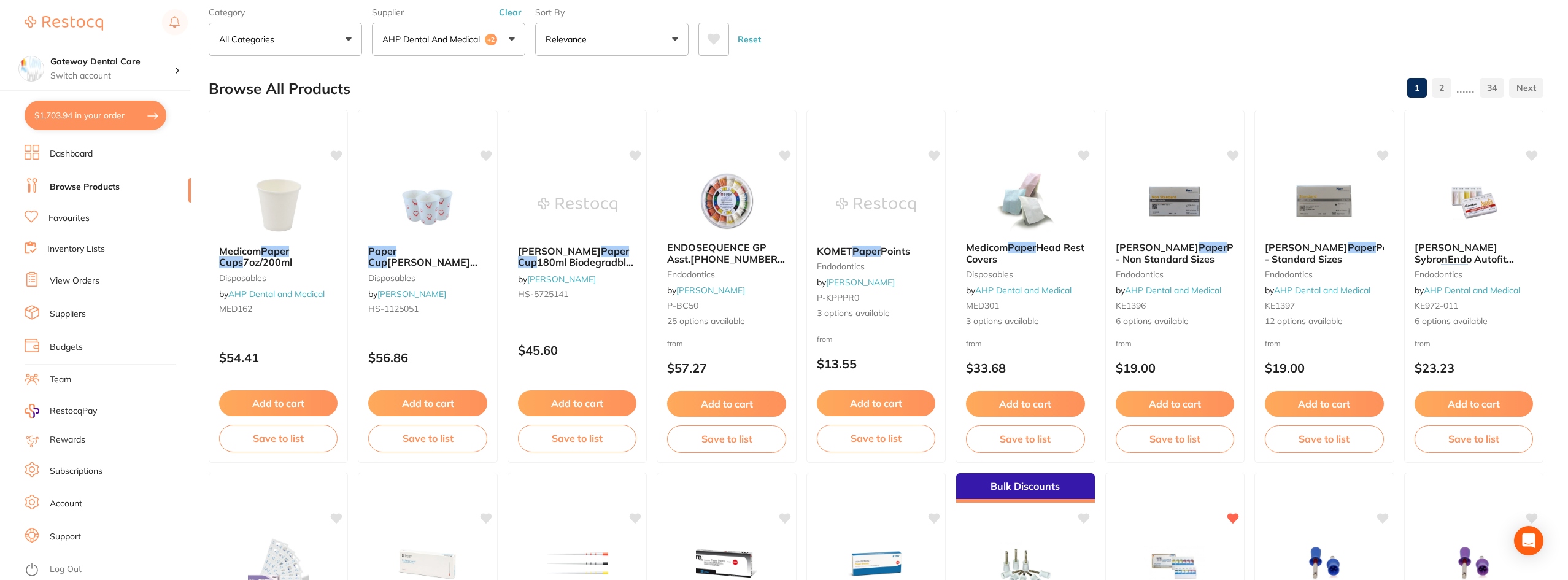
click at [122, 112] on button "$1,703.94 in your order" at bounding box center [95, 115] width 142 height 30
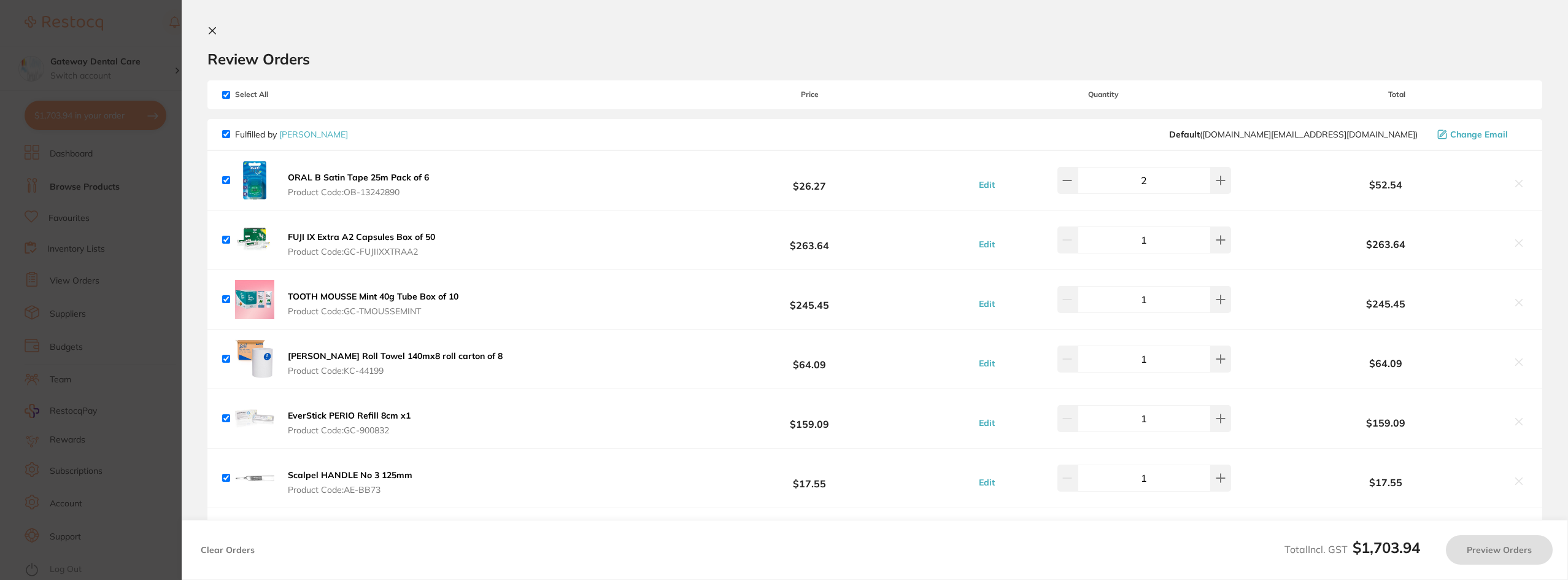
checkbox input "true"
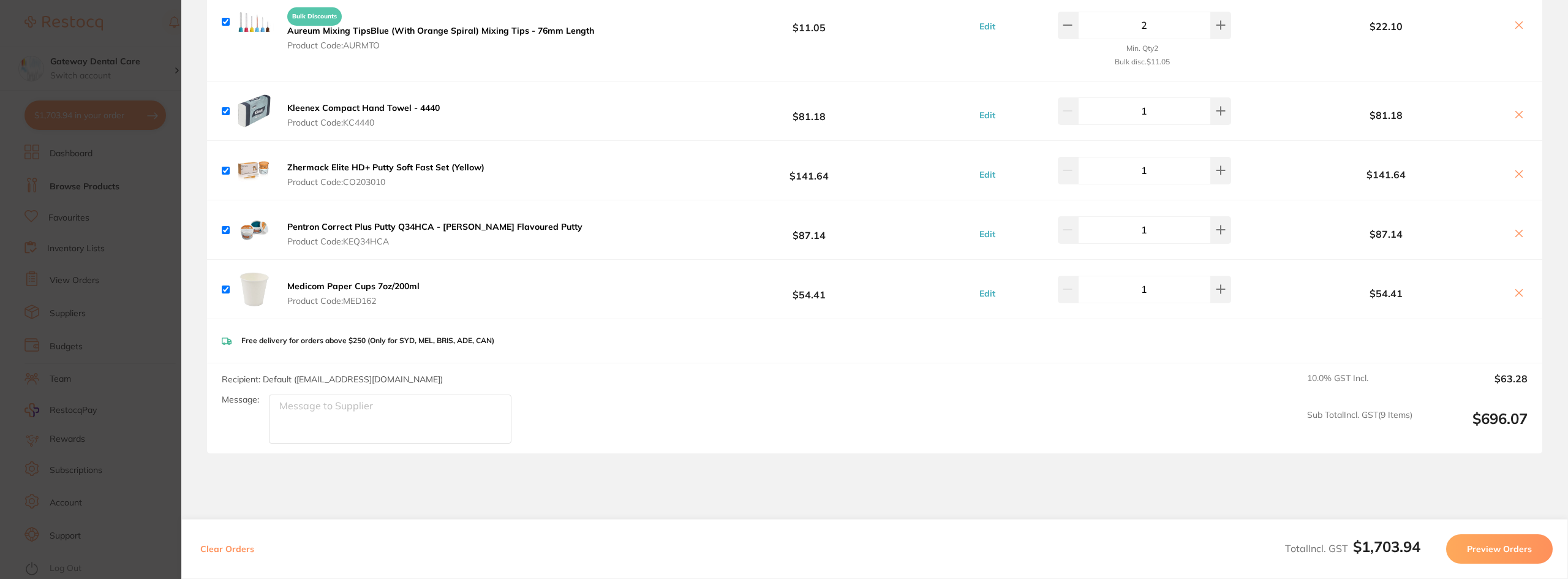
scroll to position [1287, 0]
click at [1516, 166] on icon at bounding box center [1519, 170] width 10 height 10
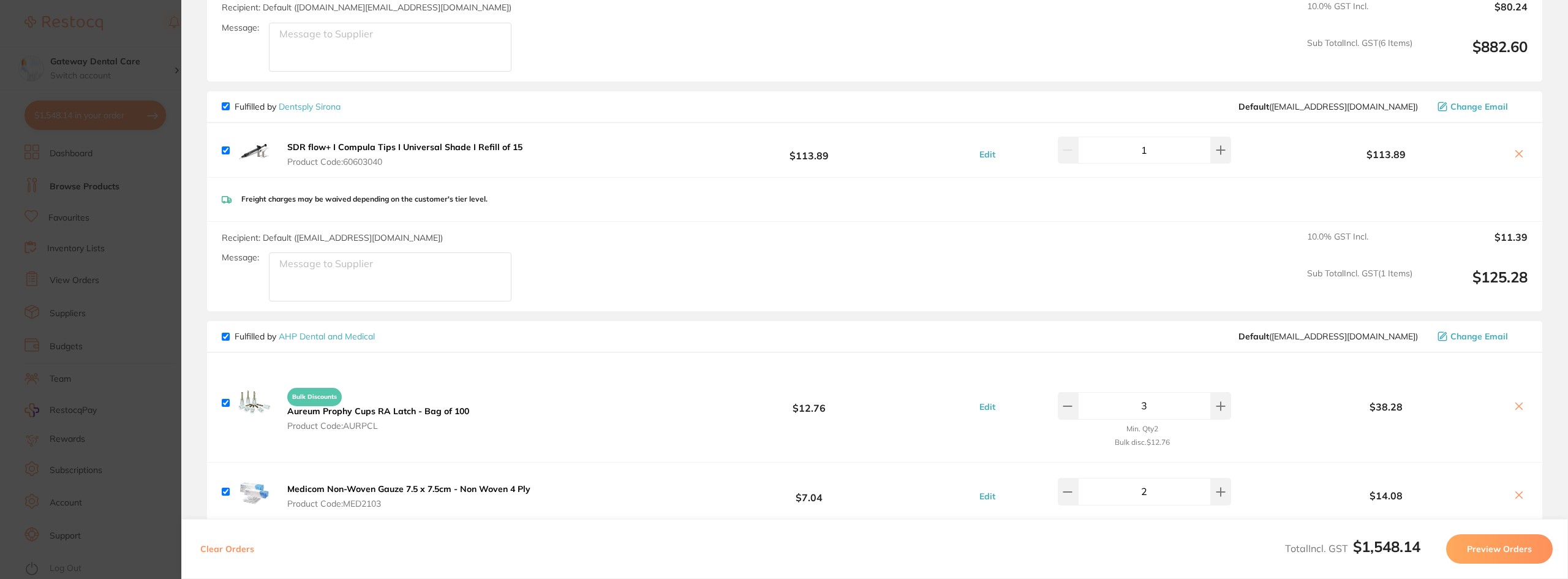
scroll to position [429, 0]
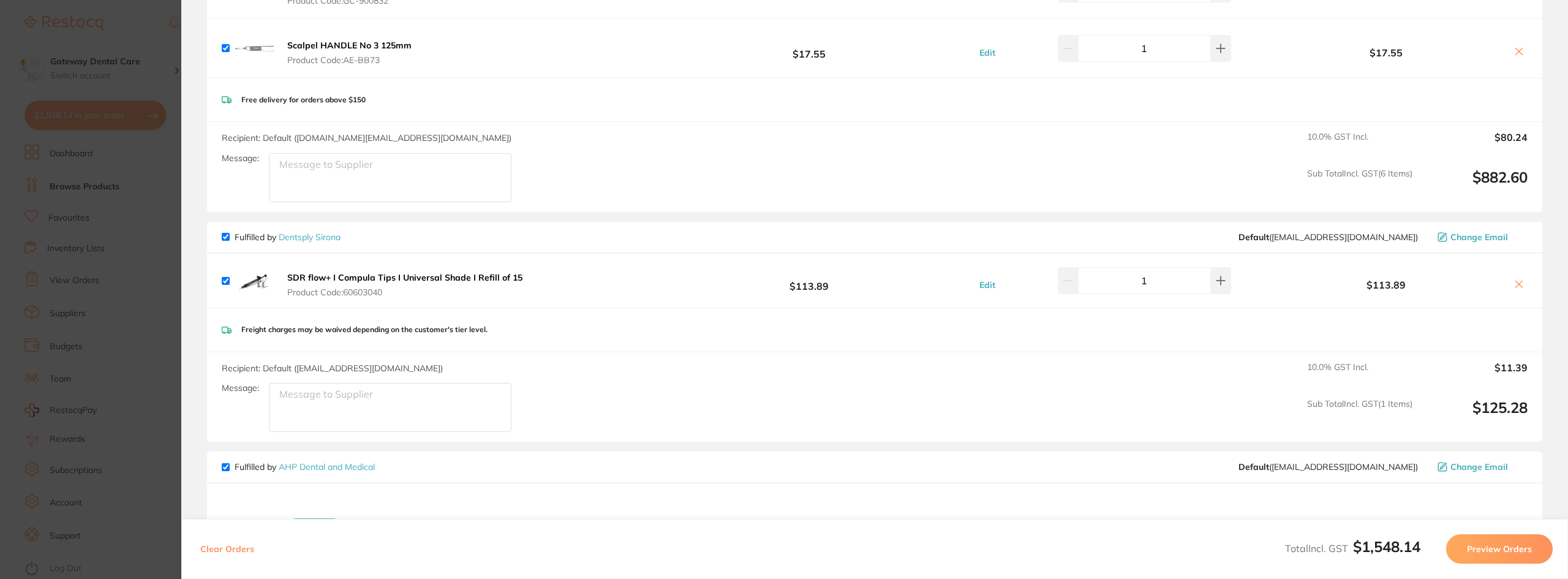
click at [1516, 279] on icon at bounding box center [1519, 284] width 10 height 10
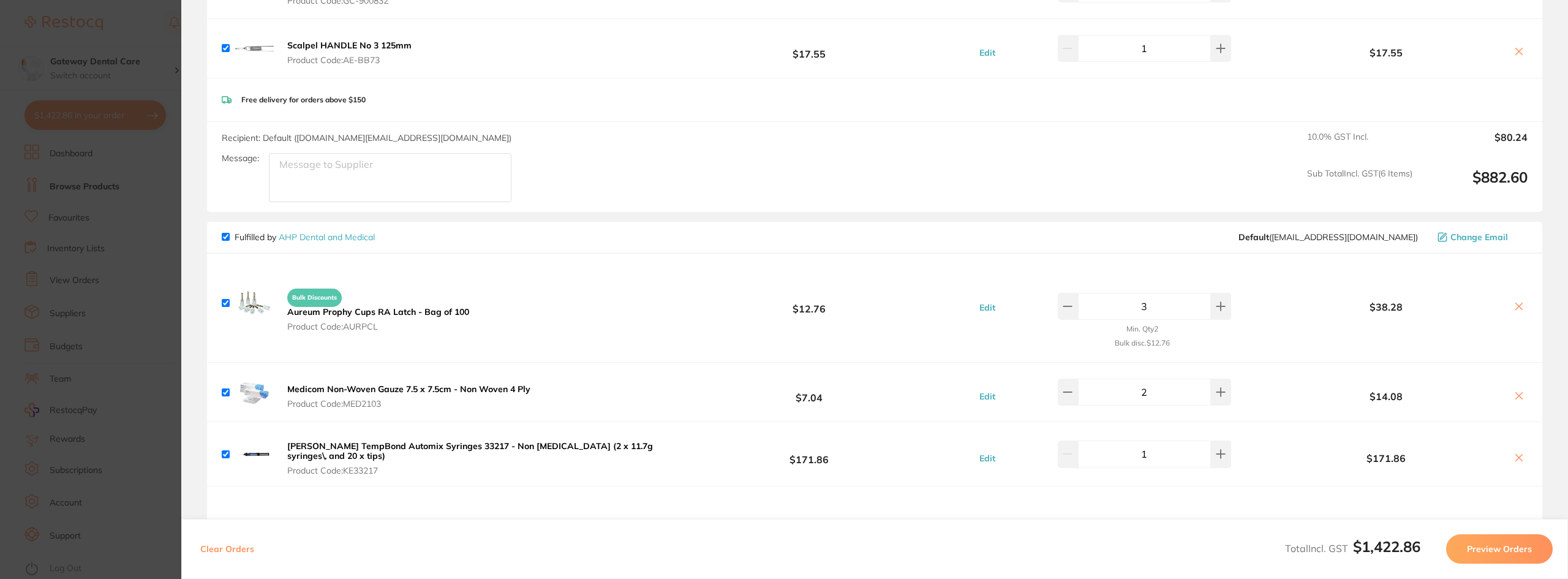
checkbox input "true"
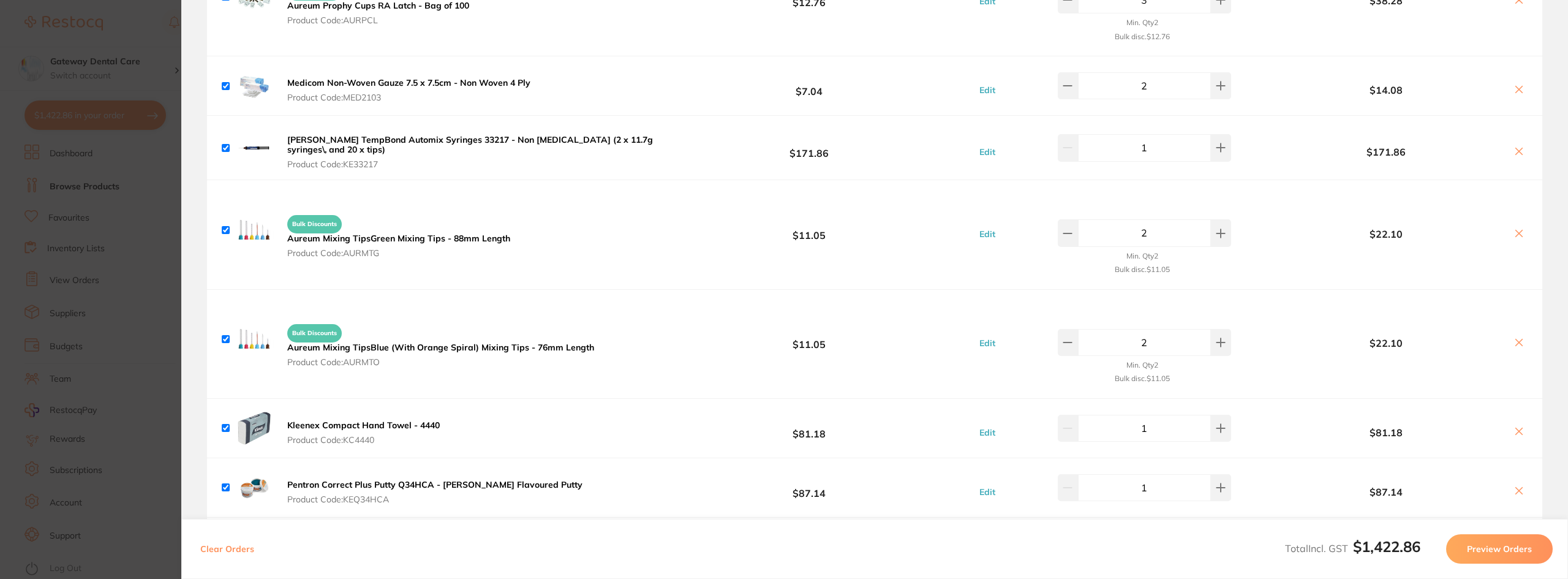
scroll to position [1062, 0]
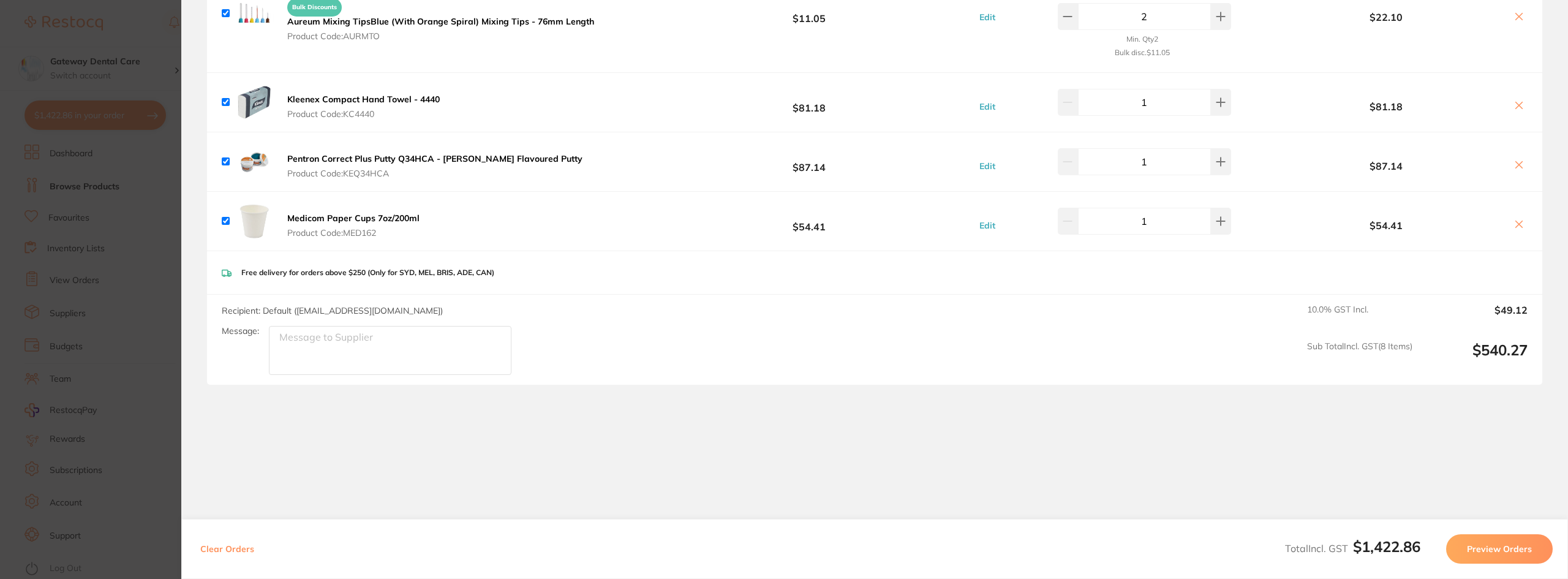
click at [1540, 543] on button "Preview Orders" at bounding box center [1499, 549] width 107 height 30
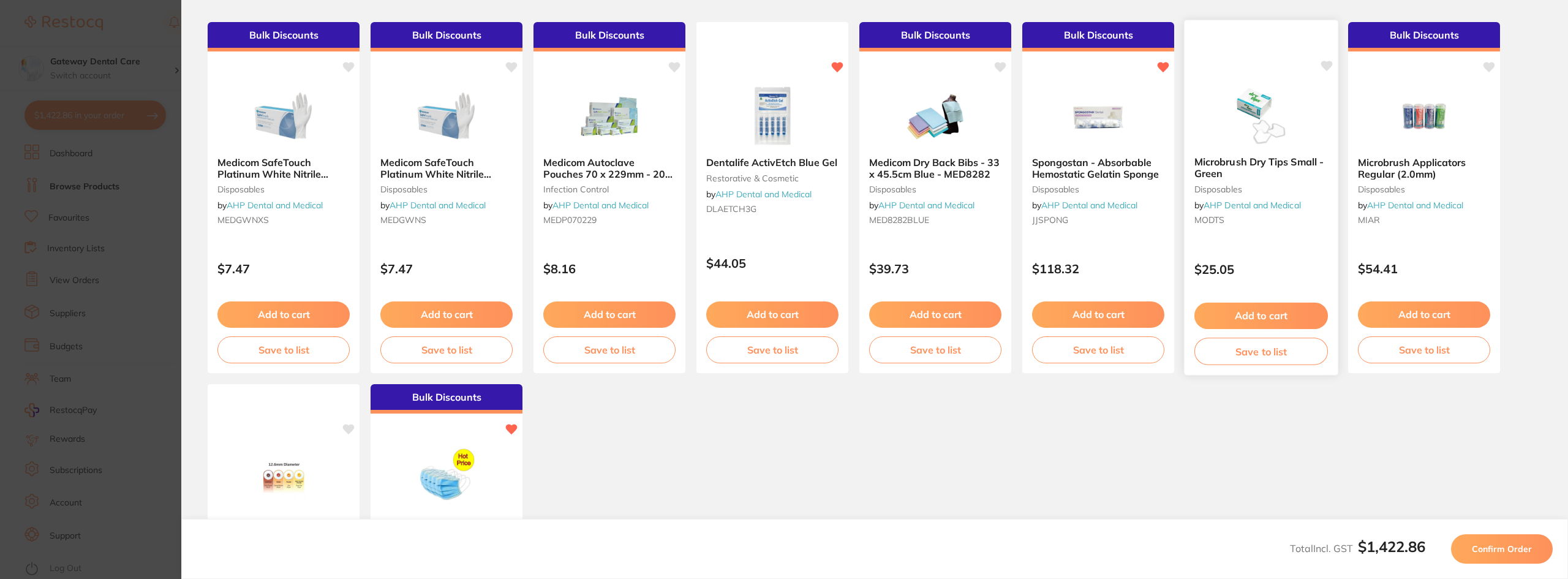
scroll to position [0, 0]
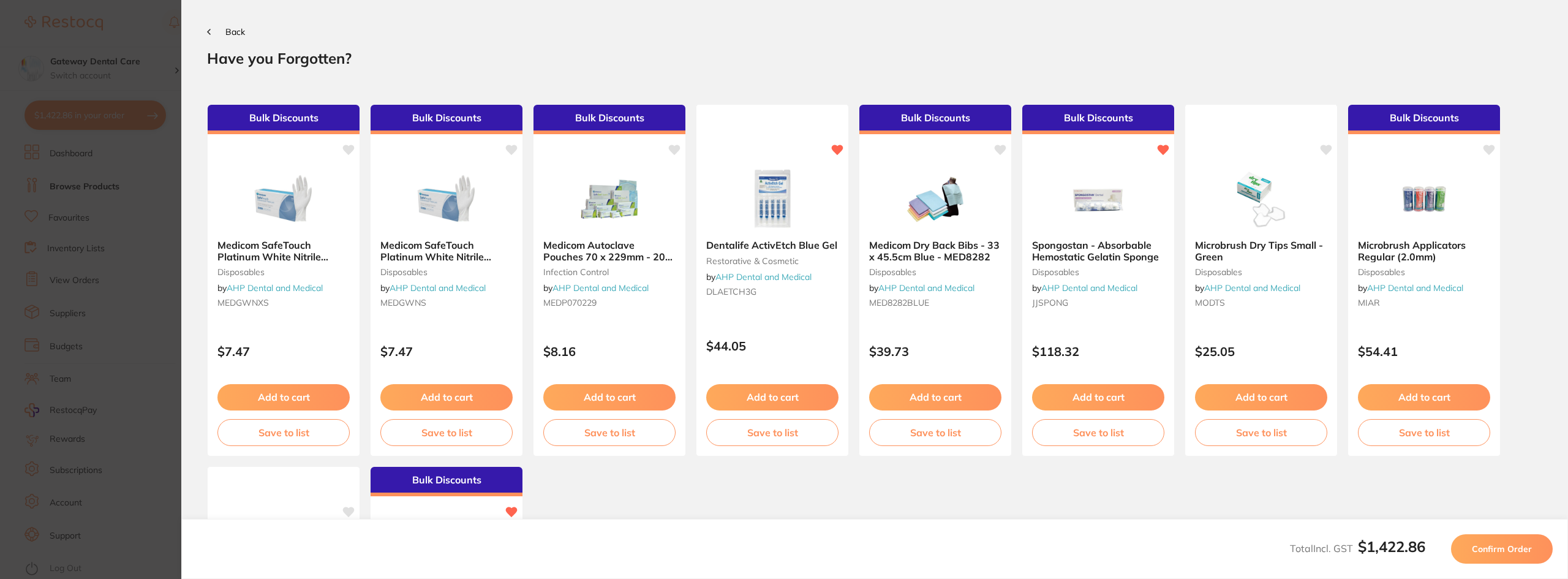
click at [1485, 552] on span "Confirm Order" at bounding box center [1501, 549] width 60 height 11
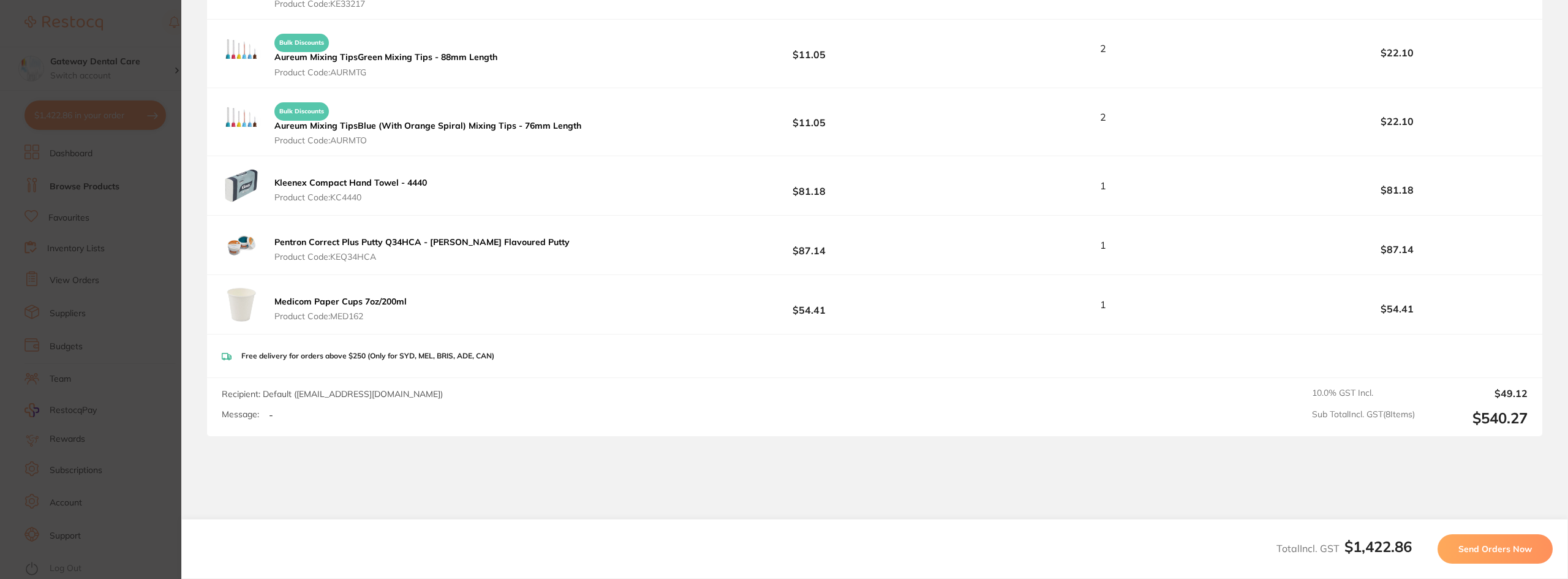
scroll to position [978, 0]
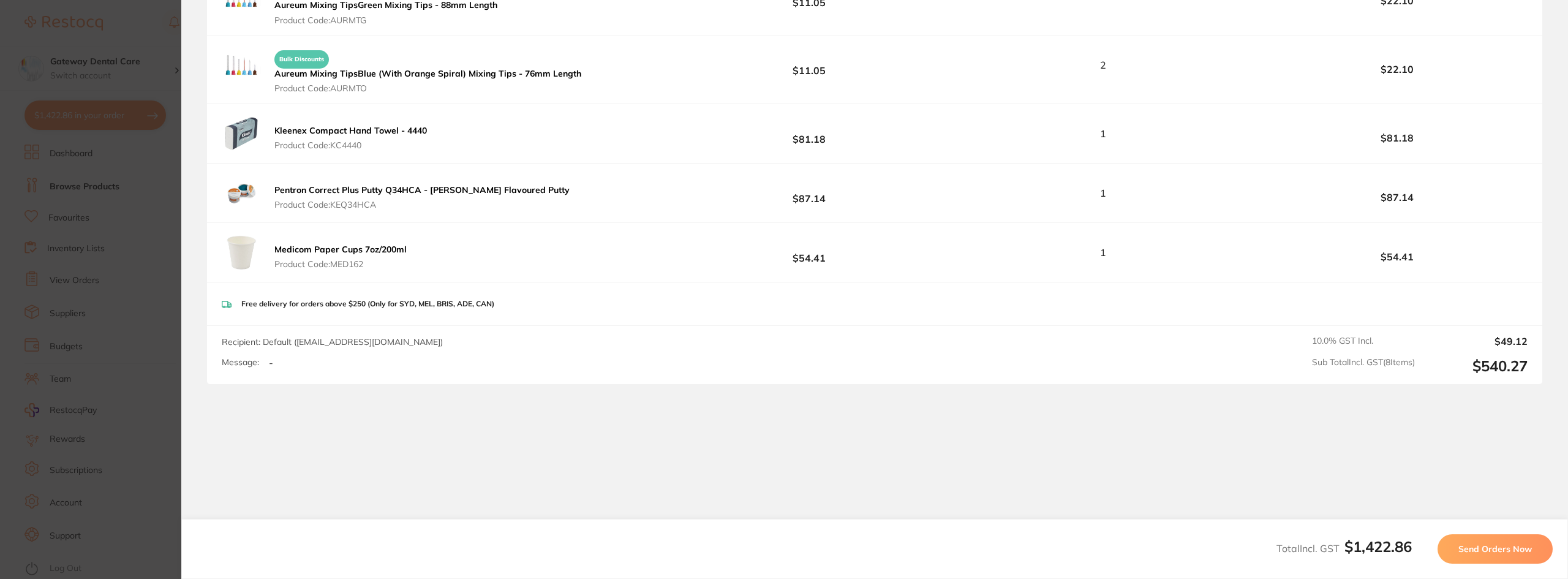
click at [1459, 547] on button "Send Orders Now" at bounding box center [1495, 549] width 115 height 30
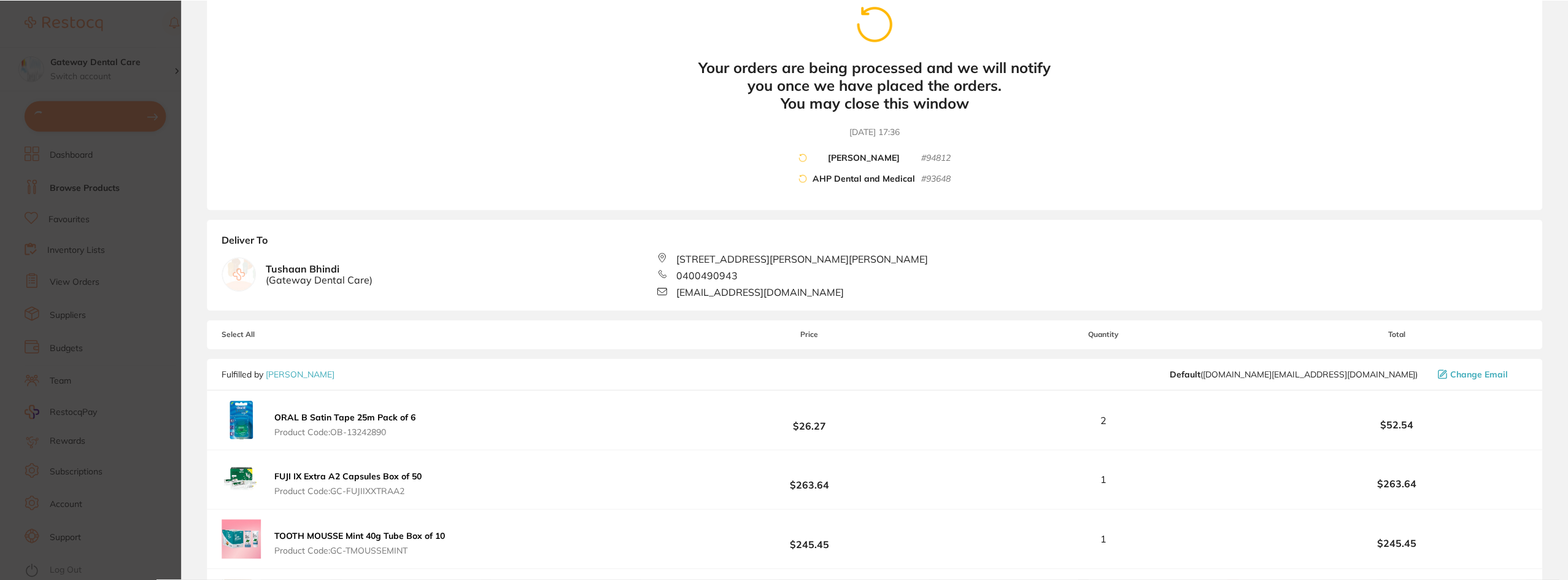
scroll to position [0, 0]
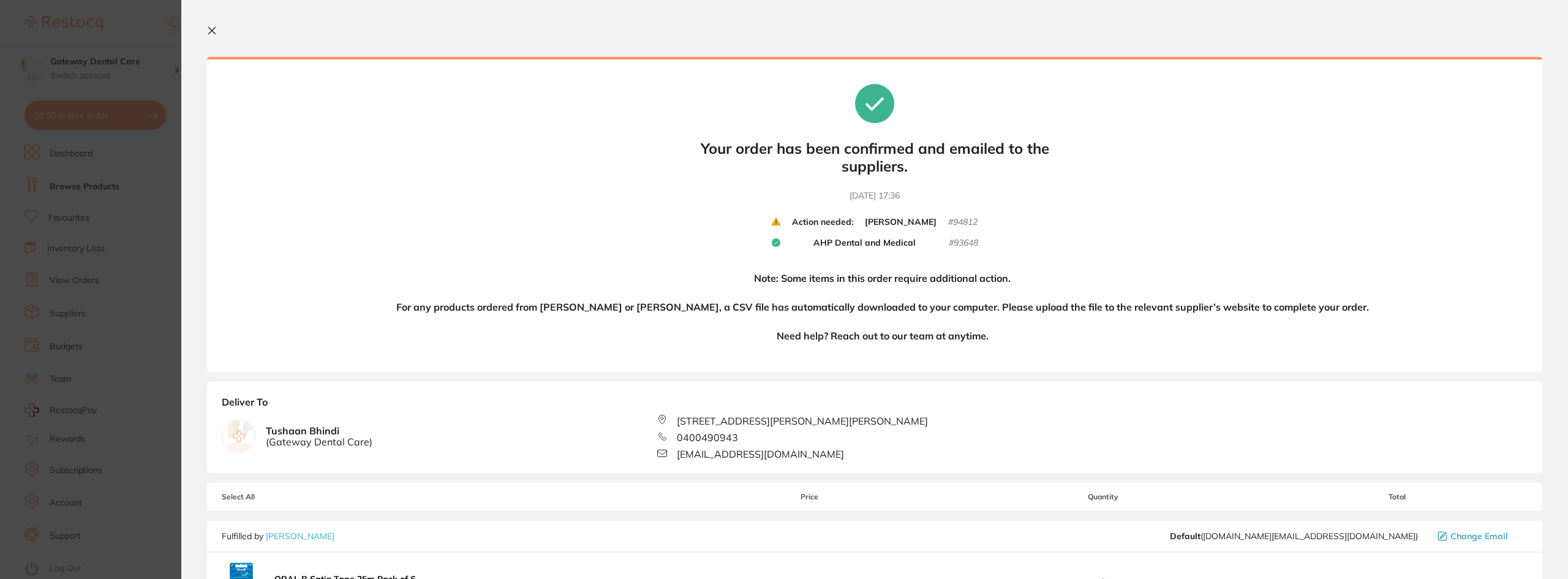
drag, startPoint x: 152, startPoint y: 265, endPoint x: 70, endPoint y: 265, distance: 82.0
click at [152, 264] on section "Update RRP Set your pre negotiated price for this item. Item Agreed RRP (excl. …" at bounding box center [784, 290] width 1568 height 579
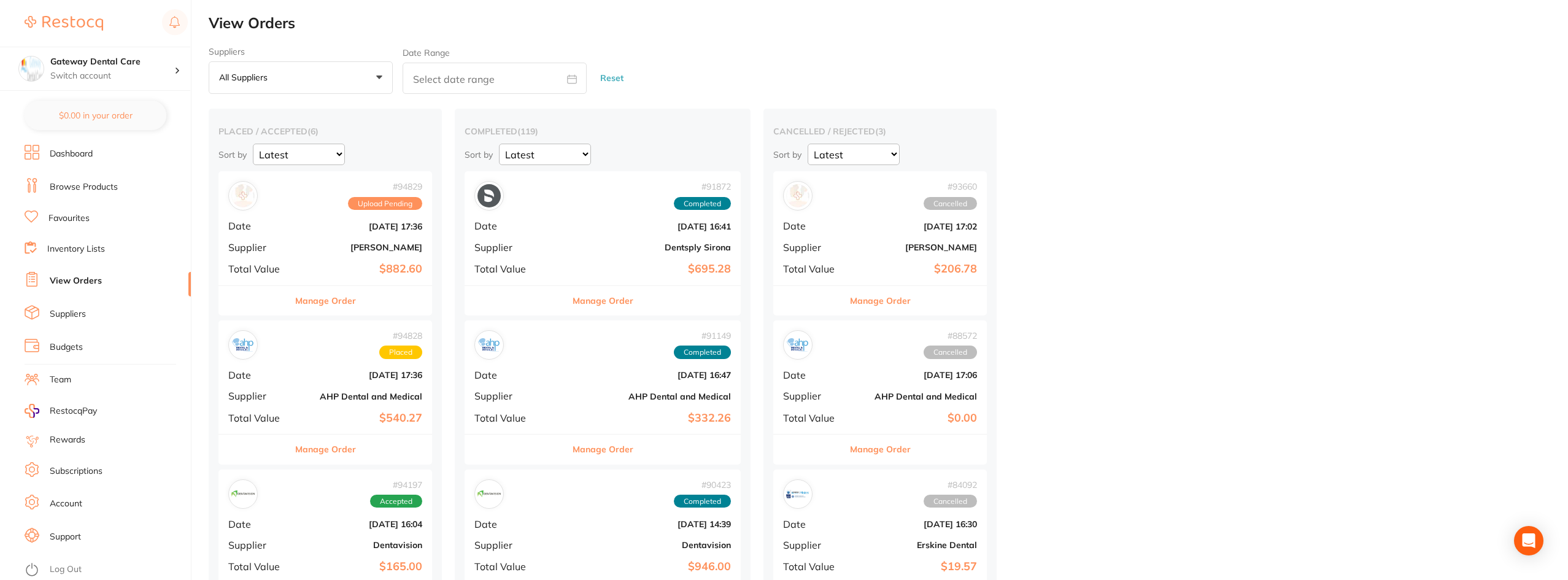
click at [75, 316] on link "Suppliers" at bounding box center [68, 314] width 36 height 12
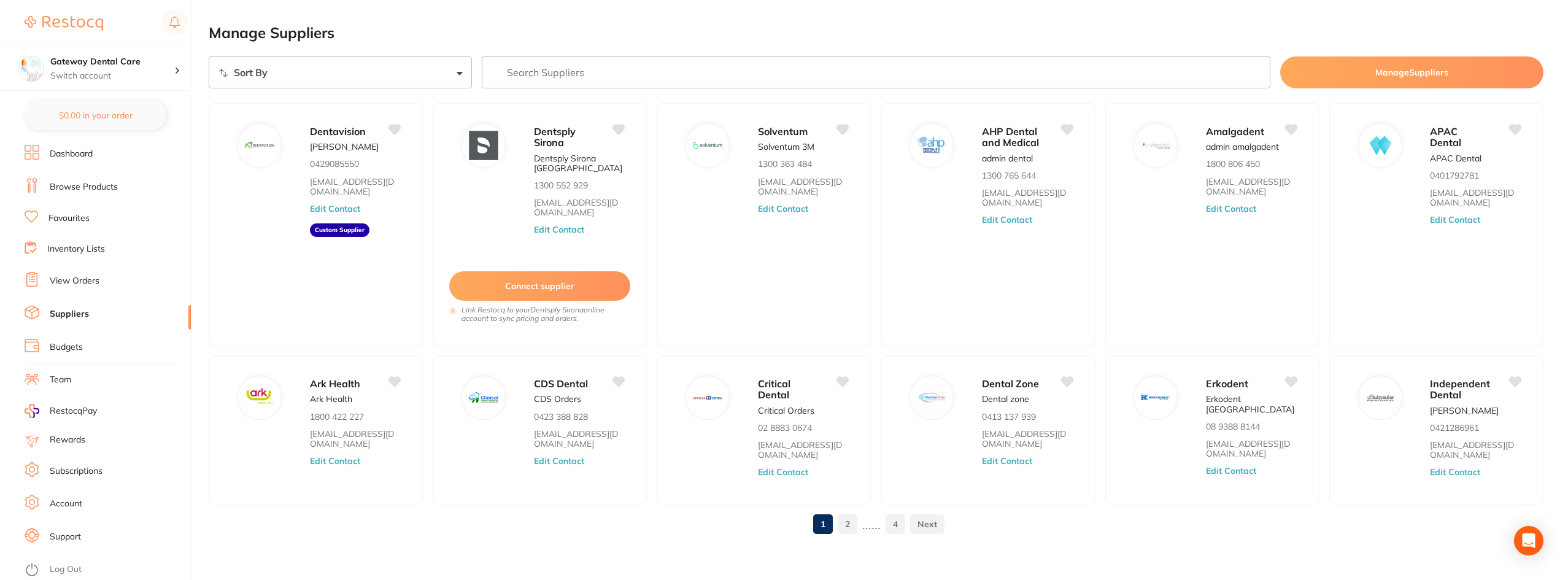
click at [845, 520] on link "2" at bounding box center [847, 524] width 19 height 25
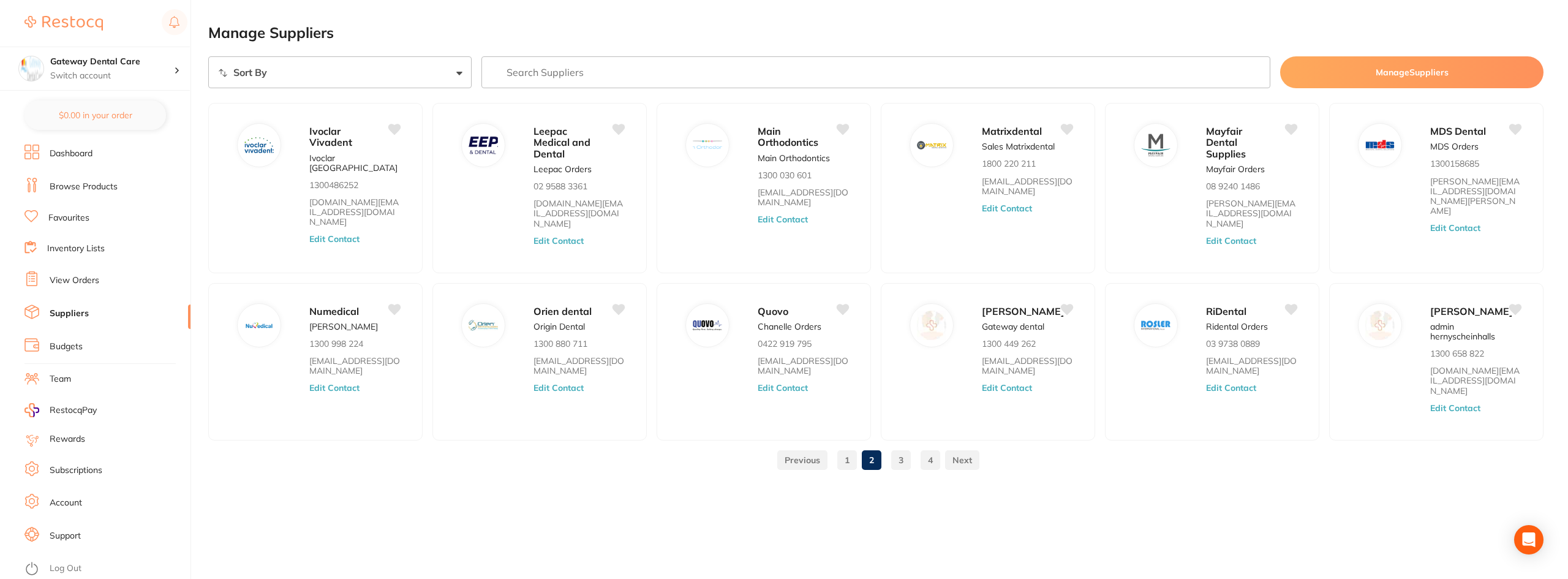
click at [905, 461] on link "3" at bounding box center [900, 460] width 19 height 25
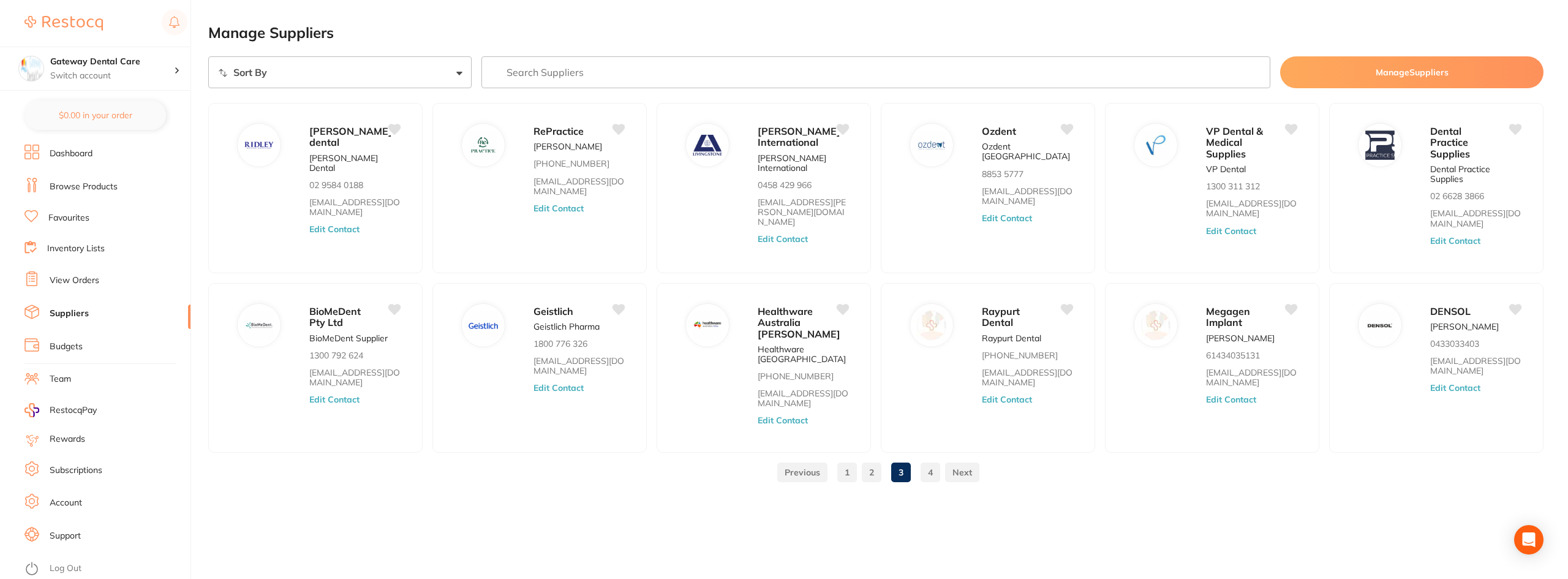
click at [933, 468] on link "4" at bounding box center [930, 472] width 19 height 25
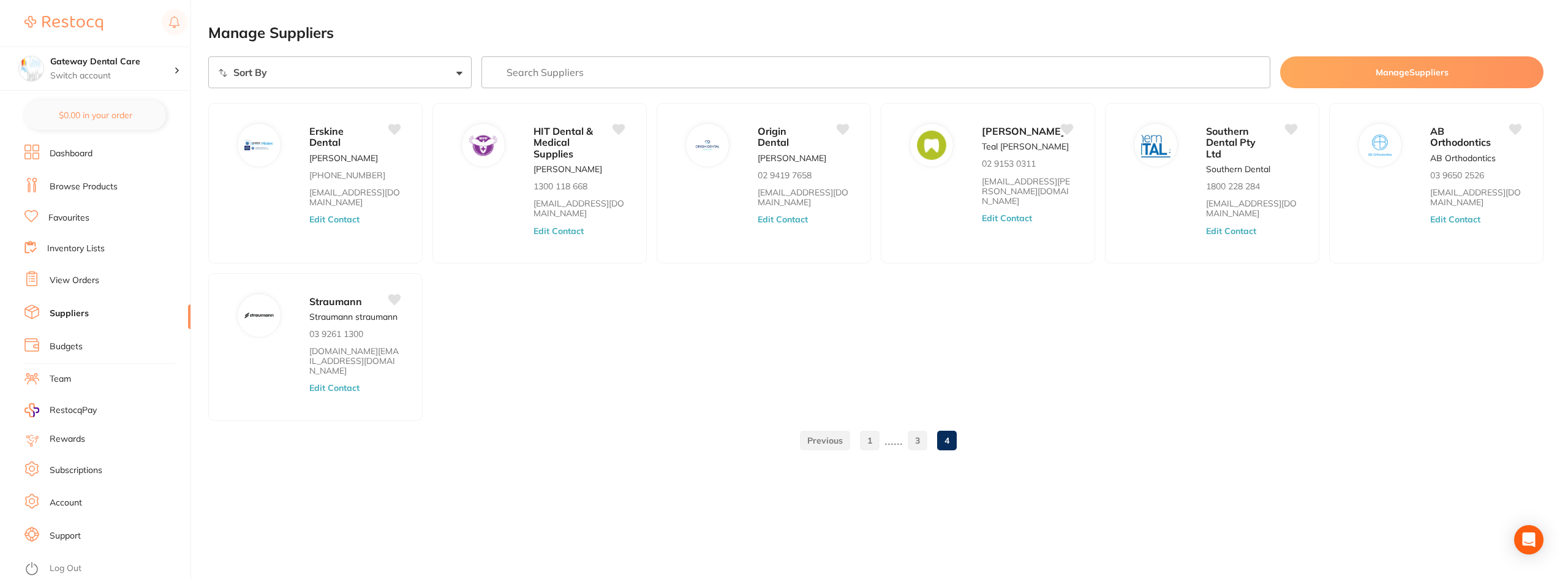
click at [595, 72] on input "search" at bounding box center [876, 73] width 790 height 32
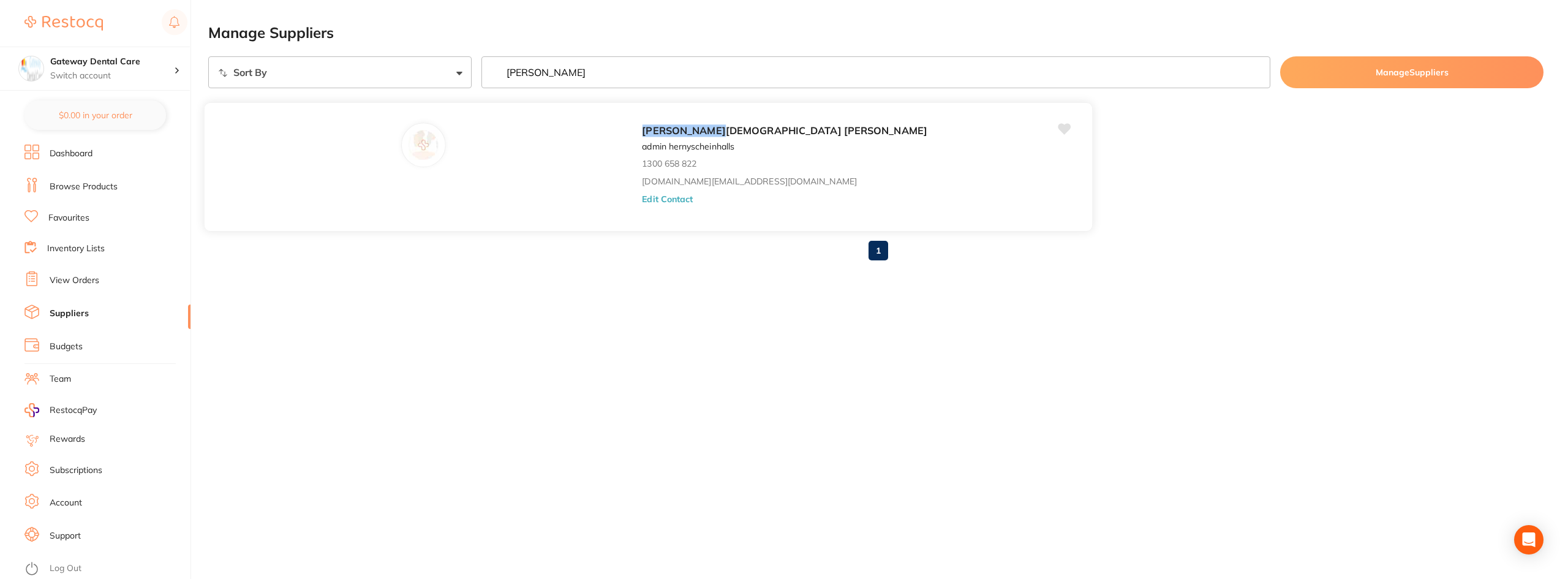
type input "henry"
click at [642, 157] on div "Henry Schein Halas admin hernyscheinhalls 1300 658 822 customer.care@henryschei…" at bounding box center [861, 170] width 438 height 96
click at [642, 196] on button "Edit Contact" at bounding box center [668, 199] width 51 height 10
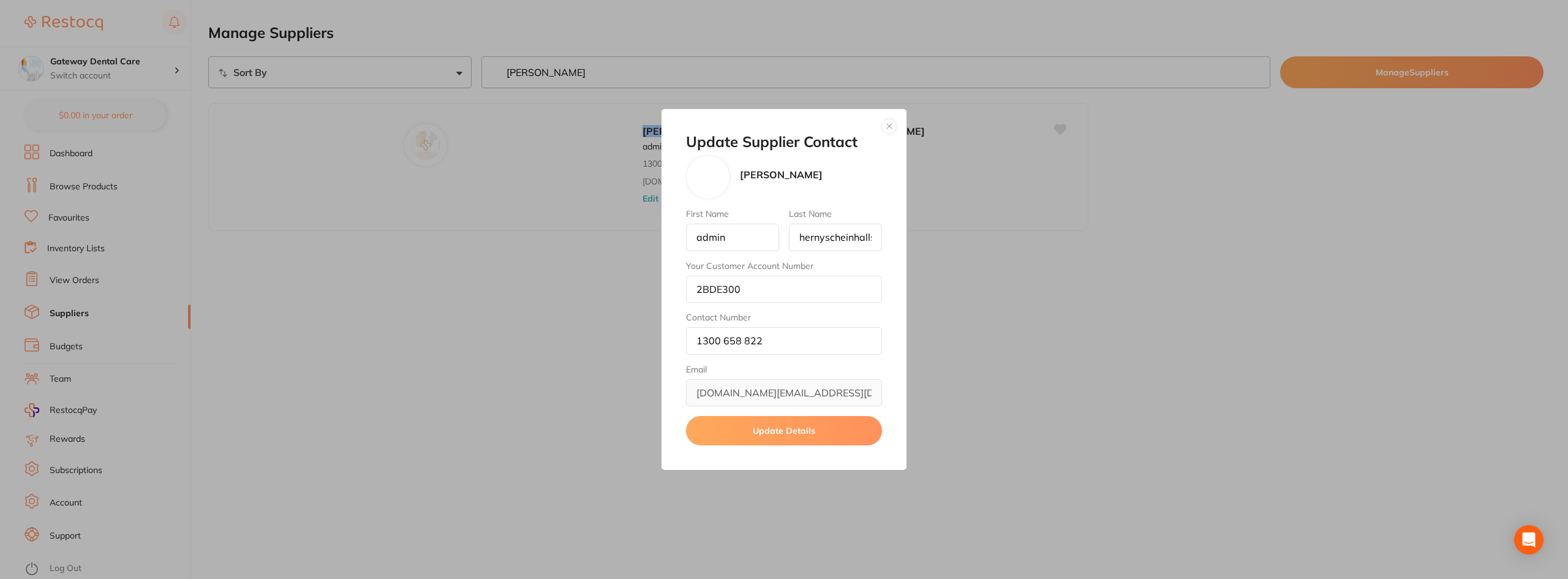
click at [786, 437] on button "Update Details" at bounding box center [784, 431] width 196 height 30
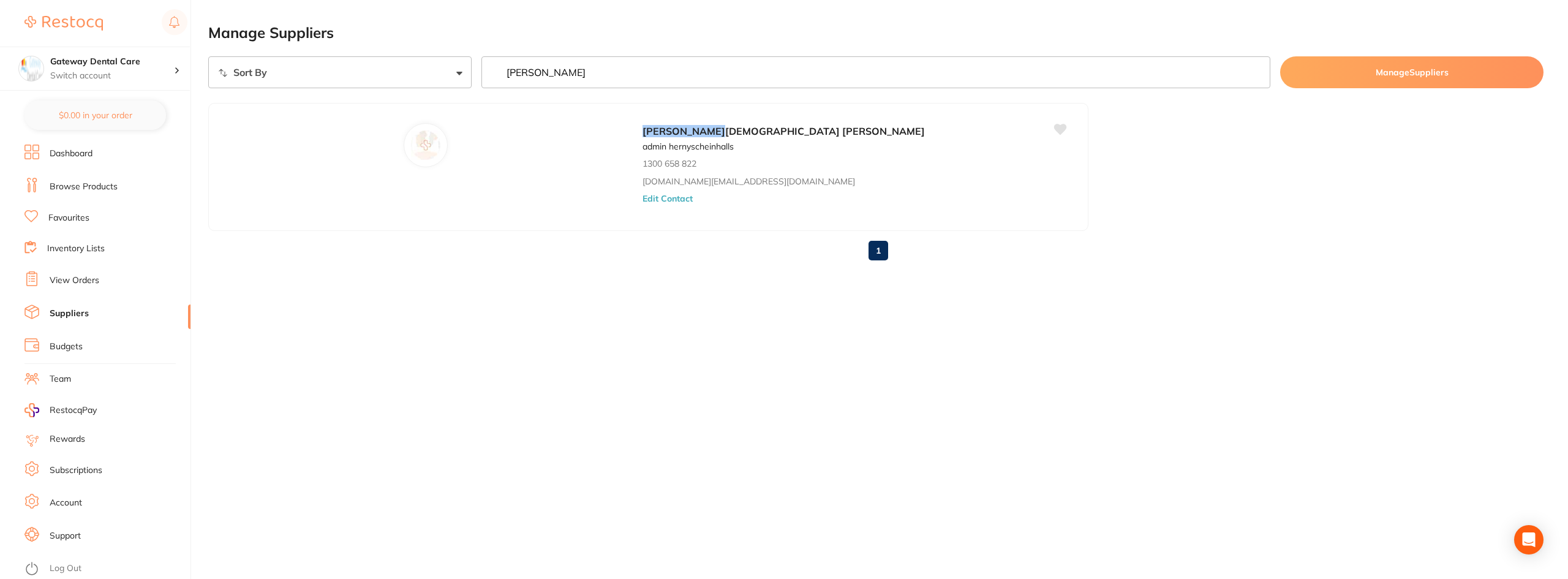
click at [74, 280] on link "View Orders" at bounding box center [74, 280] width 50 height 12
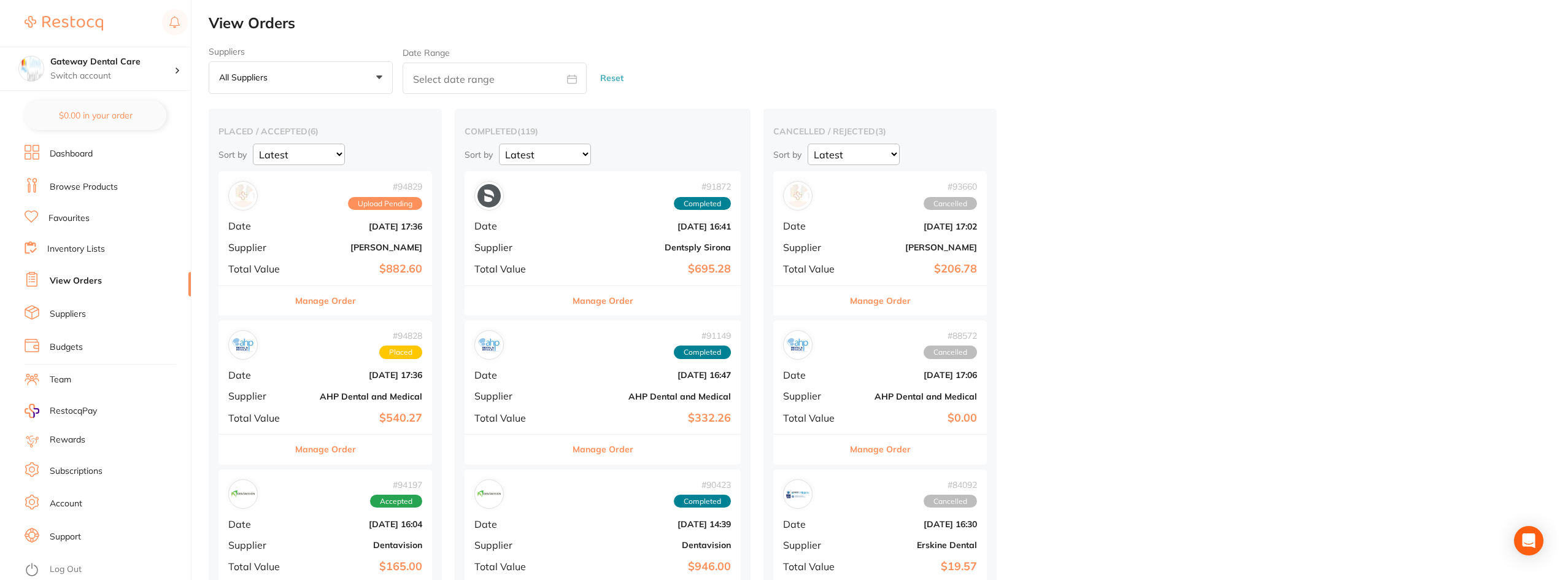
click at [324, 304] on button "Manage Order" at bounding box center [325, 300] width 61 height 30
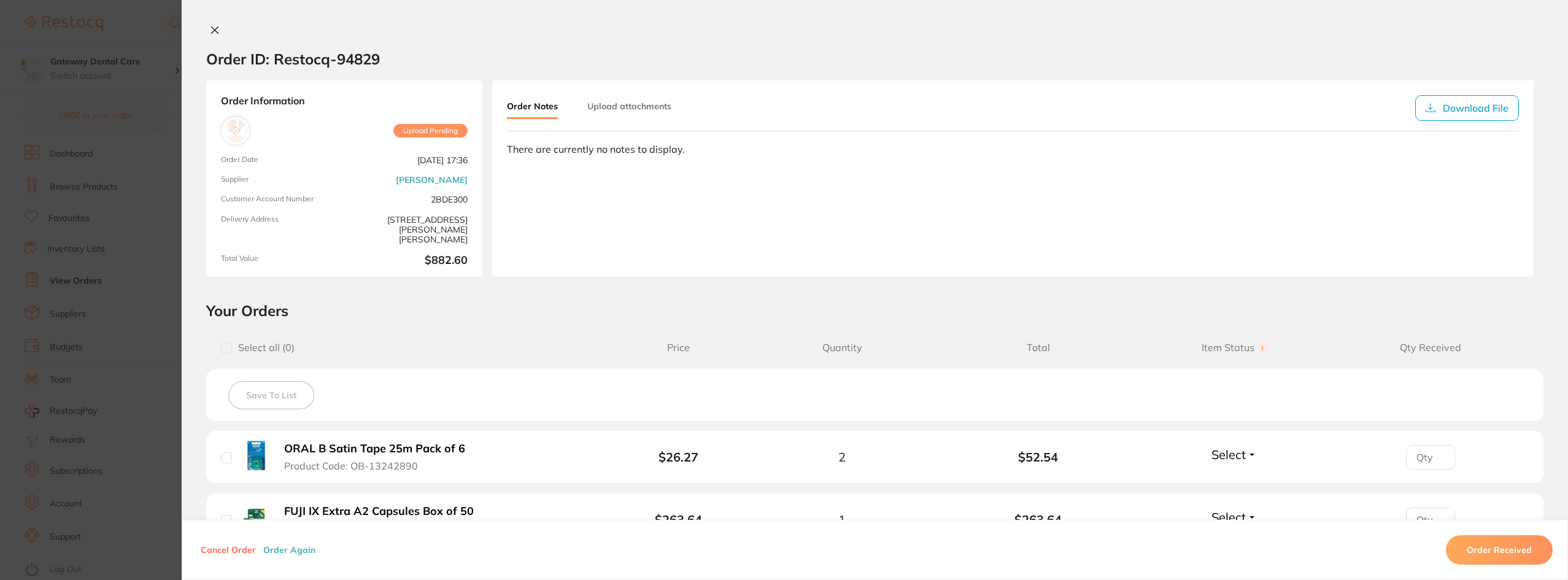
click at [435, 142] on div "Upload Pending" at bounding box center [409, 131] width 119 height 30
click at [437, 135] on span "Upload Pending" at bounding box center [431, 131] width 75 height 14
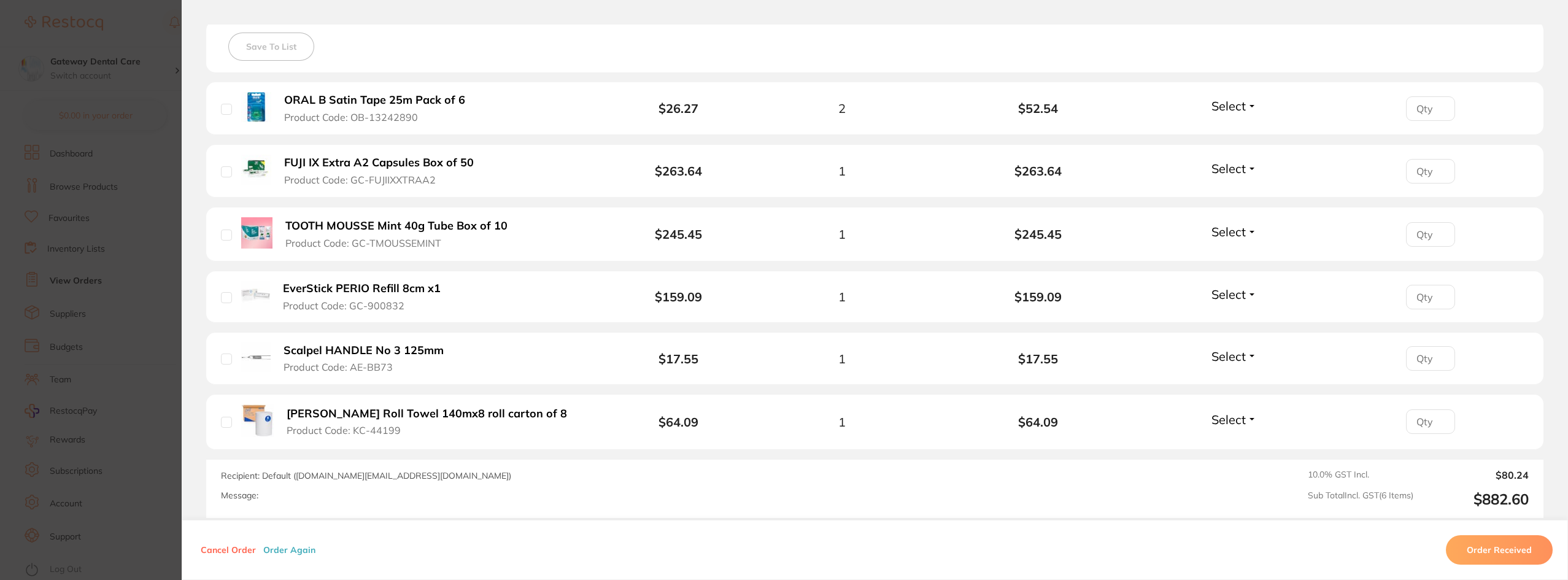
scroll to position [368, 0]
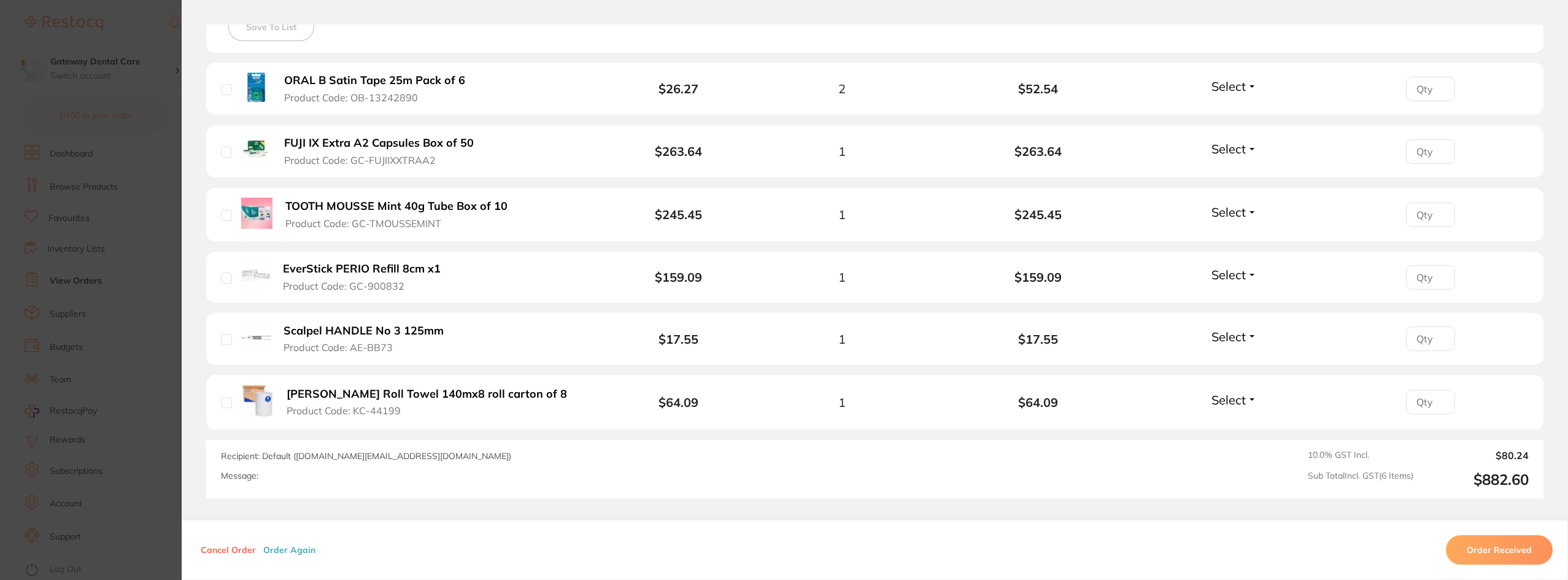
click at [103, 153] on section "Order ID: Restocq- 94829 Order Information Upload Pending Order Date Sept 26 20…" at bounding box center [784, 290] width 1568 height 580
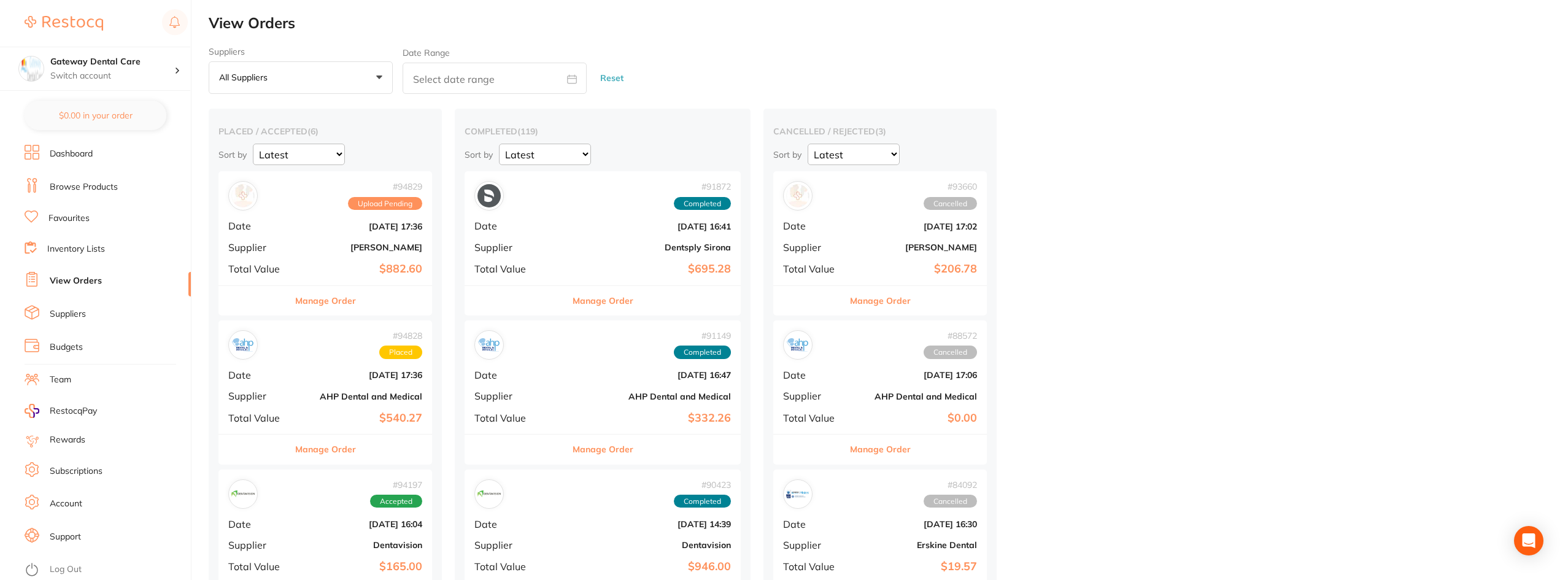
click at [320, 299] on button "Manage Order" at bounding box center [325, 300] width 61 height 30
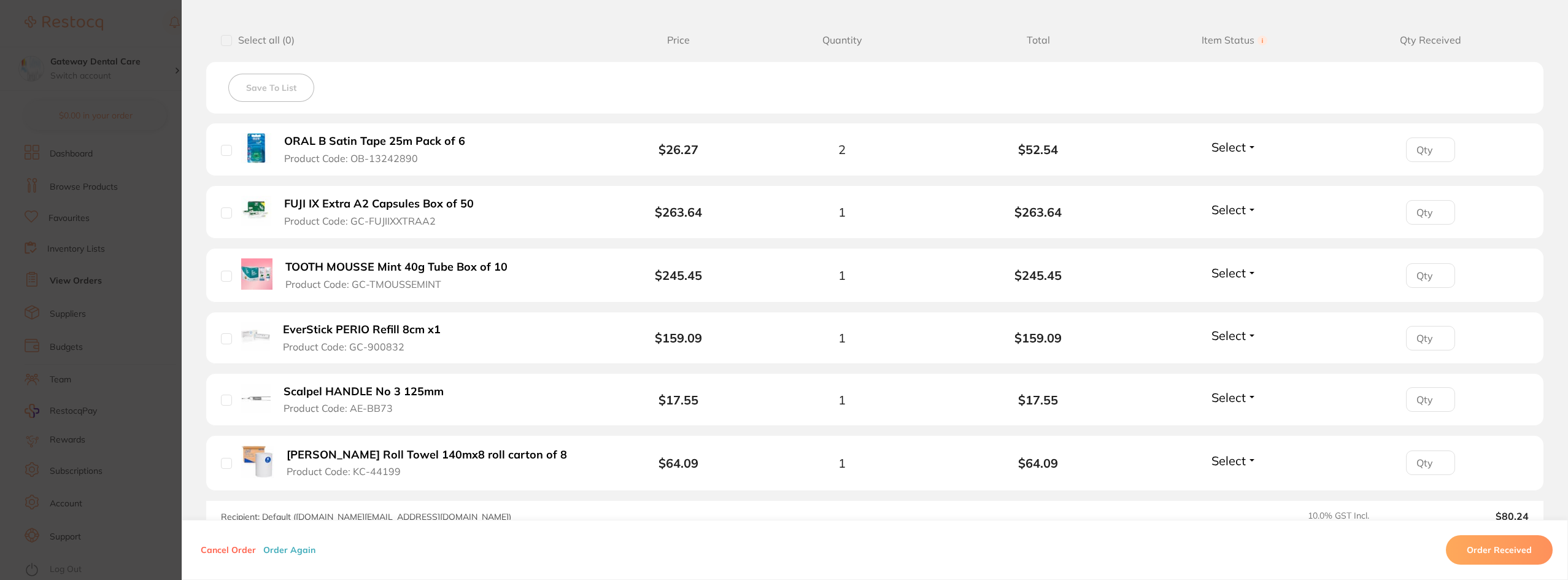
scroll to position [307, 0]
click at [233, 549] on button "Cancel Order" at bounding box center [228, 549] width 63 height 11
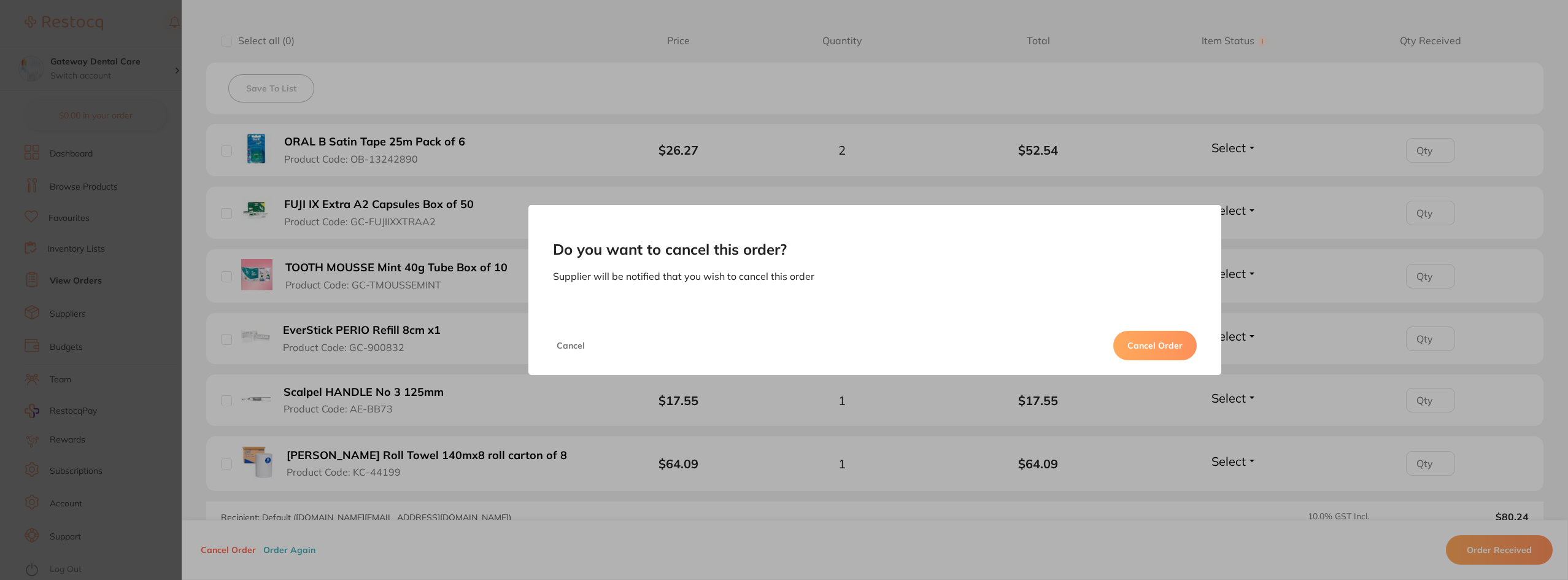
click at [1154, 350] on button "Cancel Order" at bounding box center [1154, 345] width 83 height 30
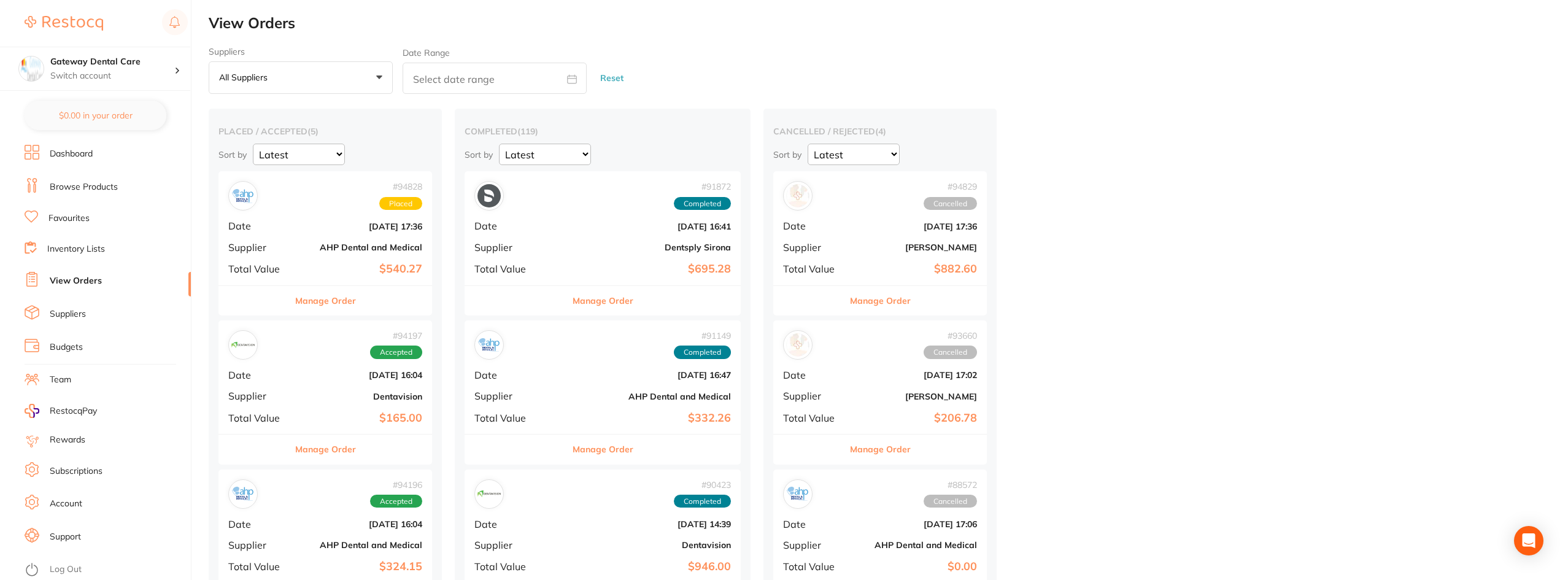
click at [316, 298] on button "Manage Order" at bounding box center [325, 300] width 61 height 30
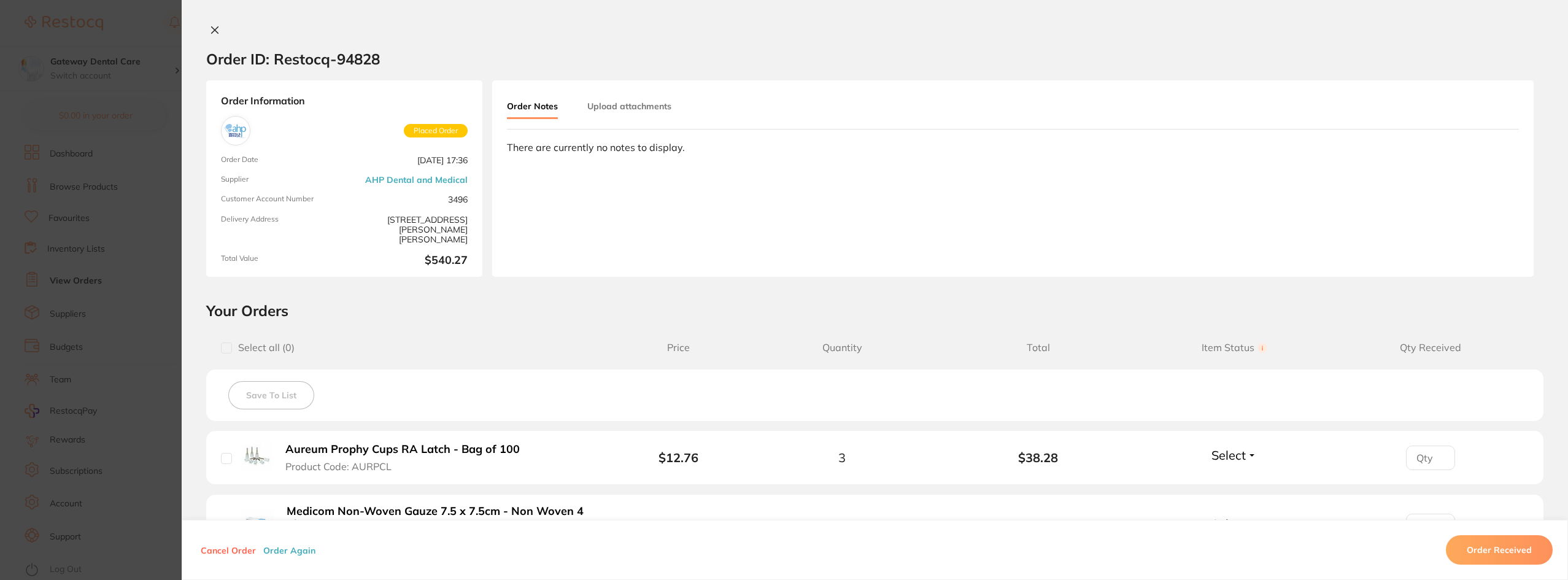
click at [124, 273] on section "Order ID: Restocq- 94828 Order Information Placed Order Order Date [DATE] 17:36…" at bounding box center [784, 290] width 1568 height 580
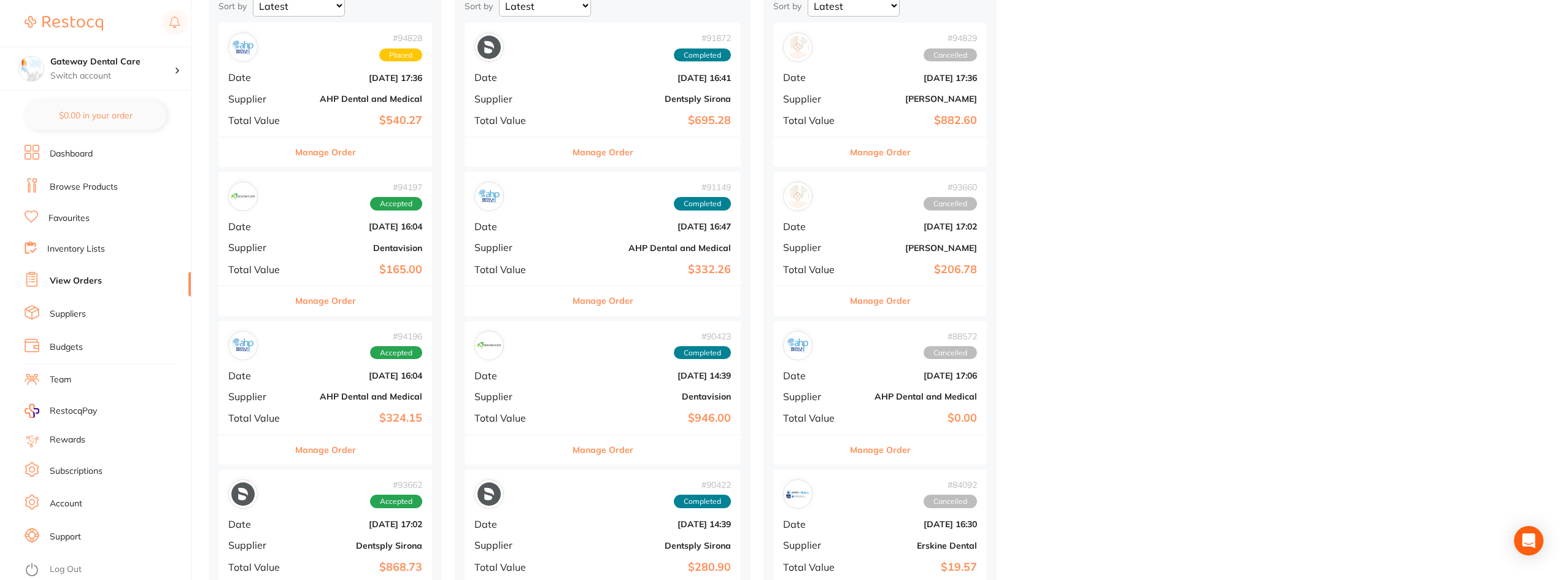
scroll to position [61, 0]
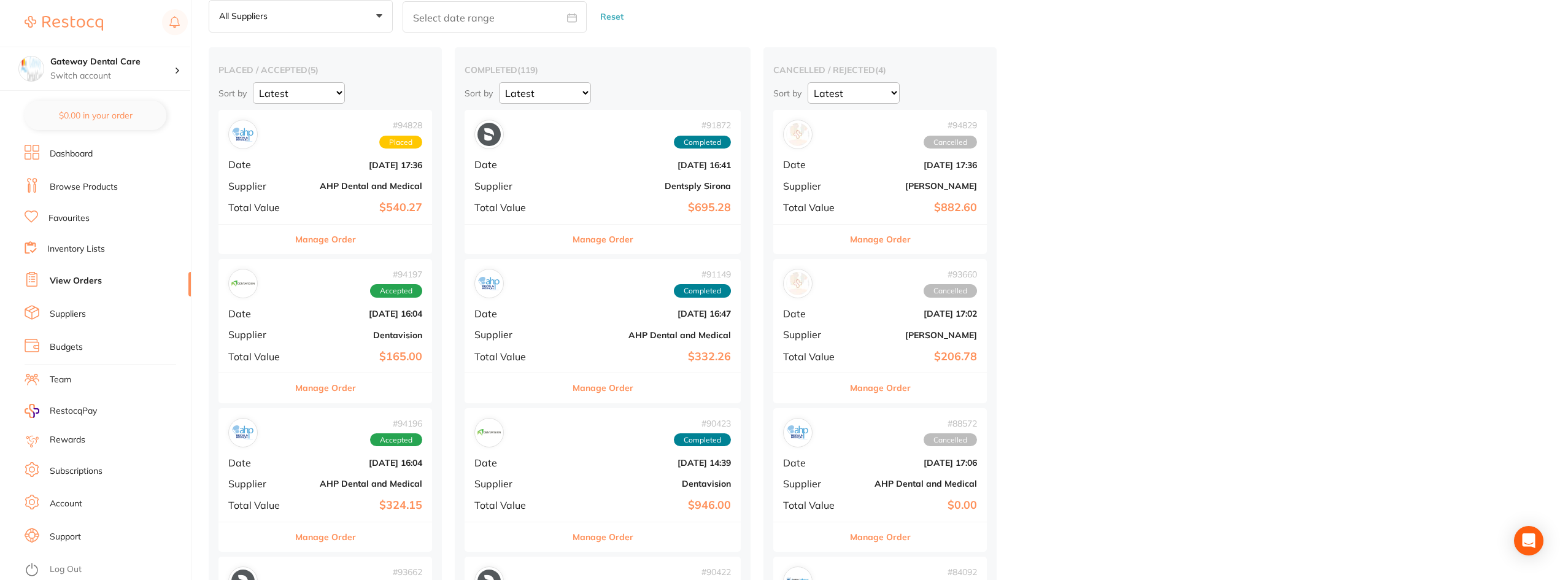
click at [351, 252] on button "Manage Order" at bounding box center [325, 239] width 61 height 30
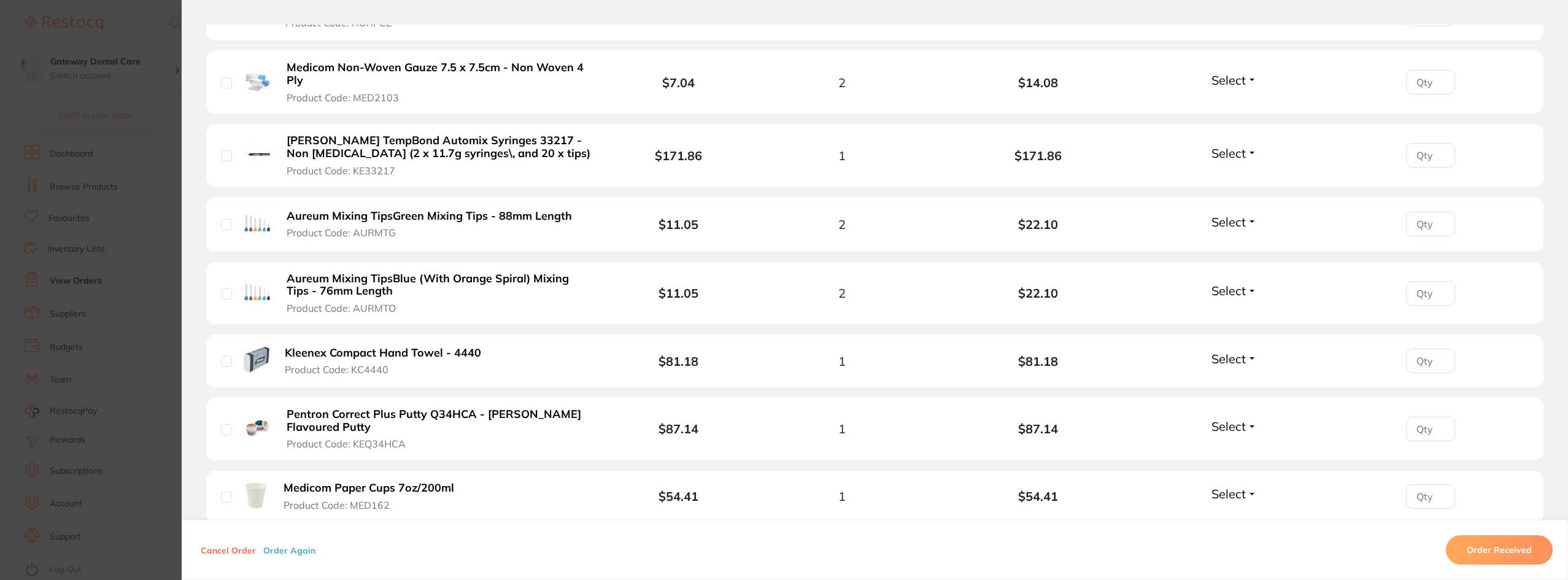
scroll to position [491, 0]
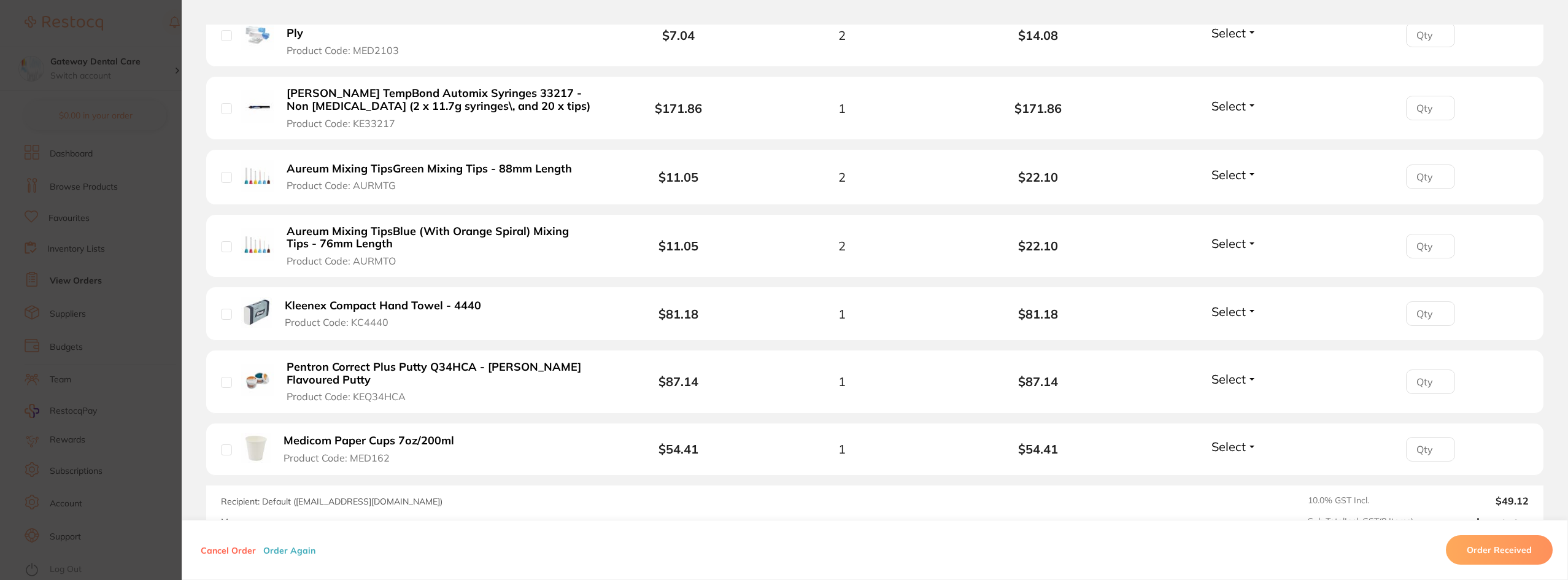
click at [0, 43] on section "Order ID: Restocq- 94828 Order Information Placed Order Order Date [DATE] 17:36…" at bounding box center [784, 290] width 1568 height 580
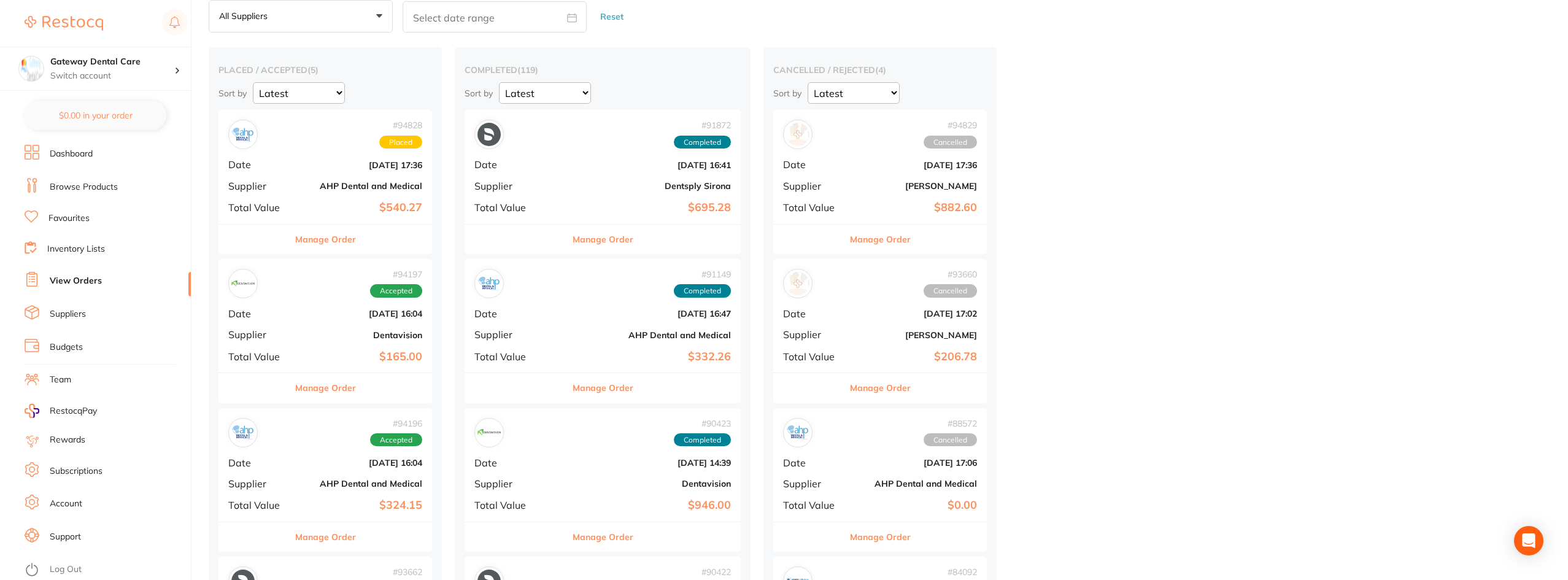
drag, startPoint x: 353, startPoint y: 245, endPoint x: 353, endPoint y: 238, distance: 7.0
click at [353, 238] on button "Manage Order" at bounding box center [325, 239] width 61 height 30
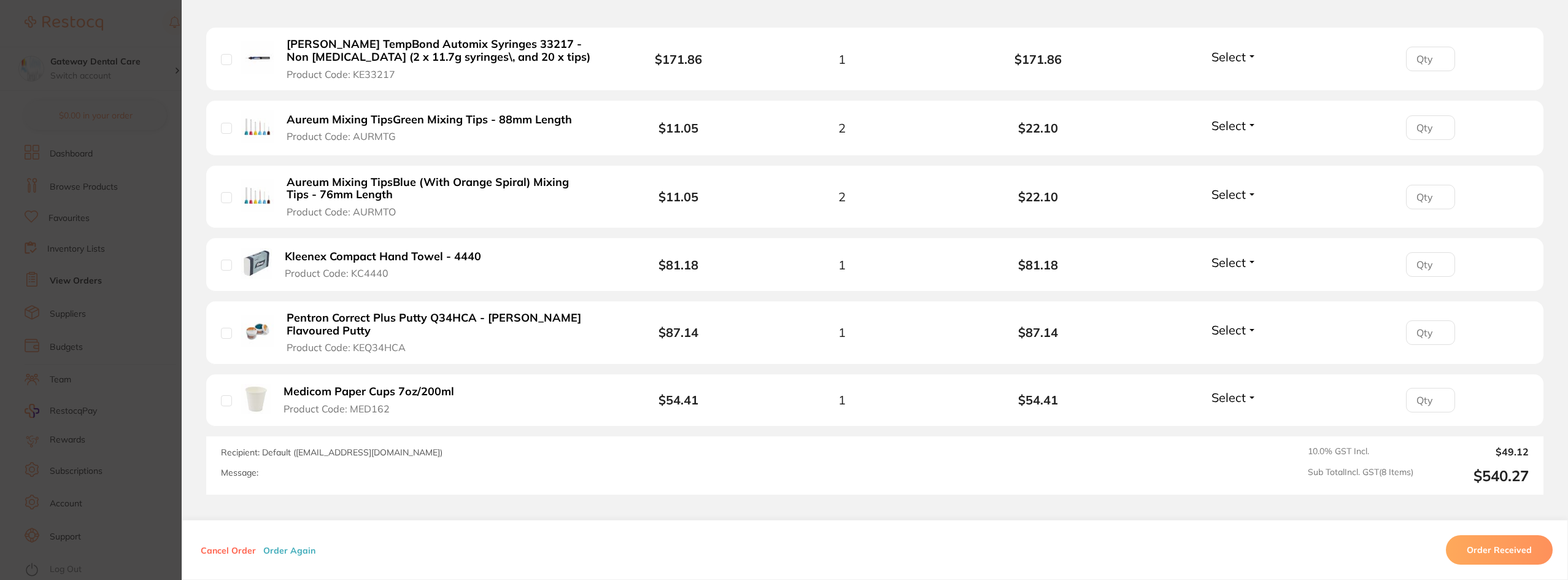
scroll to position [614, 0]
